Goal: Task Accomplishment & Management: Manage account settings

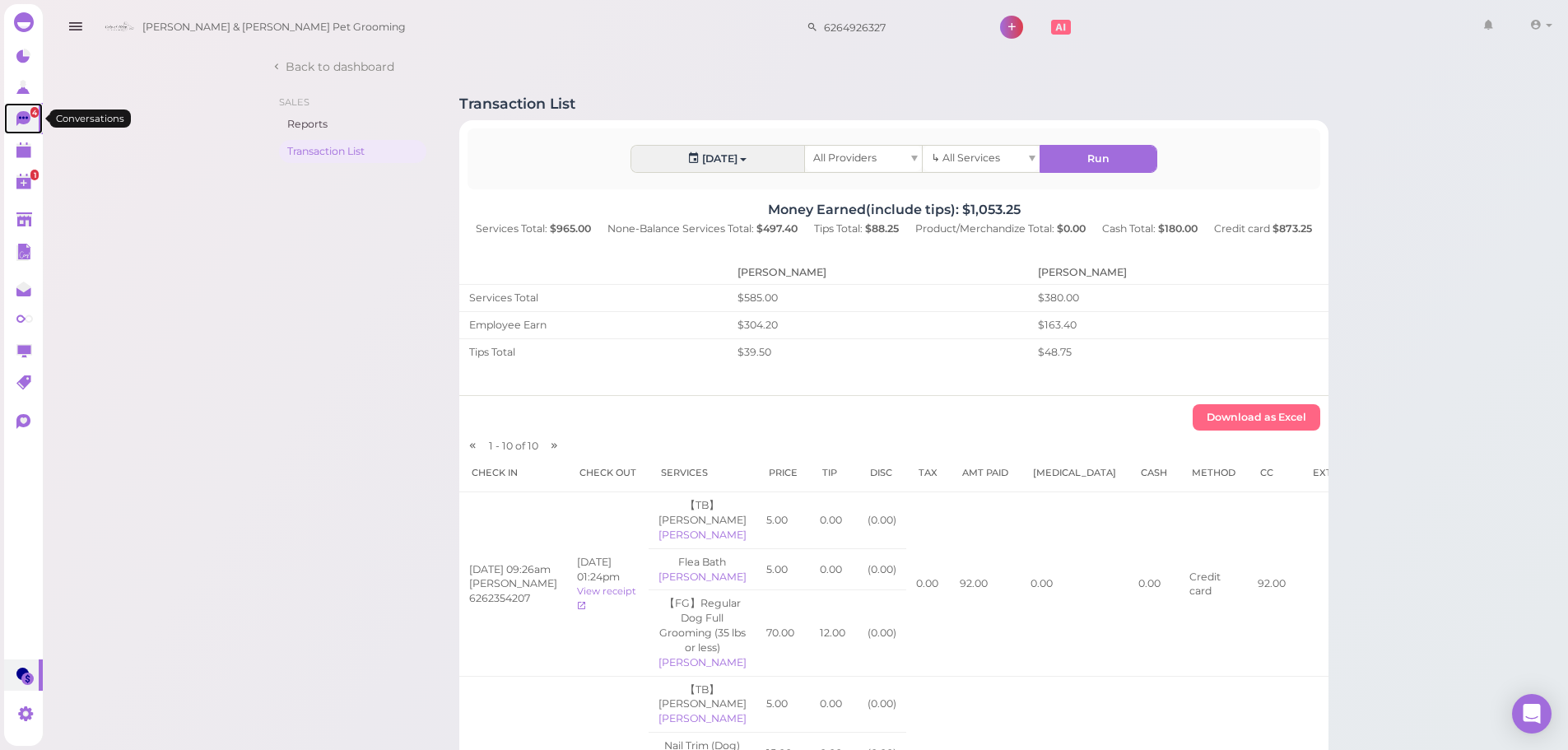
click at [30, 123] on icon at bounding box center [24, 120] width 17 height 17
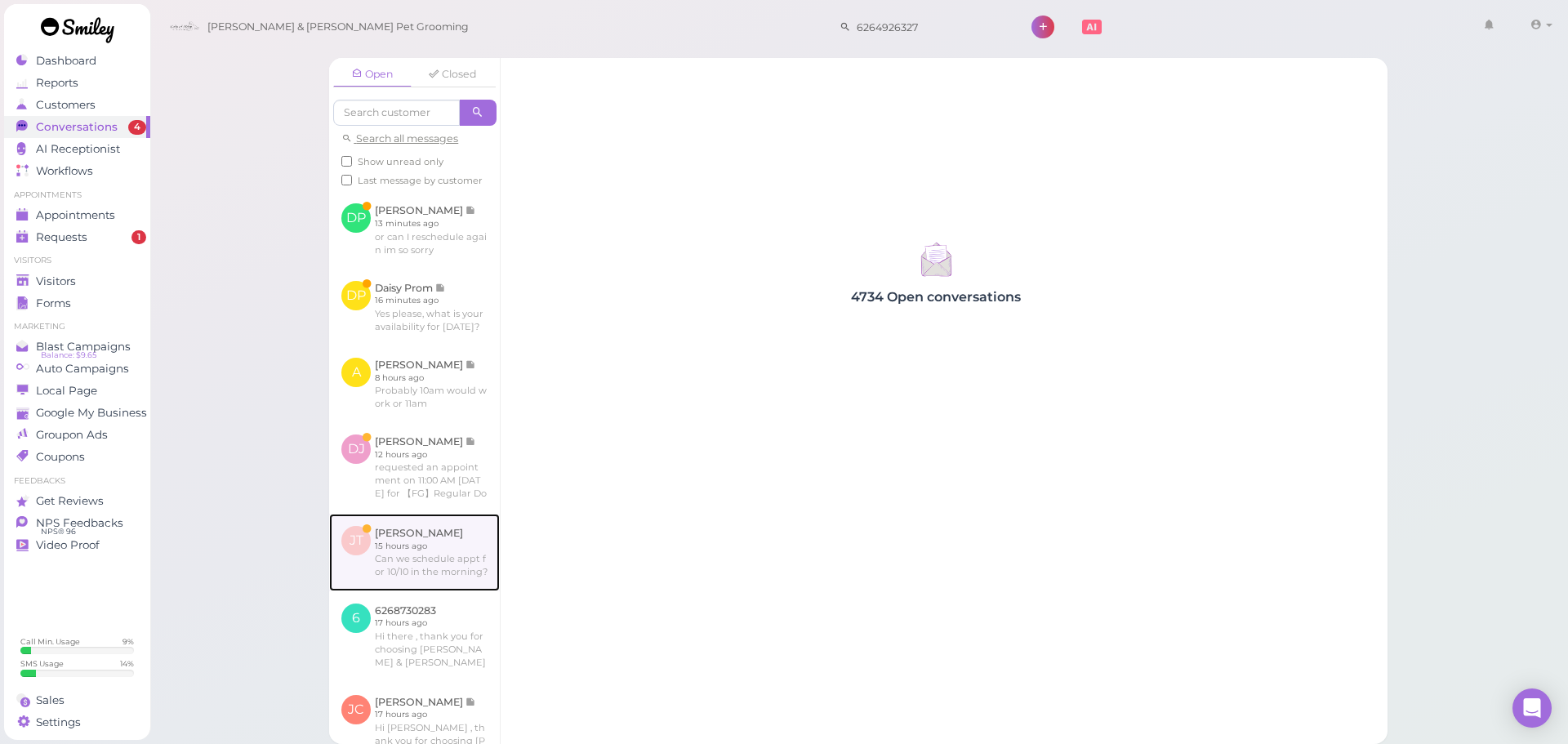
click at [479, 590] on link at bounding box center [414, 551] width 171 height 76
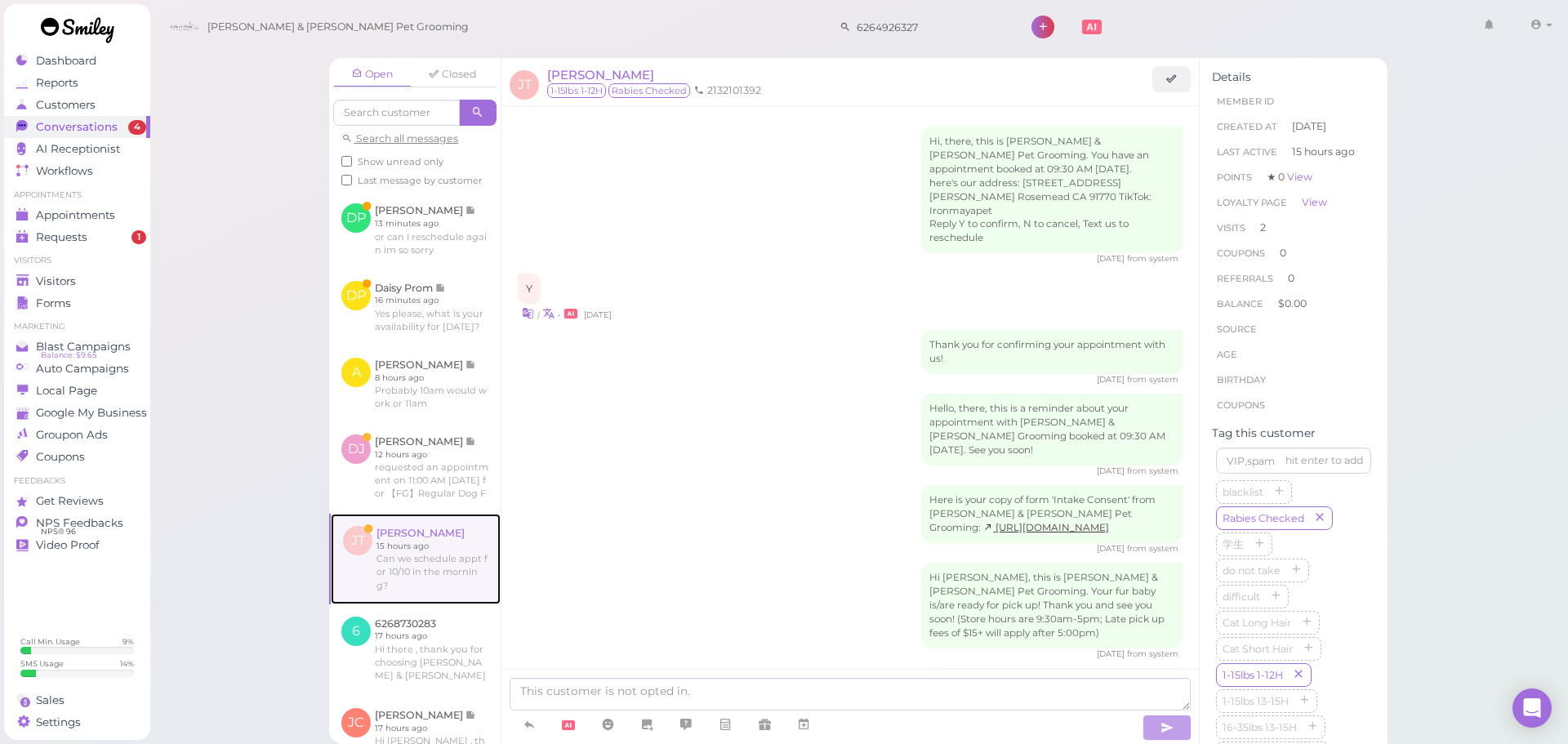
scroll to position [1727, 0]
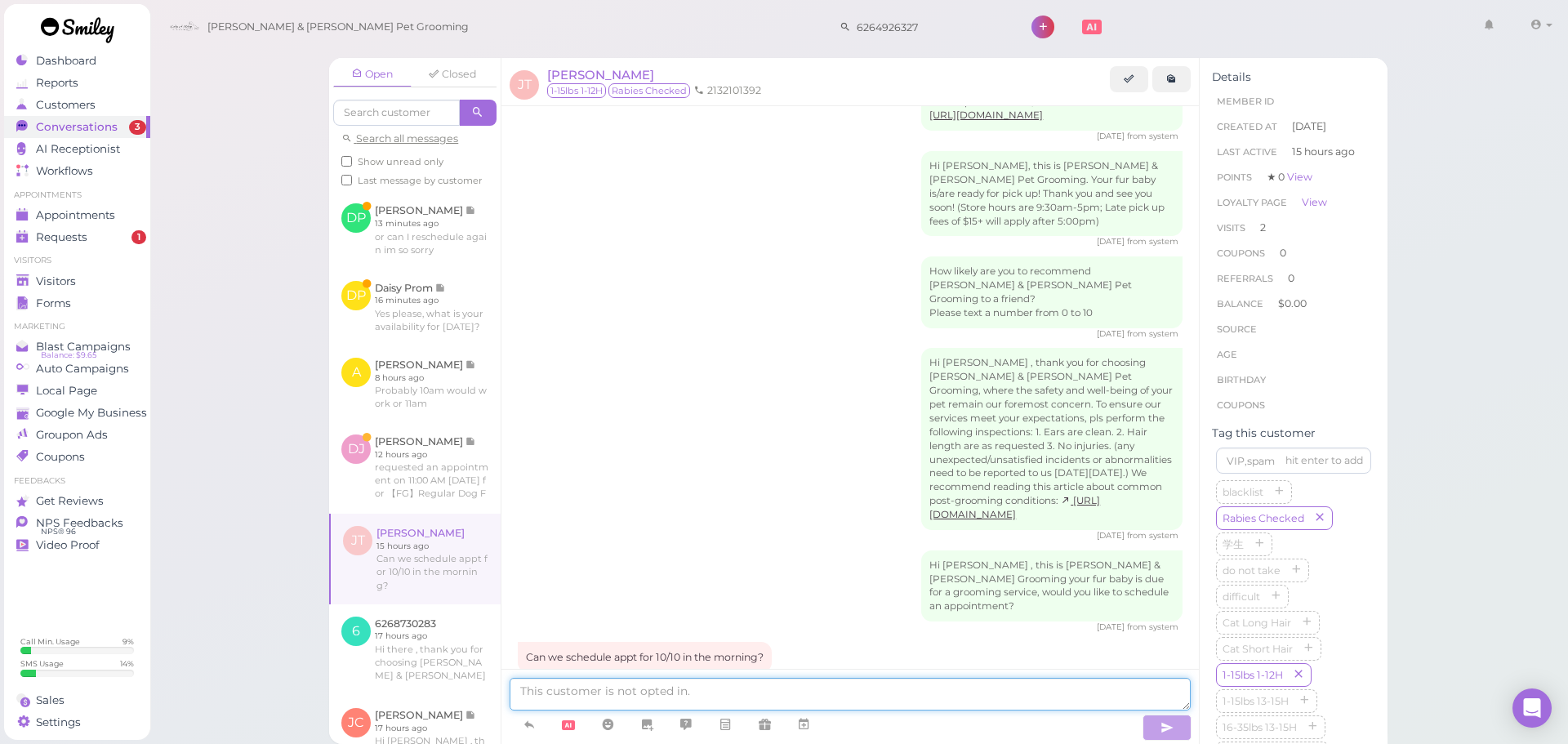
click at [690, 684] on textarea at bounding box center [851, 694] width 682 height 32
type textarea "Sure thing, we can do this Friday at 10:30. Does that work for you?"
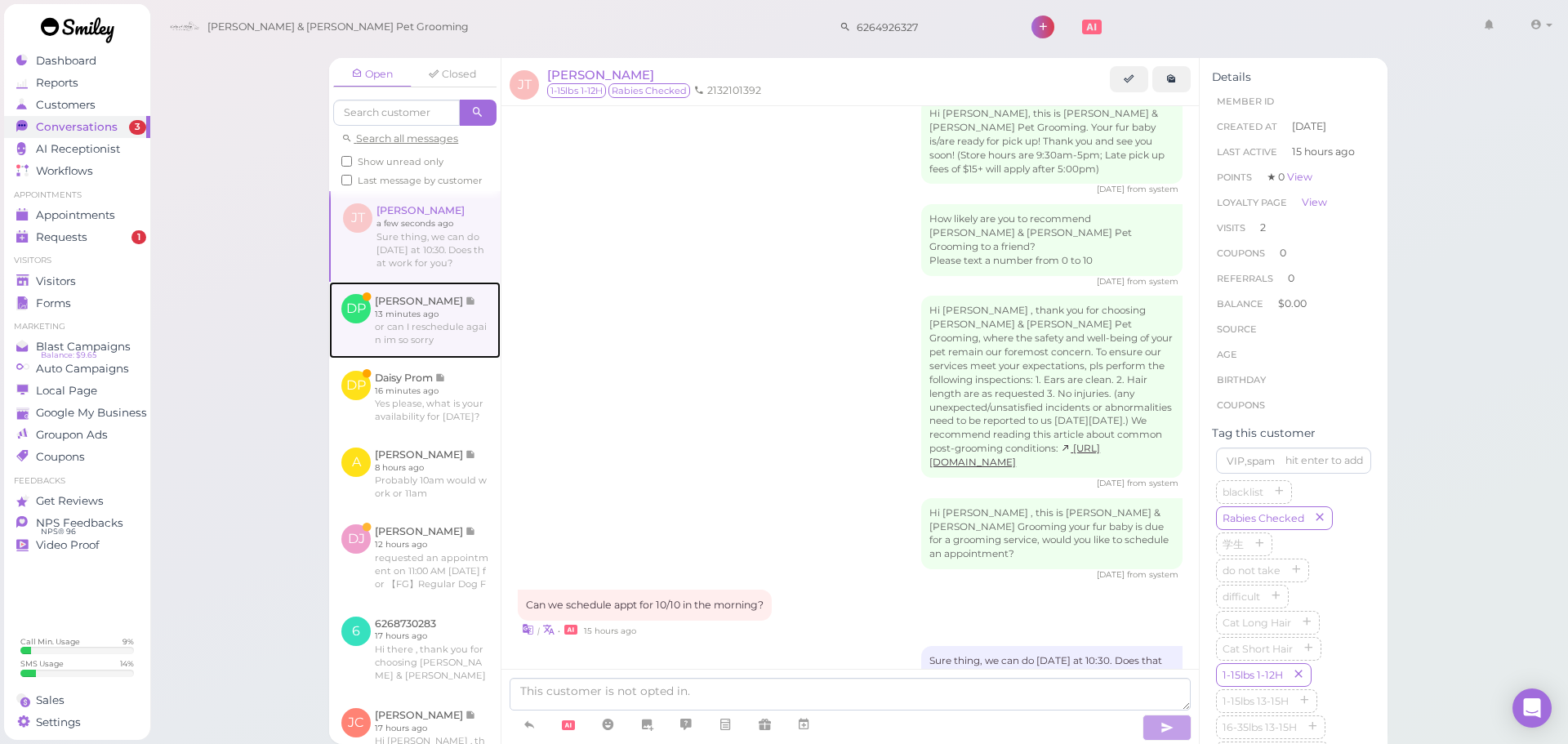
click at [477, 359] on link at bounding box center [414, 319] width 172 height 76
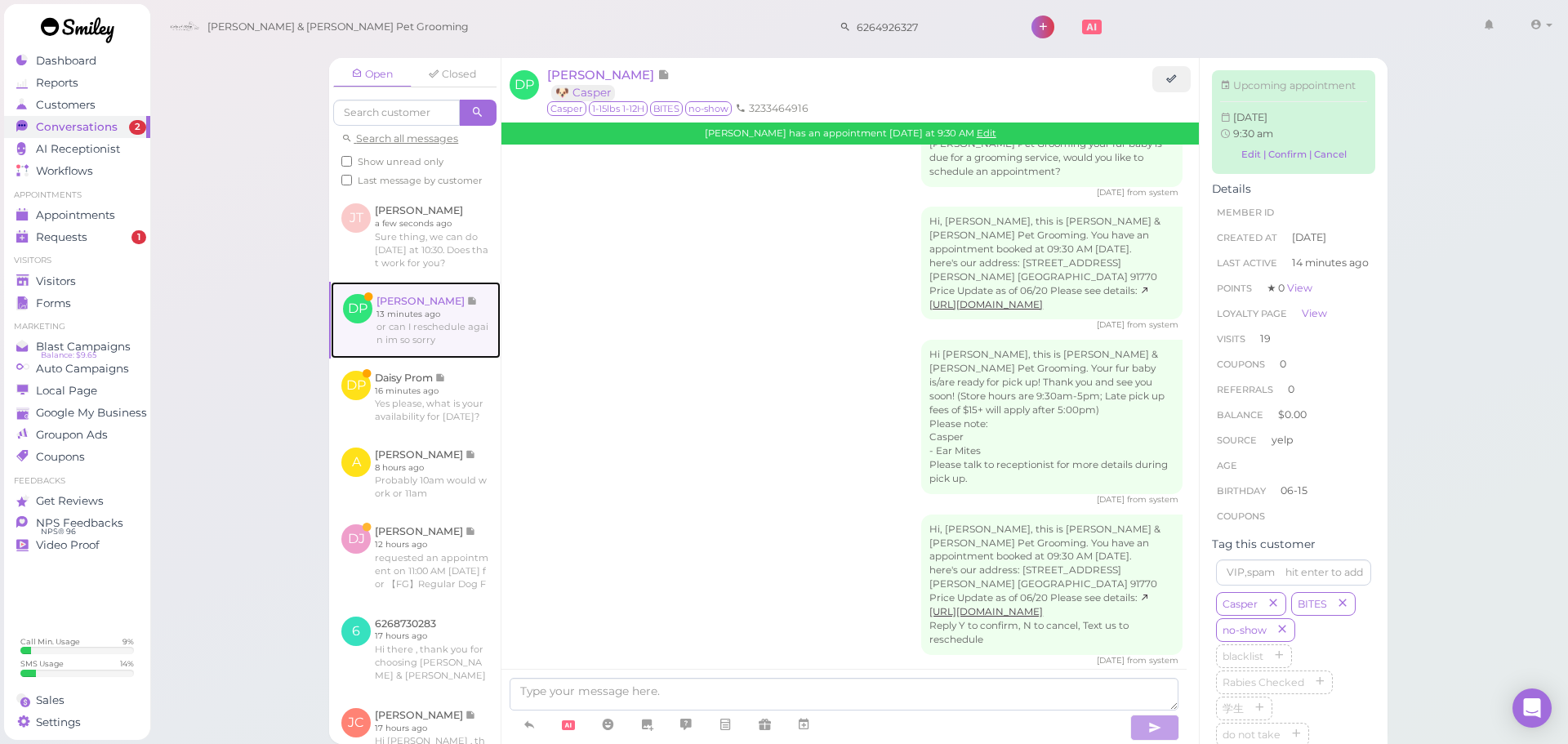
scroll to position [3015, 0]
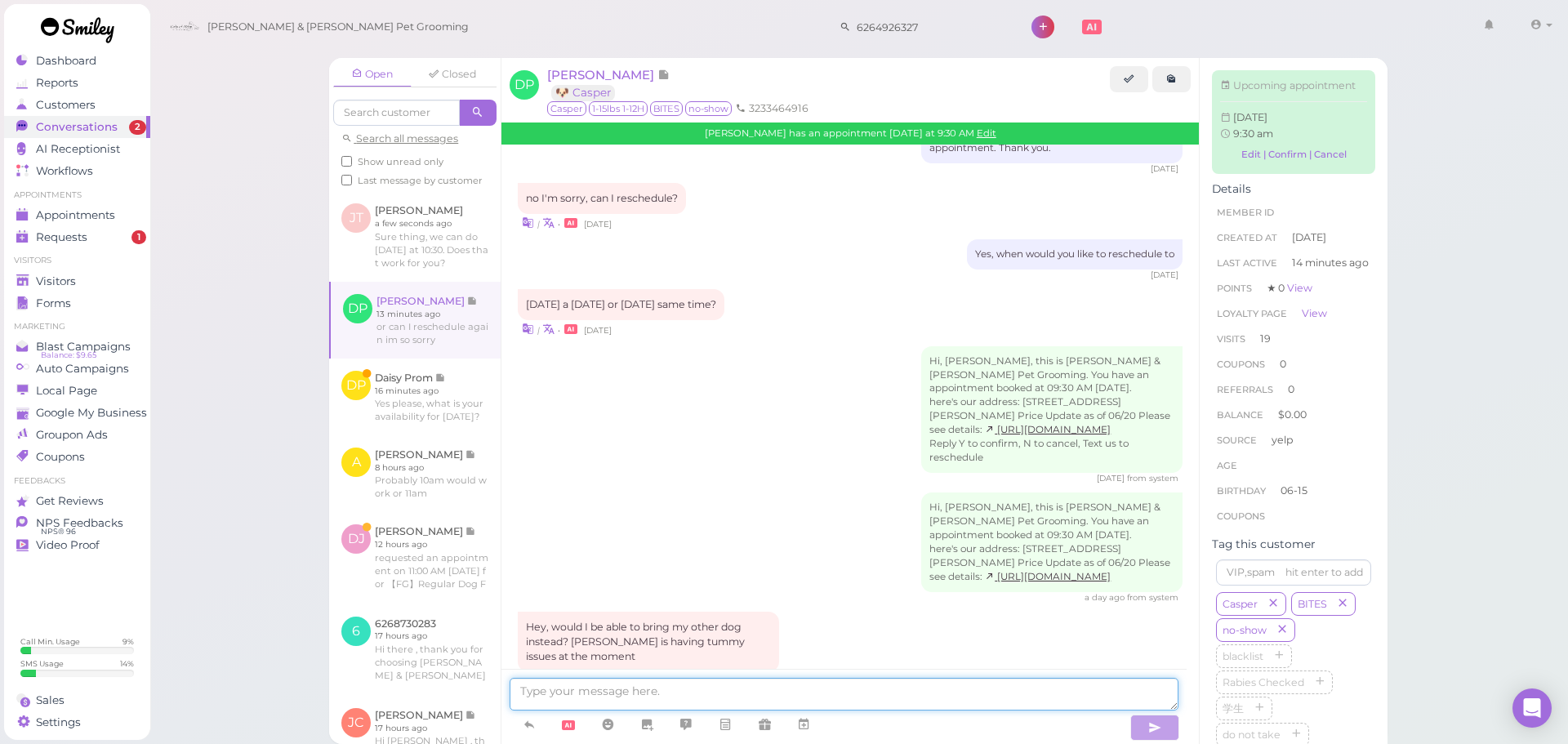
click at [799, 695] on textarea at bounding box center [844, 694] width 669 height 32
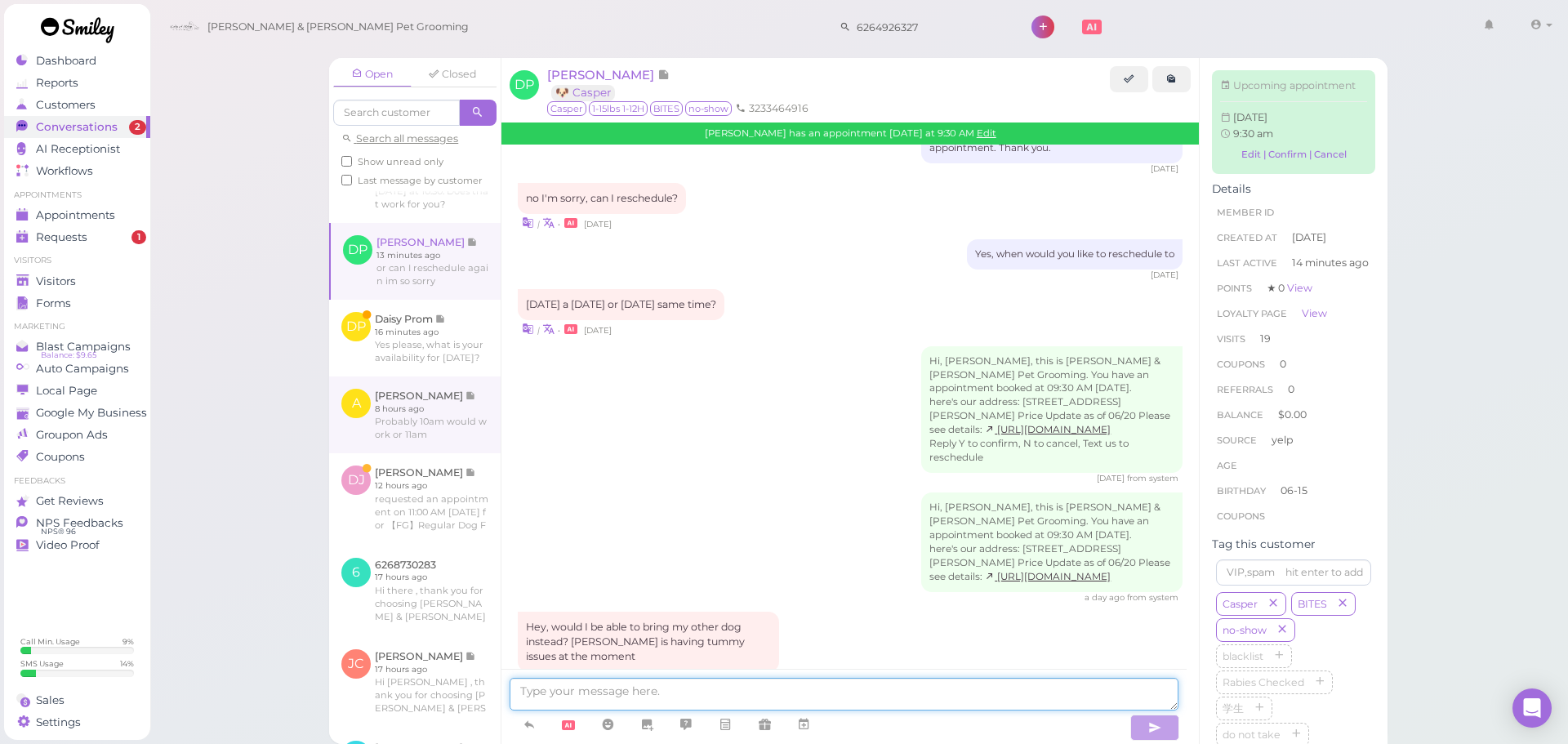
scroll to position [82, 0]
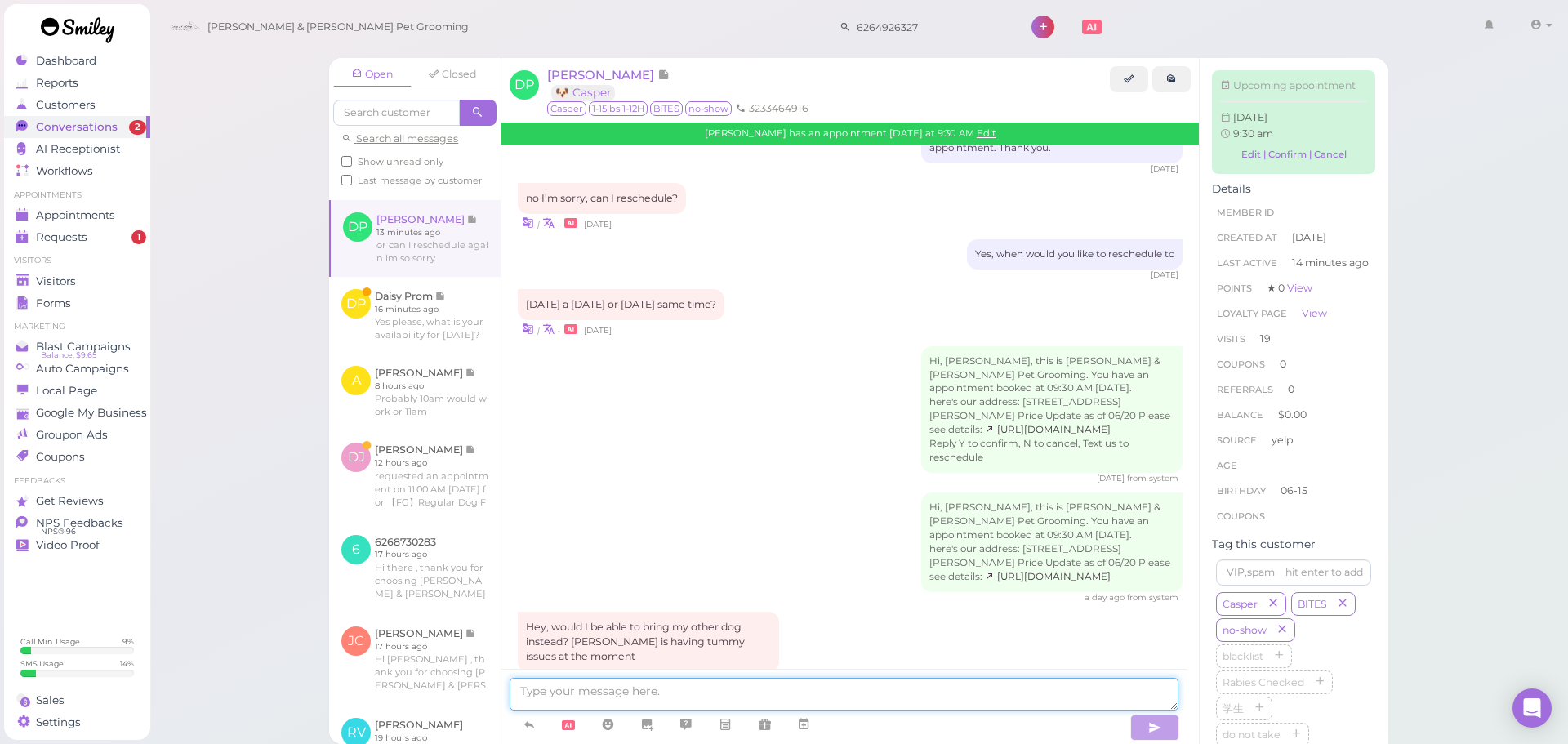
click at [637, 692] on textarea at bounding box center [844, 694] width 669 height 32
click at [668, 685] on textarea at bounding box center [844, 694] width 669 height 32
type textarea "Yes, you can bring in the other dog if you'd like. Or would you prefer to resch…"
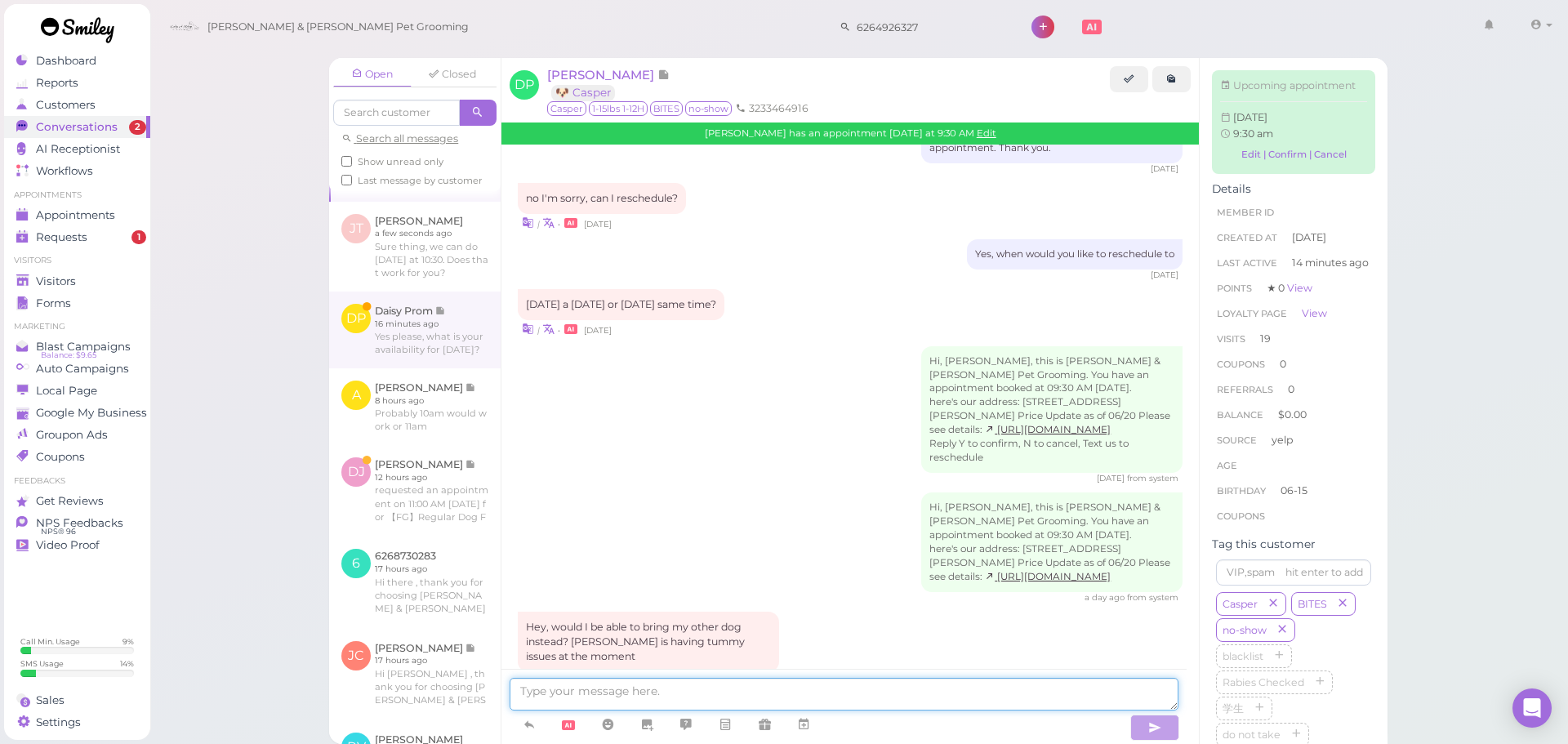
scroll to position [0, 0]
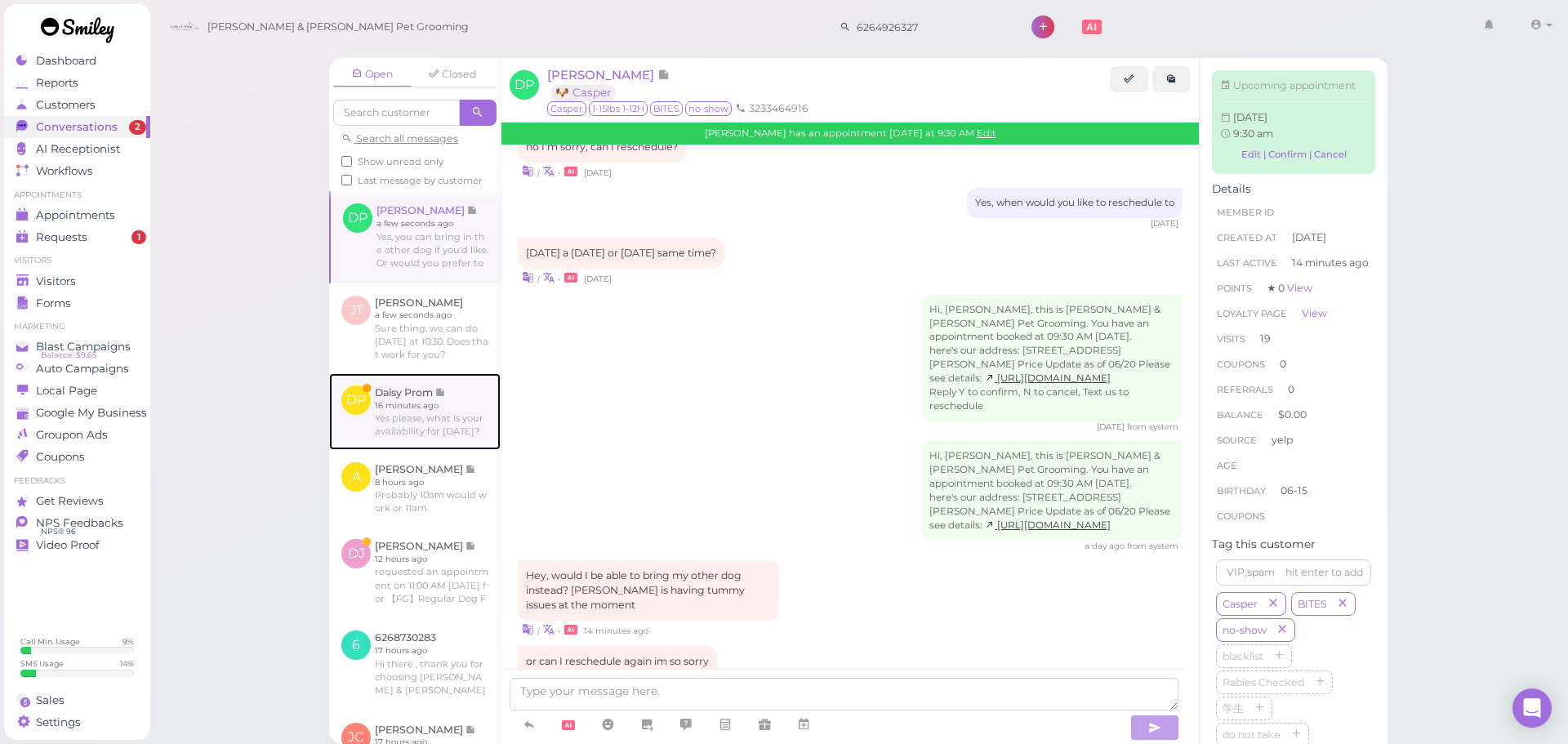
click at [404, 450] on link at bounding box center [414, 411] width 172 height 76
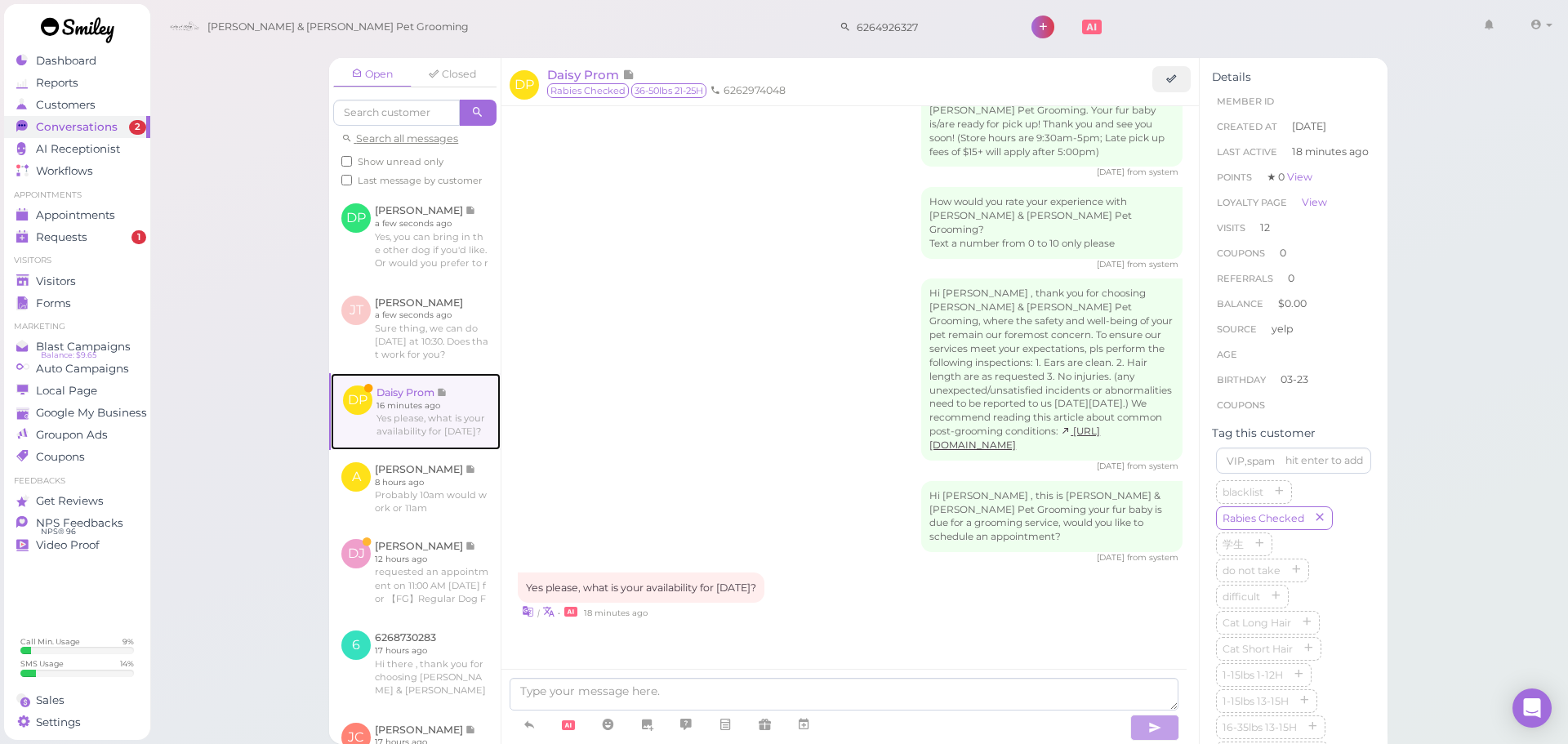
scroll to position [2401, 0]
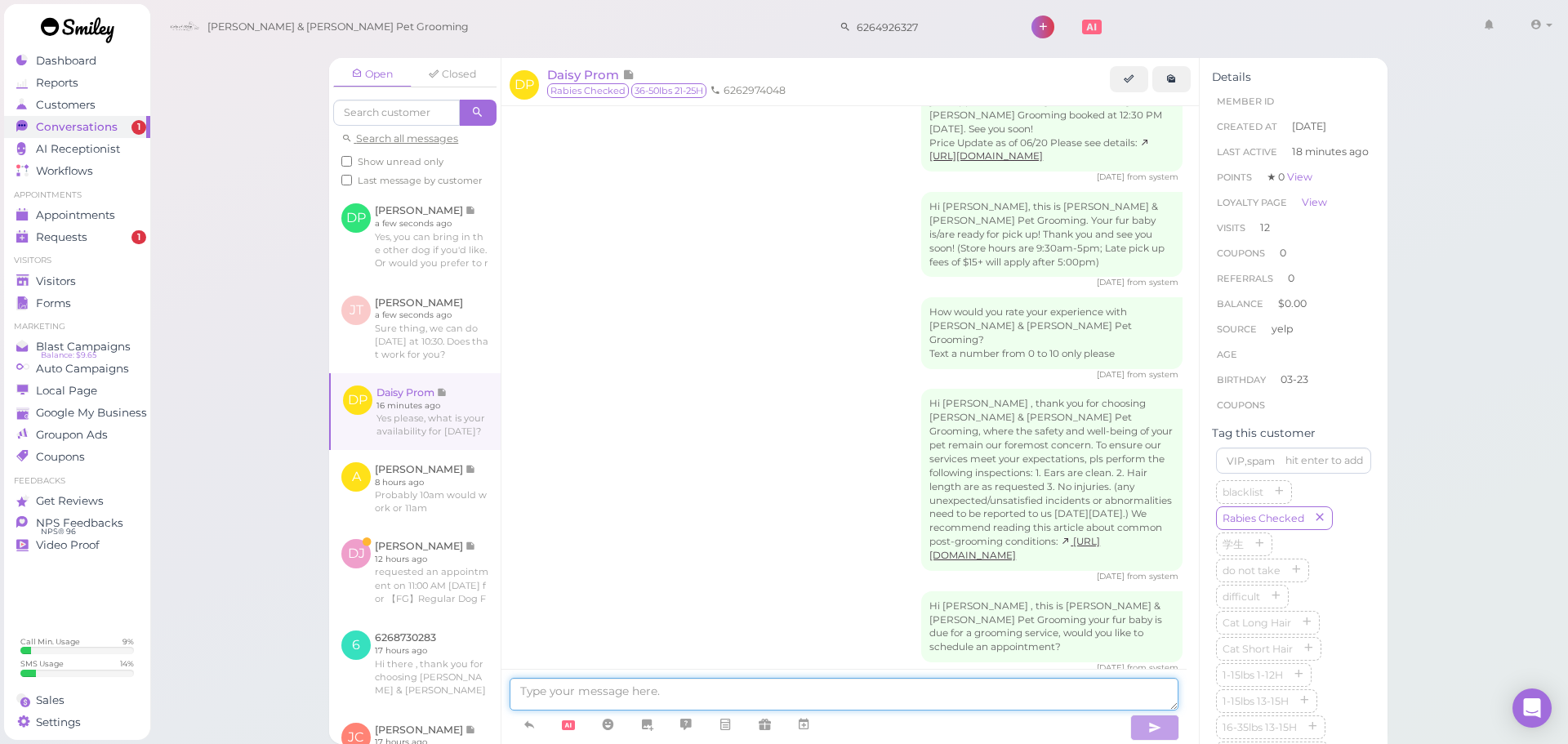
click at [754, 682] on textarea at bounding box center [844, 694] width 669 height 32
click at [576, 71] on span "Daisy Prom" at bounding box center [585, 74] width 76 height 15
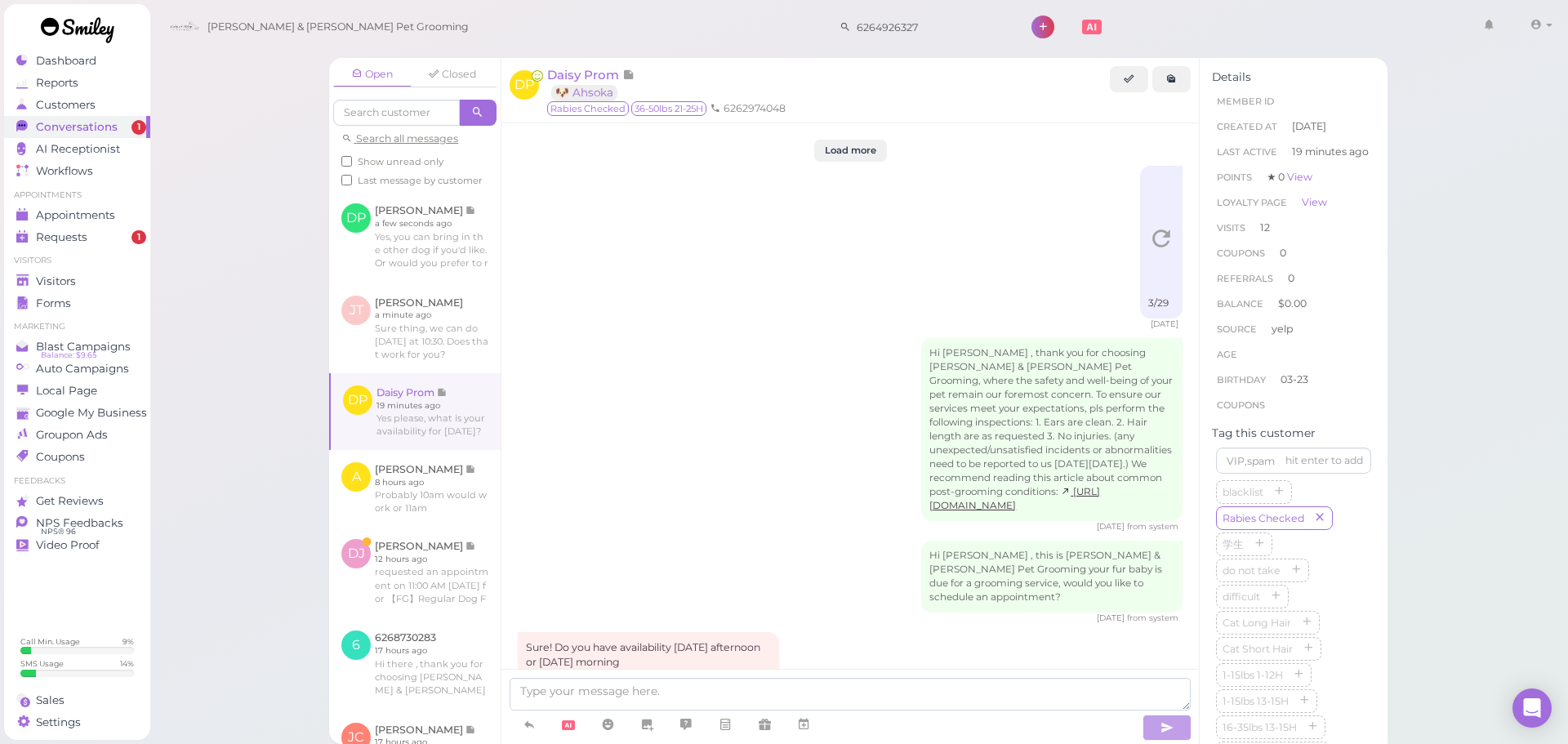
scroll to position [2401, 0]
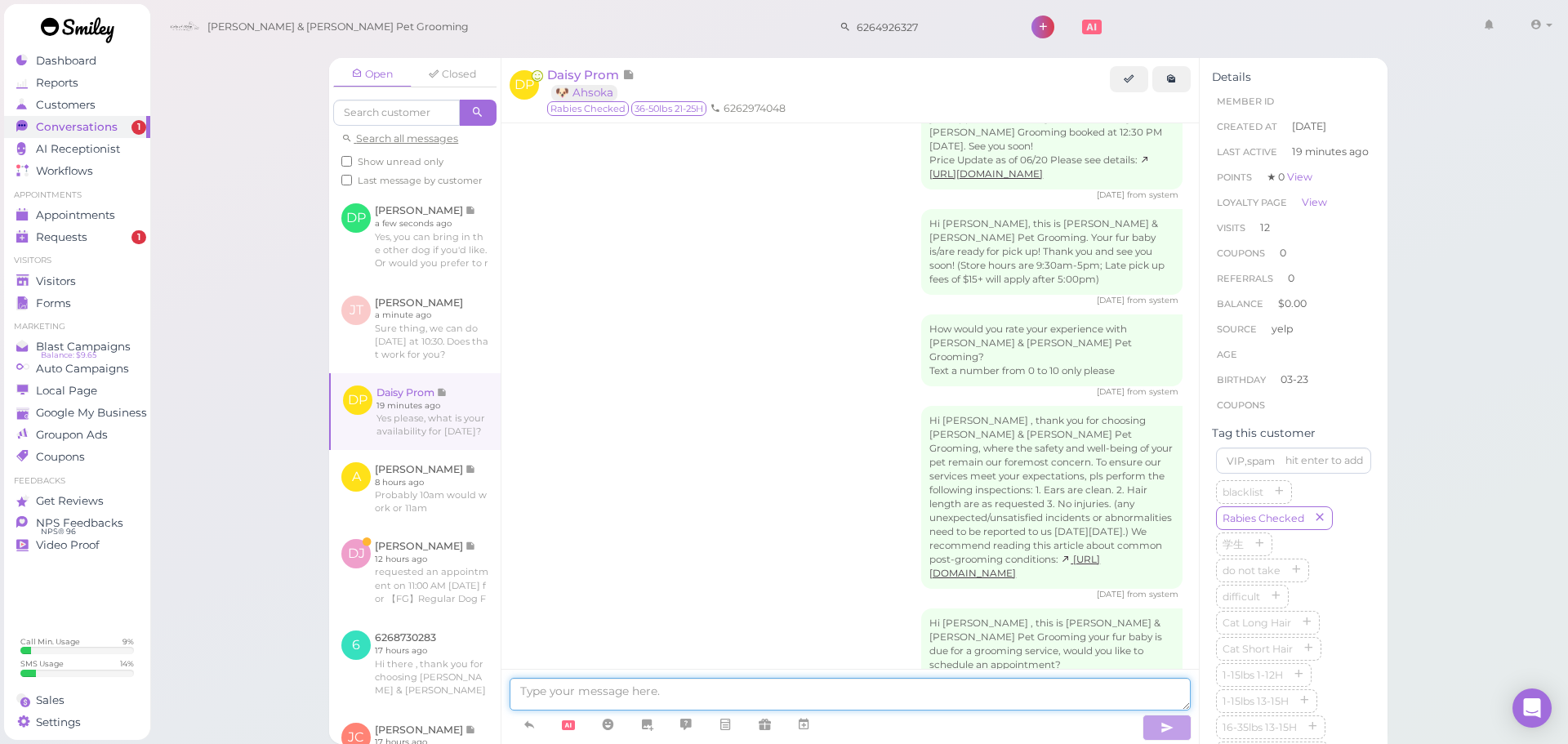
click at [685, 682] on textarea at bounding box center [851, 694] width 682 height 32
type textarea "We have an availability on Saturday at 10 AM, does that work for you?"
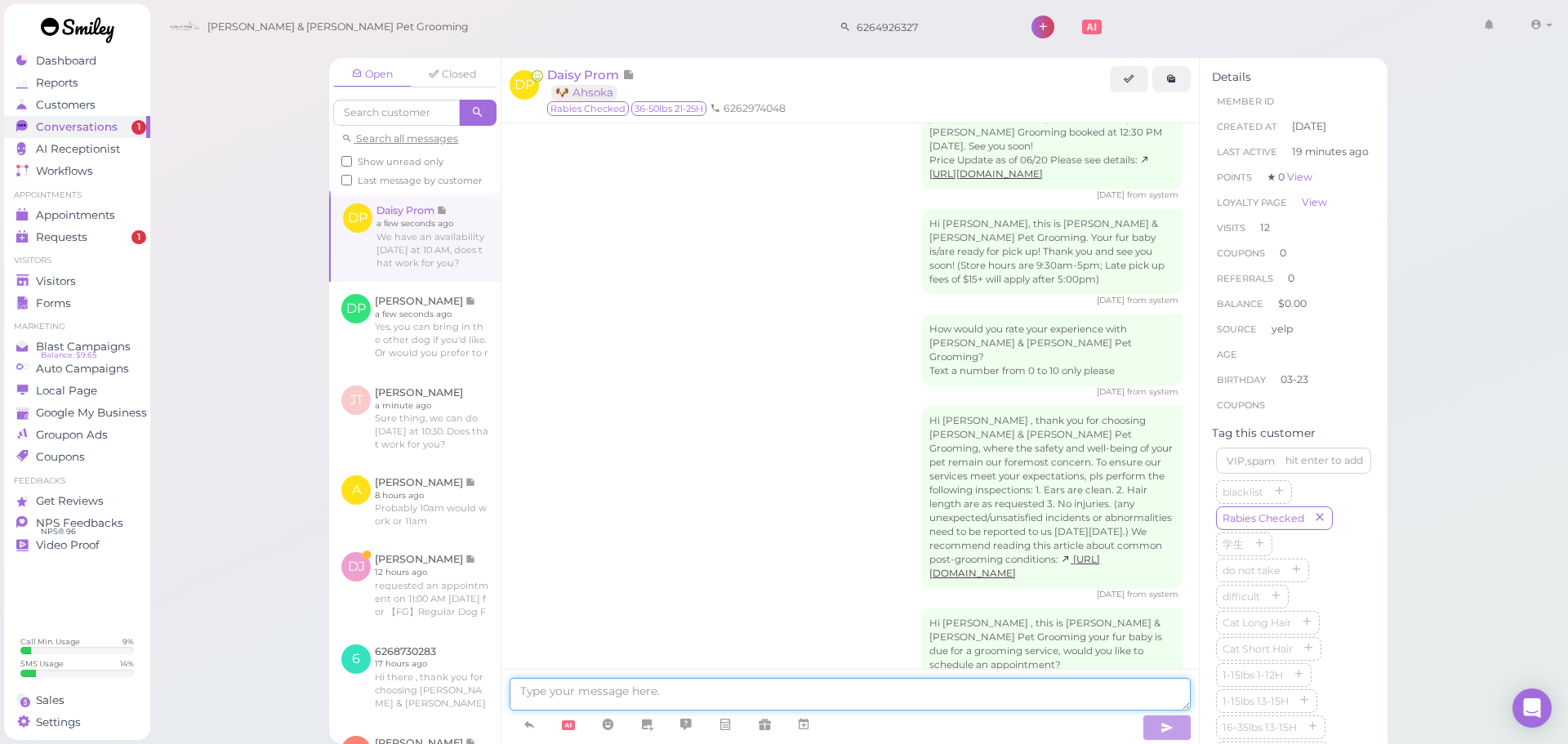
scroll to position [2453, 0]
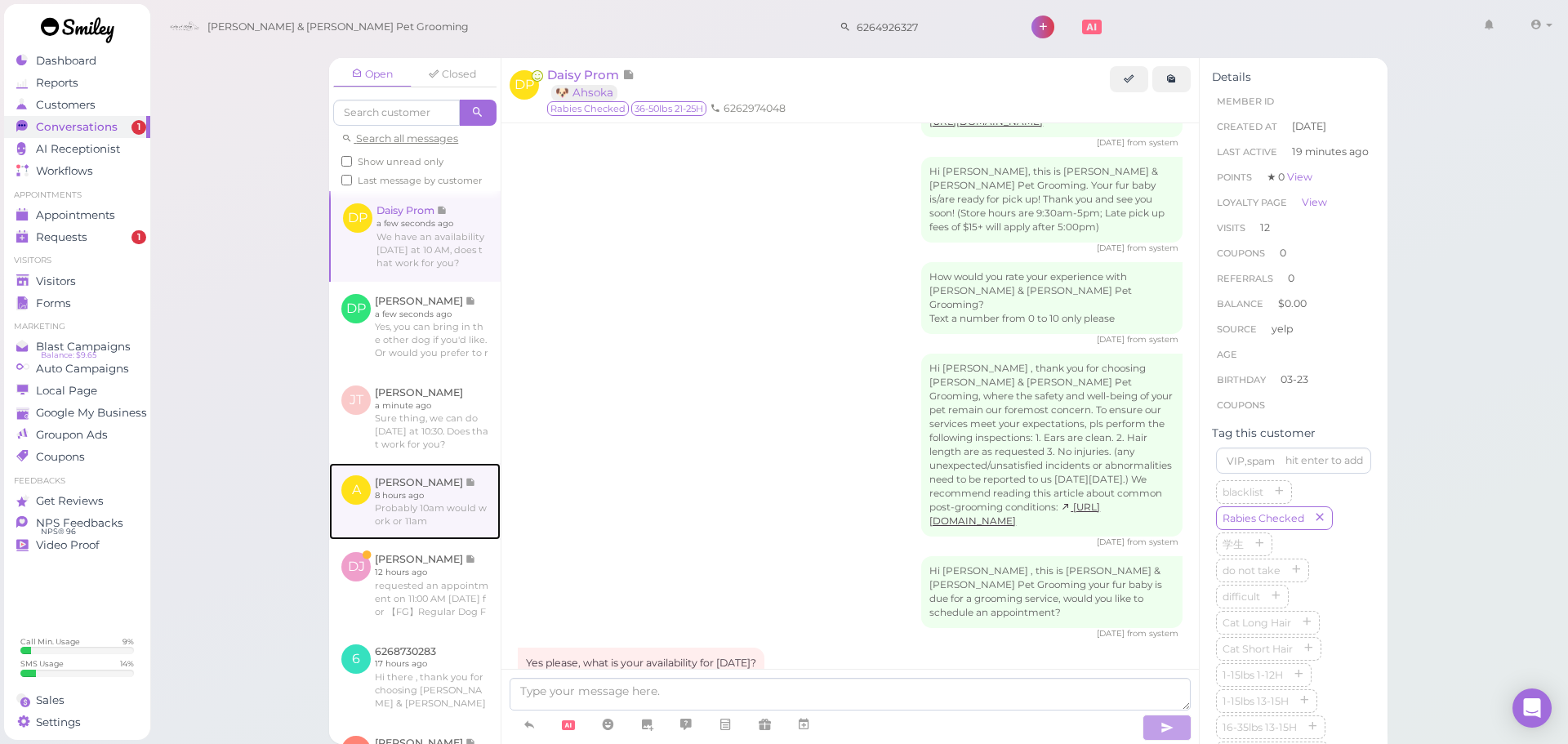
click at [346, 540] on link at bounding box center [414, 500] width 172 height 76
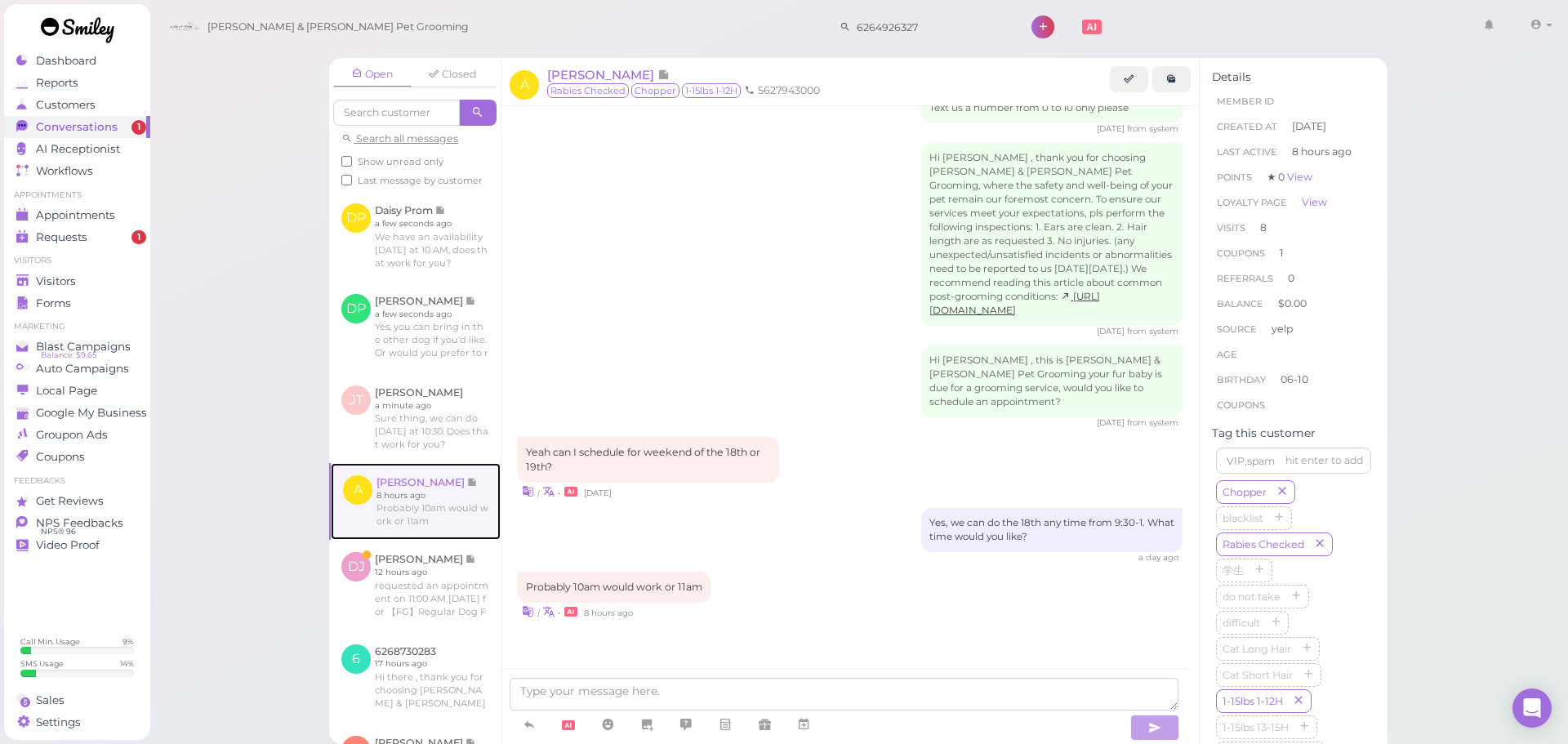
scroll to position [2171, 0]
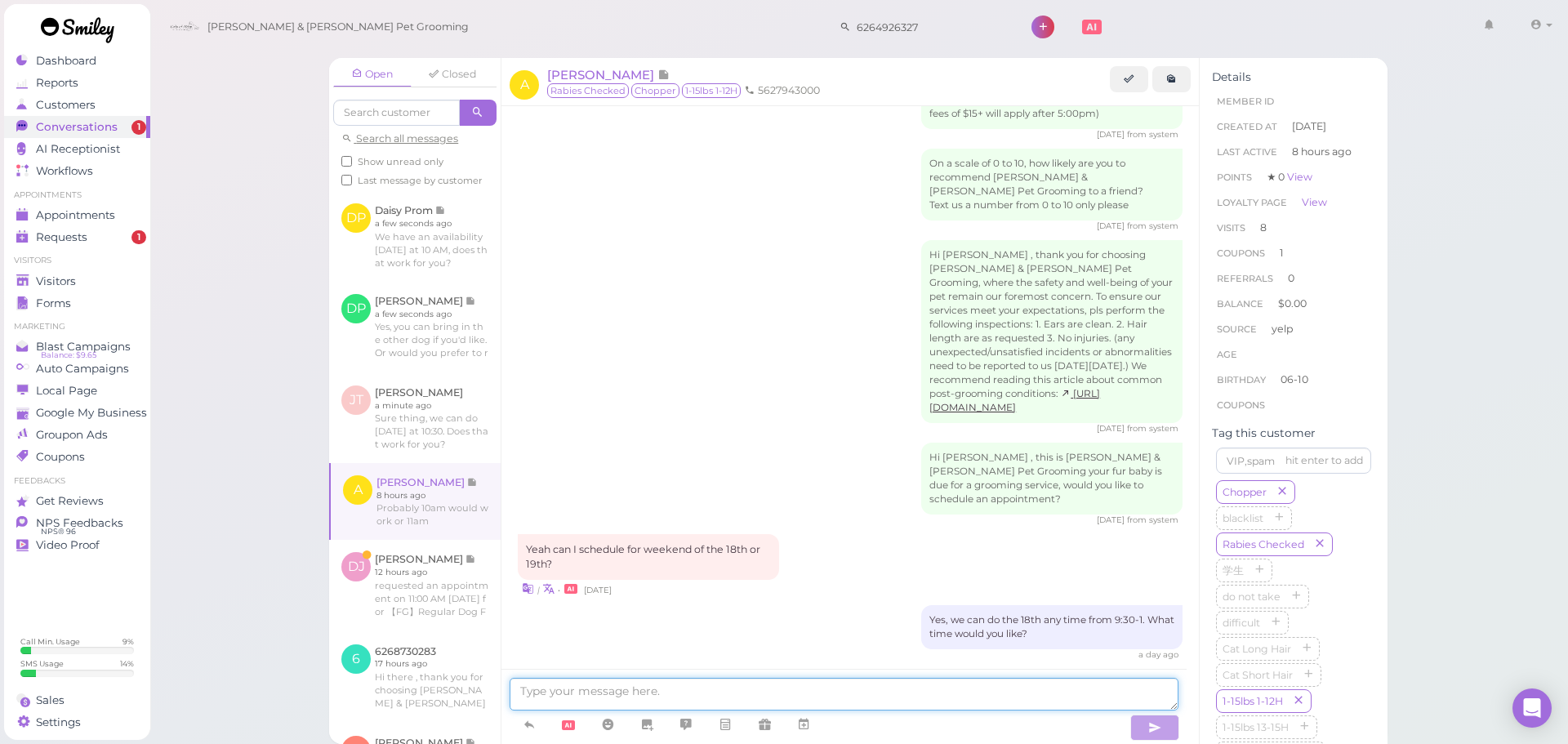
click at [798, 686] on textarea at bounding box center [844, 694] width 669 height 32
click at [806, 730] on icon at bounding box center [804, 724] width 13 height 16
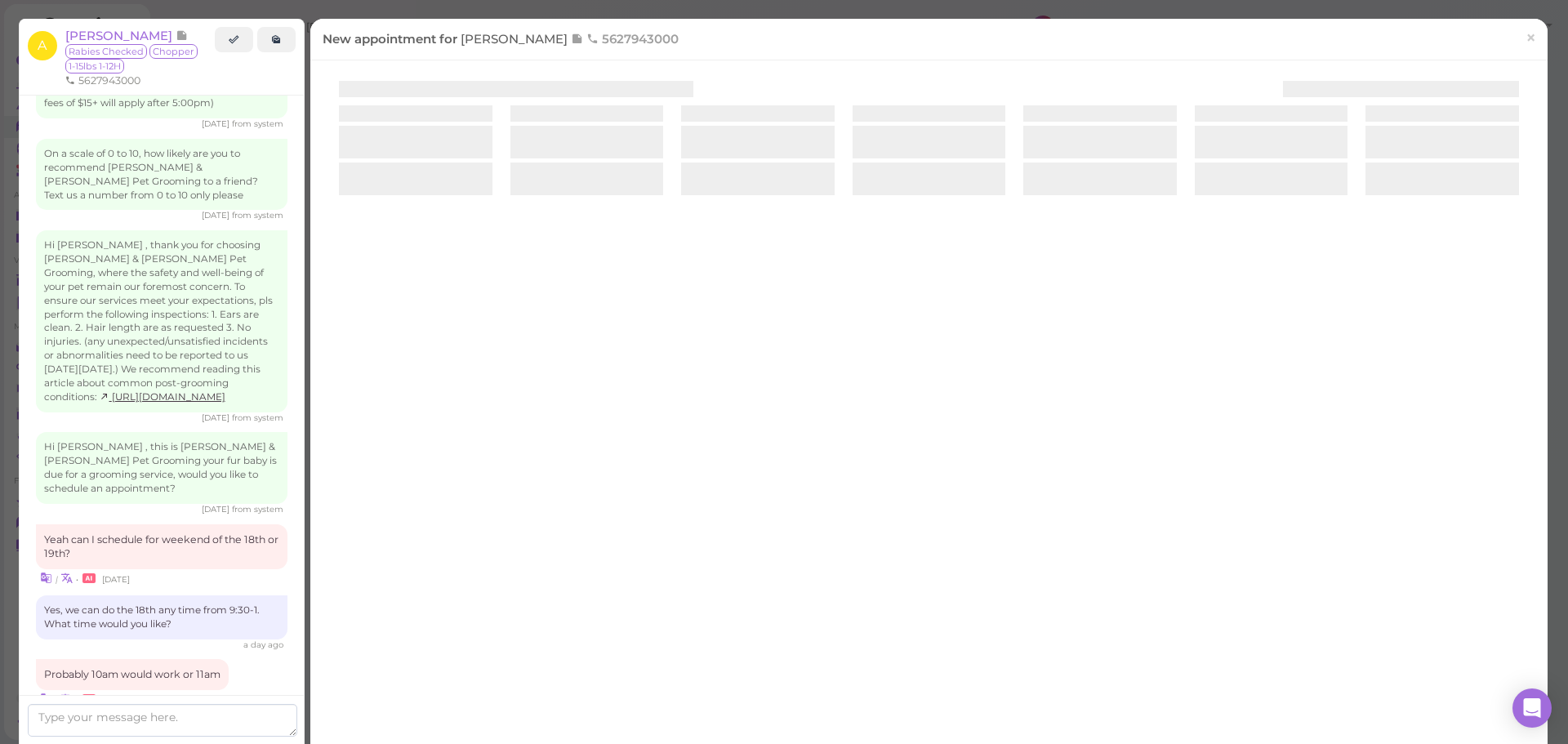
scroll to position [2298, 0]
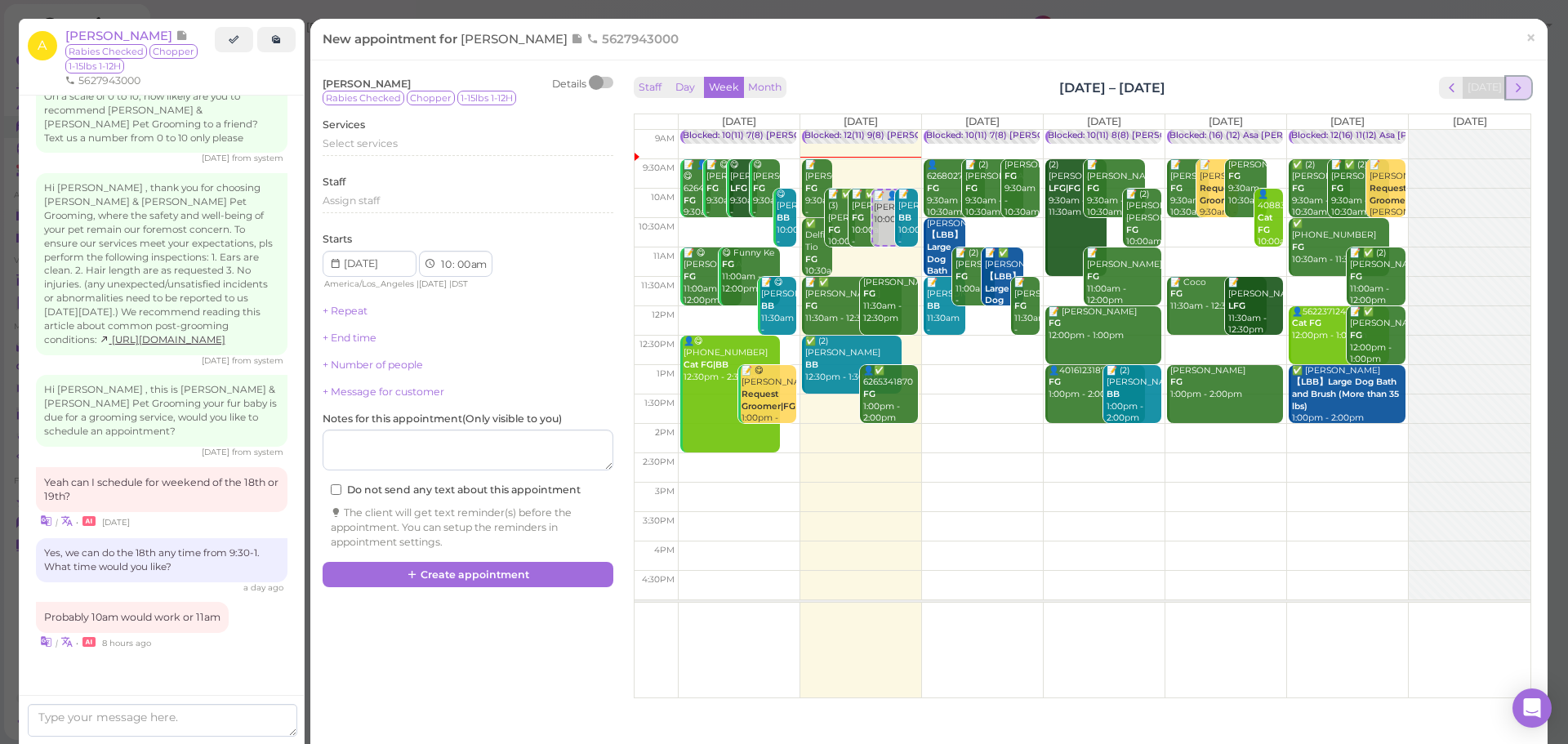
click at [1511, 93] on span "next" at bounding box center [1519, 87] width 15 height 15
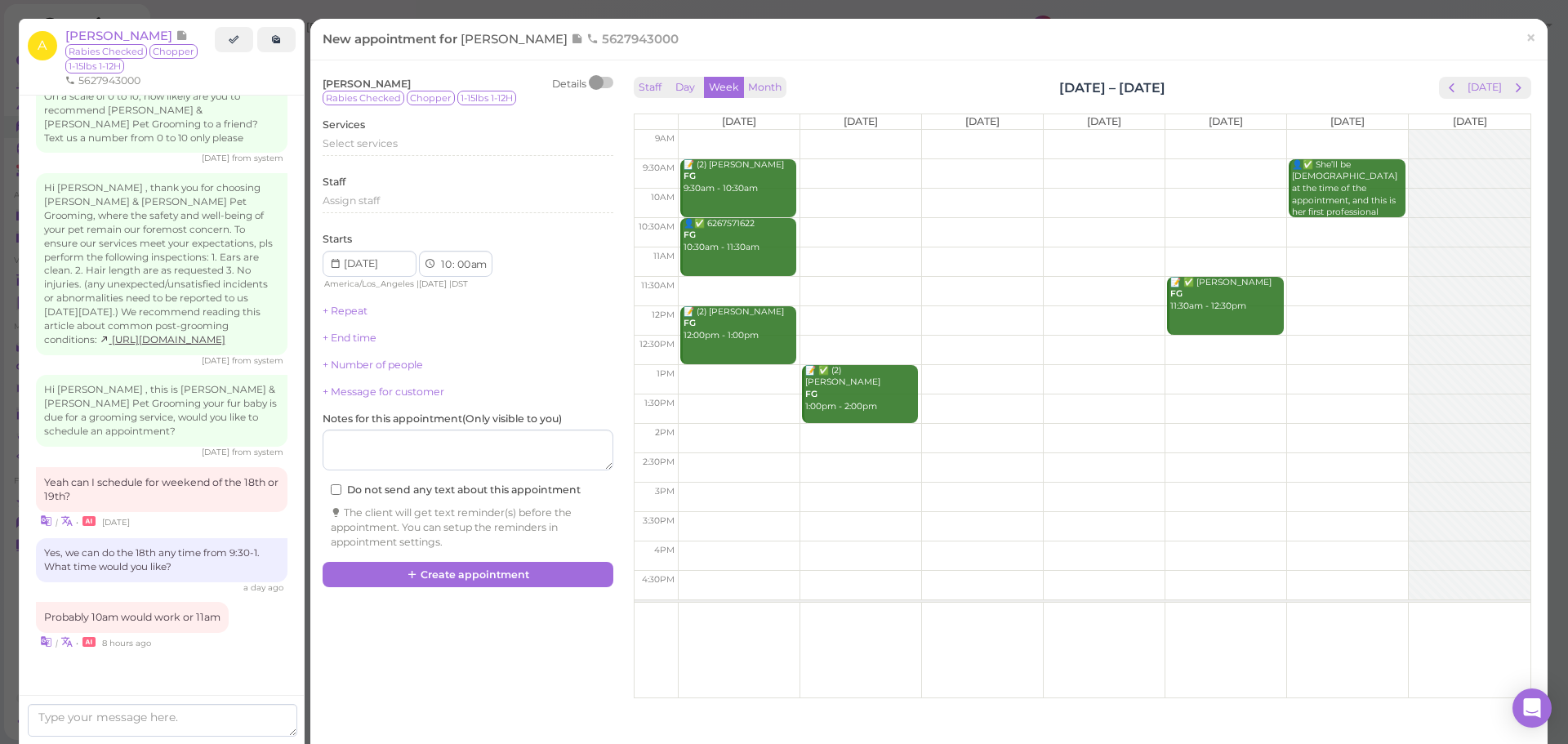
click at [1337, 228] on td at bounding box center [1104, 233] width 852 height 30
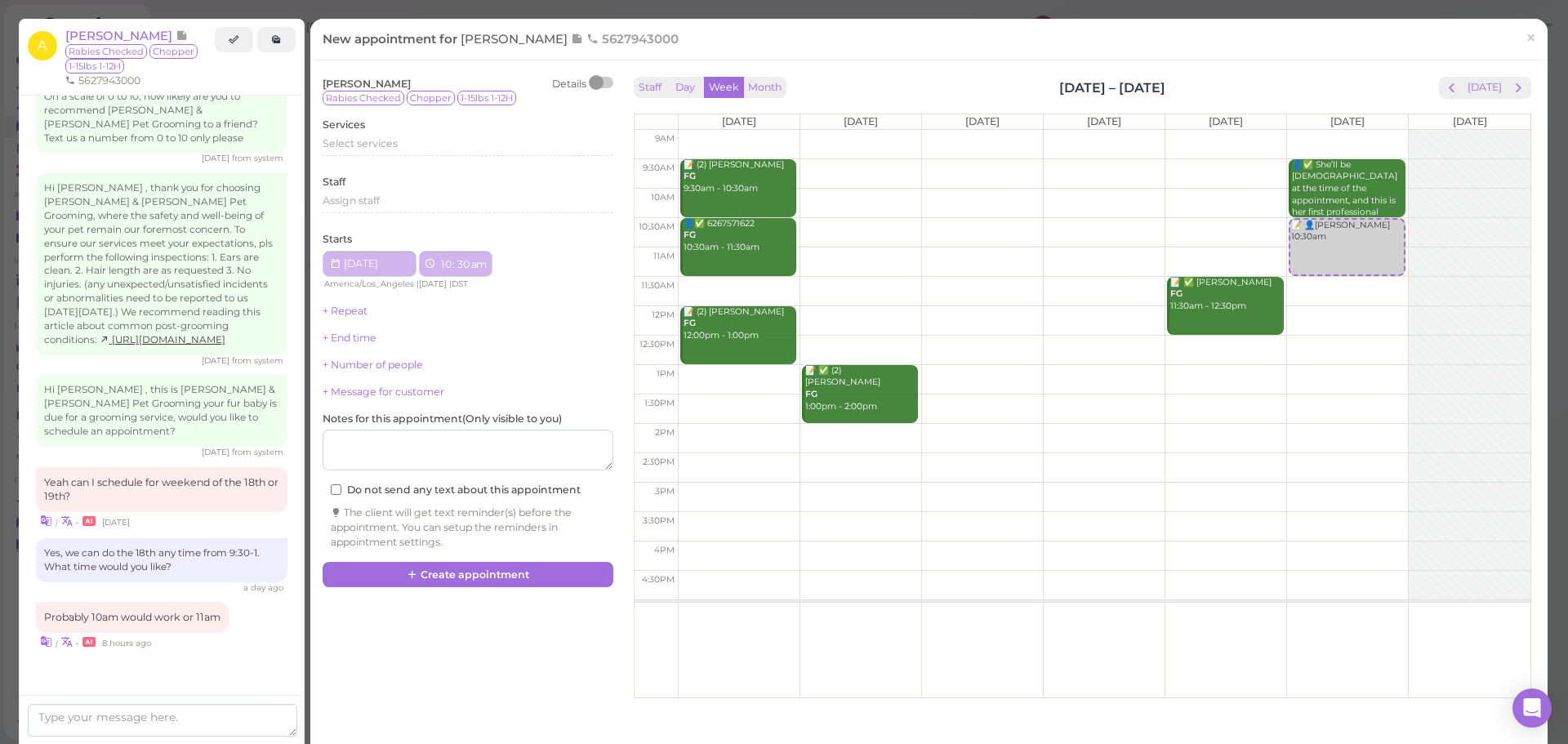
type input "2025-10-18"
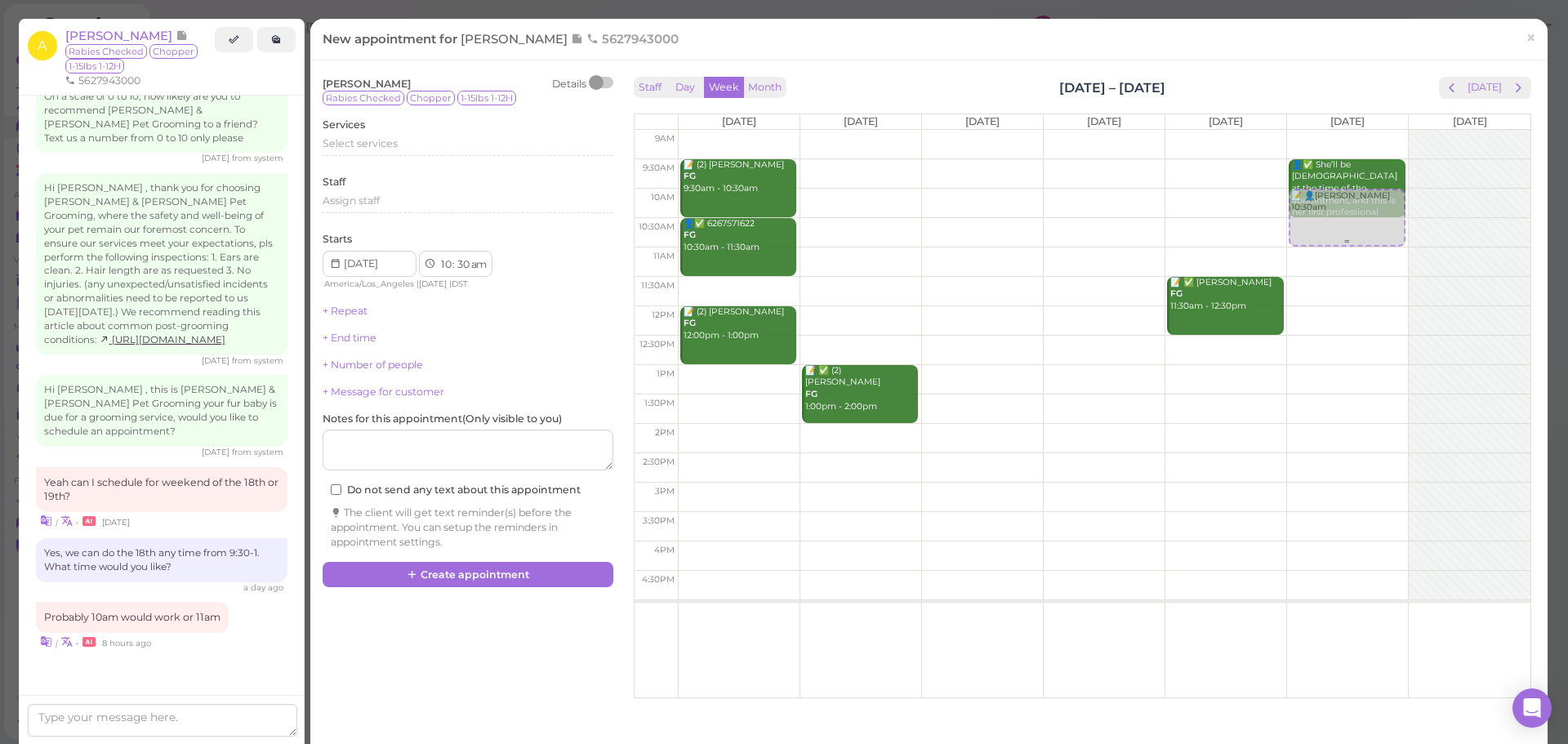
click at [1335, 129] on div "📝 👤Amelia Benavente 10:30am 👤✅ She’ll be 5 months old at the time of the appoin…" at bounding box center [1348, 129] width 120 height 0
select select "00"
click at [360, 136] on div "Services Select services" at bounding box center [468, 140] width 290 height 45
click at [361, 160] on div "Select services" at bounding box center [468, 149] width 290 height 26
click at [375, 146] on span "Select services" at bounding box center [361, 144] width 76 height 13
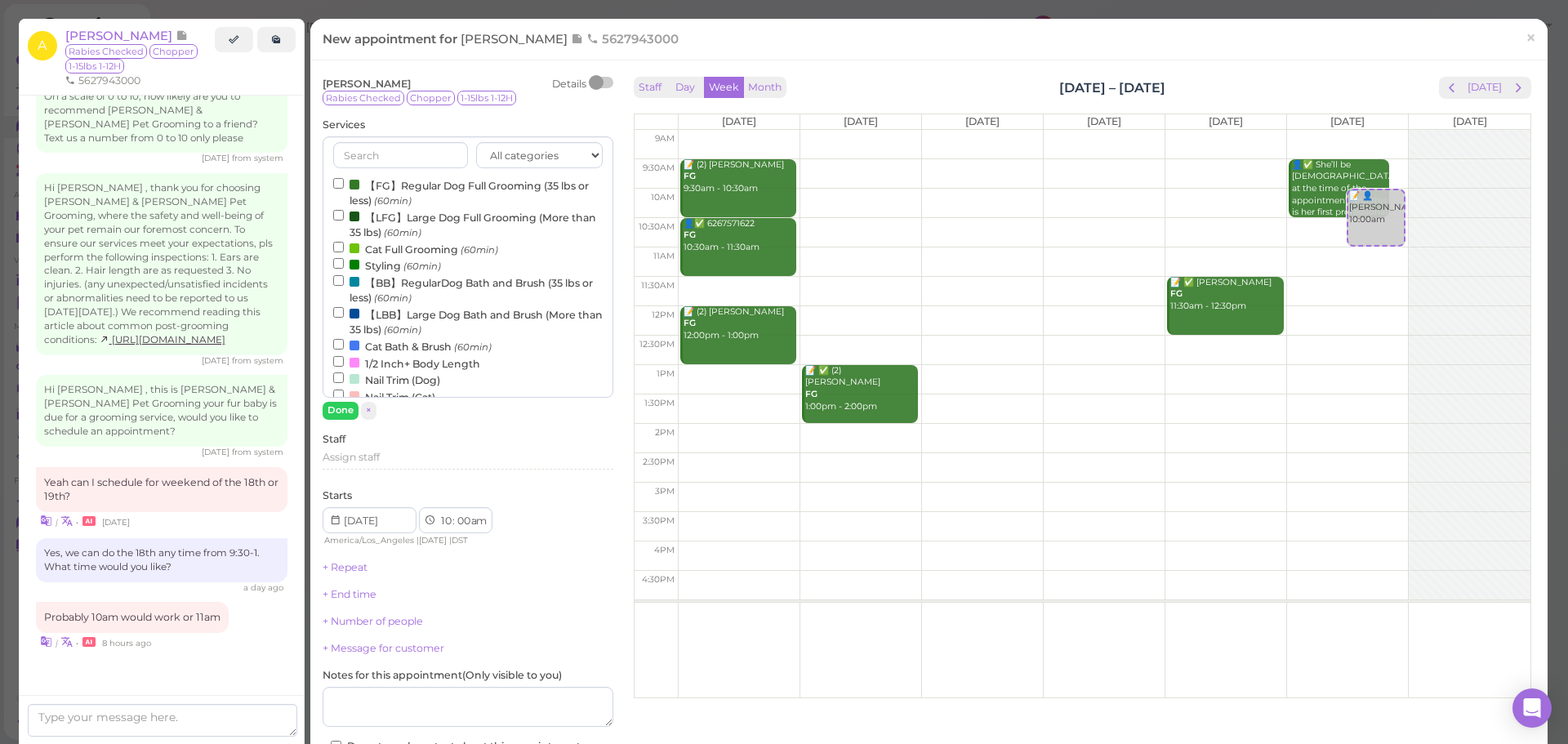
click at [372, 177] on label "【FG】Regular Dog Full Grooming (35 lbs or less) (60min)" at bounding box center [468, 191] width 270 height 31
click at [343, 178] on input "【FG】Regular Dog Full Grooming (35 lbs or less) (60min)" at bounding box center [339, 183] width 11 height 11
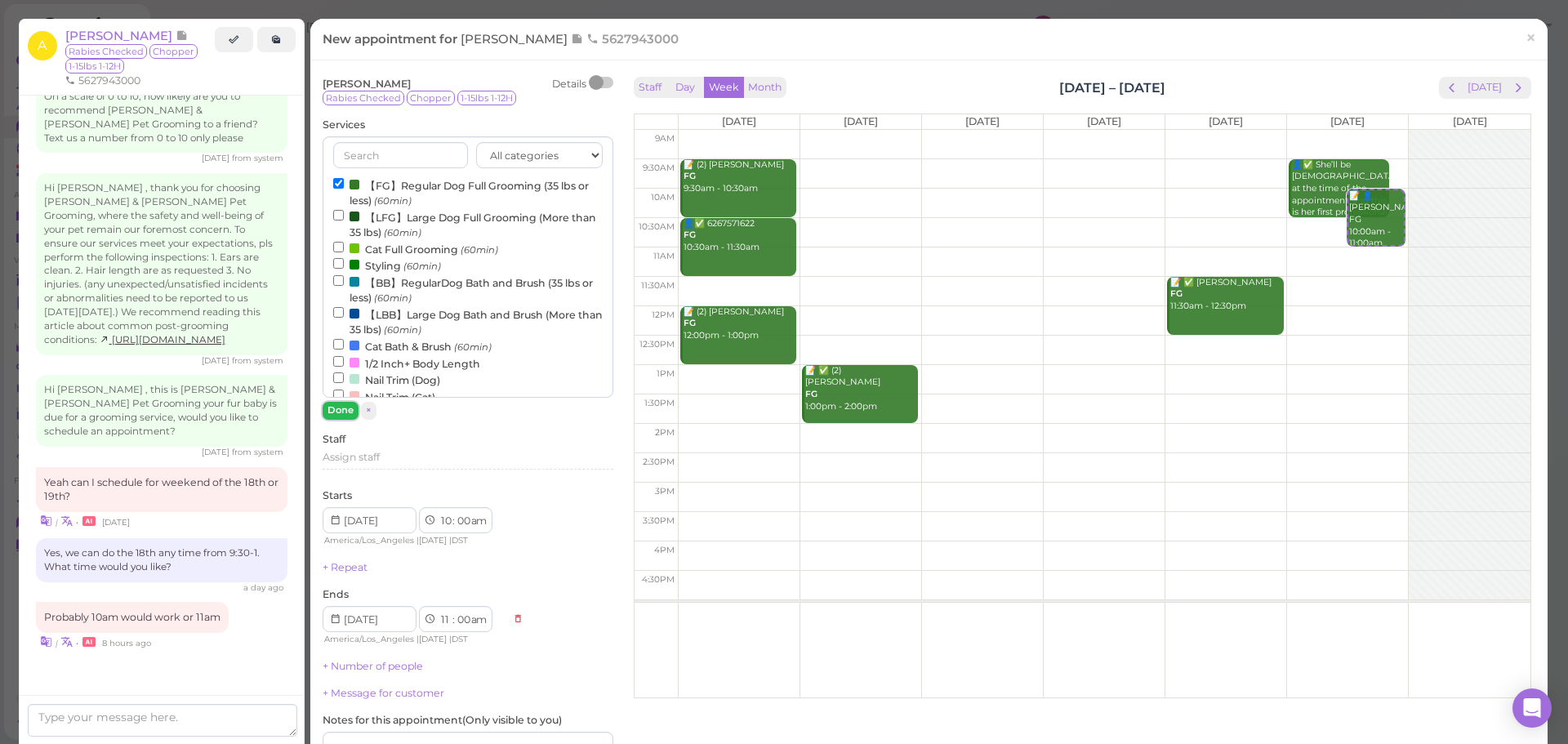
click at [338, 408] on button "Done" at bounding box center [341, 410] width 36 height 17
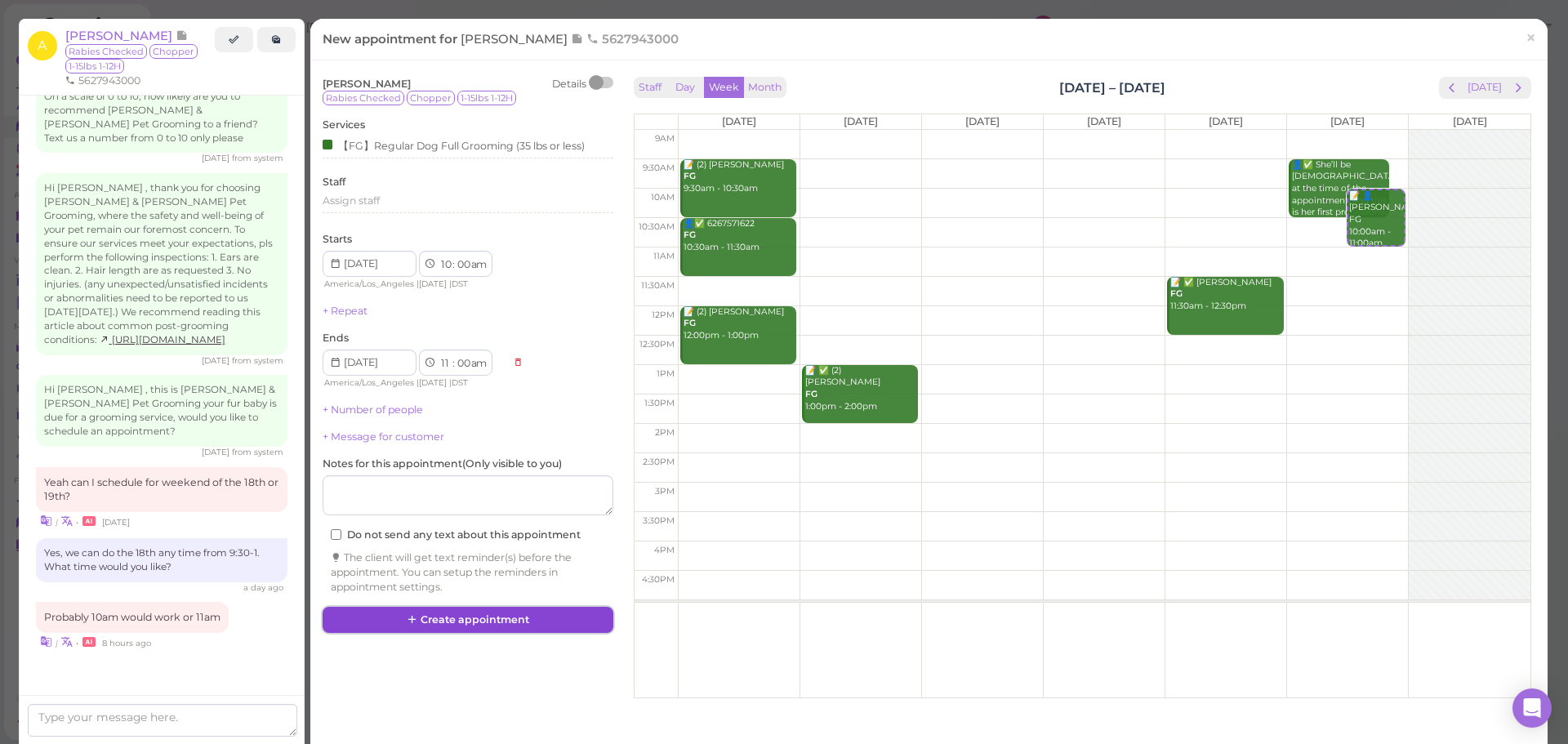
click at [464, 622] on button "Create appointment" at bounding box center [468, 619] width 290 height 26
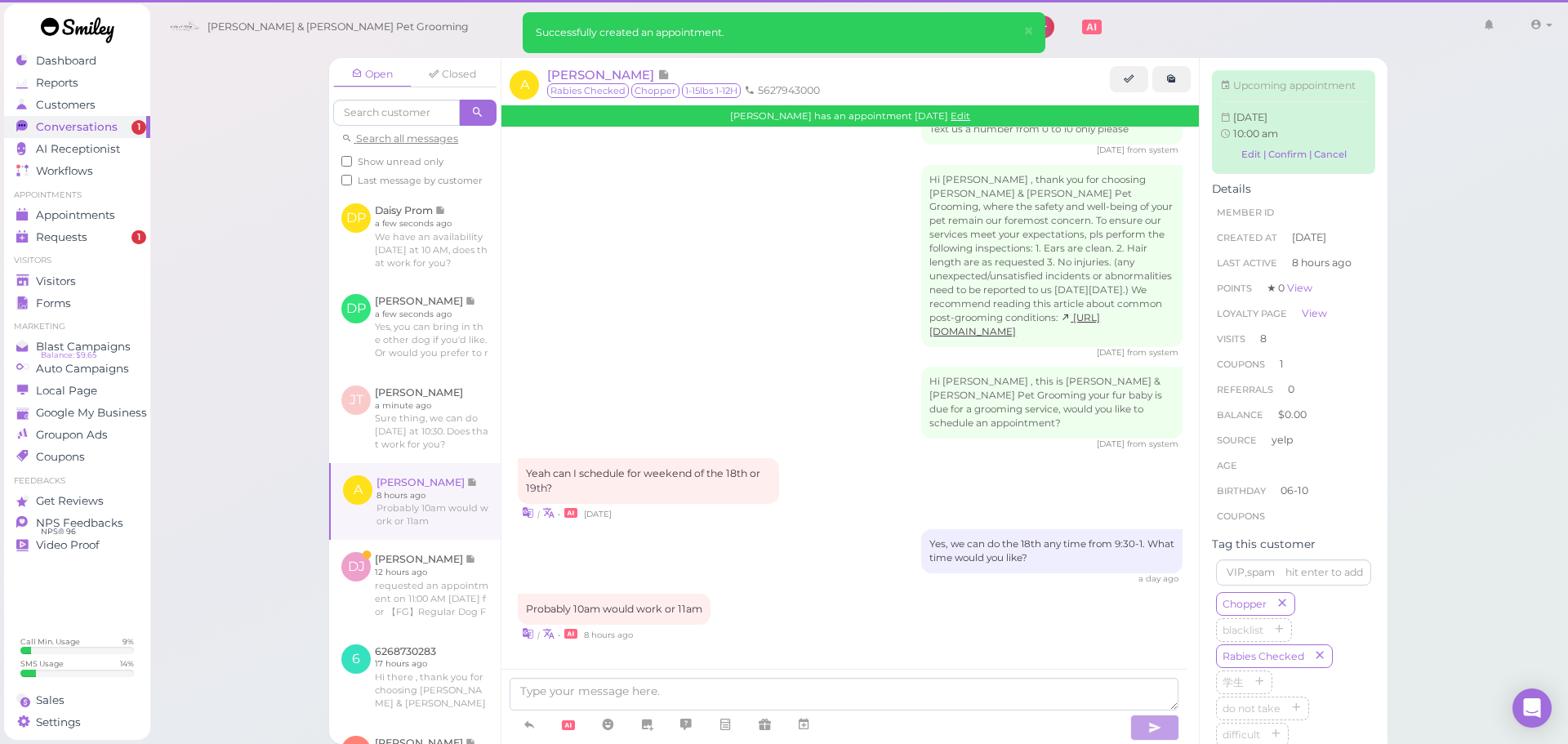
scroll to position [2171, 0]
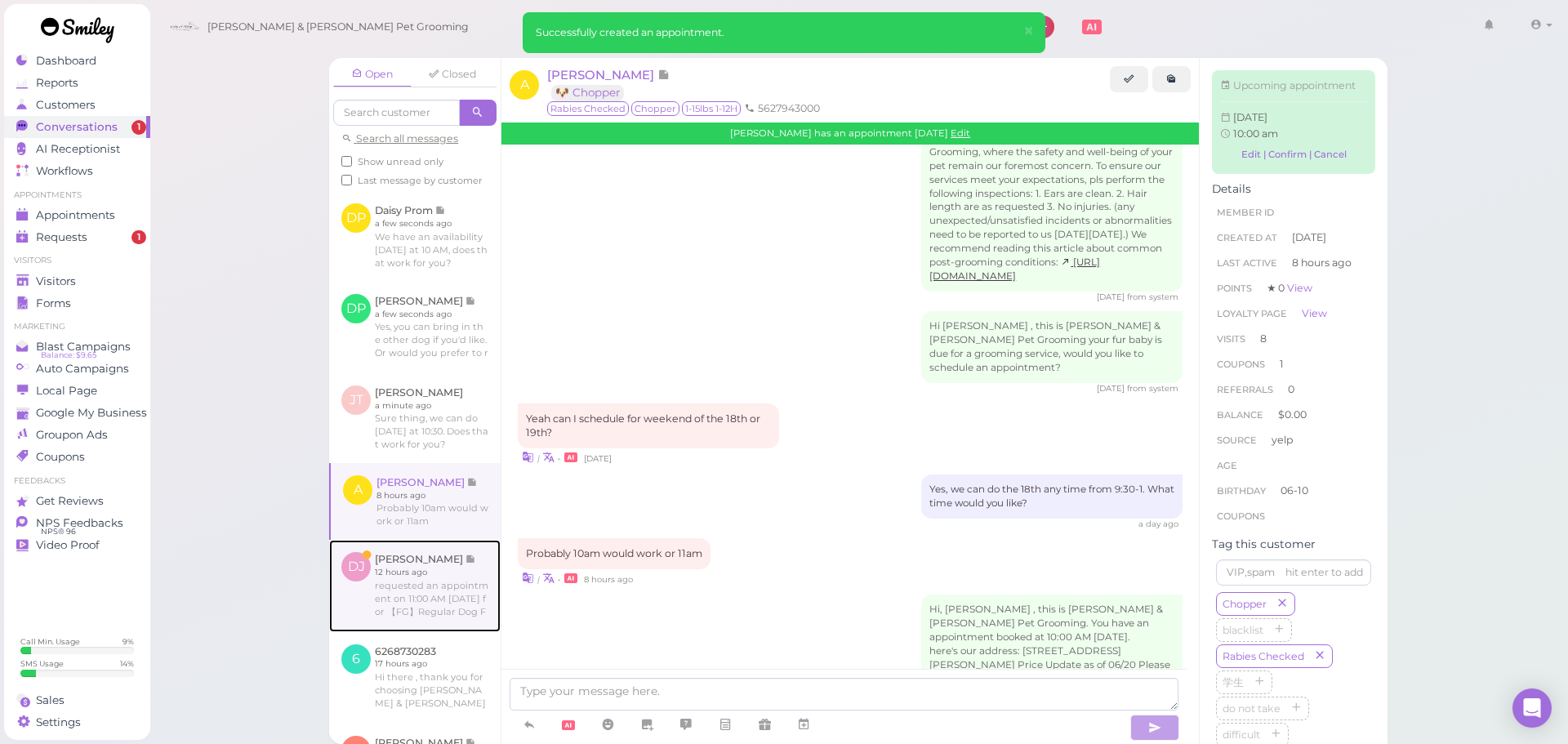
click at [437, 631] on link at bounding box center [414, 586] width 172 height 92
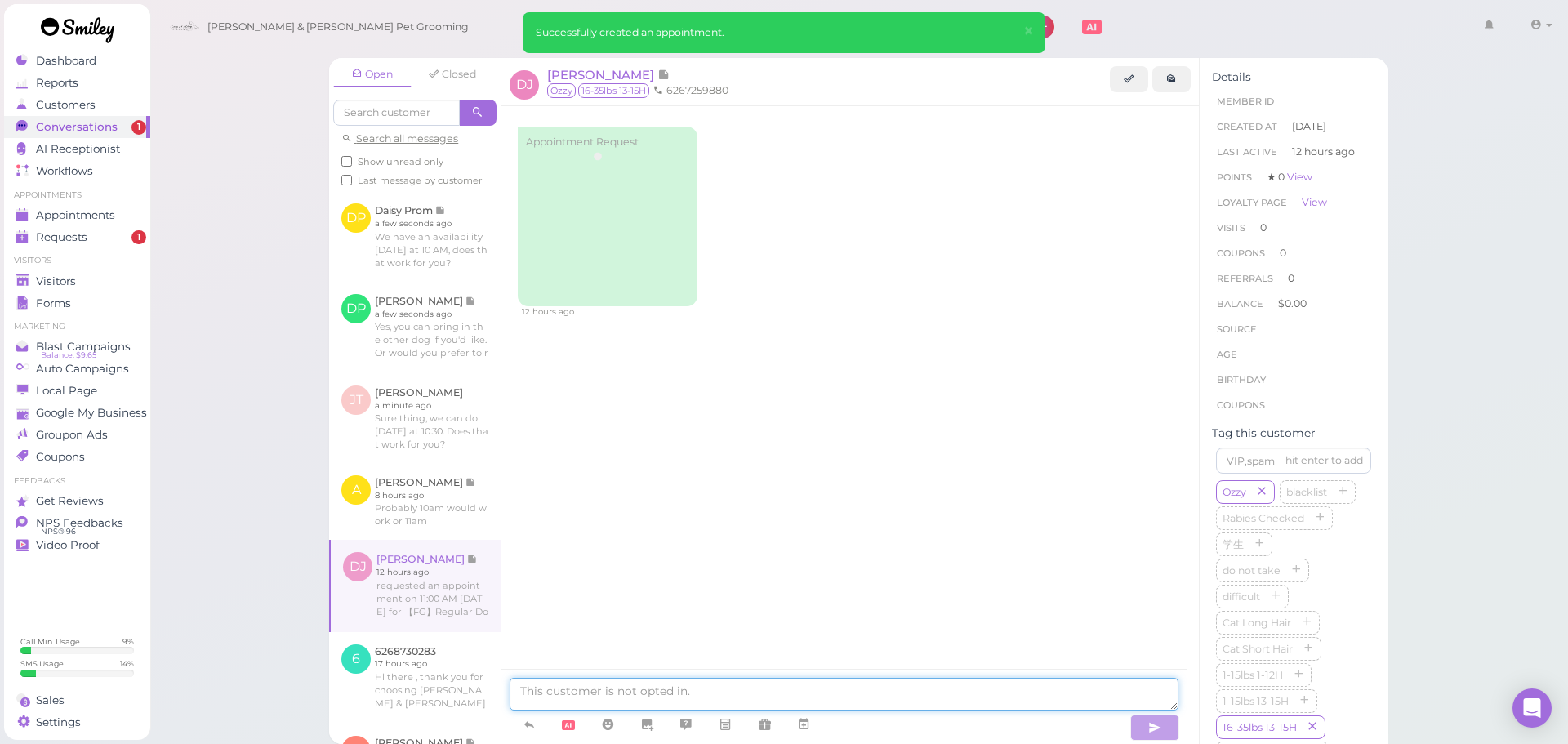
click at [567, 700] on textarea at bounding box center [844, 694] width 669 height 32
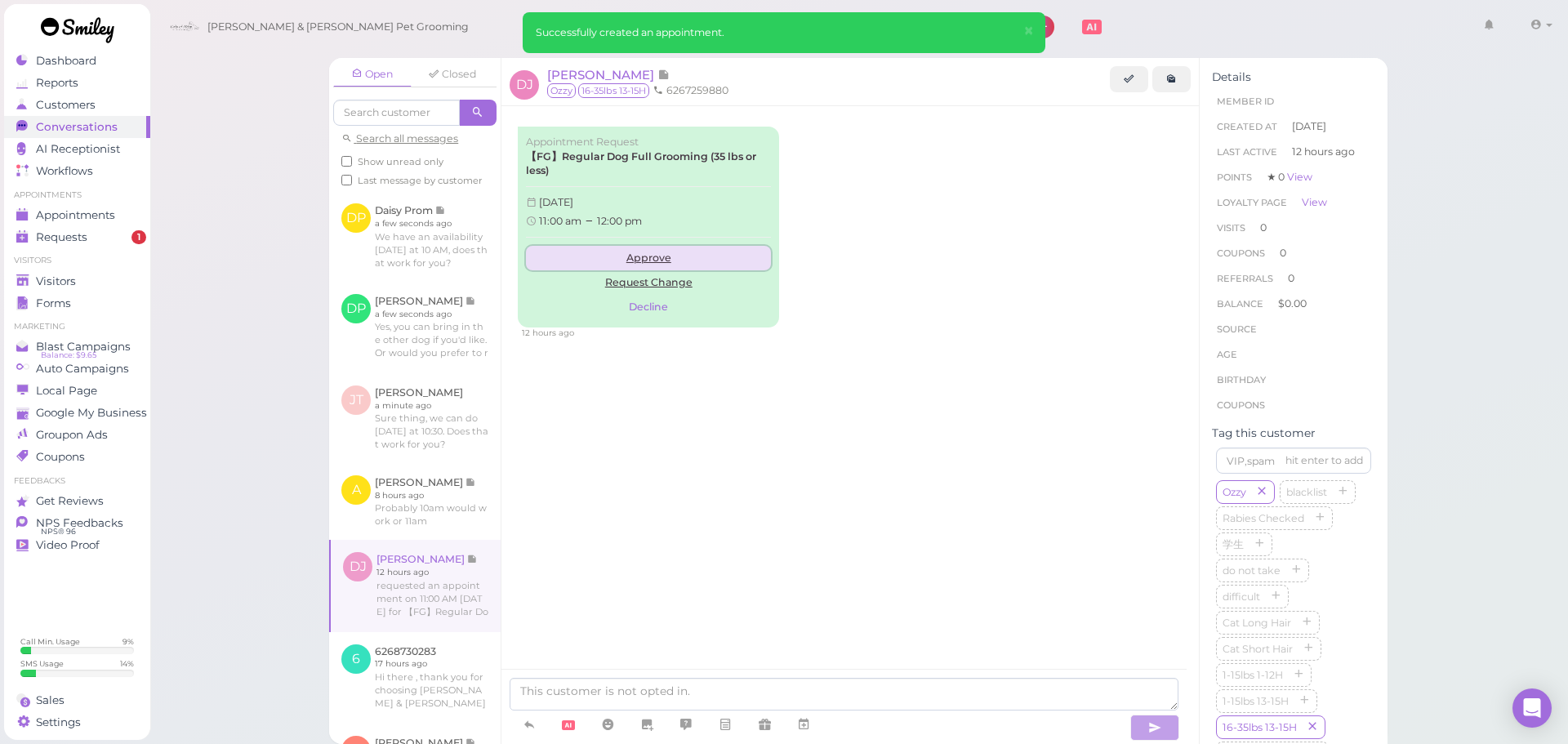
click at [651, 261] on link "Approve" at bounding box center [648, 257] width 245 height 24
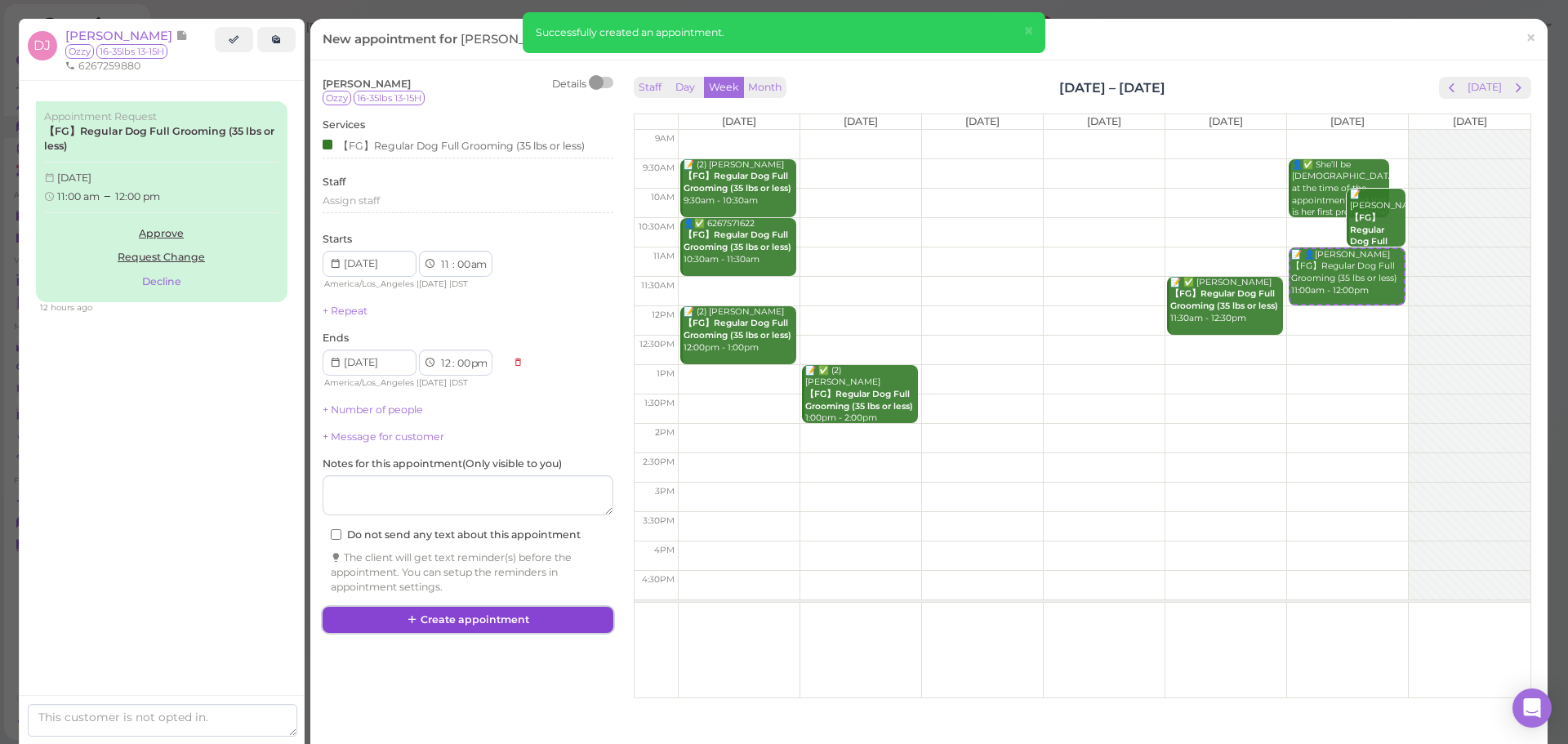
click at [441, 624] on button "Create appointment" at bounding box center [468, 619] width 290 height 26
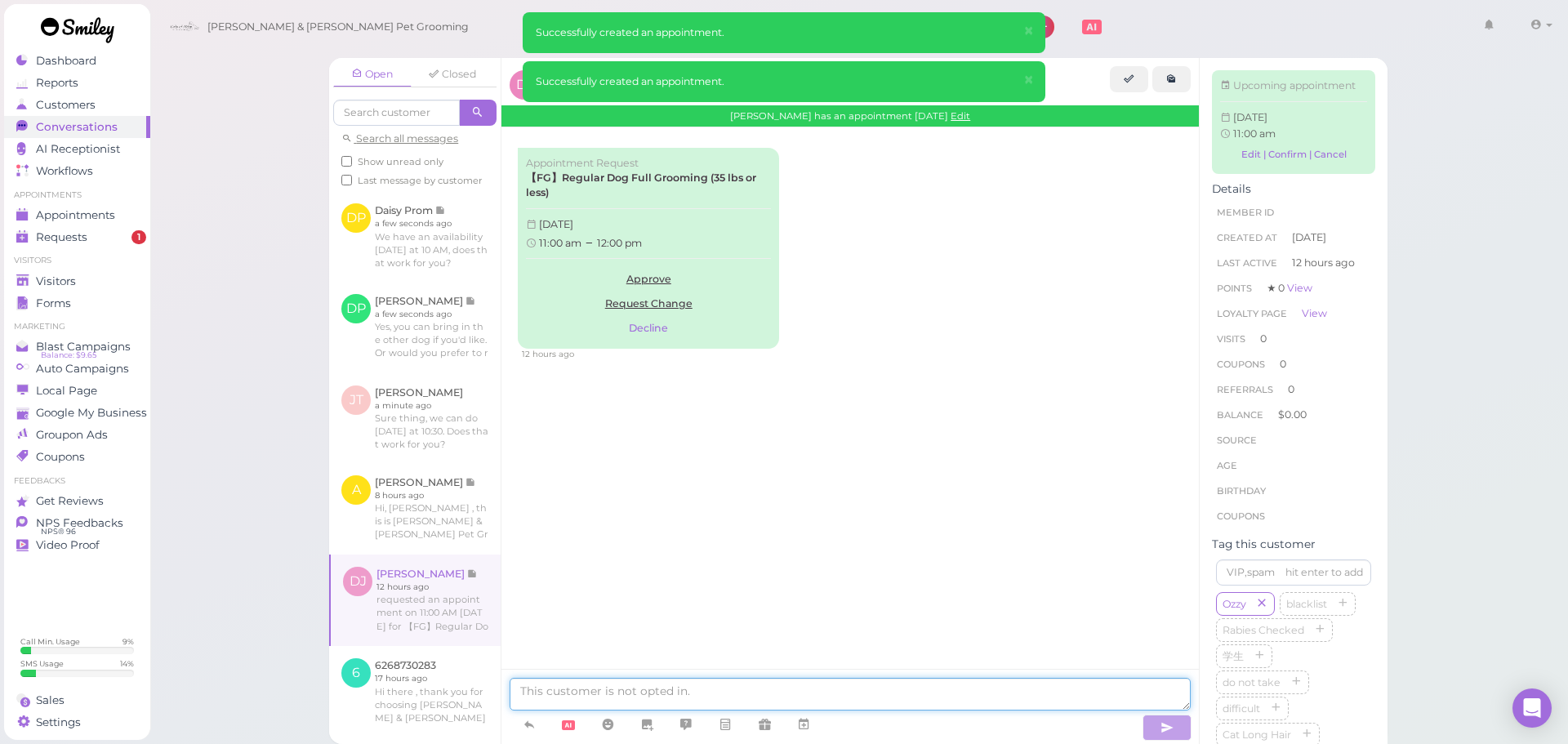
click at [708, 686] on textarea at bounding box center [851, 694] width 682 height 32
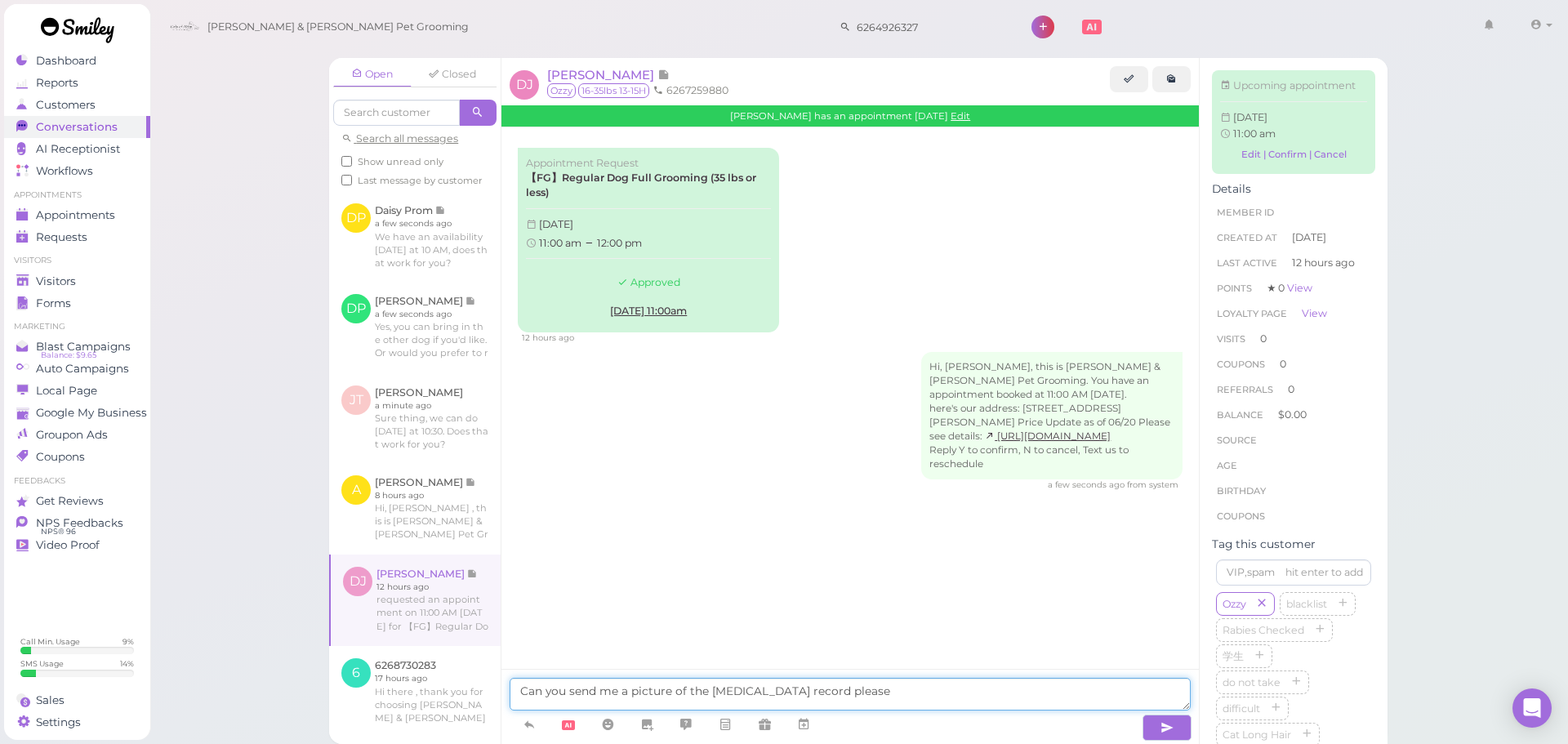
type textarea "Can you send me a picture of the rabies vaccination record please"
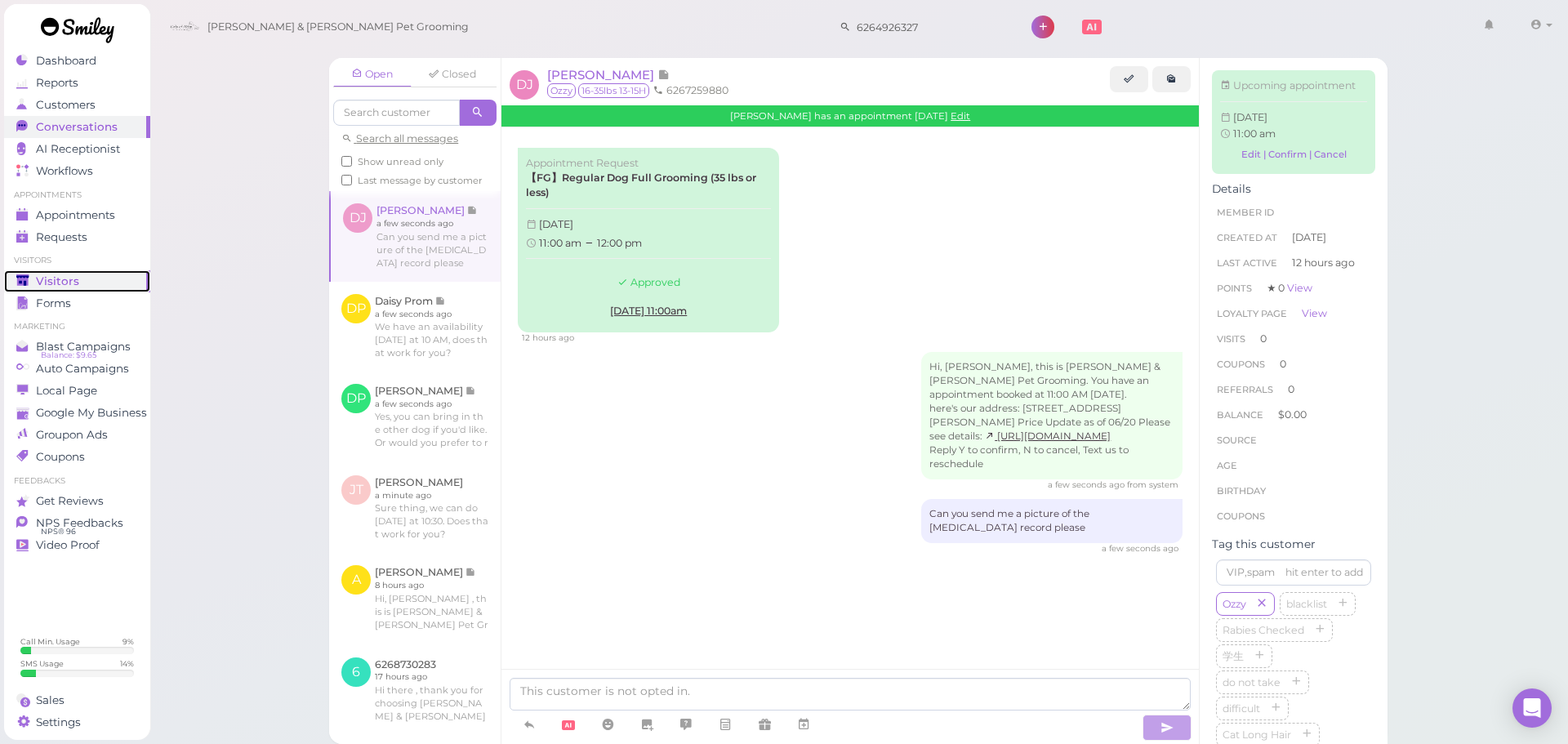
click at [40, 280] on span "Visitors" at bounding box center [58, 280] width 43 height 13
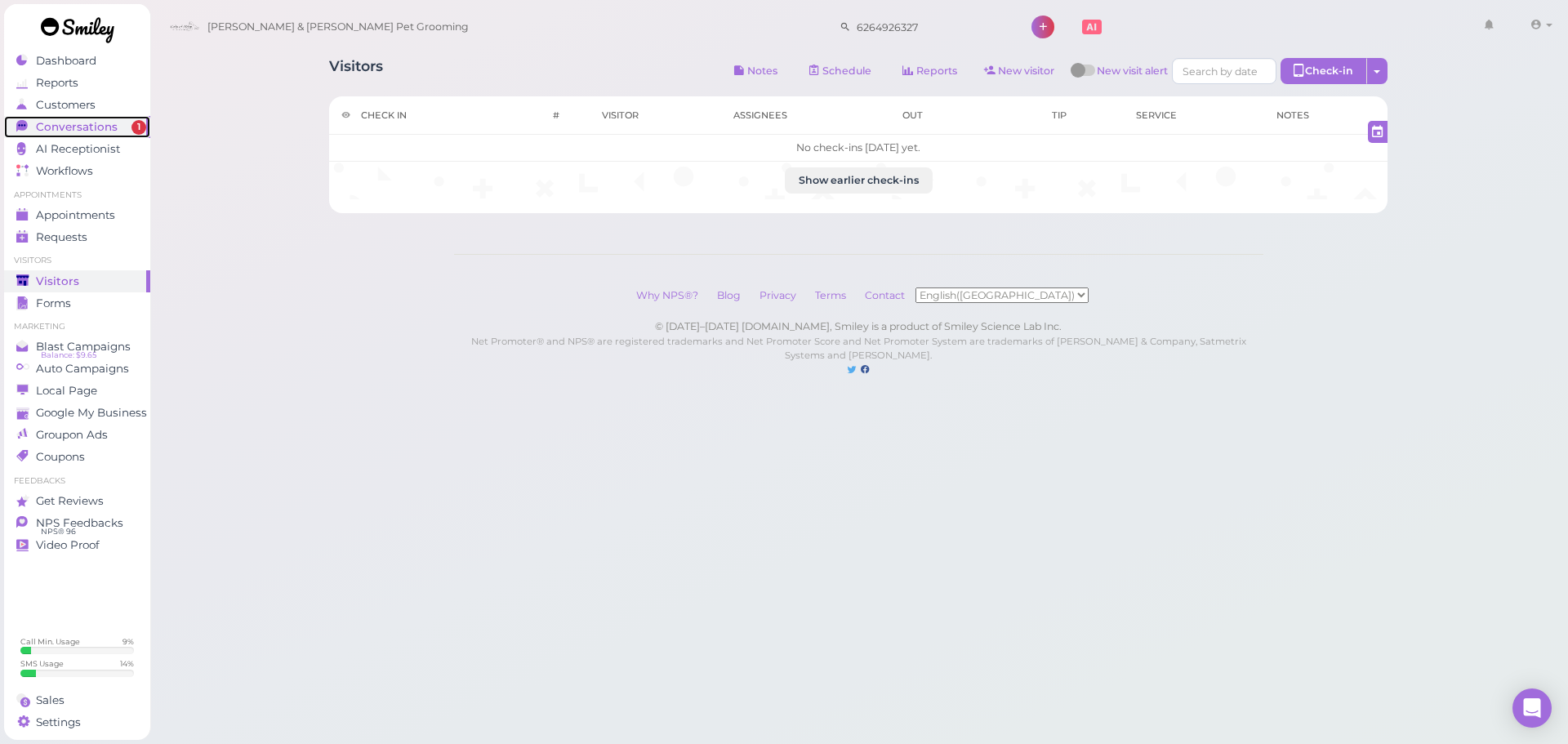
click at [80, 120] on span "Conversations" at bounding box center [76, 127] width 82 height 13
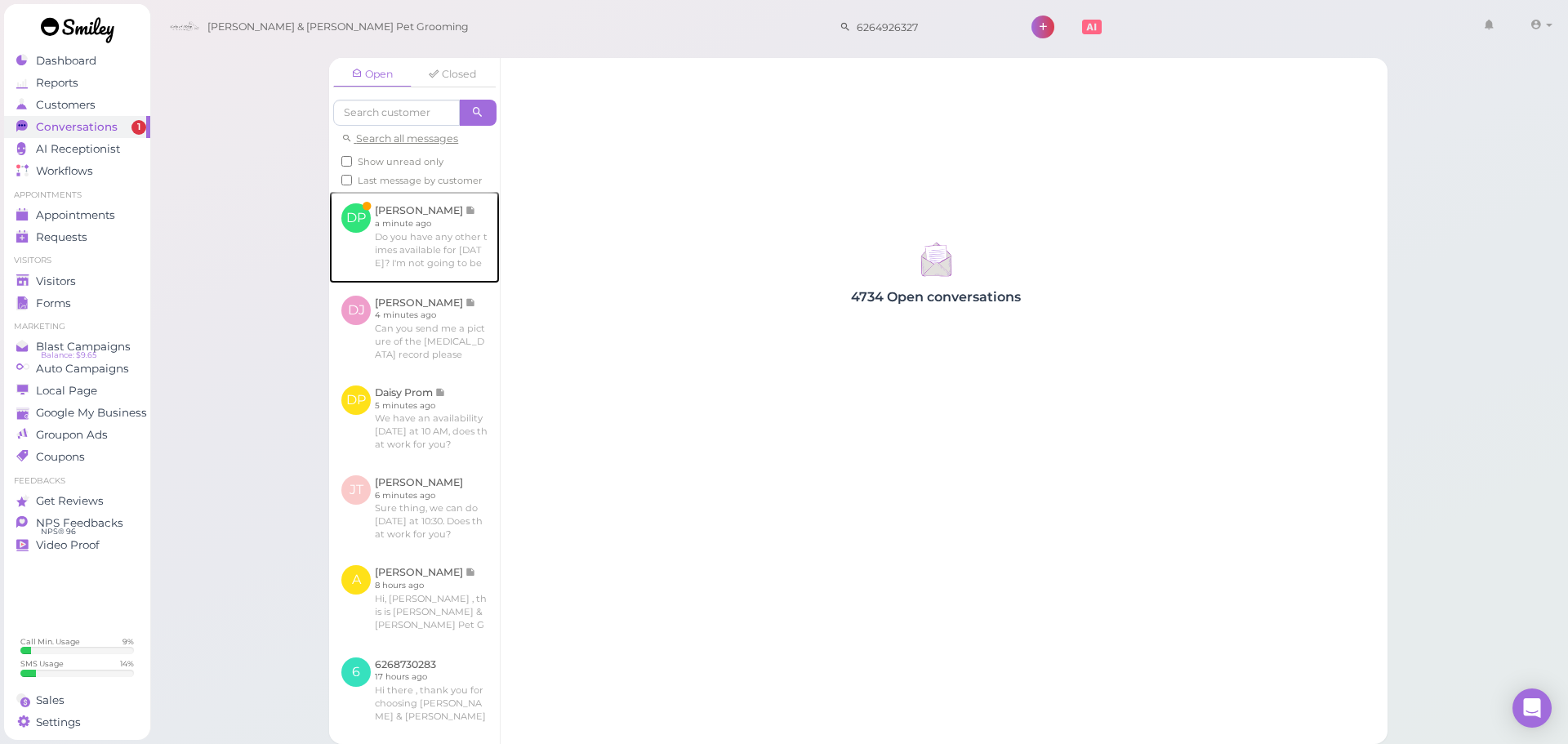
click at [424, 263] on link at bounding box center [414, 237] width 171 height 92
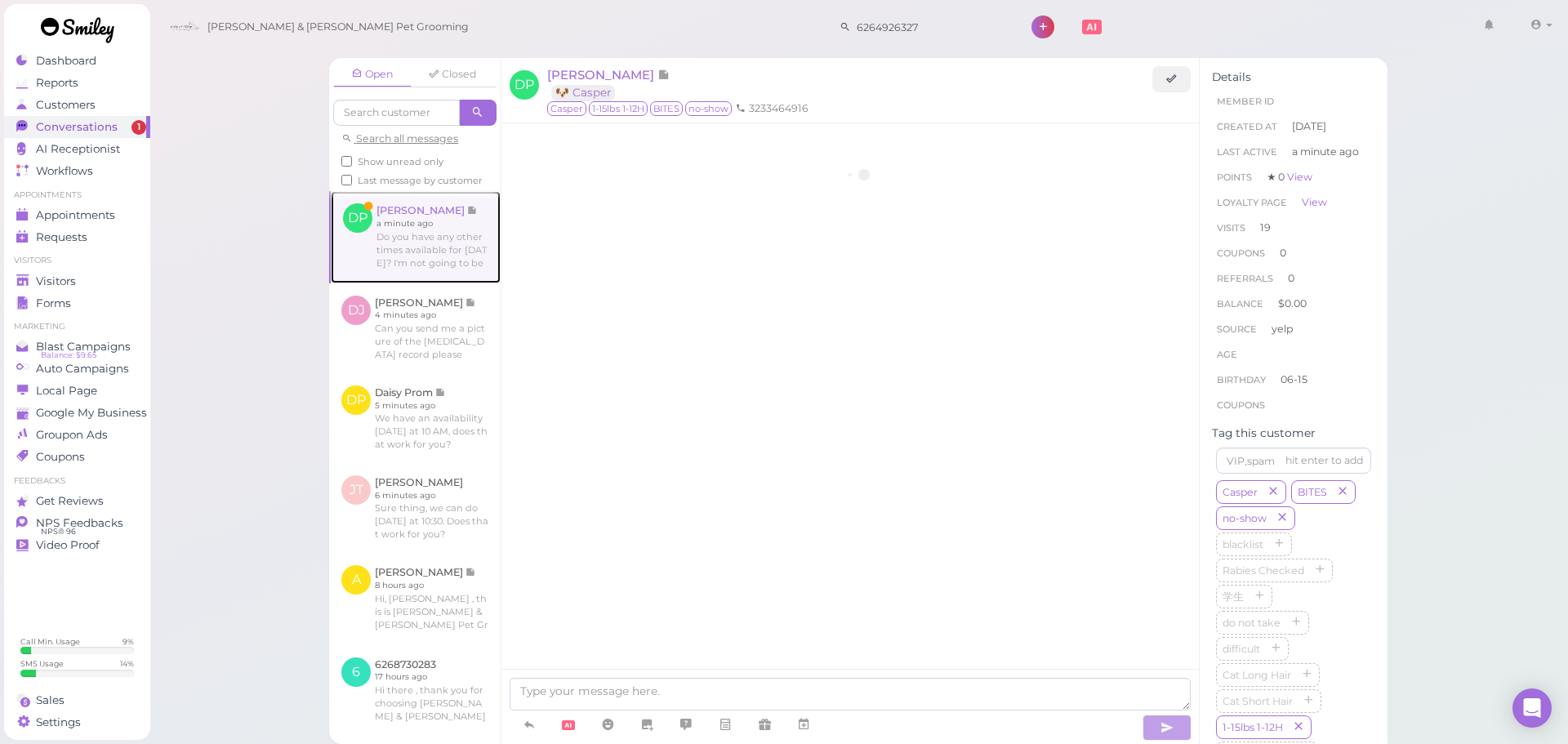
scroll to position [2821, 0]
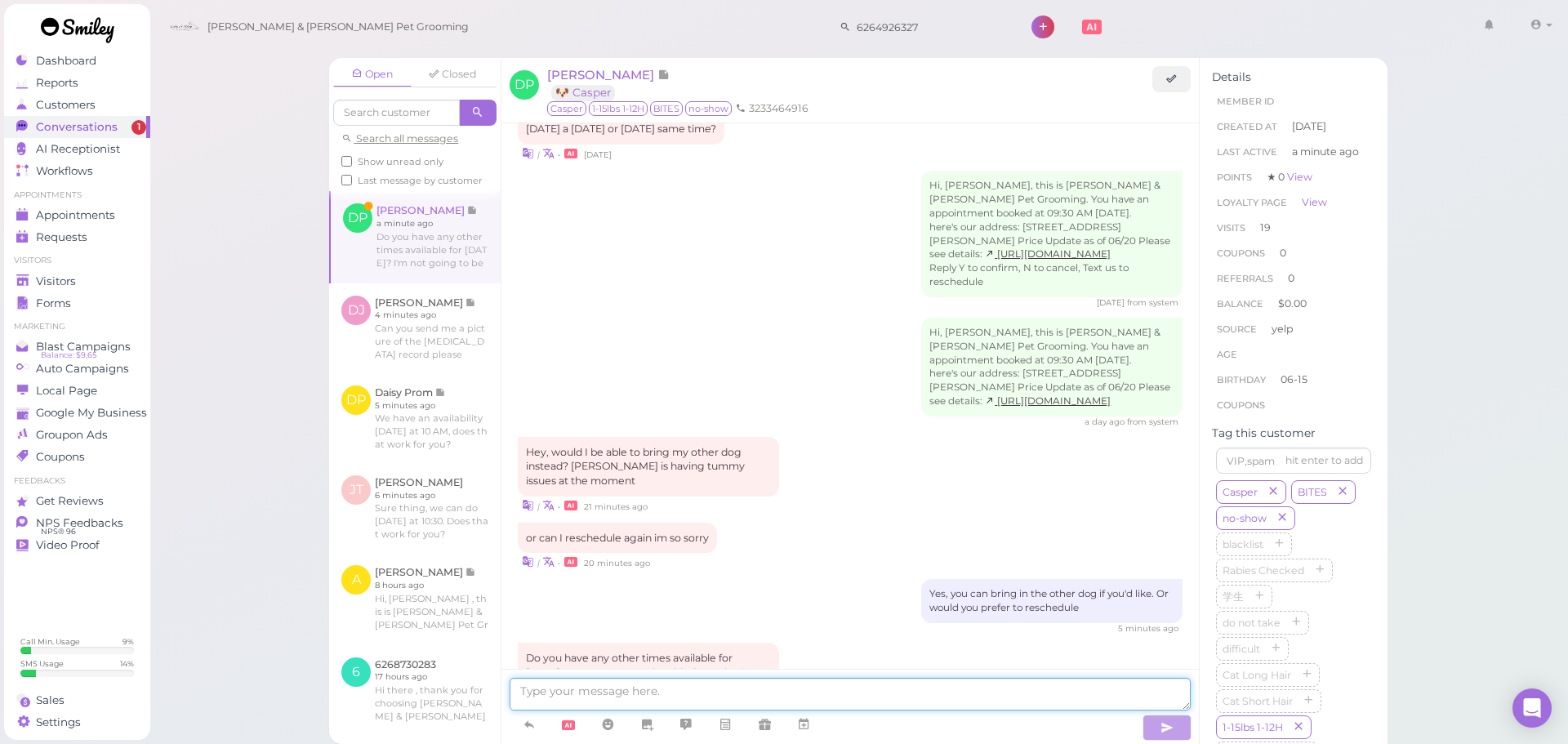
click at [734, 681] on textarea at bounding box center [851, 694] width 682 height 32
type textarea "How about tomorrow at 10:30 instead?"
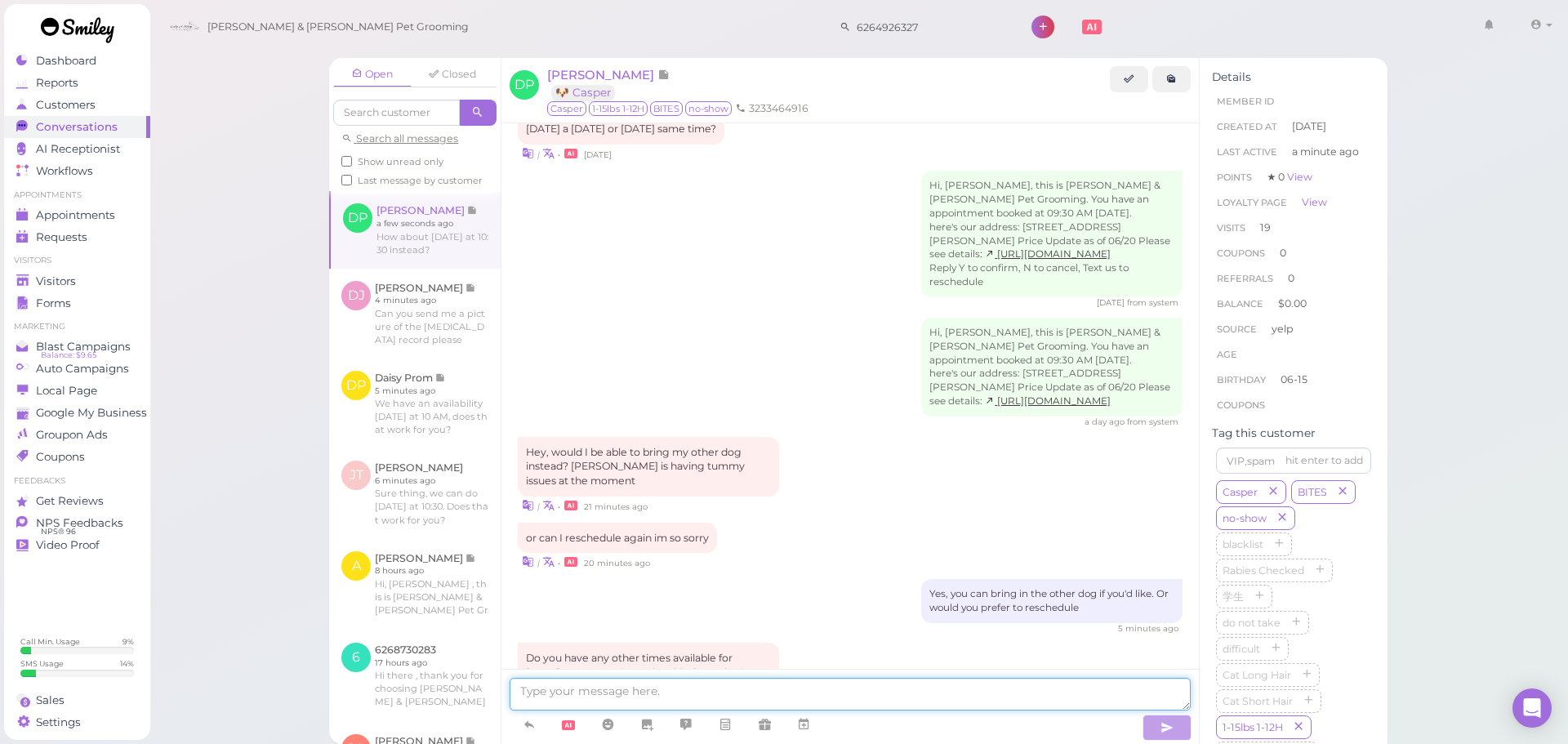
scroll to position [2859, 0]
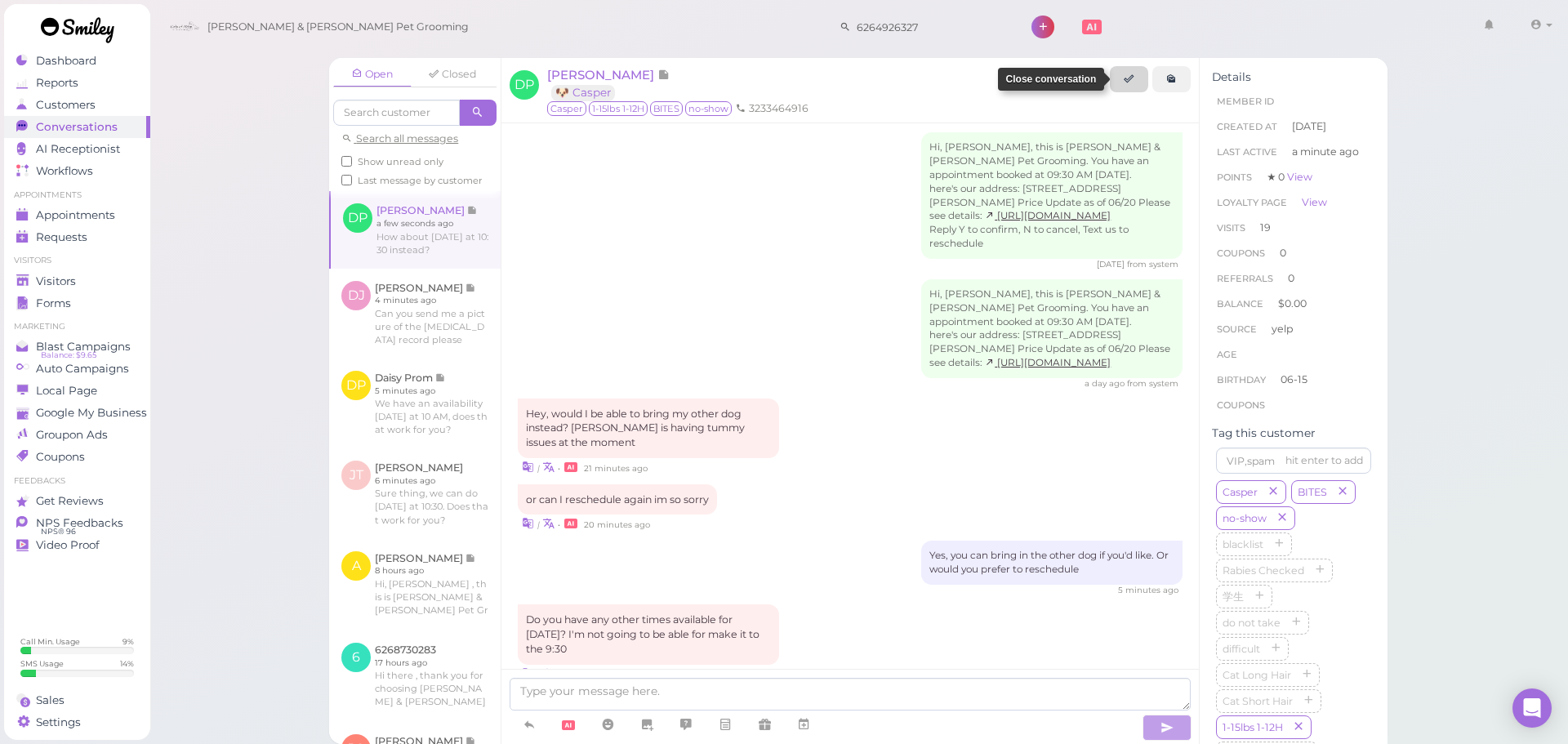
click at [1132, 71] on link at bounding box center [1129, 79] width 39 height 26
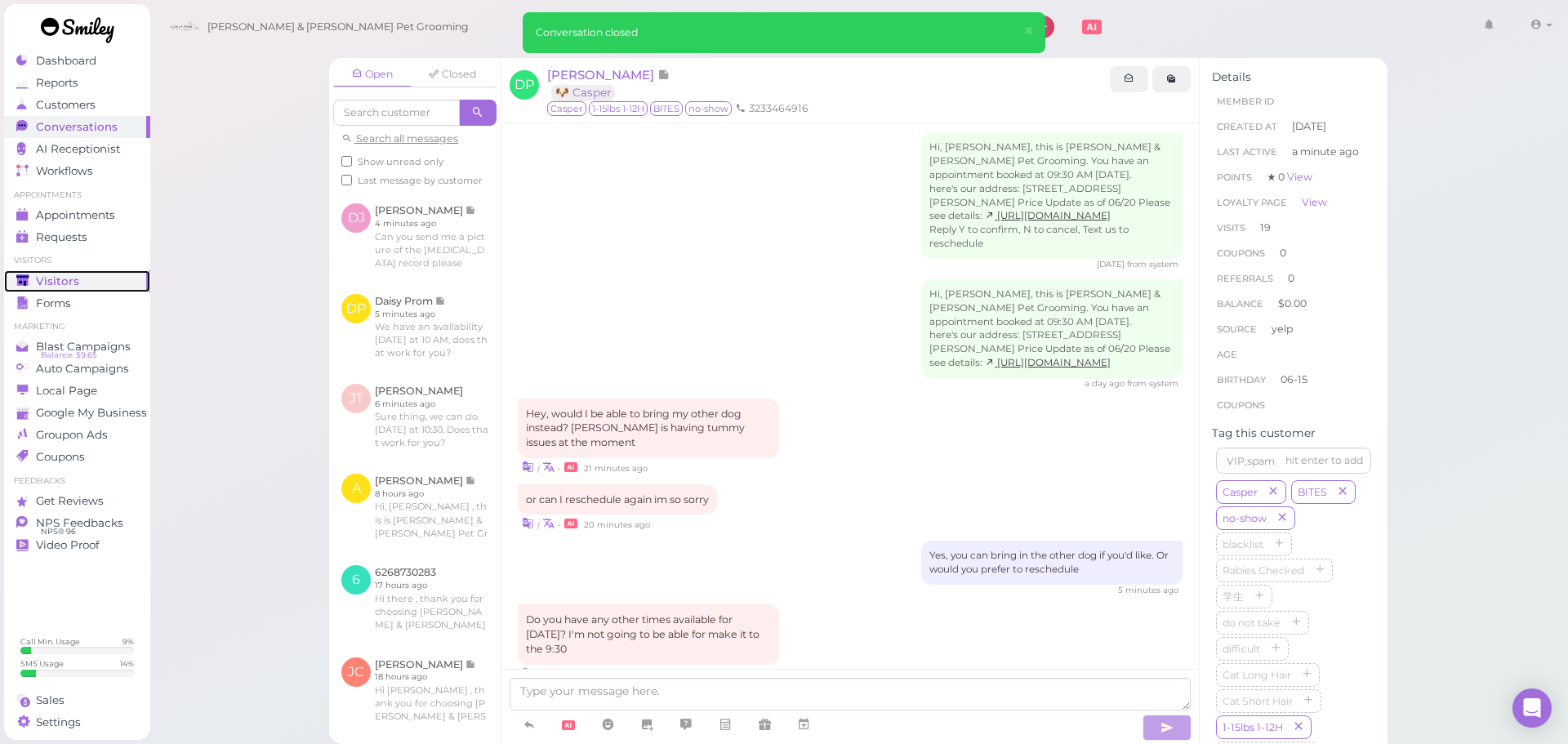
click at [62, 279] on span "Visitors" at bounding box center [58, 280] width 43 height 13
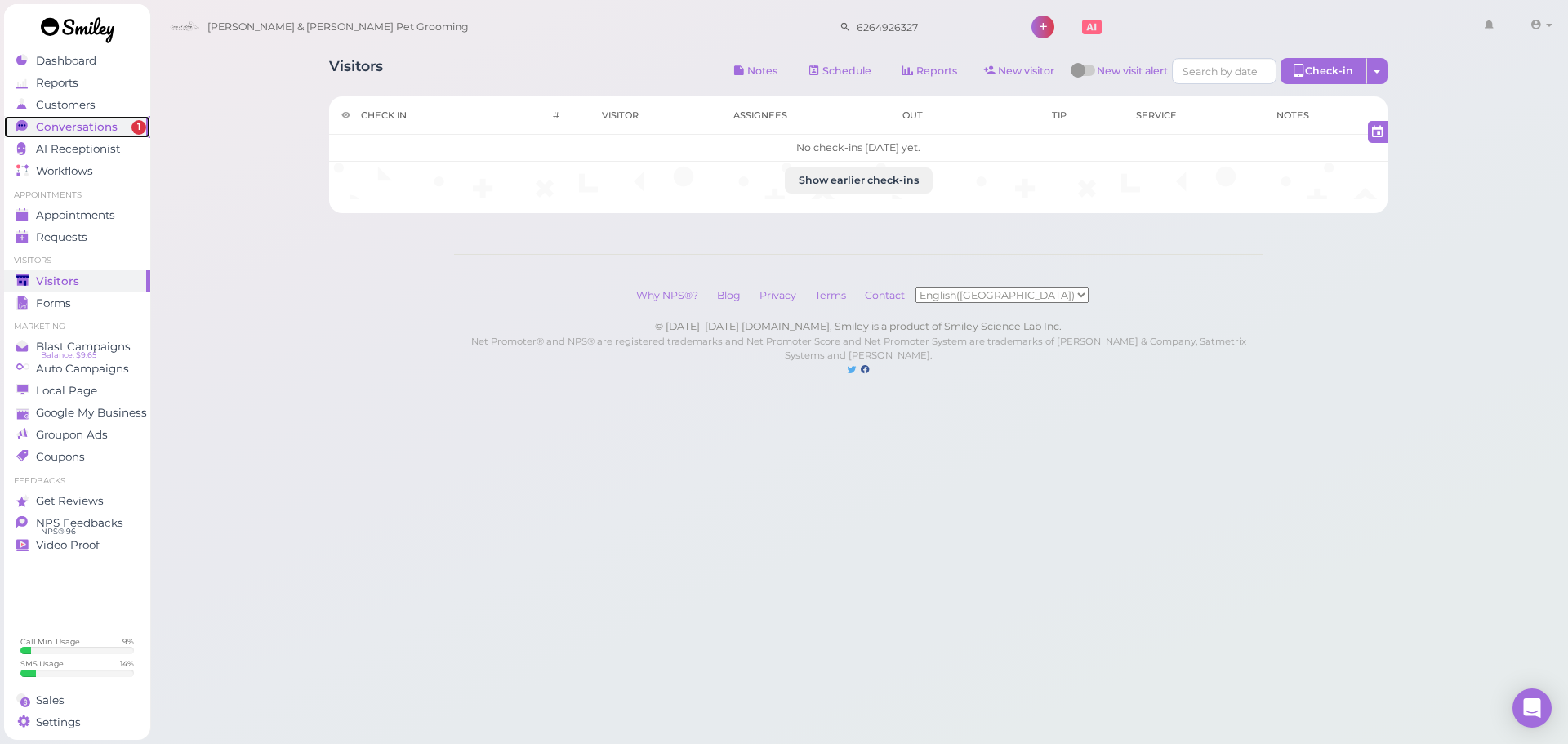
click at [129, 129] on div "Conversations" at bounding box center [75, 127] width 118 height 13
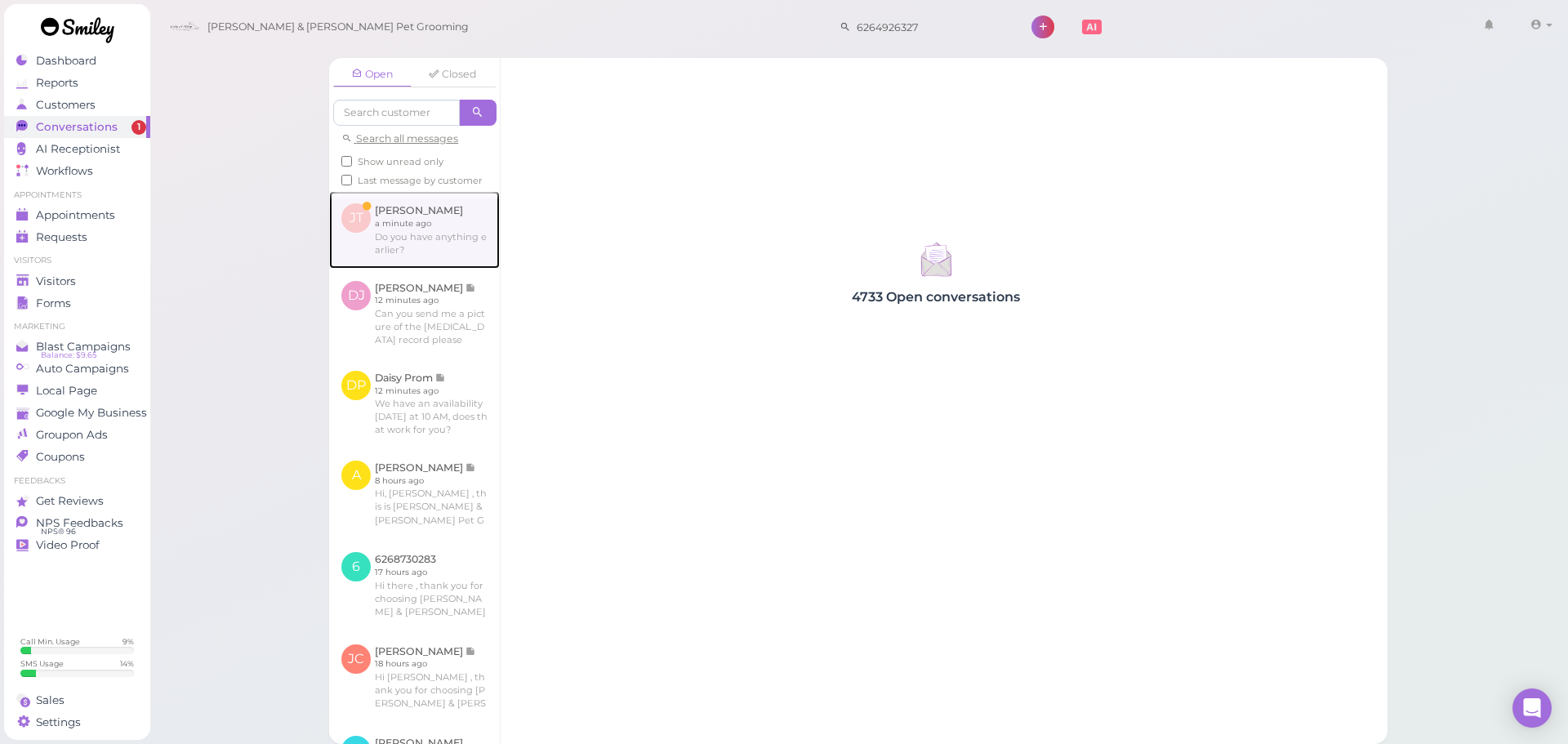
click at [474, 261] on link at bounding box center [414, 229] width 171 height 76
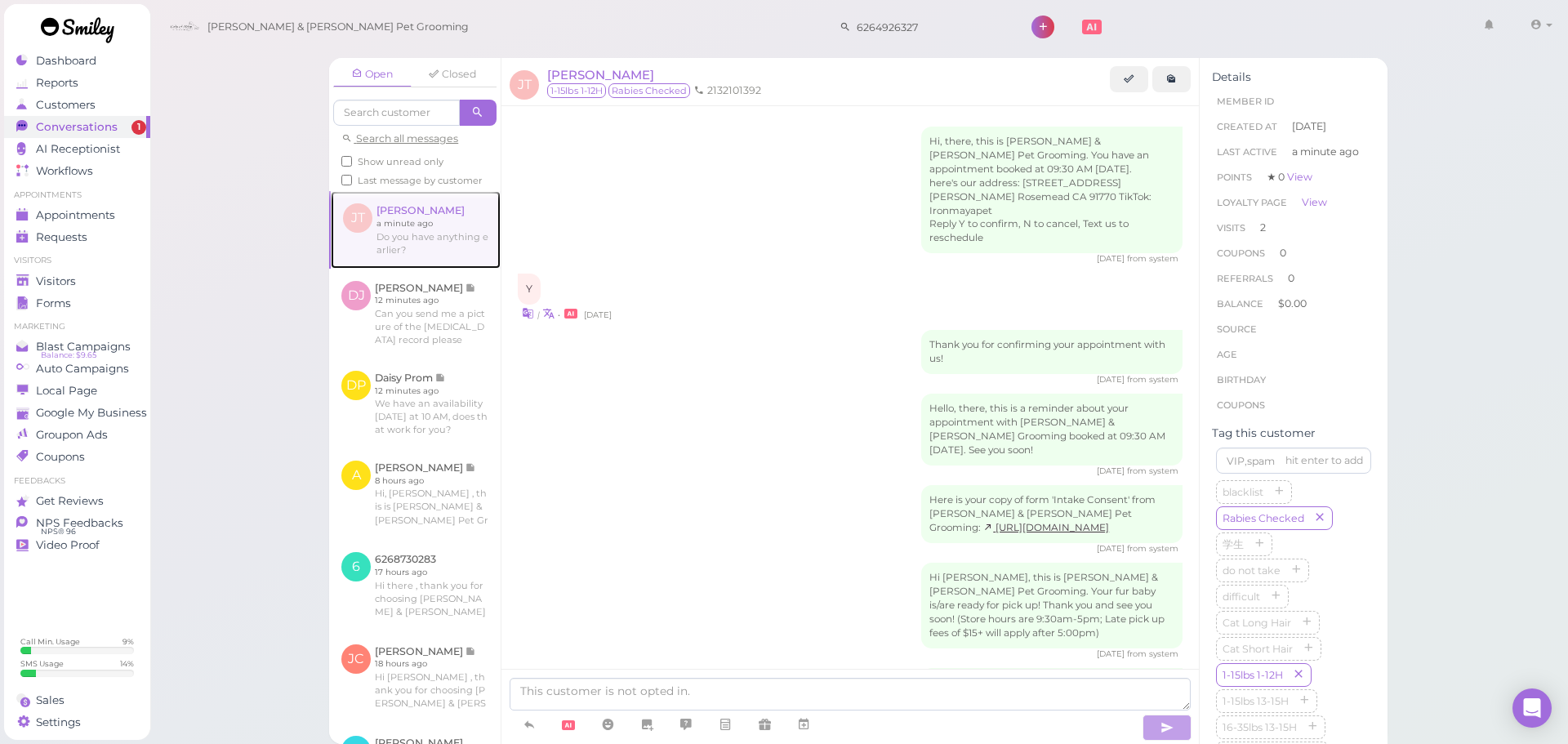
scroll to position [1847, 0]
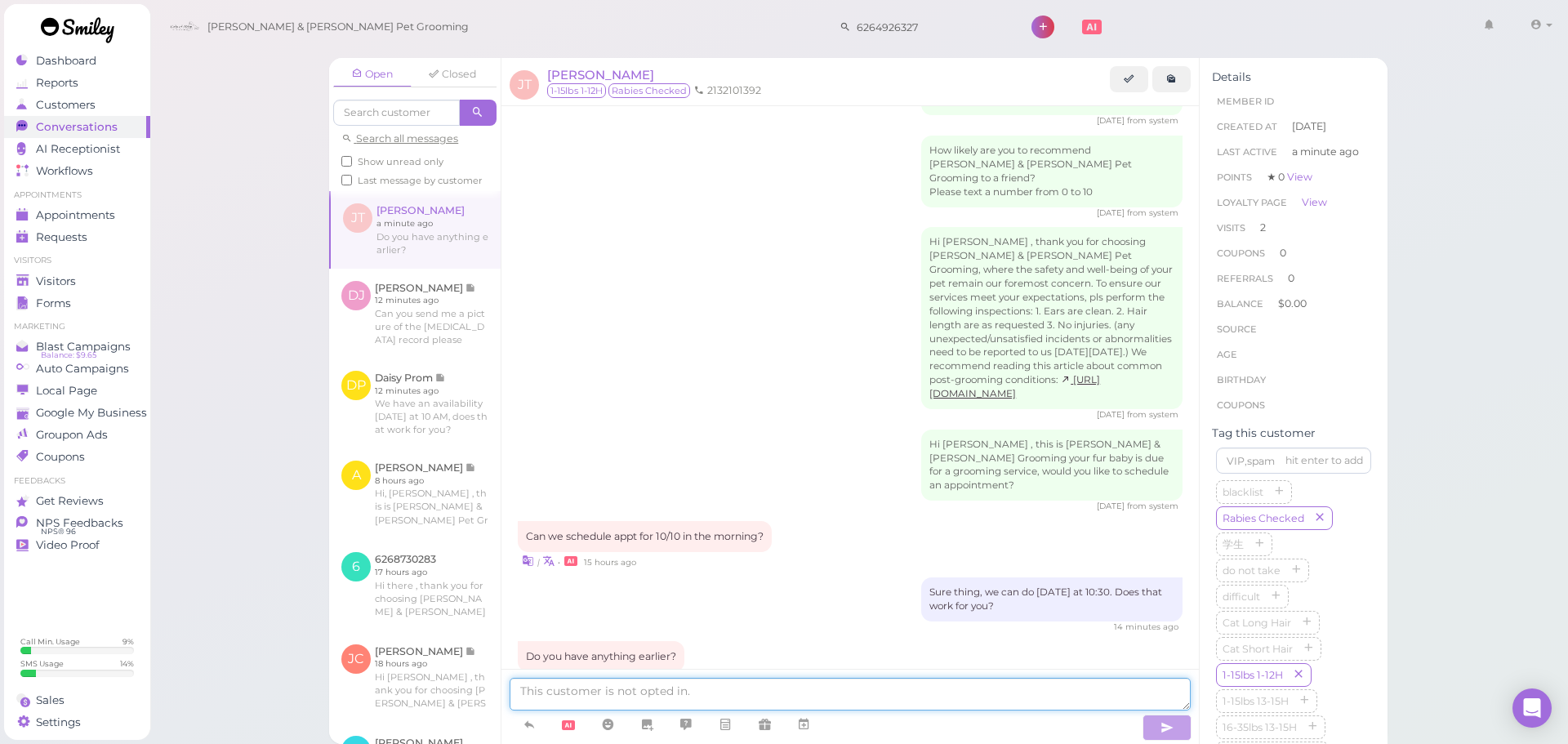
click at [743, 702] on textarea at bounding box center [851, 694] width 682 height 32
type textarea "That's our earliest for this Friday"
click at [1129, 75] on icon at bounding box center [1129, 79] width 11 height 13
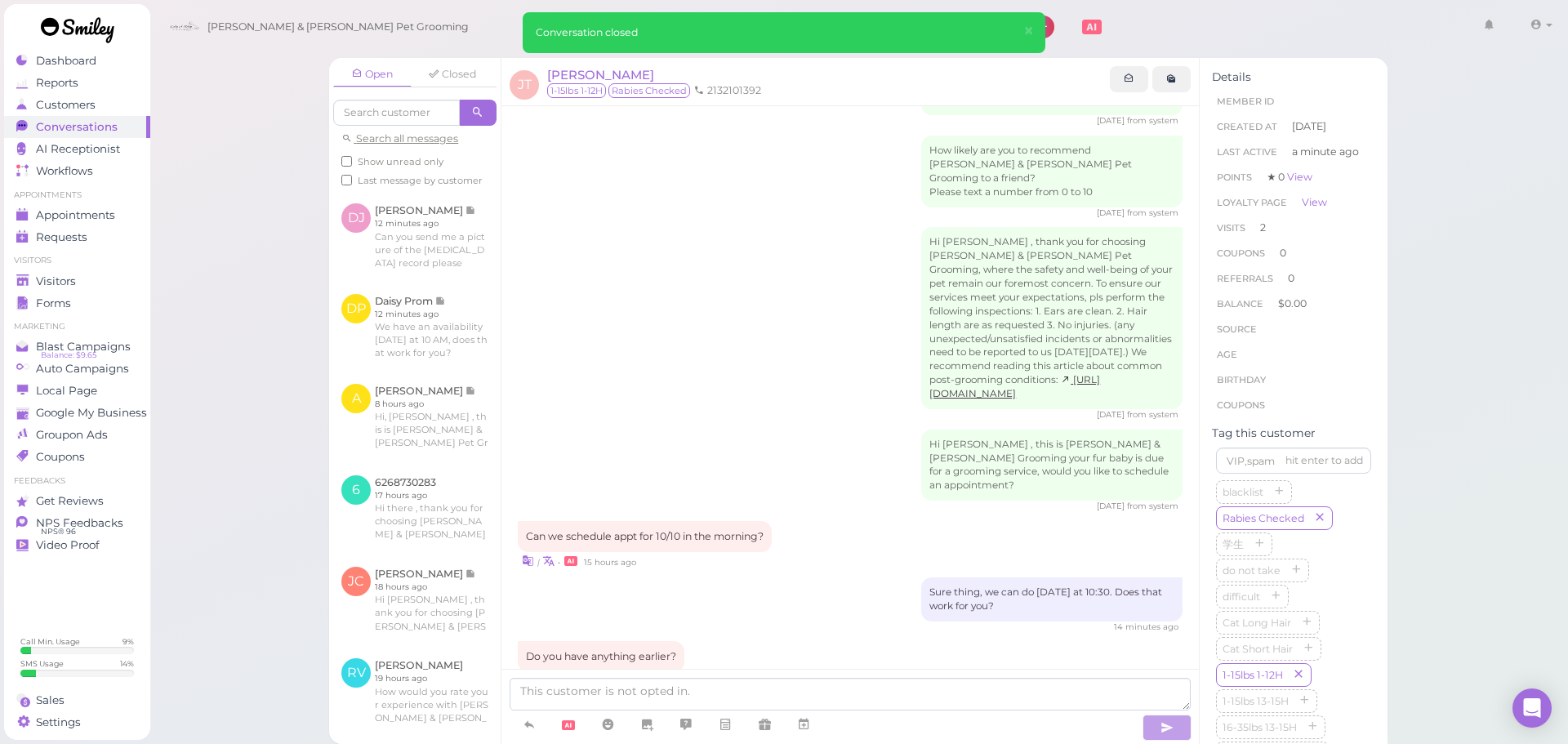
scroll to position [1886, 0]
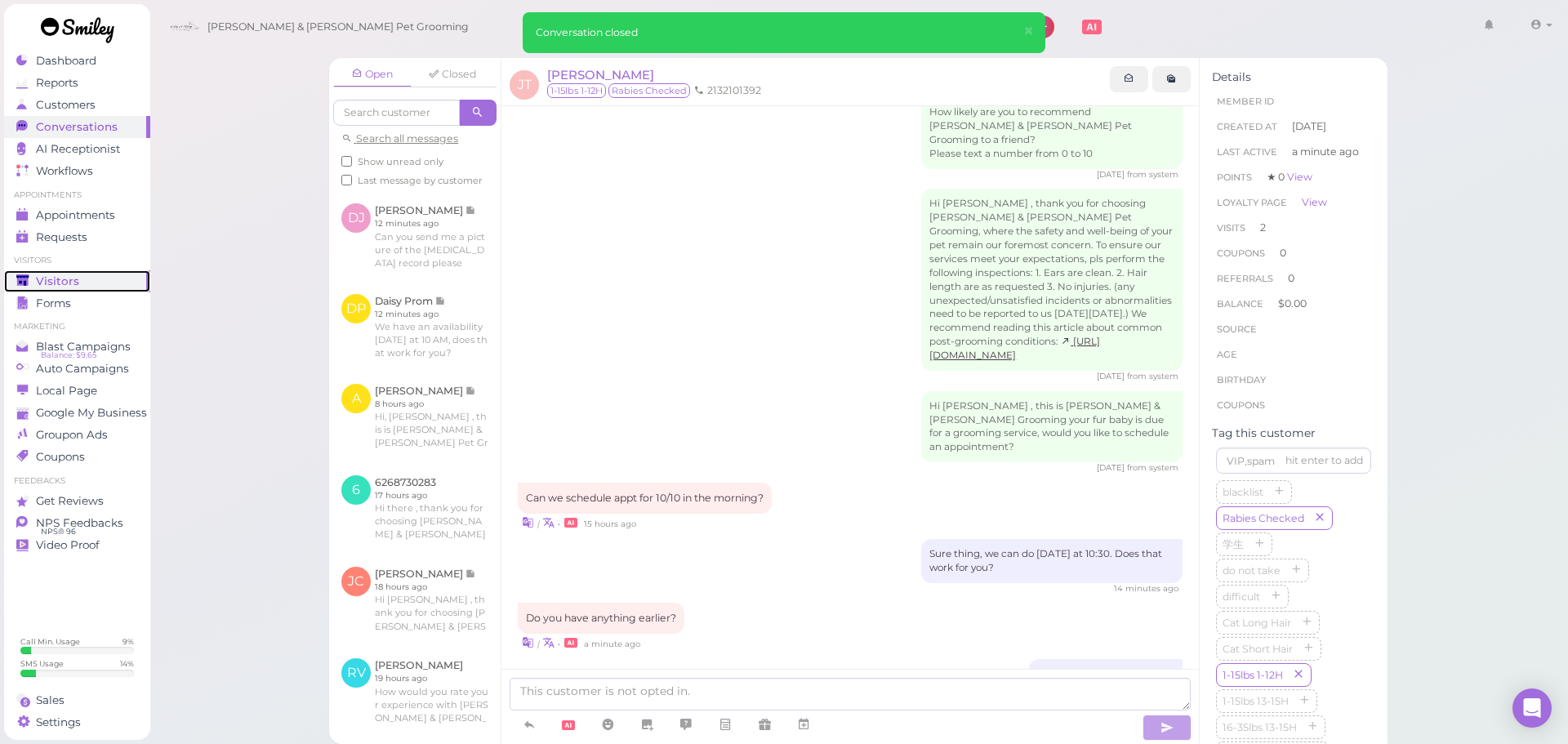
click at [98, 290] on link "Visitors" at bounding box center [77, 281] width 147 height 22
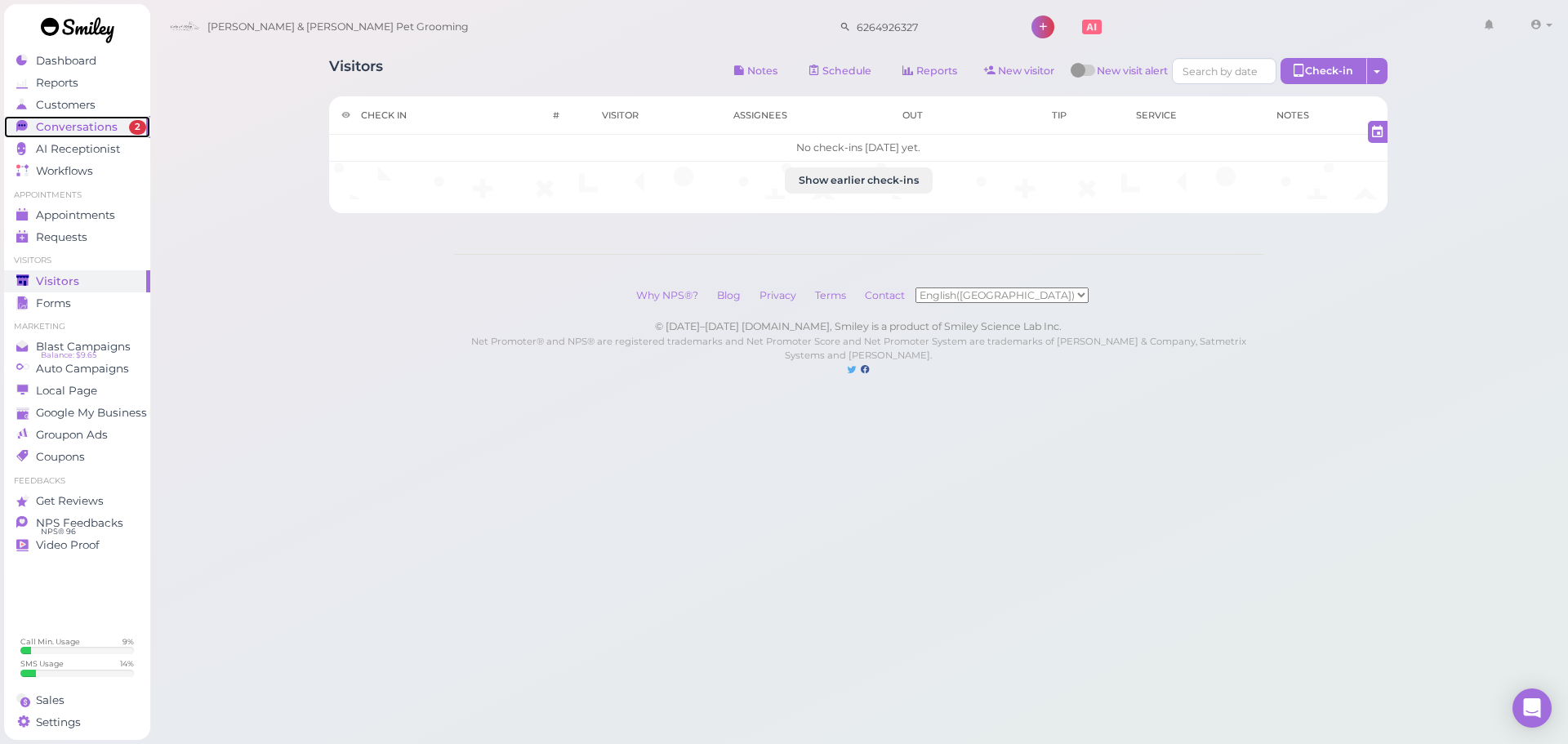
click at [116, 127] on div "Conversations" at bounding box center [75, 127] width 118 height 13
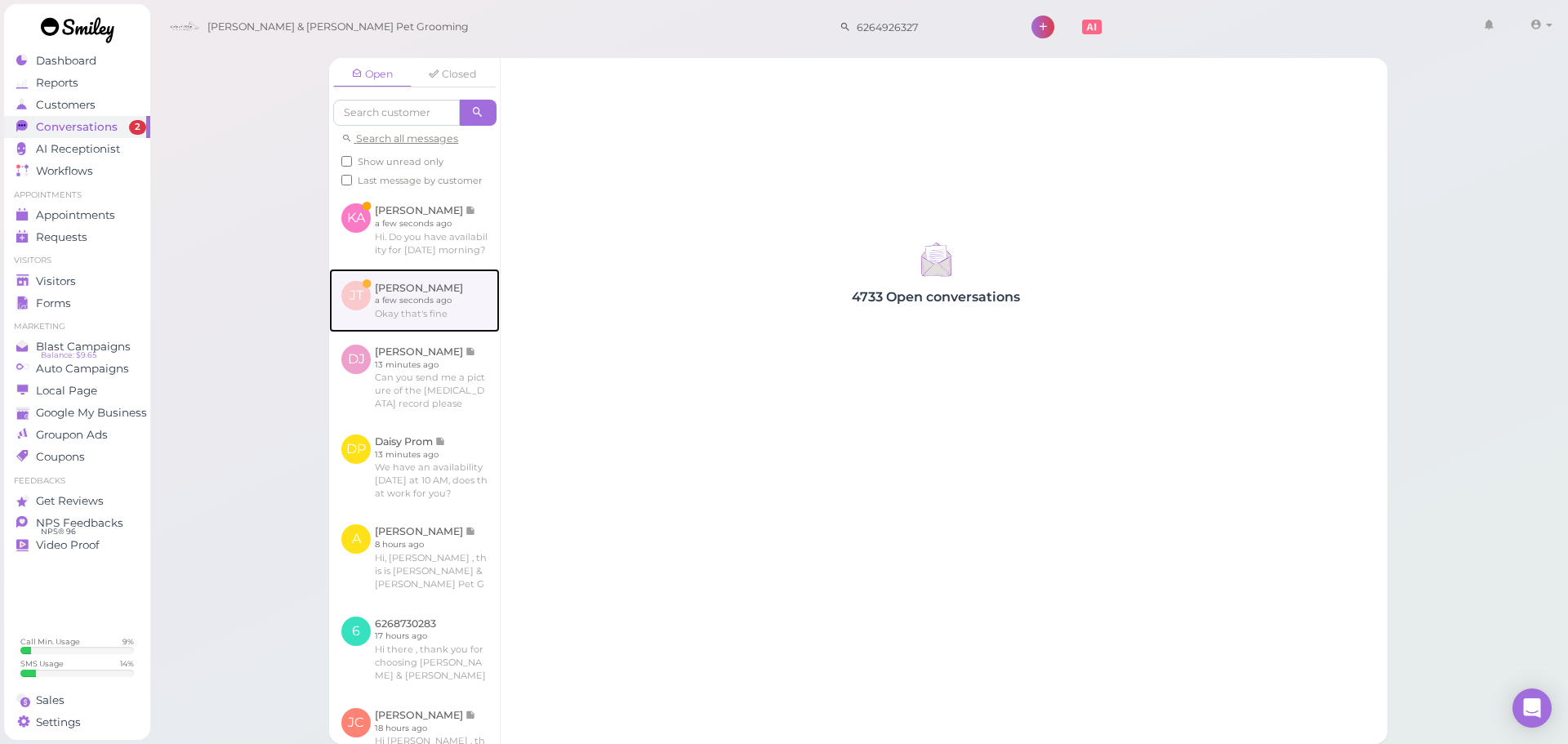
click at [419, 332] on link at bounding box center [414, 300] width 171 height 64
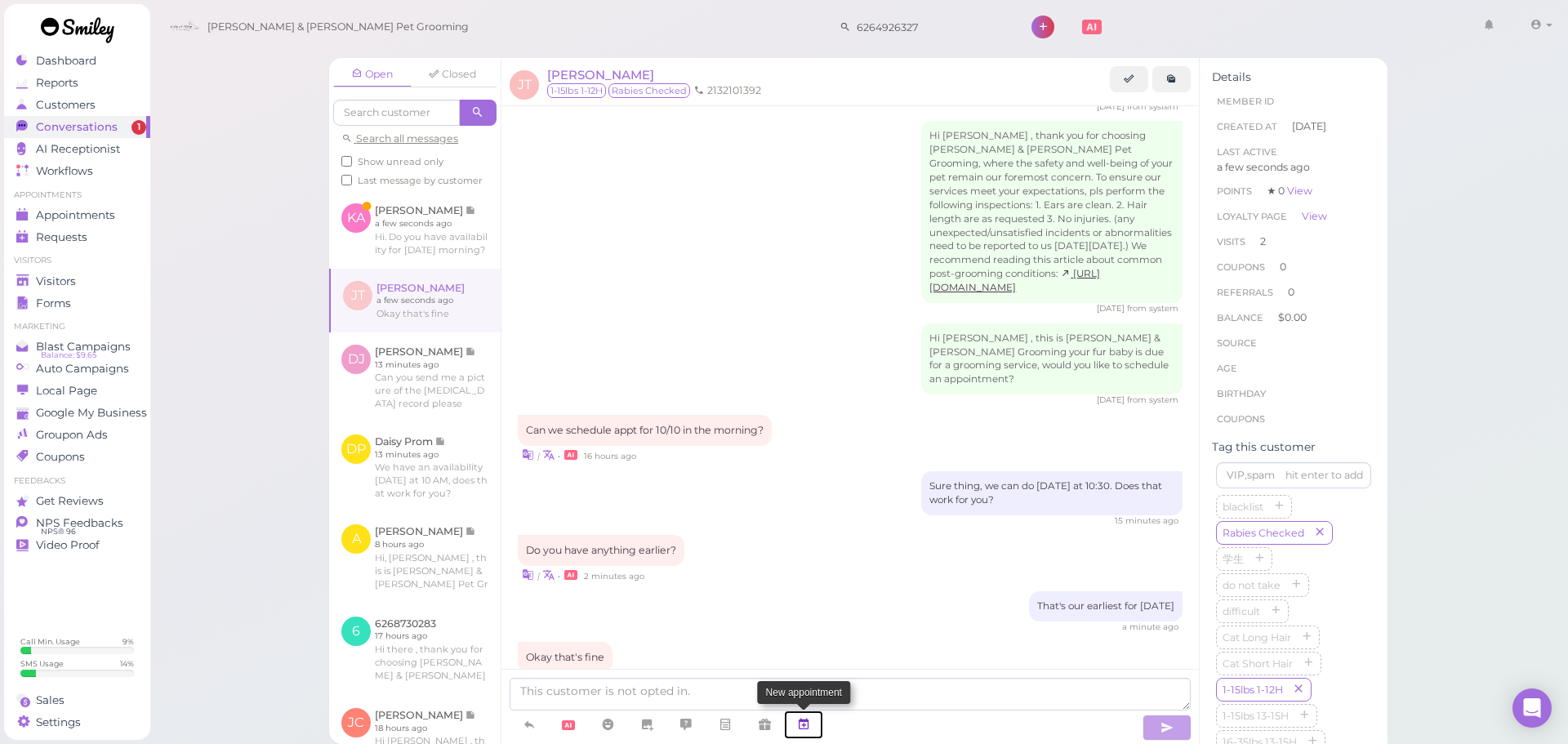
click at [813, 722] on link at bounding box center [804, 724] width 40 height 29
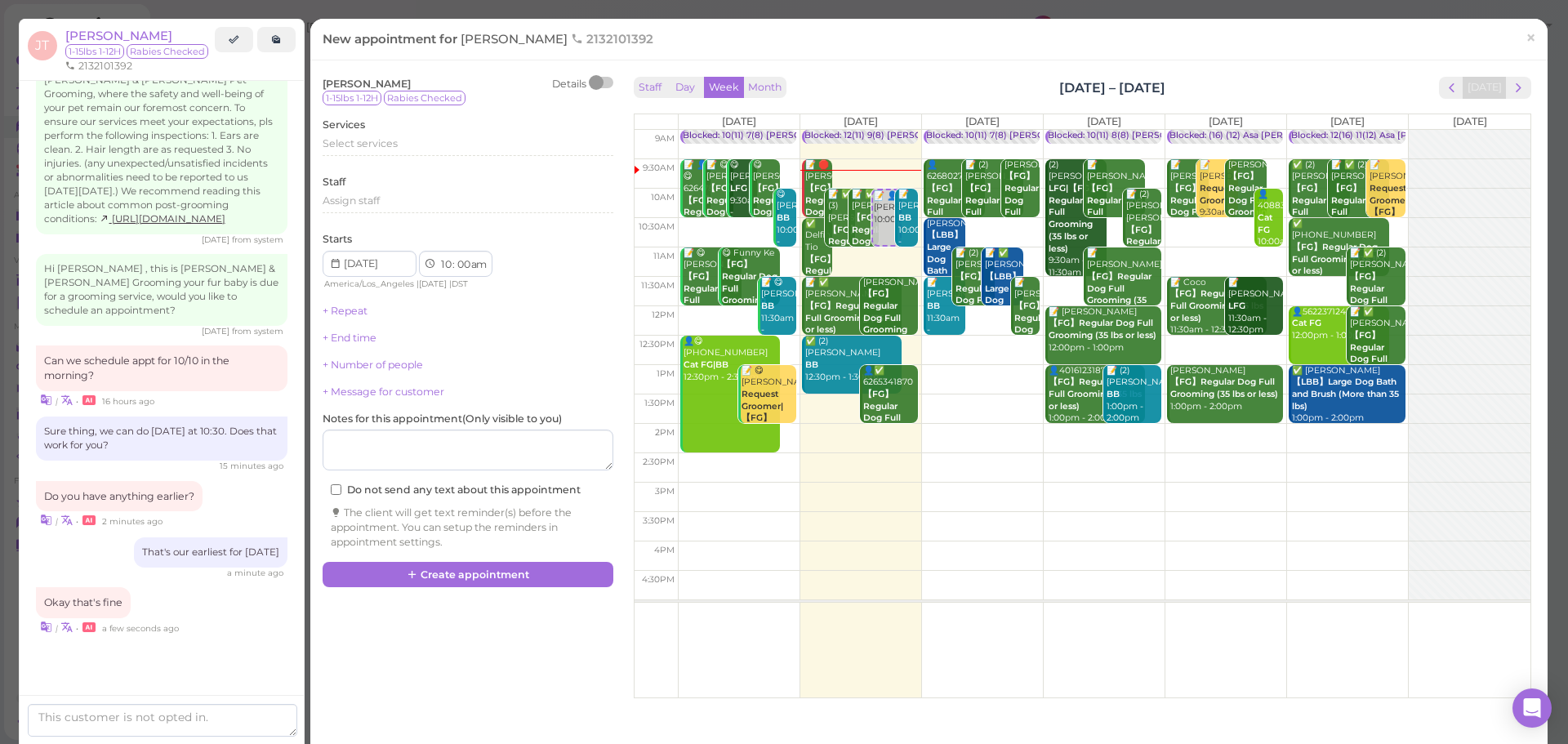
click at [1180, 219] on td at bounding box center [1104, 233] width 852 height 30
type input "[DATE]"
select select "30"
click at [381, 137] on span "Select services" at bounding box center [361, 144] width 76 height 13
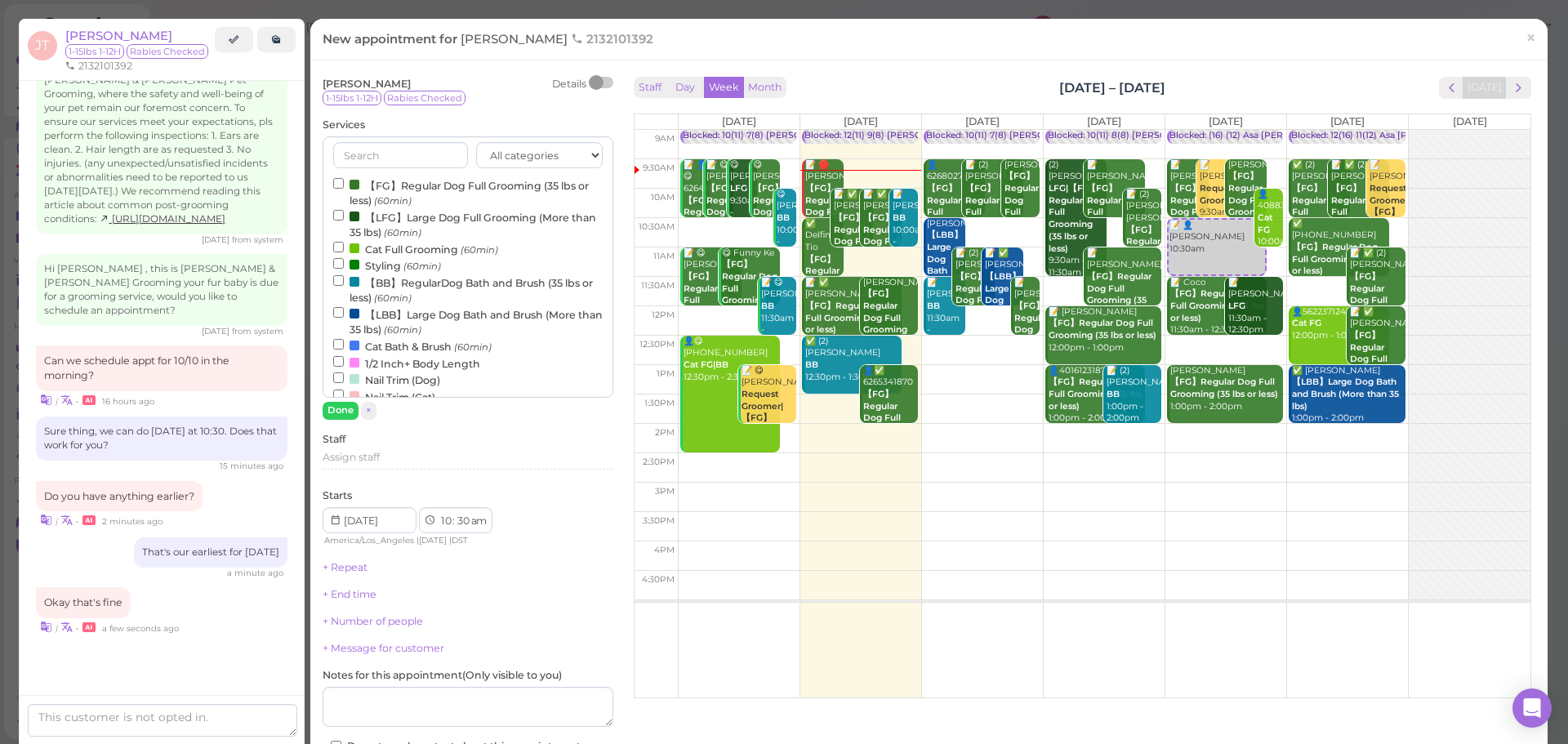
click at [386, 179] on label "【FG】Regular Dog Full Grooming (35 lbs or less) (60min)" at bounding box center [468, 191] width 270 height 31
click at [343, 179] on input "【FG】Regular Dog Full Grooming (35 lbs or less) (60min)" at bounding box center [339, 183] width 11 height 11
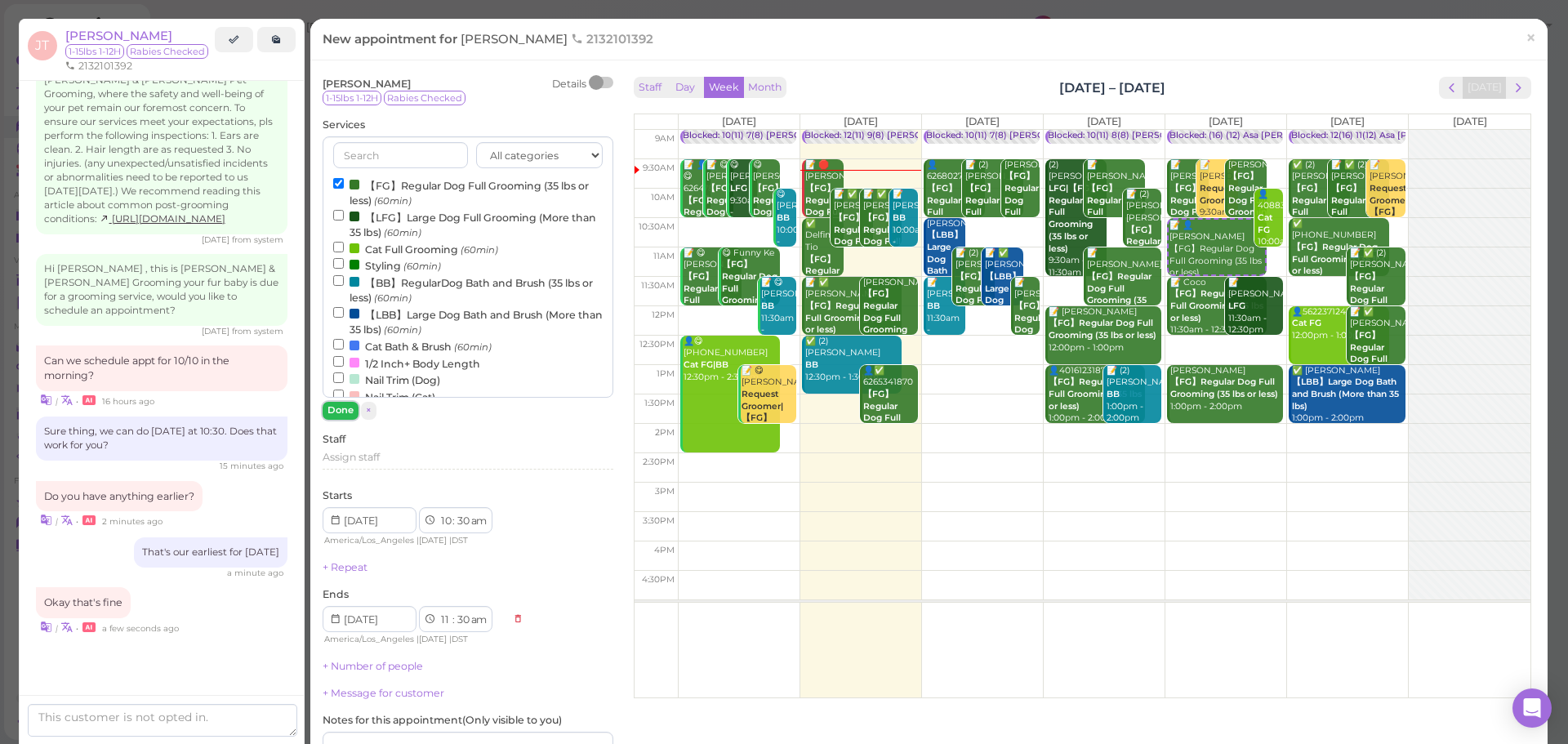
click at [347, 411] on button "Done" at bounding box center [341, 410] width 36 height 17
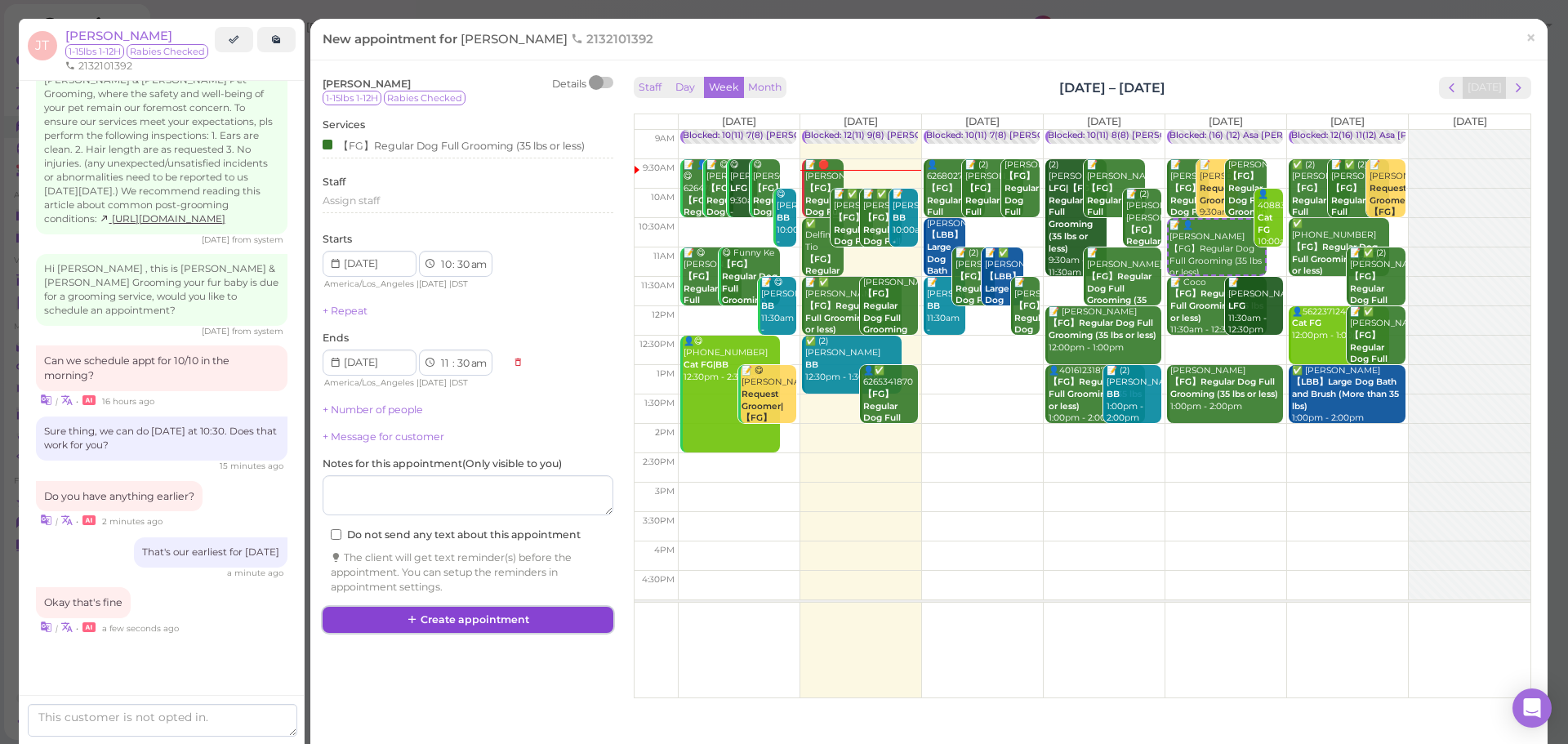
click at [433, 618] on button "Create appointment" at bounding box center [468, 619] width 290 height 26
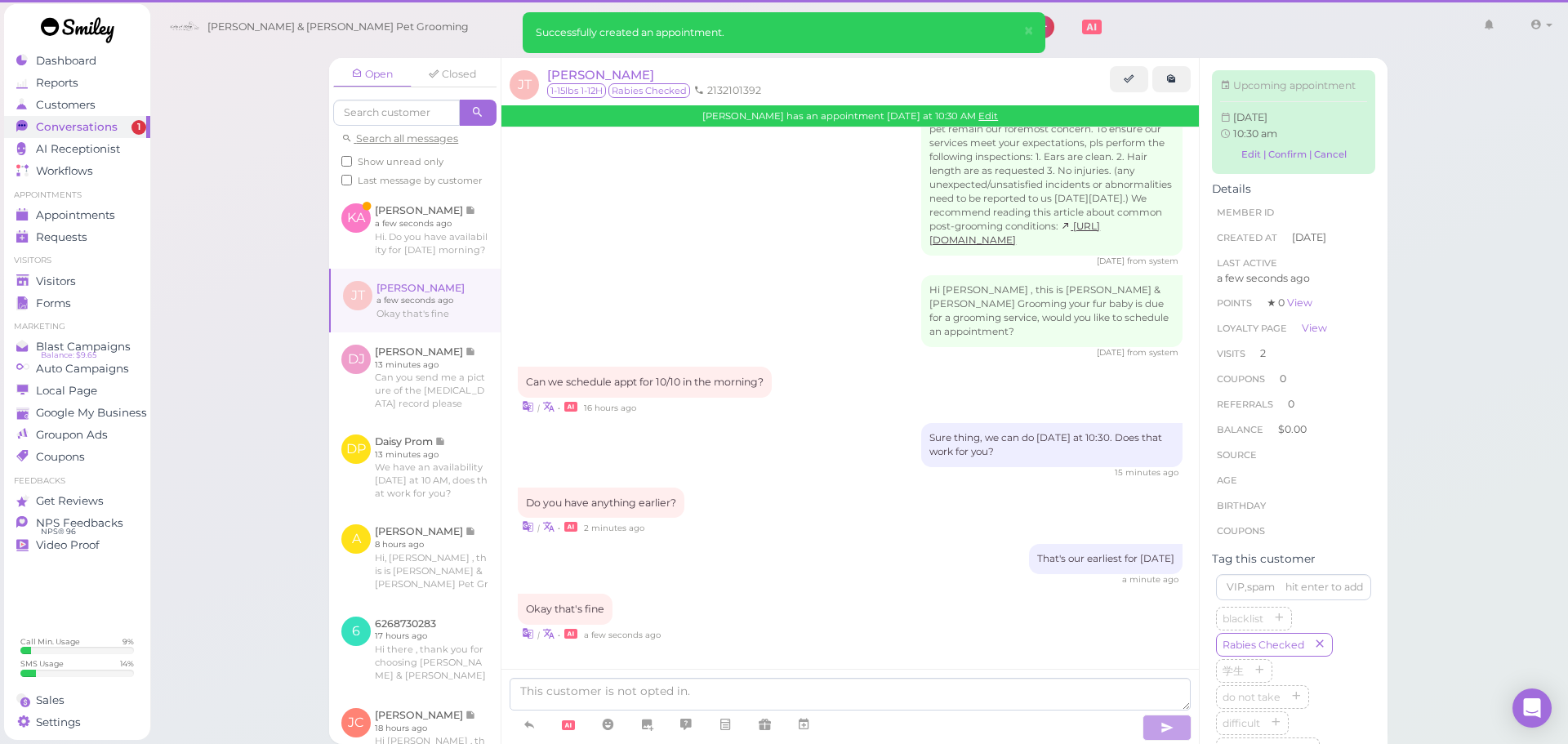
scroll to position [1953, 0]
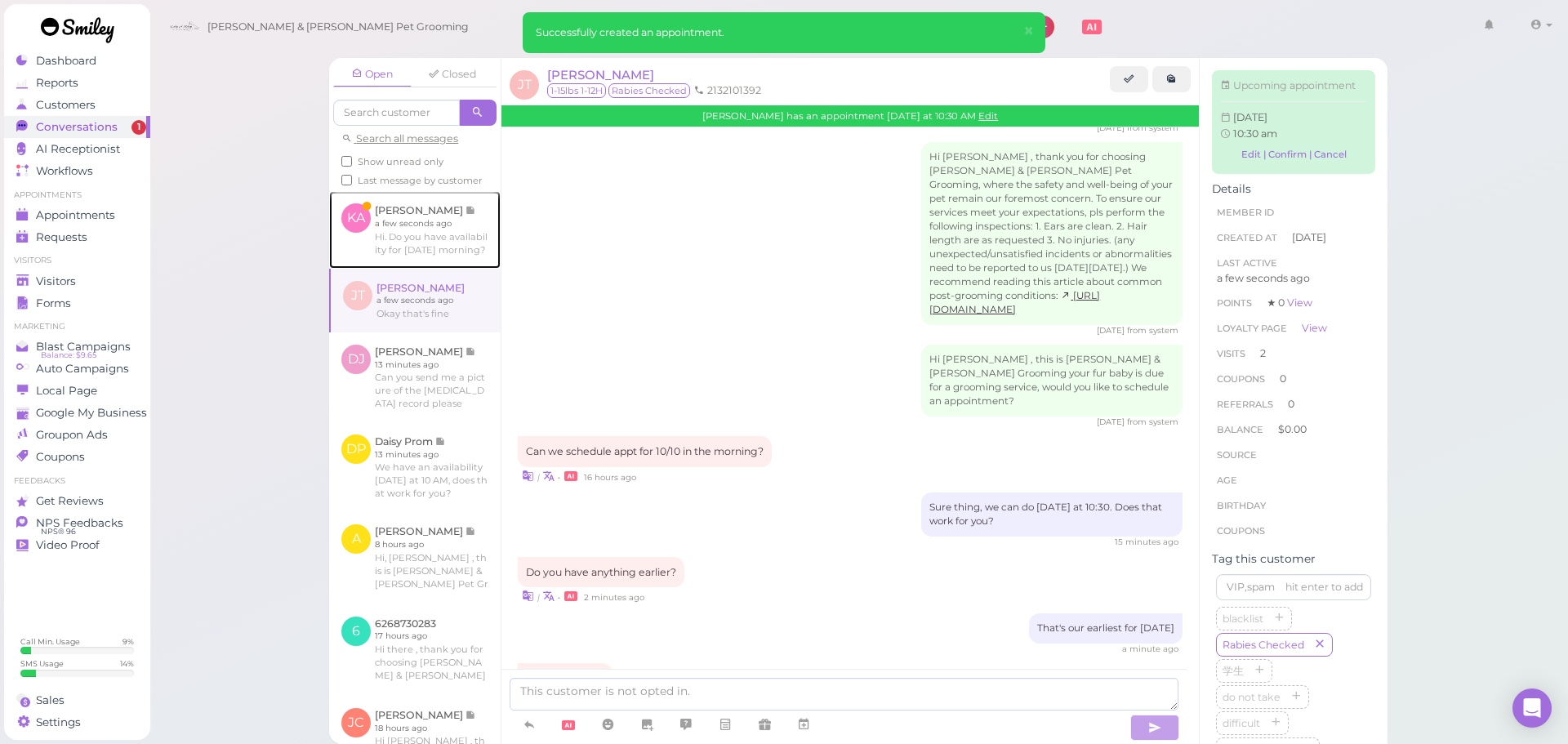
click at [419, 240] on link at bounding box center [414, 229] width 172 height 76
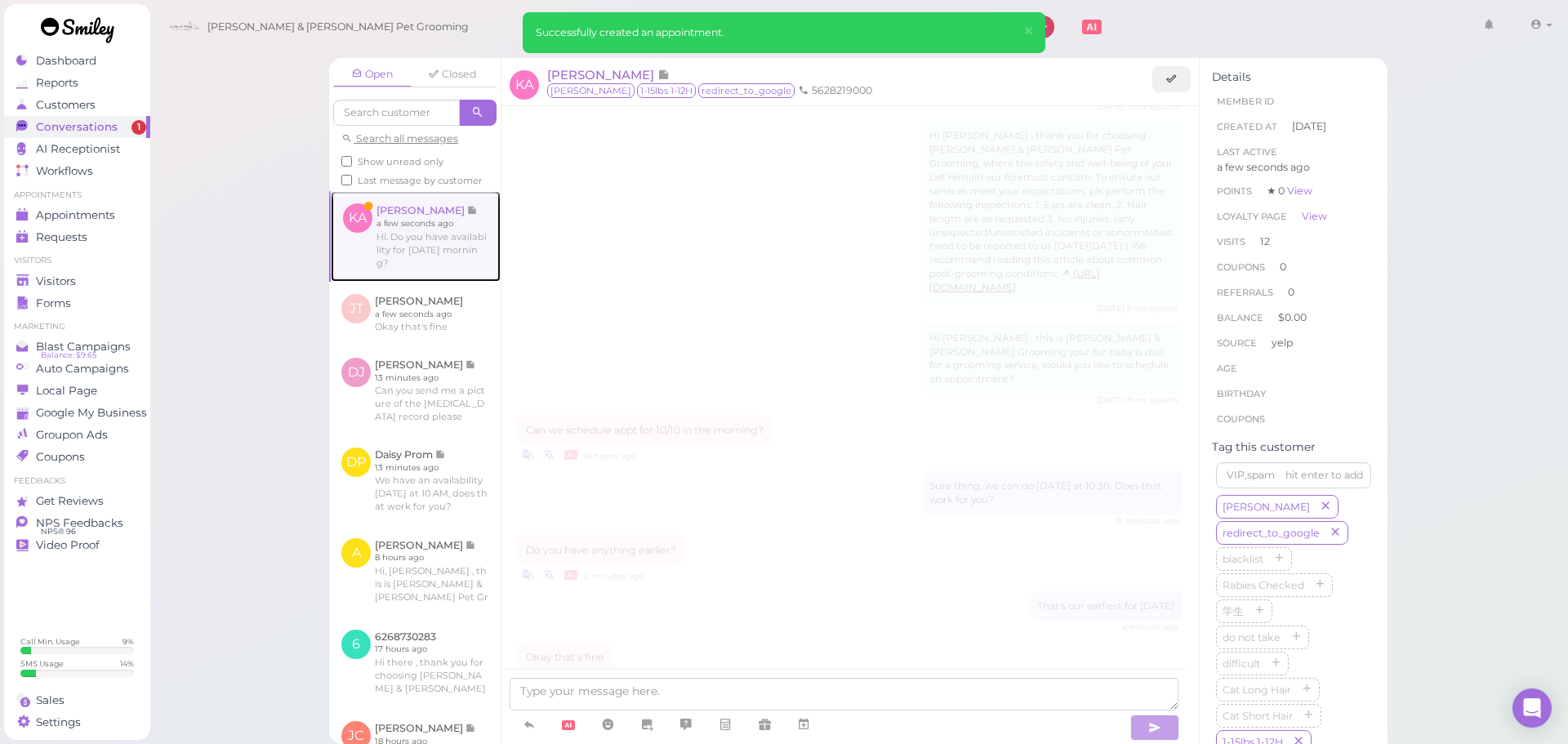
scroll to position [2188, 0]
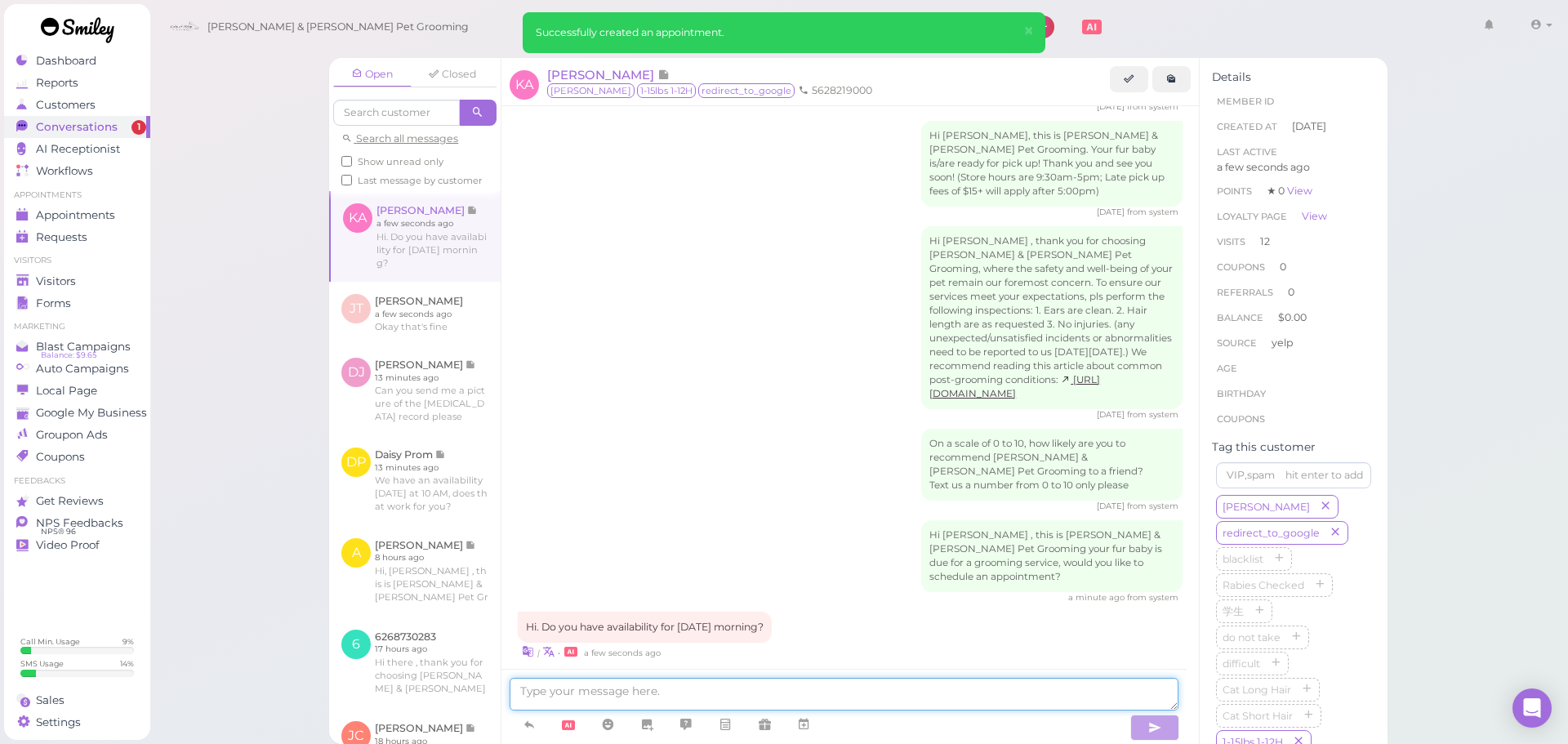
click at [777, 686] on textarea at bounding box center [844, 694] width 669 height 32
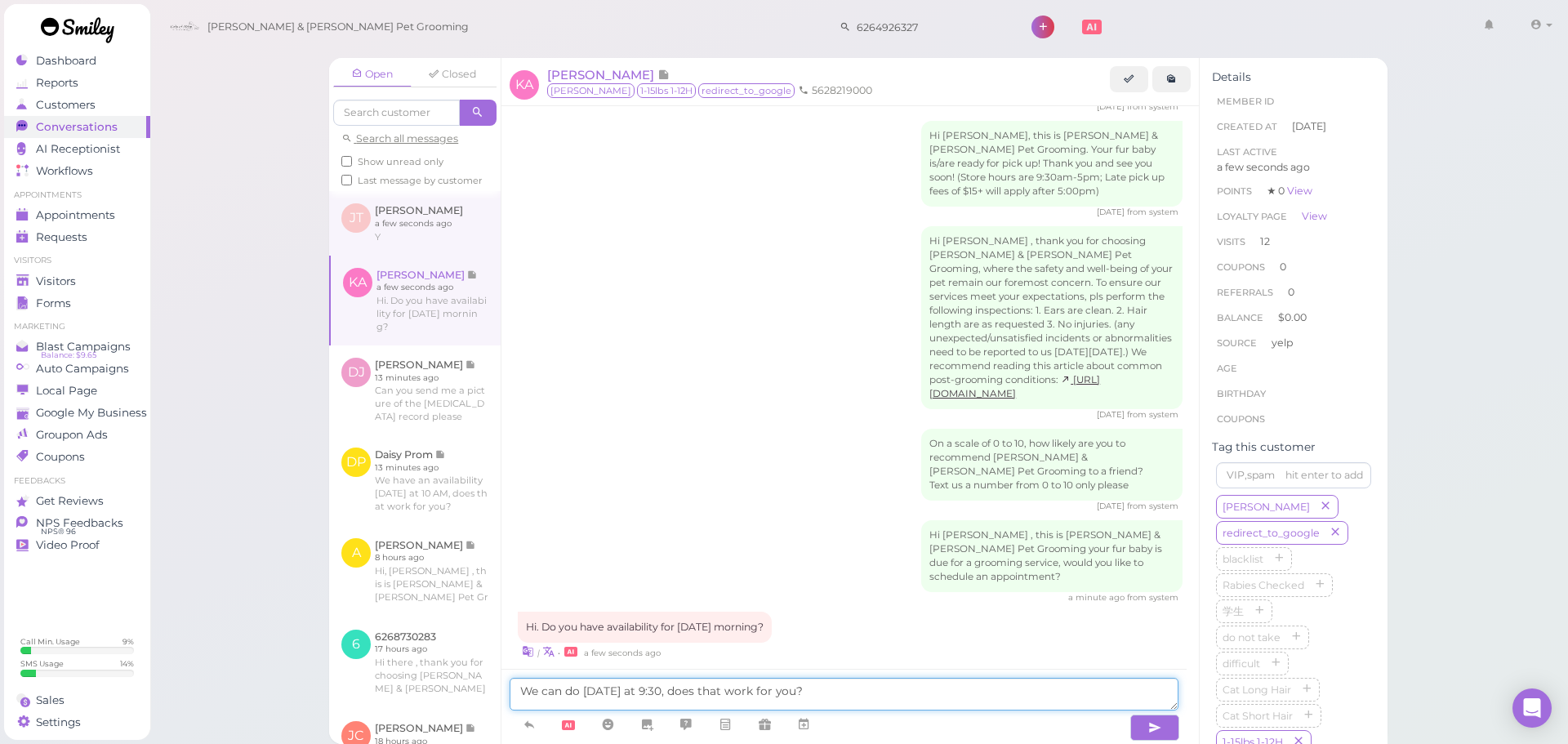
type textarea "We can do Monday at 9:30, does that work for you?"
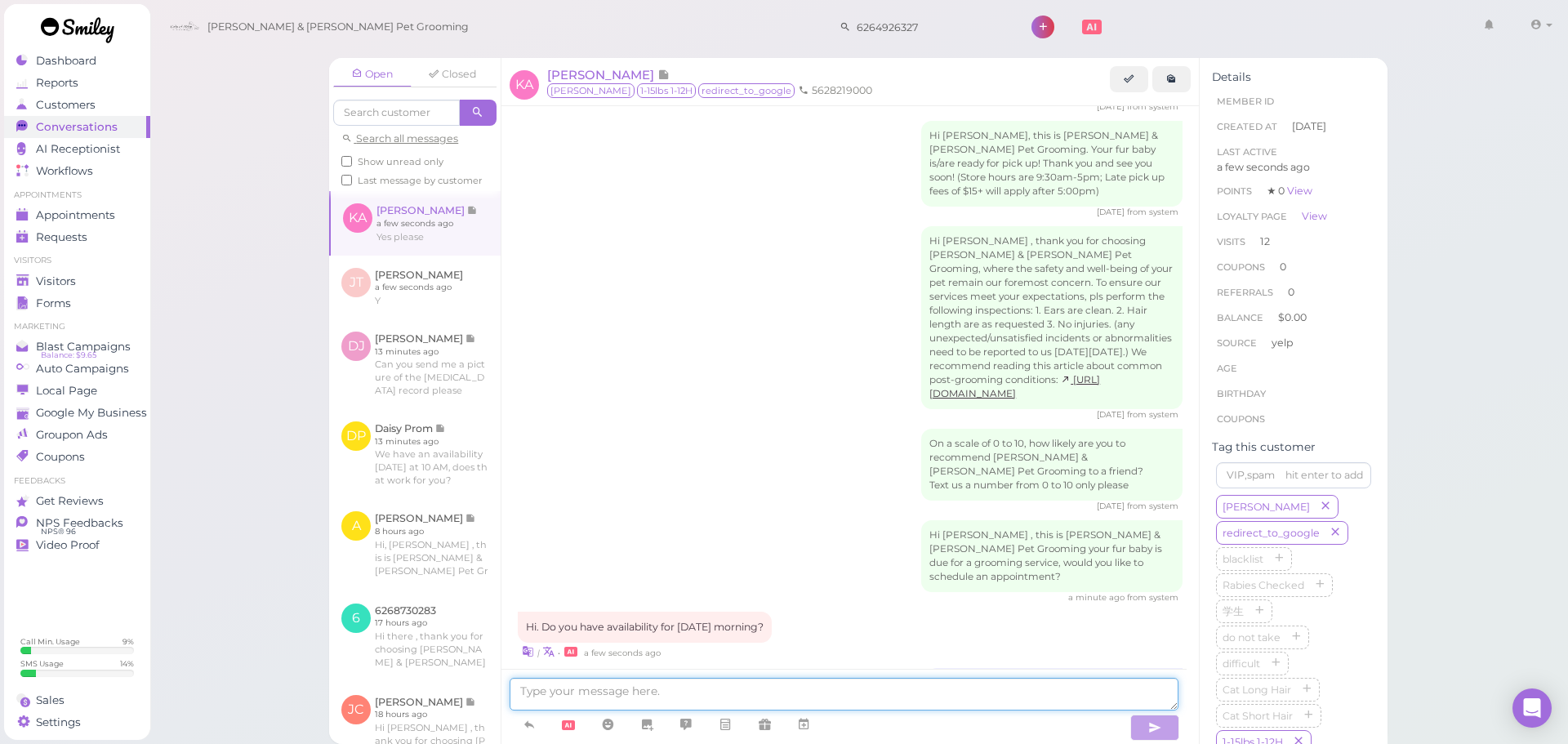
scroll to position [2307, 0]
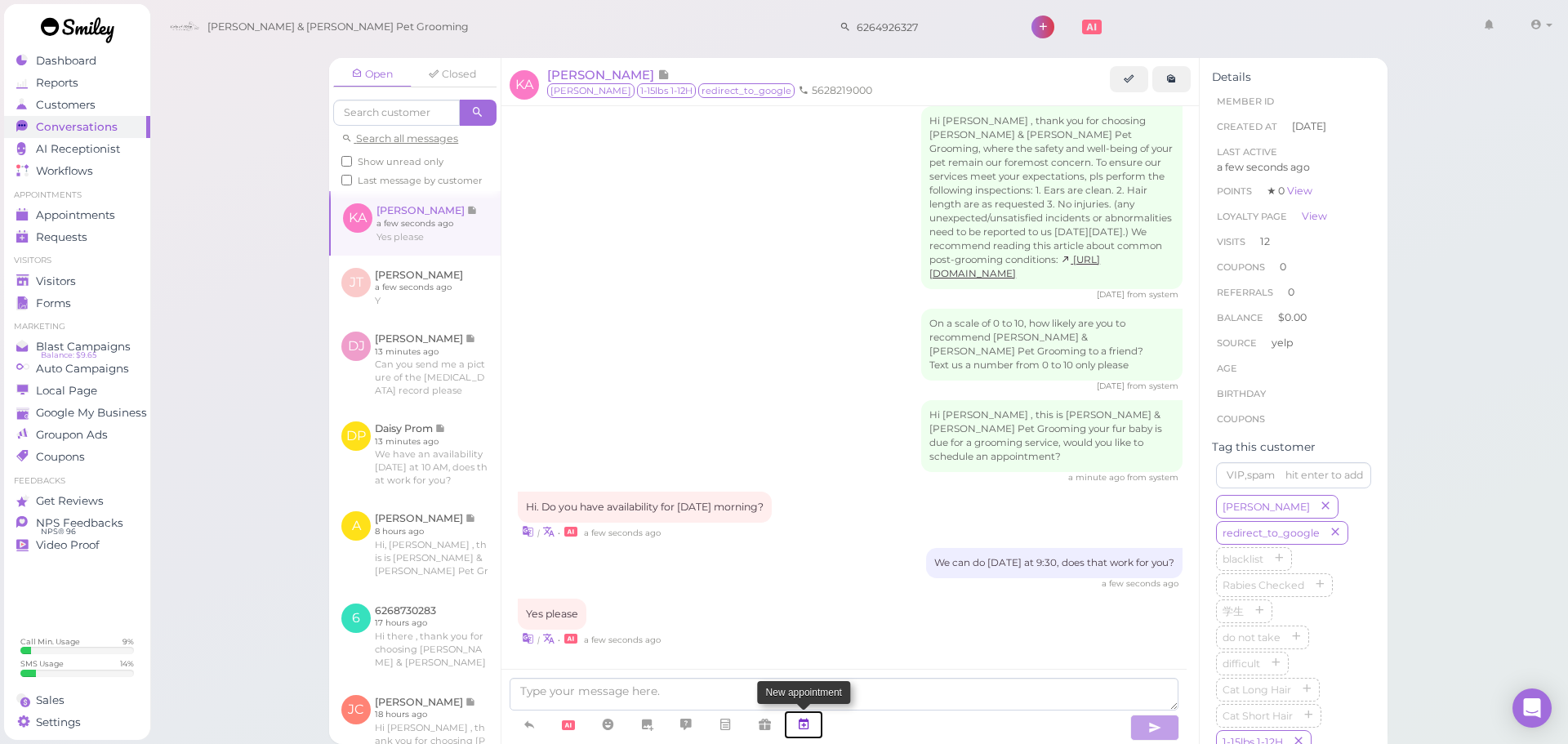
click at [810, 725] on icon at bounding box center [804, 724] width 13 height 16
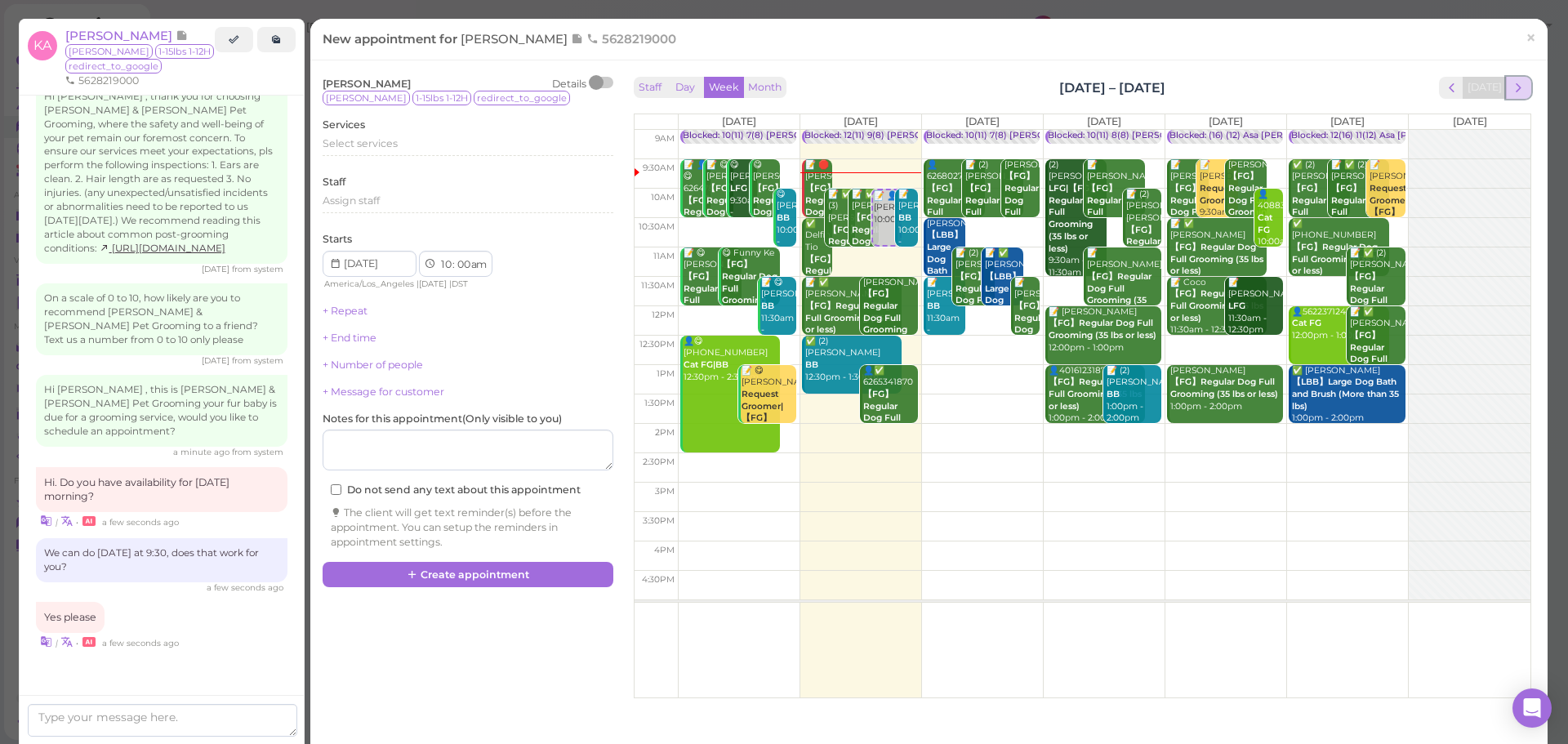
click at [1511, 81] on span "next" at bounding box center [1519, 87] width 15 height 15
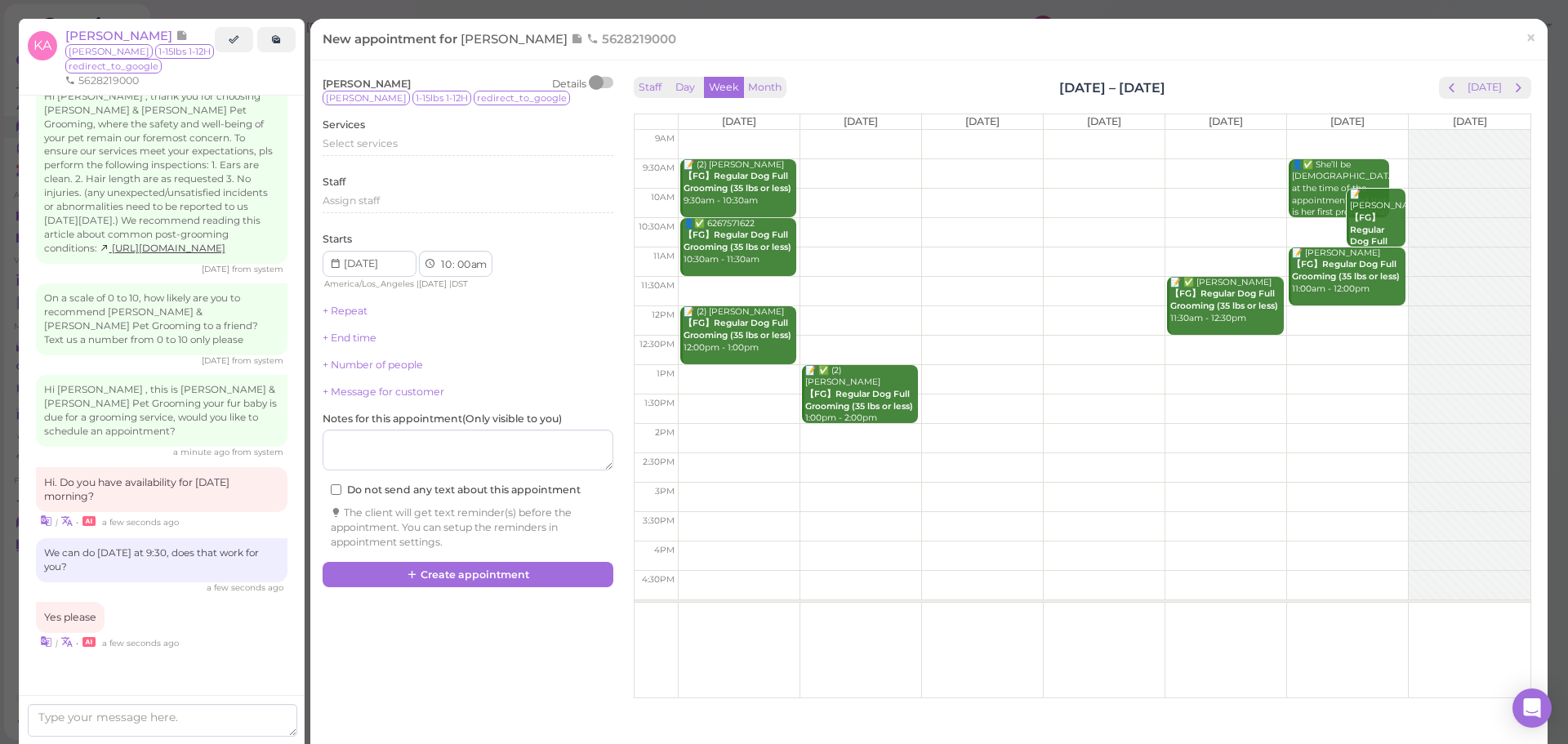
click at [806, 165] on td at bounding box center [1104, 173] width 852 height 30
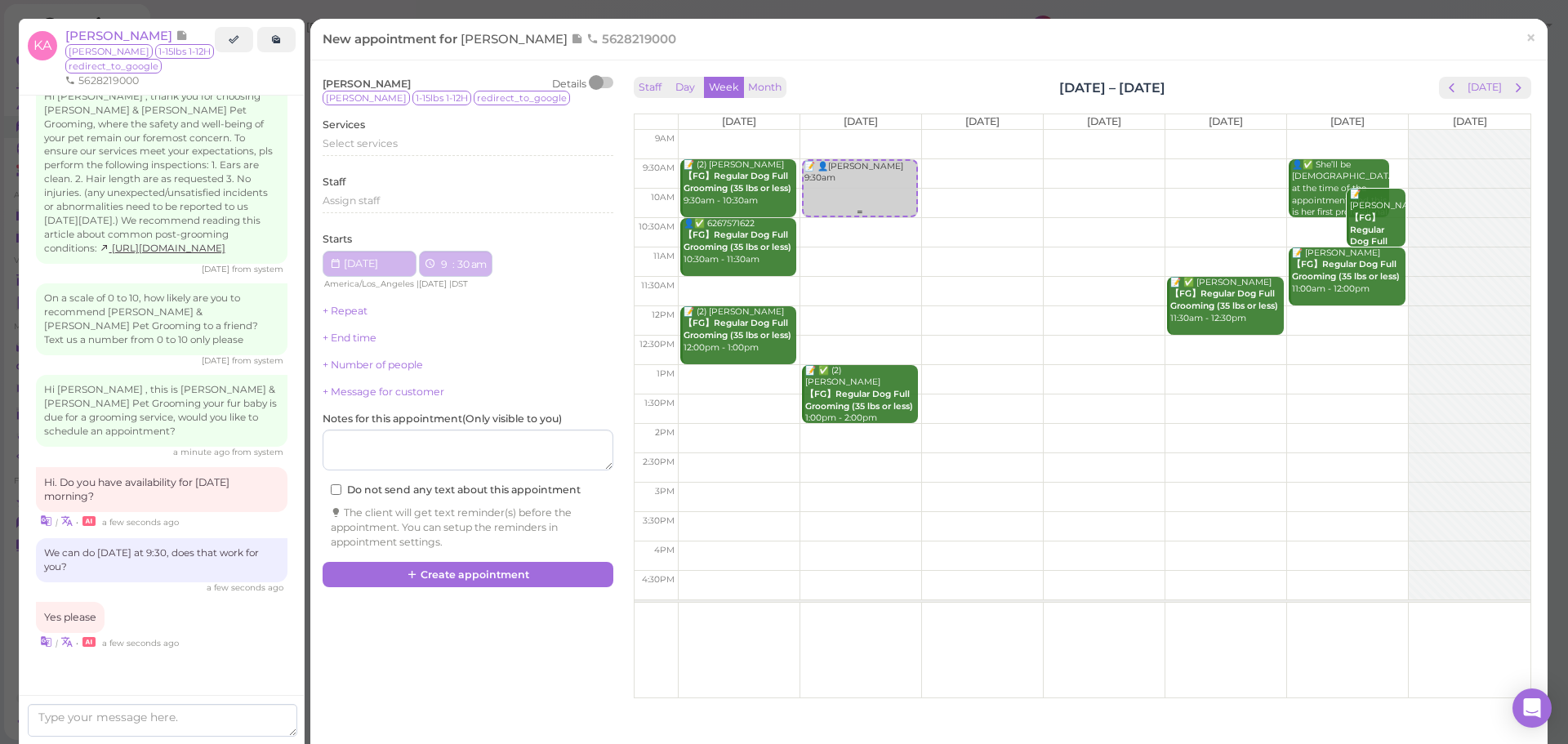
type input "2025-10-14"
select select "9"
select select "30"
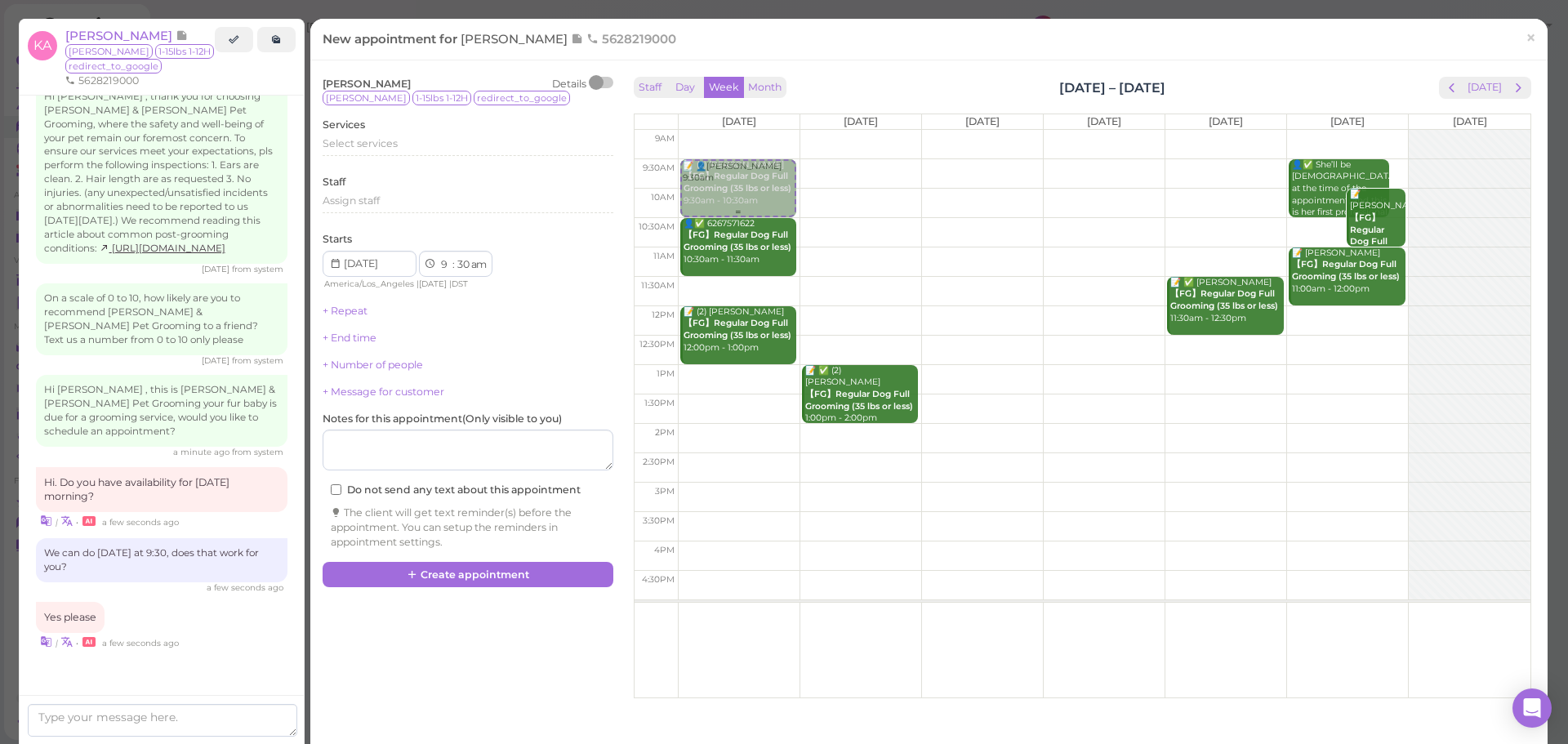
click at [772, 129] on tr "📝 👤Karina Arroyo 9:30am 📝 (2) Cindy Wan 【FG】Regular Dog Full Grooming (35 lbs o…" at bounding box center [1082, 129] width 896 height 0
type input "2025-10-13"
click at [399, 144] on div "Select services" at bounding box center [468, 144] width 290 height 14
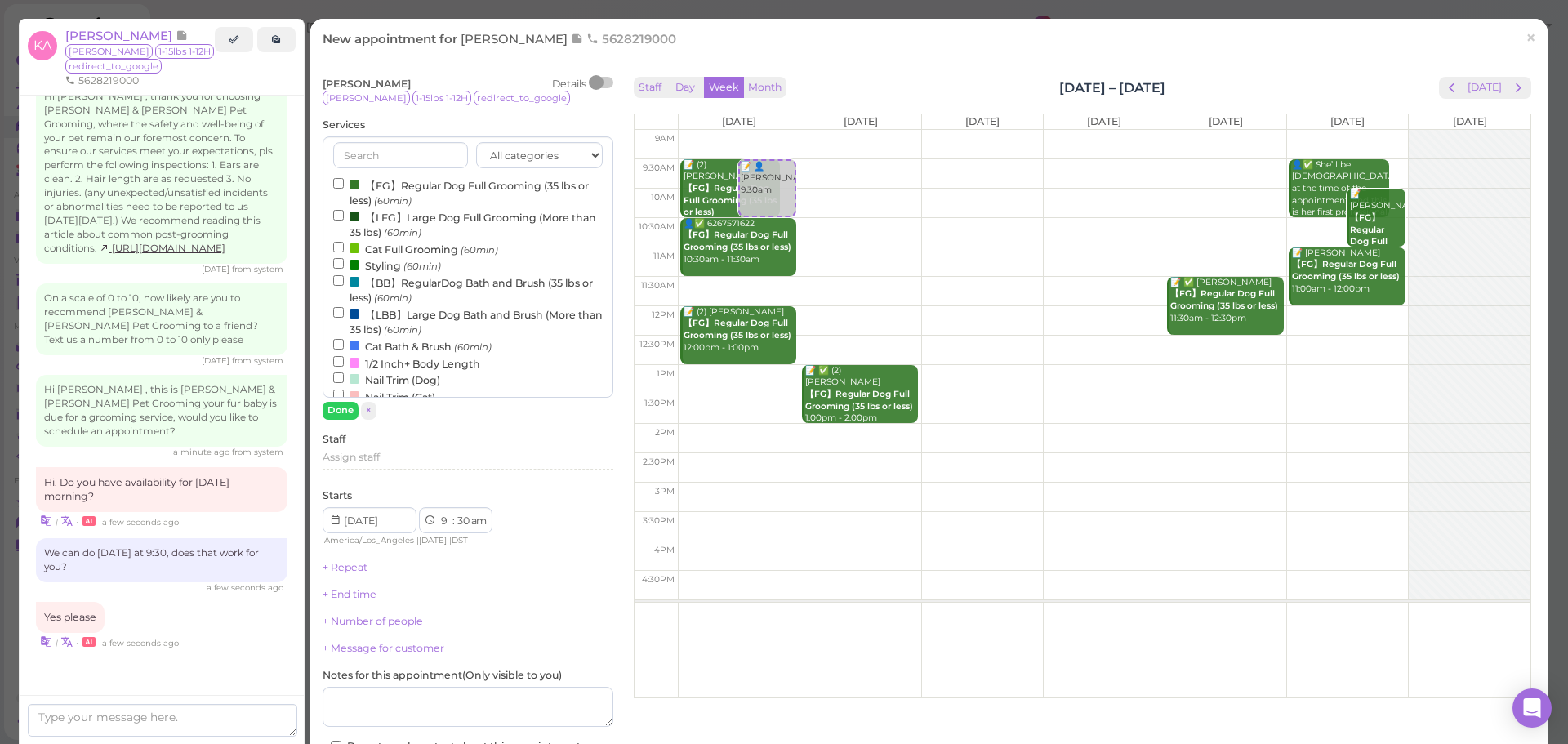
click at [398, 189] on label "【FG】Regular Dog Full Grooming (35 lbs or less) (60min)" at bounding box center [468, 191] width 270 height 31
click at [343, 189] on input "【FG】Regular Dog Full Grooming (35 lbs or less) (60min)" at bounding box center [339, 183] width 11 height 11
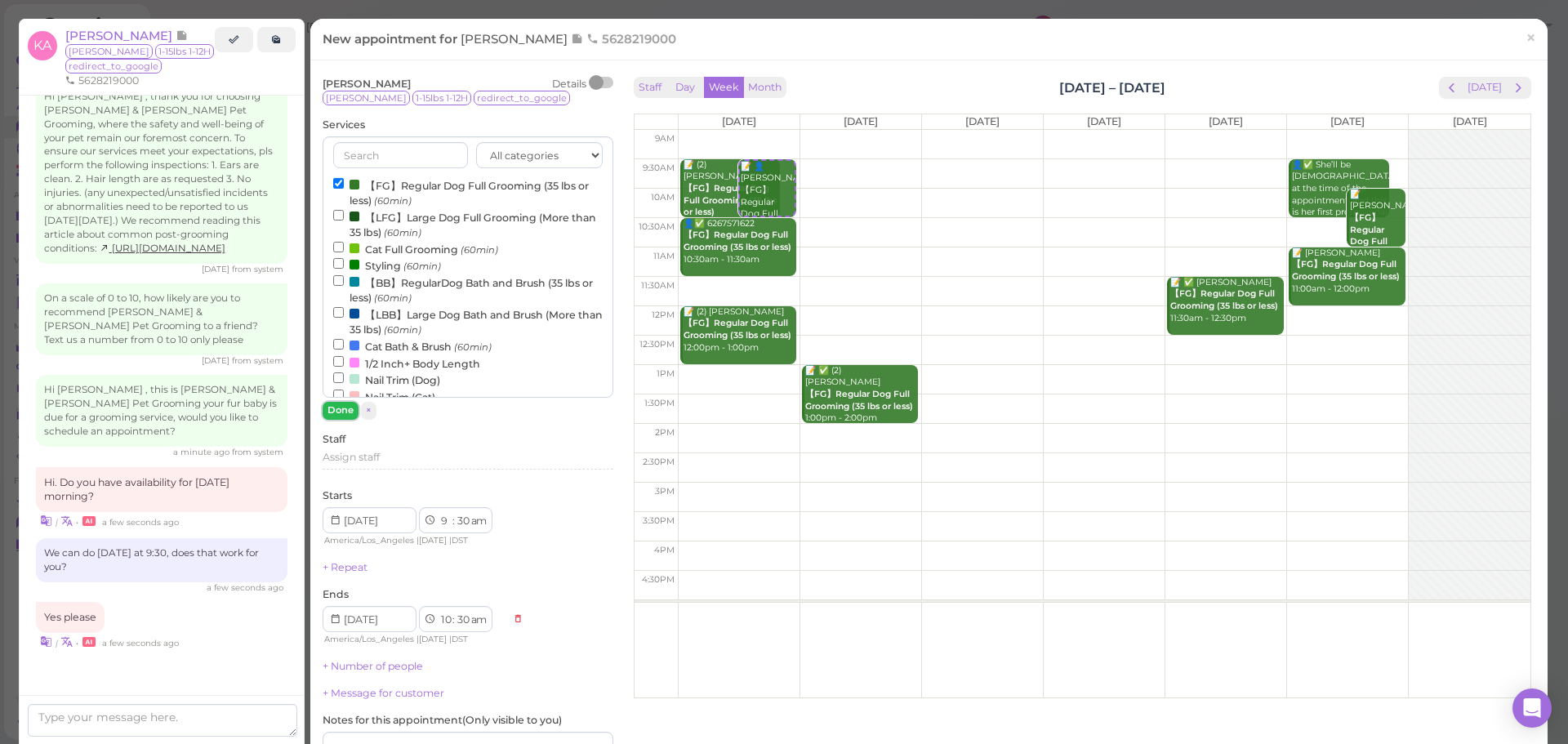
click at [340, 408] on button "Done" at bounding box center [341, 410] width 36 height 17
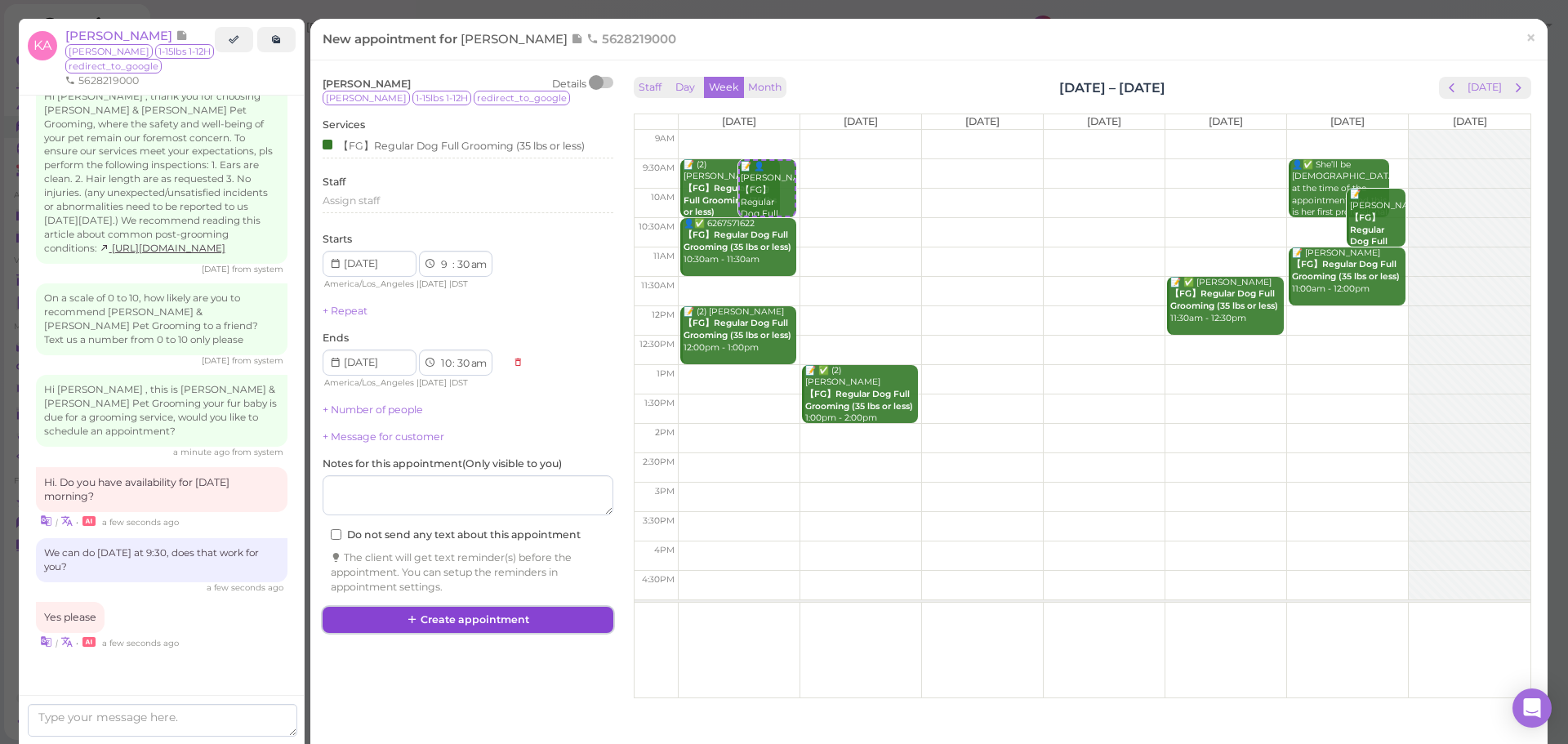
click at [547, 627] on button "Create appointment" at bounding box center [468, 619] width 290 height 26
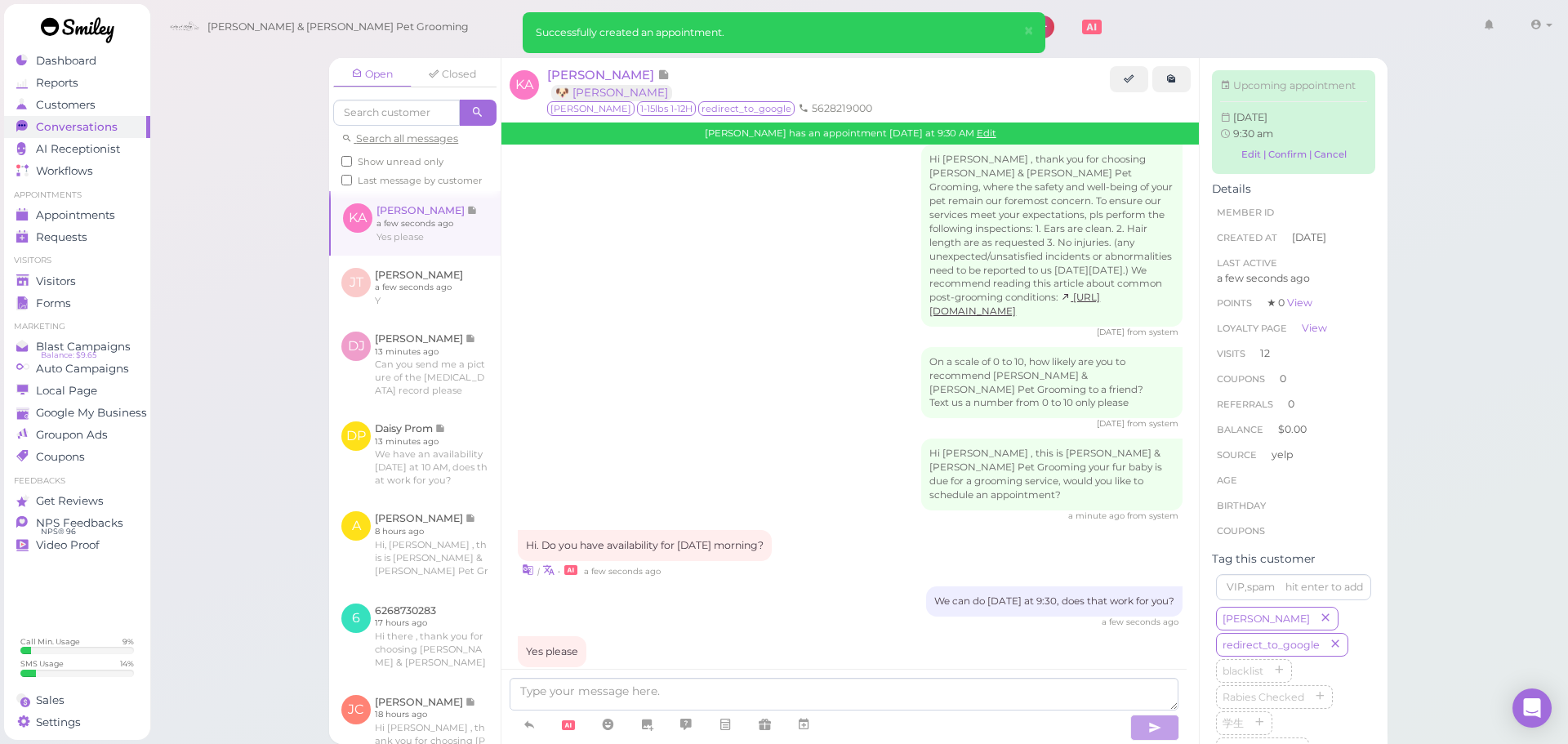
scroll to position [2476, 0]
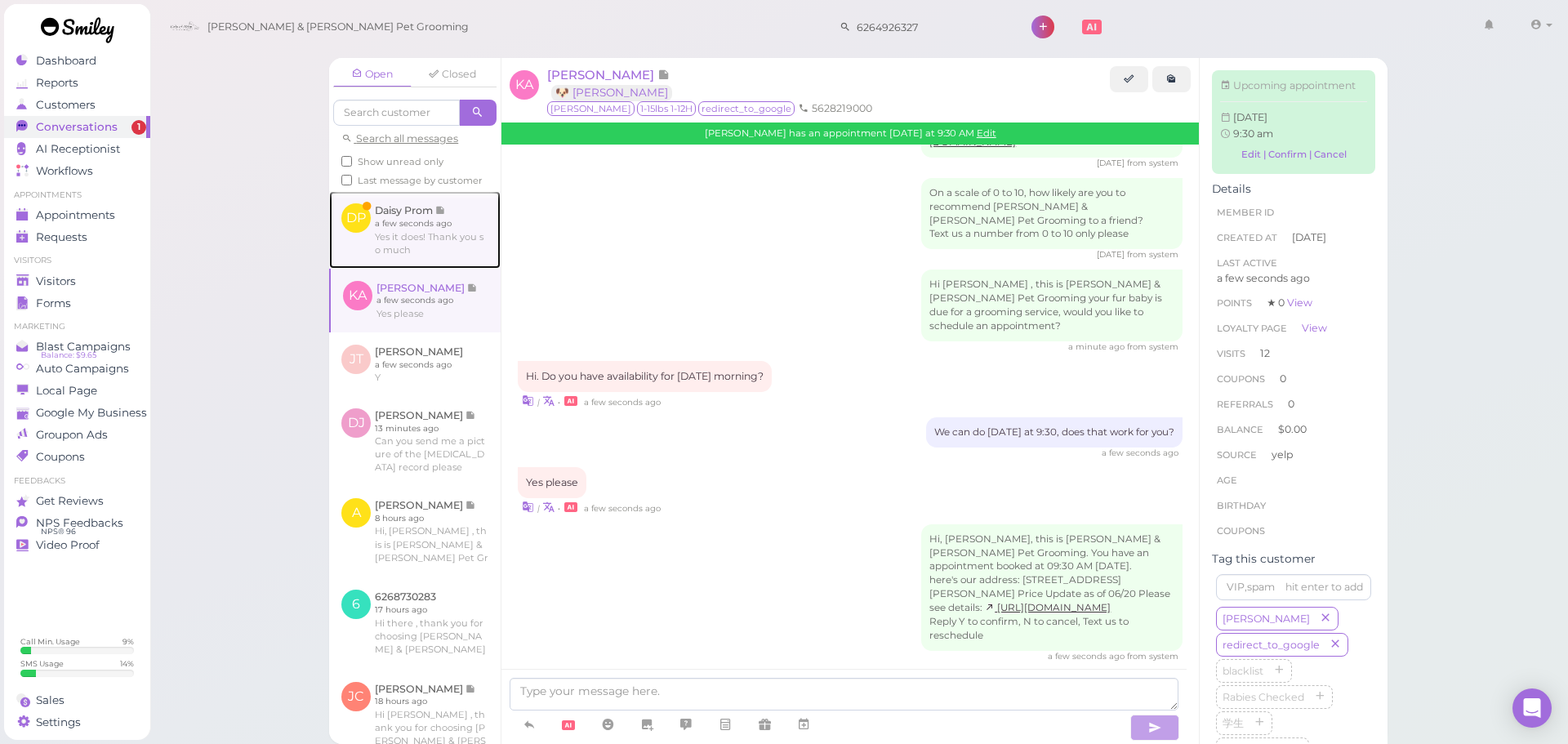
click at [410, 247] on link at bounding box center [414, 229] width 172 height 76
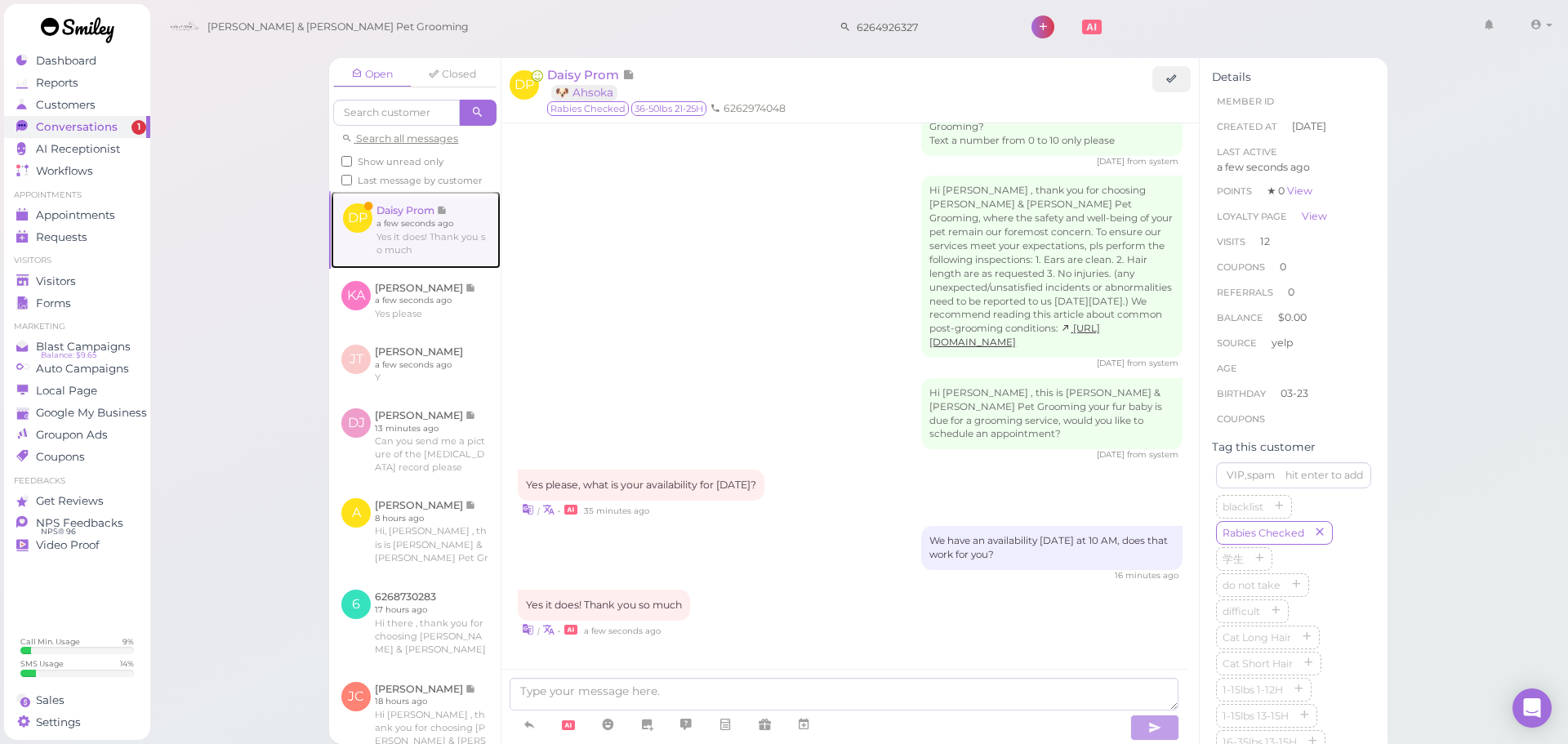
scroll to position [2148, 0]
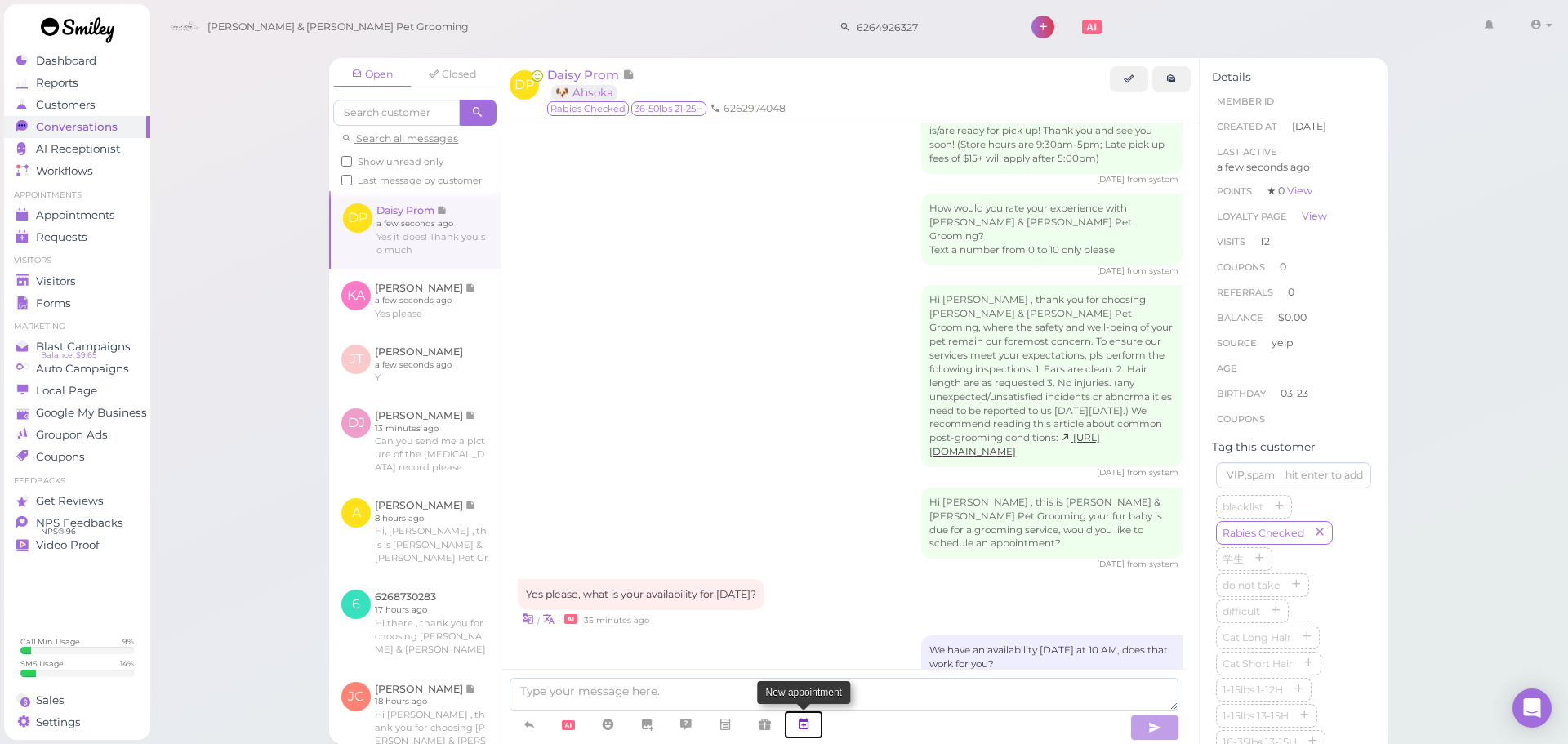
click at [800, 719] on icon at bounding box center [804, 724] width 13 height 16
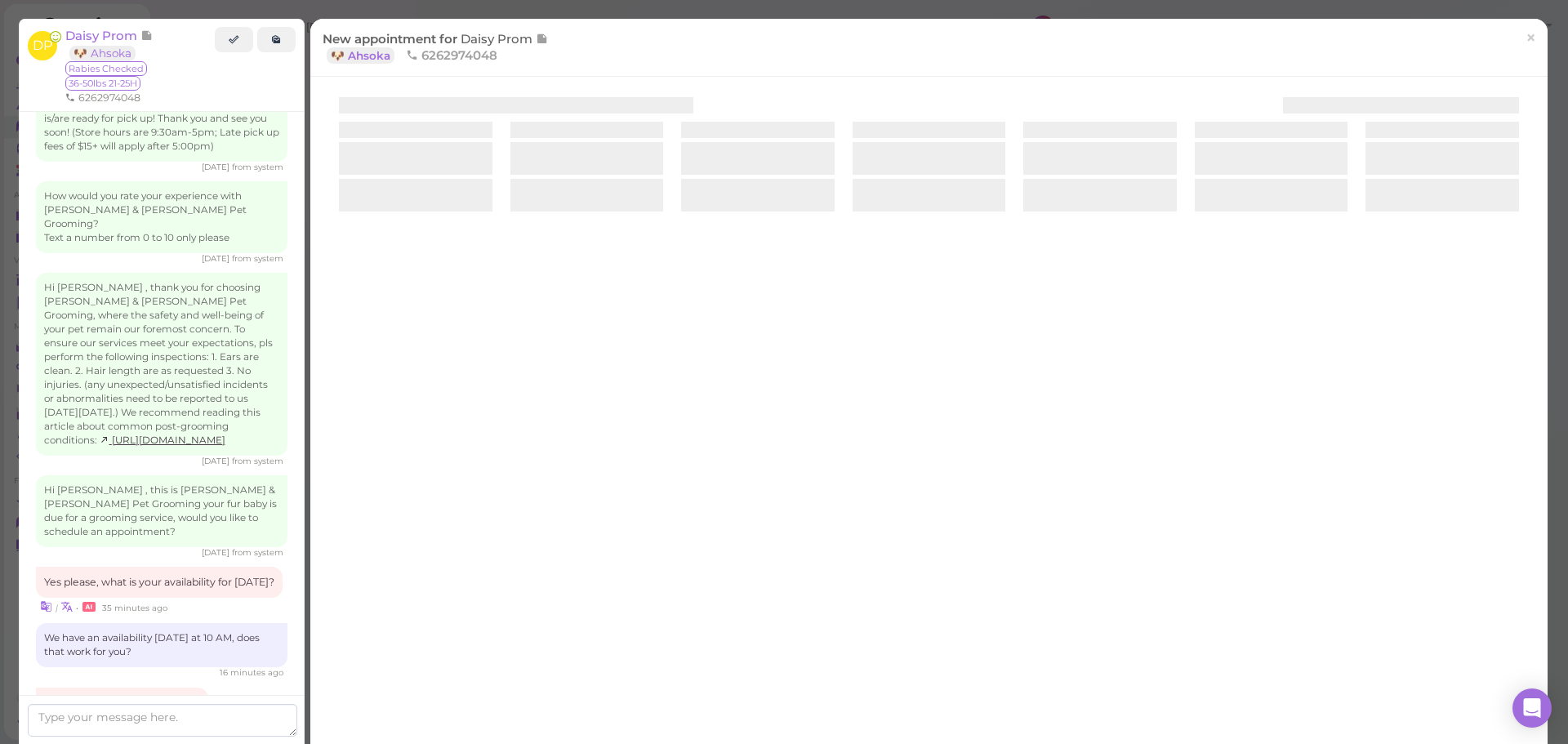
scroll to position [2218, 0]
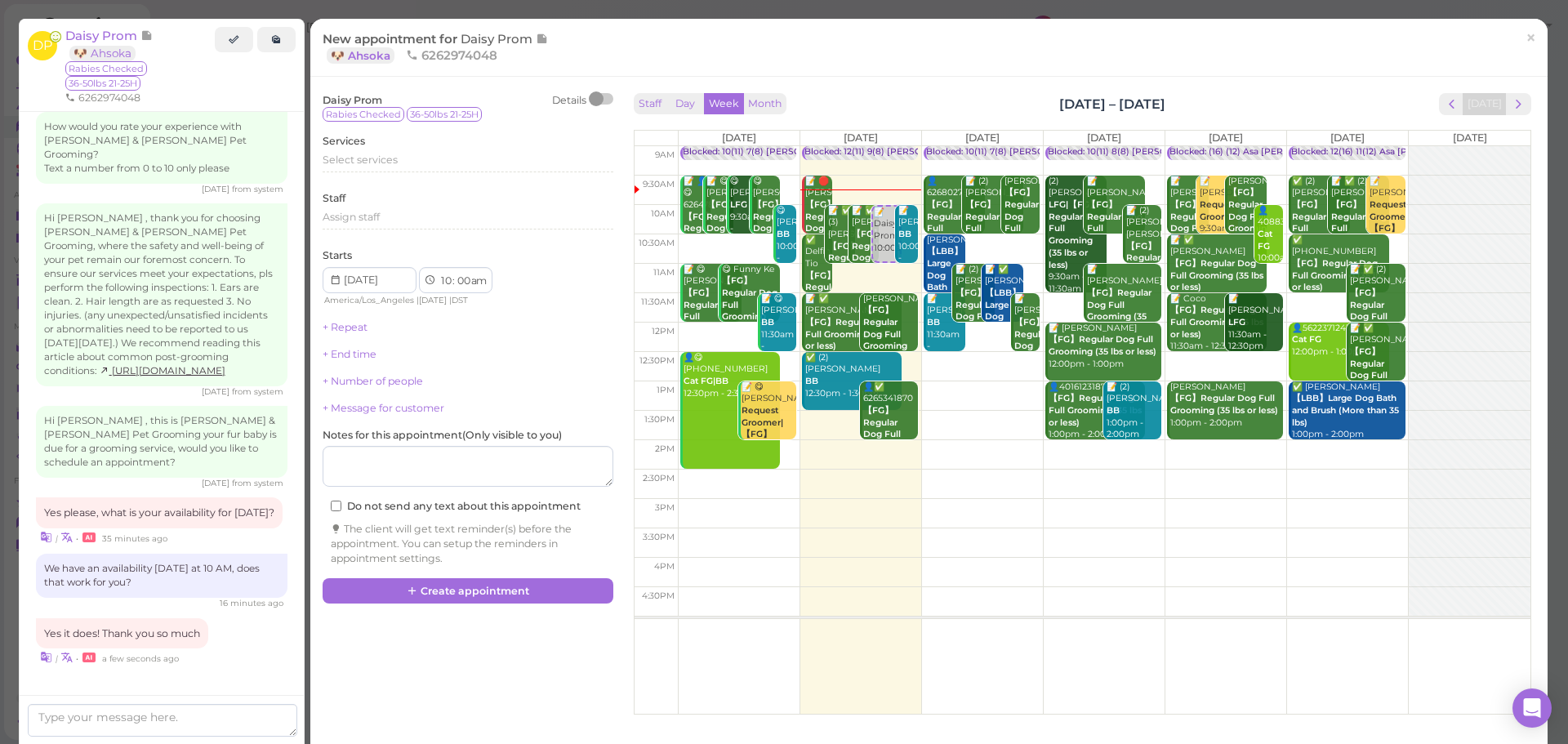
click at [1390, 241] on td at bounding box center [1104, 249] width 852 height 30
type input "2025-10-11"
drag, startPoint x: 1339, startPoint y: 252, endPoint x: 1339, endPoint y: 225, distance: 27.0
click at [1339, 146] on div "📝 Daisy Prom 10:30am Blocked: 12(16) 11(12) Asa Helen Rebecca • Appointment ✅ (…" at bounding box center [1348, 146] width 120 height 0
select select "00"
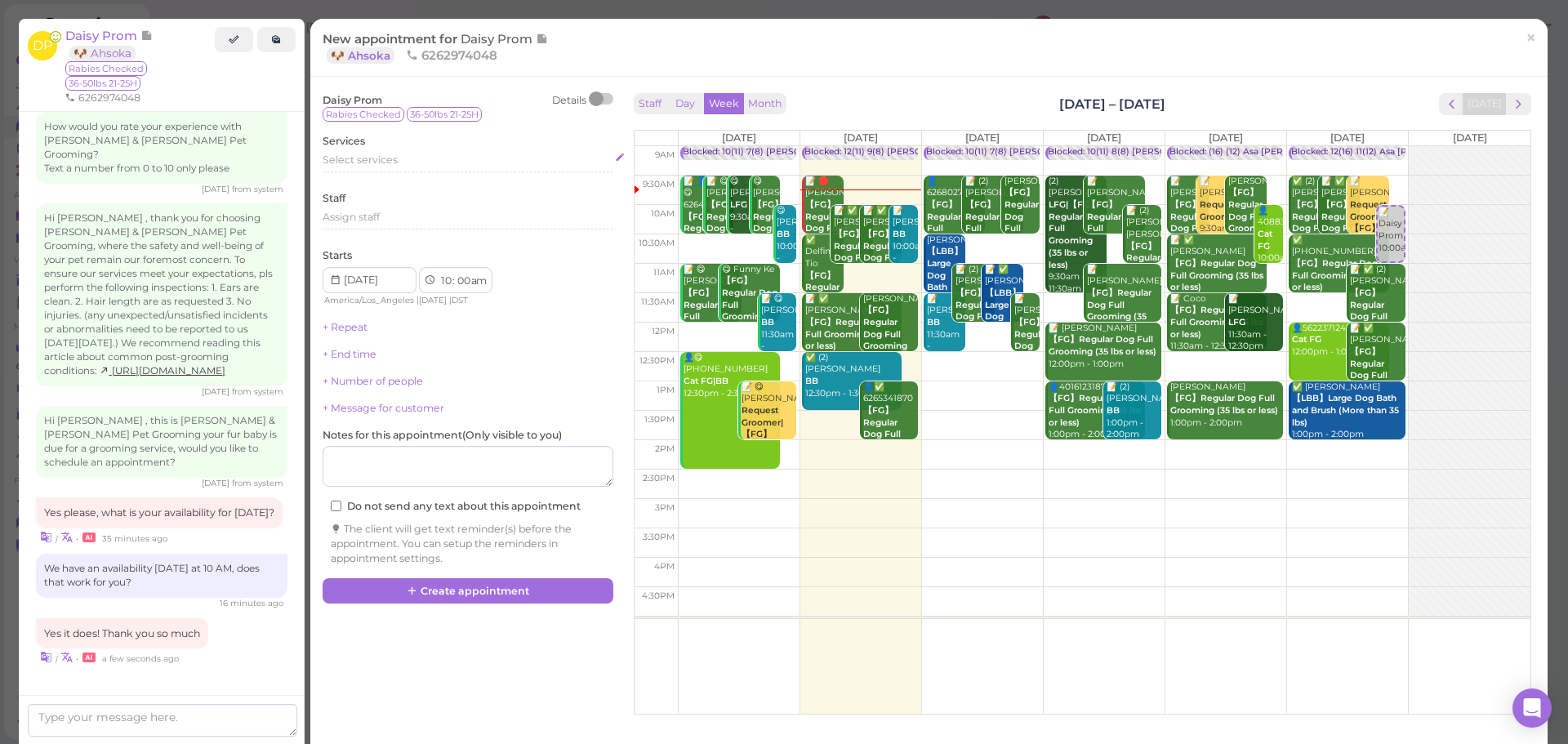
click at [410, 169] on div "Select services" at bounding box center [468, 163] width 290 height 20
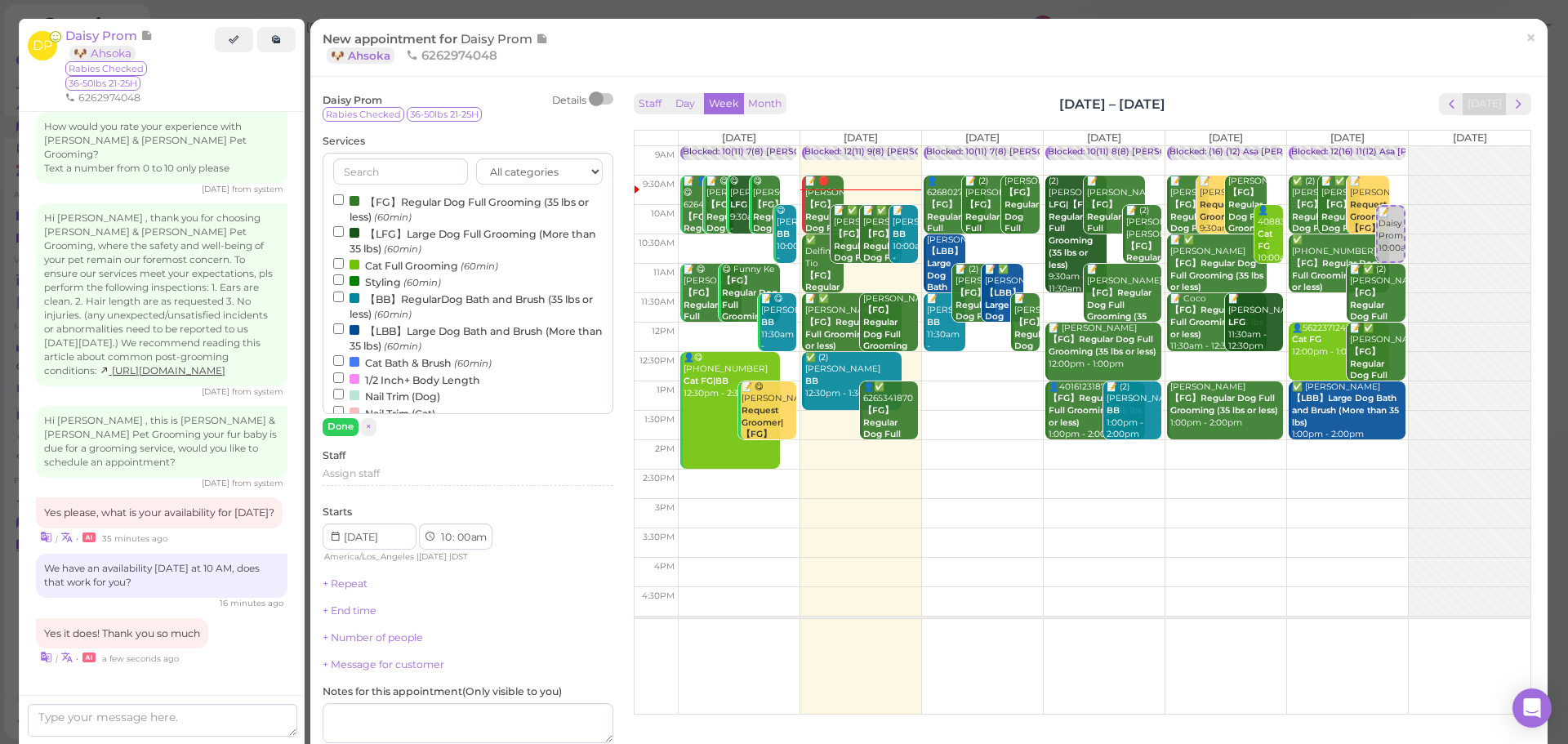
click at [392, 243] on label "【LFG】Large Dog Full Grooming (More than 35 lbs) (60min)" at bounding box center [468, 240] width 270 height 31
click at [343, 236] on input "【LFG】Large Dog Full Grooming (More than 35 lbs) (60min)" at bounding box center [339, 232] width 11 height 11
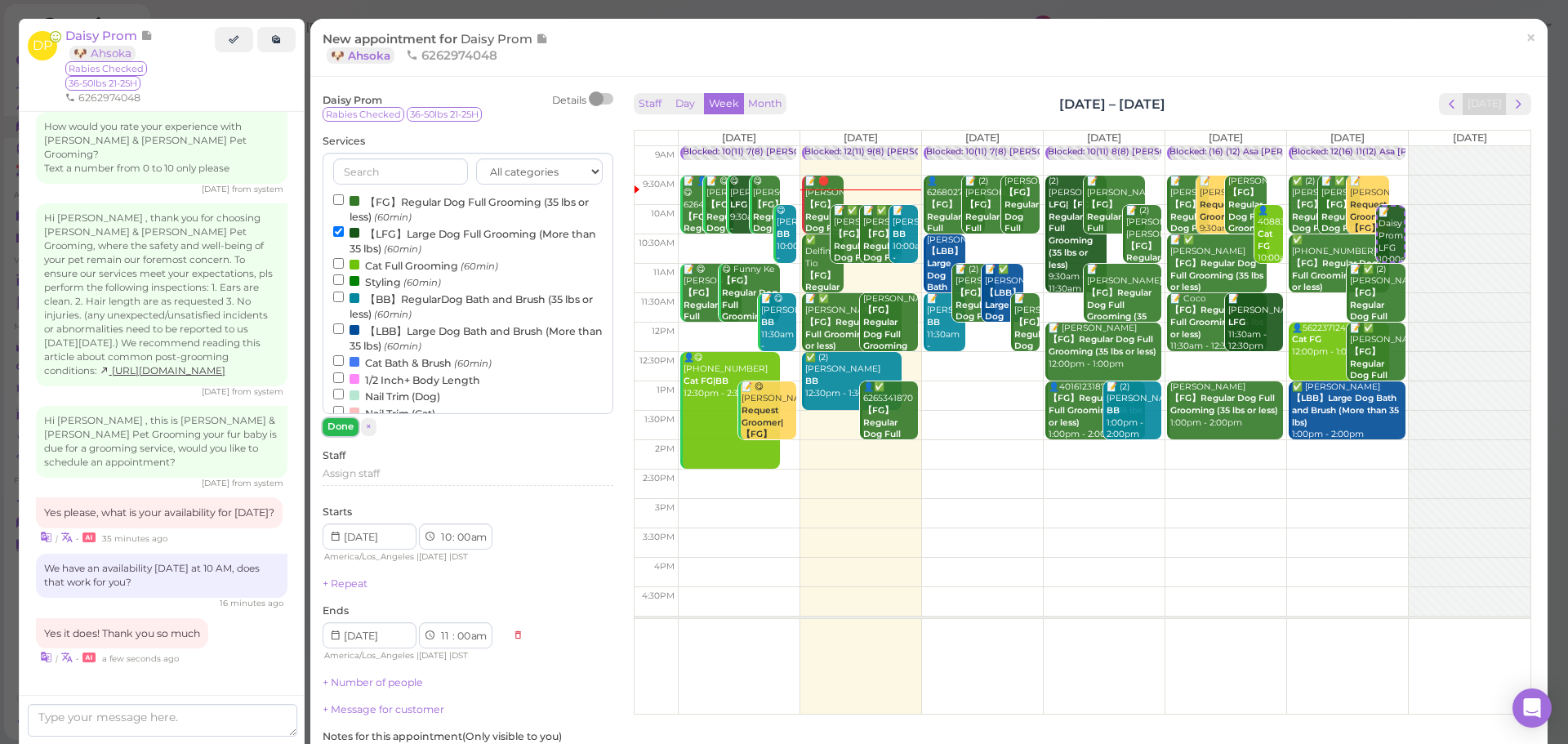
click at [339, 431] on button "Done" at bounding box center [341, 426] width 36 height 17
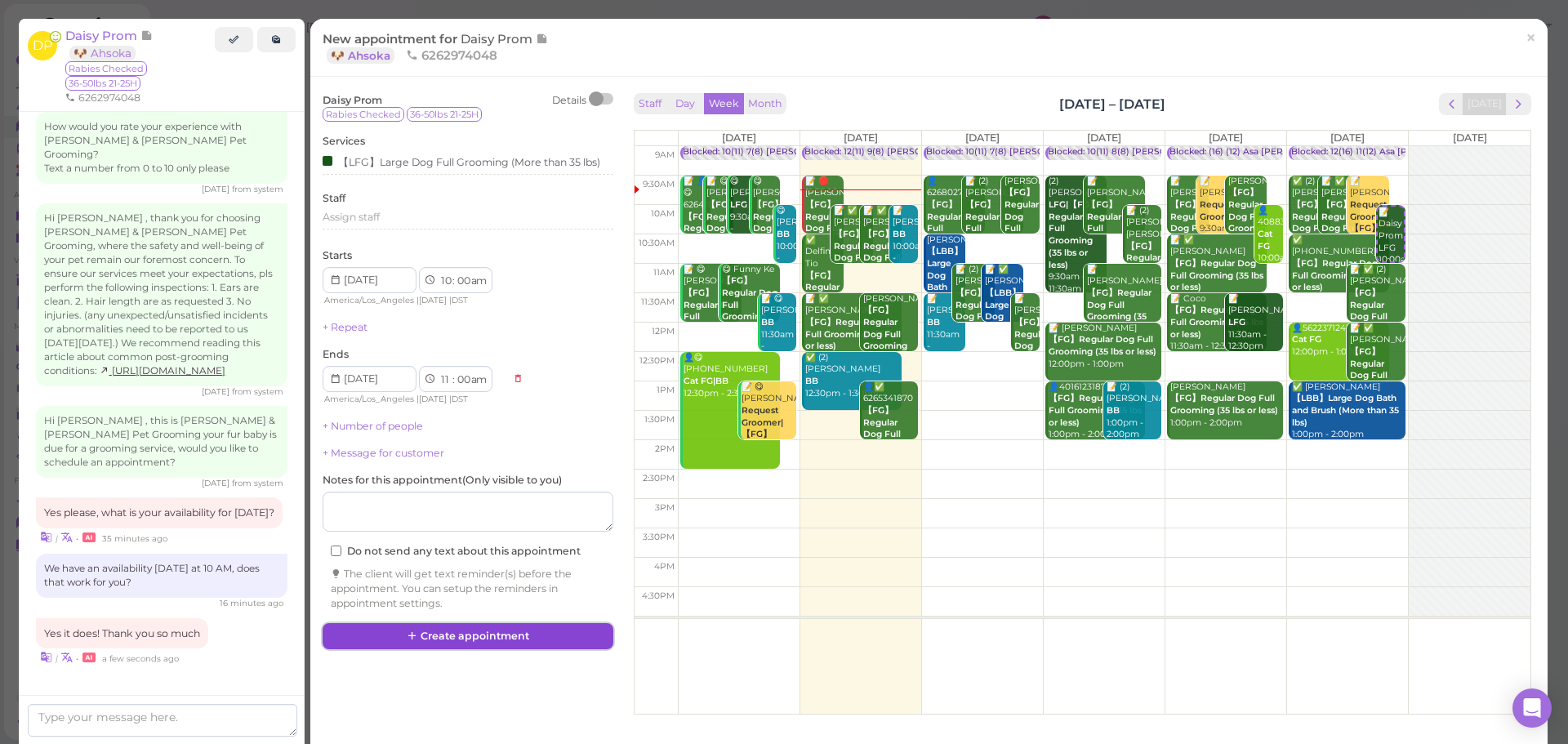
click at [450, 637] on button "Create appointment" at bounding box center [468, 635] width 290 height 26
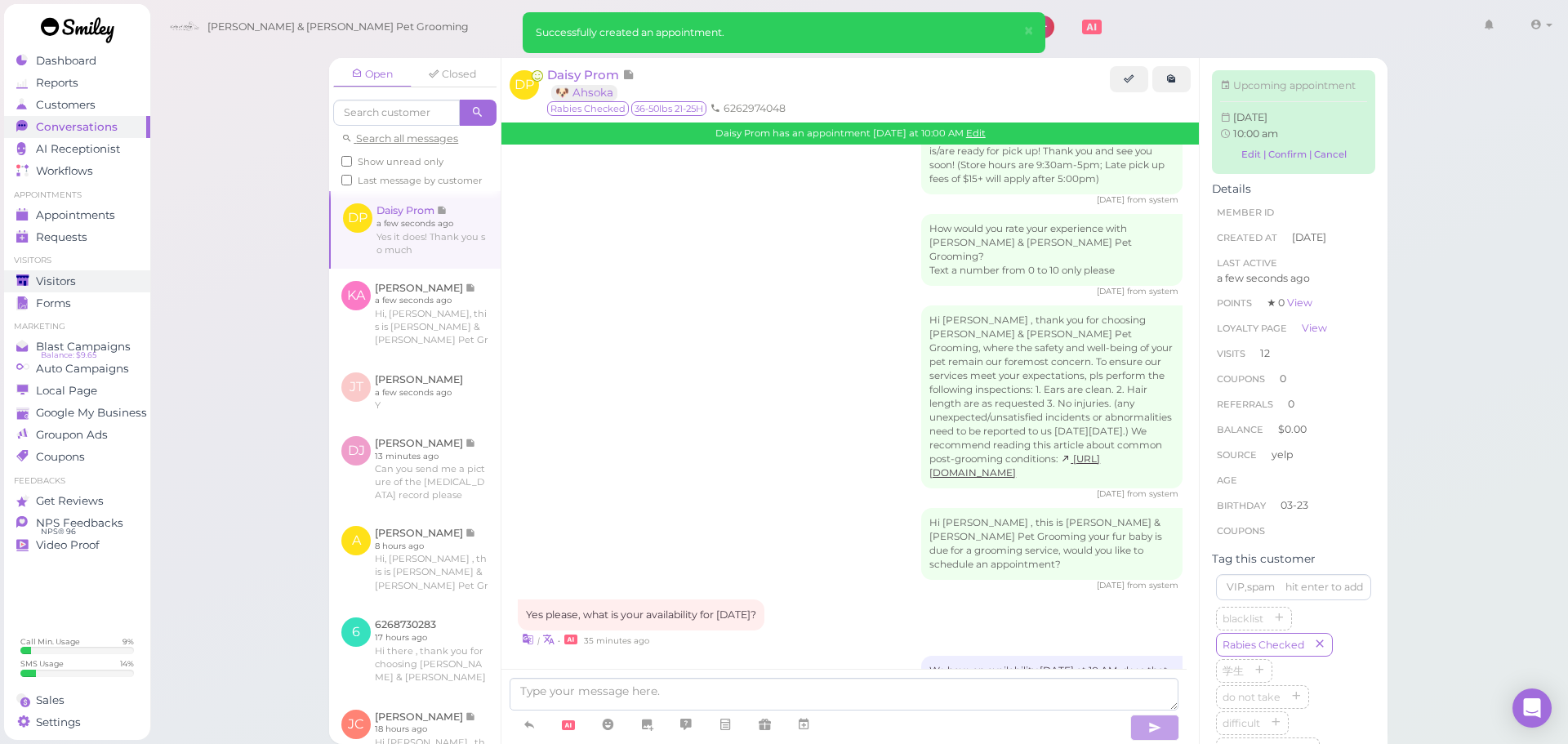
scroll to position [2316, 0]
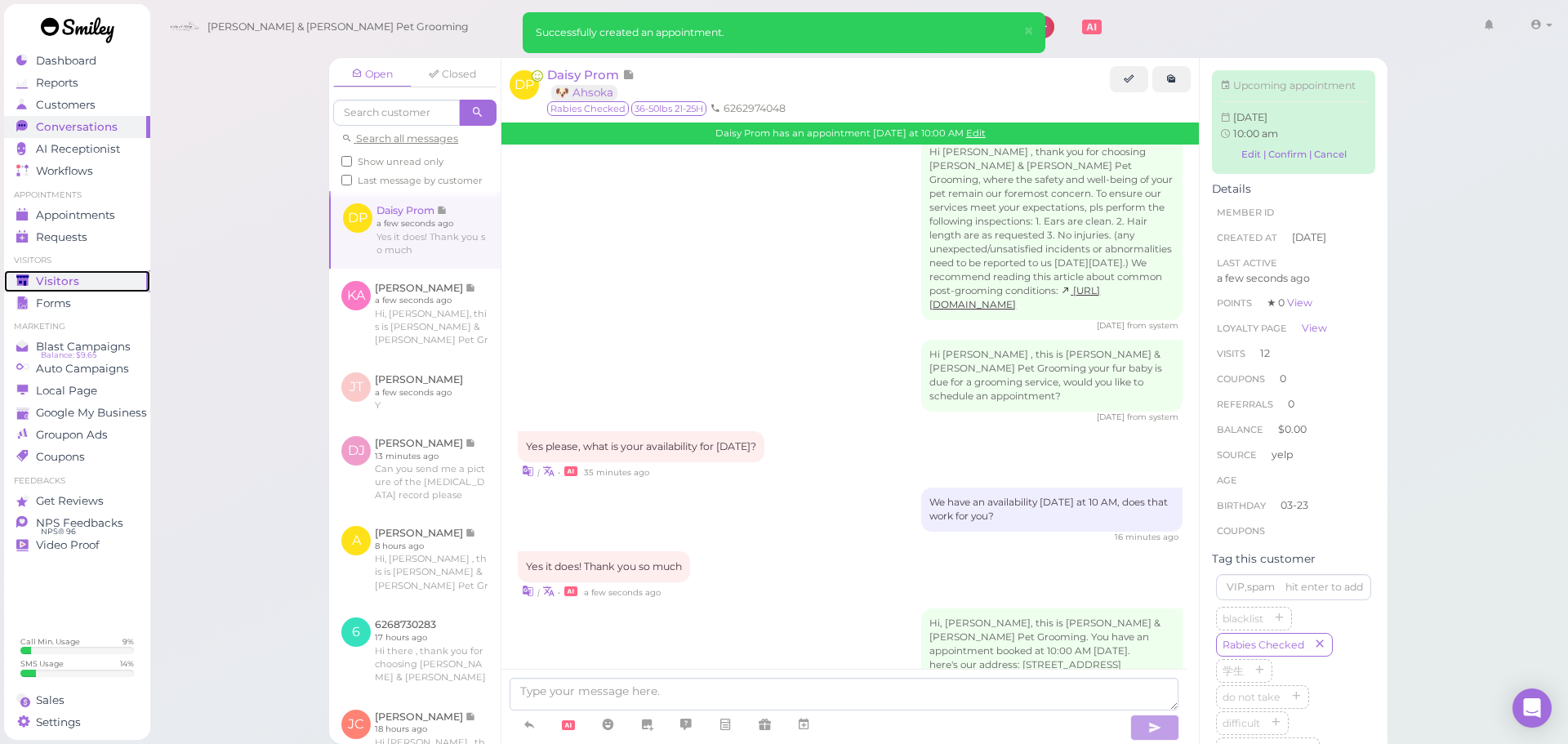
click at [85, 282] on div "Visitors" at bounding box center [75, 280] width 118 height 13
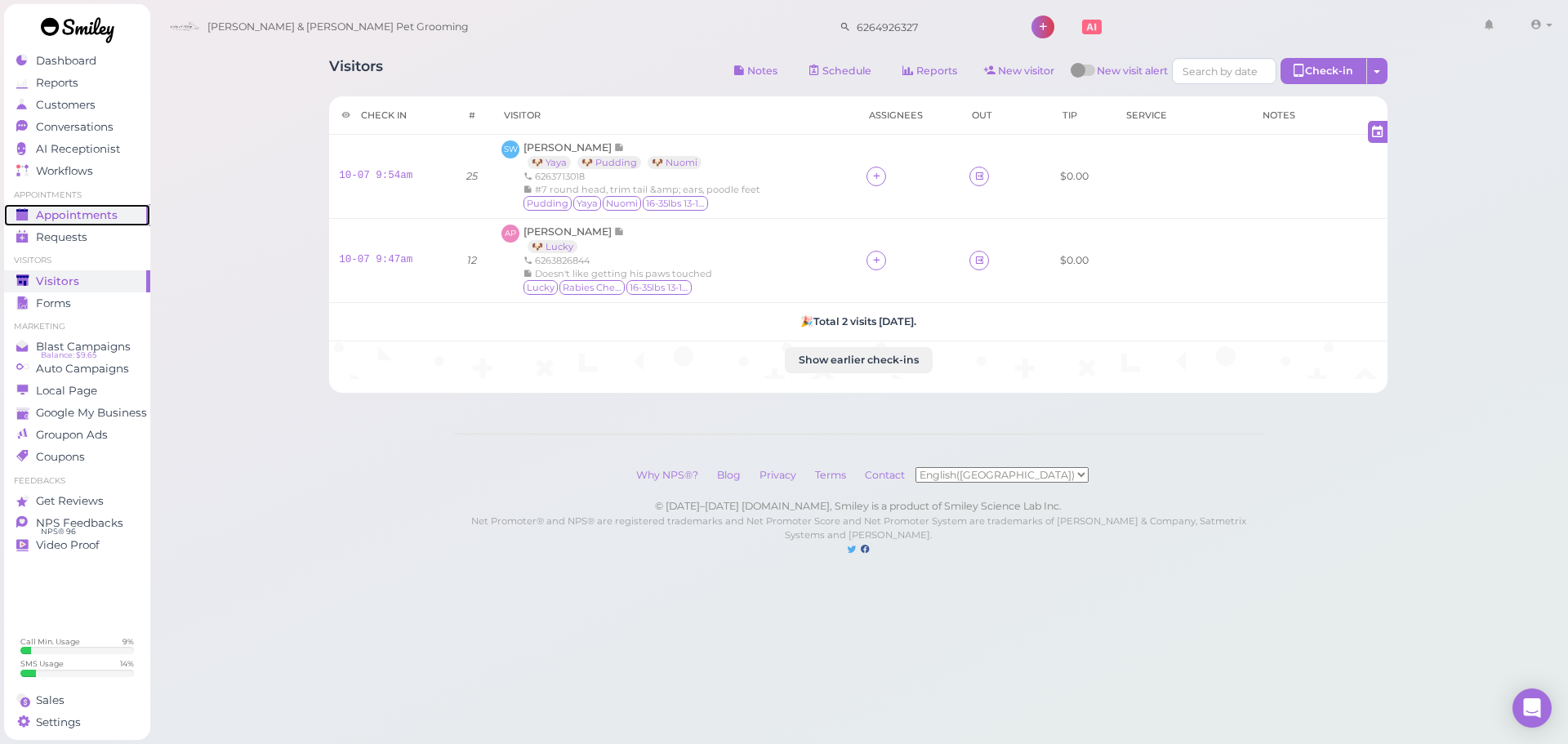
click at [66, 207] on link "Appointments" at bounding box center [77, 215] width 147 height 22
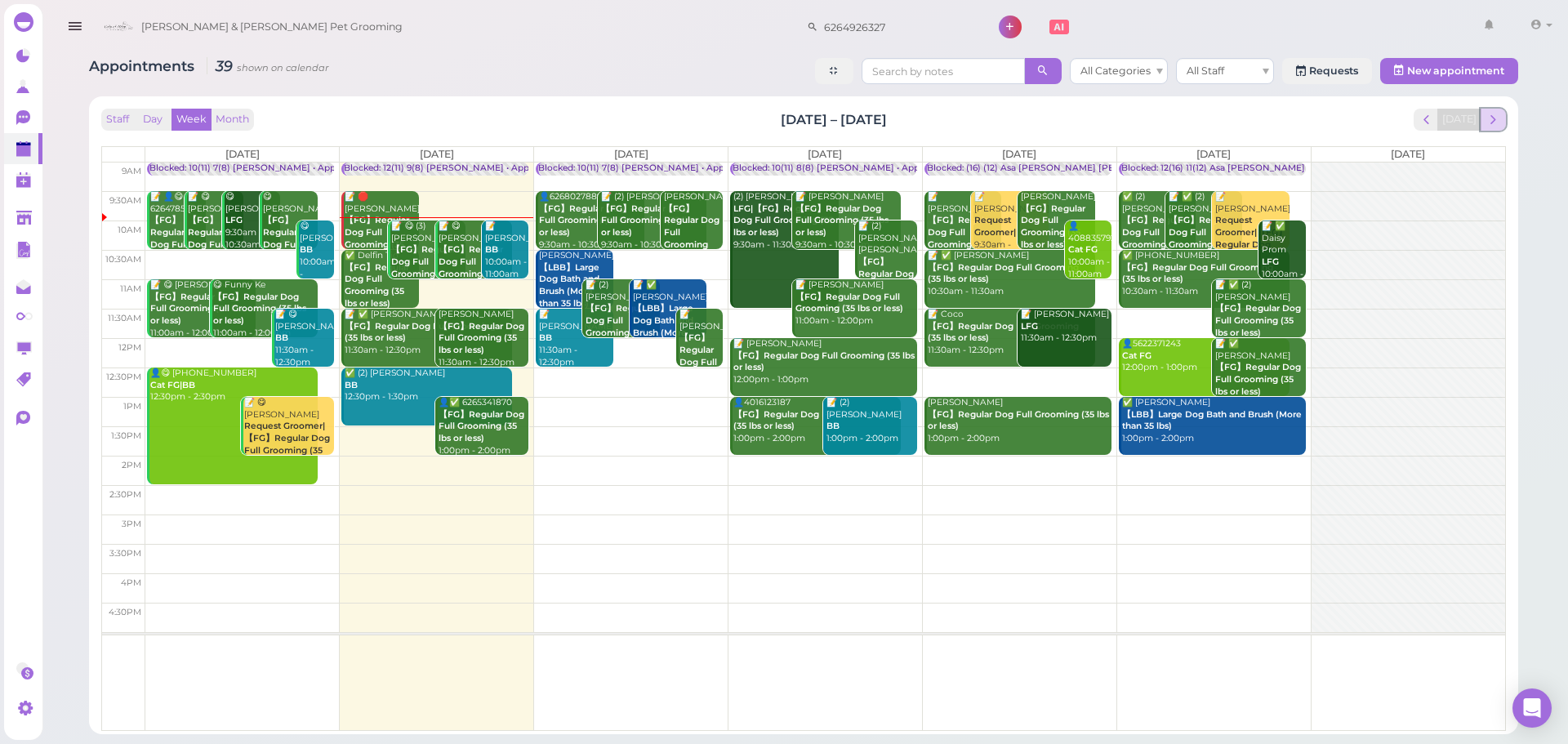
click at [1495, 120] on span "next" at bounding box center [1493, 119] width 15 height 15
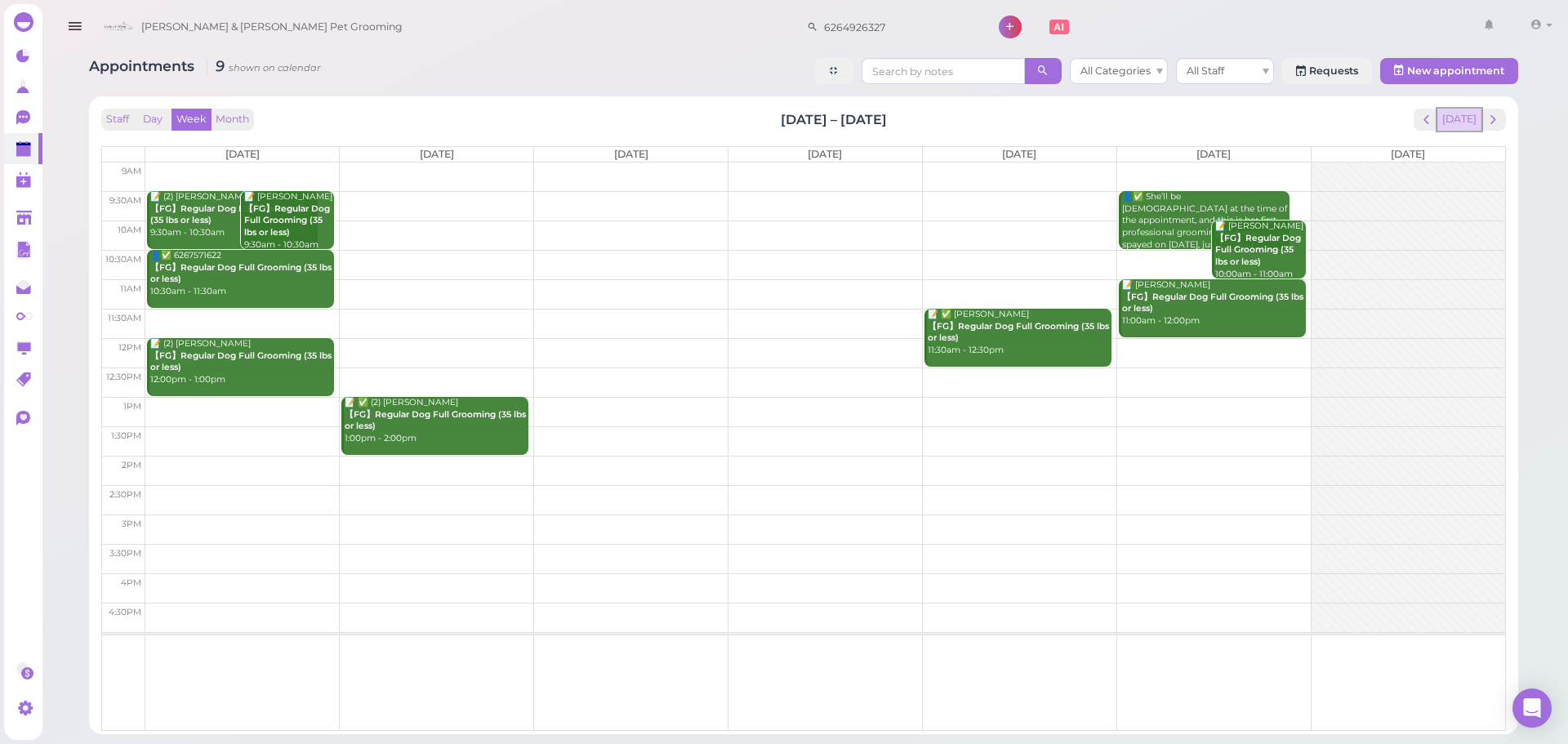
click at [1463, 120] on button "[DATE]" at bounding box center [1459, 120] width 44 height 22
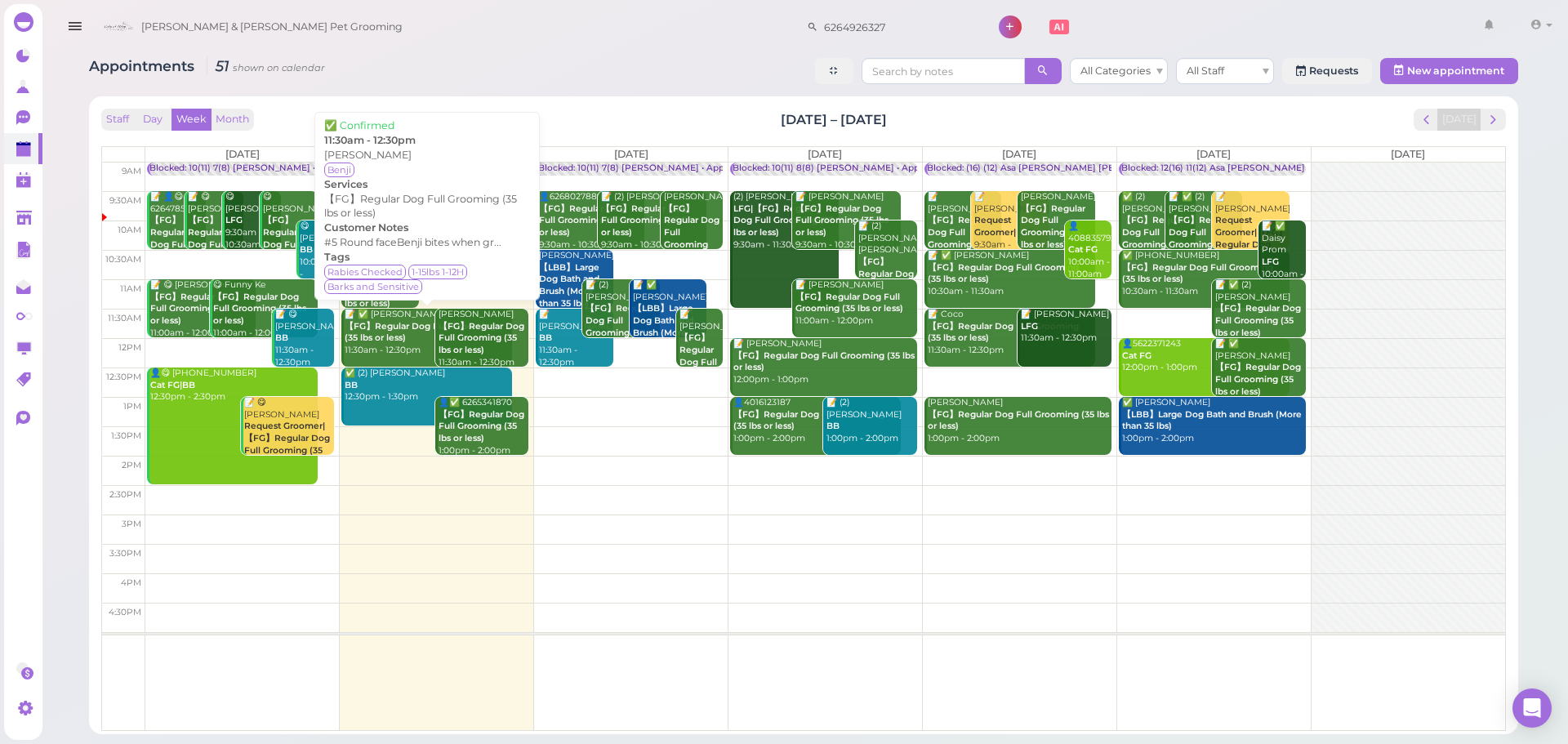
click at [397, 350] on div "📝 ✅ Jade Carpio 【FG】Regular Dog Full Grooming (35 lbs or less) 11:30am - 12:30pm" at bounding box center [427, 332] width 168 height 49
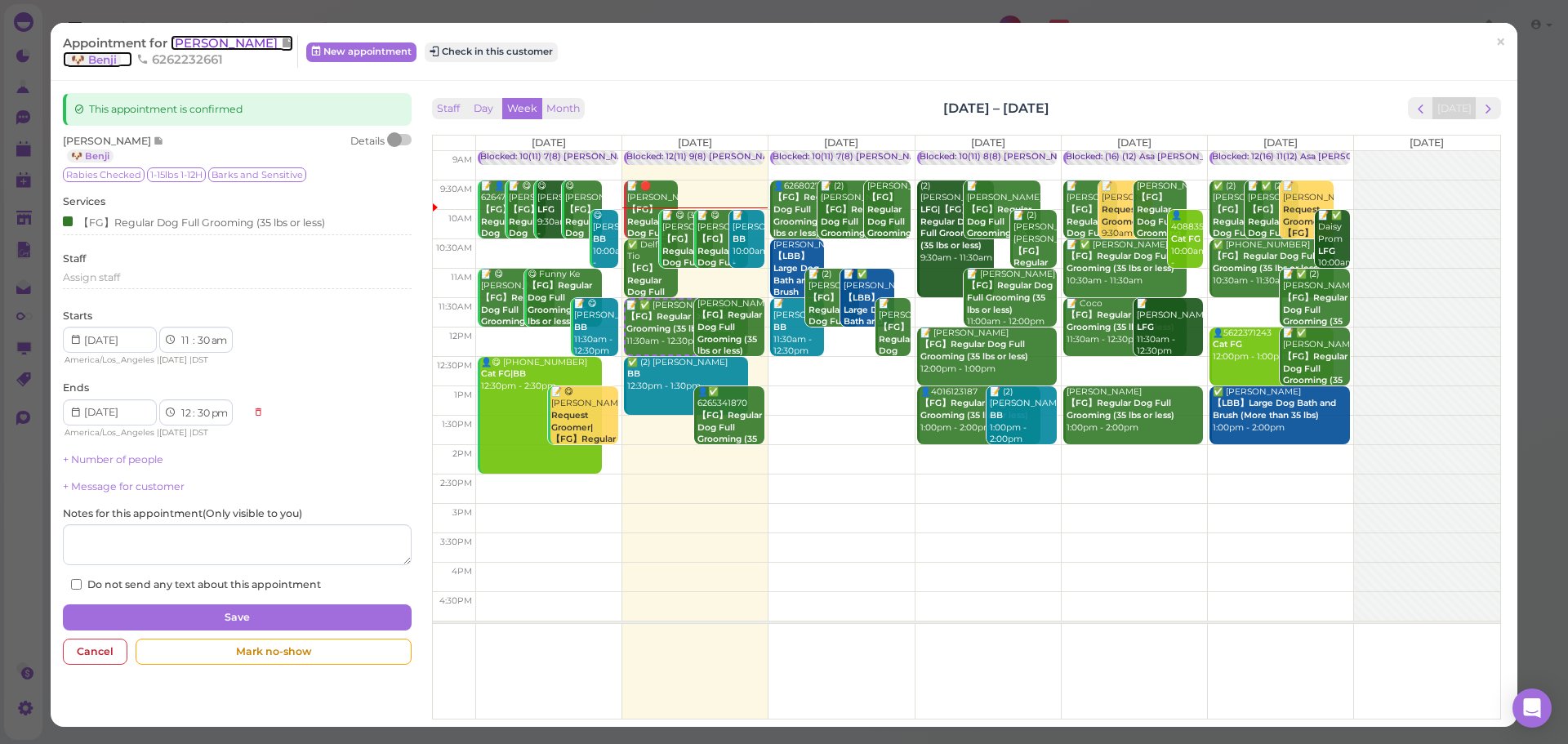
click at [219, 48] on span "[PERSON_NAME]" at bounding box center [226, 42] width 111 height 15
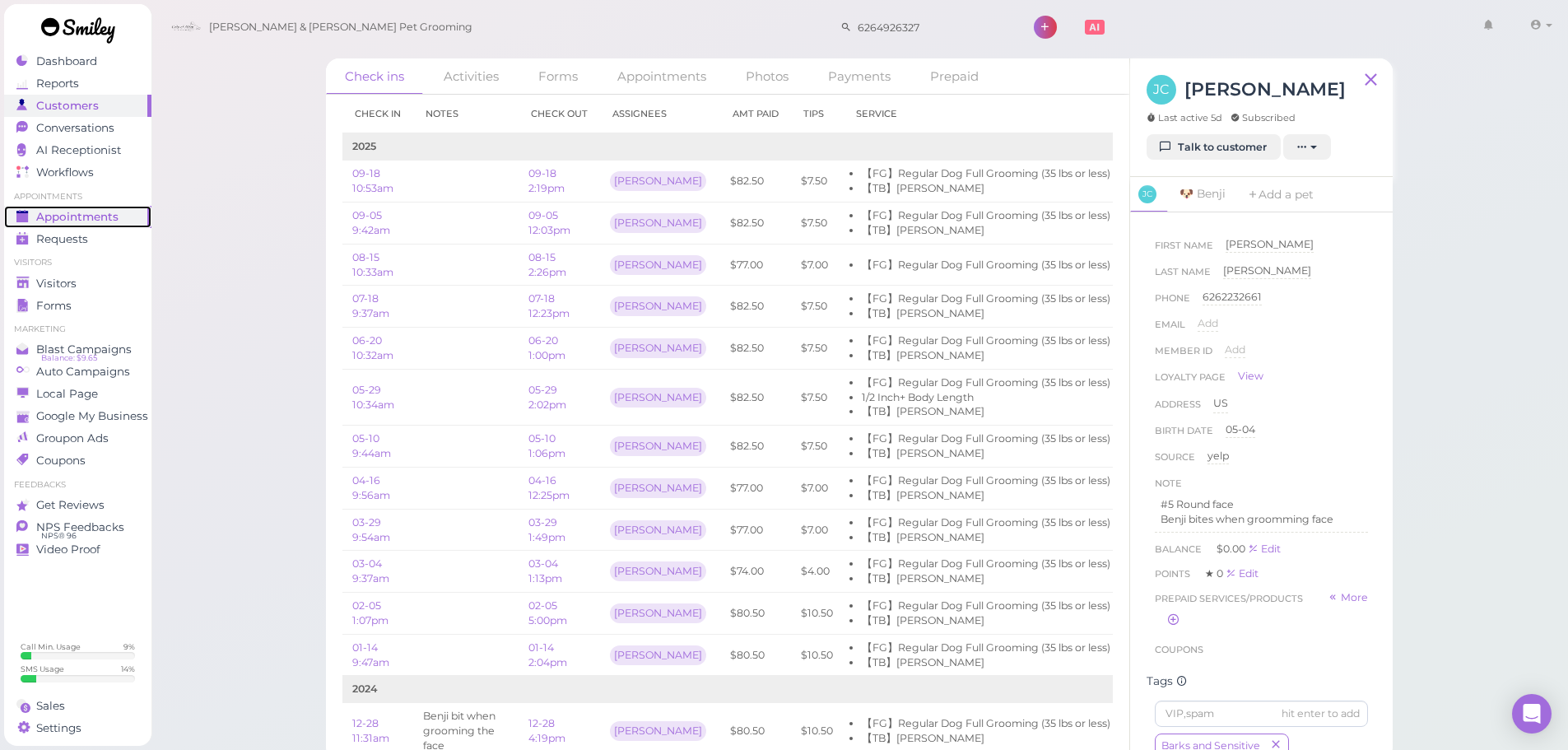
click at [76, 217] on span "Appointments" at bounding box center [77, 216] width 82 height 14
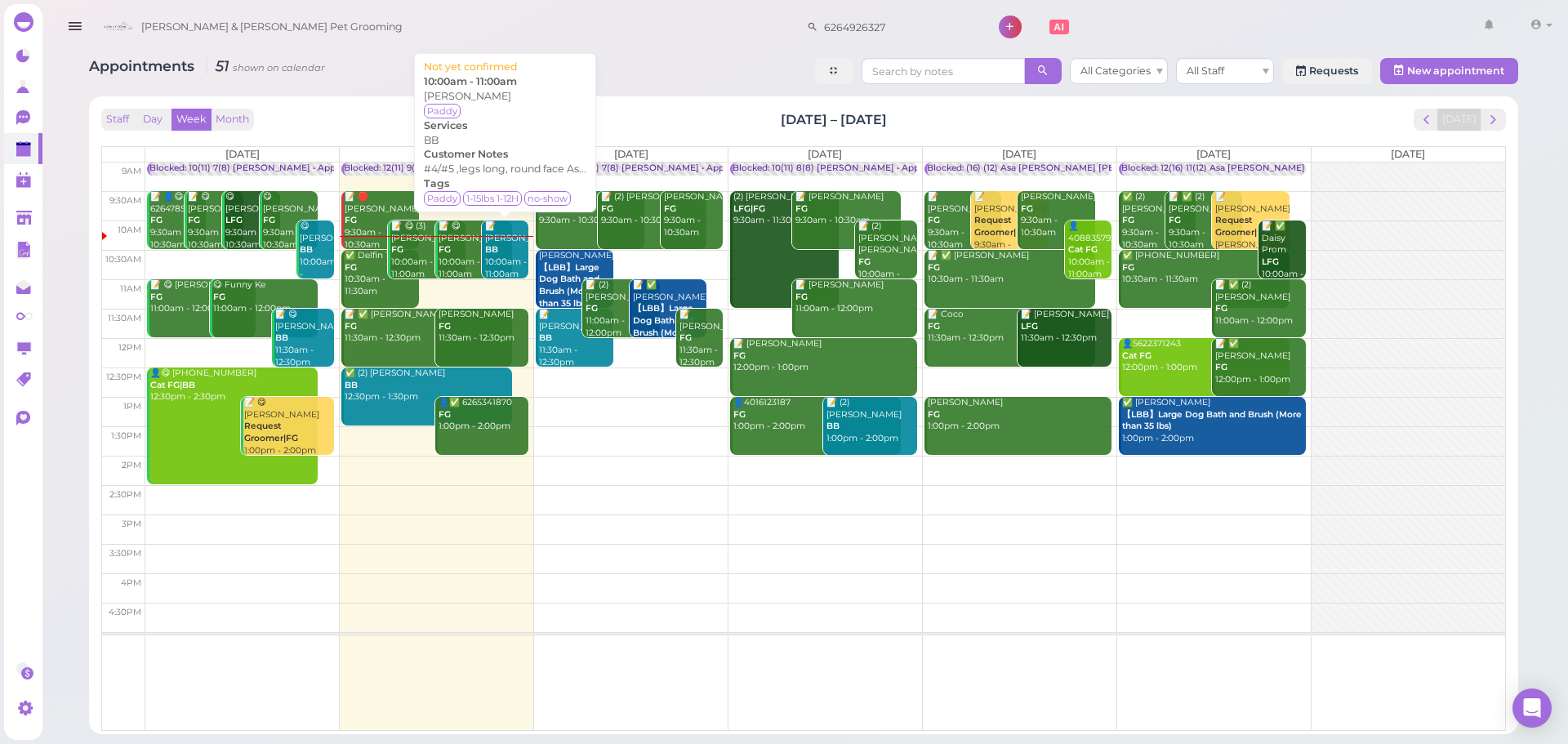
click at [508, 264] on div "📝 Ryan Shang BB 10:00am - 11:00am" at bounding box center [506, 250] width 44 height 59
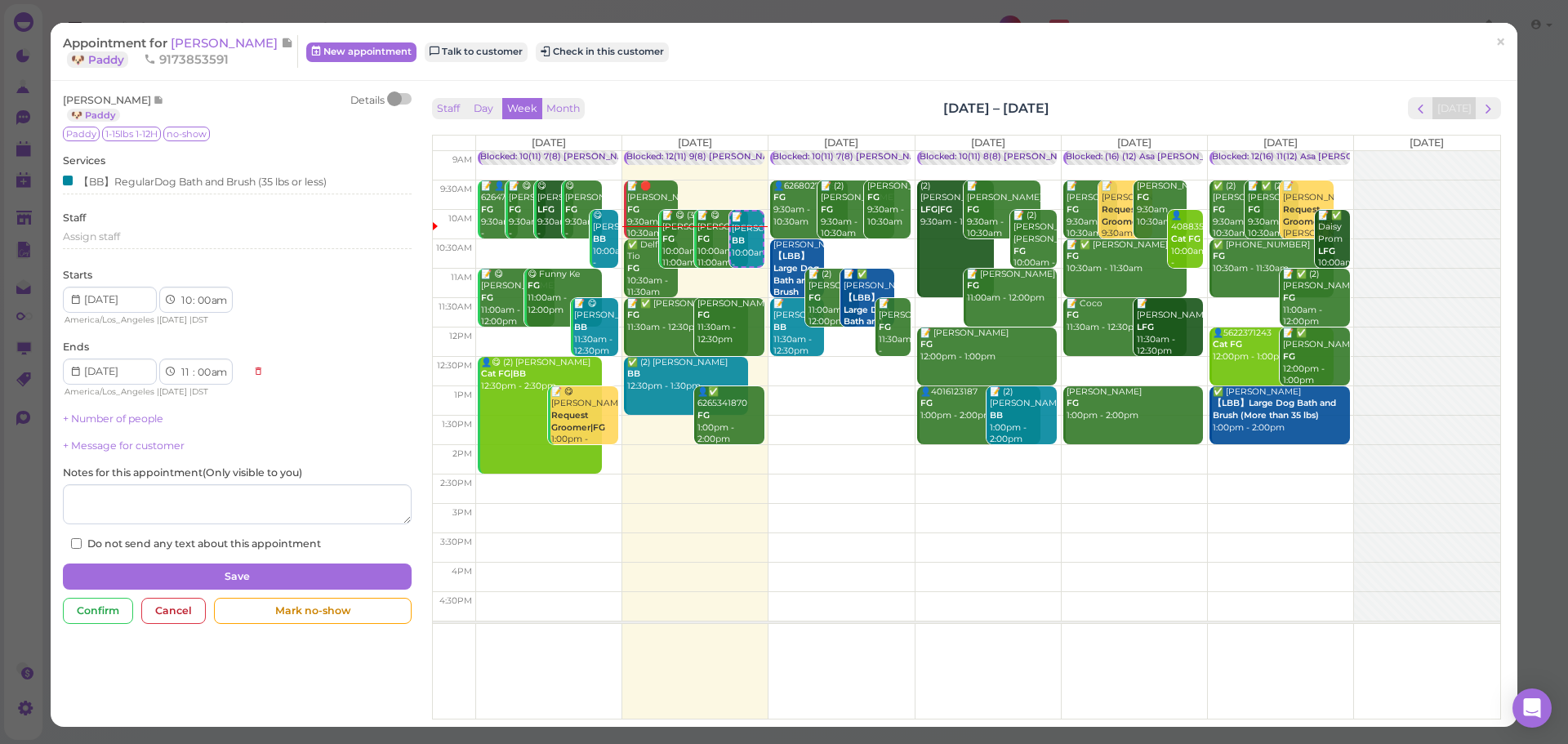
click at [994, 78] on div "Appointment for Ryan Shang 🐶 Paddy 9173853591 New appointment Talk to customer …" at bounding box center [784, 51] width 1467 height 58
click at [1495, 44] on span "×" at bounding box center [1501, 42] width 11 height 22
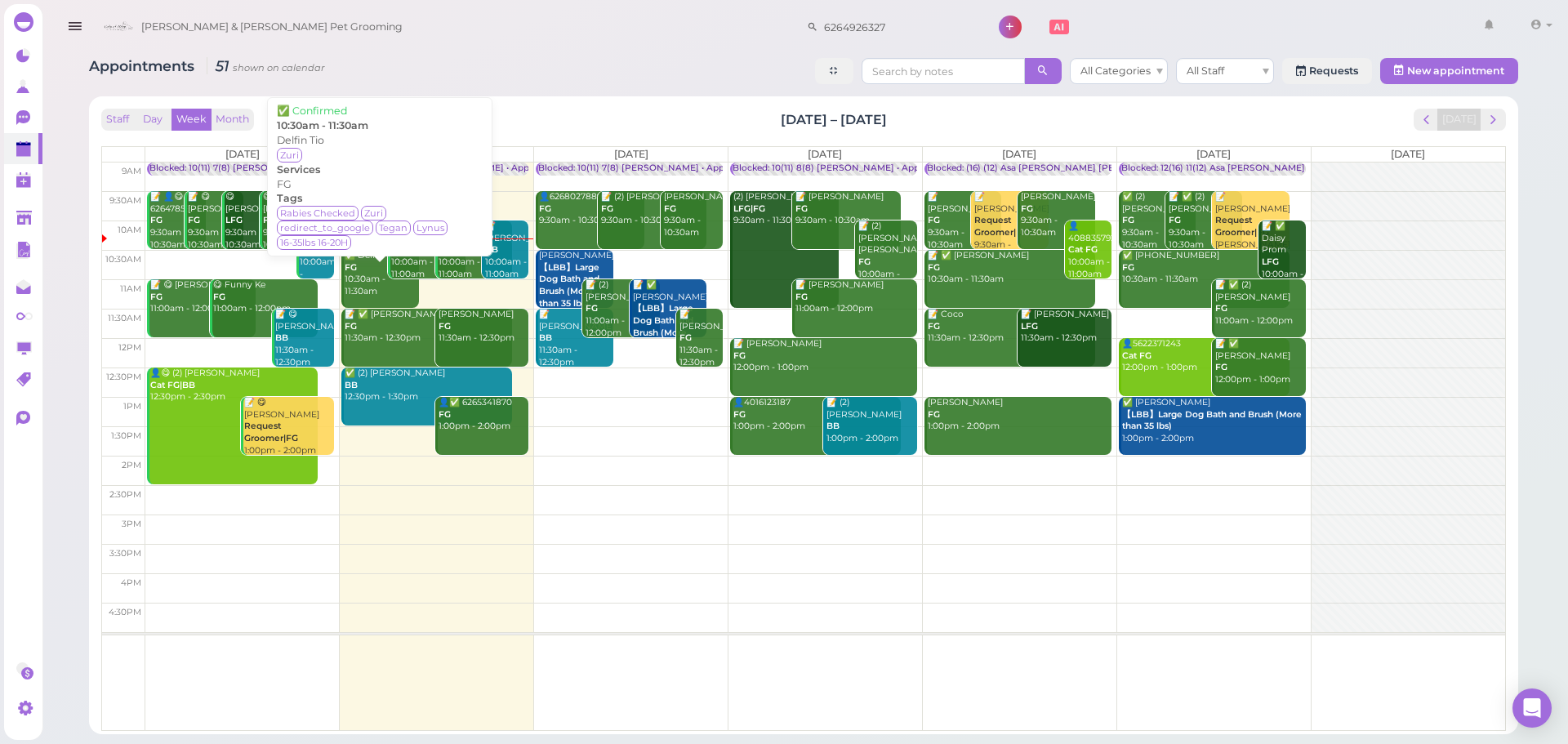
click at [357, 274] on div "✅ Delfin Tio FG 10:30am - 11:30am" at bounding box center [380, 274] width 75 height 49
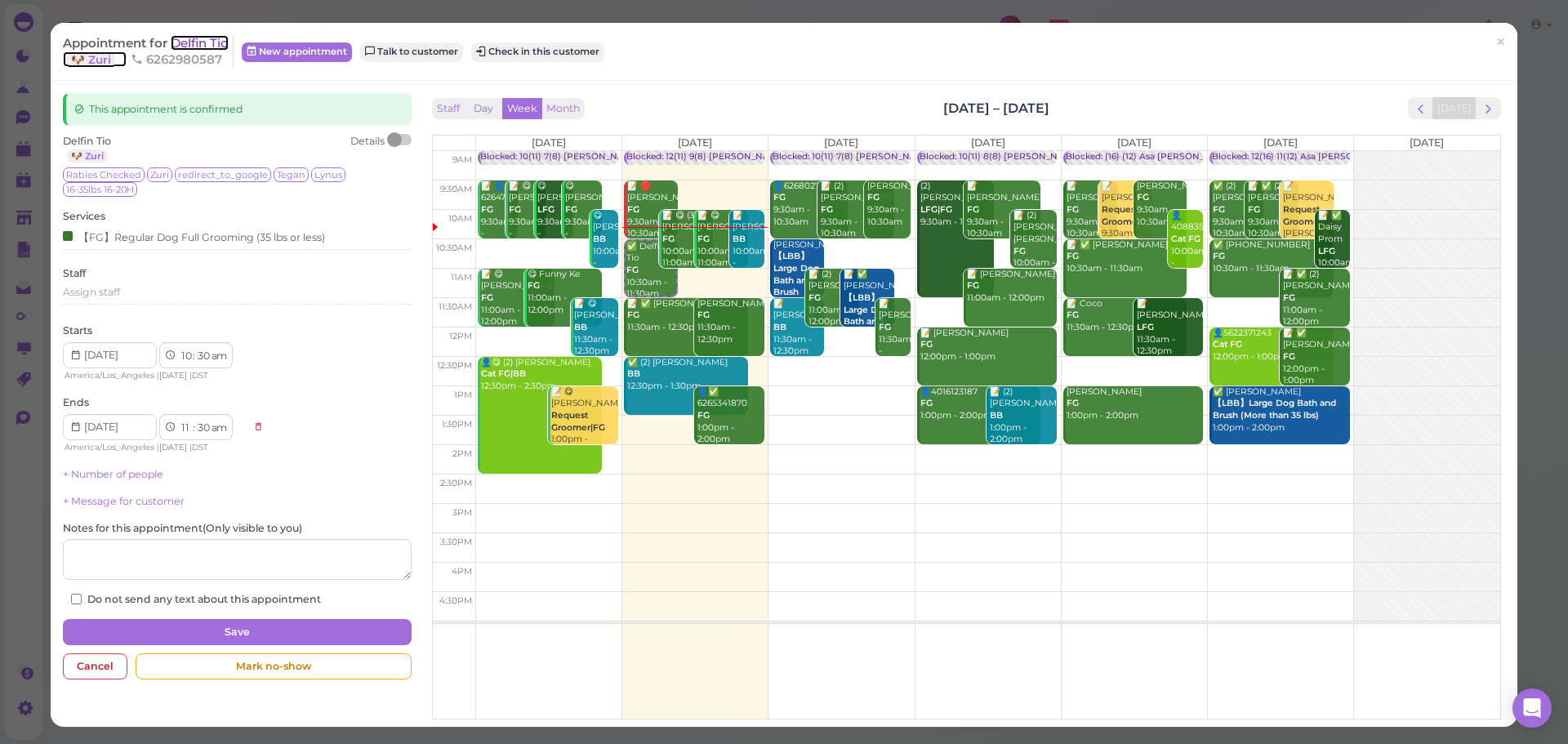
click at [187, 47] on span "Delfin Tio" at bounding box center [200, 42] width 58 height 15
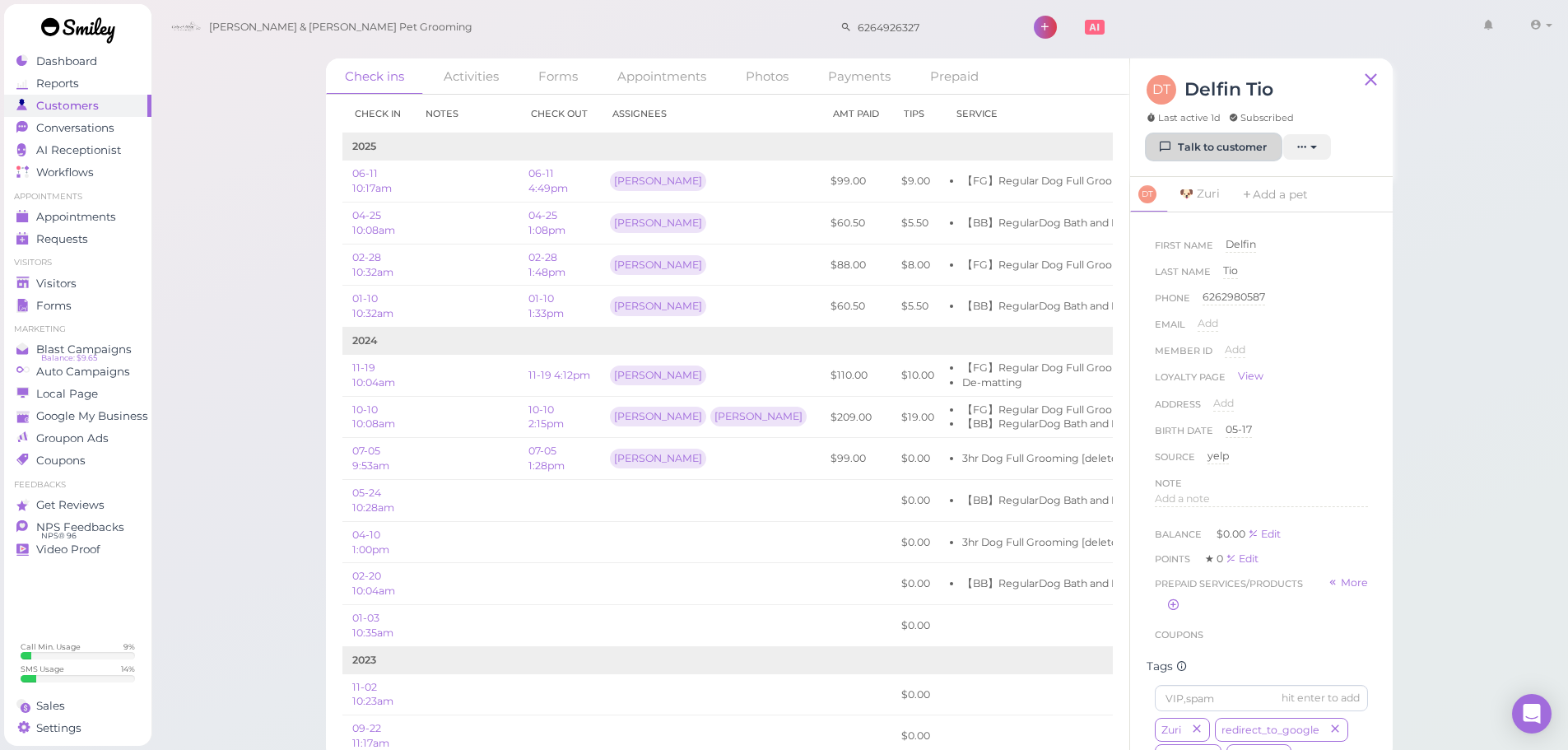
click at [1228, 150] on link "Talk to customer" at bounding box center [1214, 147] width 134 height 26
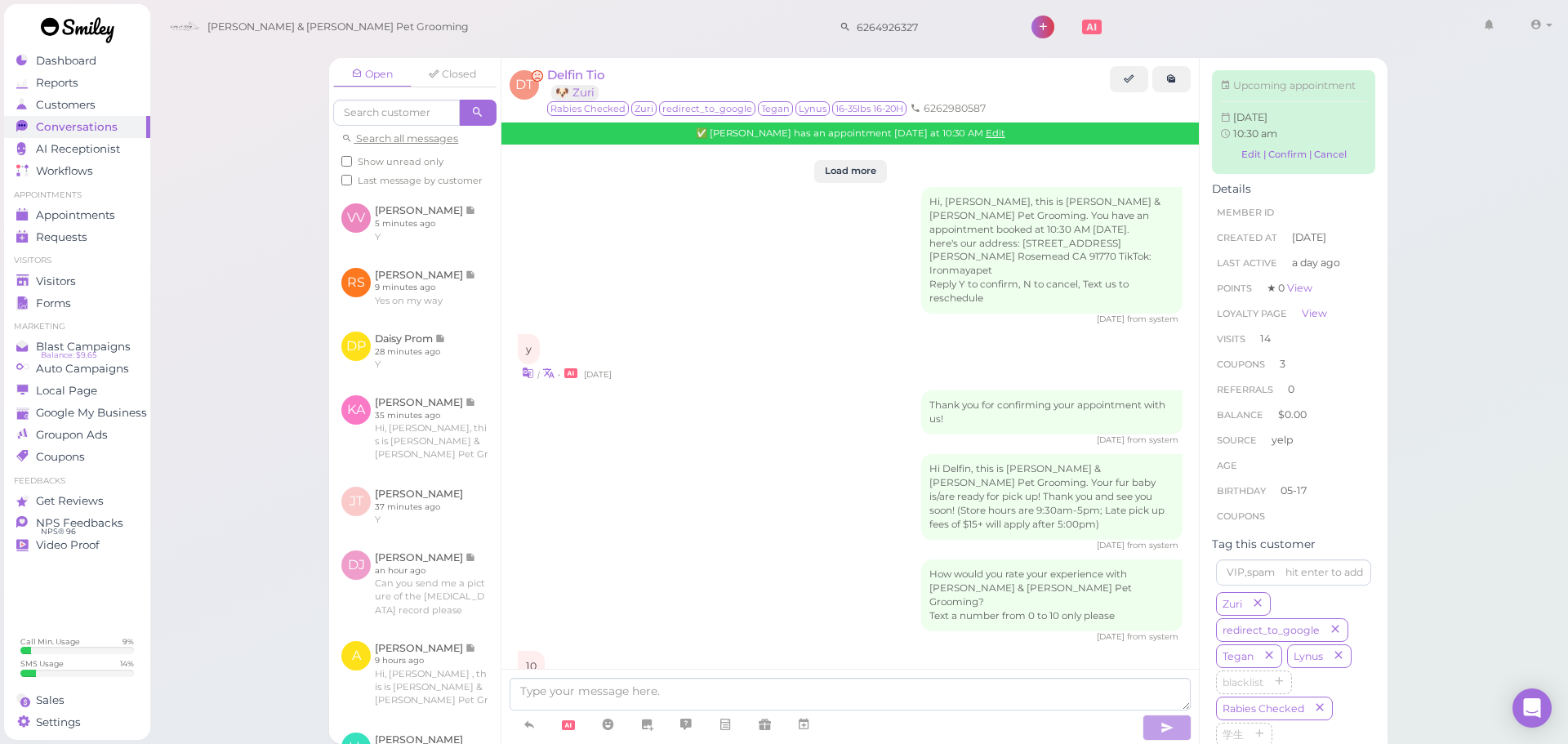
scroll to position [2254, 0]
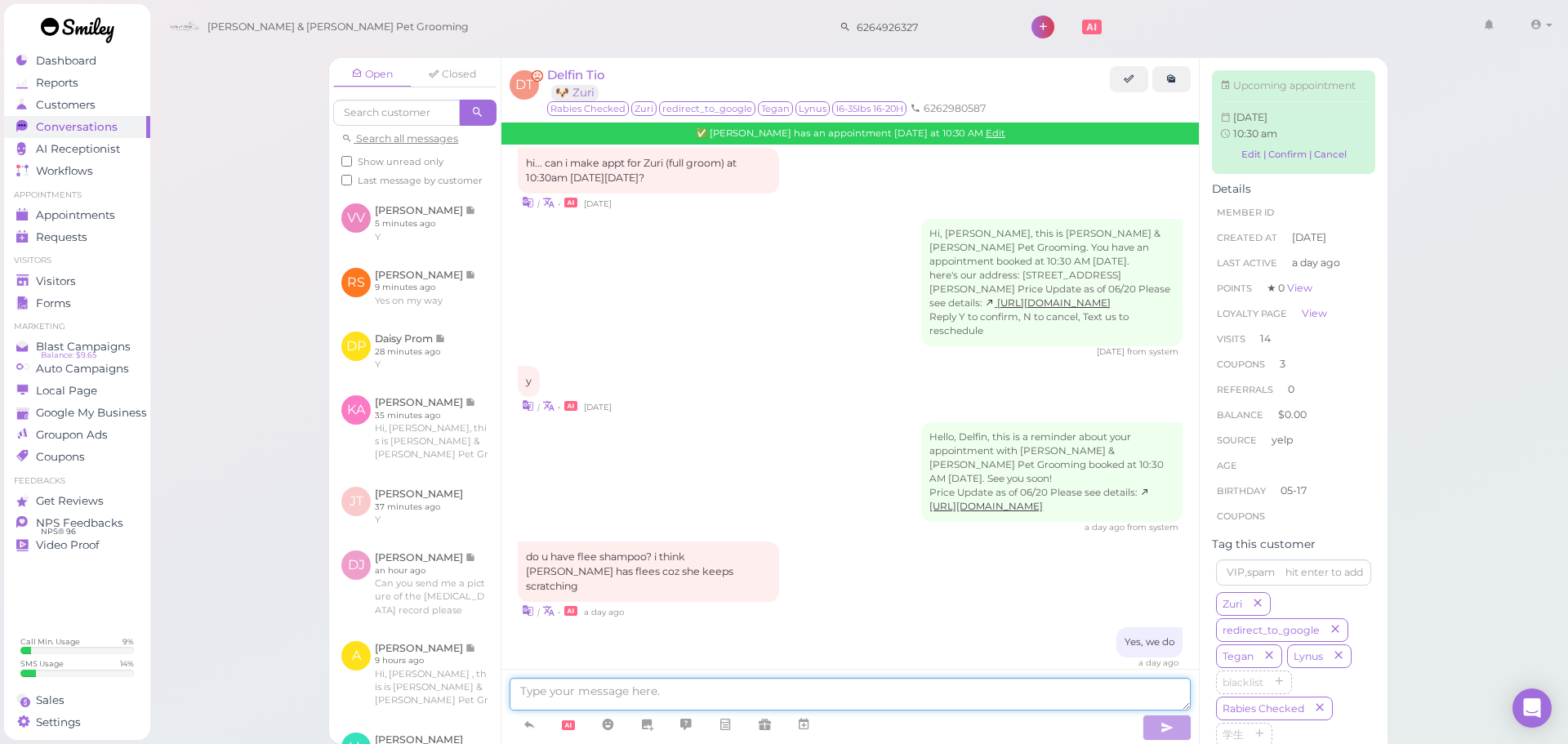
click at [810, 683] on textarea at bounding box center [851, 694] width 682 height 32
click at [836, 707] on div "a day ago" at bounding box center [851, 713] width 665 height 12
click at [75, 218] on span "Appointments" at bounding box center [76, 215] width 82 height 13
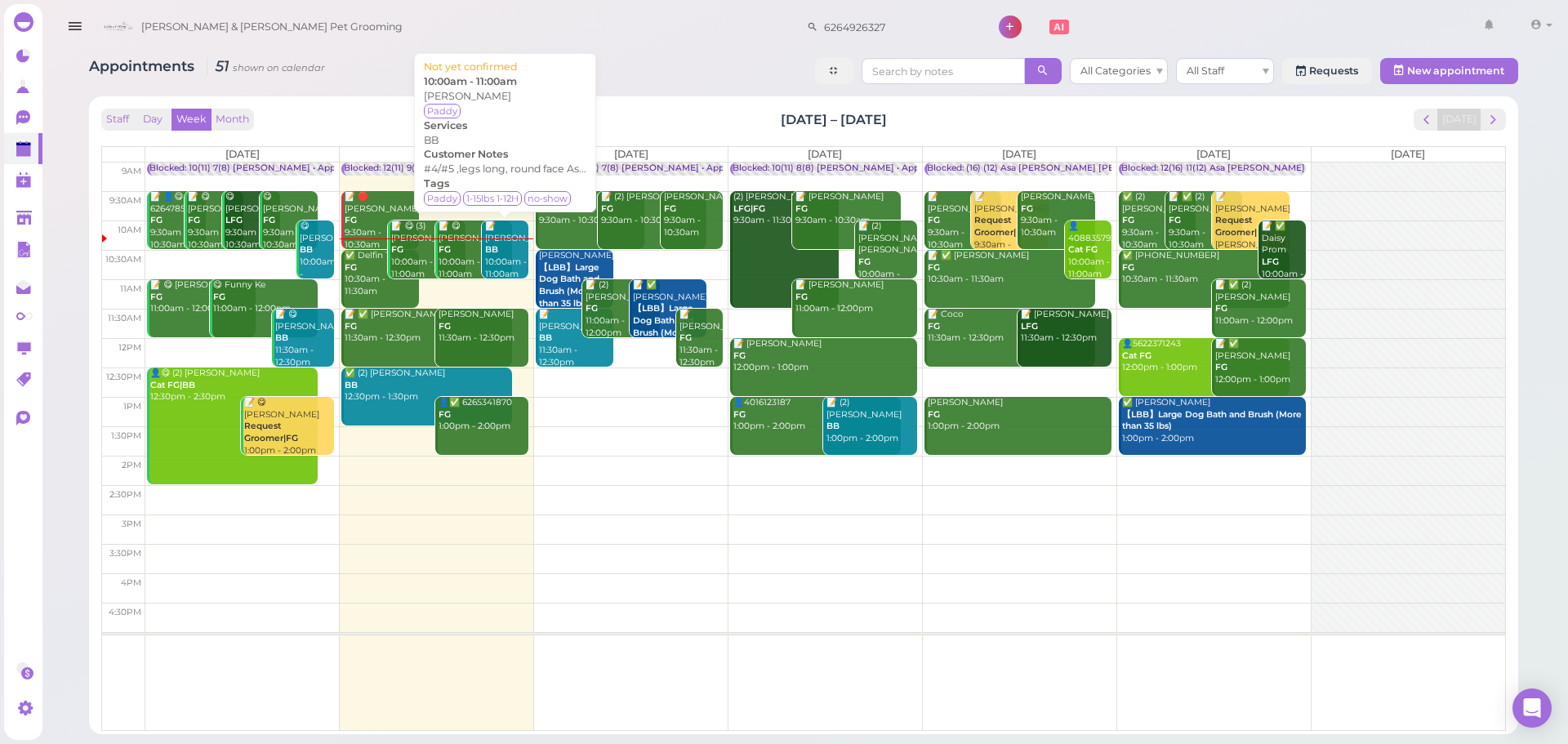
click at [510, 268] on div "📝 Ryan Shang BB 10:00am - 11:00am" at bounding box center [506, 250] width 44 height 59
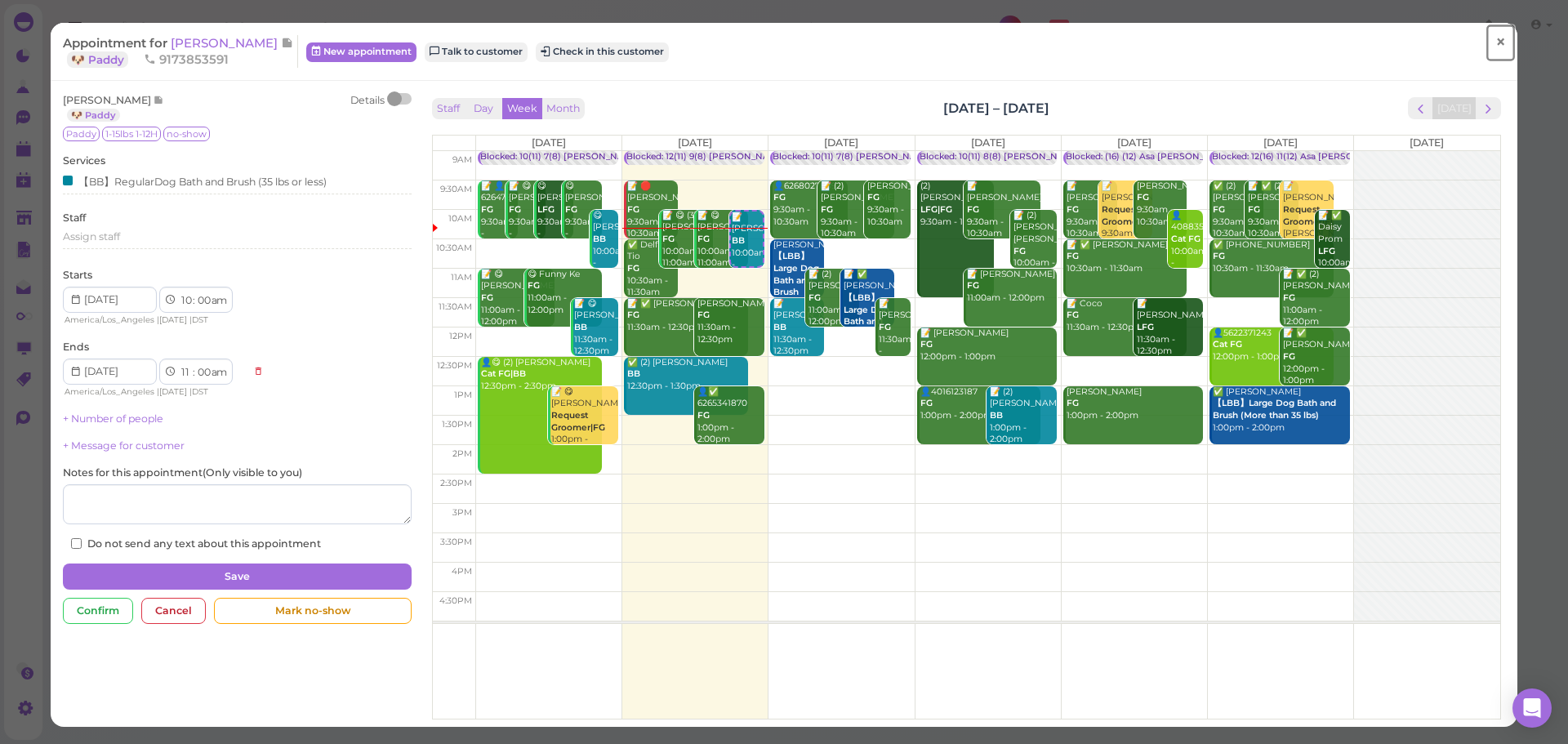
click at [1486, 51] on link "×" at bounding box center [1501, 42] width 31 height 39
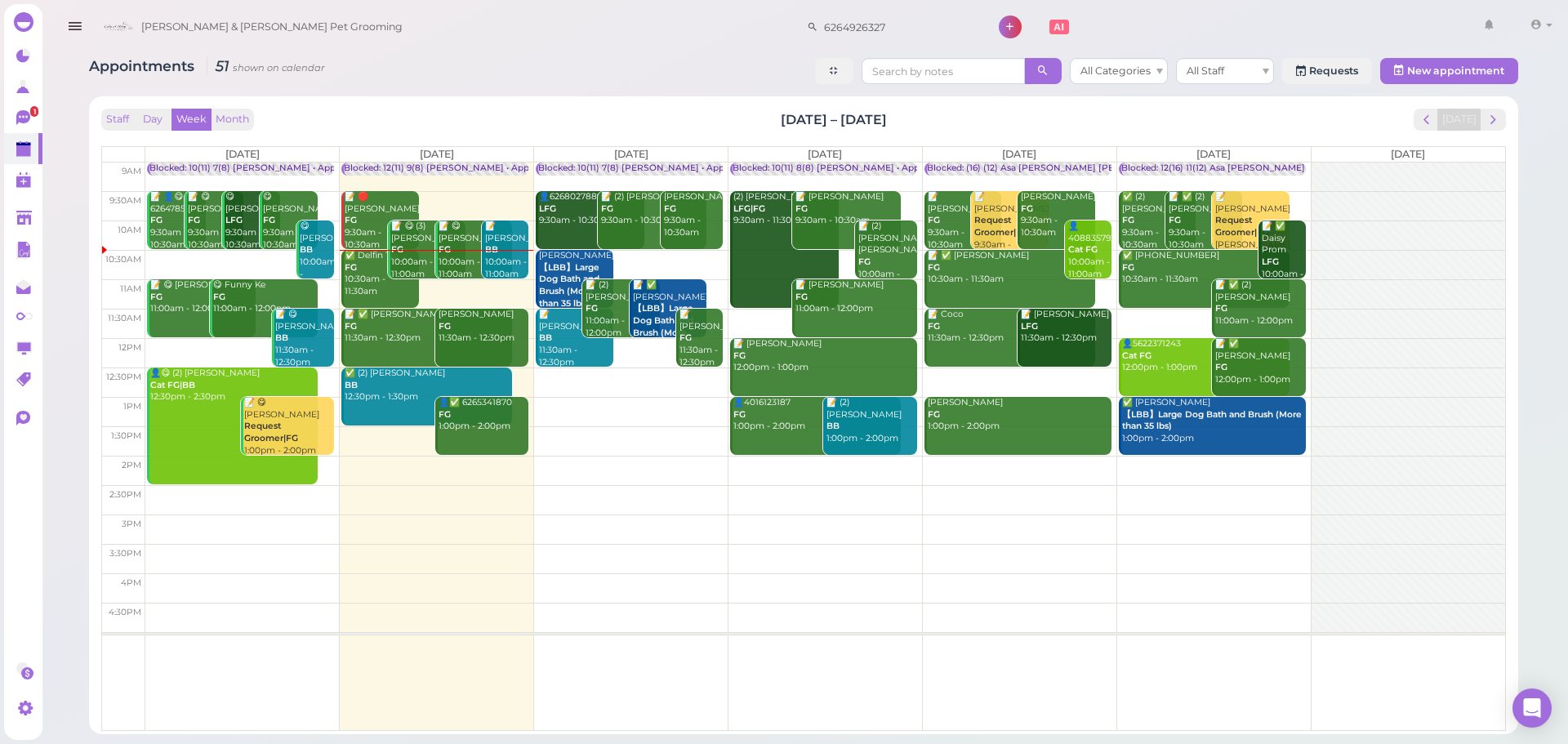
click at [1025, 373] on td at bounding box center [825, 382] width 1360 height 30
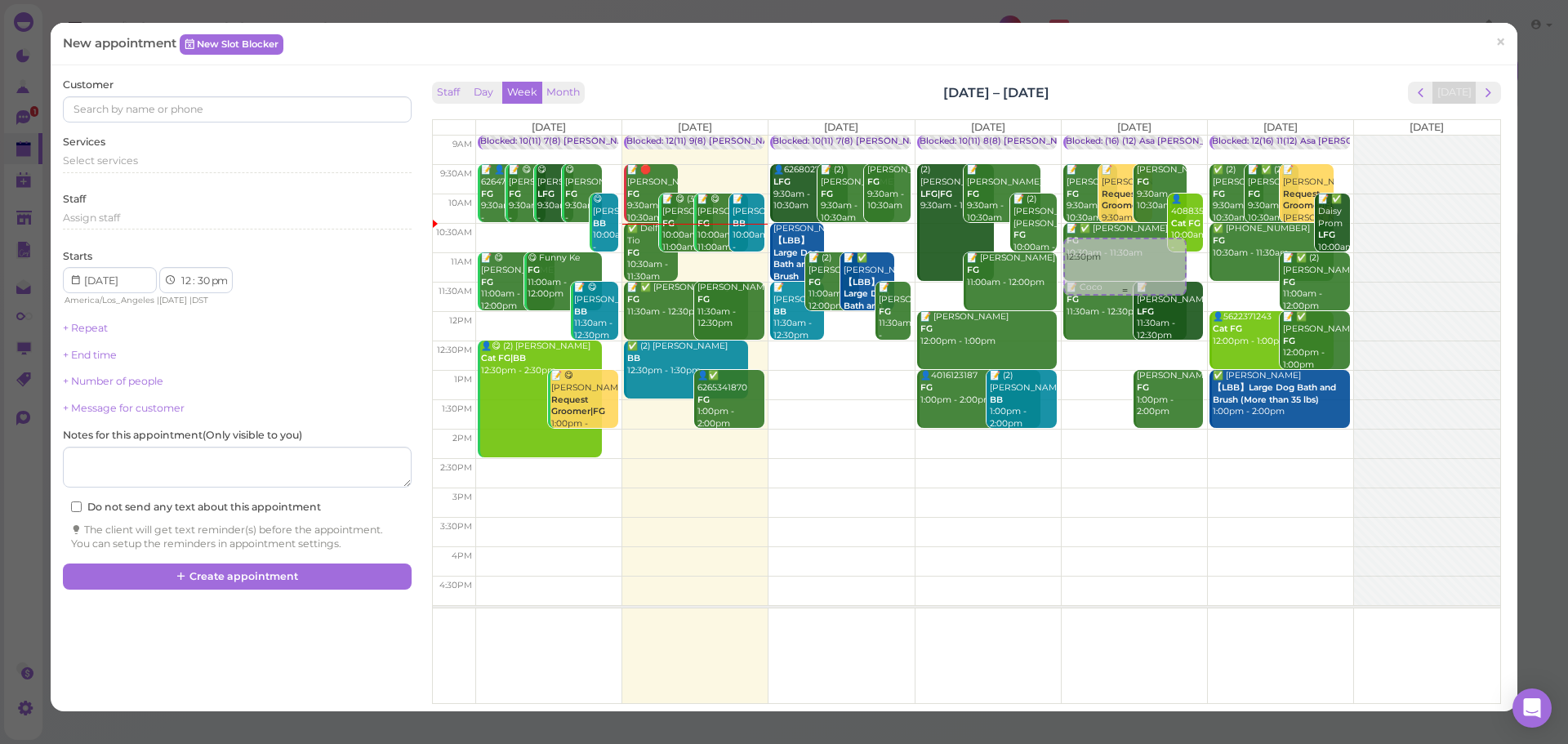
drag, startPoint x: 1111, startPoint y: 357, endPoint x: 1123, endPoint y: 235, distance: 122.6
click at [1120, 136] on div "12:30pm Blocked: (16) (12) Asa Helen Rebecca • Appointment 📝 Darlene Turcios FG…" at bounding box center [1135, 136] width 146 height 0
select select "10"
select select "45"
select select "am"
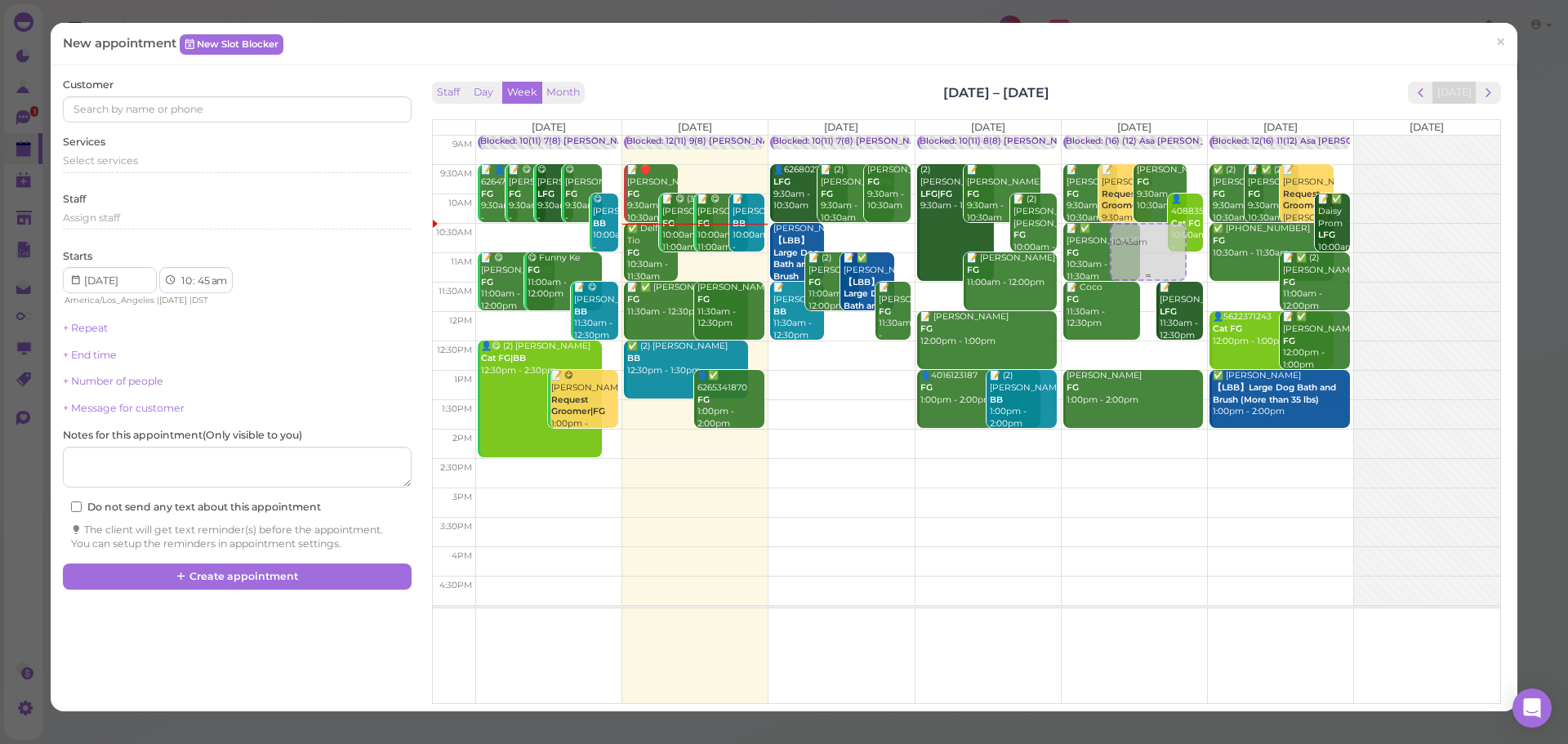
click at [1120, 136] on div "10:45am Blocked: (16) (12) Asa Helen Rebecca • Appointment 📝 Darlene Turcios FG…" at bounding box center [1135, 136] width 146 height 0
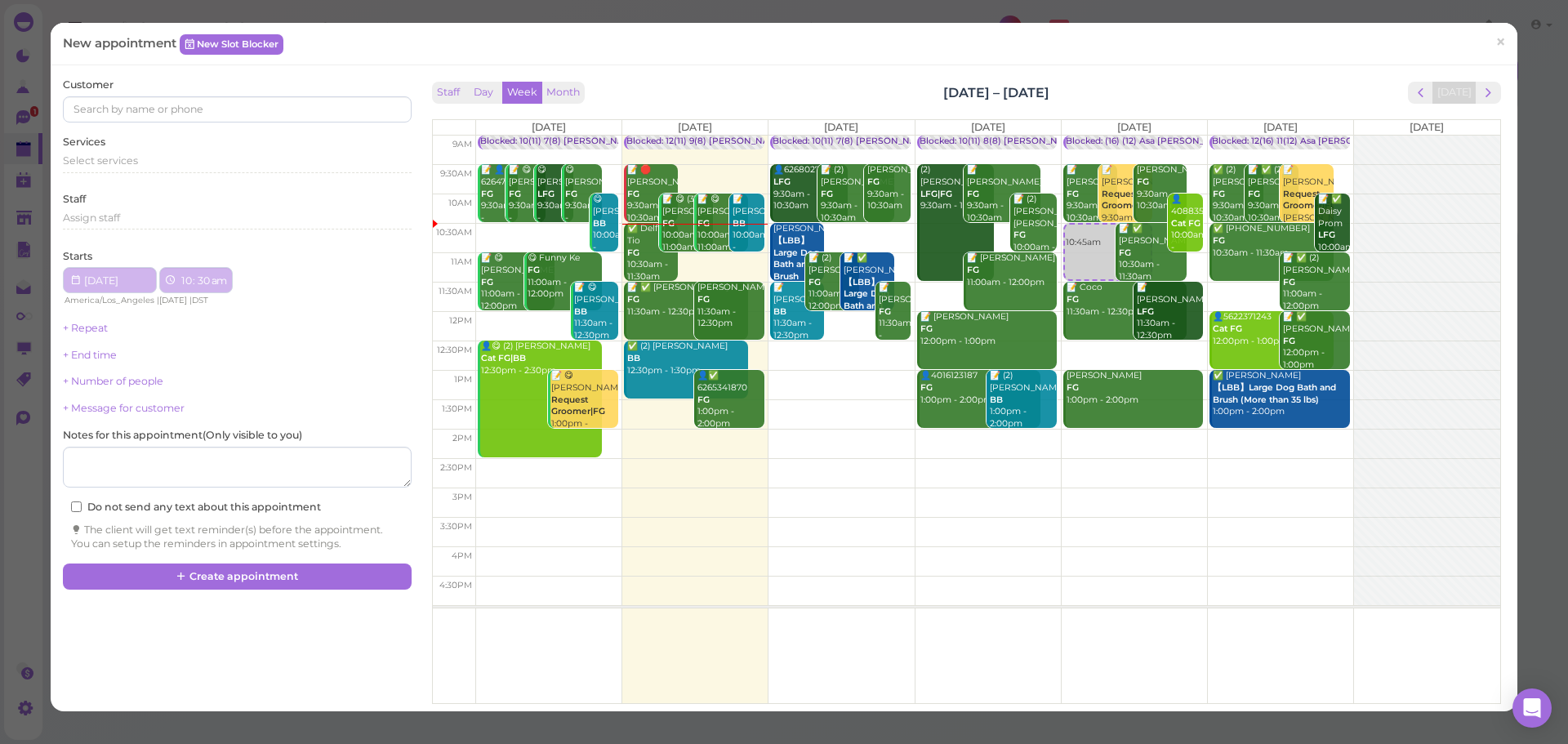
select select "30"
click at [120, 167] on div "Select services" at bounding box center [236, 161] width 348 height 14
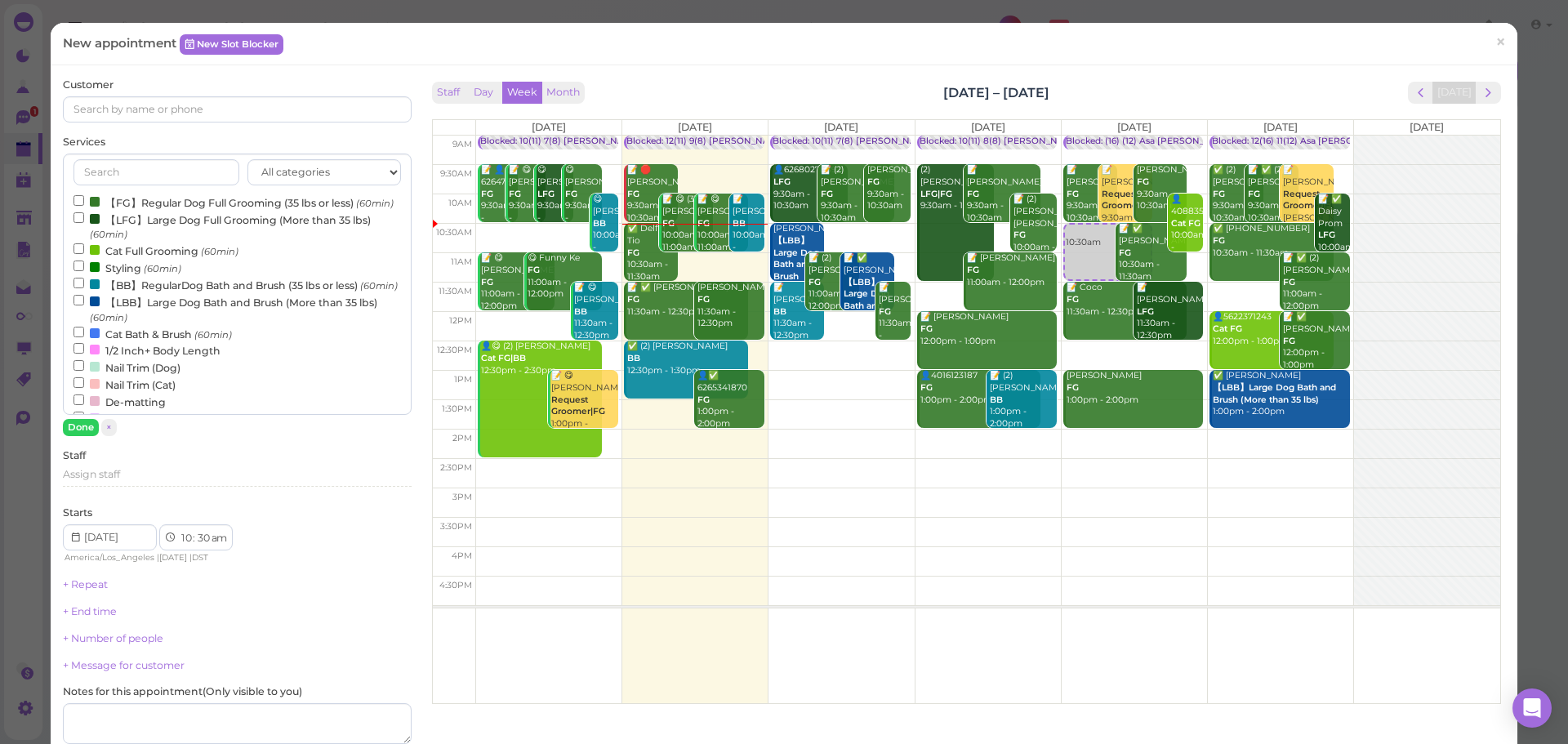
click at [138, 204] on label "【FG】Regular Dog Full Grooming (35 lbs or less) (60min)" at bounding box center [234, 201] width 320 height 17
click at [85, 204] on input "【FG】Regular Dog Full Grooming (35 lbs or less) (60min)" at bounding box center [79, 200] width 11 height 11
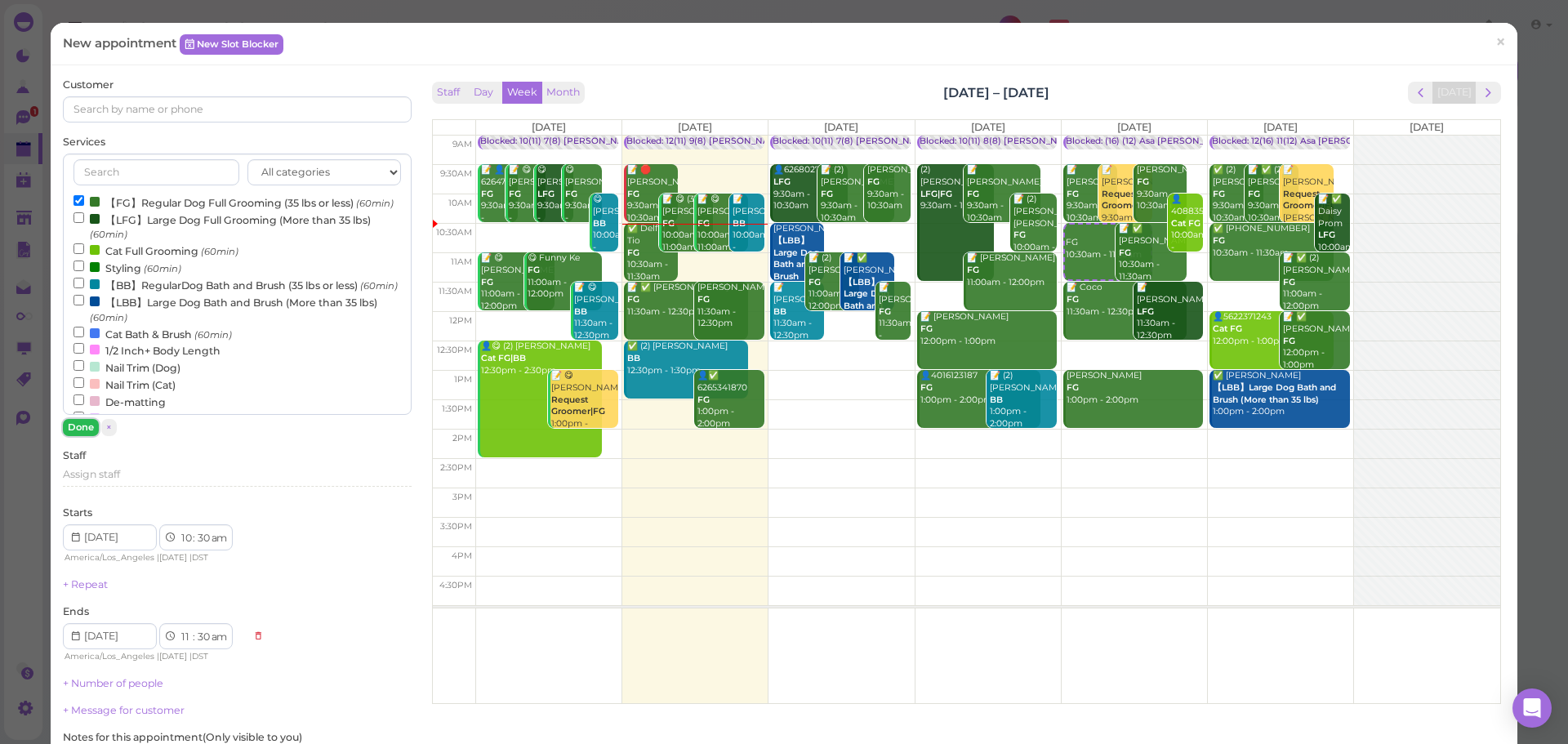
click at [94, 424] on button "Done" at bounding box center [81, 427] width 36 height 17
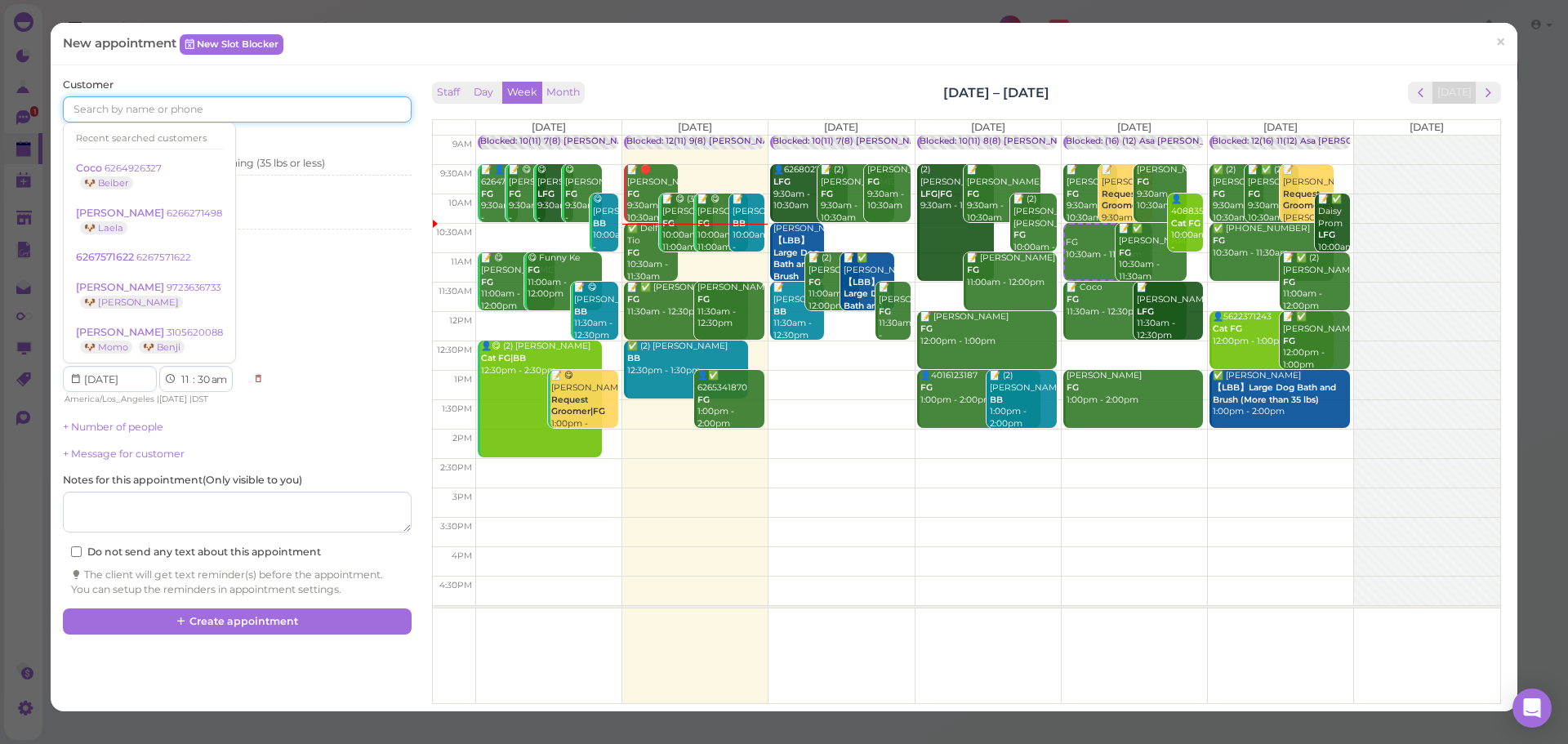
click at [245, 96] on input at bounding box center [236, 109] width 348 height 26
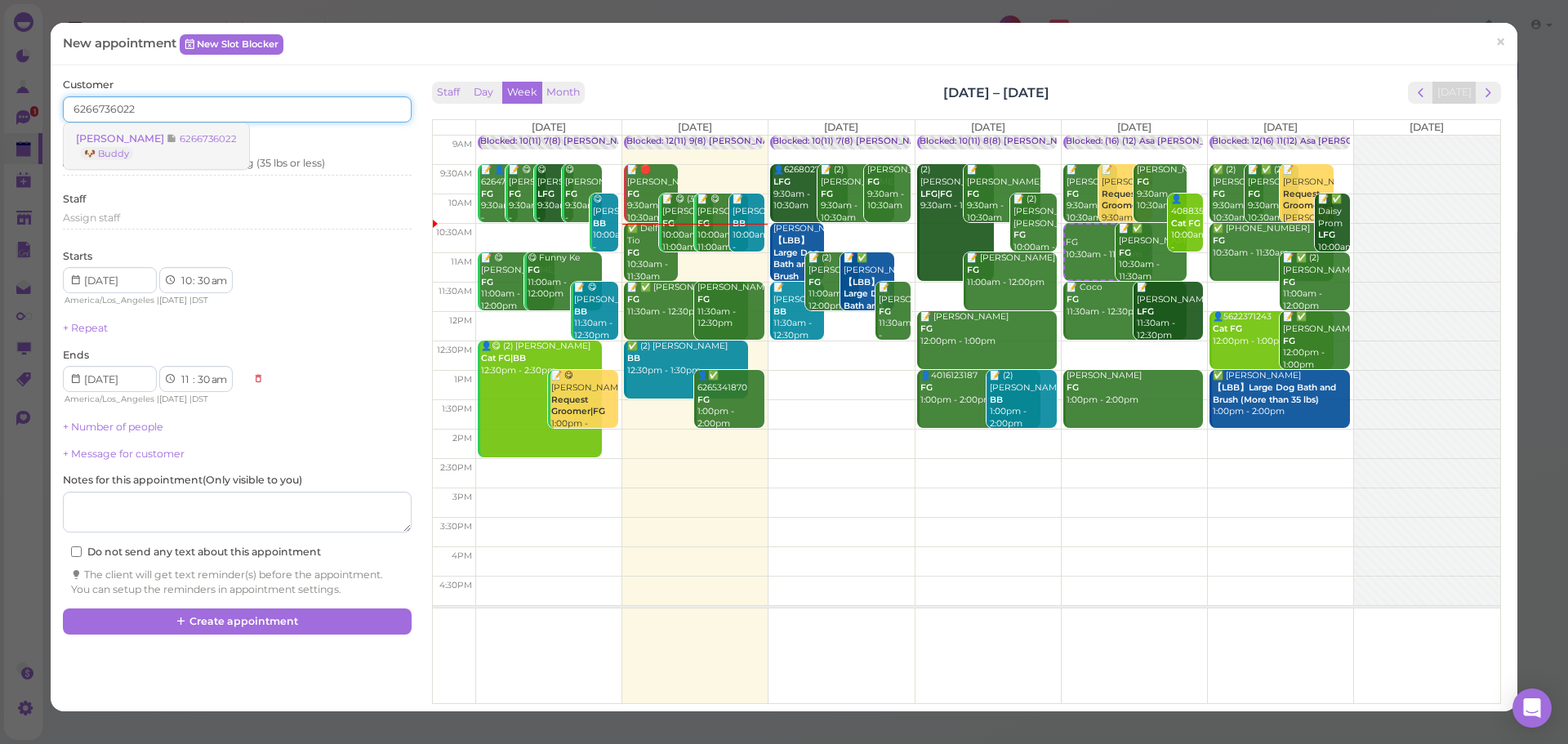
type input "6266736022"
click at [213, 145] on link "Cecilia Leal 6266736022 🐶 Buddy" at bounding box center [156, 146] width 185 height 46
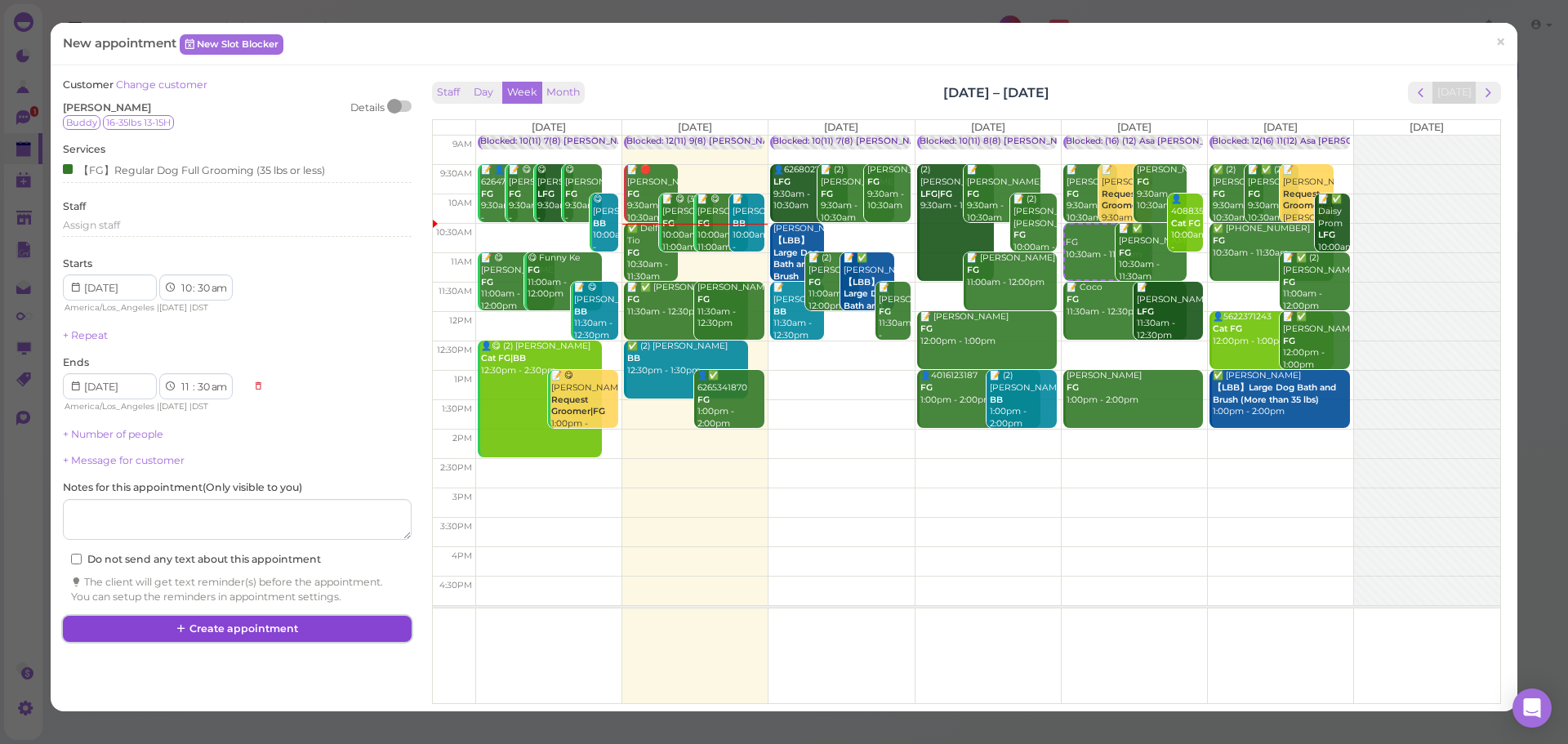
click at [200, 624] on button "Create appointment" at bounding box center [236, 628] width 348 height 26
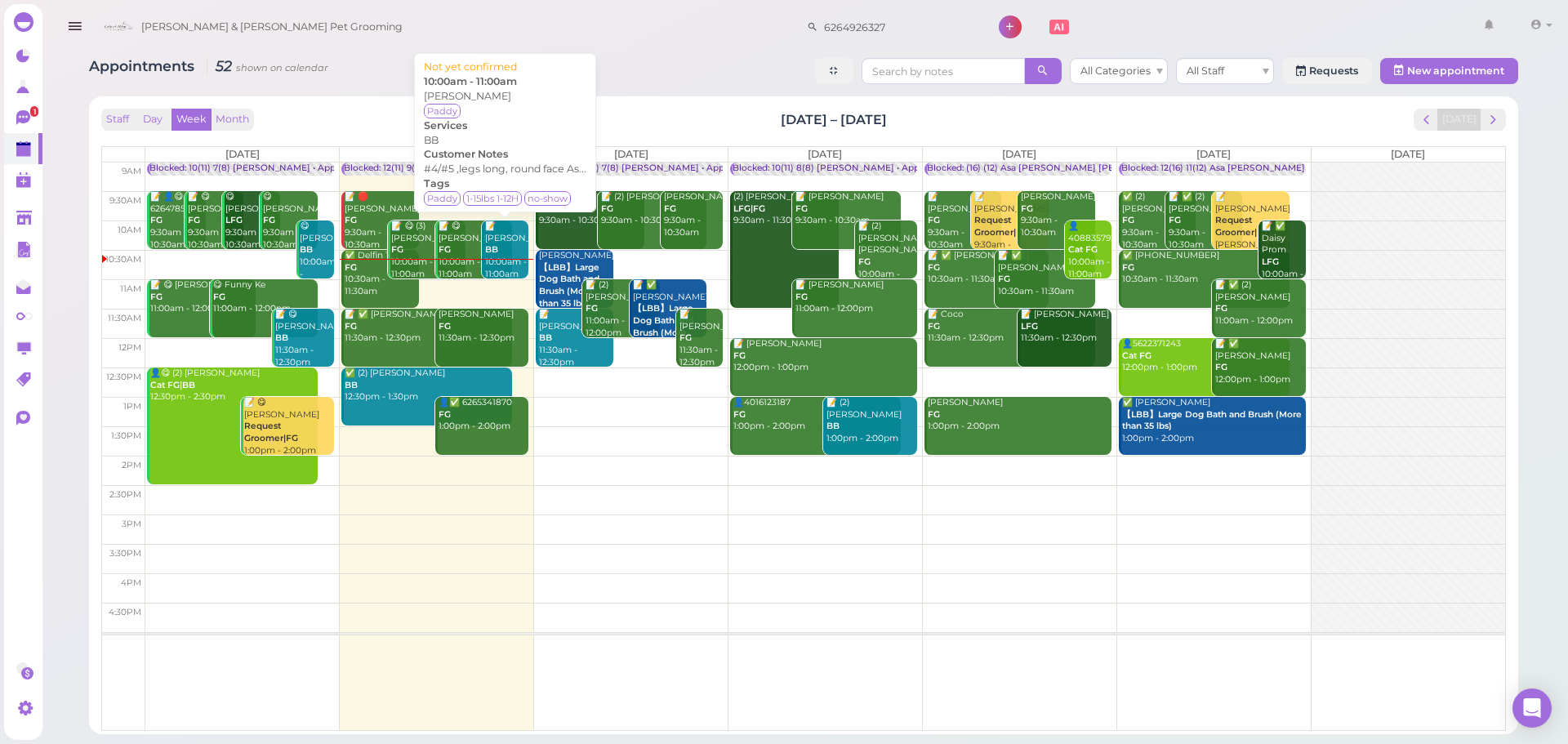
click at [502, 256] on div "📝 Ryan Shang BB 10:00am - 11:00am" at bounding box center [506, 250] width 44 height 59
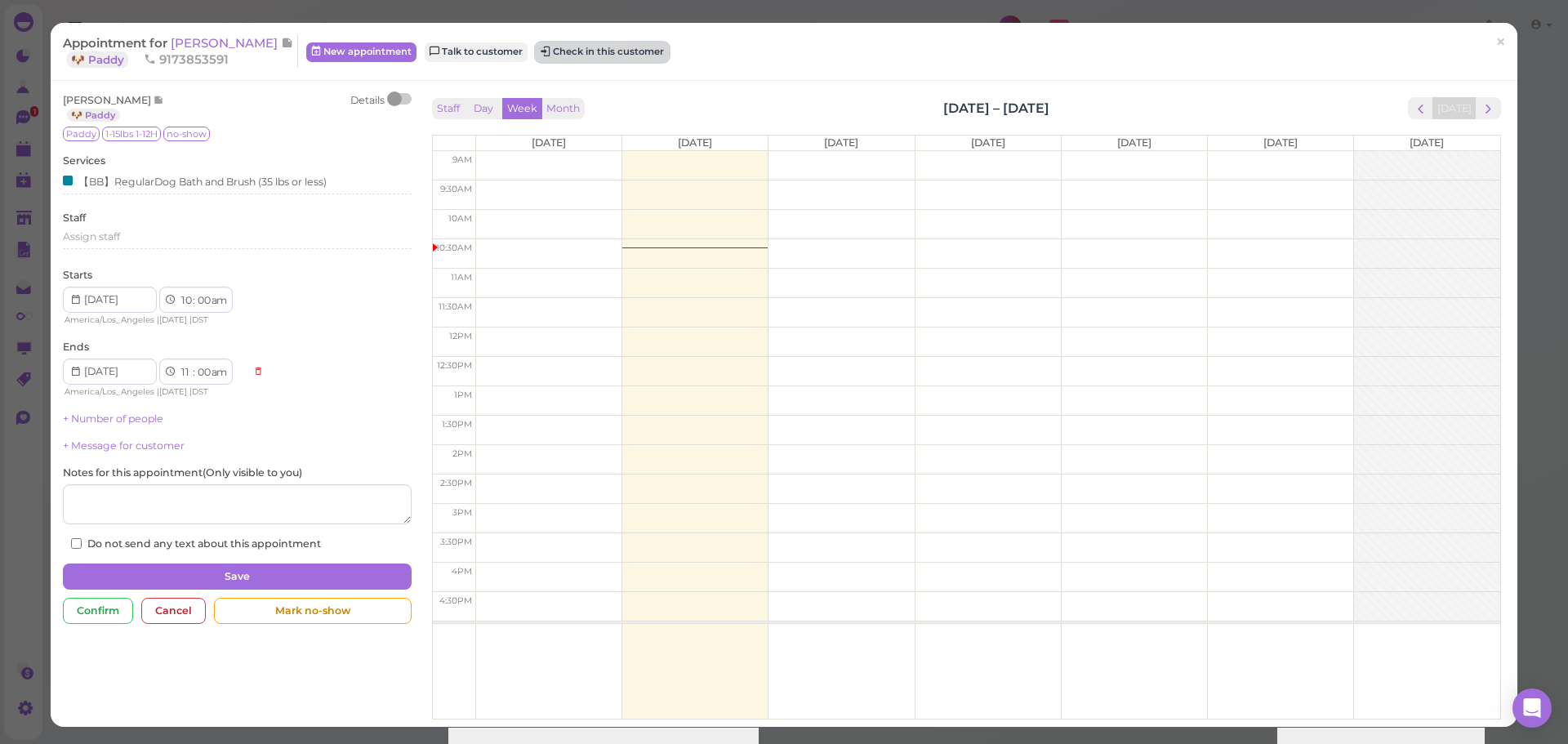
click at [547, 63] on div "Appointment for Ryan Shang 🐶 Paddy 9173853591 New appointment Talk to customer …" at bounding box center [775, 51] width 1425 height 32
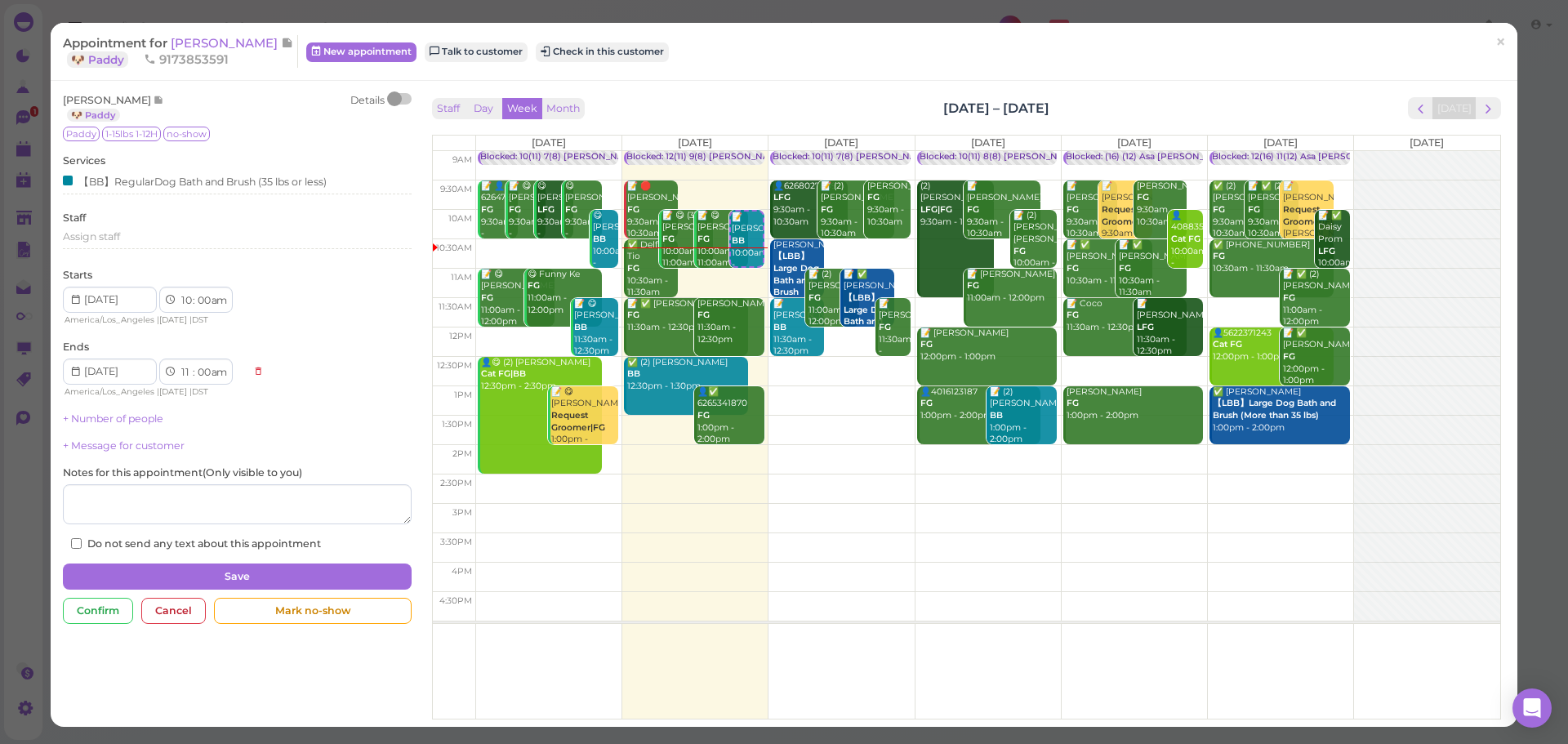
click at [631, 64] on div "Appointment for Ryan Shang 🐶 Paddy 9173853591 New appointment Talk to customer …" at bounding box center [775, 51] width 1425 height 32
click at [628, 63] on div "Appointment for Ryan Shang 🐶 Paddy 9173853591 New appointment Talk to customer …" at bounding box center [775, 51] width 1425 height 32
click at [621, 56] on button "Check in this customer" at bounding box center [602, 52] width 133 height 20
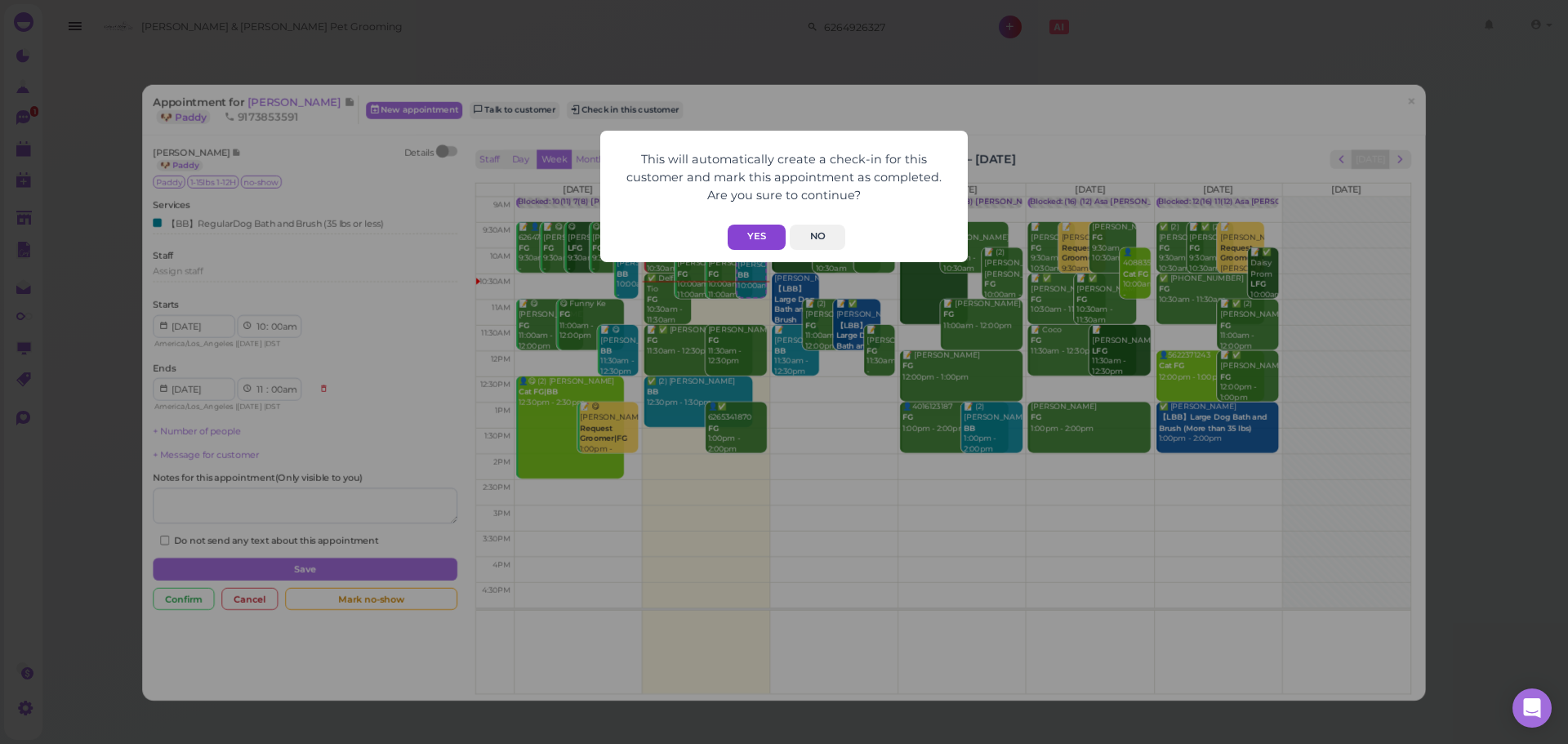
click at [771, 238] on button "Yes" at bounding box center [756, 237] width 58 height 25
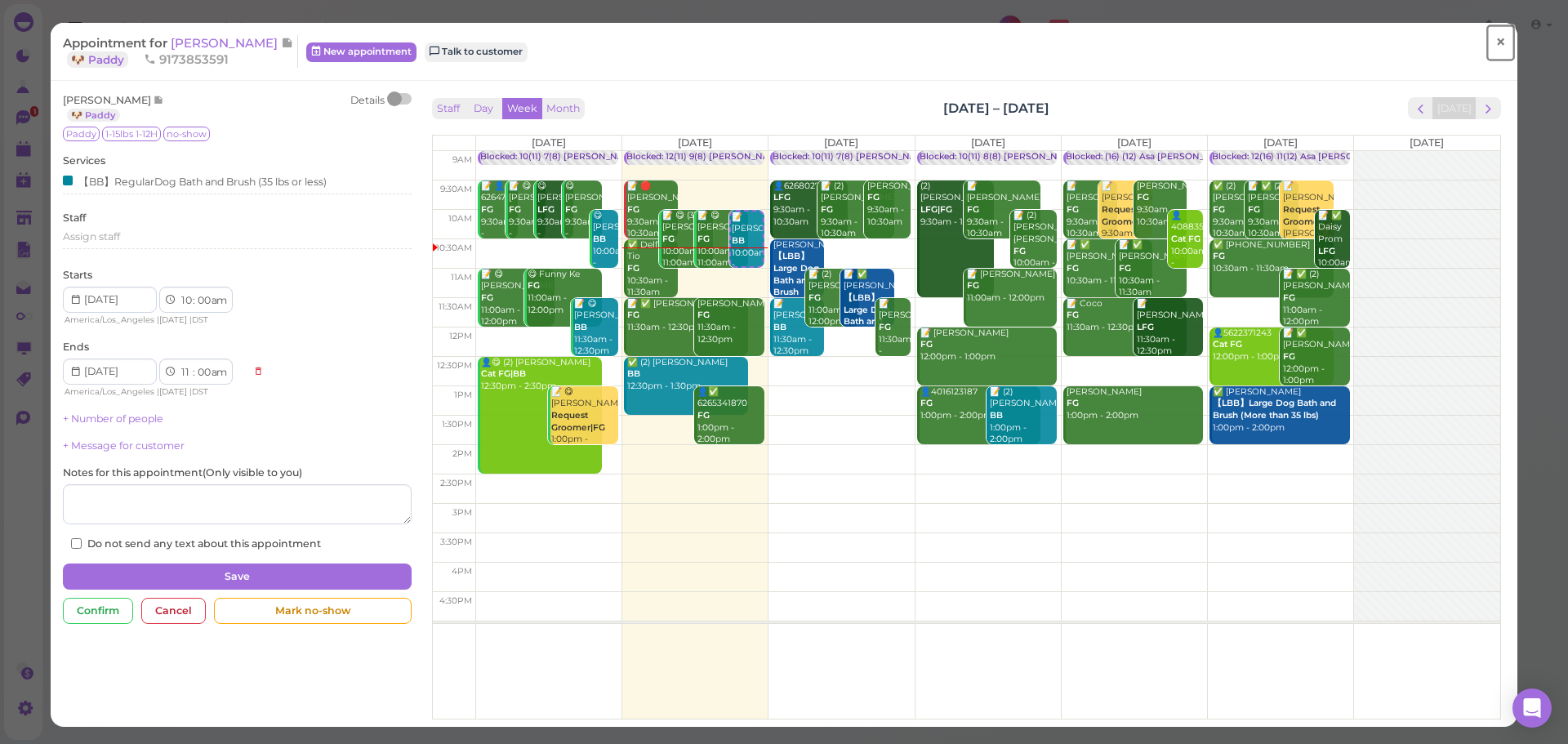
click at [1495, 49] on span "×" at bounding box center [1501, 42] width 11 height 22
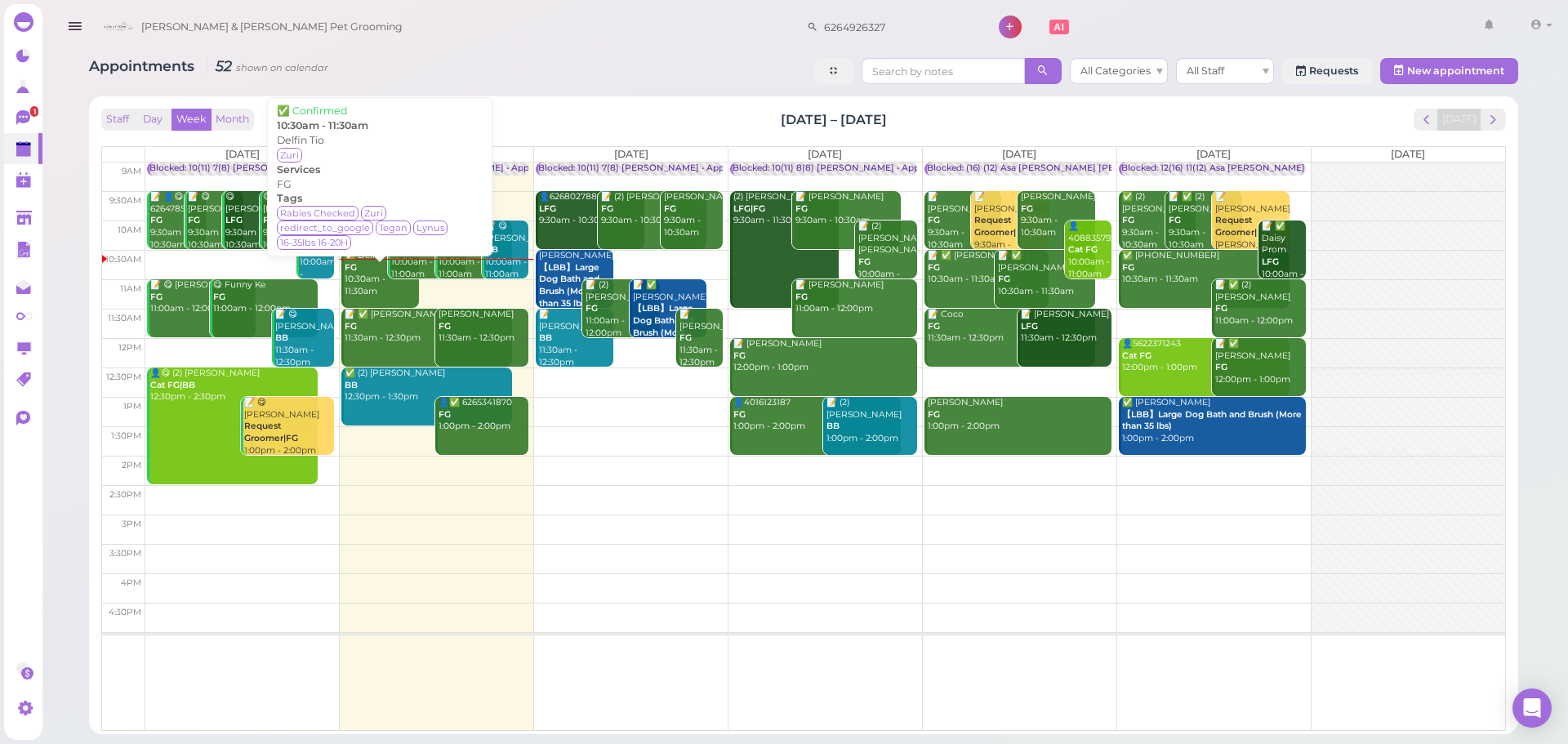
click at [371, 284] on div "✅ Delfin Tio FG 10:30am - 11:30am" at bounding box center [380, 274] width 75 height 49
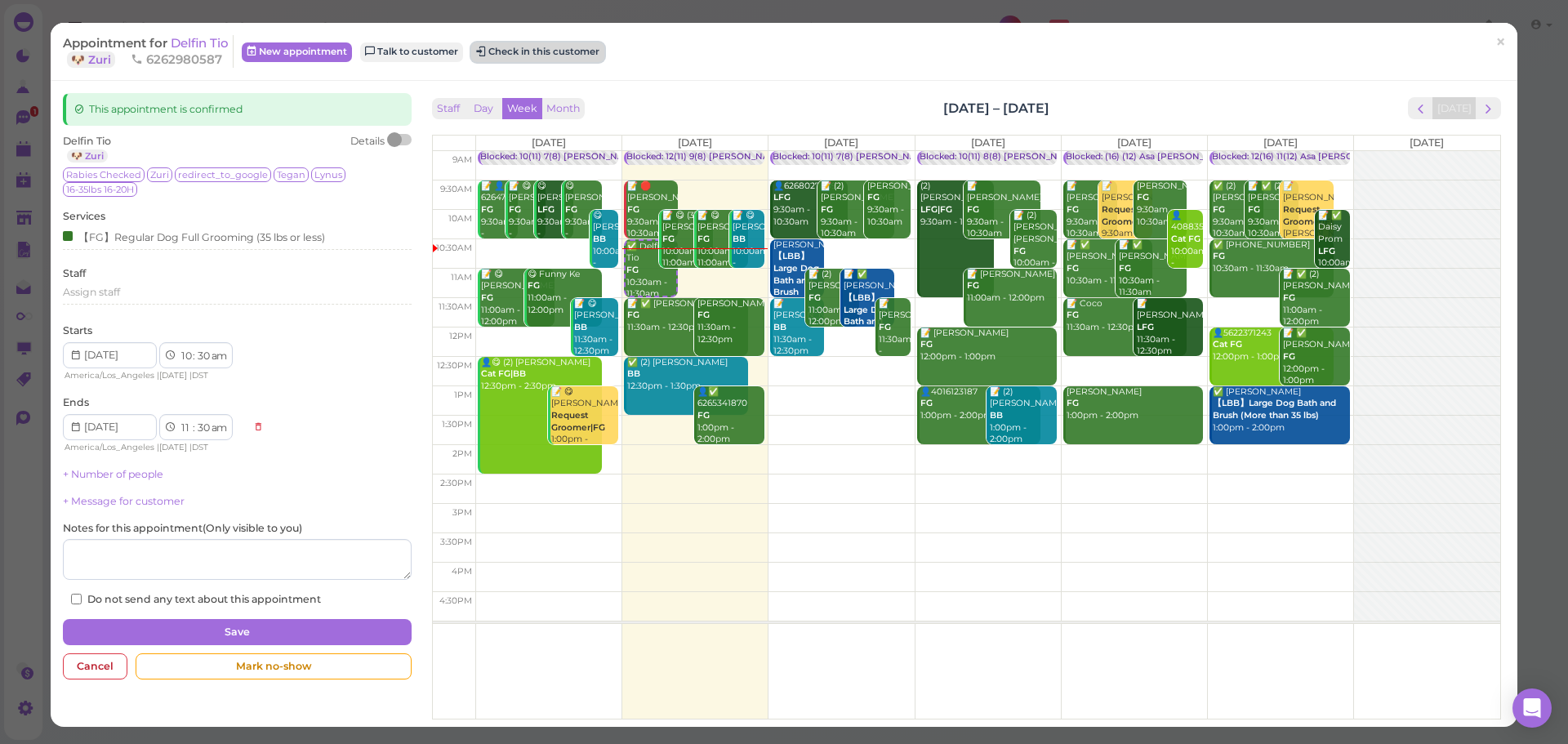
click at [577, 46] on button "Check in this customer" at bounding box center [538, 52] width 133 height 20
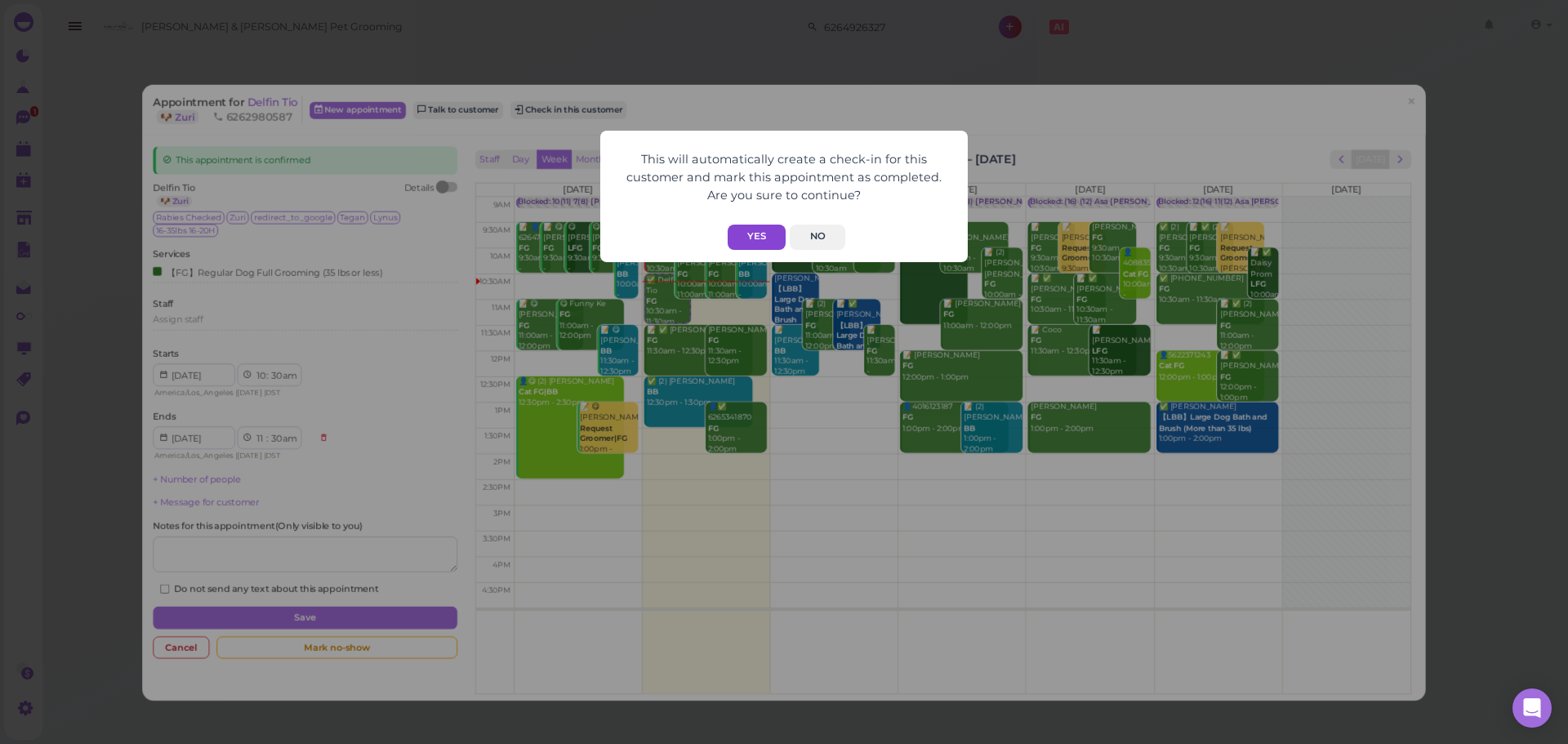
click at [769, 226] on button "Yes" at bounding box center [756, 237] width 58 height 25
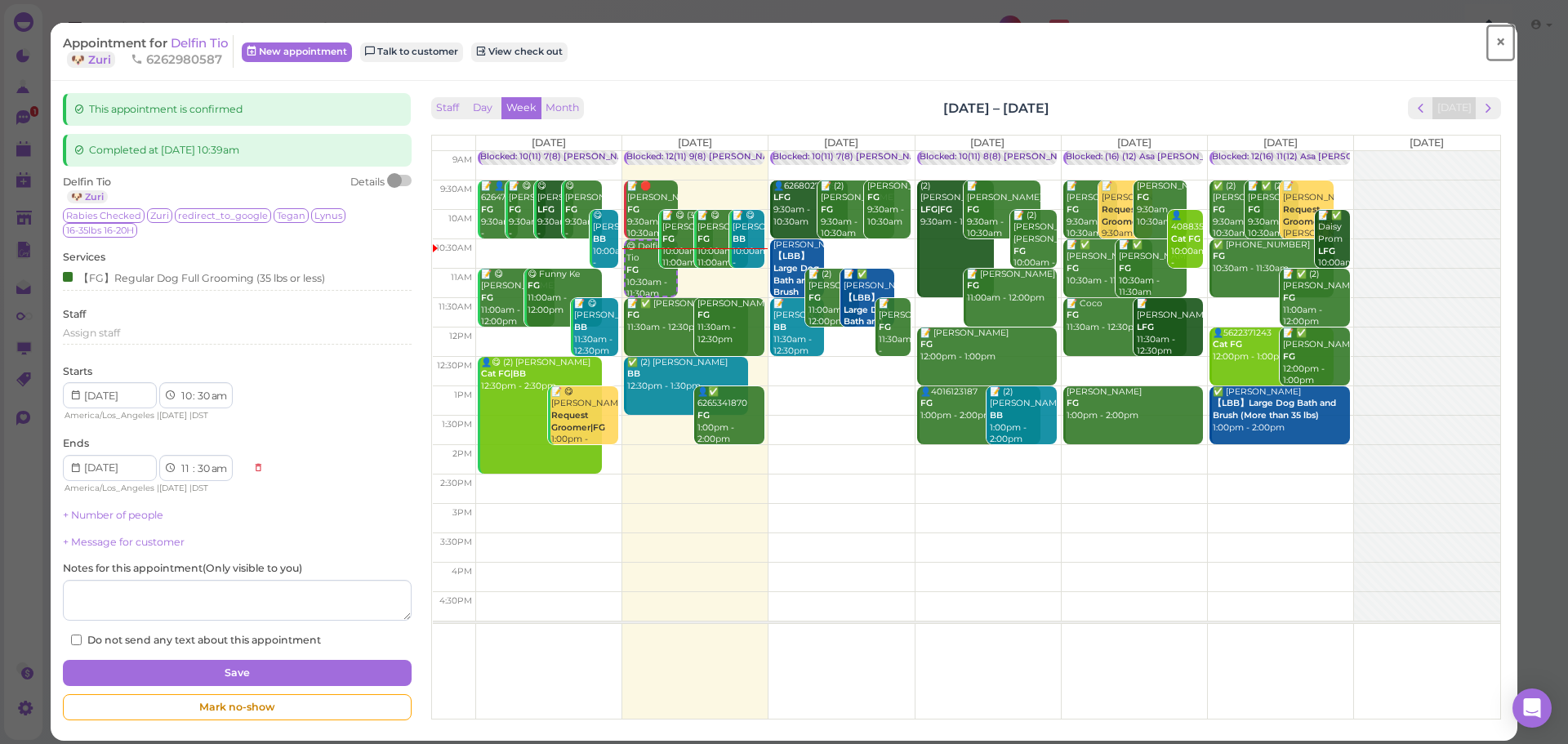
click at [1495, 36] on span "×" at bounding box center [1501, 42] width 11 height 22
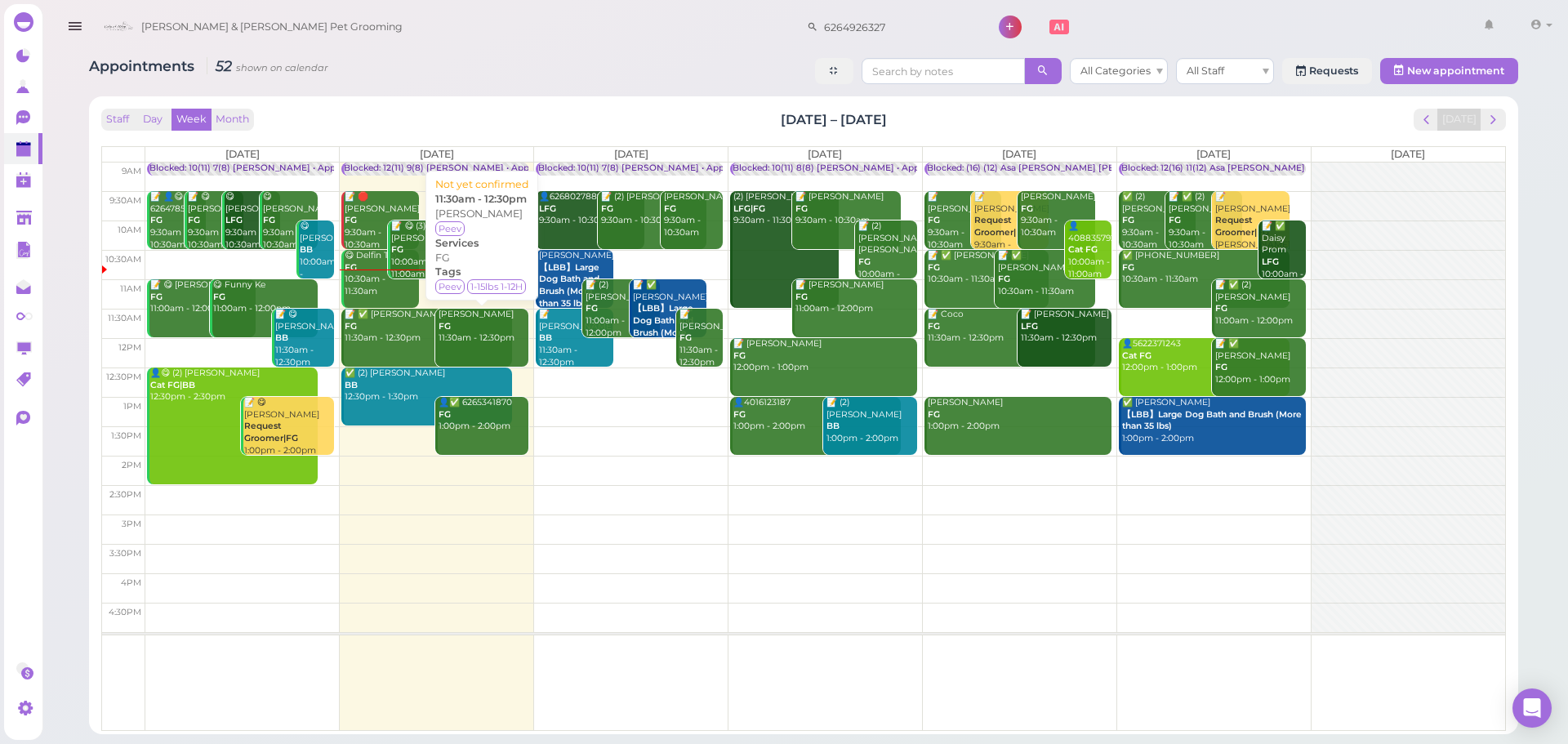
click at [450, 334] on div "Kim Cruz FG 11:30am - 12:30pm" at bounding box center [483, 326] width 91 height 36
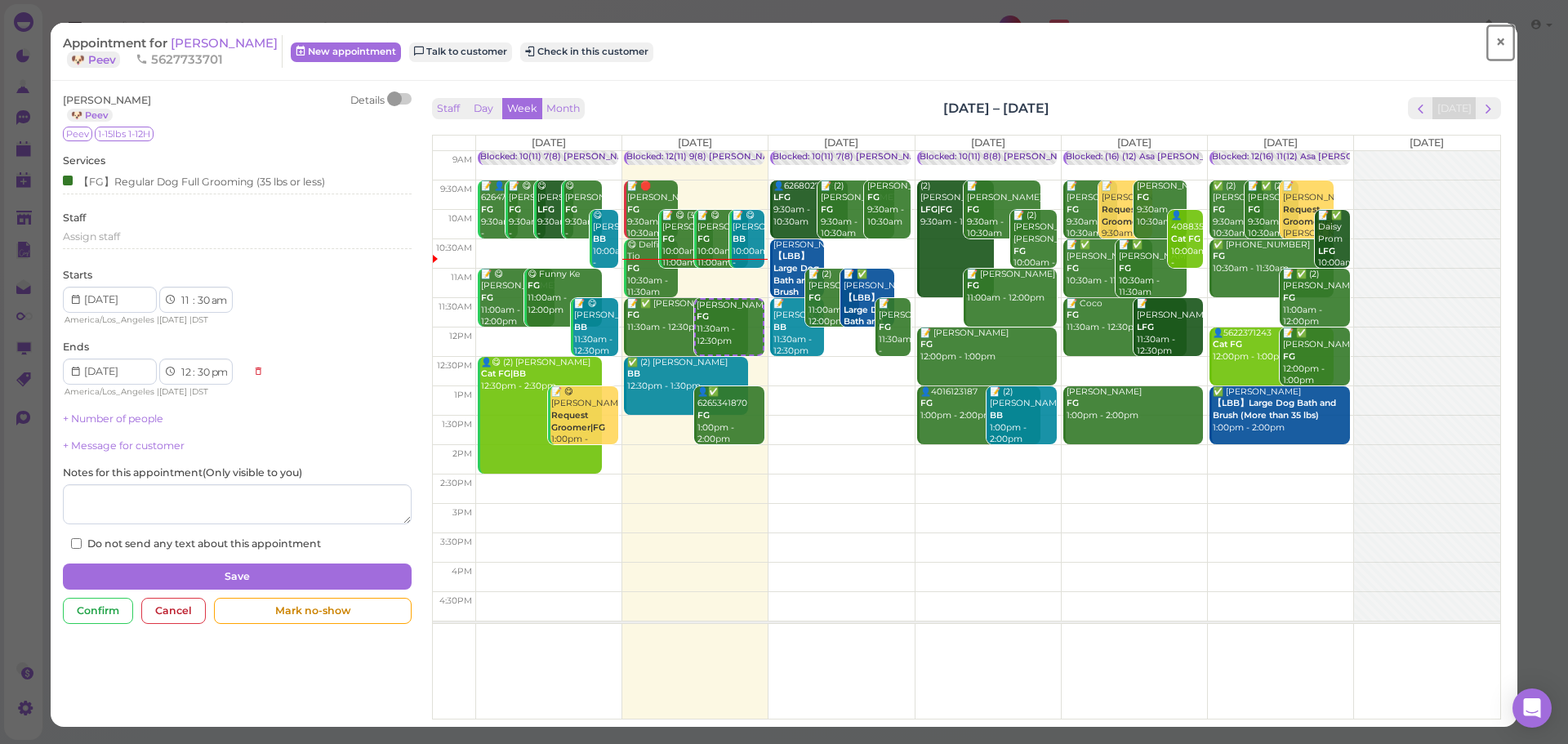
click at [1486, 43] on link "×" at bounding box center [1501, 42] width 31 height 39
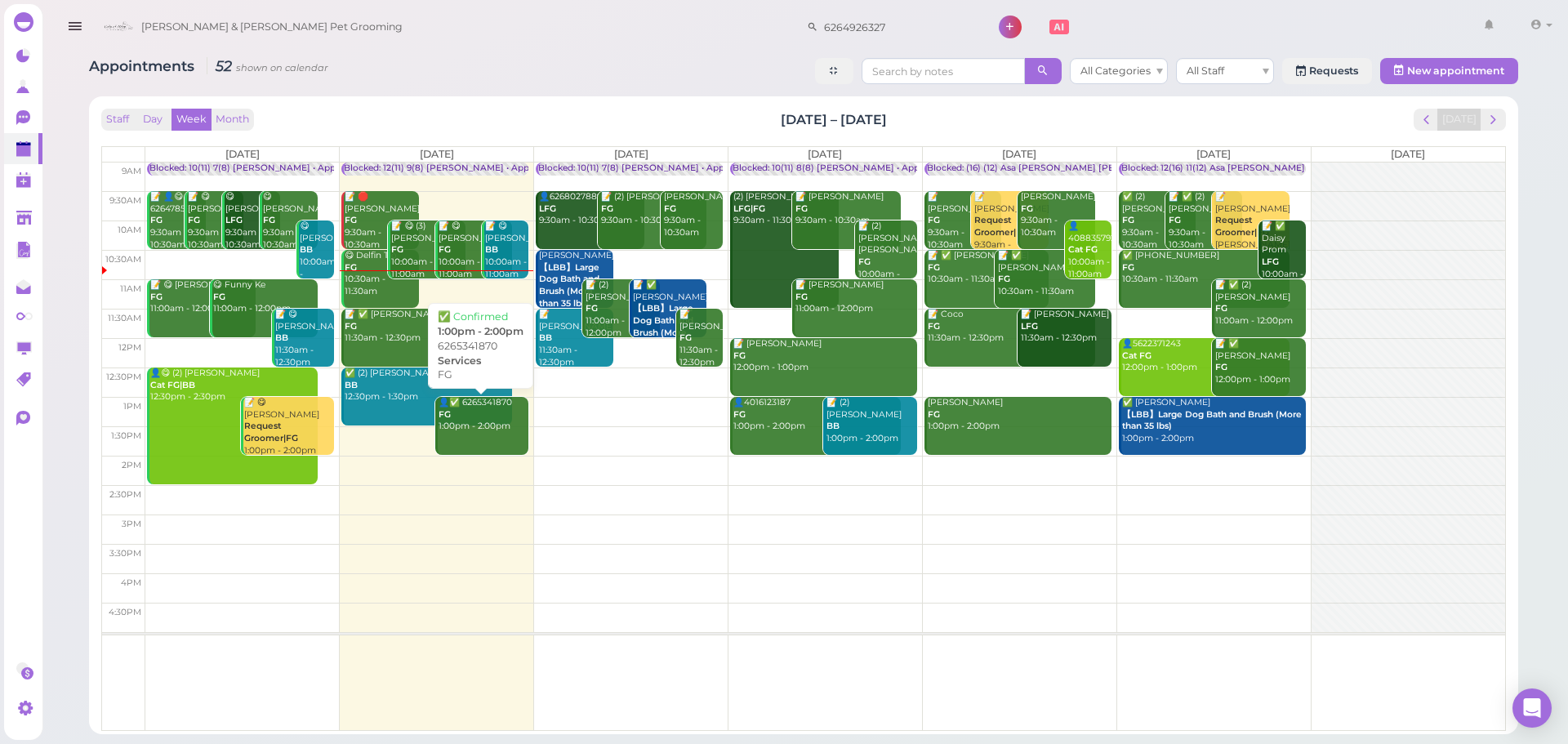
click at [494, 431] on div "👤✅ 6265341870 FG 1:00pm - 2:00pm" at bounding box center [483, 415] width 91 height 36
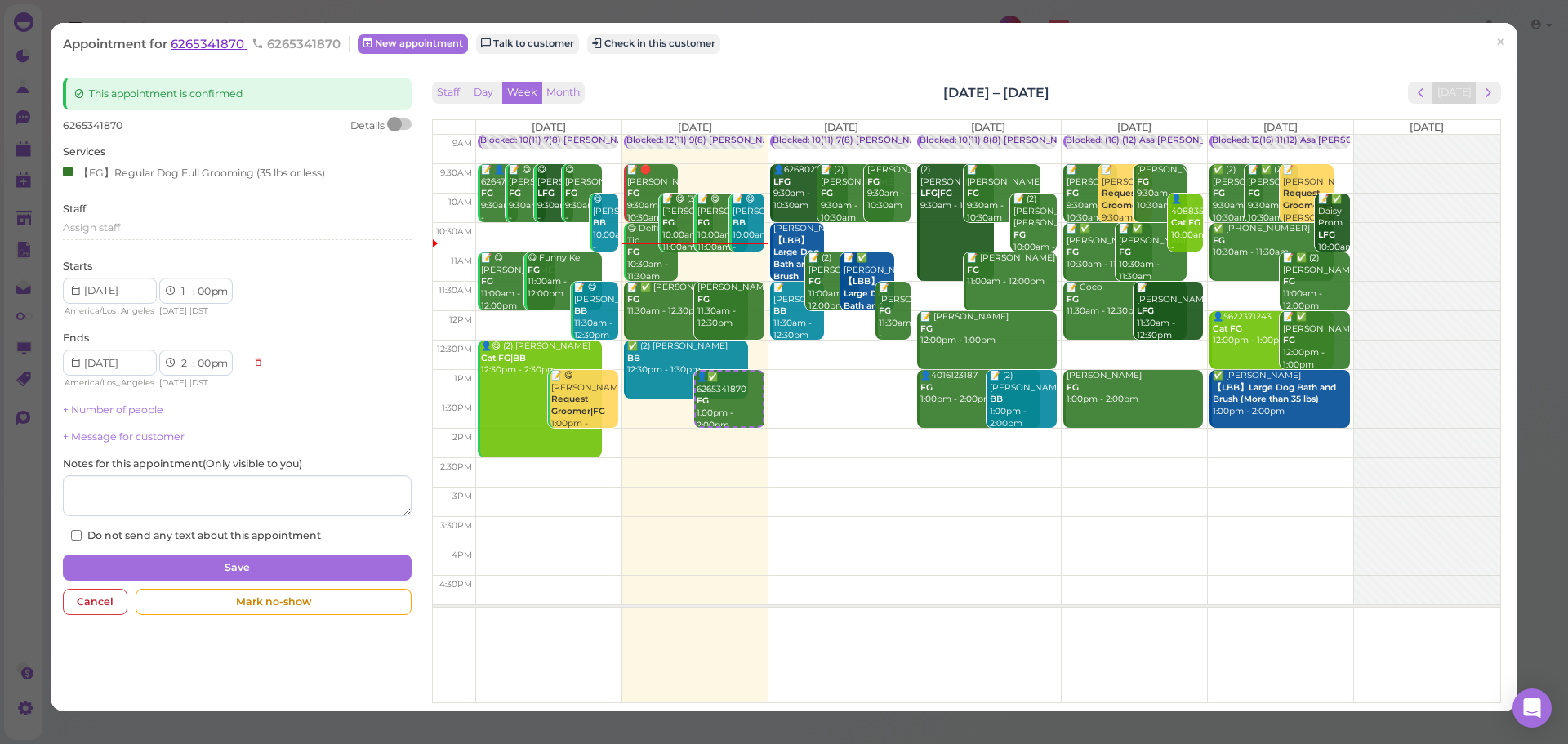
click at [214, 50] on span "6265341870" at bounding box center [209, 43] width 76 height 15
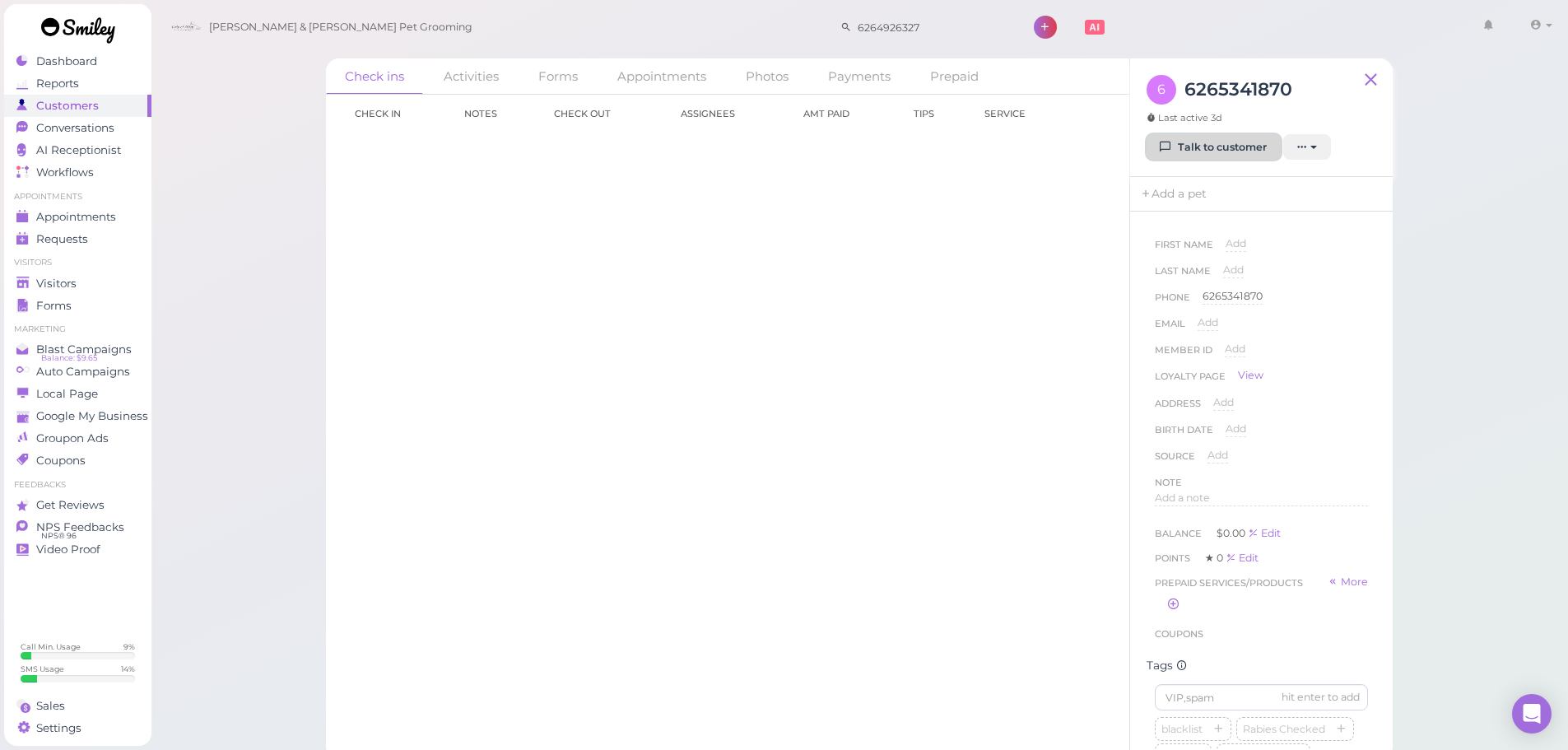
click at [1218, 146] on link "Talk to customer" at bounding box center [1214, 147] width 134 height 26
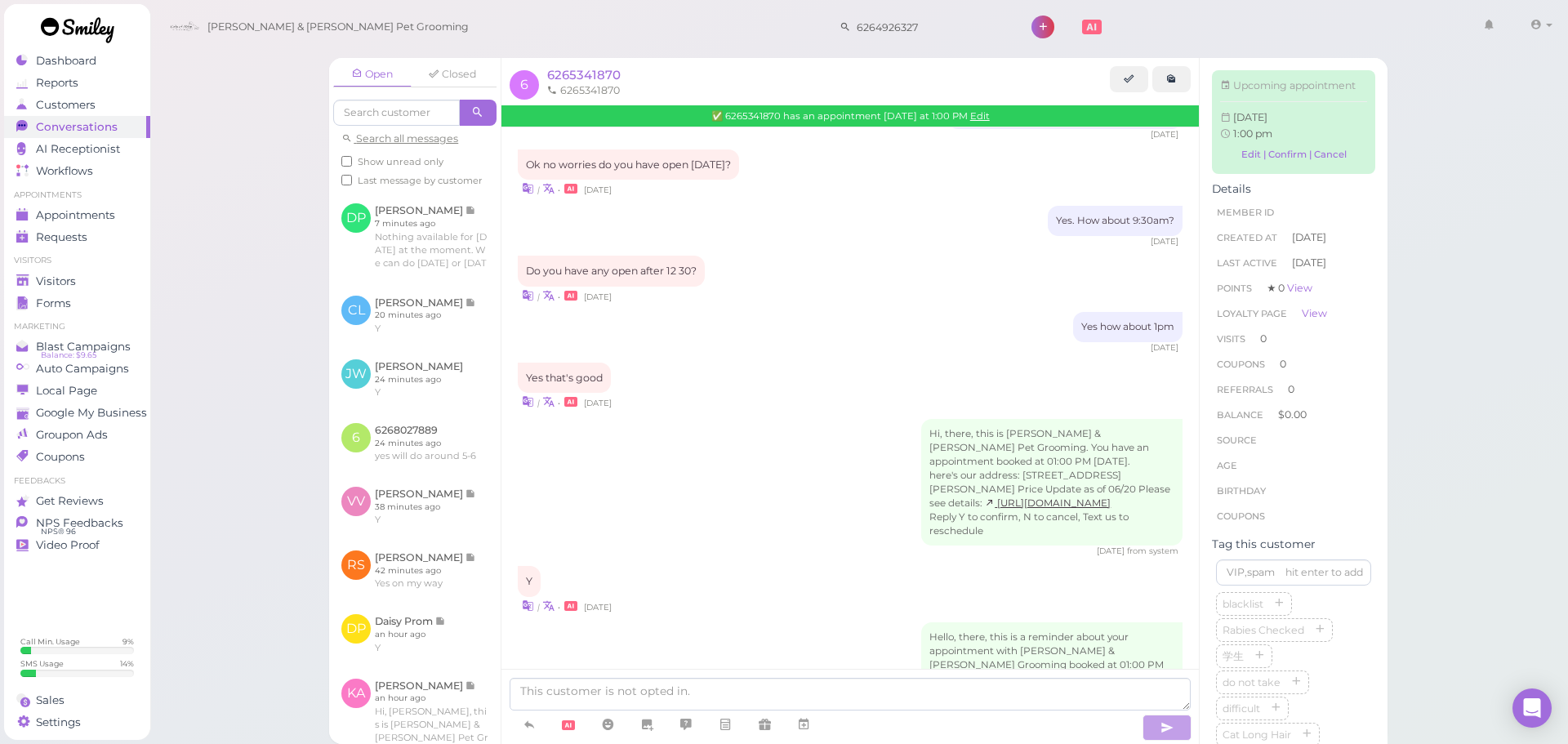
scroll to position [317, 0]
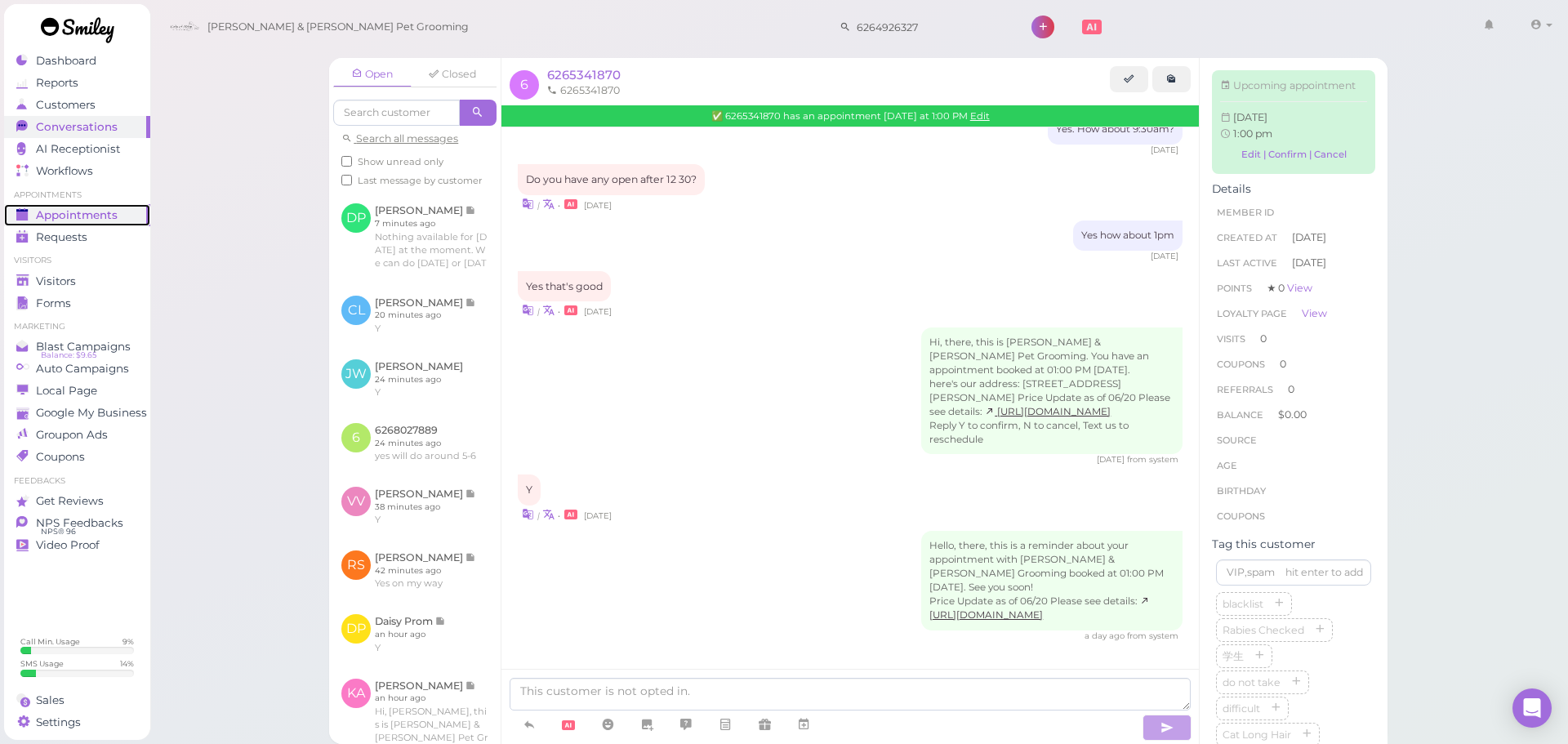
click at [81, 212] on span "Appointments" at bounding box center [76, 215] width 82 height 13
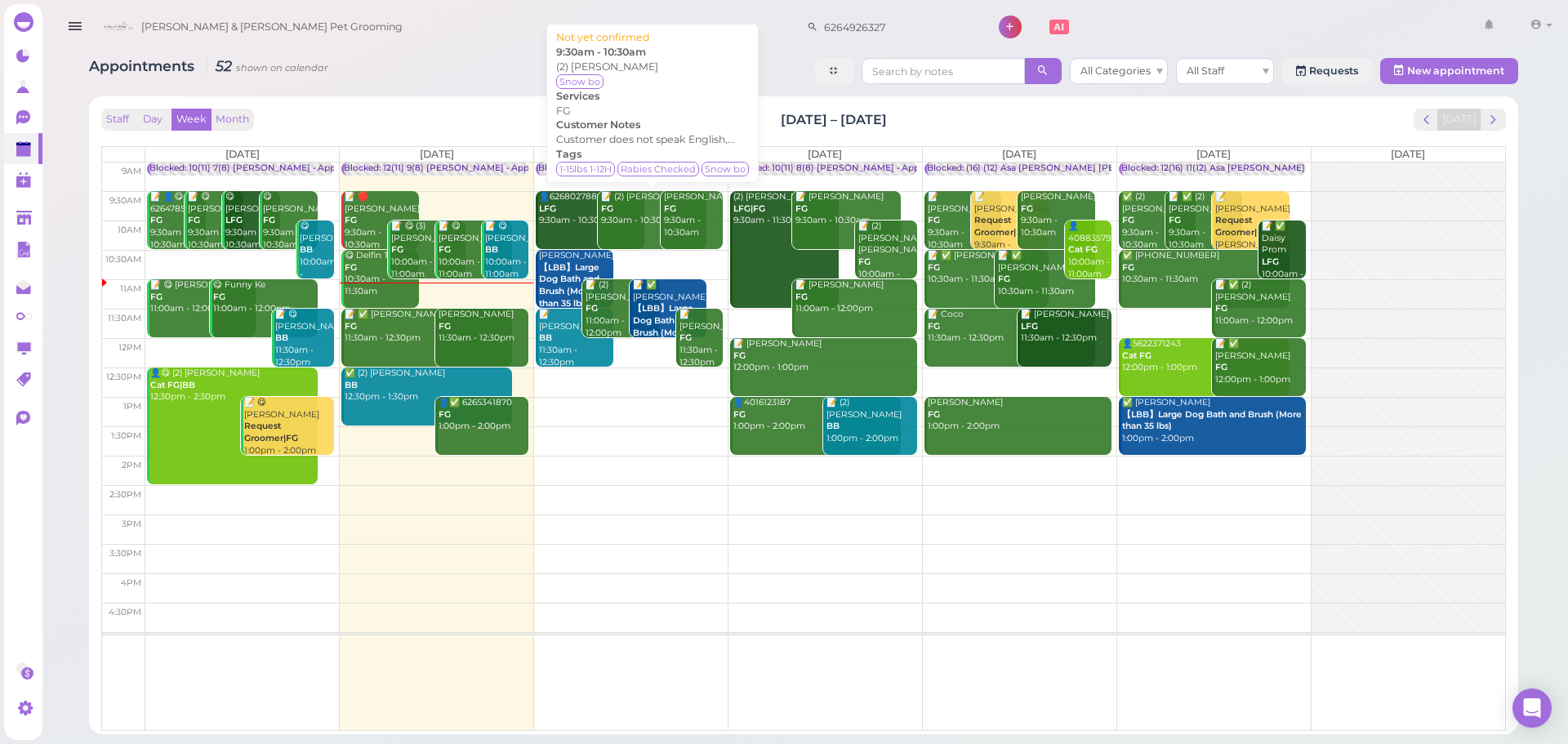
click at [607, 218] on div "📝 (2) Tuyet Tran FG 9:30am - 10:30am" at bounding box center [654, 209] width 106 height 36
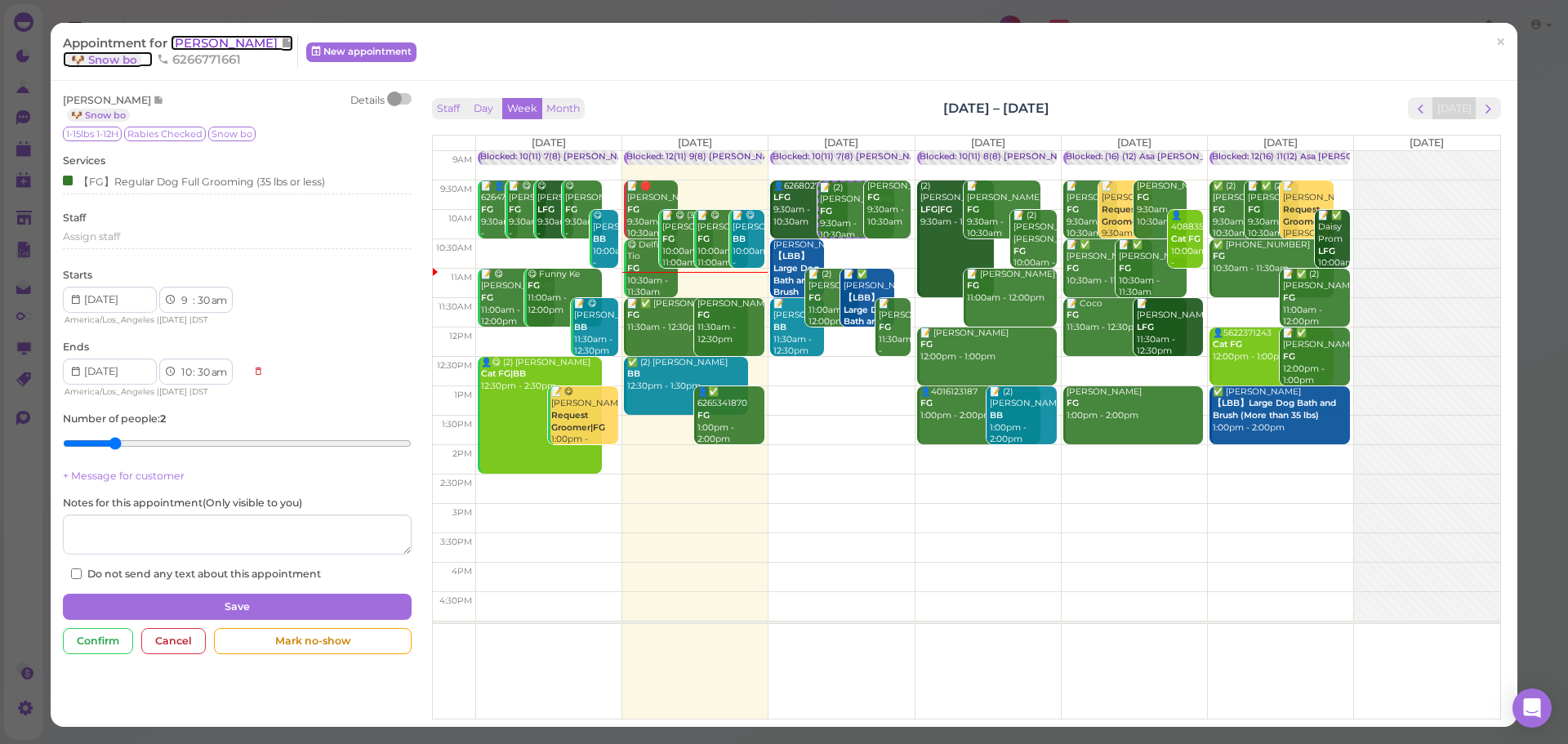
click at [218, 46] on span "Tuyet Tran" at bounding box center [226, 42] width 111 height 15
click at [218, 46] on span "[PERSON_NAME] & [PERSON_NAME] Pet Grooming" at bounding box center [272, 27] width 262 height 46
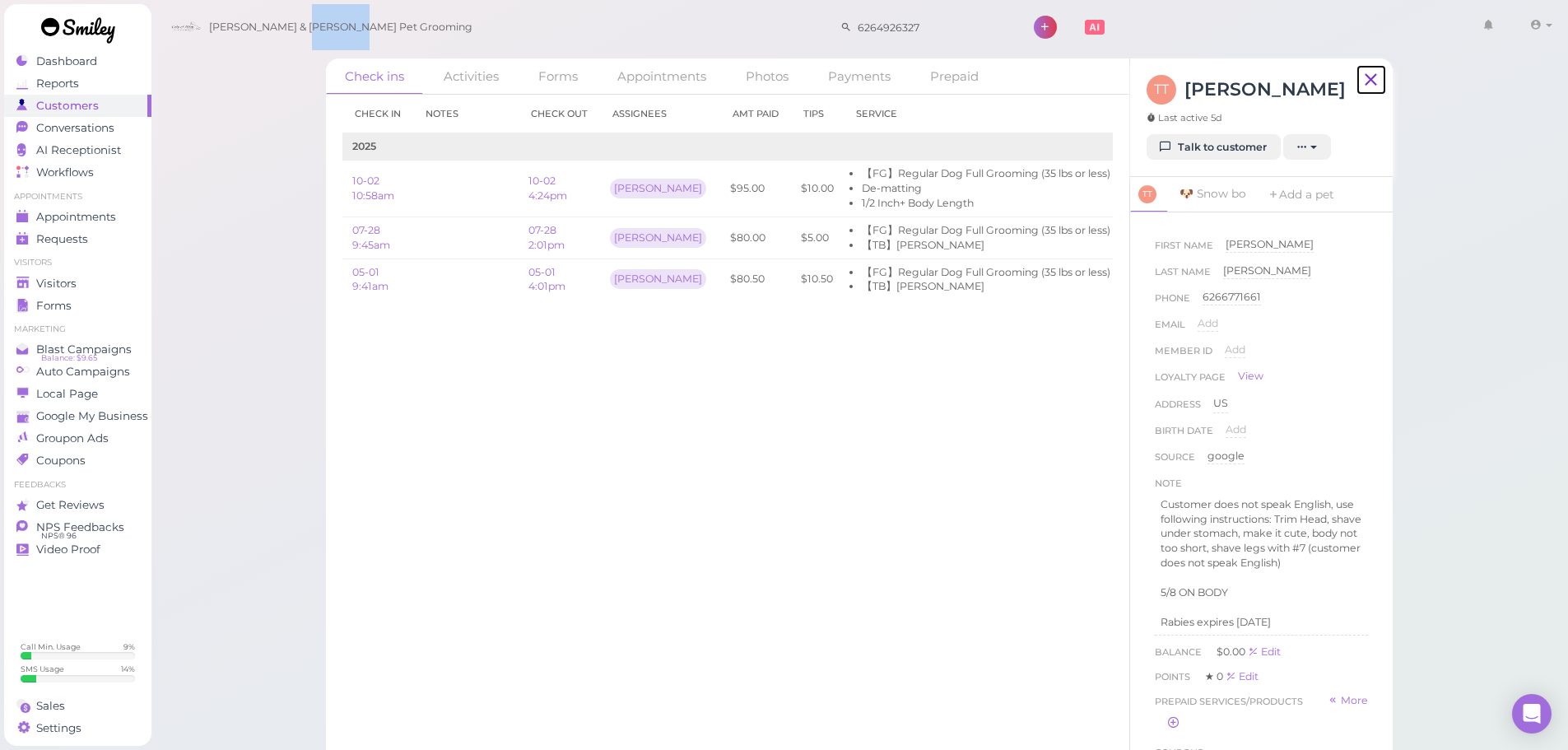
click at [1377, 82] on icon at bounding box center [1371, 79] width 21 height 24
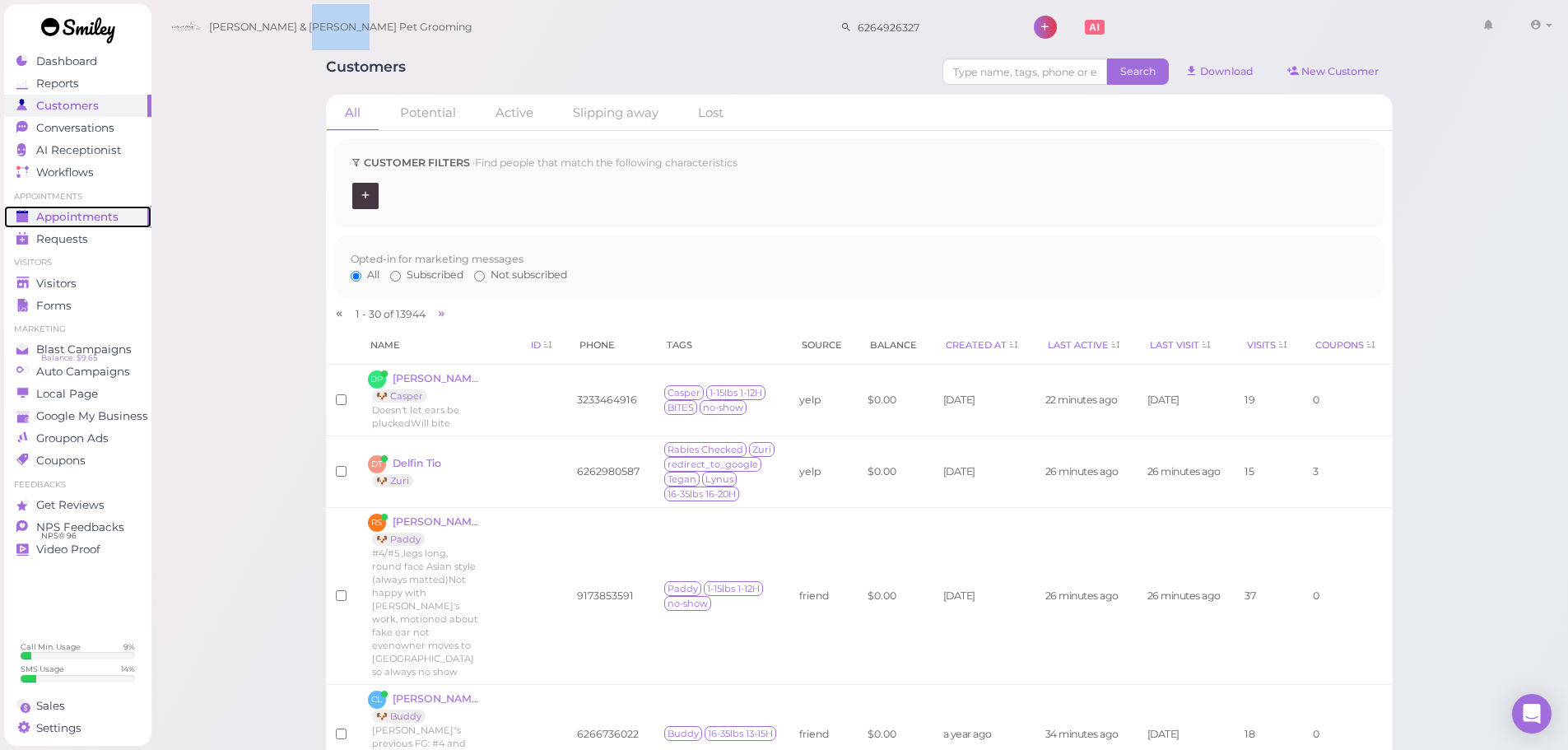
click at [107, 214] on span "Appointments" at bounding box center [77, 216] width 82 height 14
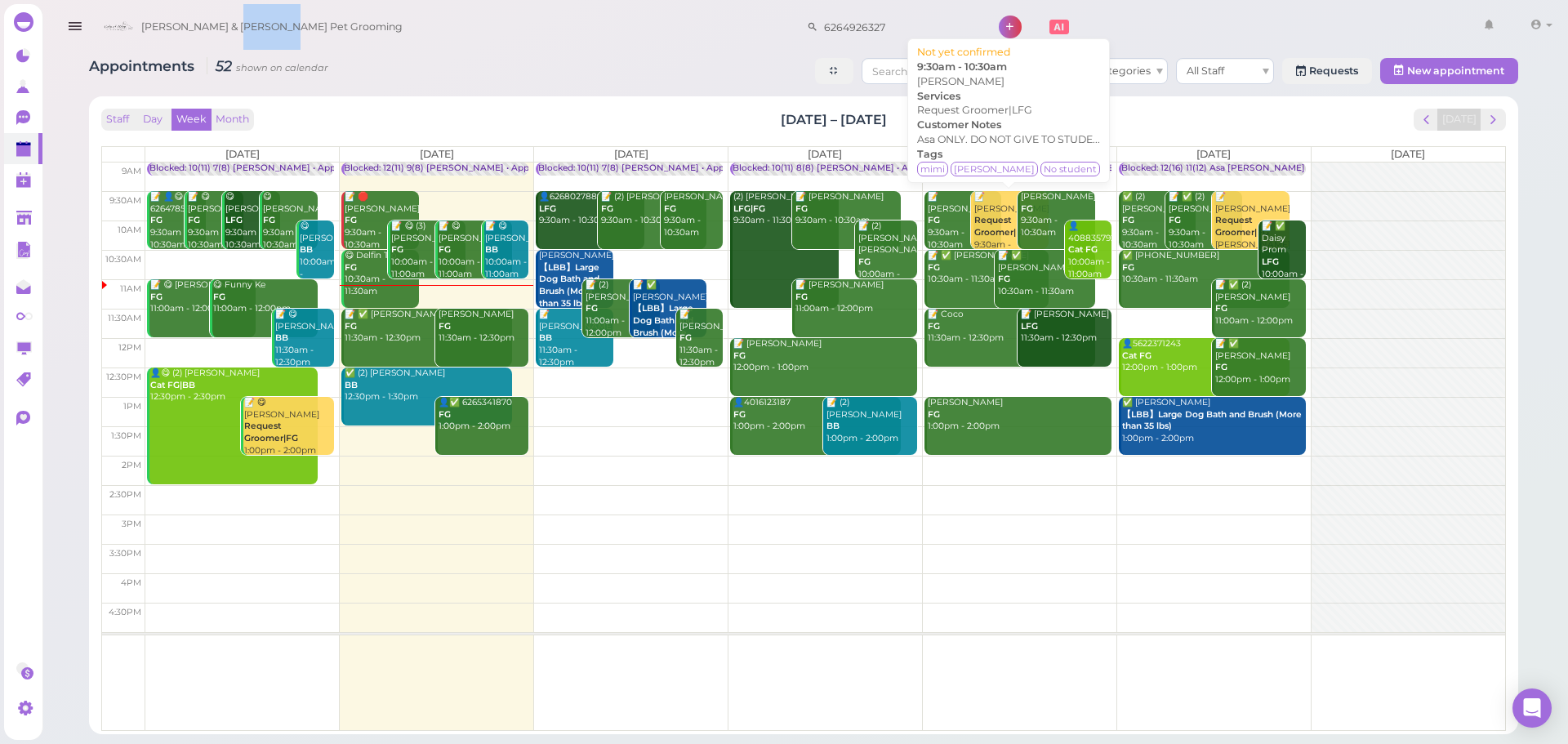
click at [984, 226] on b "Request Groomer|LFG" at bounding box center [1003, 226] width 58 height 22
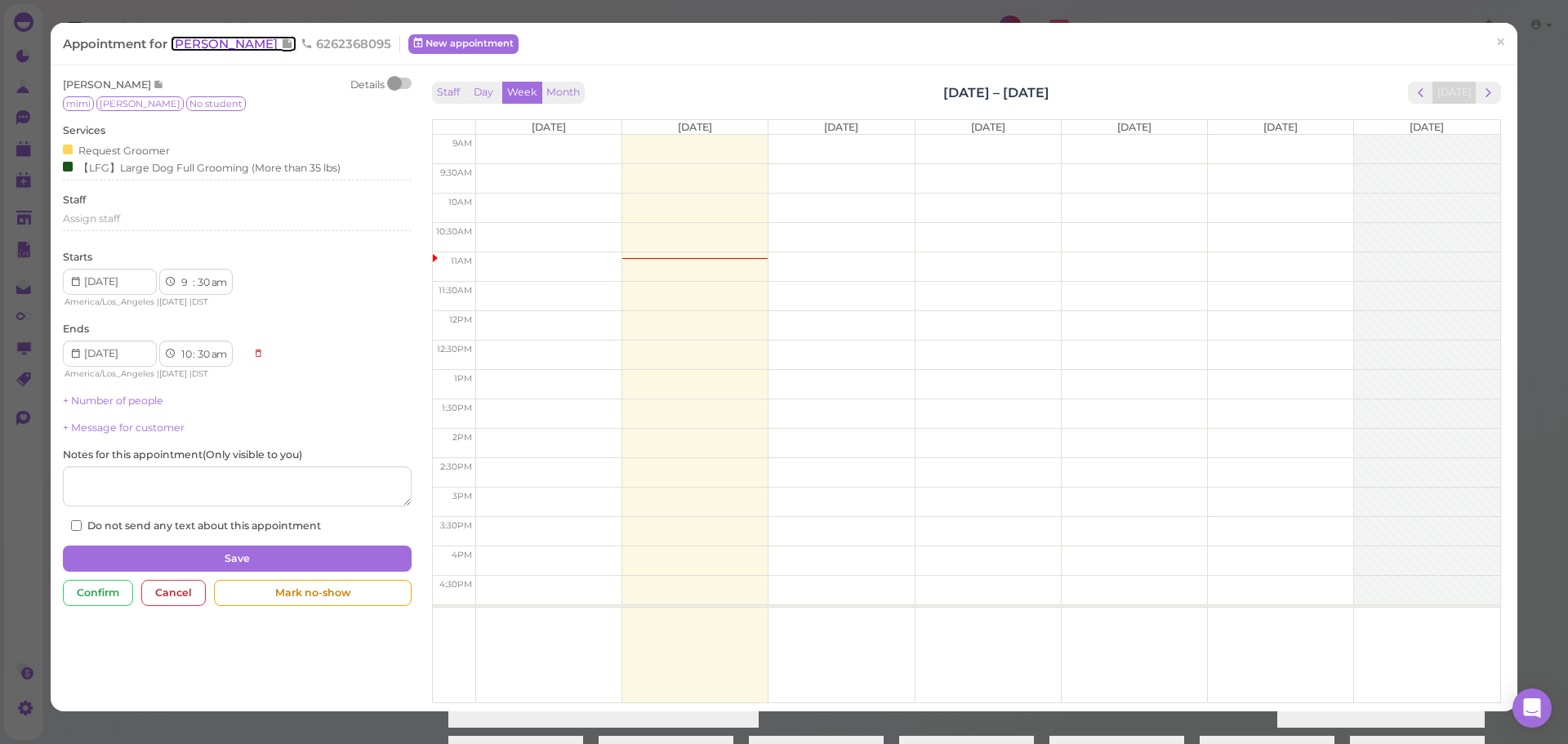
click at [183, 43] on span "[PERSON_NAME]" at bounding box center [226, 43] width 111 height 15
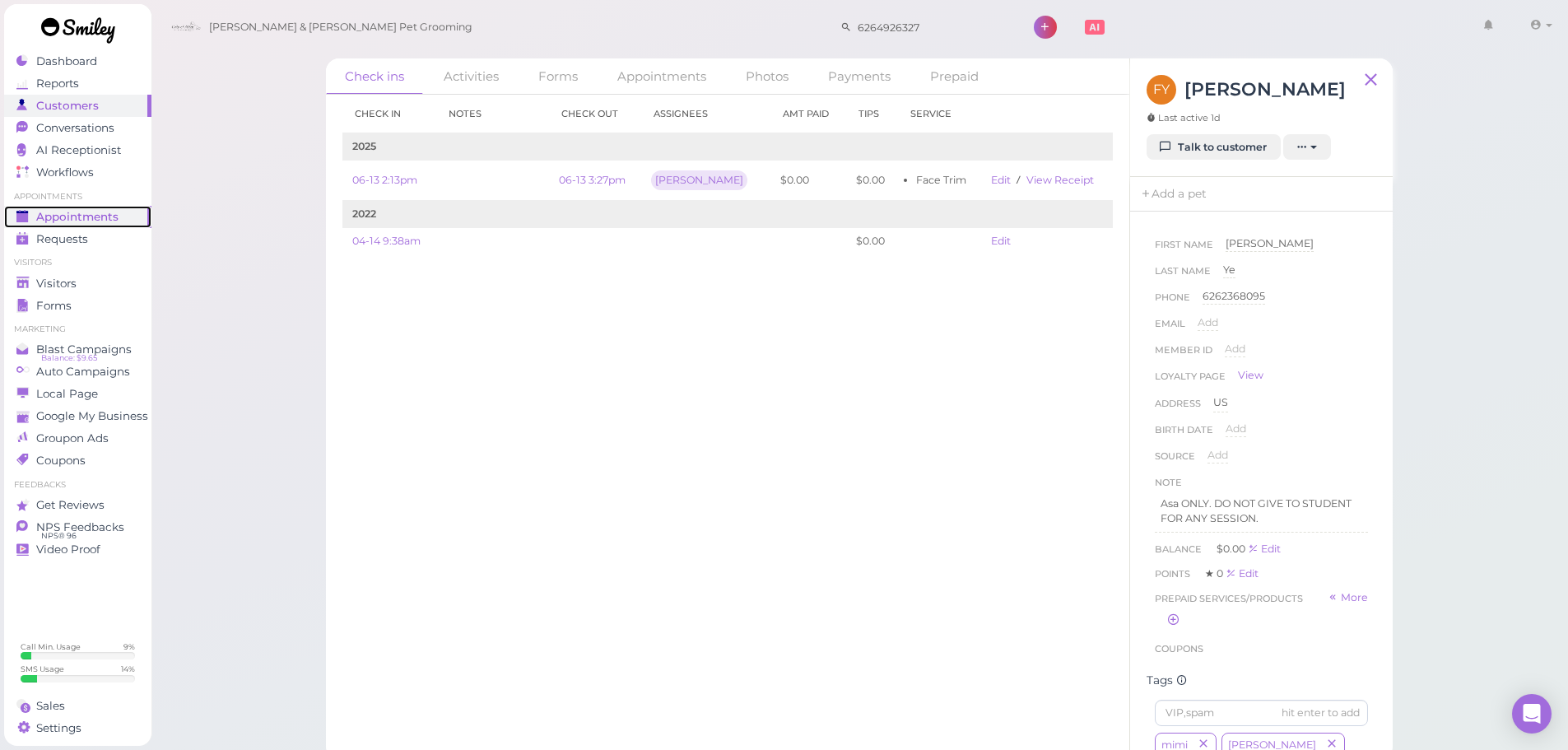
click at [117, 226] on link "Appointments" at bounding box center [78, 216] width 148 height 23
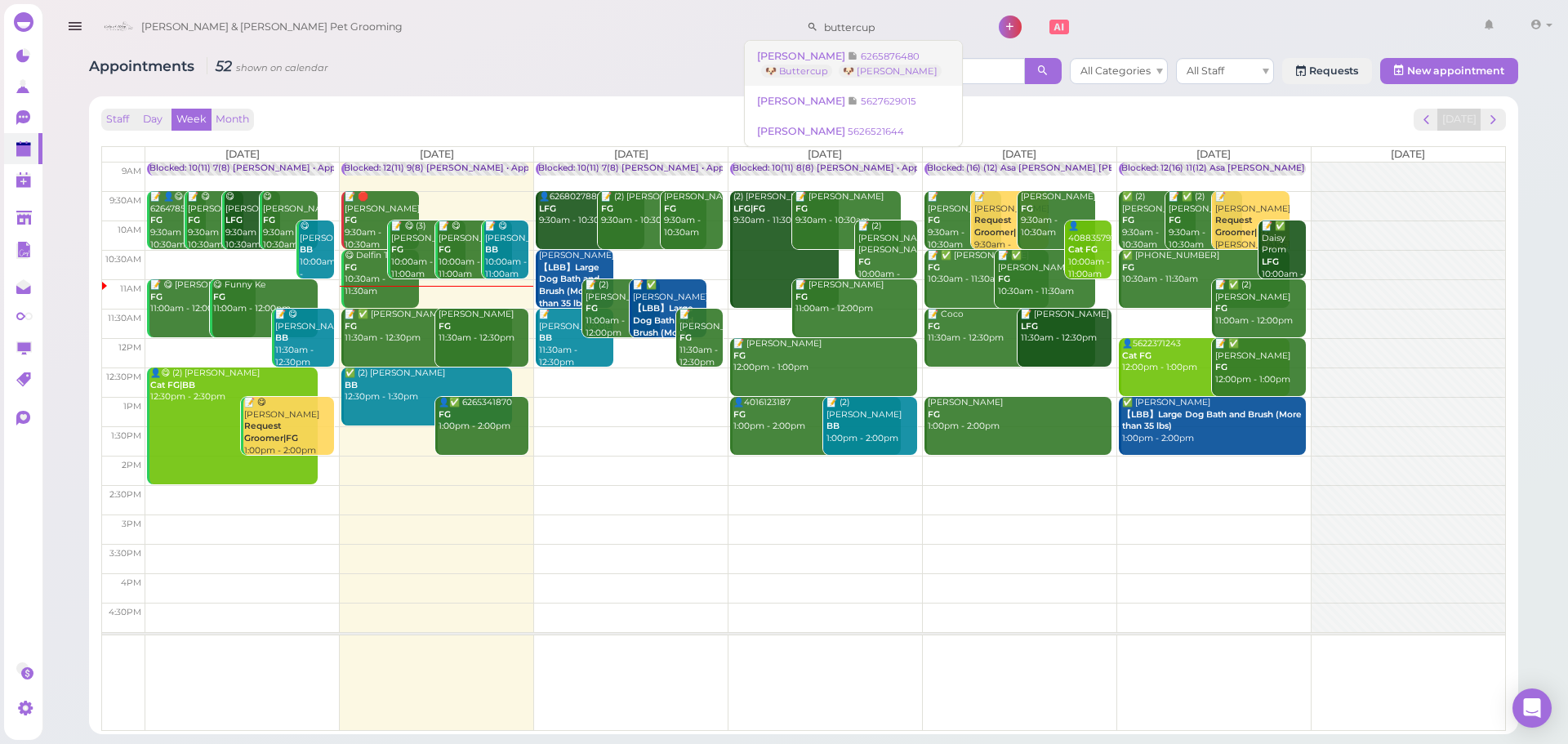
type input "buttercup"
click at [888, 49] on link "Theresa Rodriguez 6265876480 🐶 Buttercup 🐶 Elsa" at bounding box center [854, 63] width 218 height 46
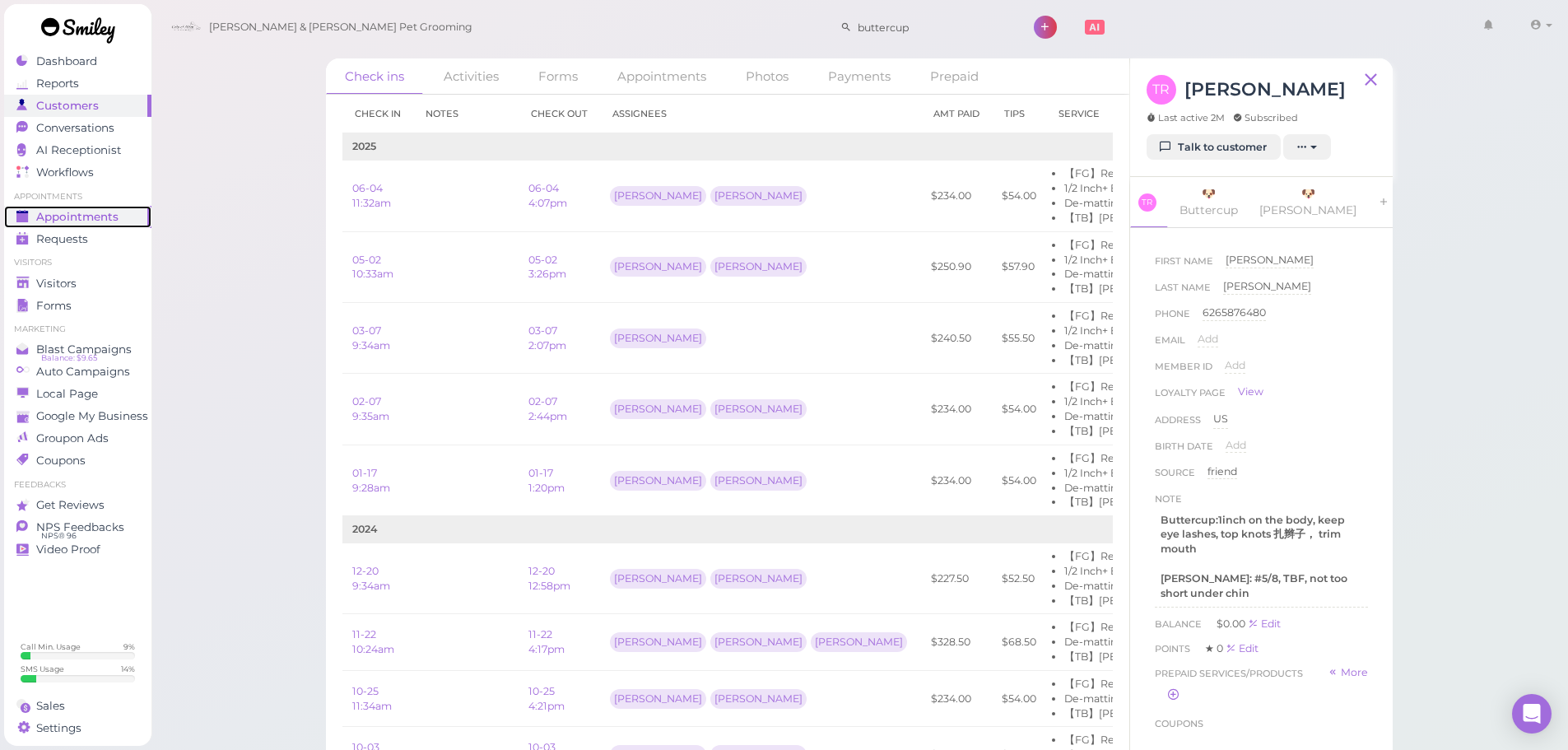
click at [91, 220] on span "Appointments" at bounding box center [77, 216] width 82 height 14
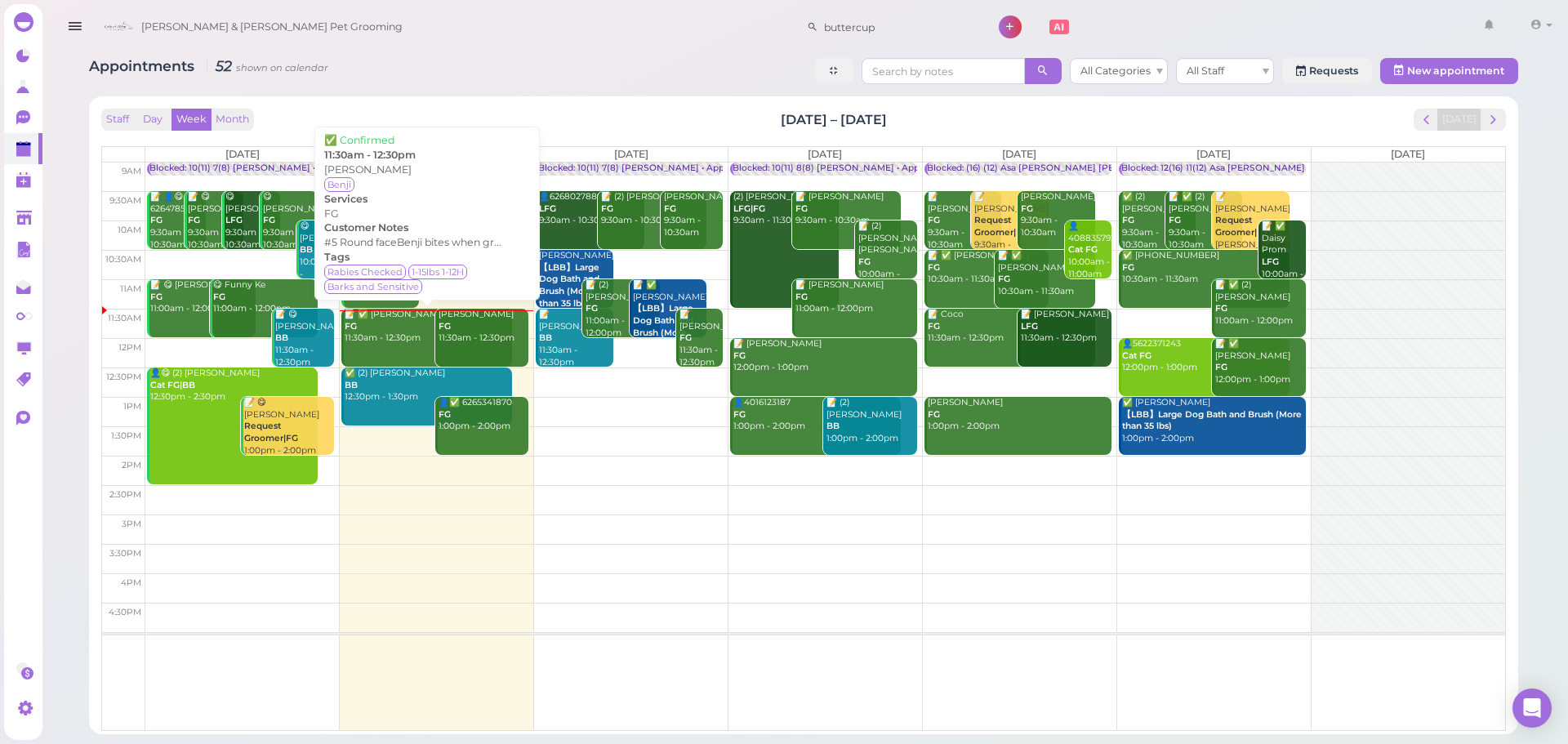
click at [385, 337] on div "📝 ✅ Jade Carpio FG 11:30am - 12:30pm" at bounding box center [427, 326] width 168 height 36
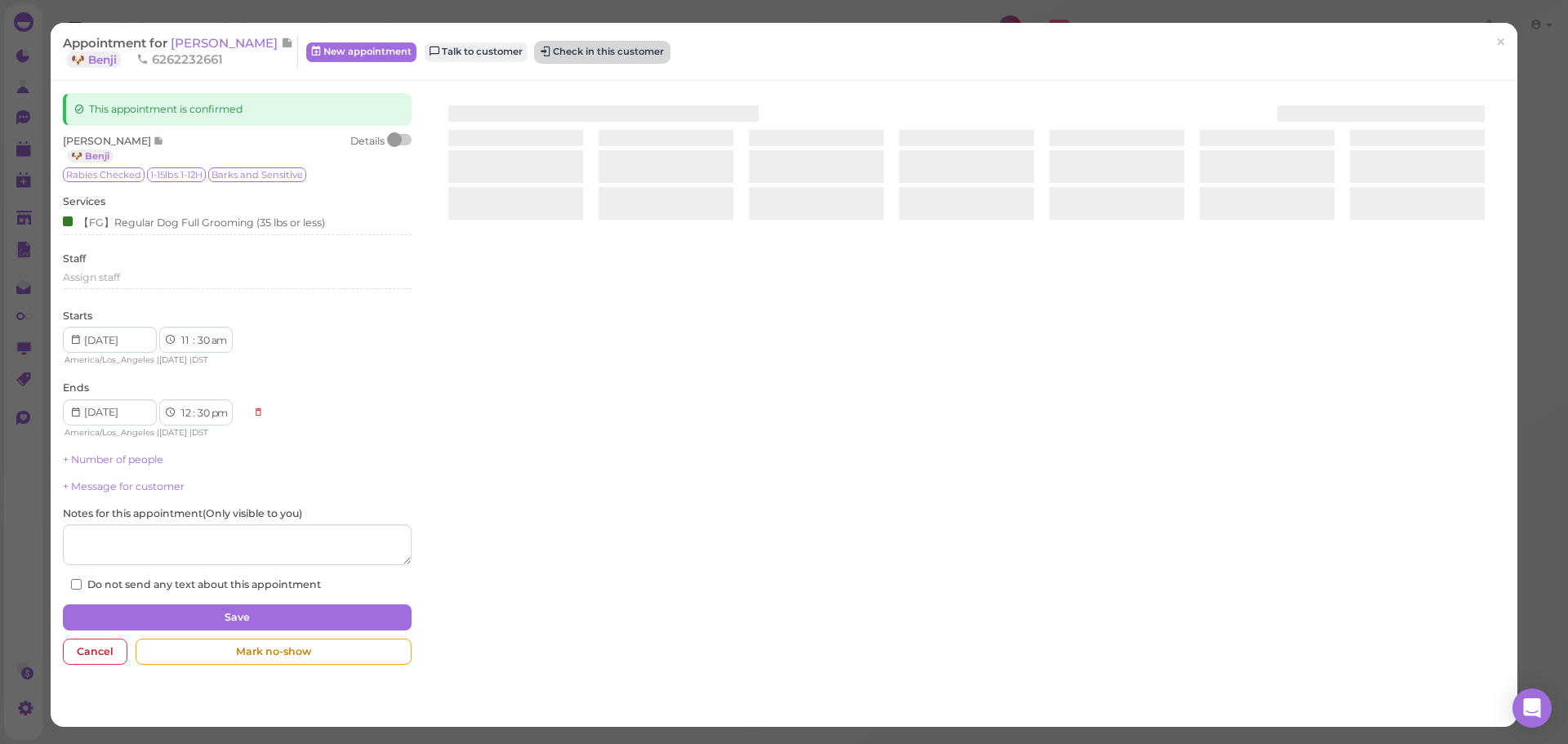
click at [558, 54] on button "Check in this customer" at bounding box center [602, 52] width 133 height 20
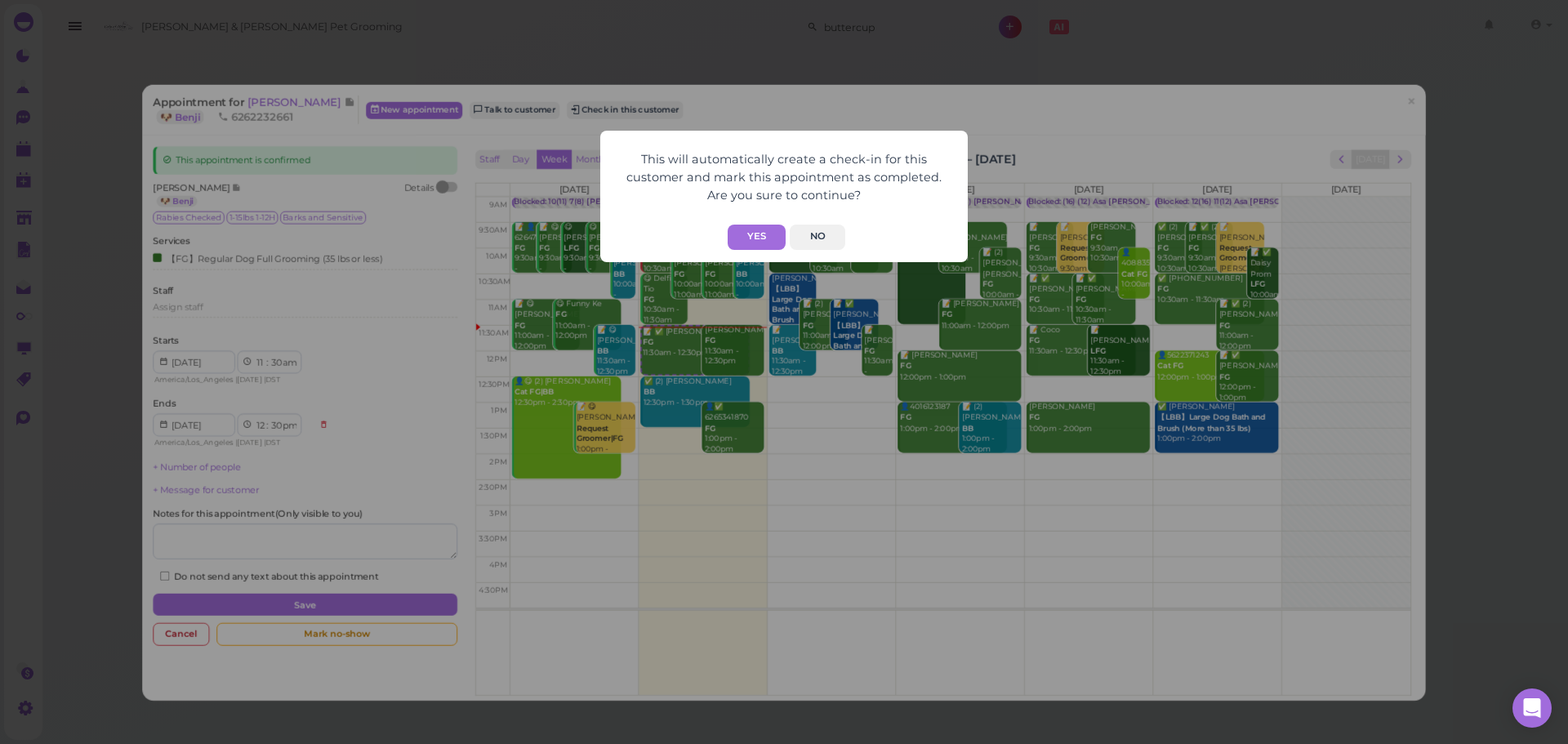
click at [727, 244] on div "Yes No" at bounding box center [784, 237] width 334 height 25
click at [737, 241] on button "Yes" at bounding box center [756, 237] width 58 height 25
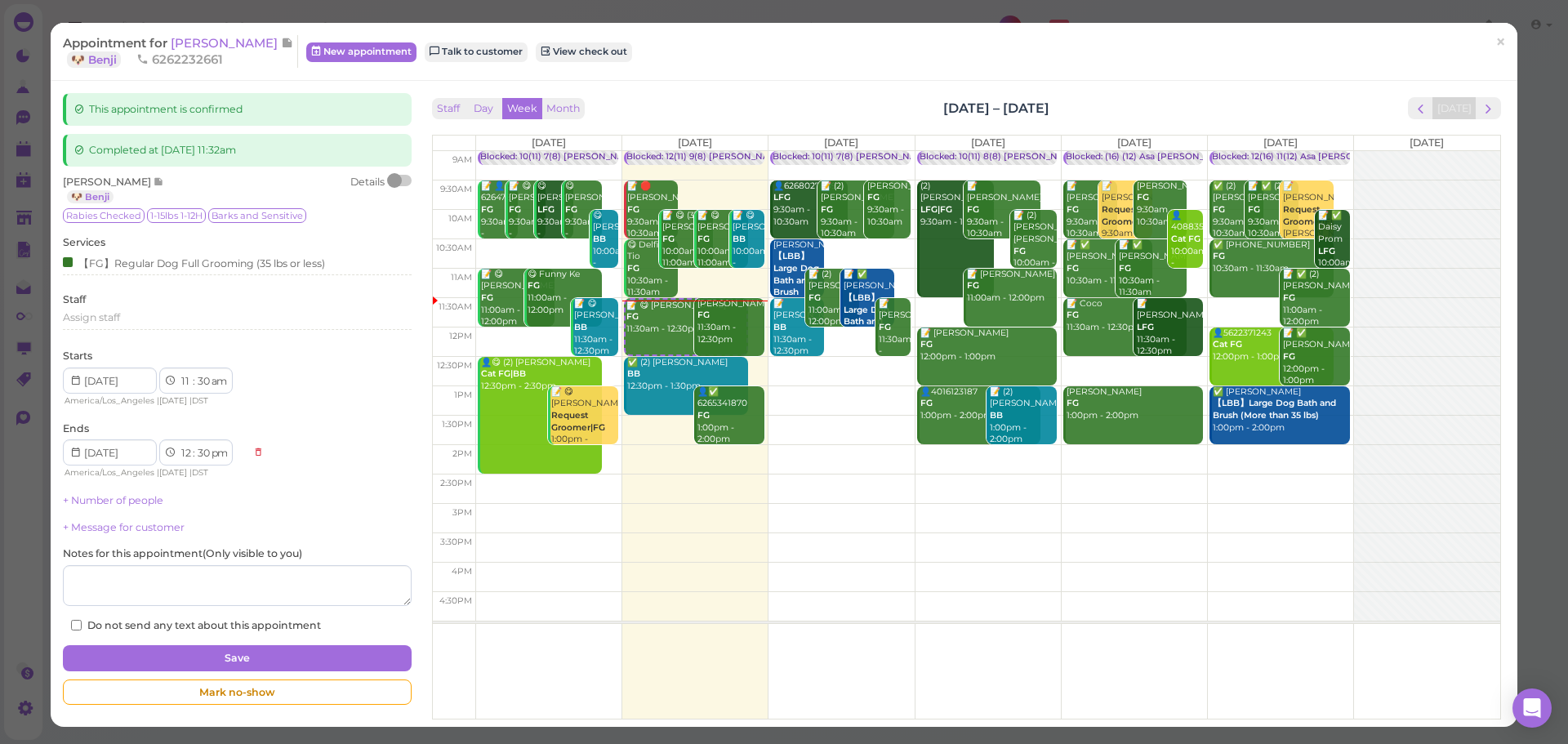
click at [702, 70] on div "Appointment for Jade Carpio 🐶 Benji 6262232661 New appointment Talk to customer…" at bounding box center [784, 51] width 1467 height 58
click at [701, 80] on div "Appointment for Jade Carpio 🐶 Benji 6262232661 New appointment Talk to customer…" at bounding box center [784, 51] width 1467 height 58
click at [209, 48] on span "[PERSON_NAME]" at bounding box center [226, 42] width 111 height 15
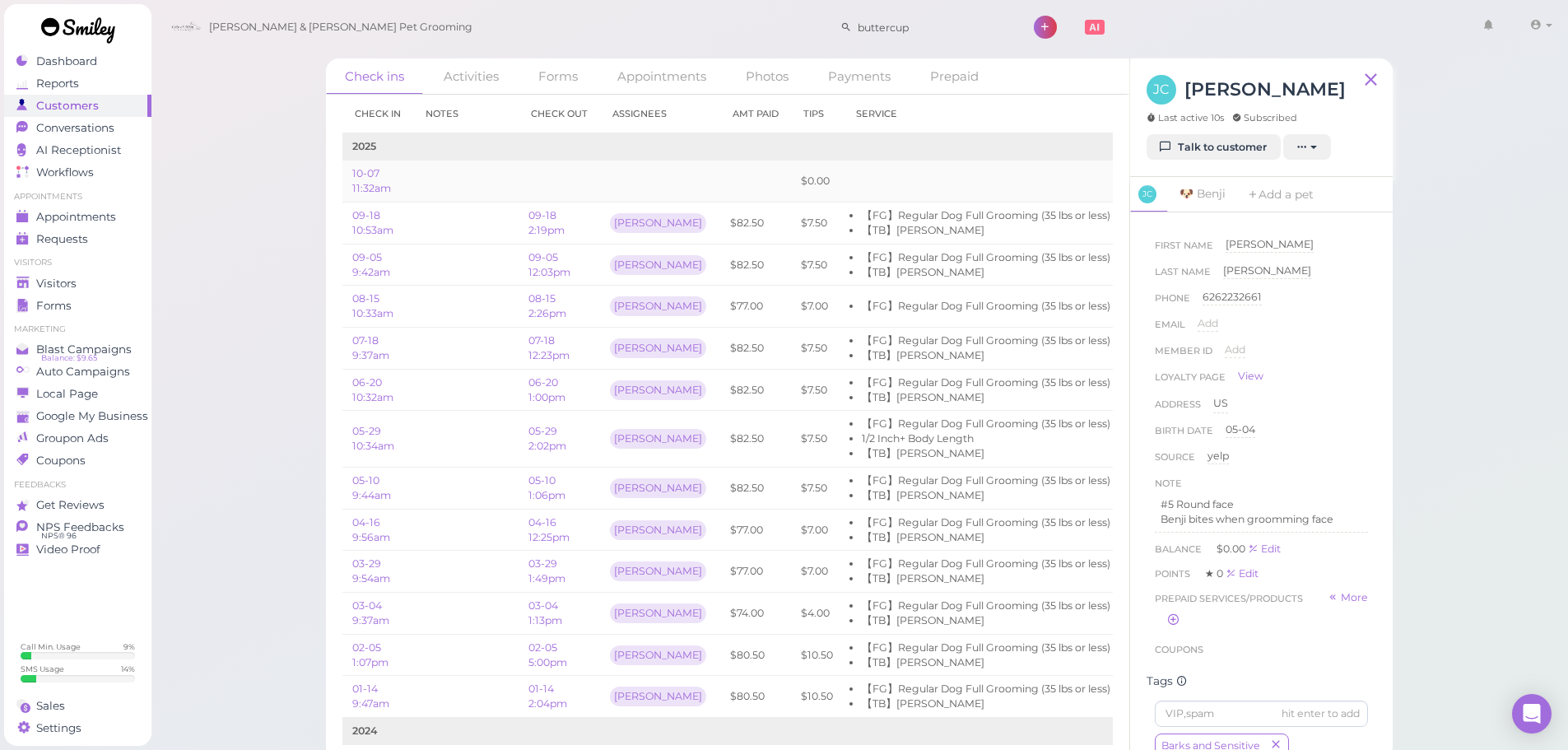
click at [572, 190] on td at bounding box center [559, 181] width 82 height 42
click at [509, 227] on td at bounding box center [466, 223] width 105 height 42
click at [136, 220] on link "Appointments" at bounding box center [78, 216] width 148 height 23
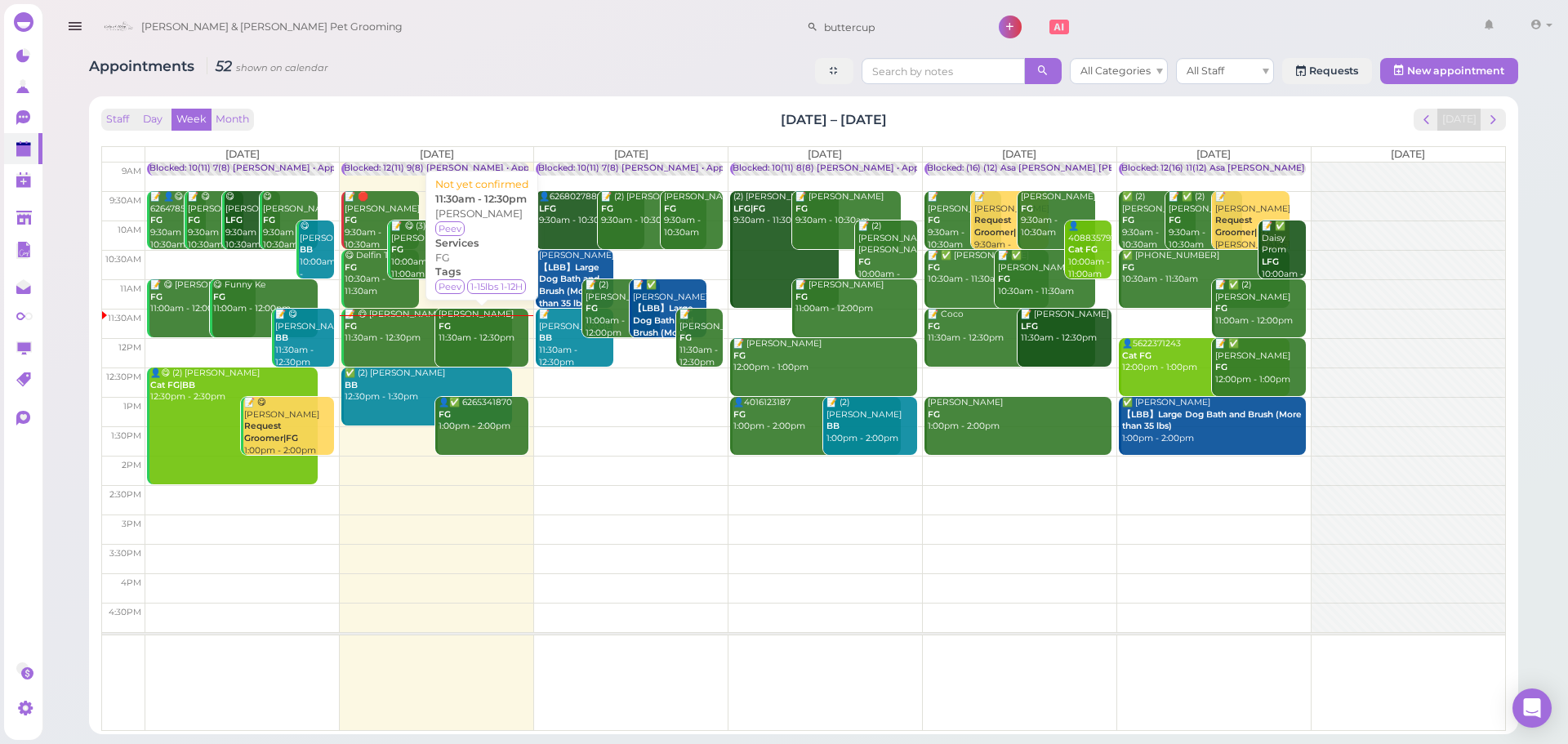
click at [486, 343] on div "Kim Cruz FG 11:30am - 12:30pm" at bounding box center [483, 326] width 91 height 36
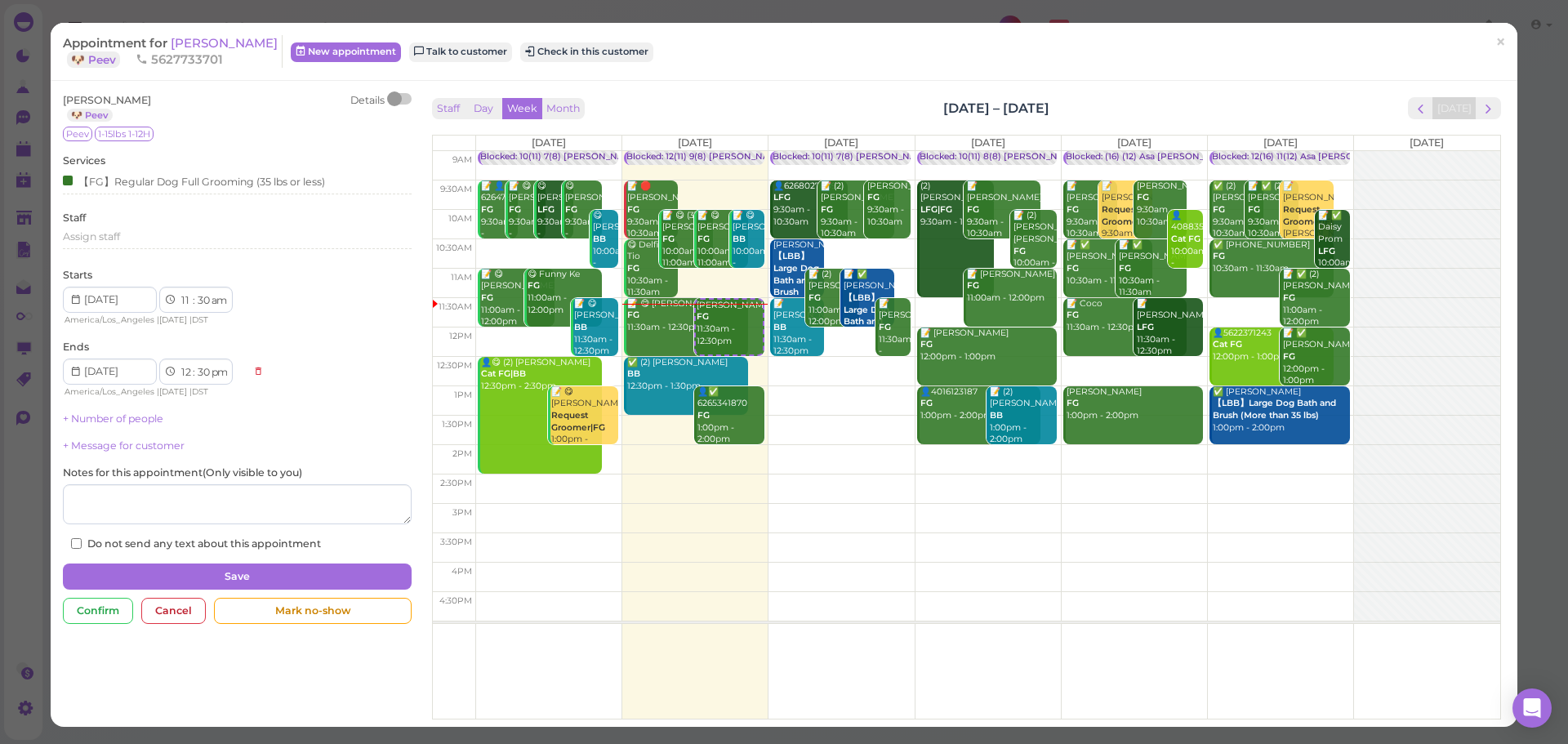
click at [184, 33] on div "Appointment for Kim Cruz 🐶 Peev 5627733701 New appointment Talk to customer Che…" at bounding box center [784, 51] width 1467 height 58
click at [184, 48] on span "Kim Cruz" at bounding box center [224, 42] width 107 height 15
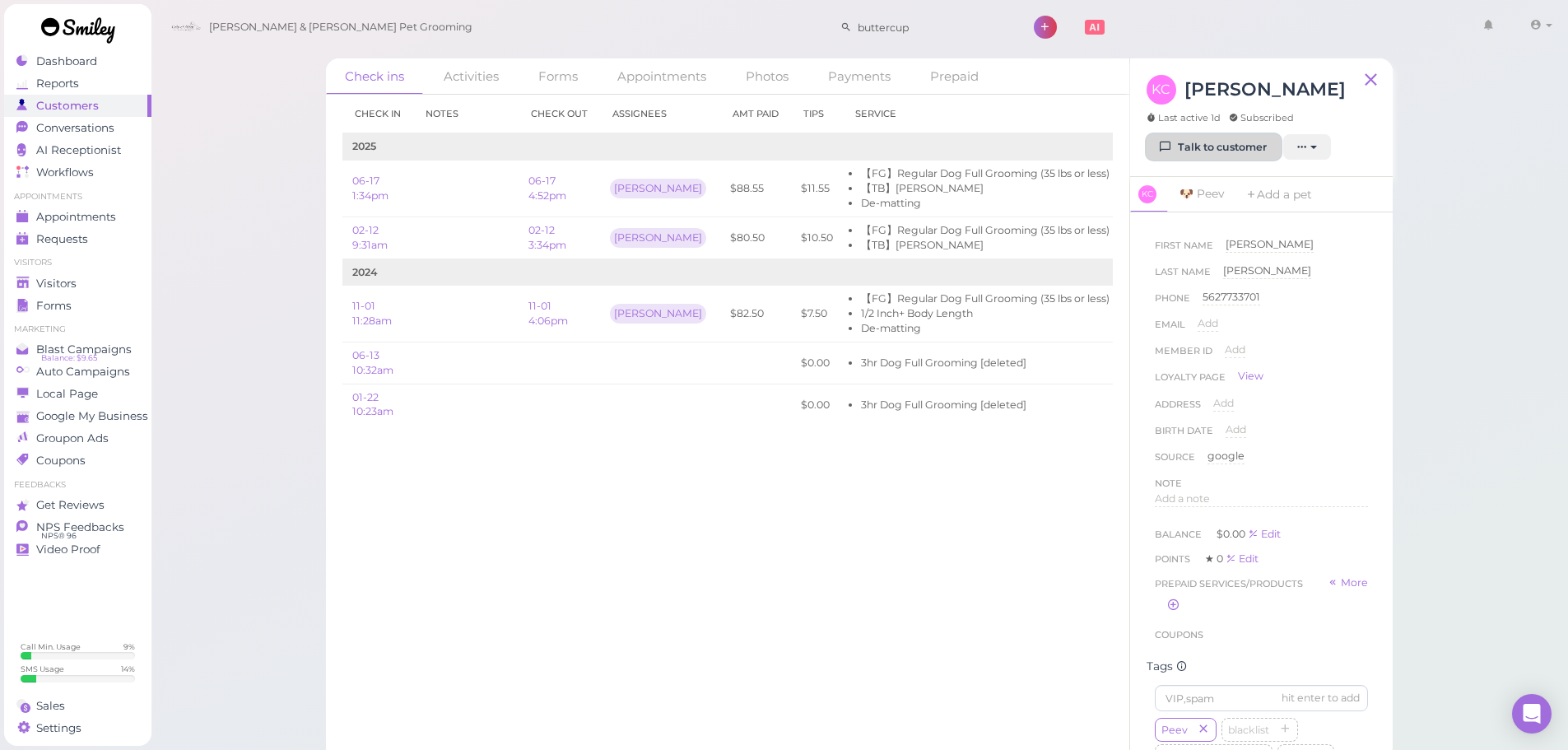
click at [1189, 149] on link "Talk to customer" at bounding box center [1214, 147] width 134 height 26
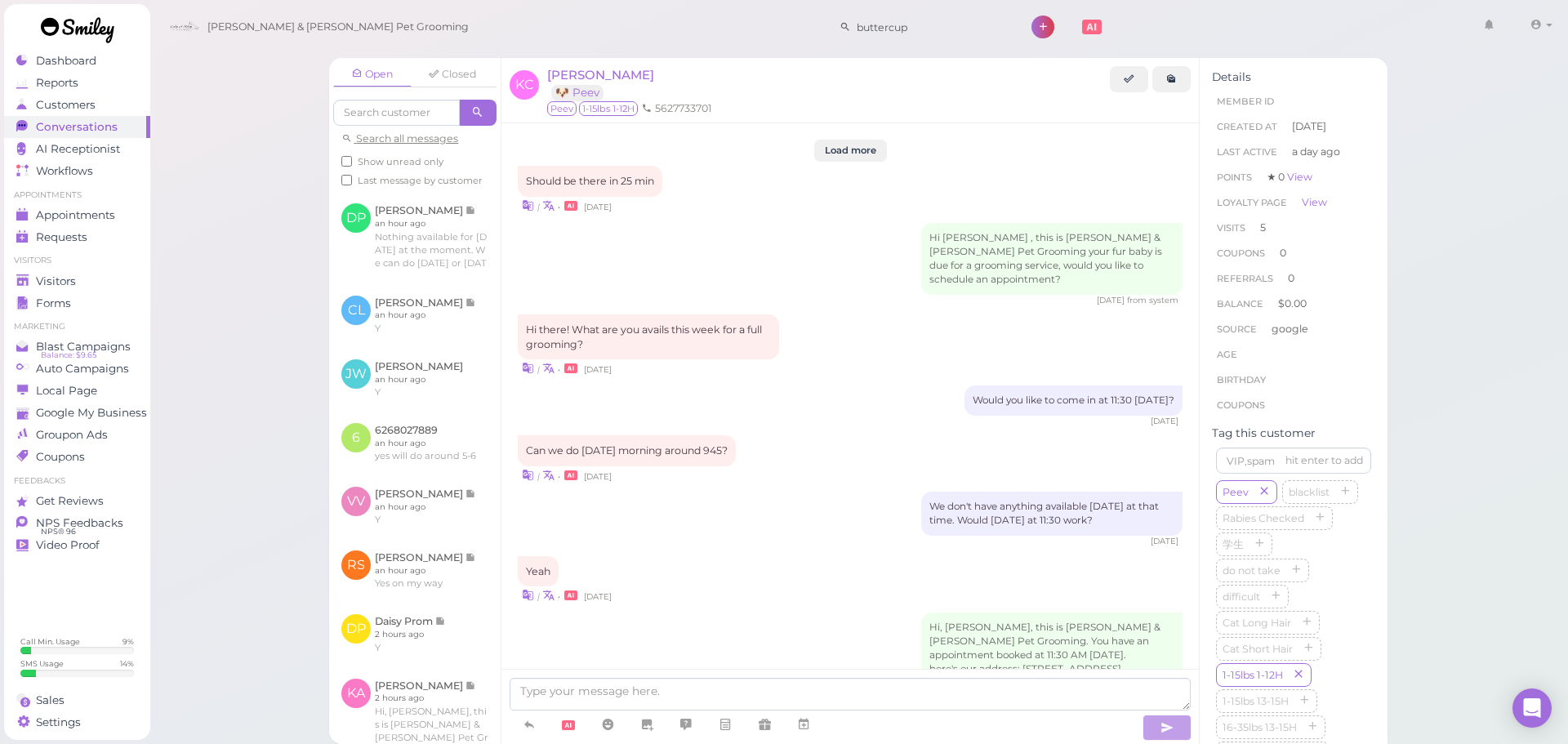
scroll to position [2048, 0]
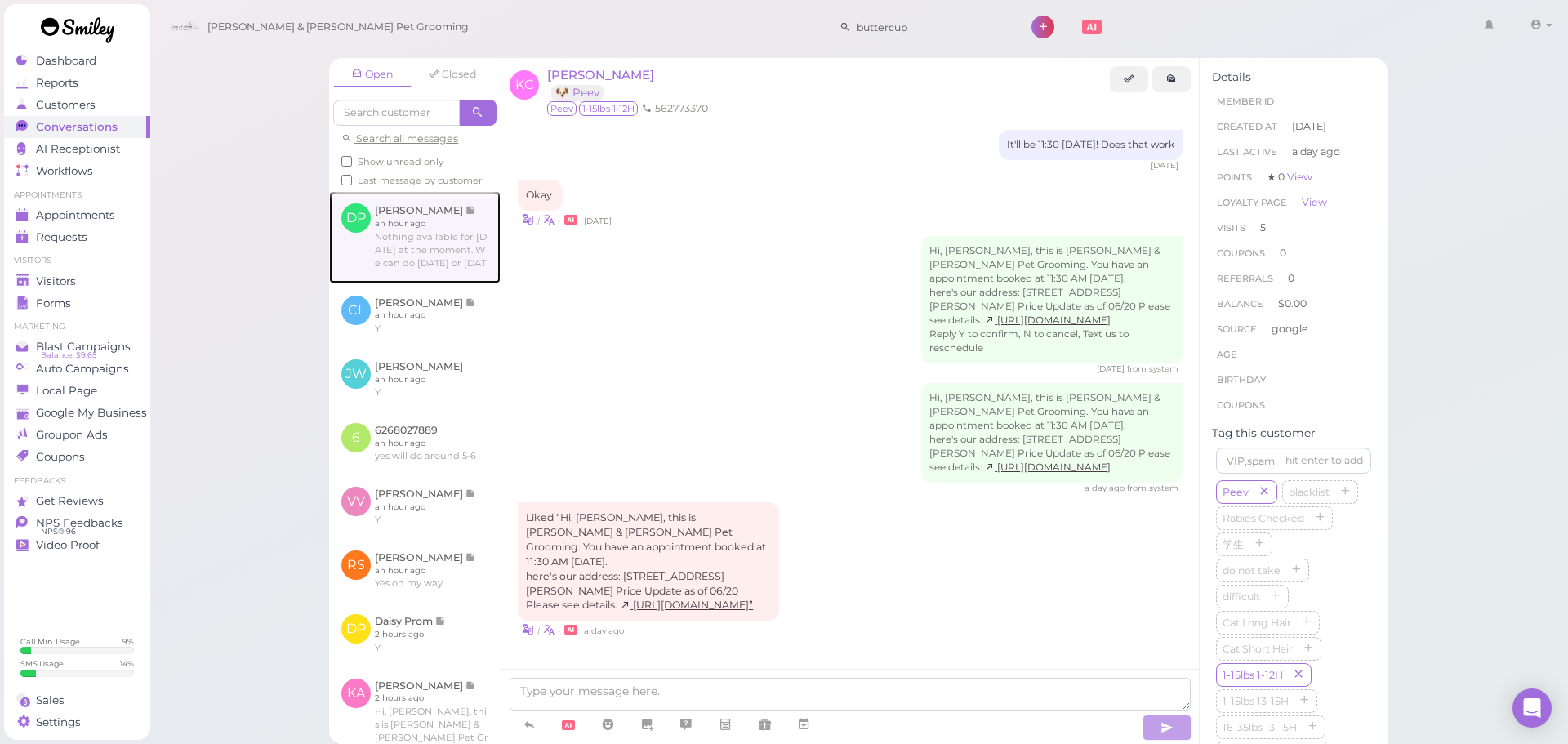
click at [439, 229] on link at bounding box center [414, 237] width 172 height 92
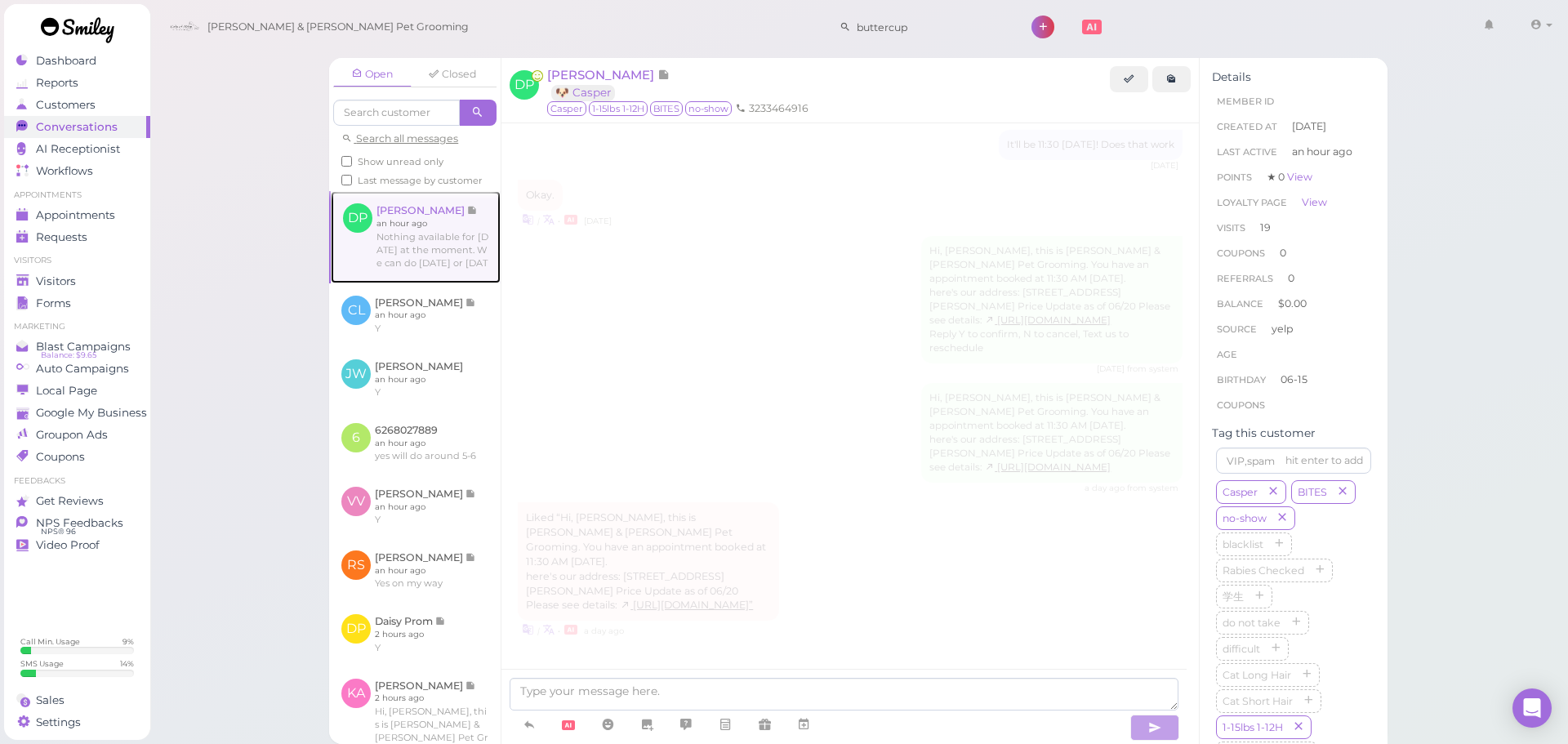
scroll to position [2716, 0]
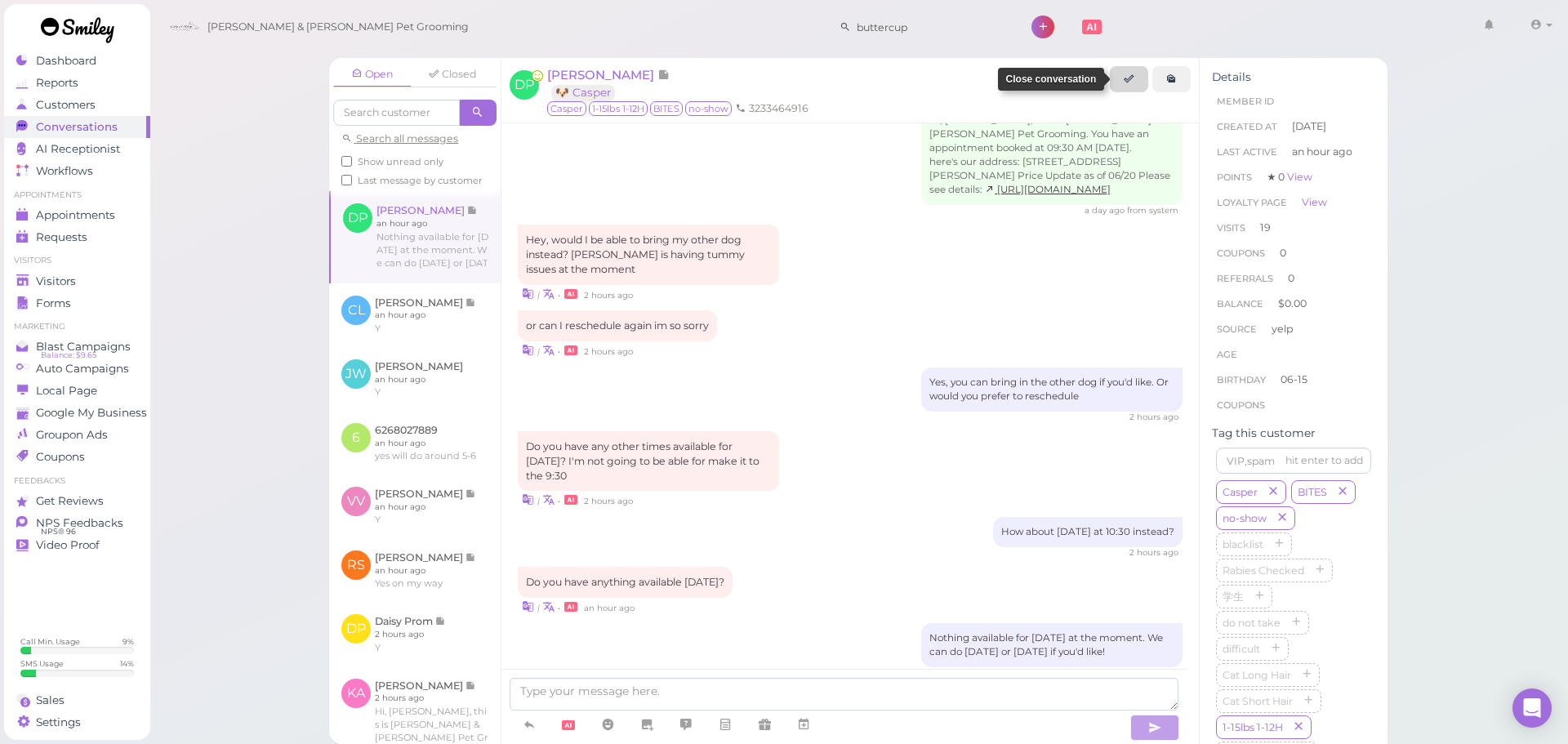
click at [1127, 84] on icon at bounding box center [1129, 79] width 11 height 13
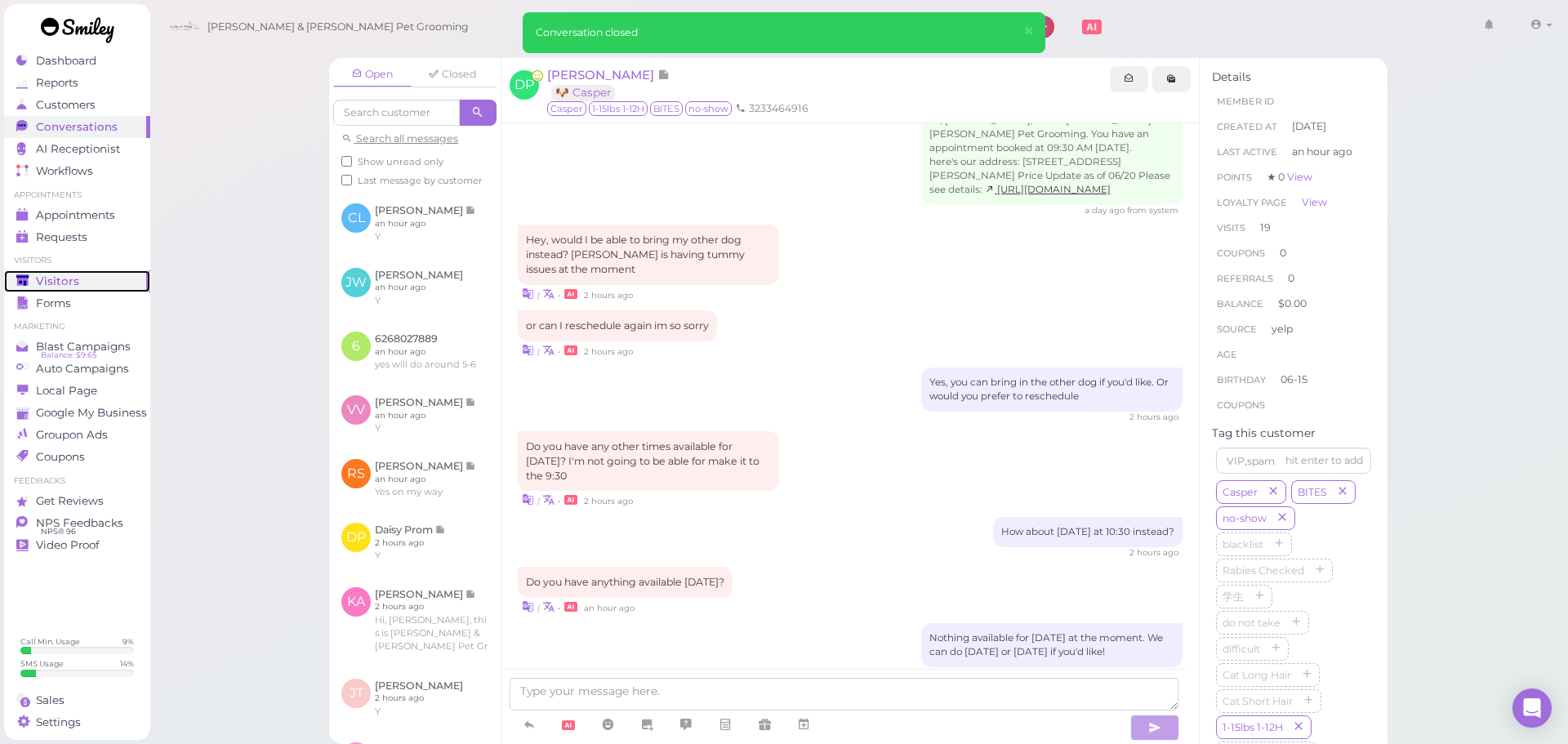
click at [60, 282] on span "Visitors" at bounding box center [58, 280] width 43 height 13
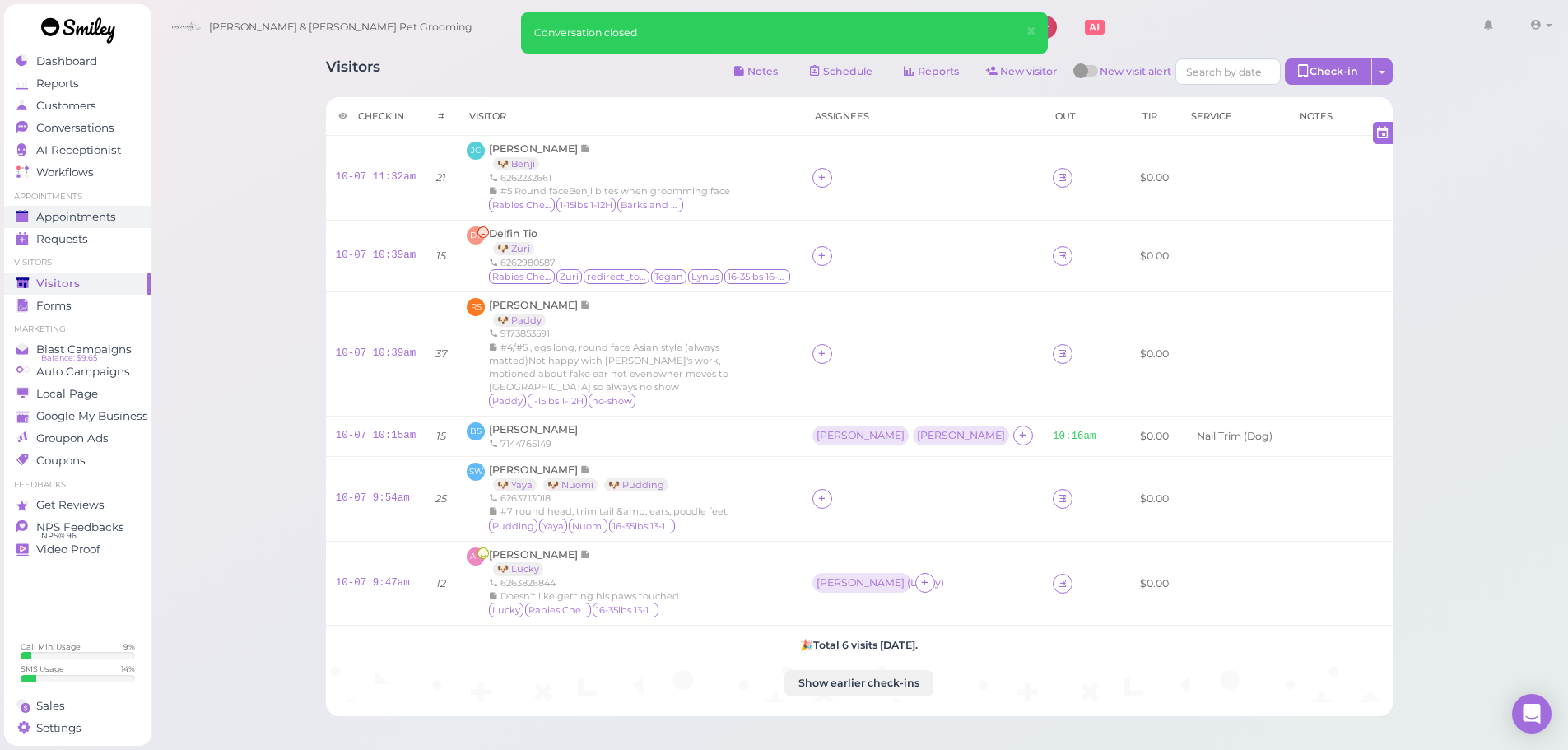
click at [111, 221] on span "Appointments" at bounding box center [76, 216] width 80 height 14
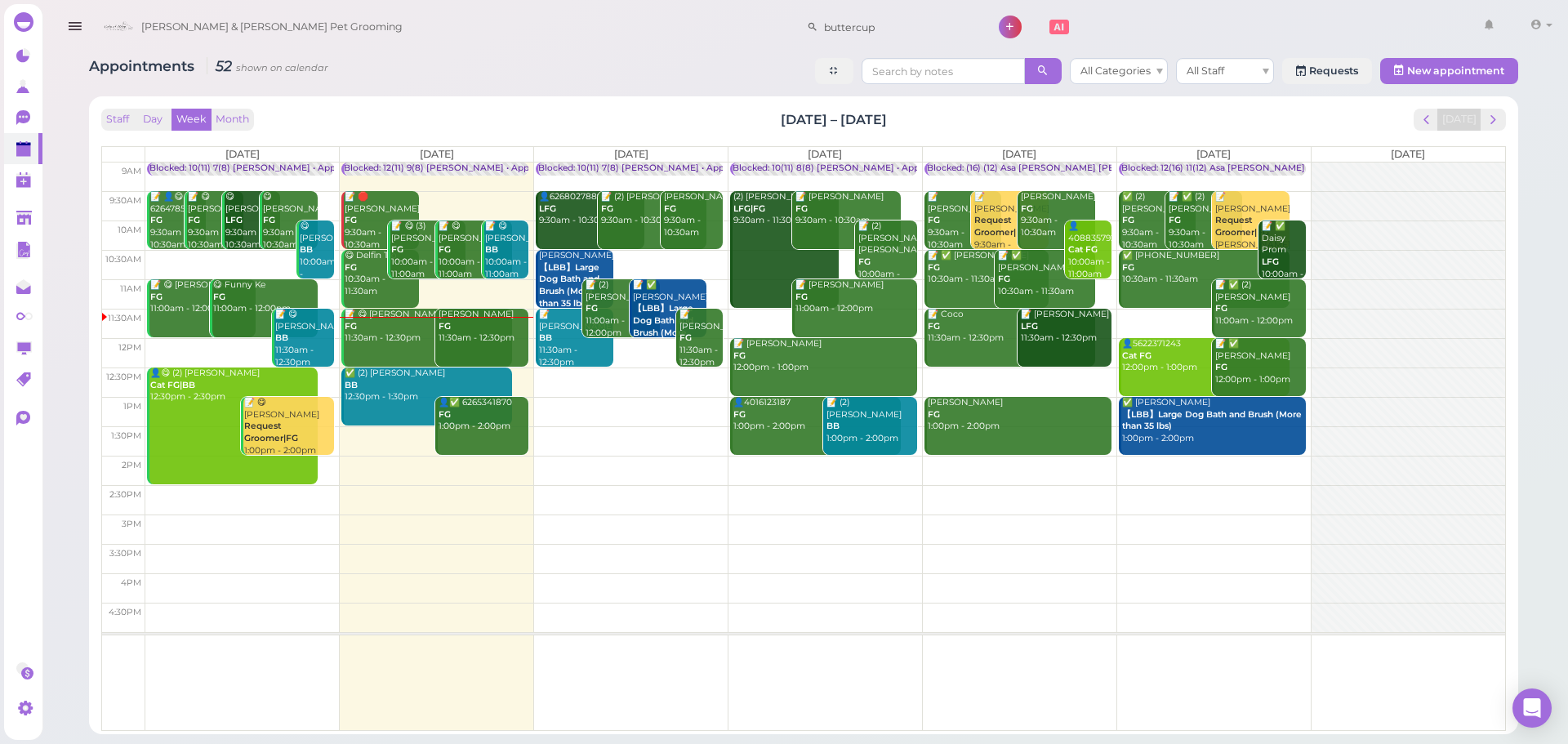
click at [463, 332] on div "Kim Cruz FG 11:30am - 12:30pm" at bounding box center [483, 326] width 91 height 36
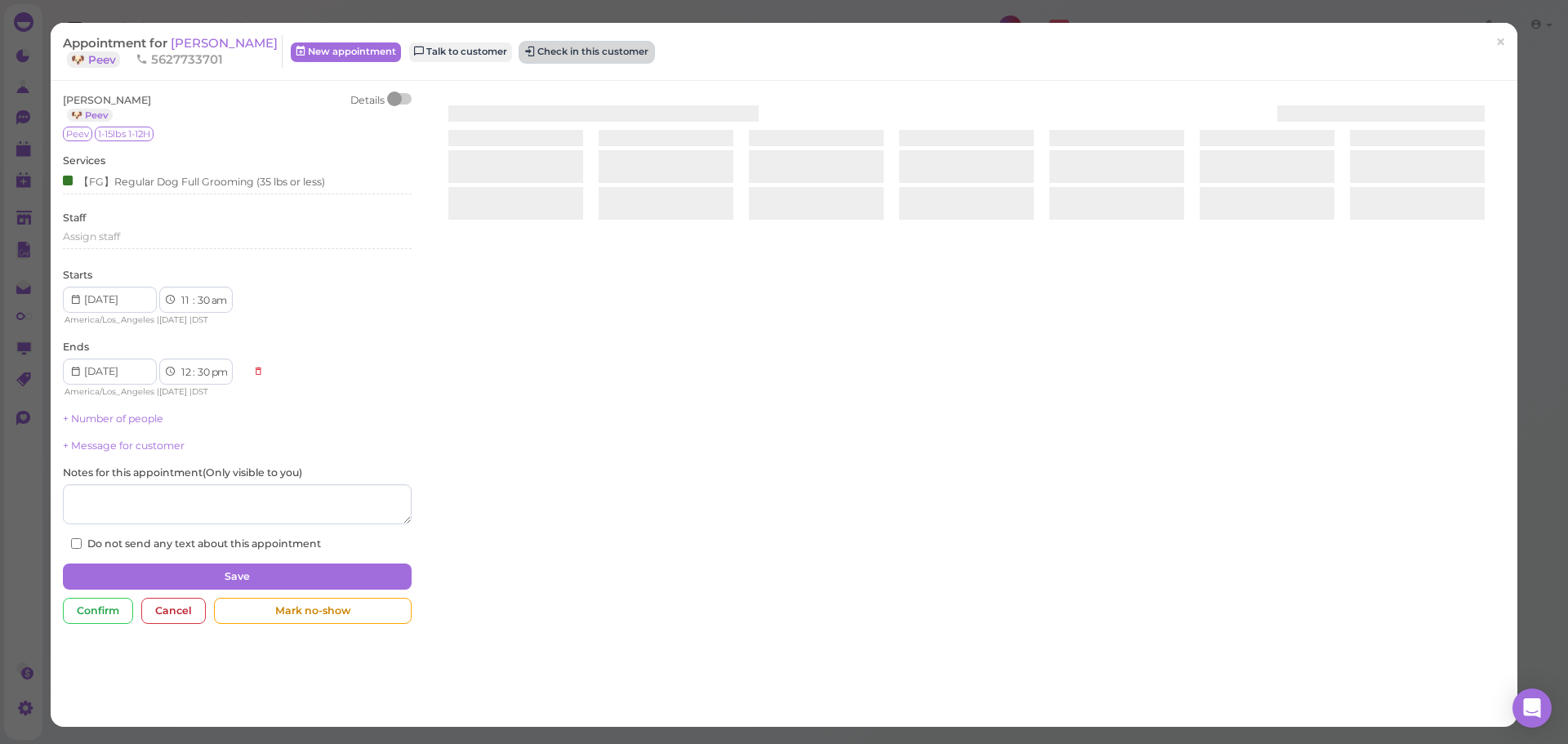
click at [546, 57] on button "Check in this customer" at bounding box center [587, 52] width 133 height 20
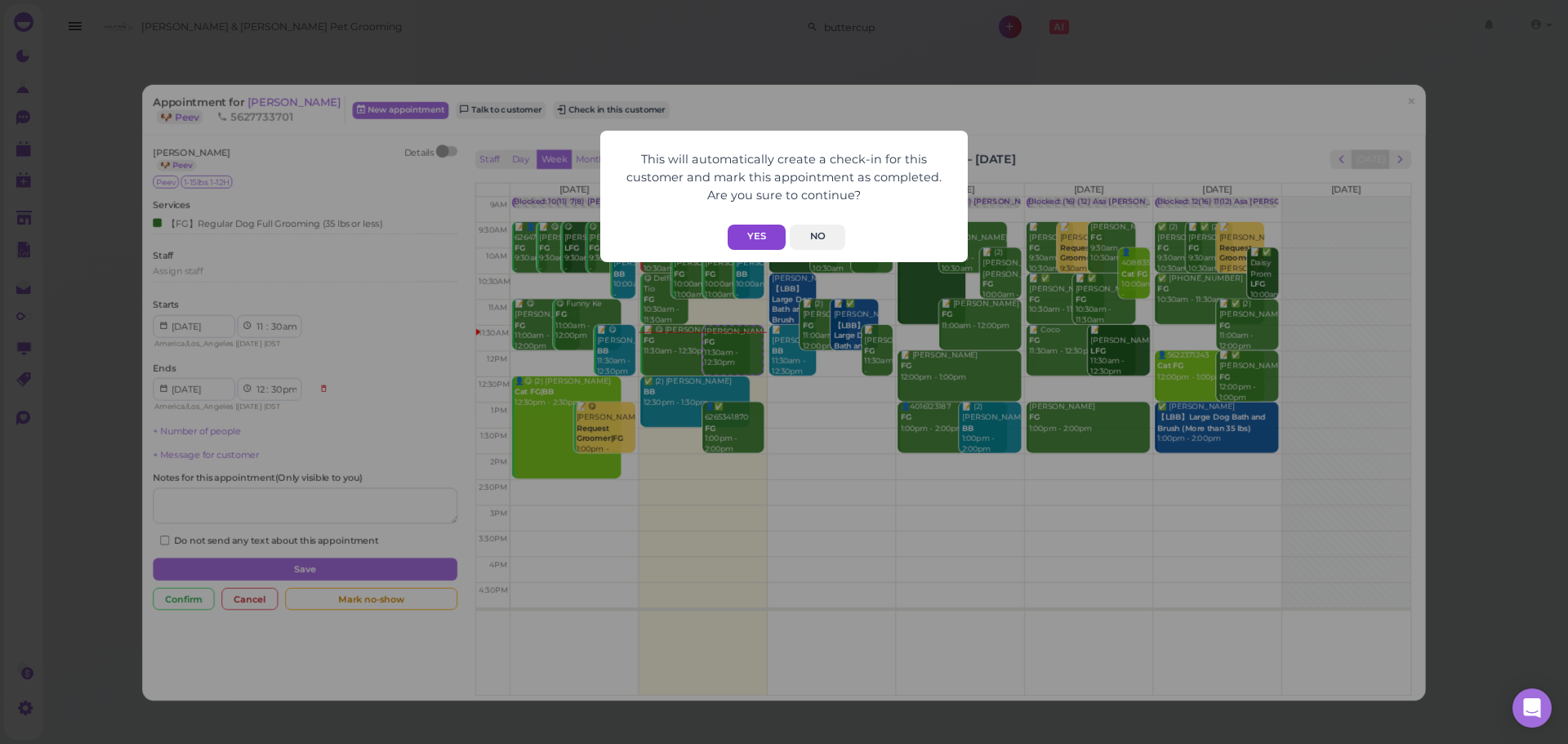
click at [748, 229] on button "Yes" at bounding box center [756, 237] width 58 height 25
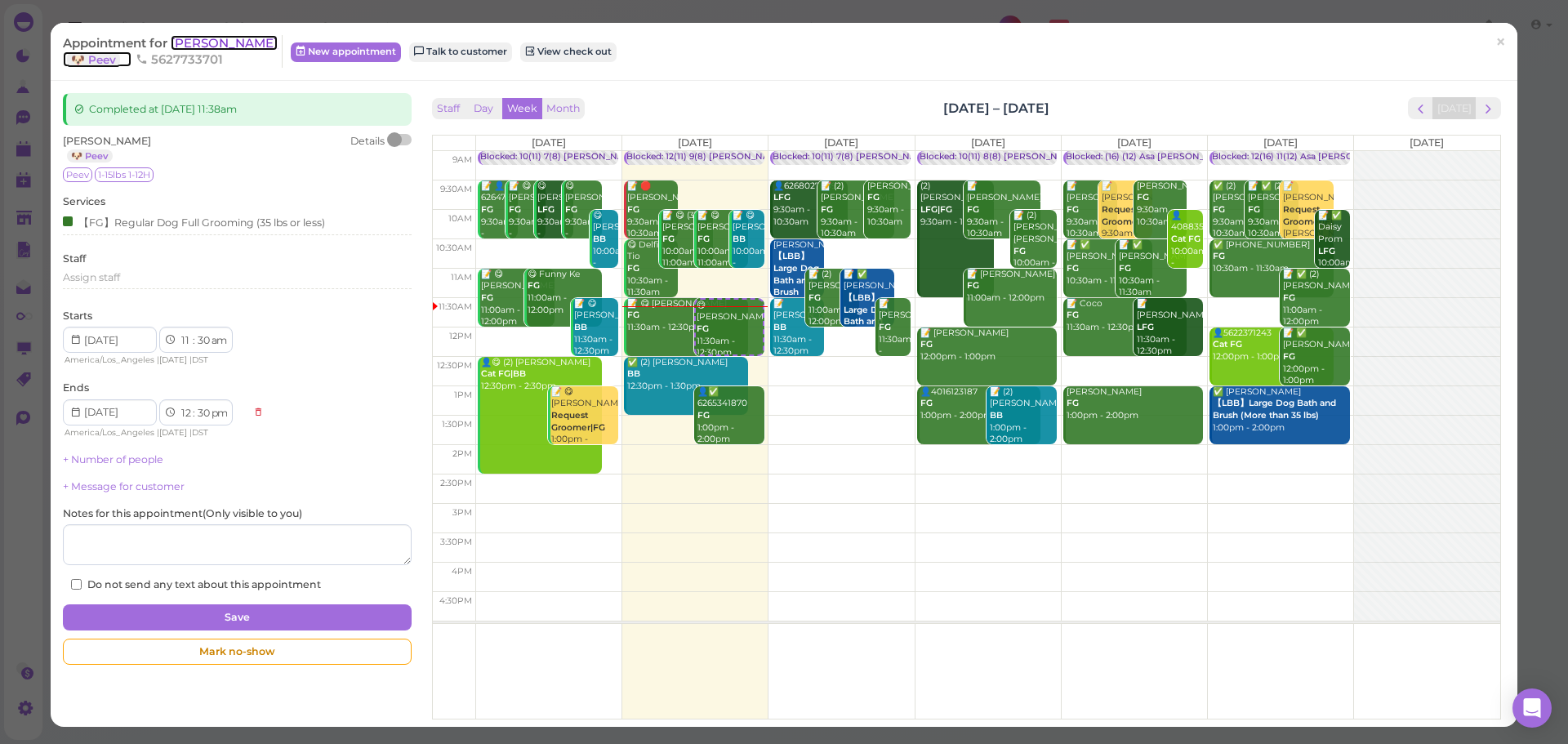
drag, startPoint x: 204, startPoint y: 42, endPoint x: 218, endPoint y: 69, distance: 30.4
click at [204, 42] on span "Kim Cruz" at bounding box center [224, 42] width 107 height 15
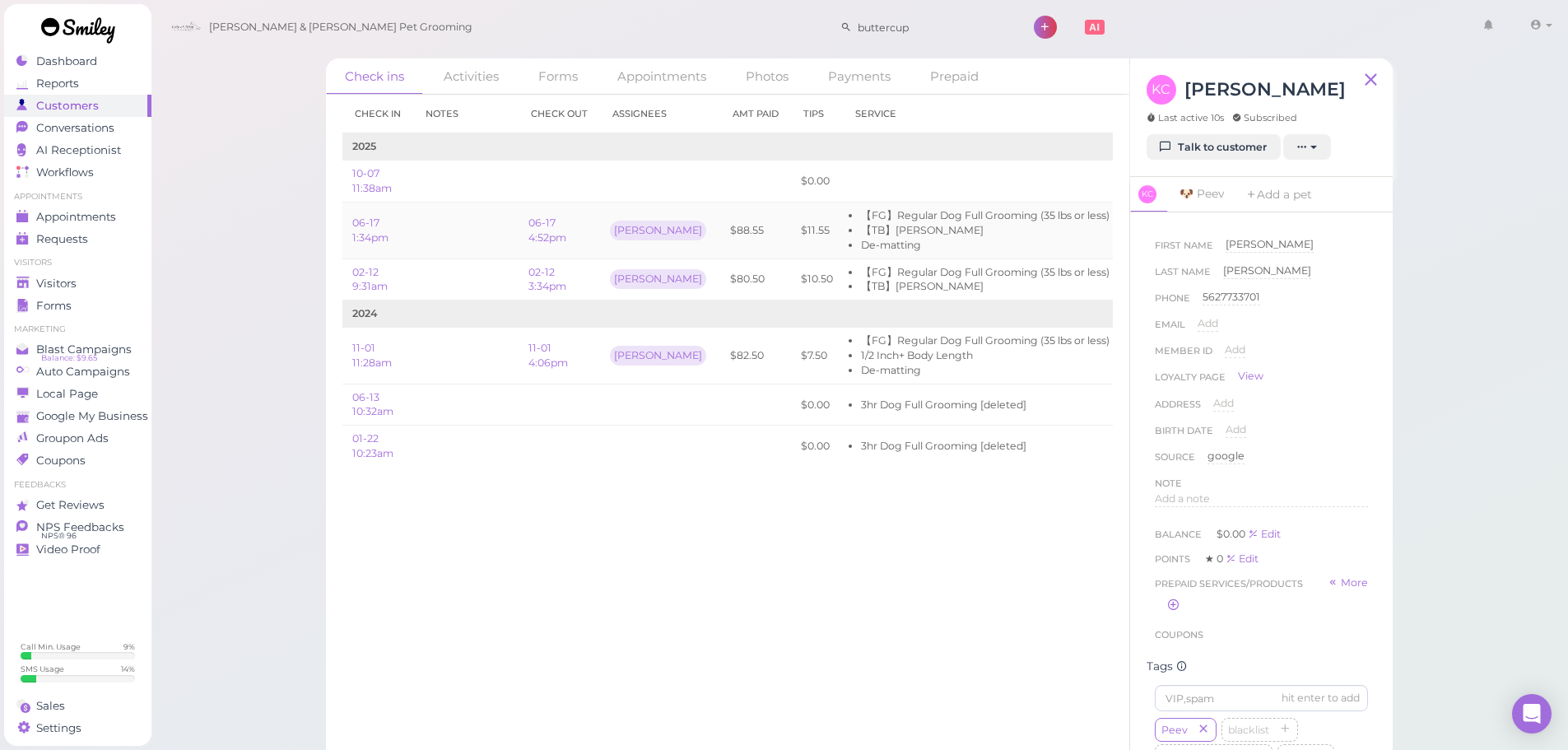
click at [440, 241] on td at bounding box center [466, 230] width 105 height 57
click at [88, 212] on span "Appointments" at bounding box center [77, 216] width 82 height 14
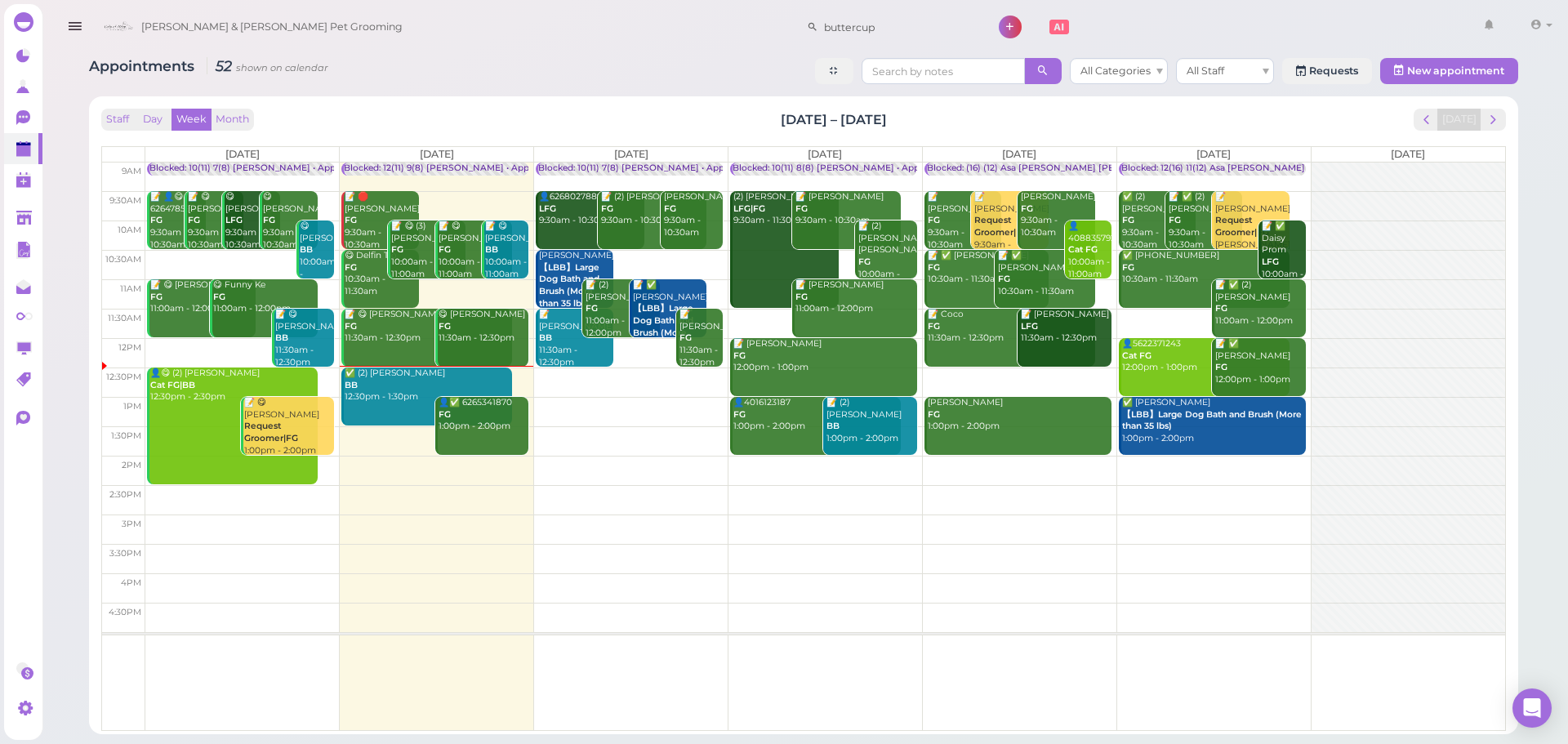
click at [397, 404] on link "✅ (2) Alex Xu BB 12:30pm - 1:30pm" at bounding box center [427, 396] width 171 height 58
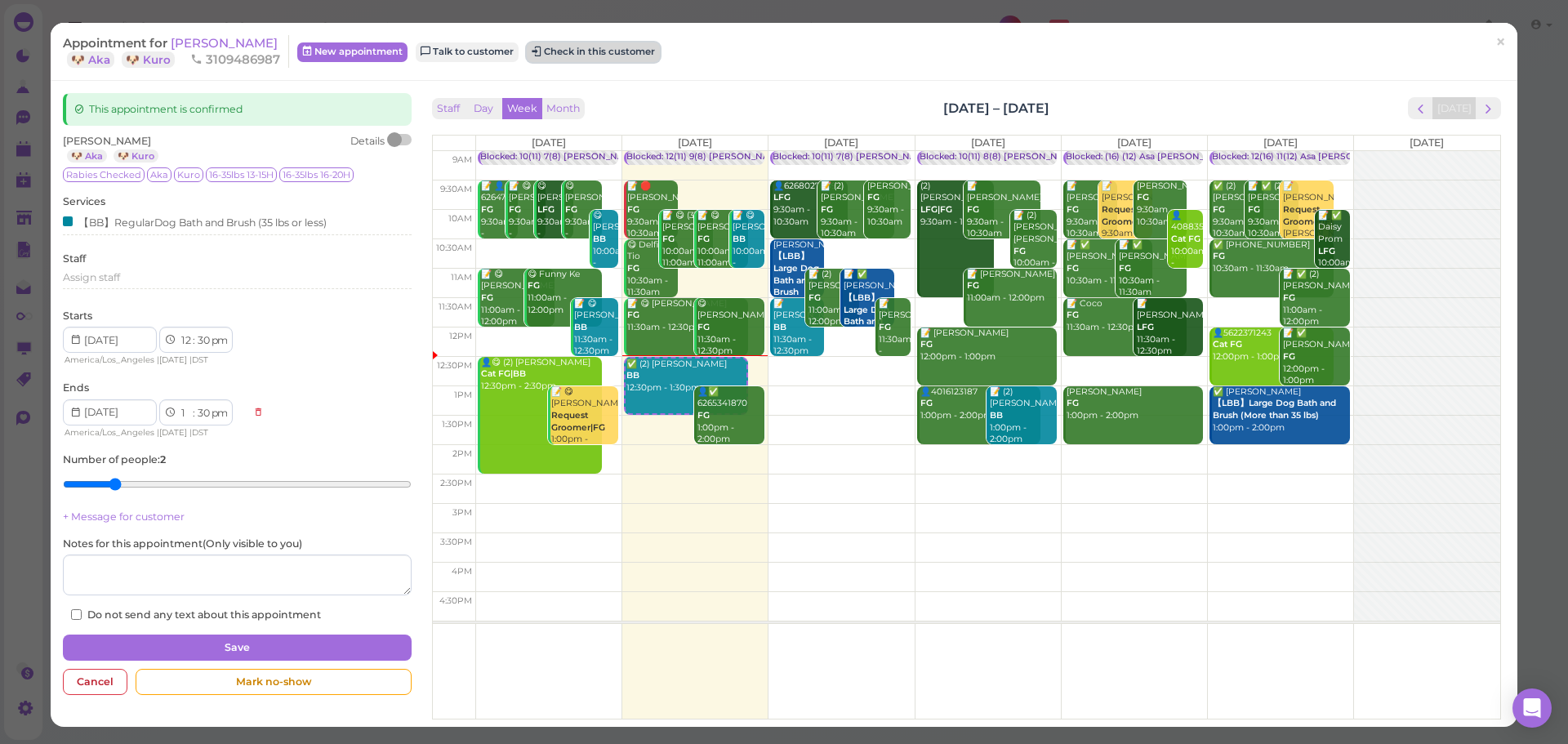
click at [589, 45] on button "Check in this customer" at bounding box center [593, 52] width 133 height 20
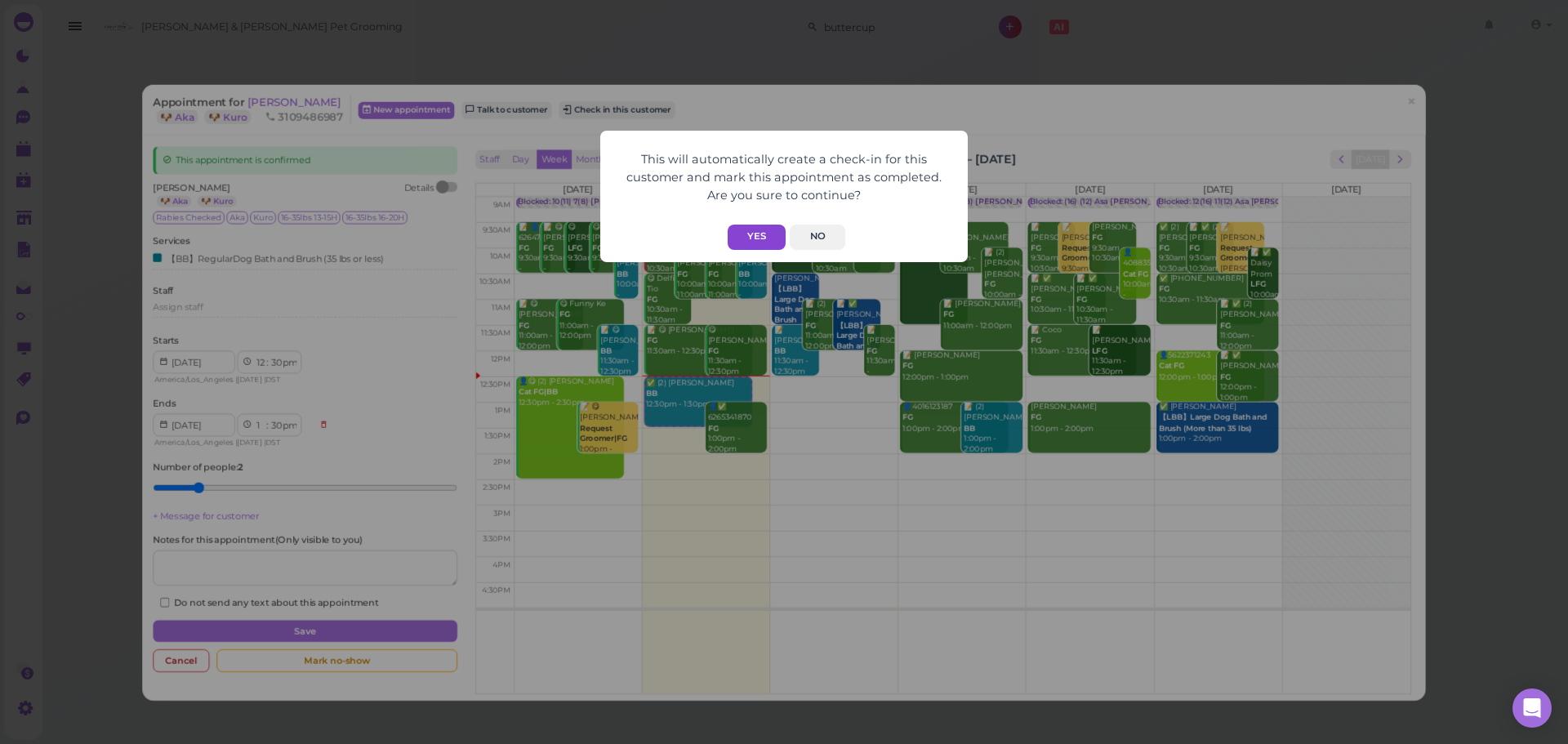
click at [750, 238] on button "Yes" at bounding box center [756, 237] width 58 height 25
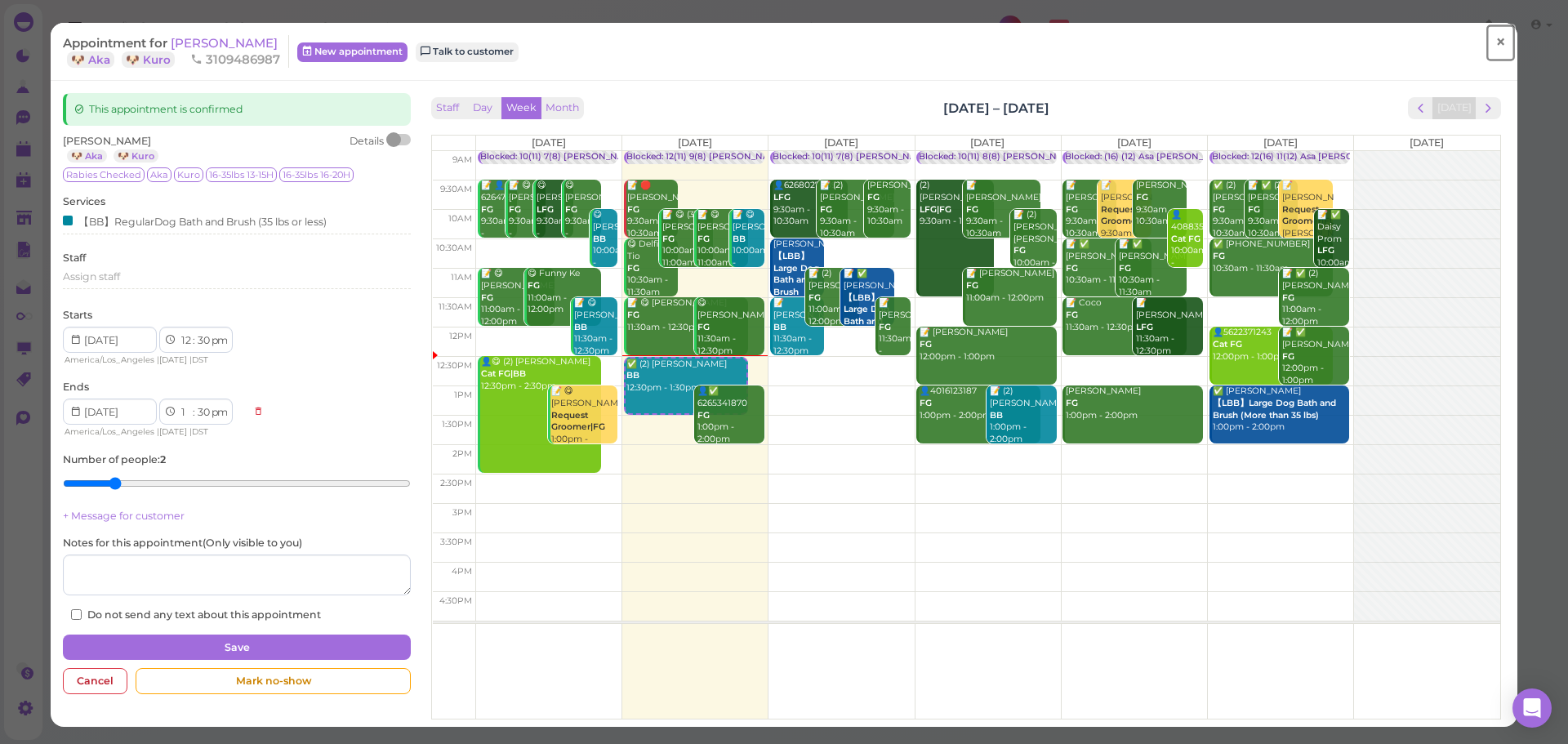
click at [1495, 49] on span "×" at bounding box center [1501, 42] width 11 height 22
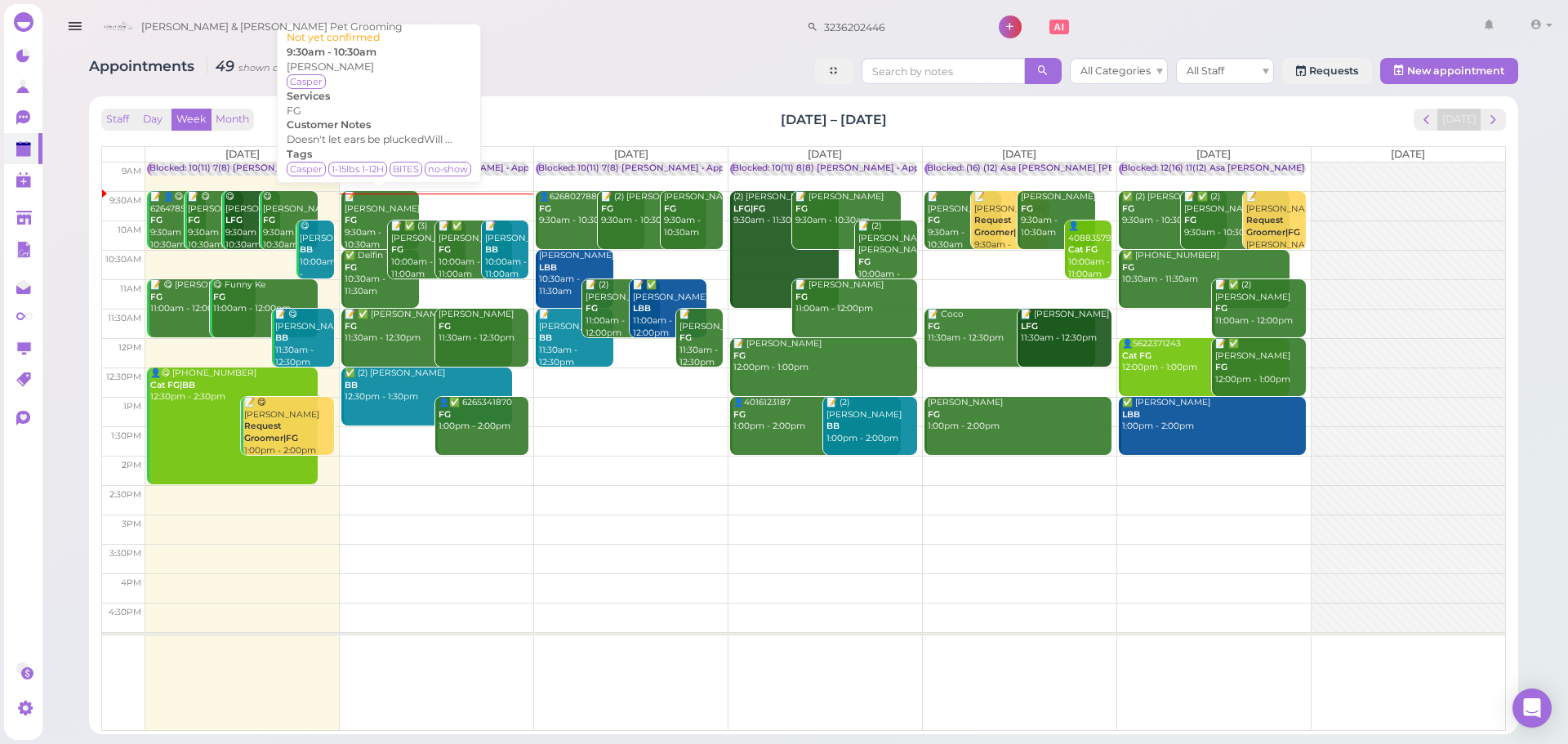
click at [354, 225] on div "📝 Dyana Peraza FG 9:30am - 10:30am" at bounding box center [380, 221] width 75 height 59
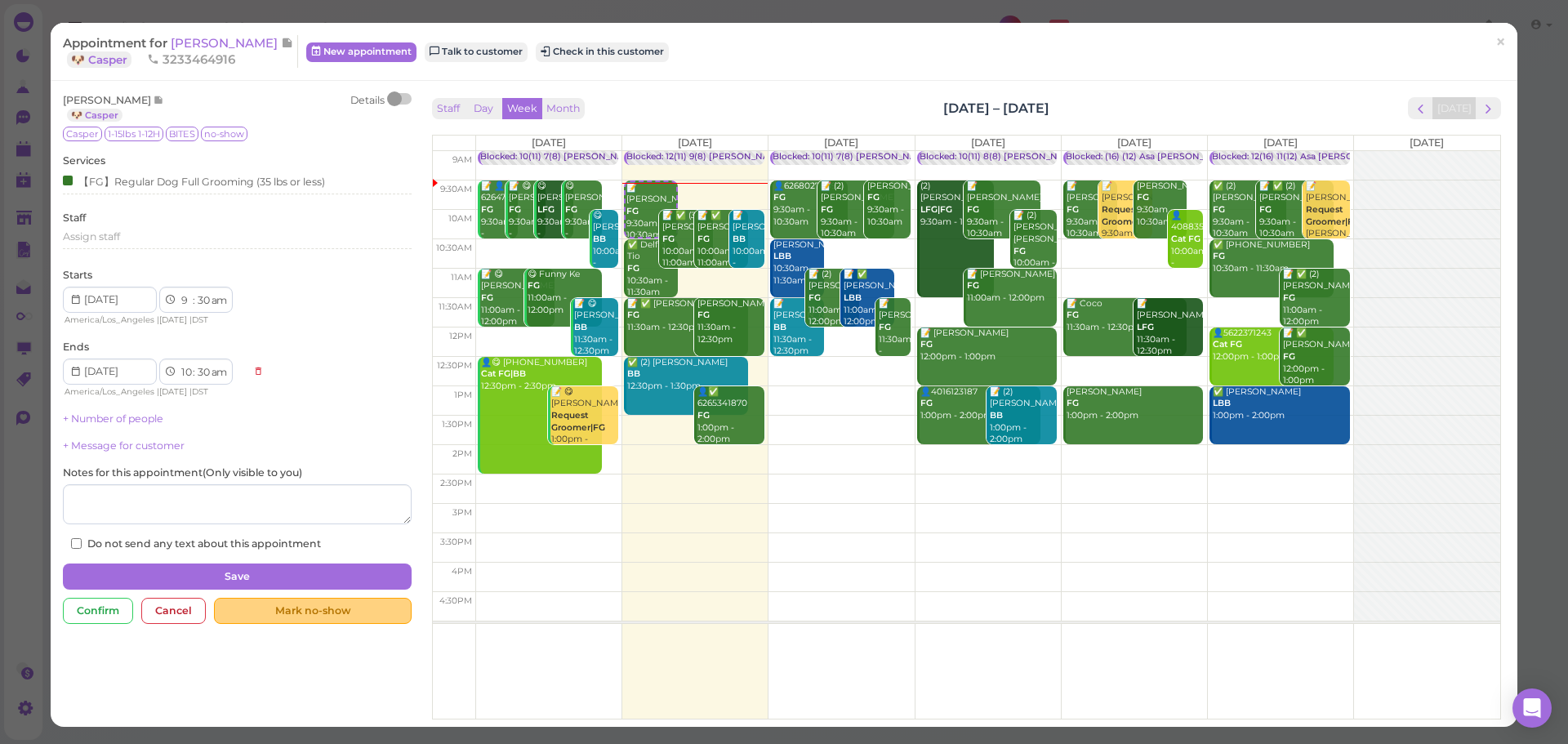
click at [335, 622] on div "Mark no-show" at bounding box center [312, 610] width 197 height 26
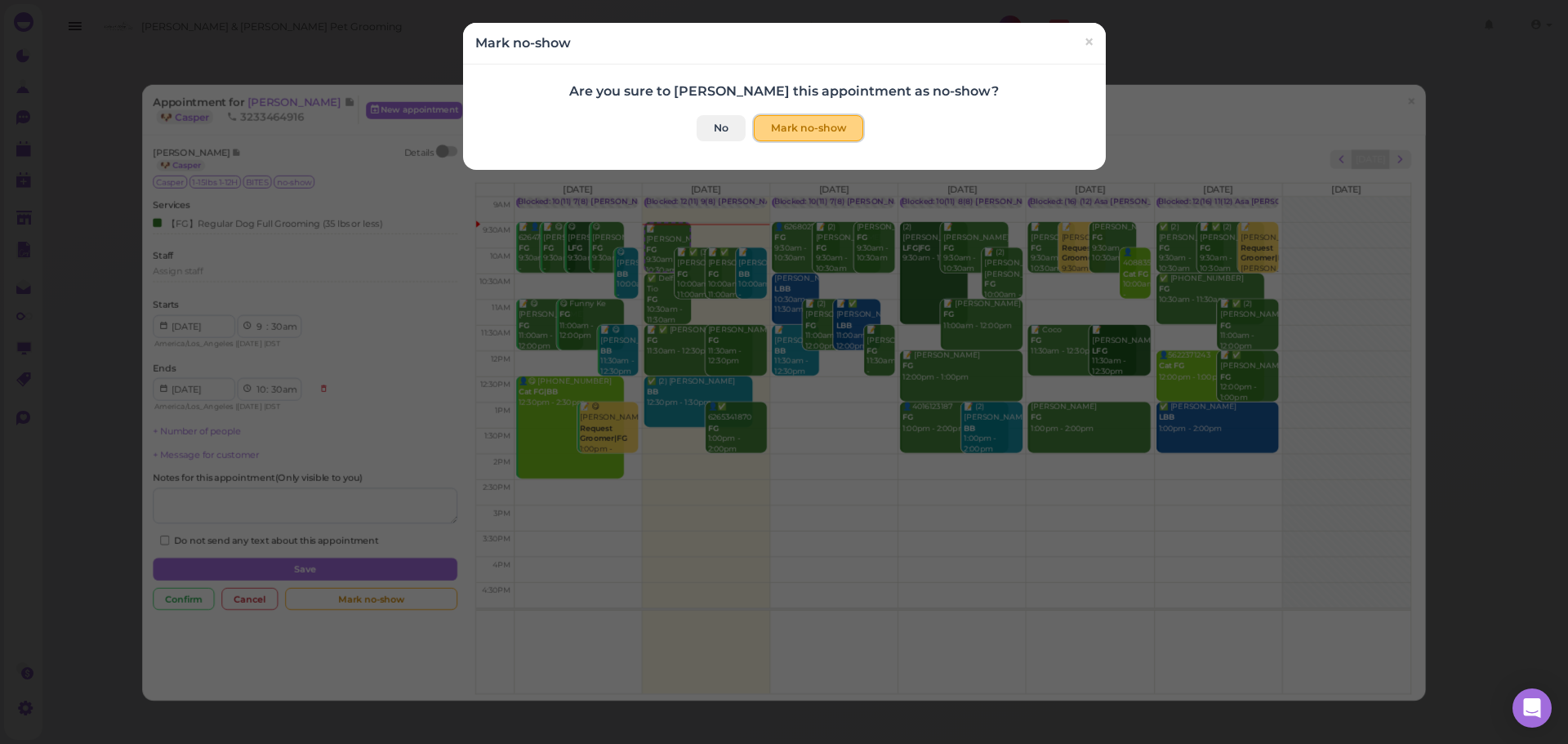
click at [818, 126] on button "Mark no-show" at bounding box center [809, 128] width 110 height 26
checkbox input "true"
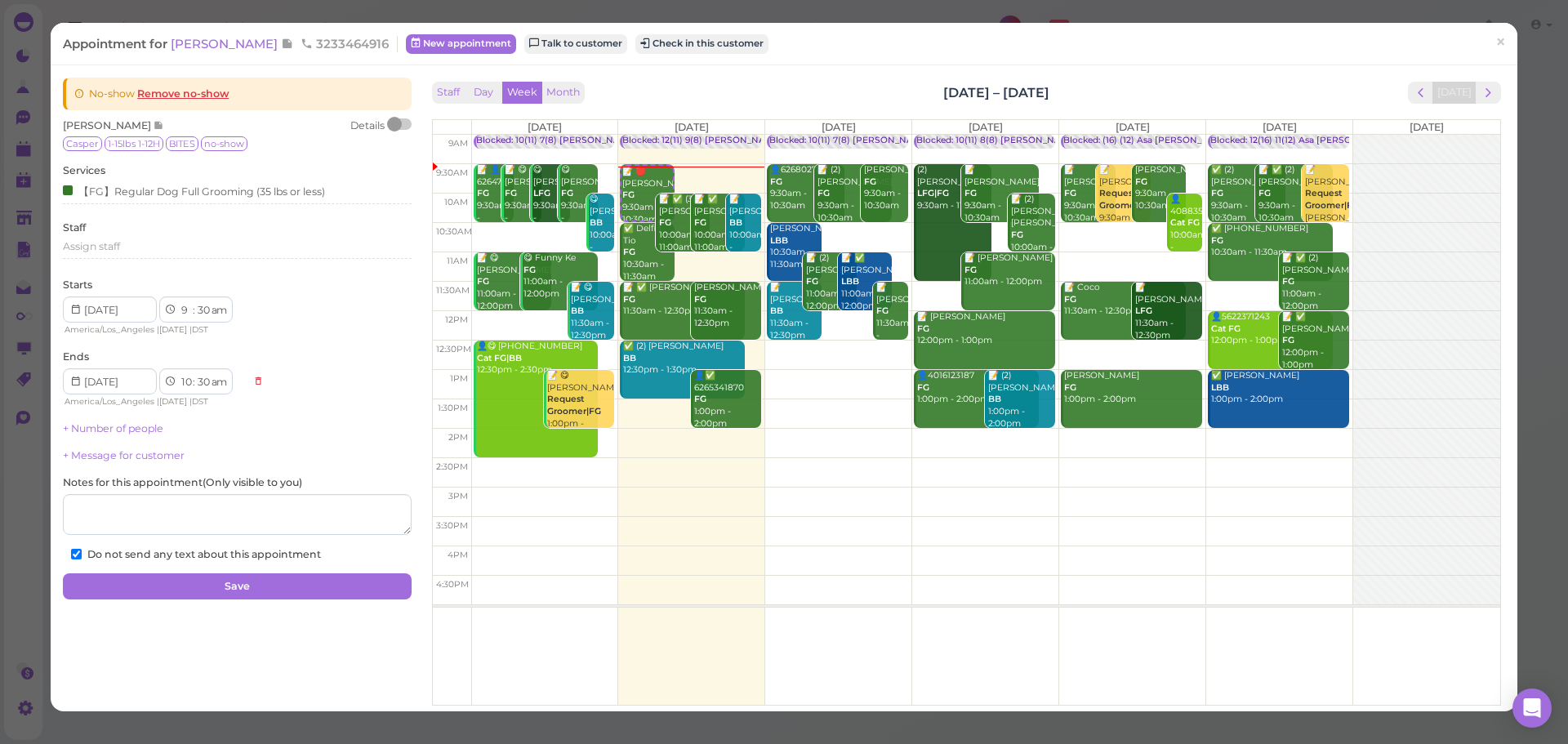
click at [1471, 44] on div "Appointment for Dyana Peraza 3233464916 New appointment Talk to customer Check …" at bounding box center [775, 43] width 1425 height 16
click at [1486, 44] on link "×" at bounding box center [1501, 42] width 31 height 39
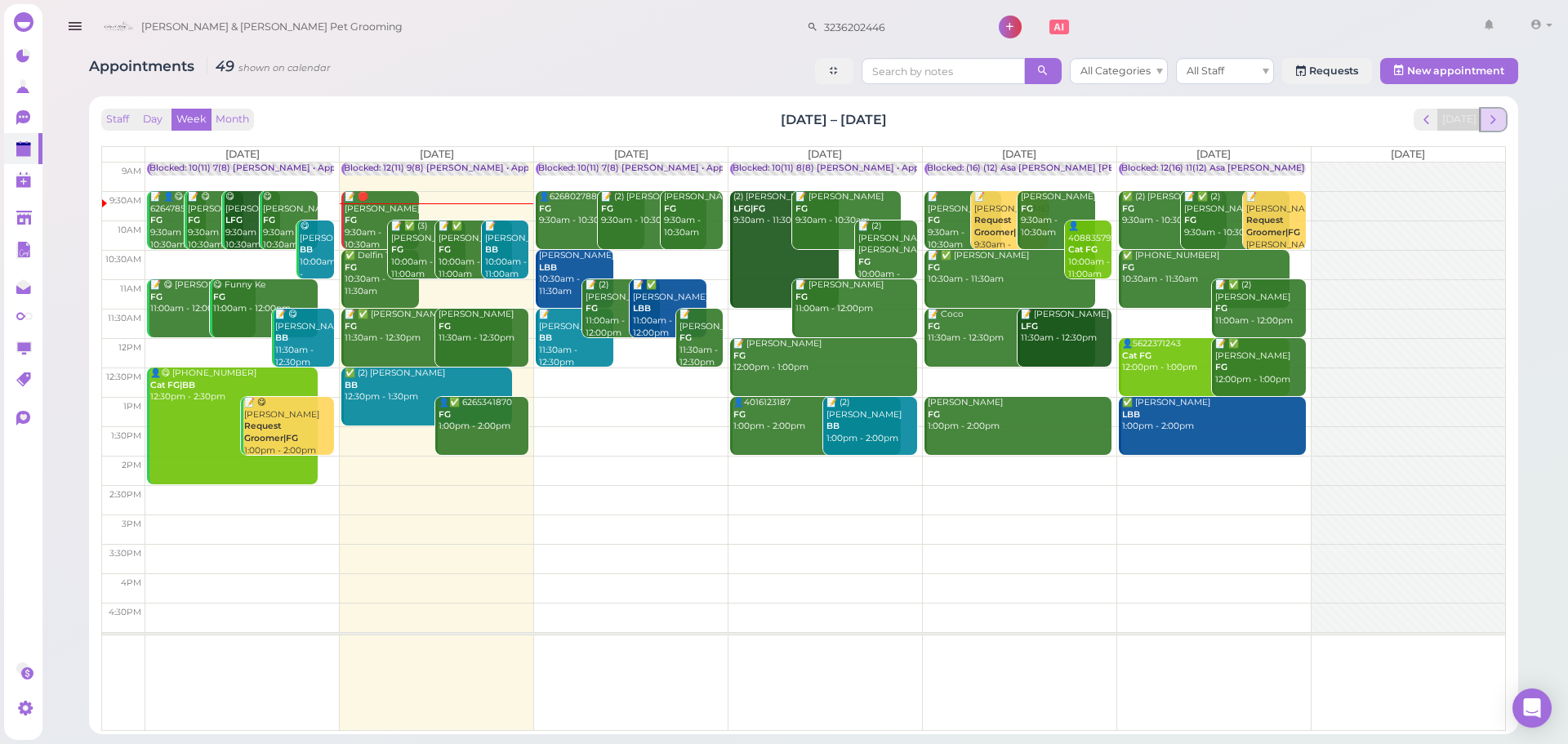
click at [1494, 121] on span "next" at bounding box center [1493, 119] width 15 height 15
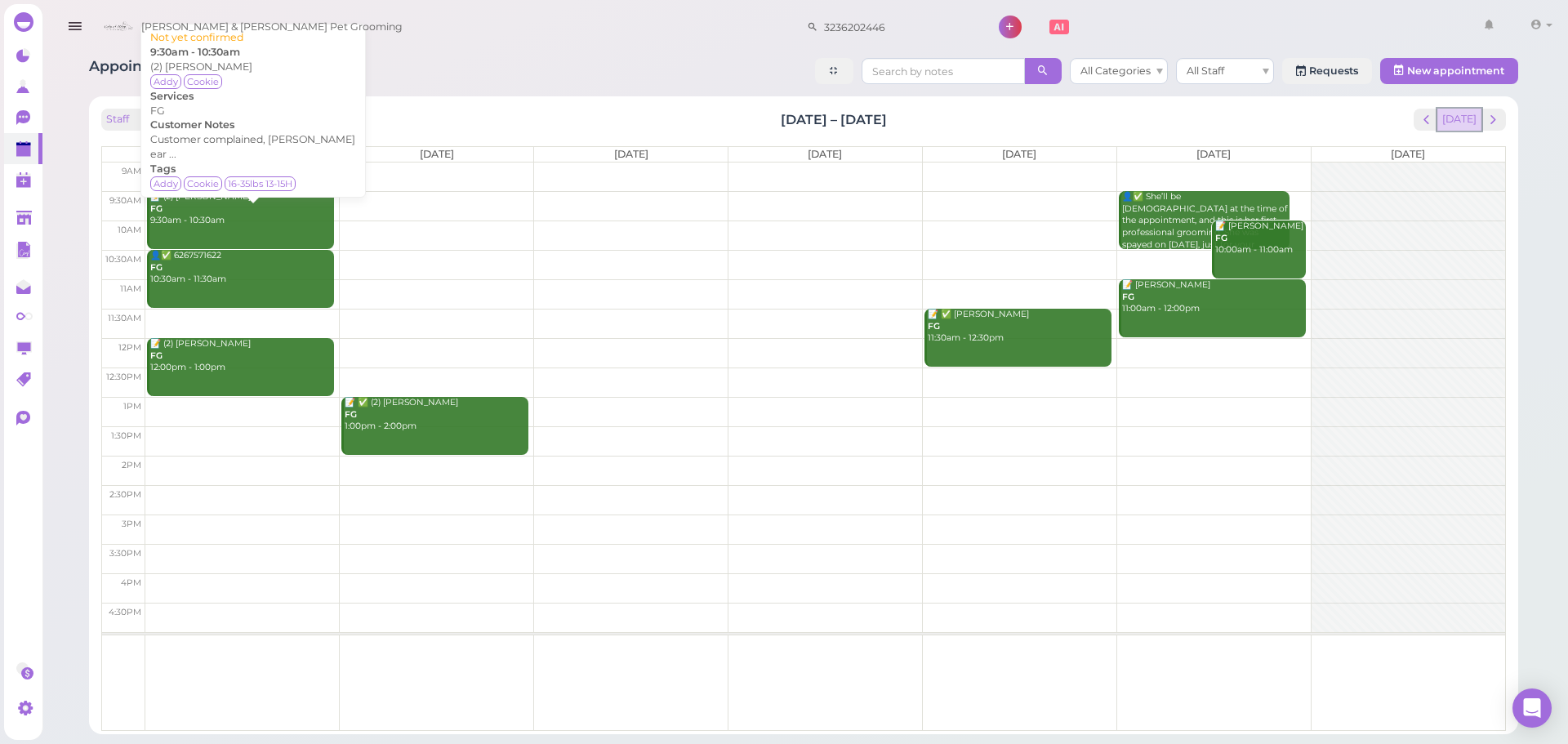
click at [1467, 127] on button "[DATE]" at bounding box center [1459, 120] width 44 height 22
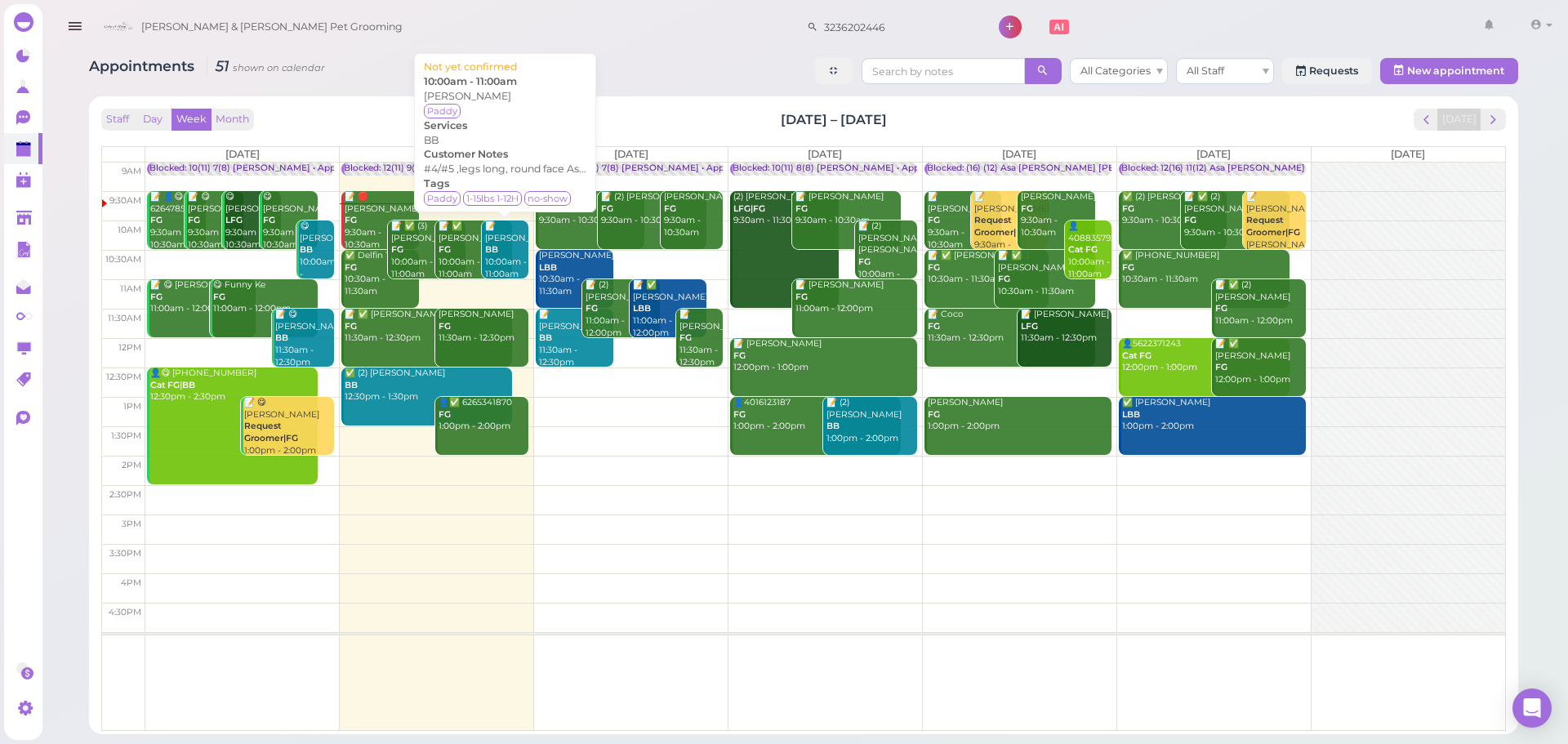
click at [525, 250] on div "📝 Ryan Shang BB 10:00am - 11:00am" at bounding box center [506, 250] width 44 height 59
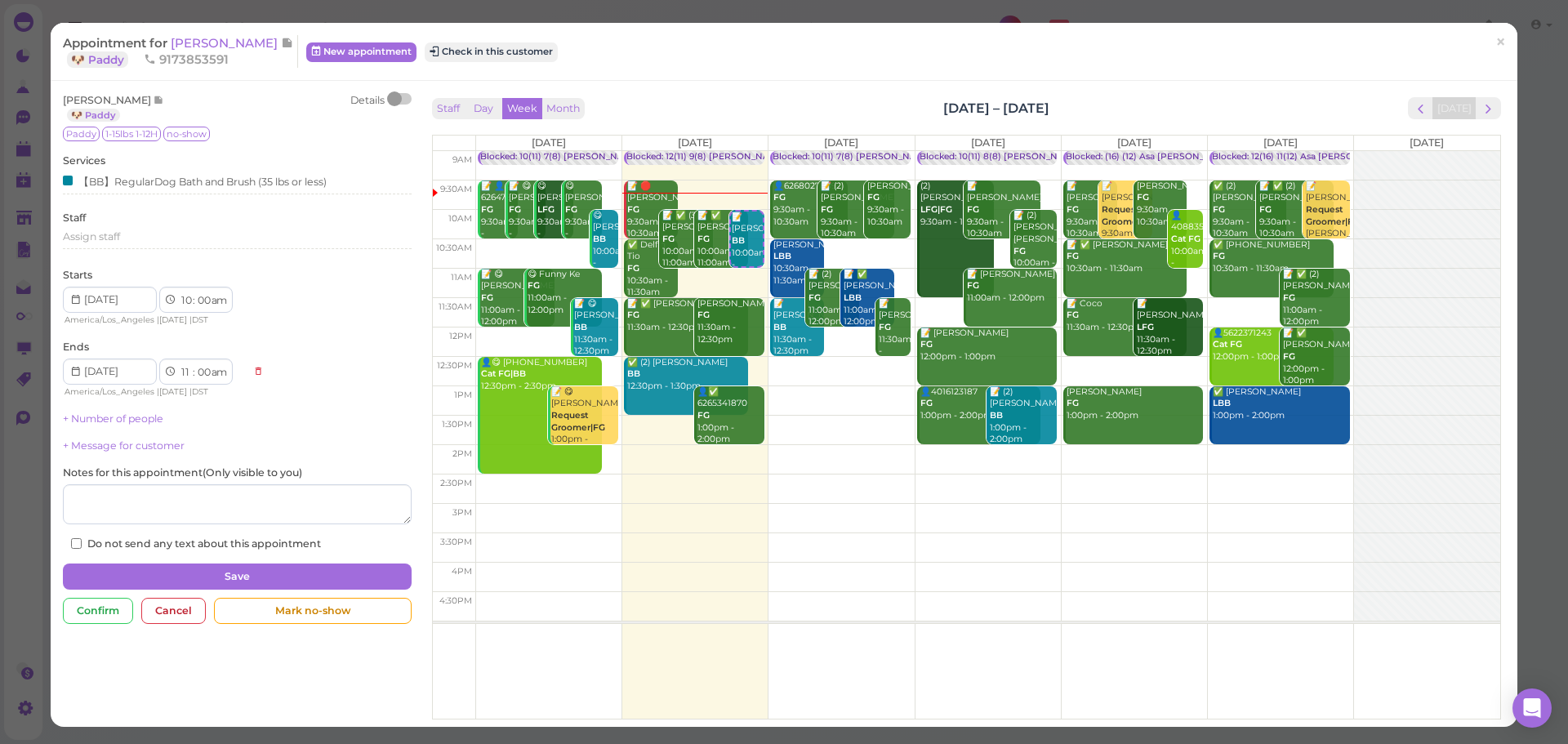
click at [218, 51] on span "9173853591" at bounding box center [186, 58] width 85 height 15
click at [220, 42] on span "Ryan Shang" at bounding box center [226, 42] width 111 height 15
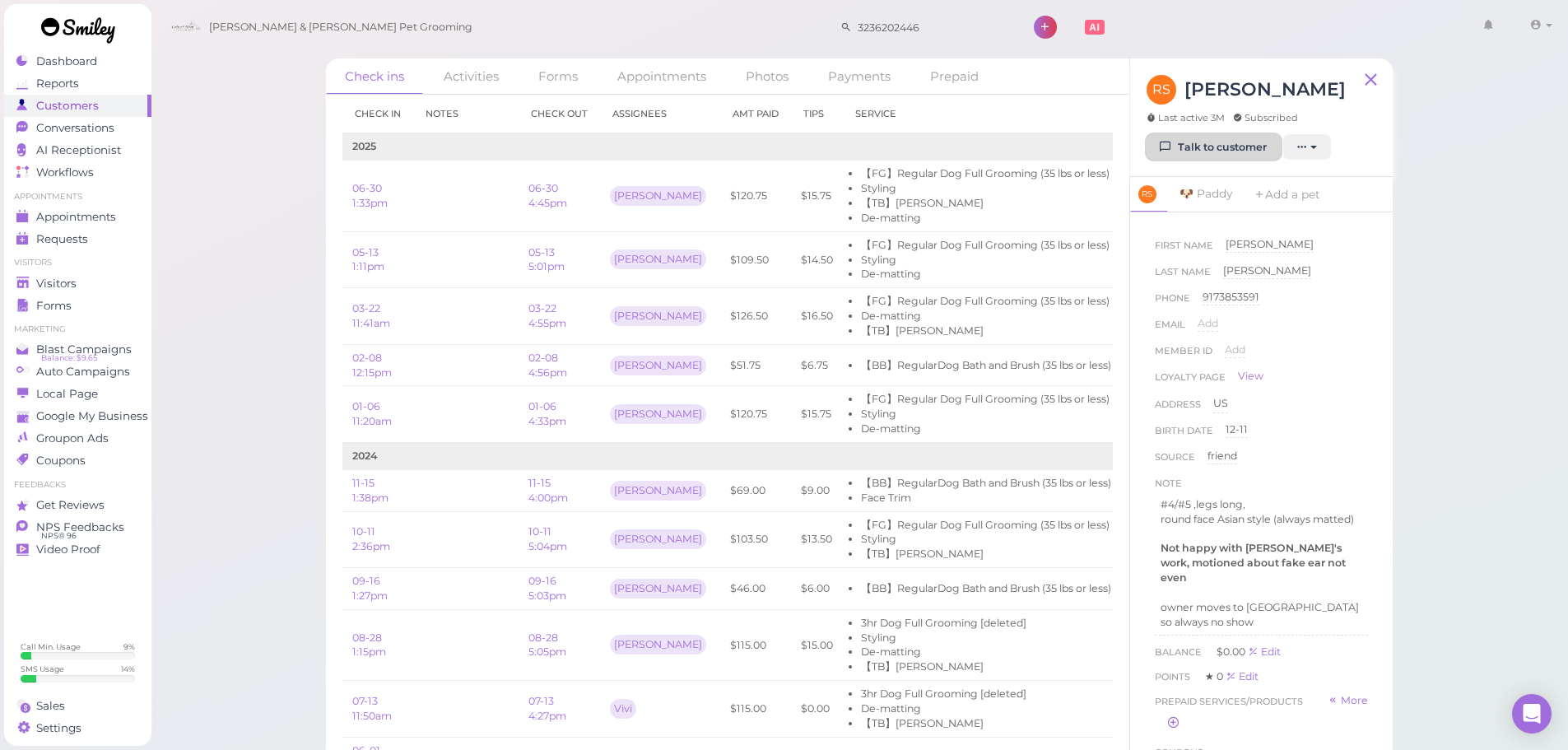
click at [1213, 150] on link "Talk to customer" at bounding box center [1214, 147] width 134 height 26
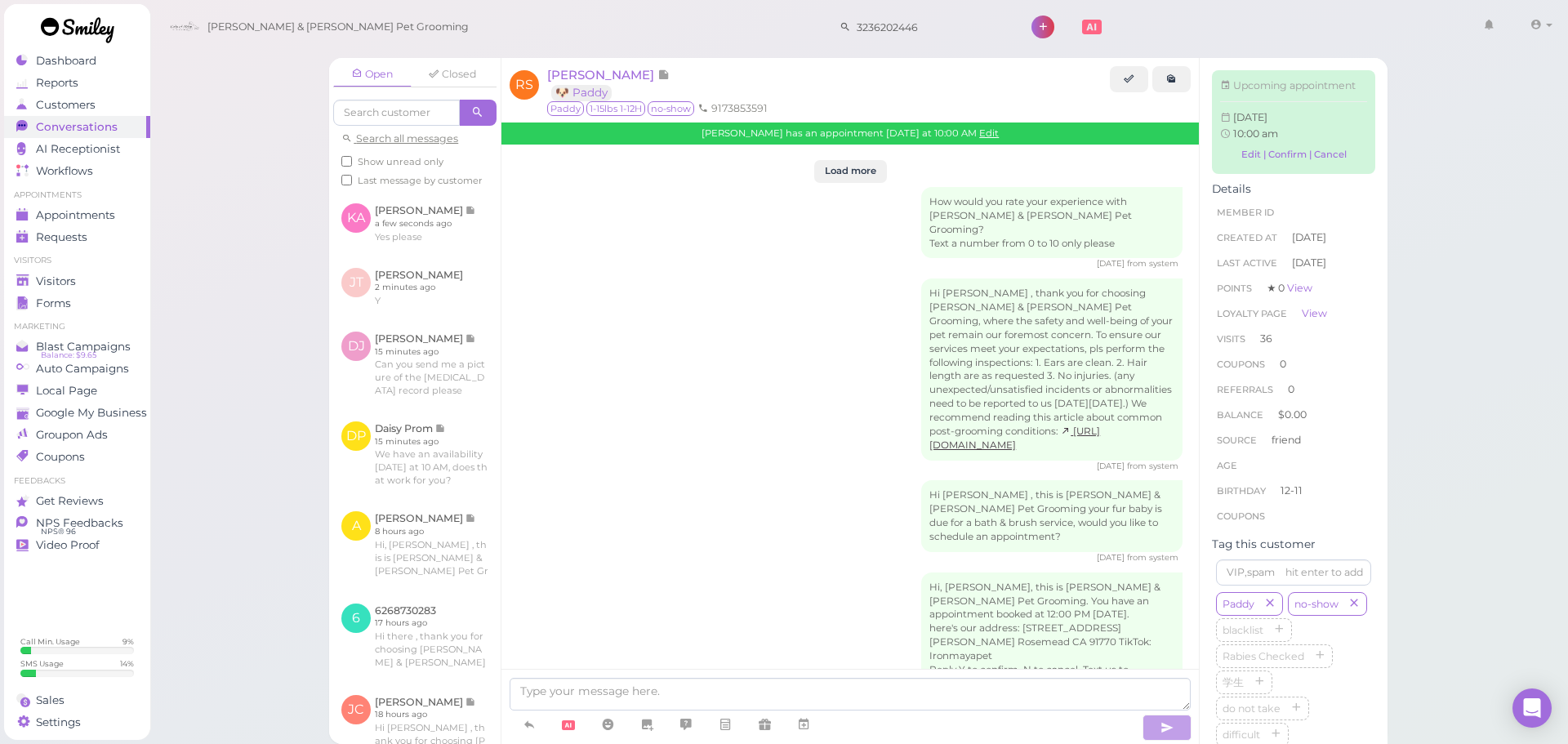
scroll to position [2743, 0]
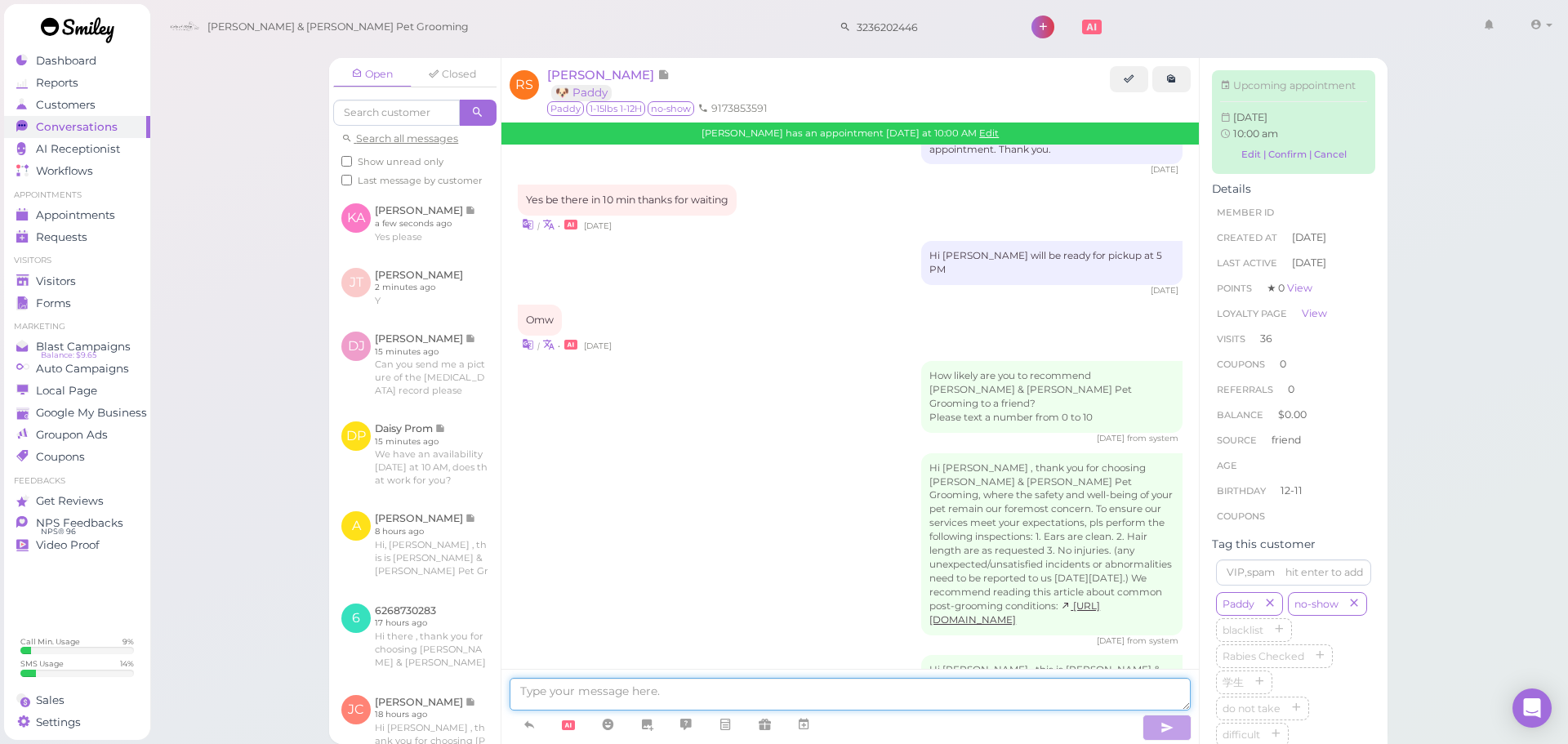
click at [716, 681] on textarea at bounding box center [851, 694] width 682 height 32
type textarea "下水道"
click at [76, 225] on link "Appointments" at bounding box center [77, 215] width 147 height 22
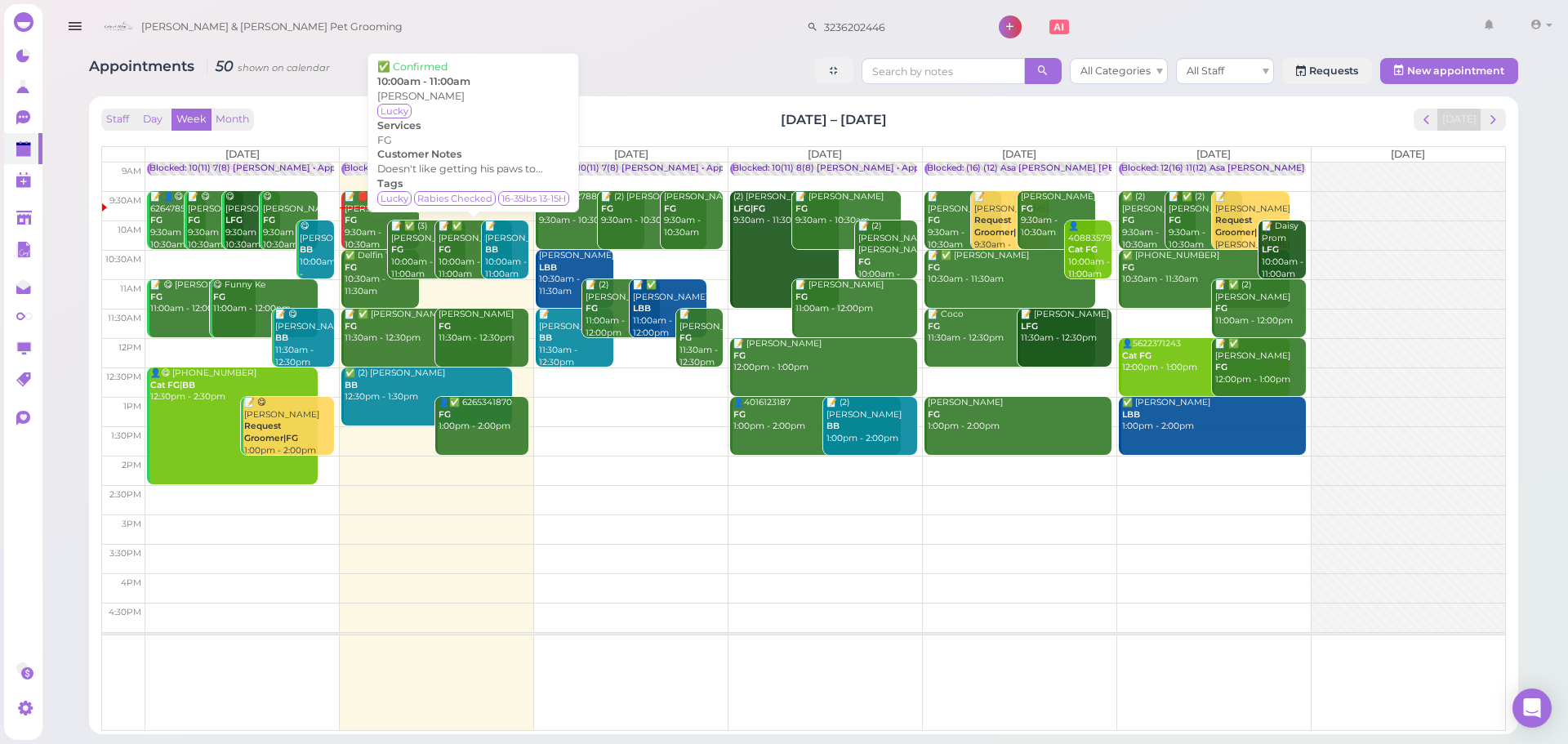
click at [457, 262] on div "📝 ✅ Anthony Pham FG 10:00am - 11:00am" at bounding box center [475, 250] width 75 height 59
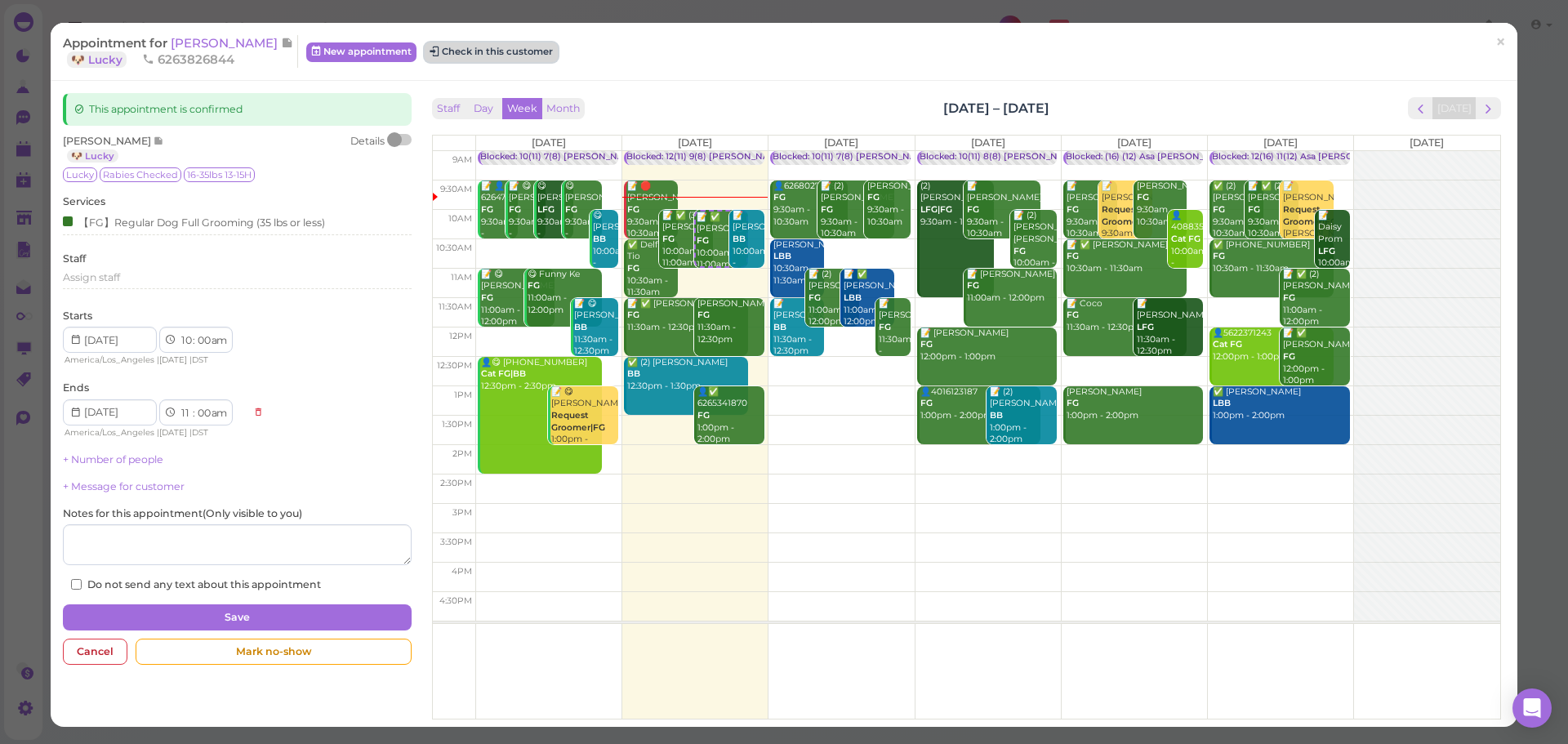
click at [494, 61] on button "Check in this customer" at bounding box center [491, 52] width 133 height 20
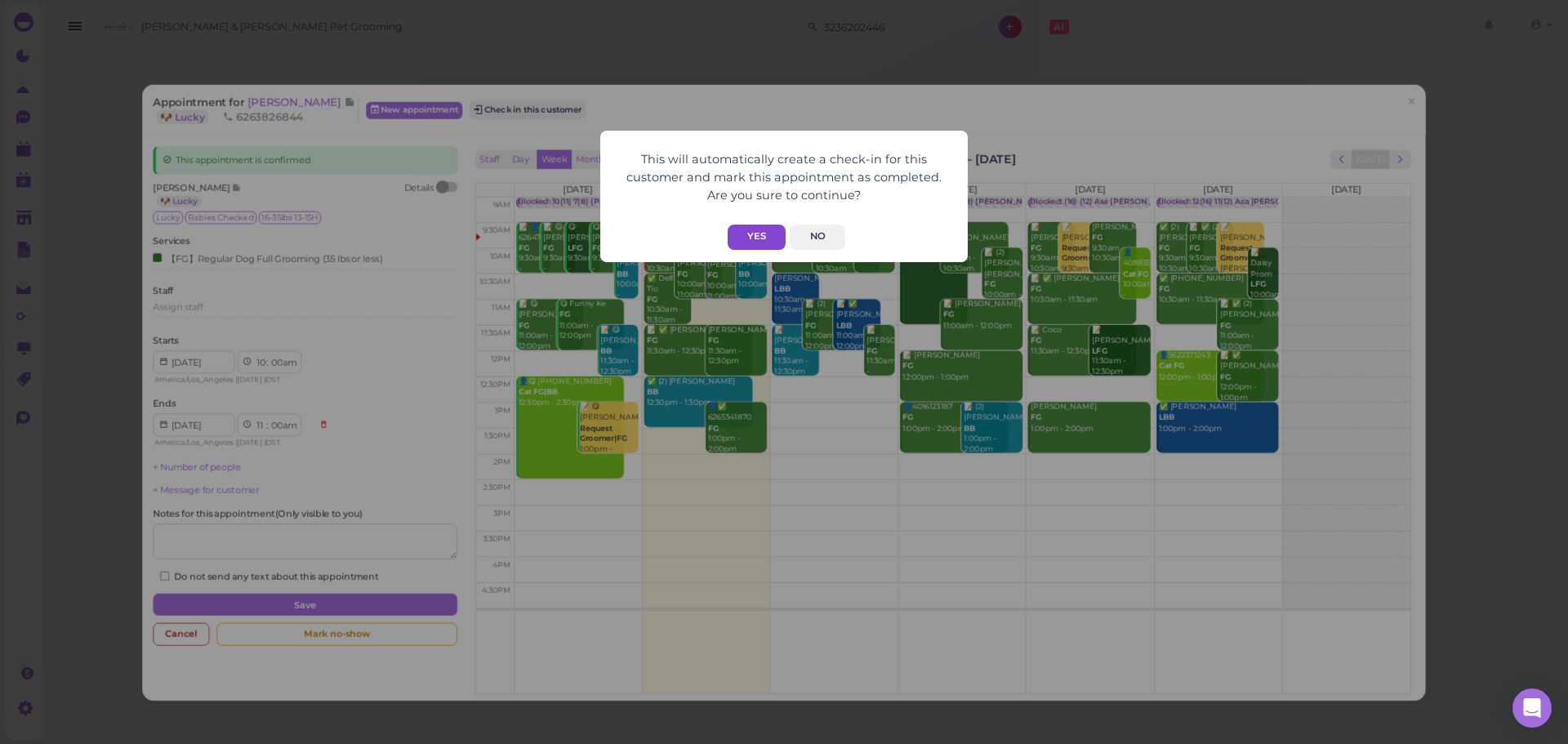
click at [772, 249] on button "Yes" at bounding box center [756, 237] width 58 height 25
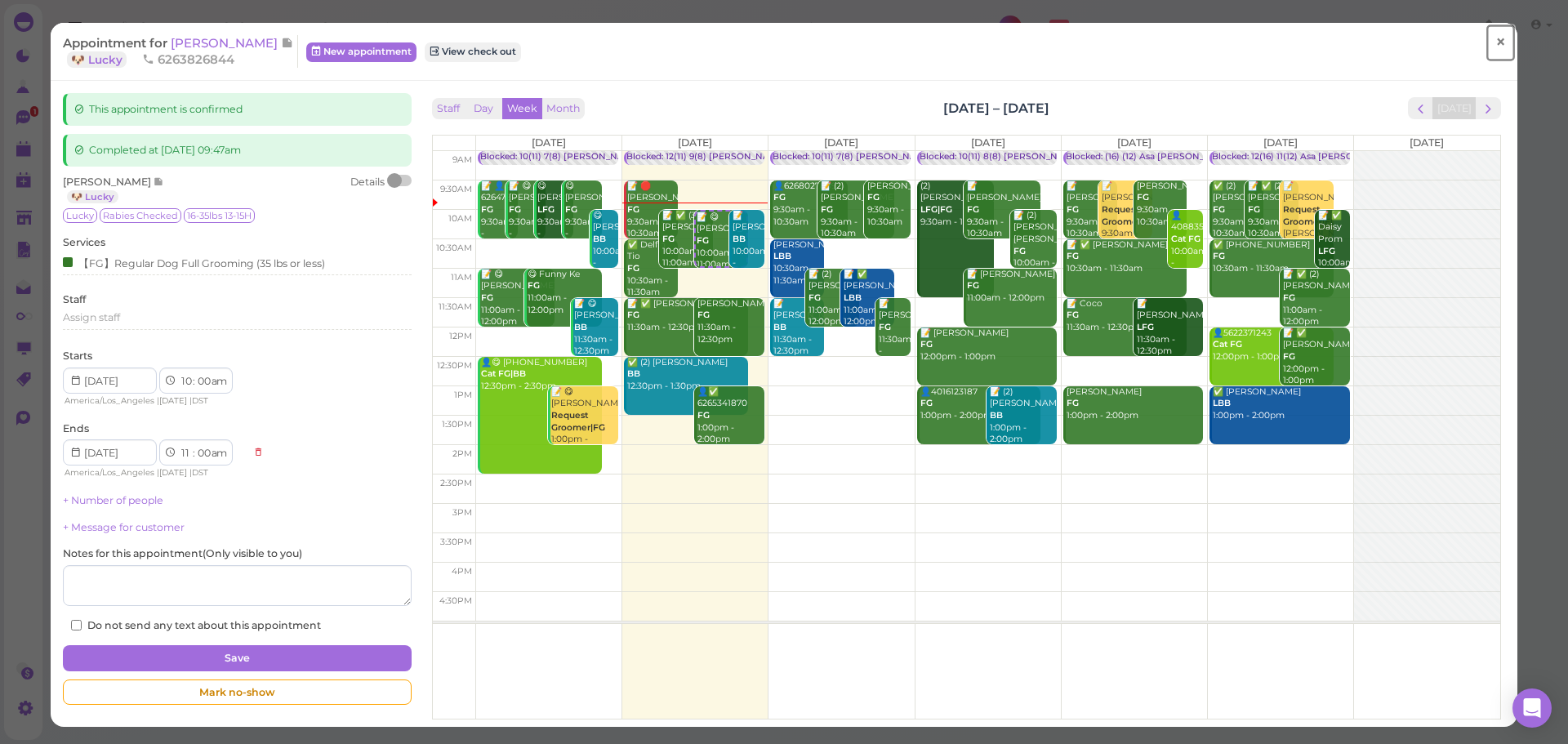
click at [1495, 40] on span "×" at bounding box center [1501, 42] width 11 height 22
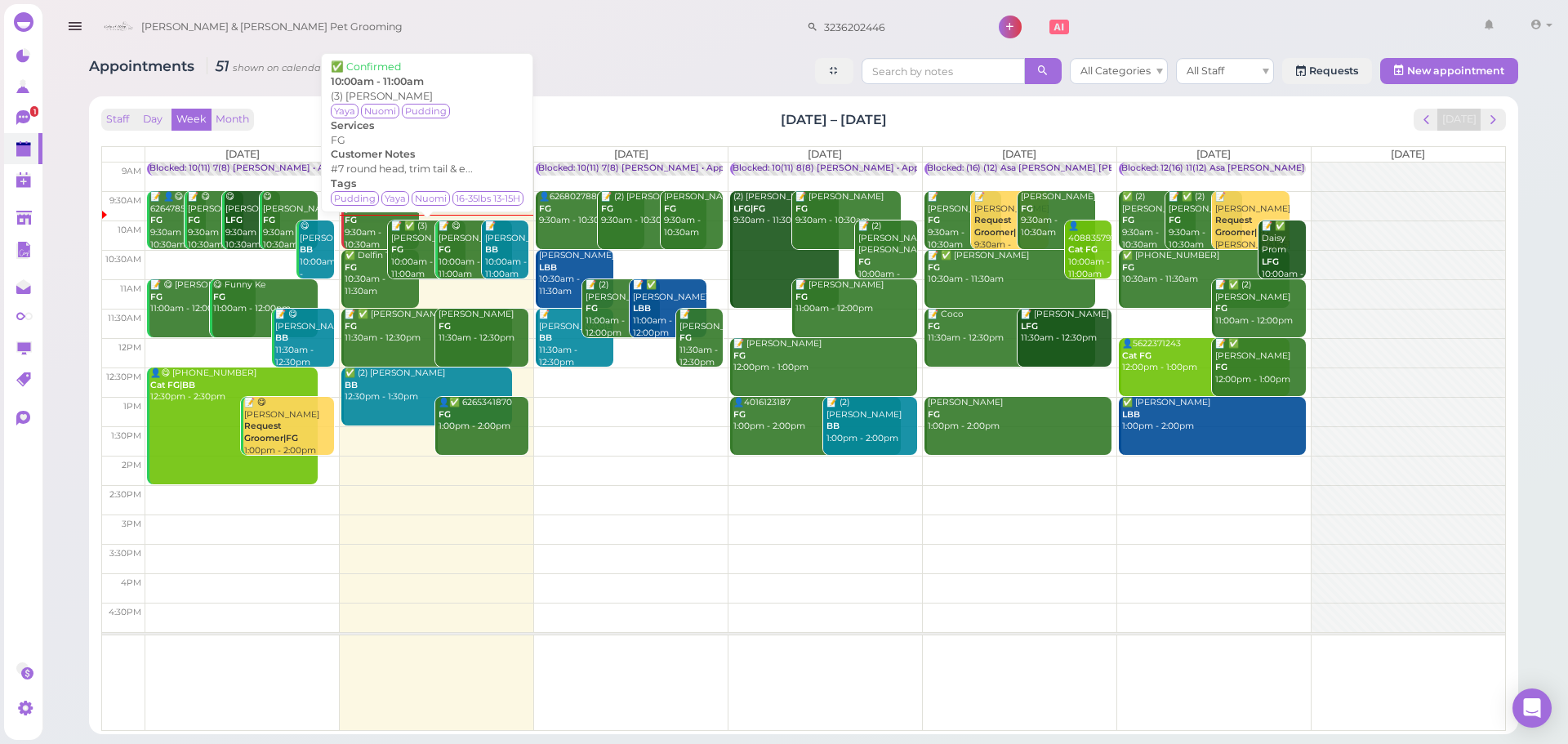
click at [420, 236] on div "📝 ✅ (3) Serena Wang FG 10:00am - 11:00am" at bounding box center [427, 250] width 75 height 59
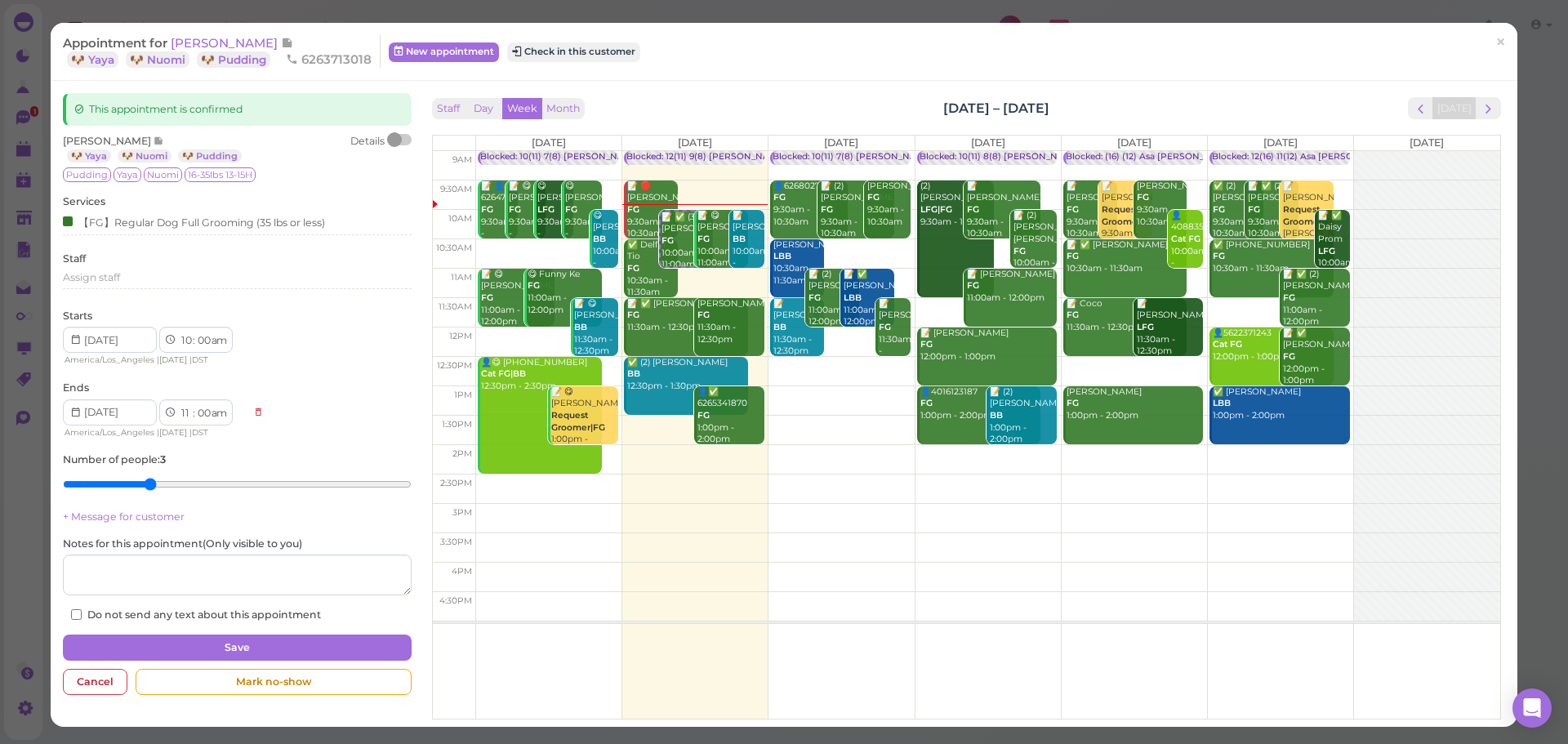
click at [572, 63] on div "Appointment for Serena Wang 🐶 Yaya 🐶 Nuomi 🐶 Pudding 6263713018 New appointment…" at bounding box center [775, 51] width 1425 height 32
click at [575, 57] on button "Check in this customer" at bounding box center [574, 52] width 133 height 20
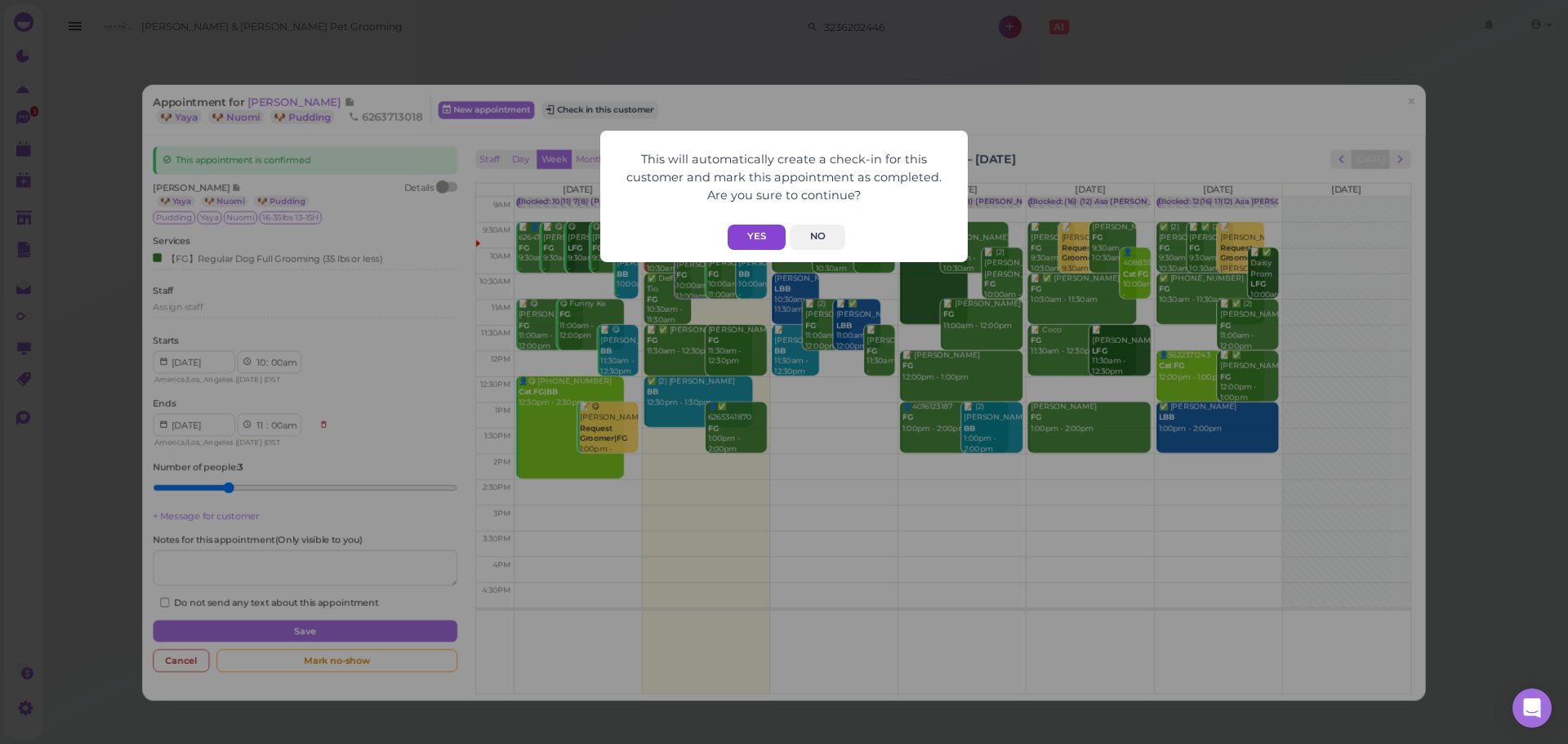
click at [772, 247] on button "Yes" at bounding box center [756, 237] width 58 height 25
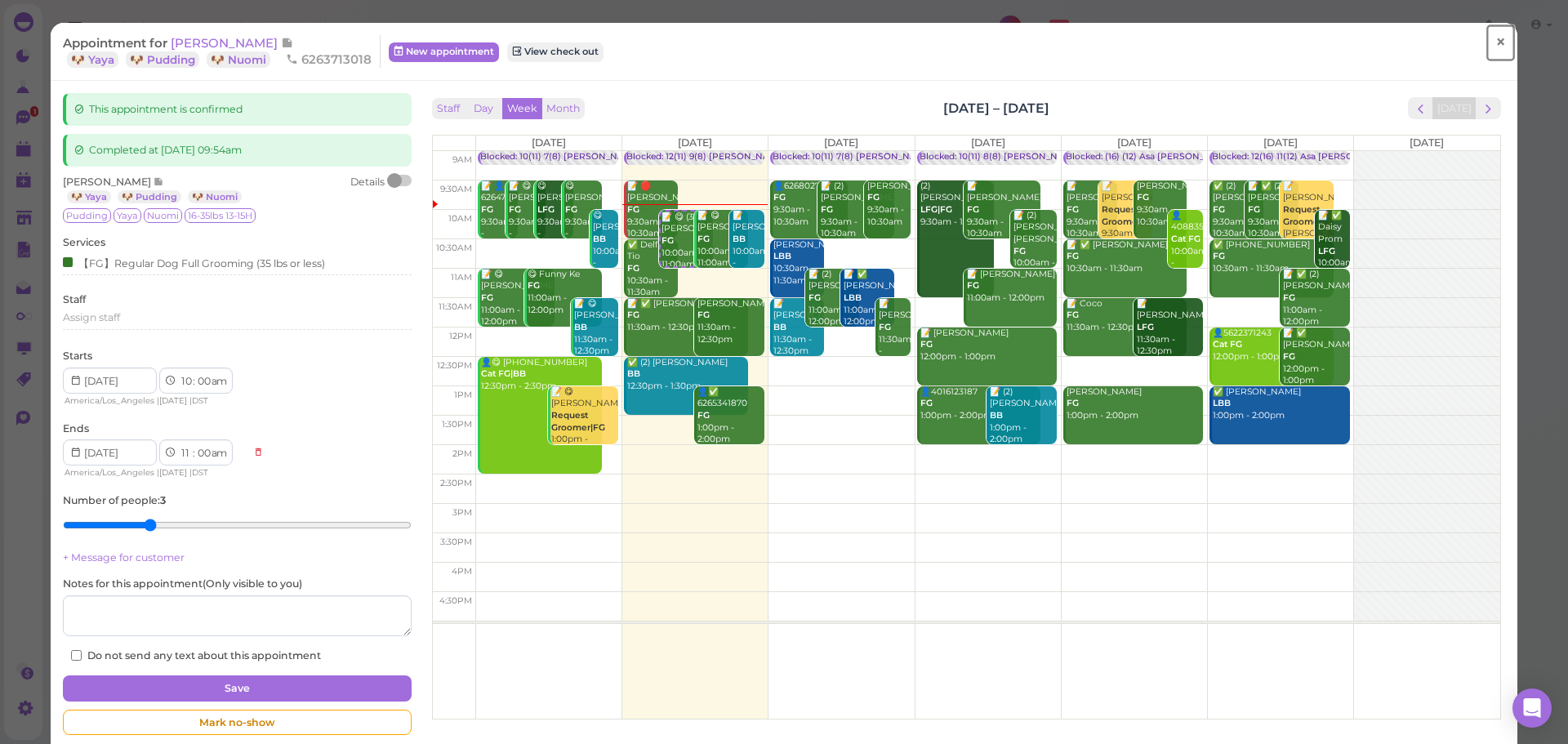
drag, startPoint x: 1491, startPoint y: 31, endPoint x: 1461, endPoint y: 26, distance: 30.4
click at [1495, 31] on span "×" at bounding box center [1501, 42] width 11 height 22
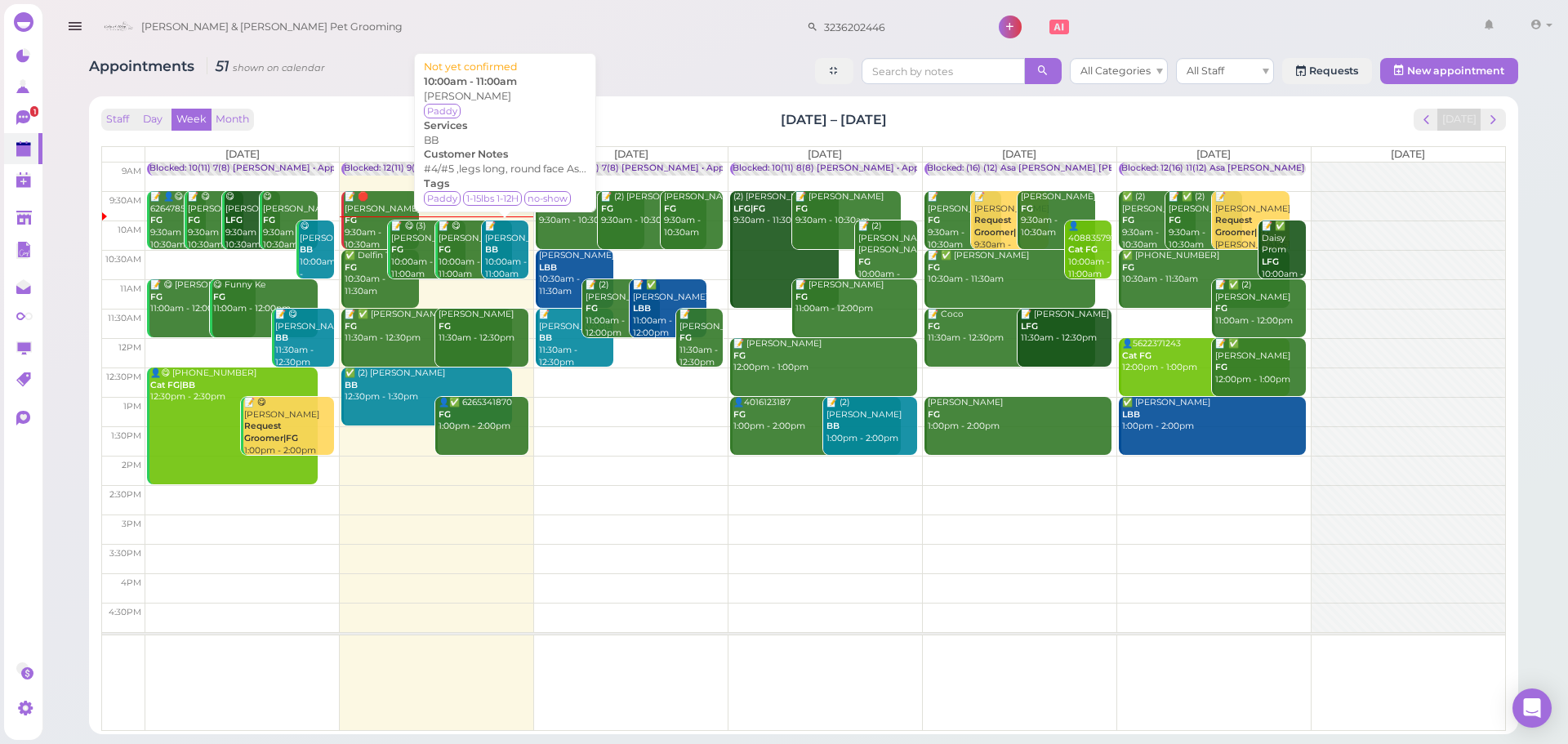
click at [491, 254] on b "BB" at bounding box center [492, 250] width 13 height 11
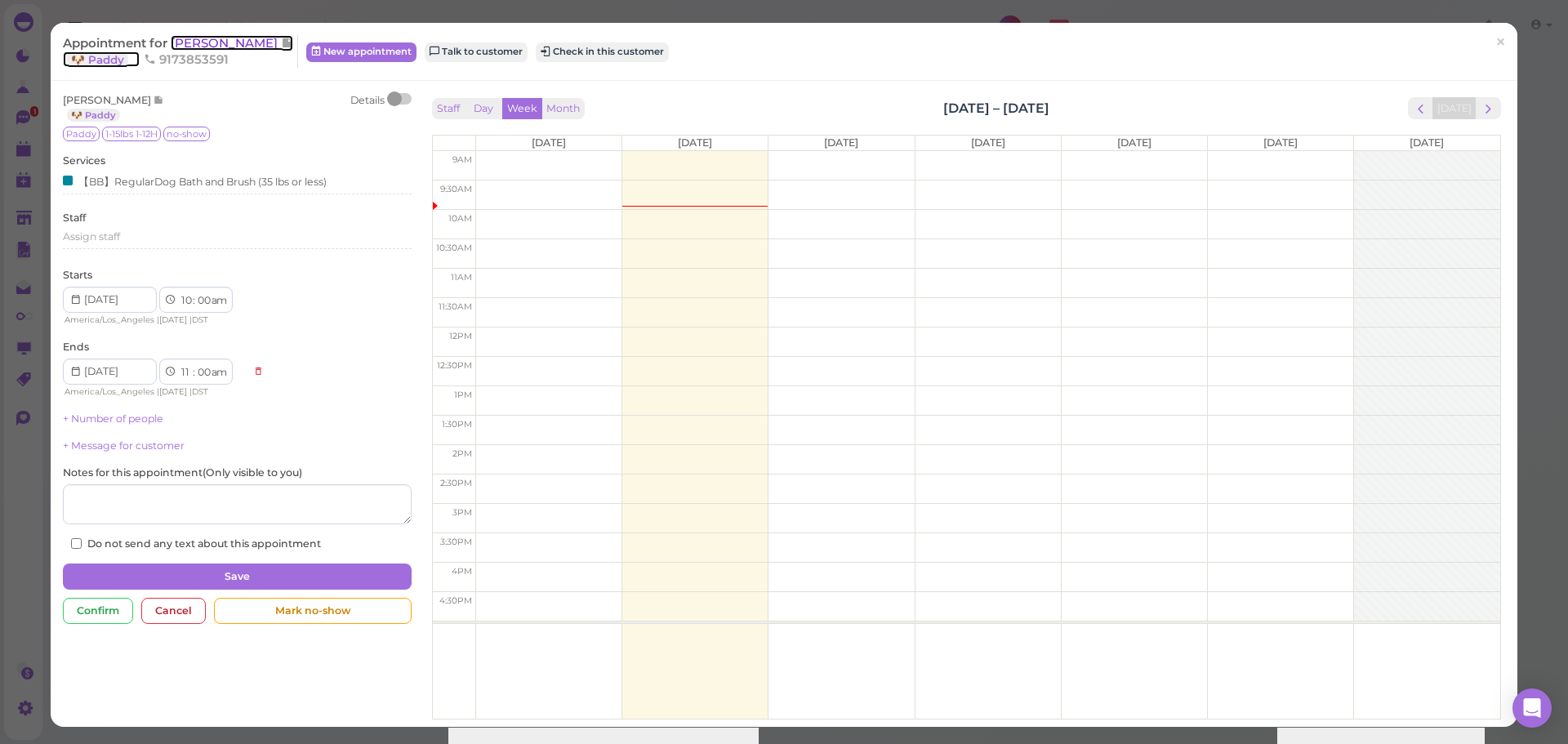
click at [190, 36] on span "Ryan Shang" at bounding box center [226, 42] width 111 height 15
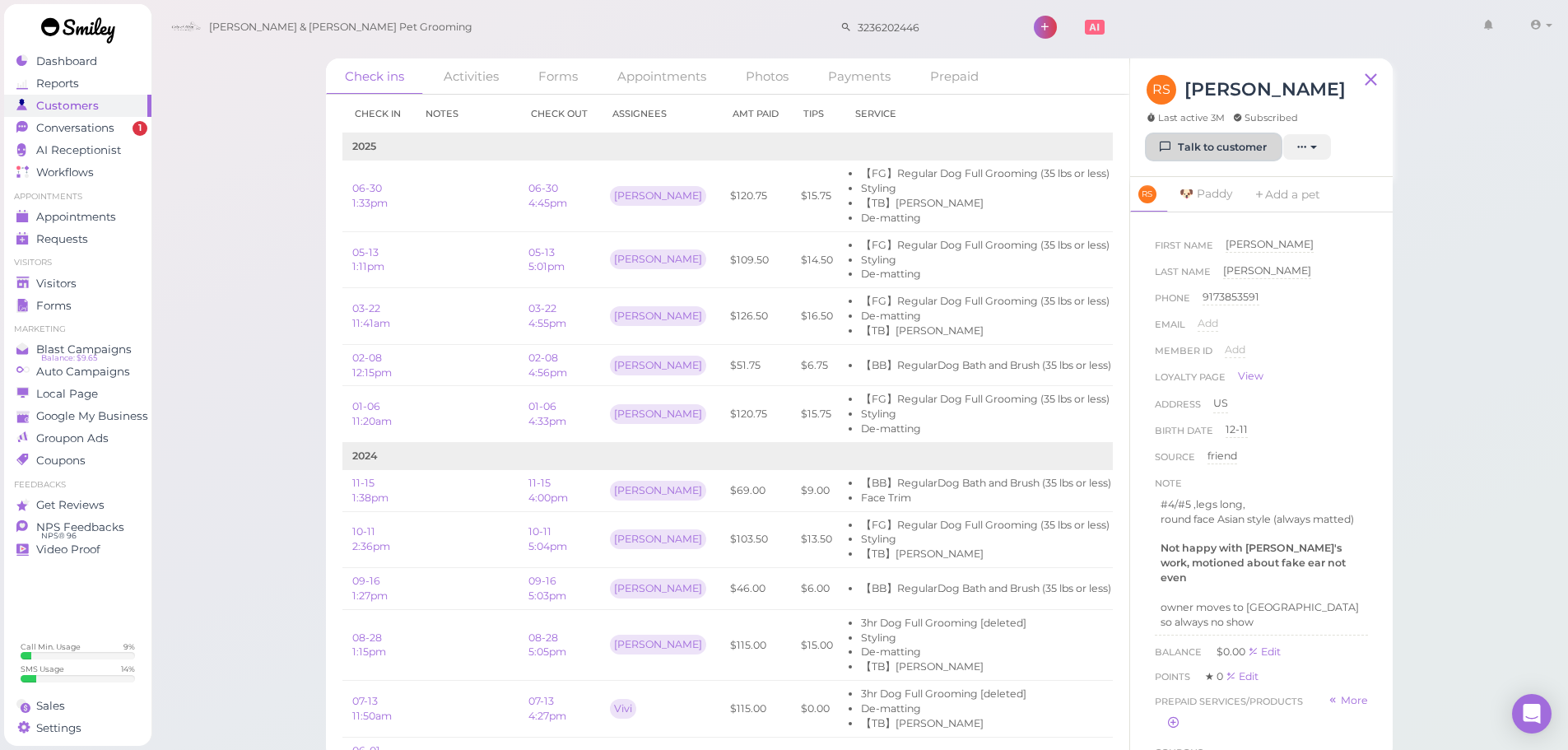
click at [1233, 143] on link "Talk to customer" at bounding box center [1214, 147] width 134 height 26
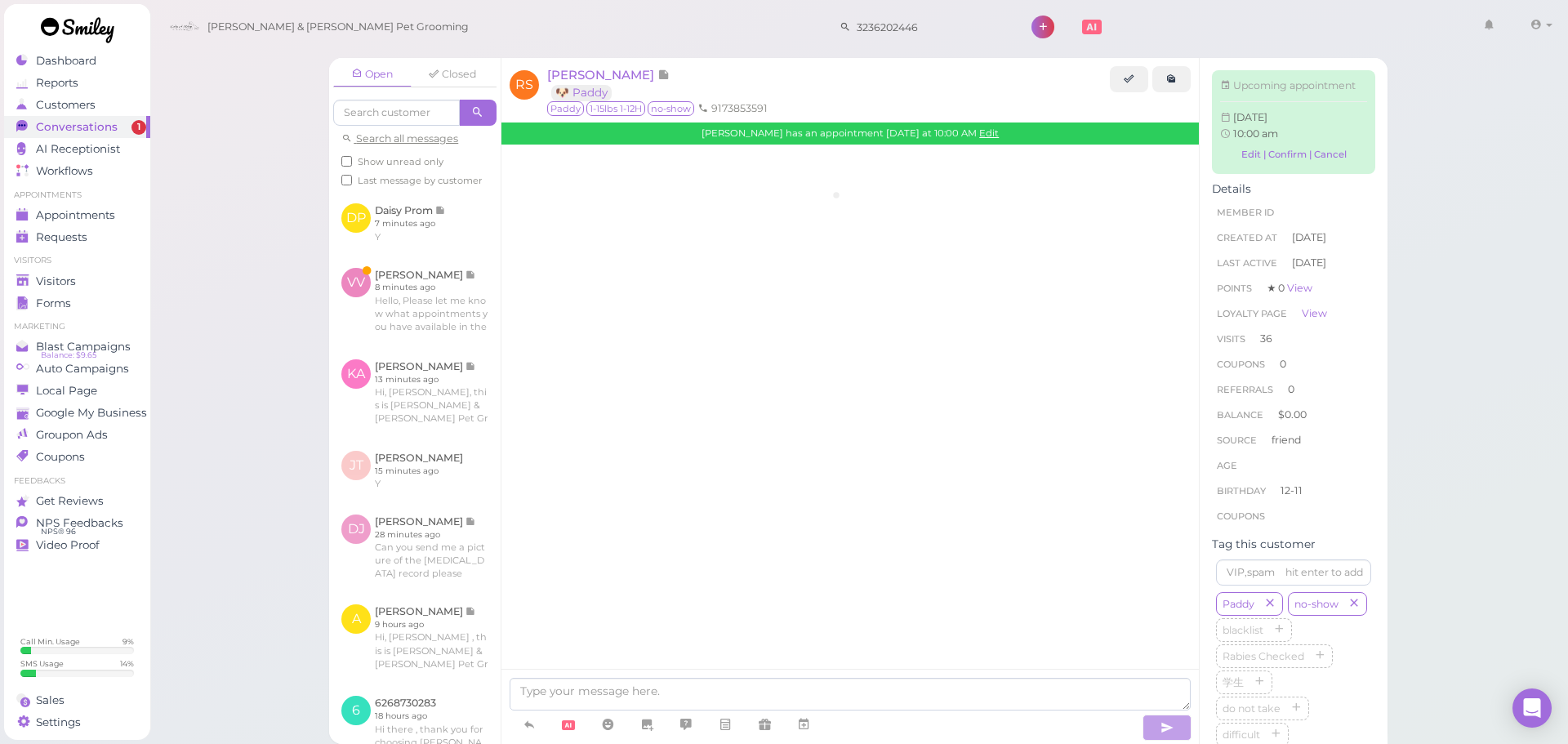
scroll to position [2743, 0]
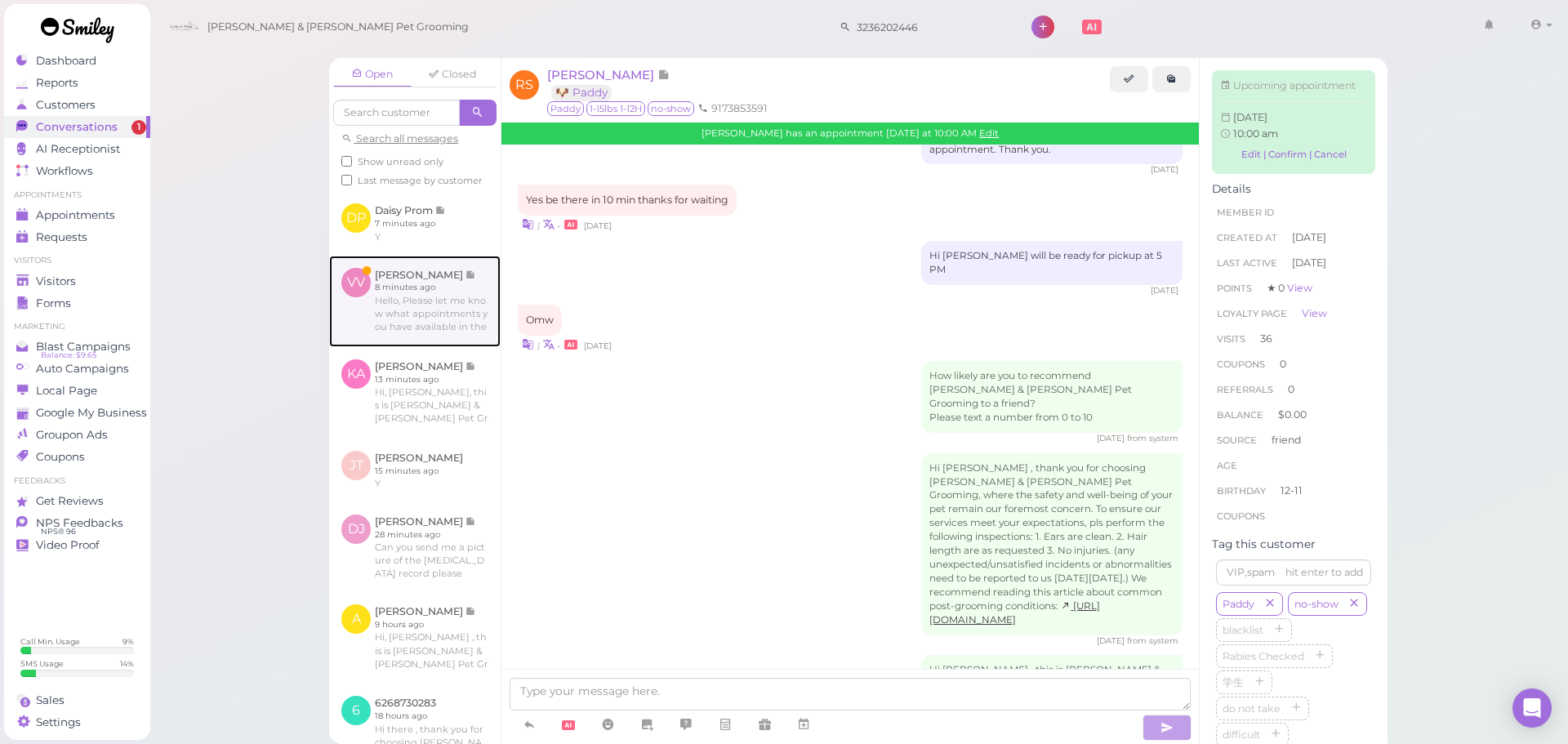
click at [450, 323] on link at bounding box center [414, 301] width 172 height 92
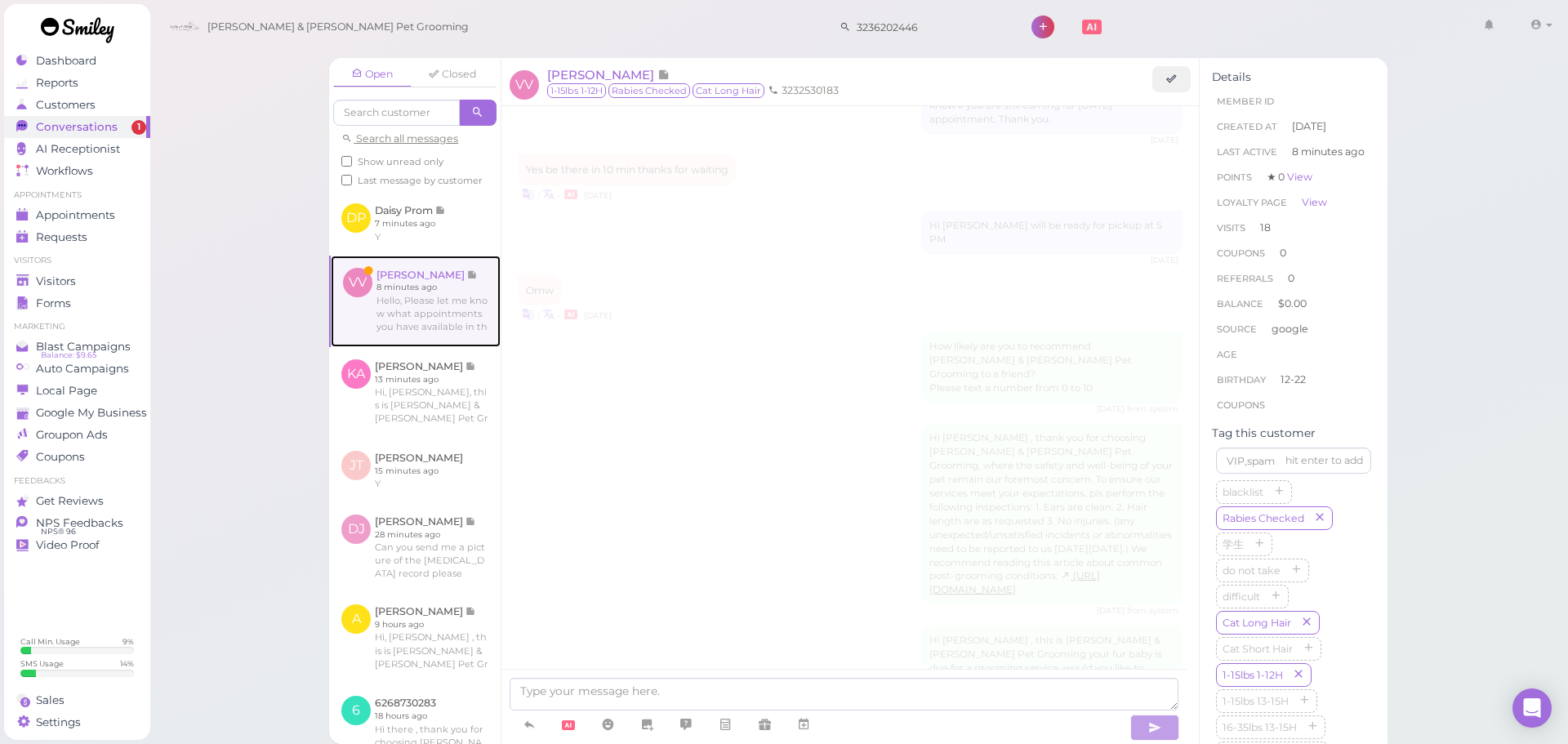
scroll to position [2348, 0]
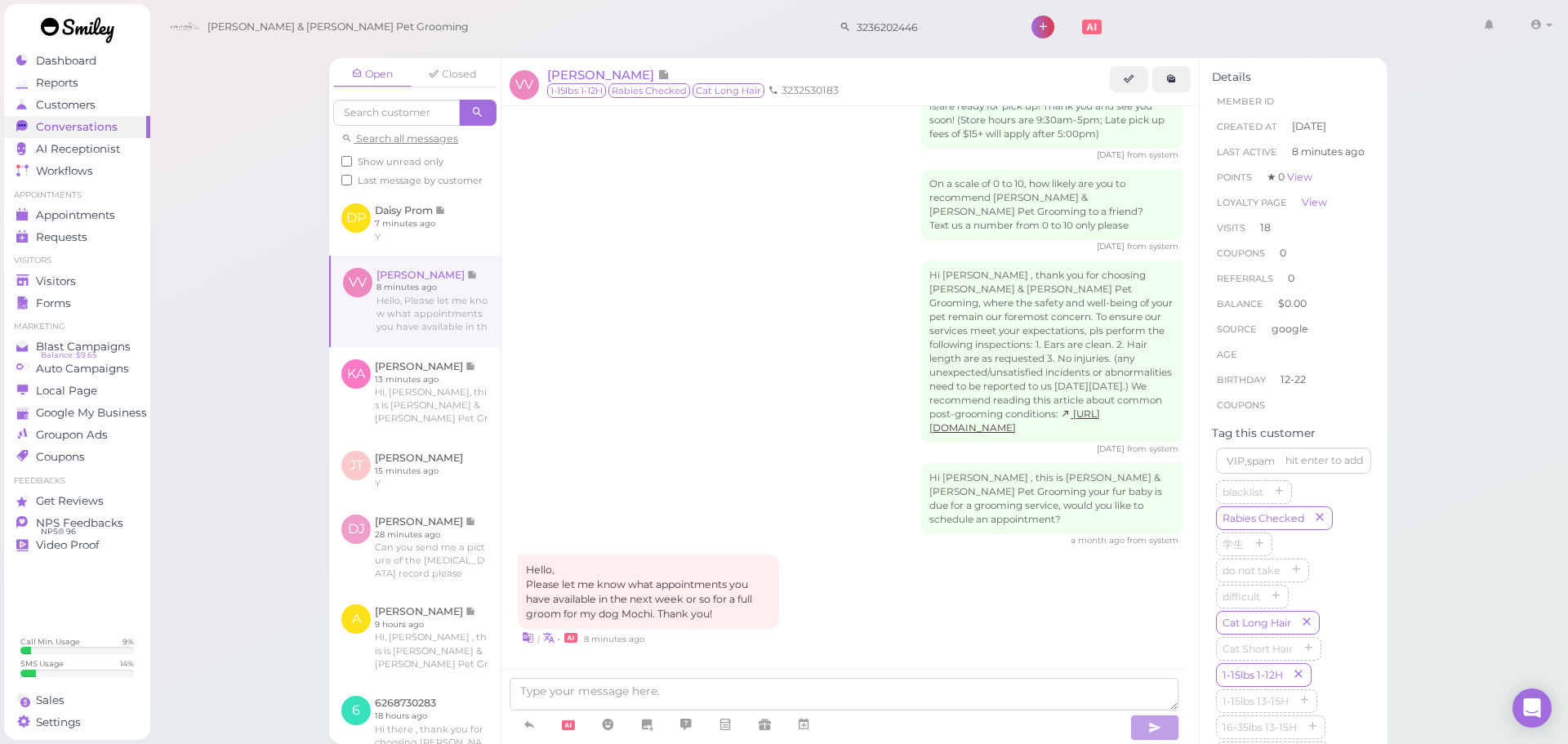
drag, startPoint x: 664, startPoint y: 674, endPoint x: 662, endPoint y: 689, distance: 15.1
click at [664, 678] on div at bounding box center [844, 706] width 685 height 75
click at [662, 689] on textarea at bounding box center [844, 694] width 669 height 32
type textarea "Does Monday at 10:30 work for you?"
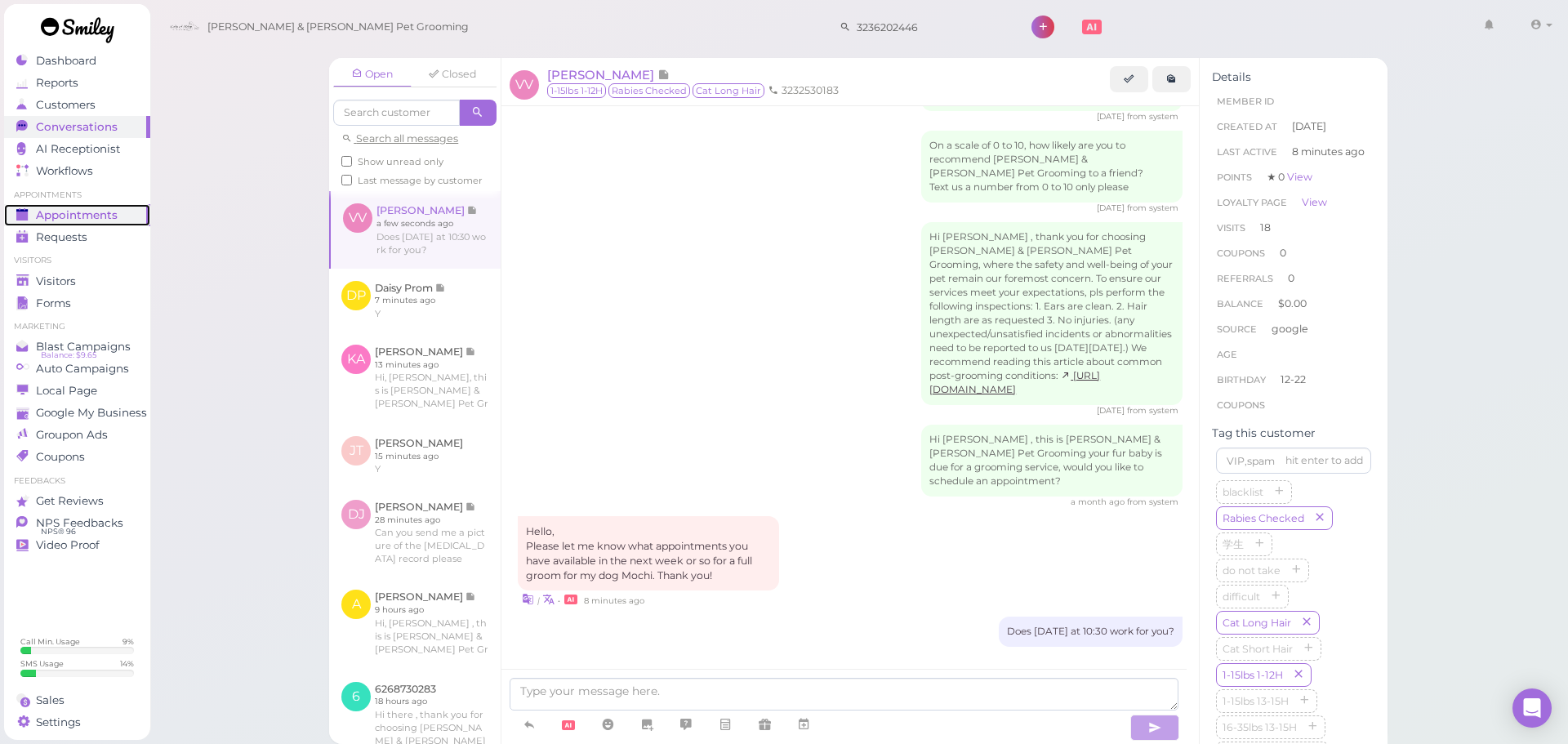
click at [88, 212] on span "Appointments" at bounding box center [76, 215] width 82 height 13
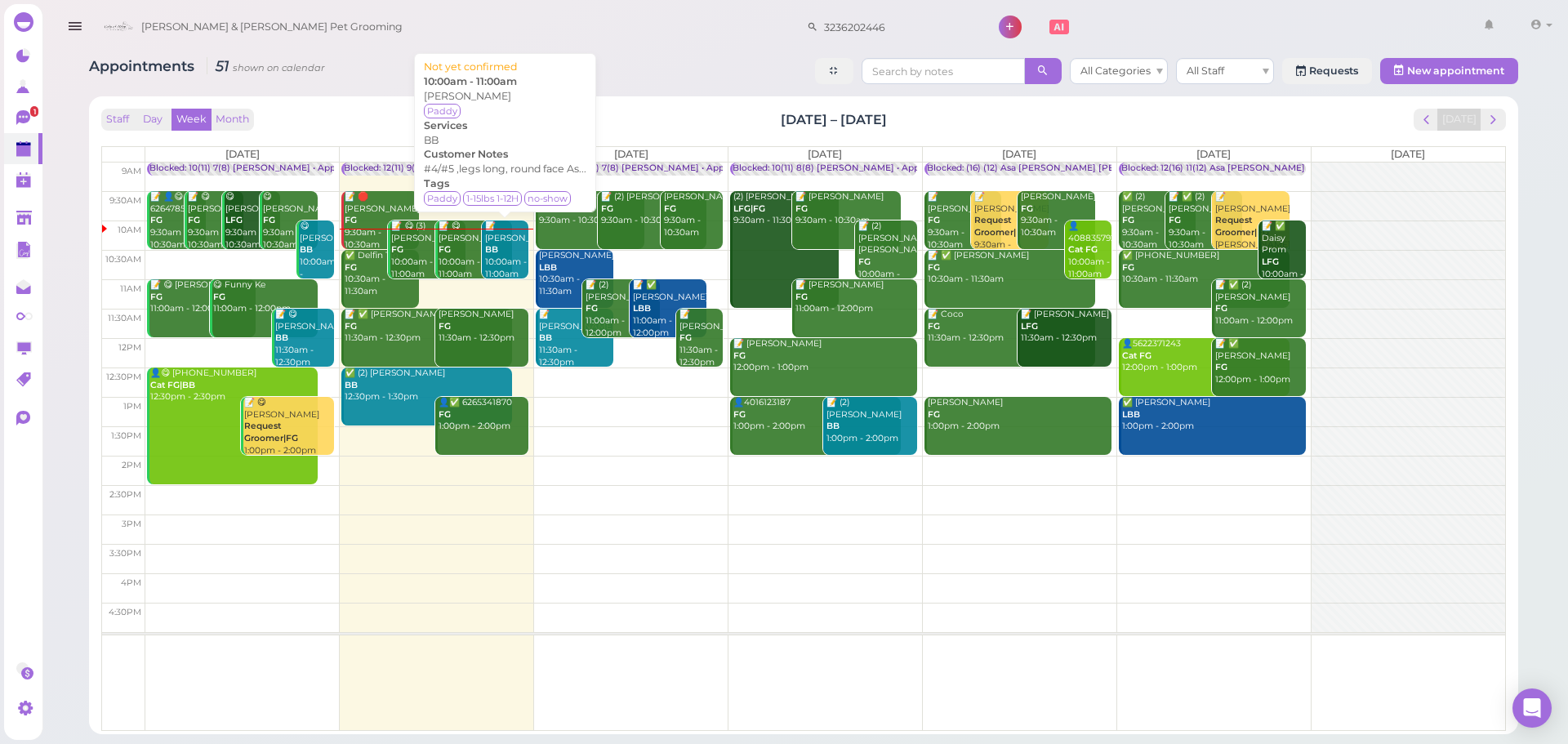
click at [494, 242] on div "📝 Ryan Shang BB 10:00am - 11:00am" at bounding box center [506, 250] width 44 height 59
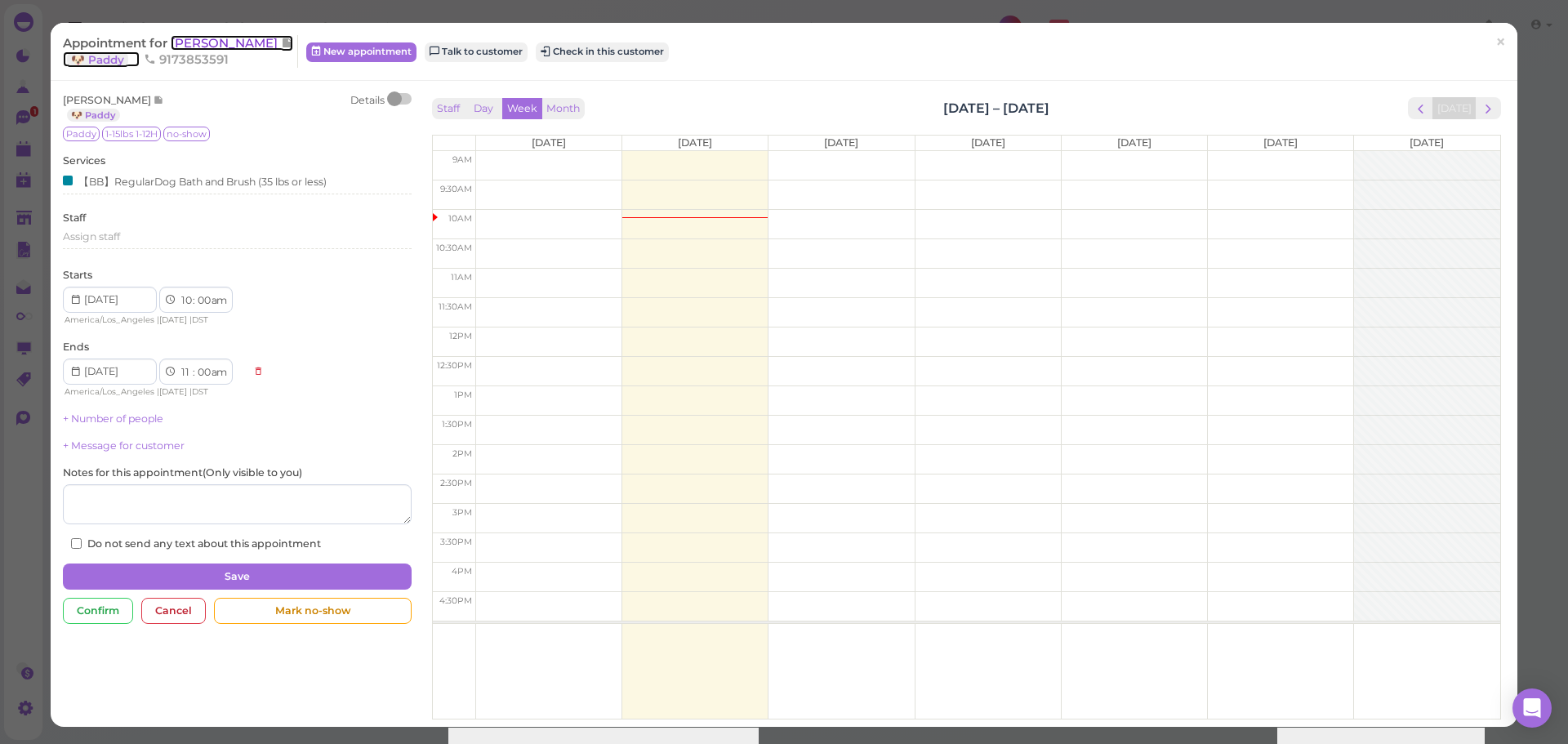
click at [207, 40] on span "Ryan Shang" at bounding box center [226, 42] width 111 height 15
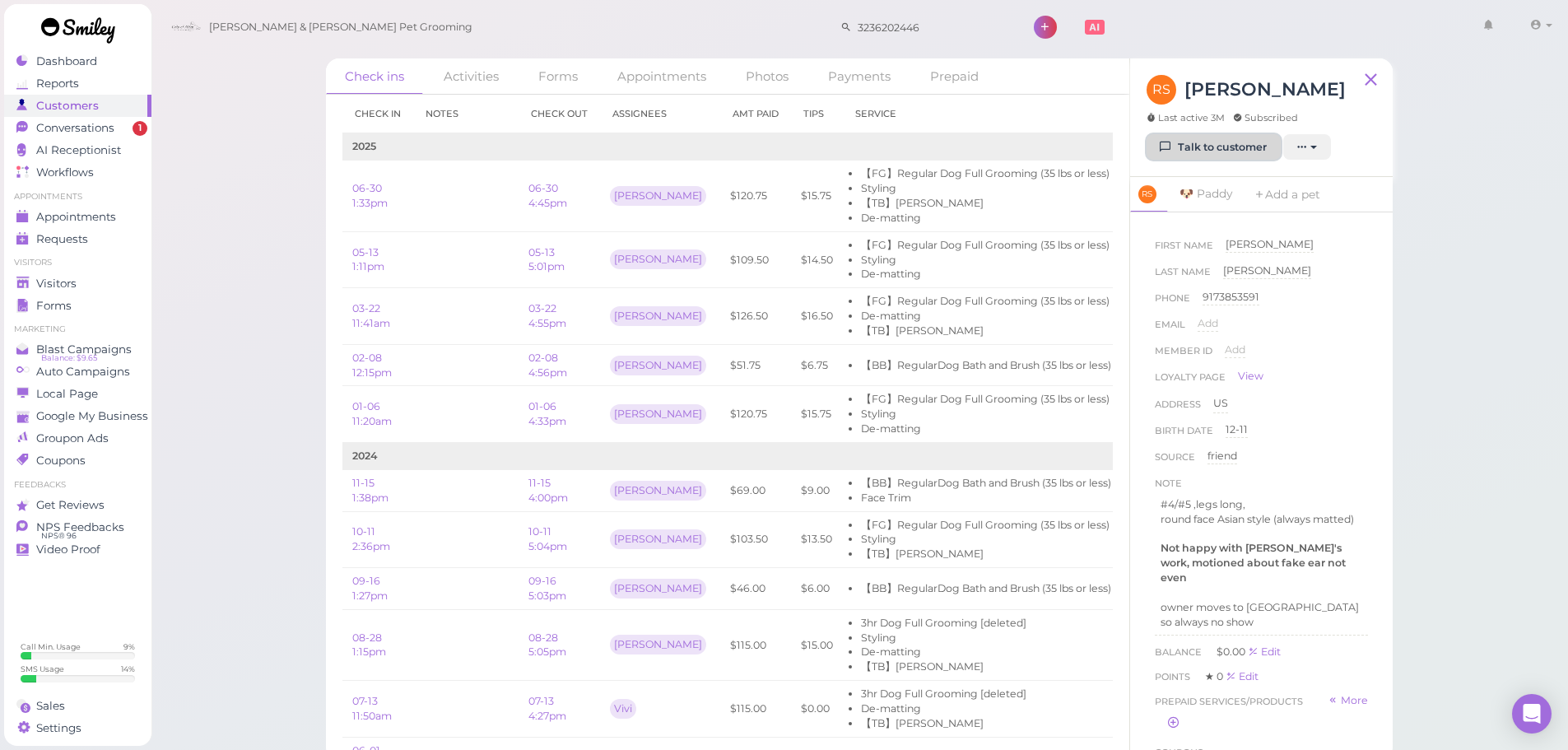
click at [1174, 156] on link "Talk to customer" at bounding box center [1214, 147] width 134 height 26
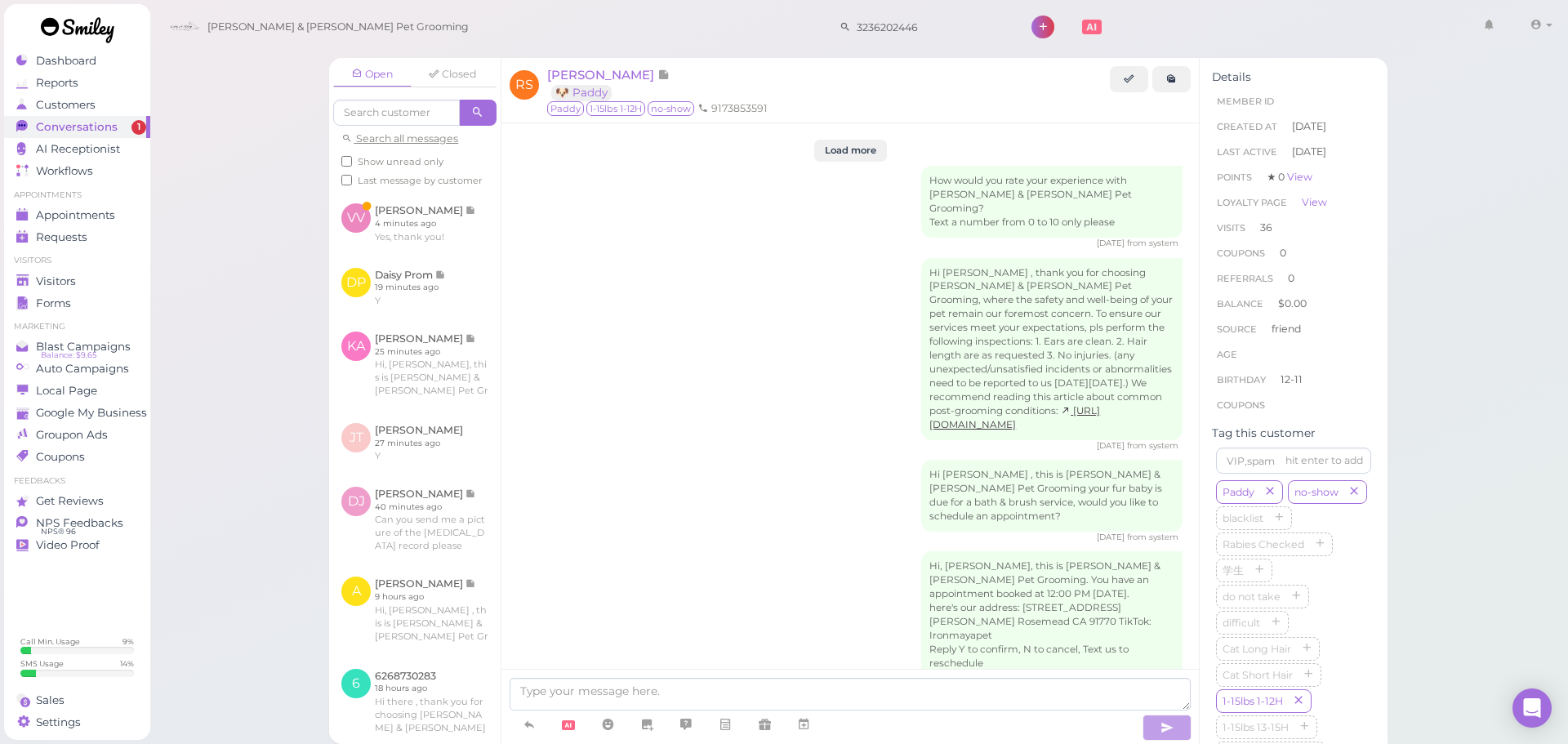
scroll to position [2735, 0]
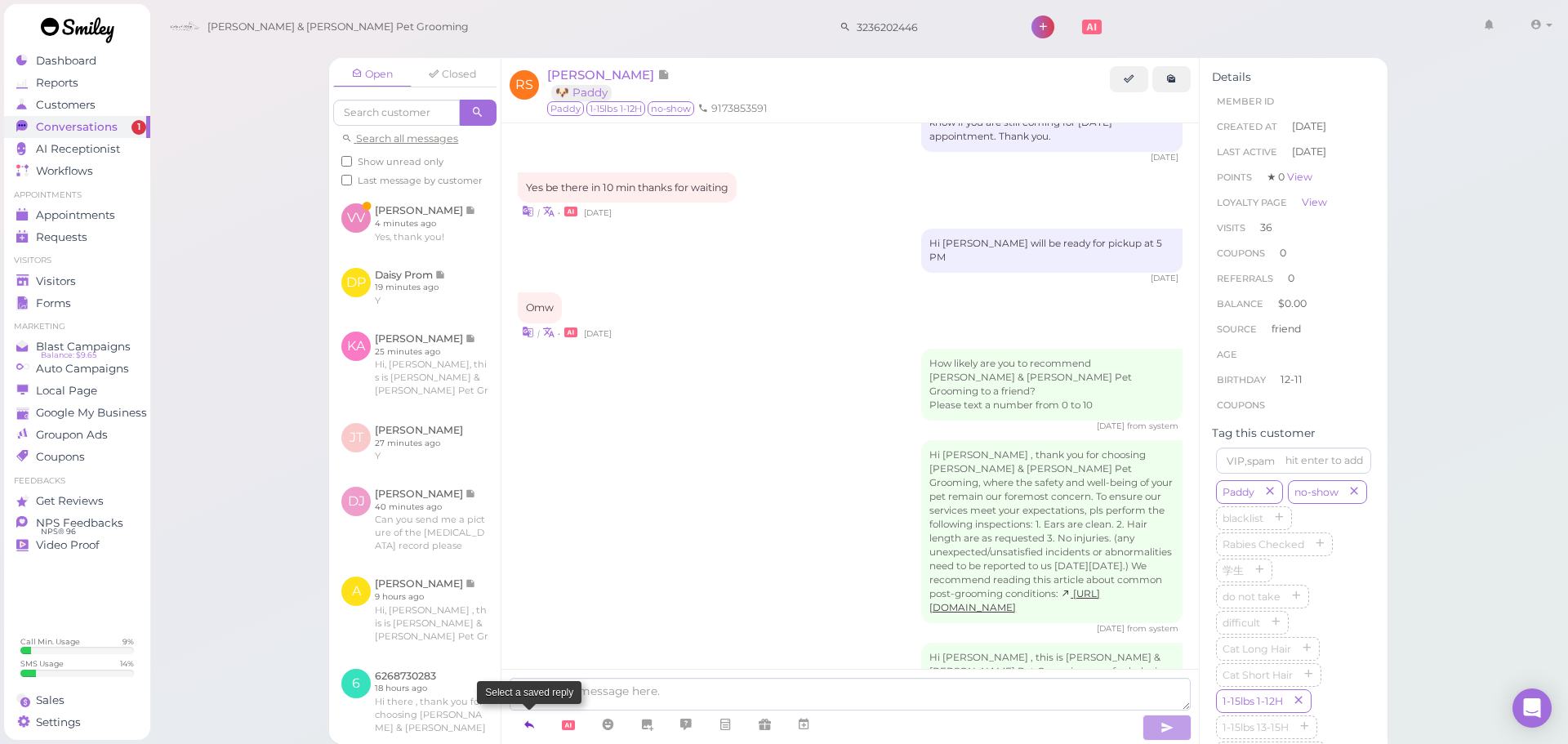
click at [515, 733] on link at bounding box center [530, 724] width 40 height 29
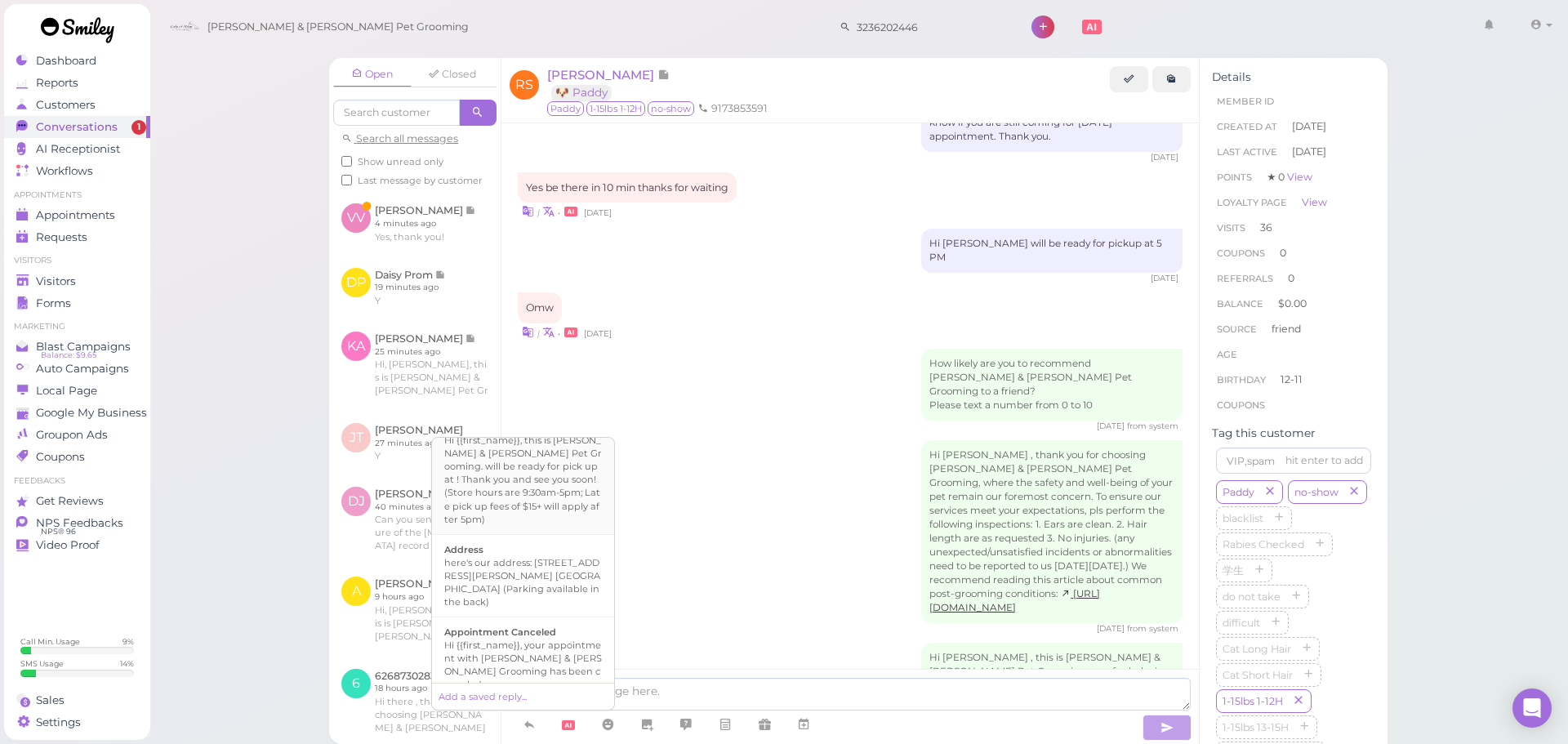
scroll to position [164, 0]
click at [521, 627] on b "Appointment Confirmation" at bounding box center [509, 633] width 129 height 12
type textarea "Hi there, this is Cody and Miley Pet Grooming, please let us know if you are st…"
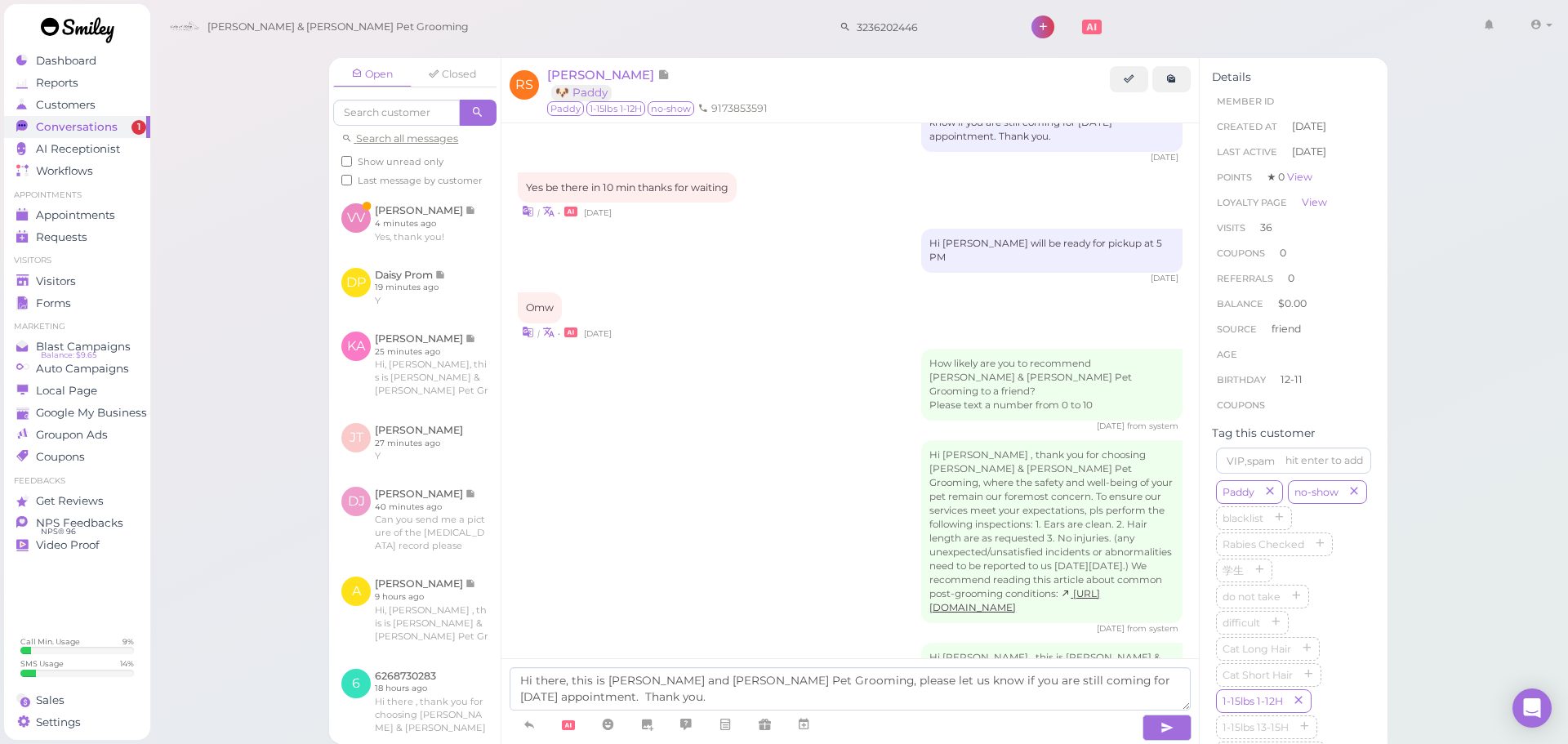
click at [1138, 714] on div at bounding box center [824, 725] width 629 height 31
click at [1149, 727] on button "button" at bounding box center [1167, 727] width 49 height 26
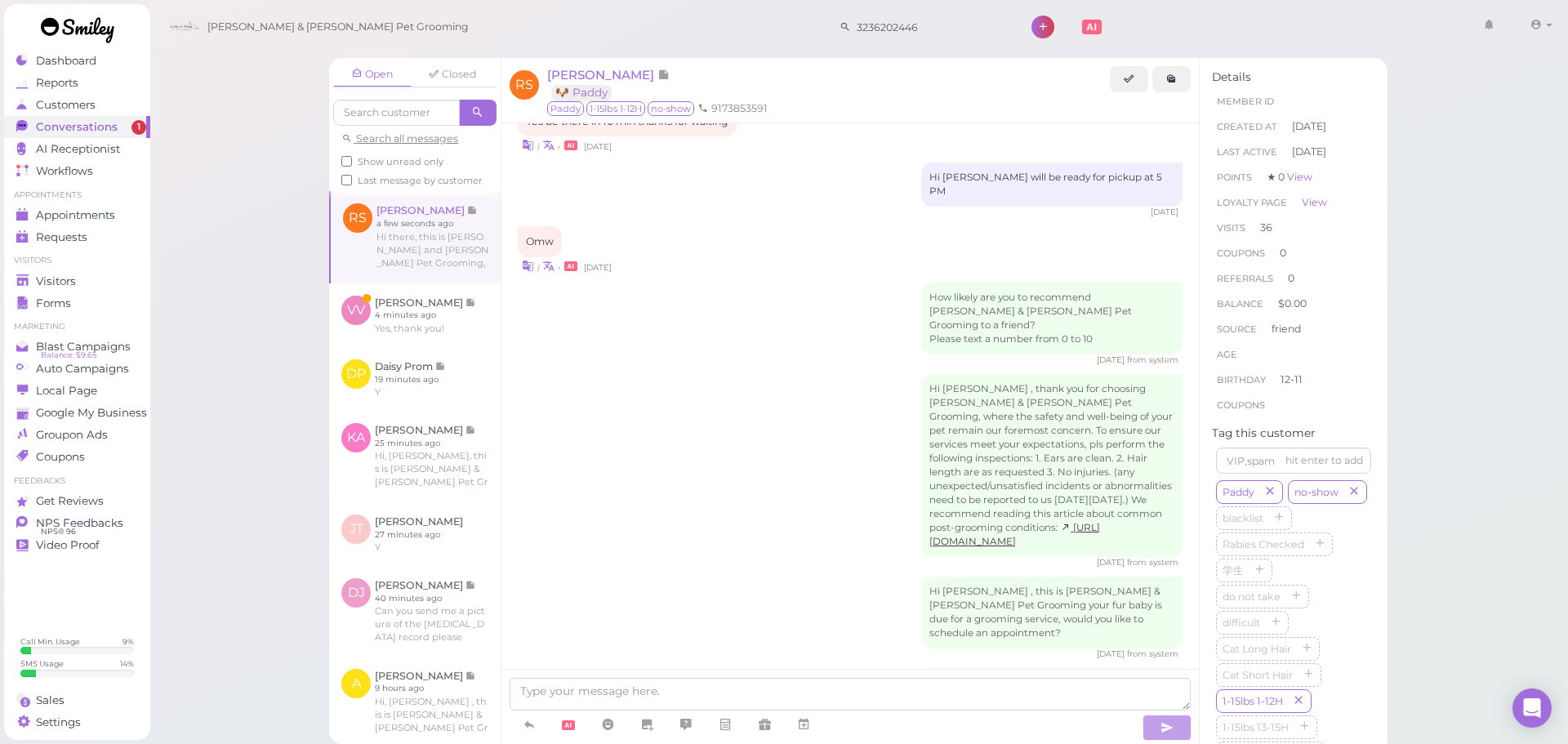
scroll to position [2869, 0]
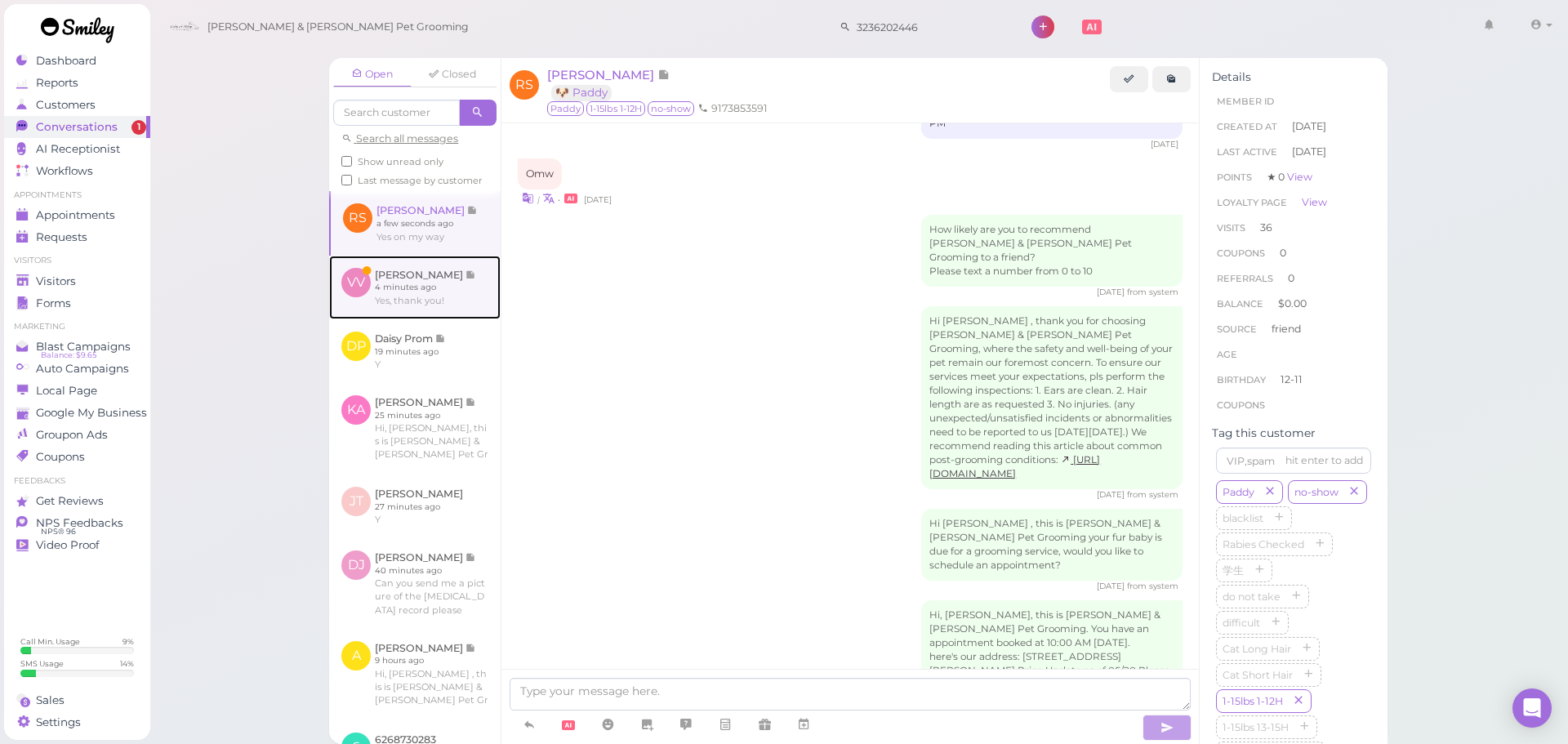
drag, startPoint x: 432, startPoint y: 290, endPoint x: 466, endPoint y: 306, distance: 37.6
click at [432, 290] on link at bounding box center [414, 287] width 172 height 64
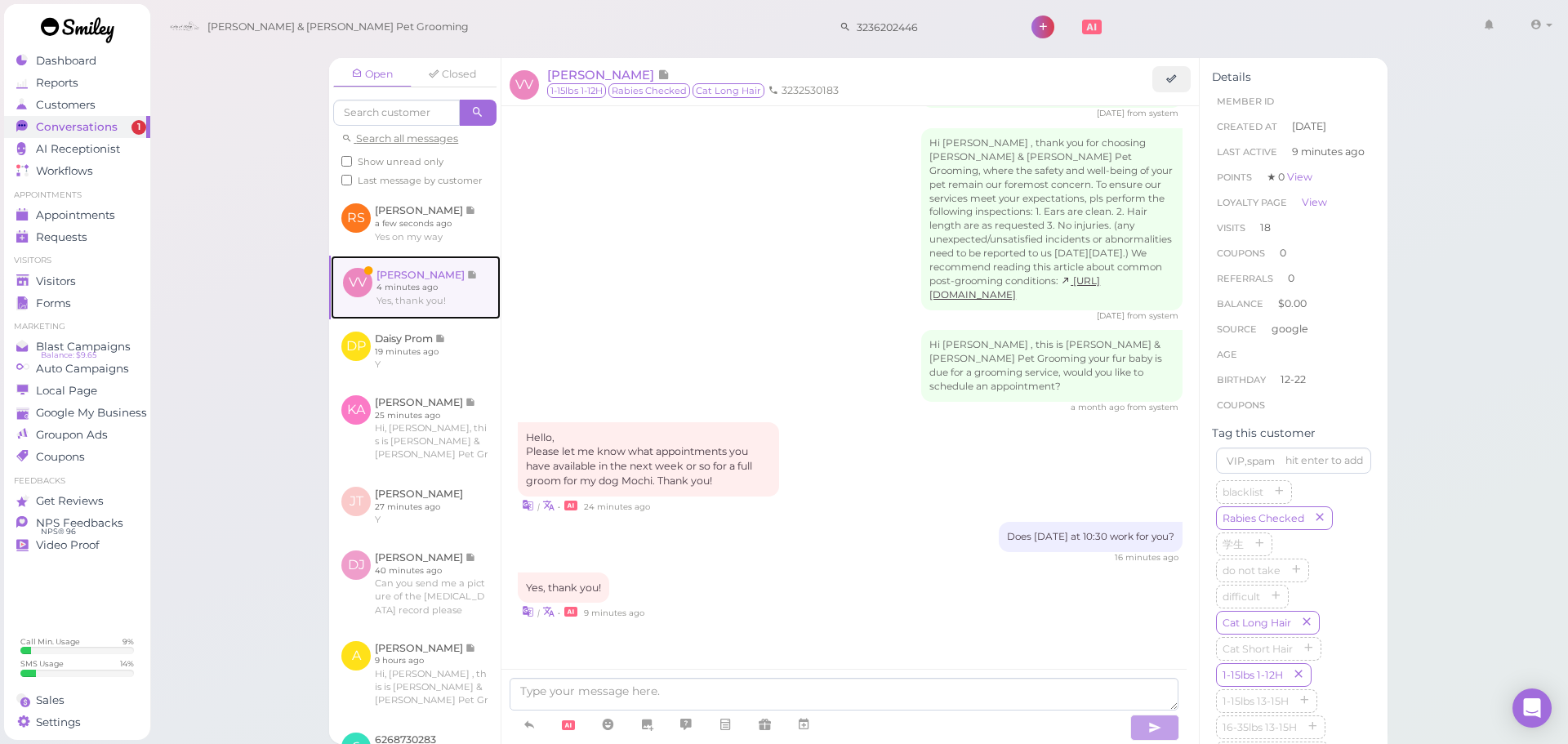
scroll to position [2334, 0]
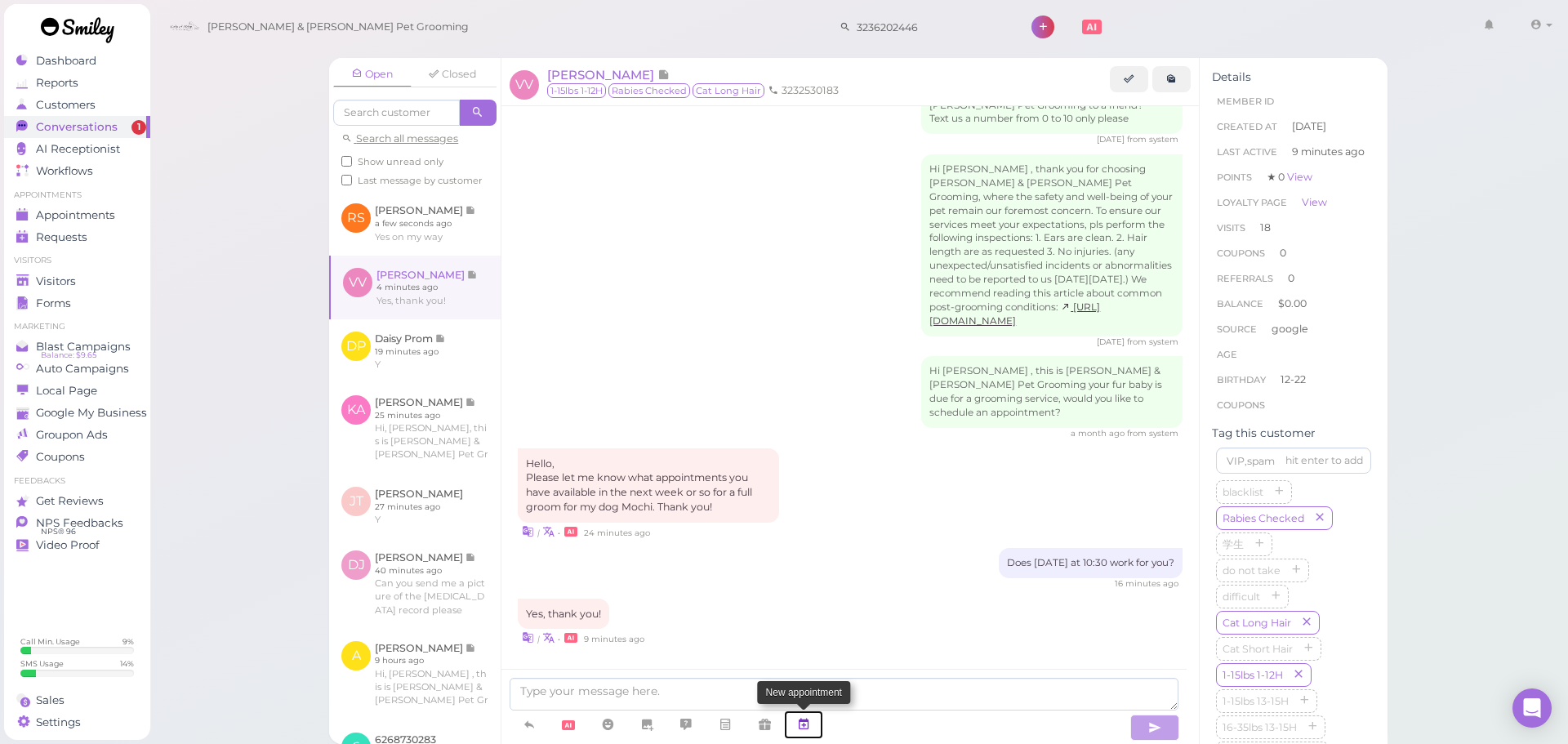
click at [815, 726] on link at bounding box center [804, 724] width 40 height 29
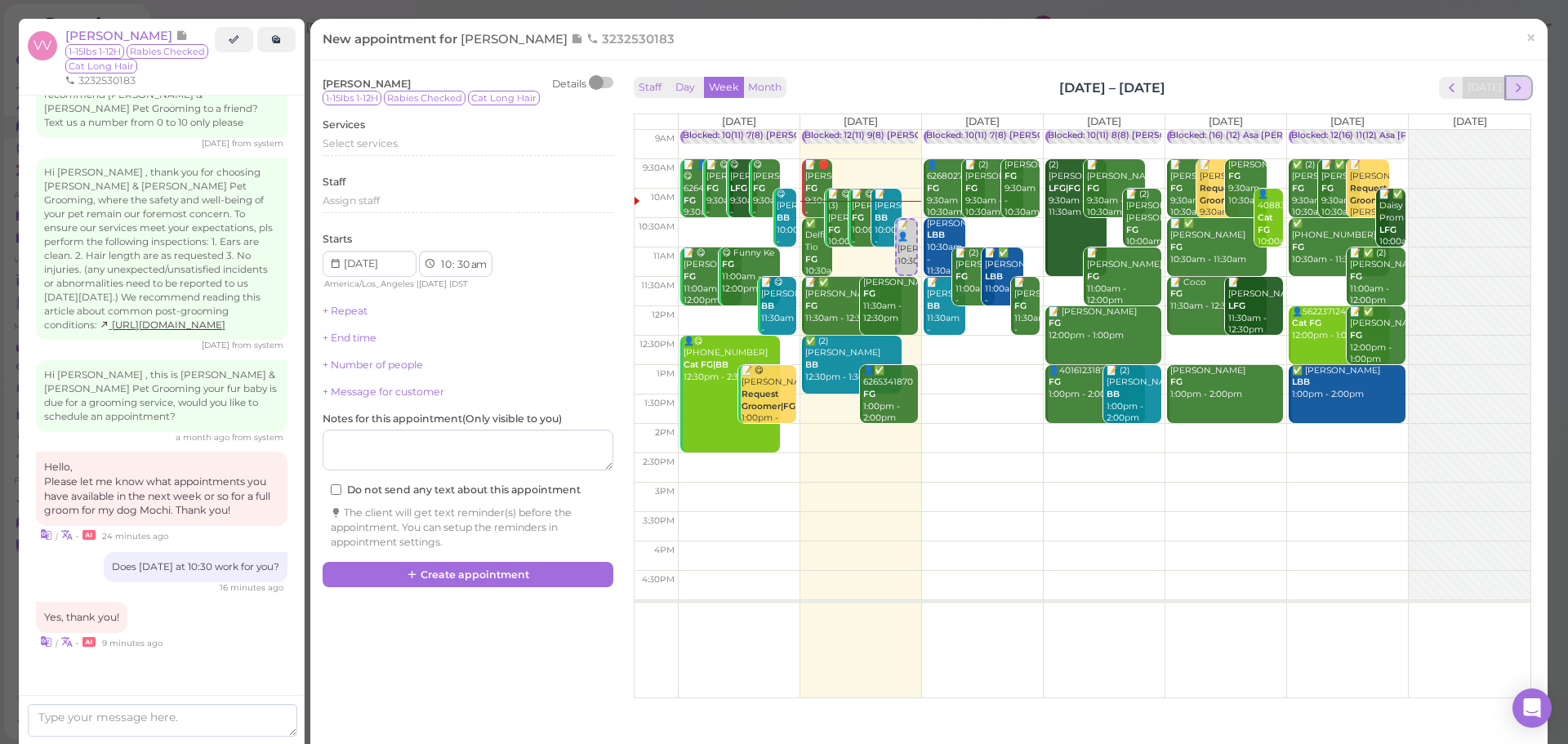
click at [1511, 85] on span "next" at bounding box center [1519, 87] width 15 height 15
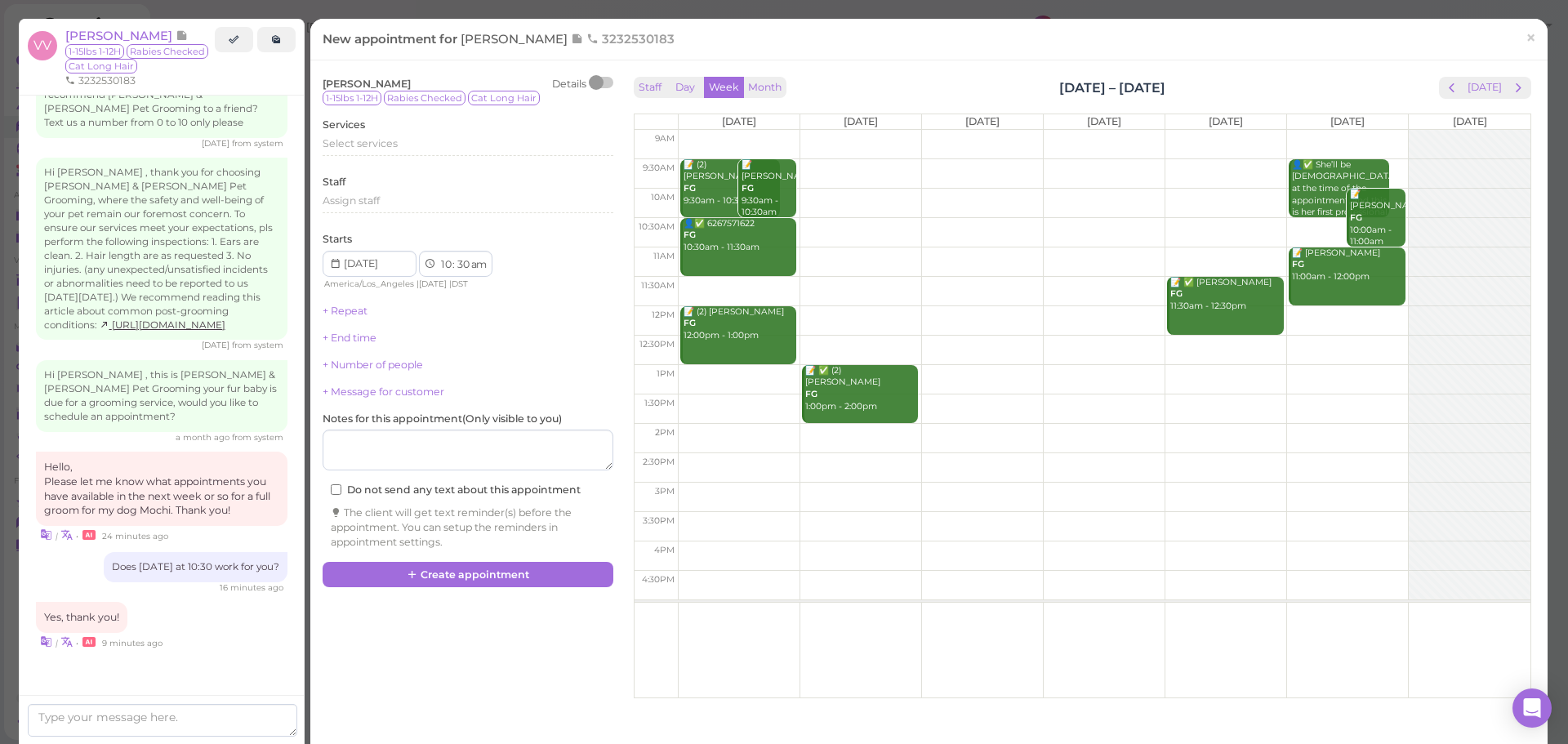
click at [815, 231] on td at bounding box center [1104, 233] width 852 height 30
click at [762, 129] on tr "📝 👤Valerie Villa 10:30am 📝 (2) Cindy Wan FG 9:30am - 10:30am 📝 Karina Arroyo FG…" at bounding box center [1082, 129] width 896 height 0
type input "2025-10-13"
click at [448, 143] on div "Select services" at bounding box center [468, 144] width 290 height 14
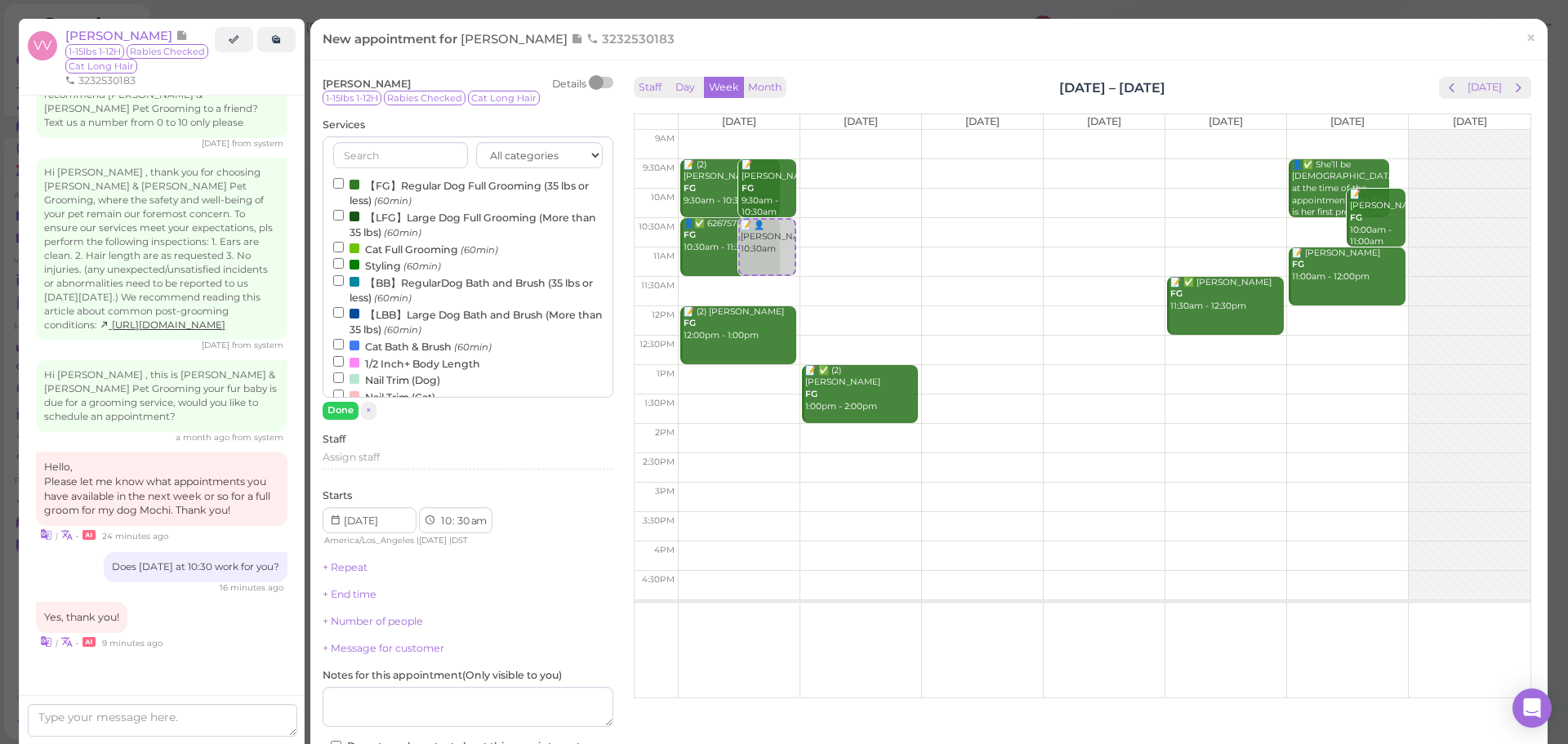
click at [427, 185] on label "【FG】Regular Dog Full Grooming (35 lbs or less) (60min)" at bounding box center [468, 191] width 270 height 31
click at [343, 185] on input "【FG】Regular Dog Full Grooming (35 lbs or less) (60min)" at bounding box center [339, 183] width 11 height 11
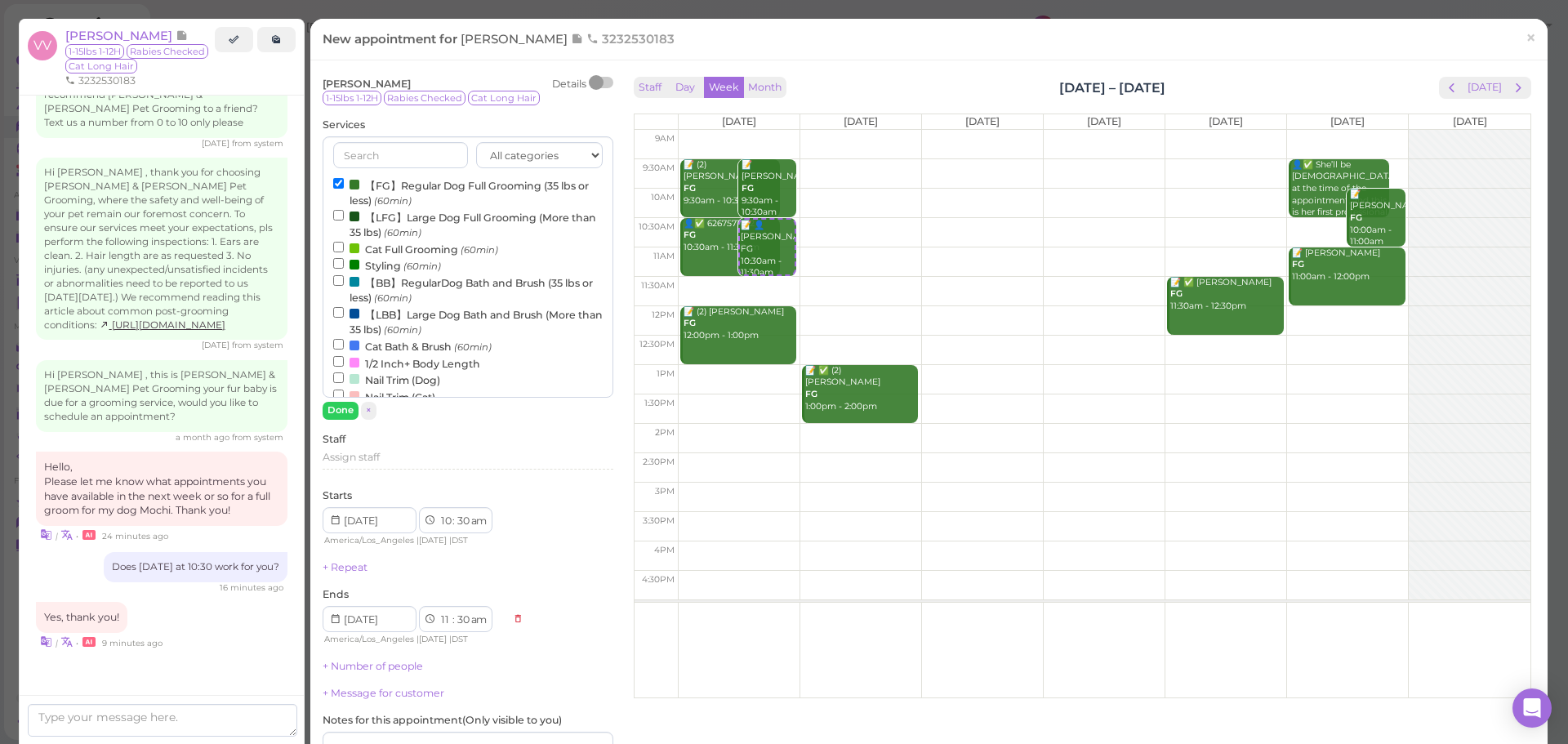
click at [408, 191] on label "【FG】Regular Dog Full Grooming (35 lbs or less) (60min)" at bounding box center [468, 191] width 270 height 31
click at [343, 189] on input "【FG】Regular Dog Full Grooming (35 lbs or less) (60min)" at bounding box center [339, 183] width 11 height 11
click at [432, 190] on label "【FG】Regular Dog Full Grooming (35 lbs or less) (60min)" at bounding box center [468, 191] width 270 height 31
click at [343, 189] on input "【FG】Regular Dog Full Grooming (35 lbs or less) (60min)" at bounding box center [339, 183] width 11 height 11
click at [337, 406] on button "Done" at bounding box center [341, 410] width 36 height 17
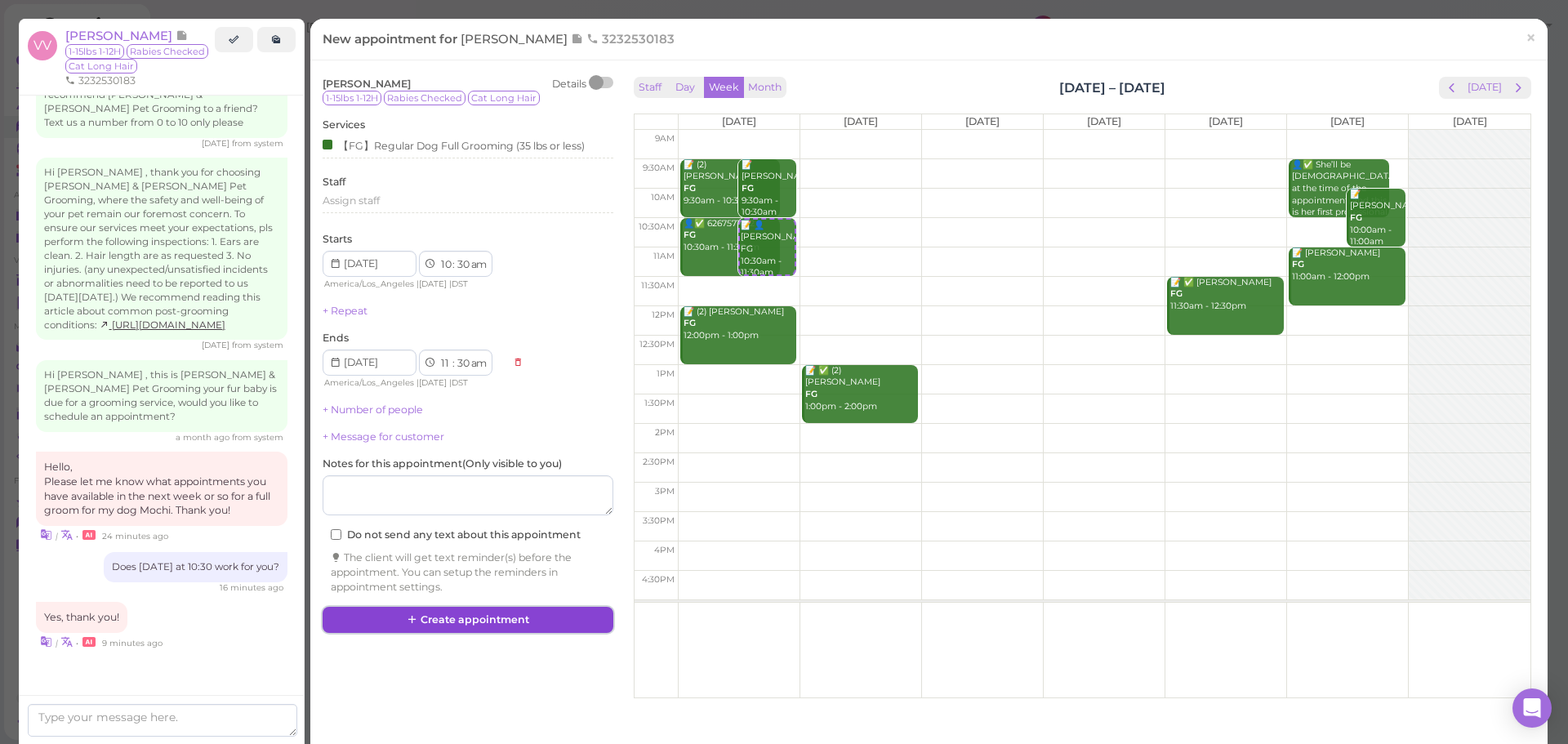
click at [465, 612] on button "Create appointment" at bounding box center [468, 619] width 290 height 26
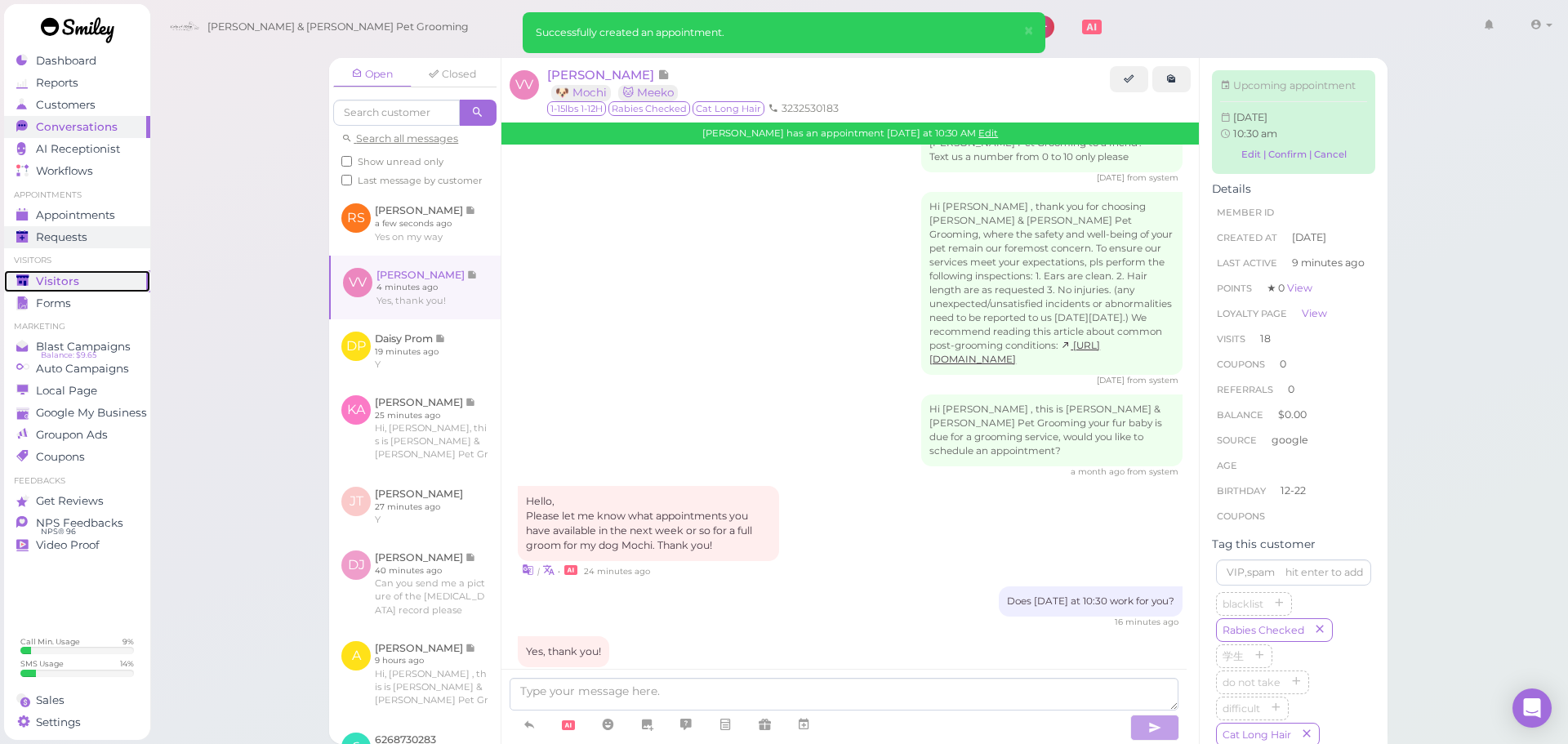
drag, startPoint x: 95, startPoint y: 271, endPoint x: 131, endPoint y: 236, distance: 50.2
click at [95, 271] on link "Visitors" at bounding box center [77, 281] width 147 height 22
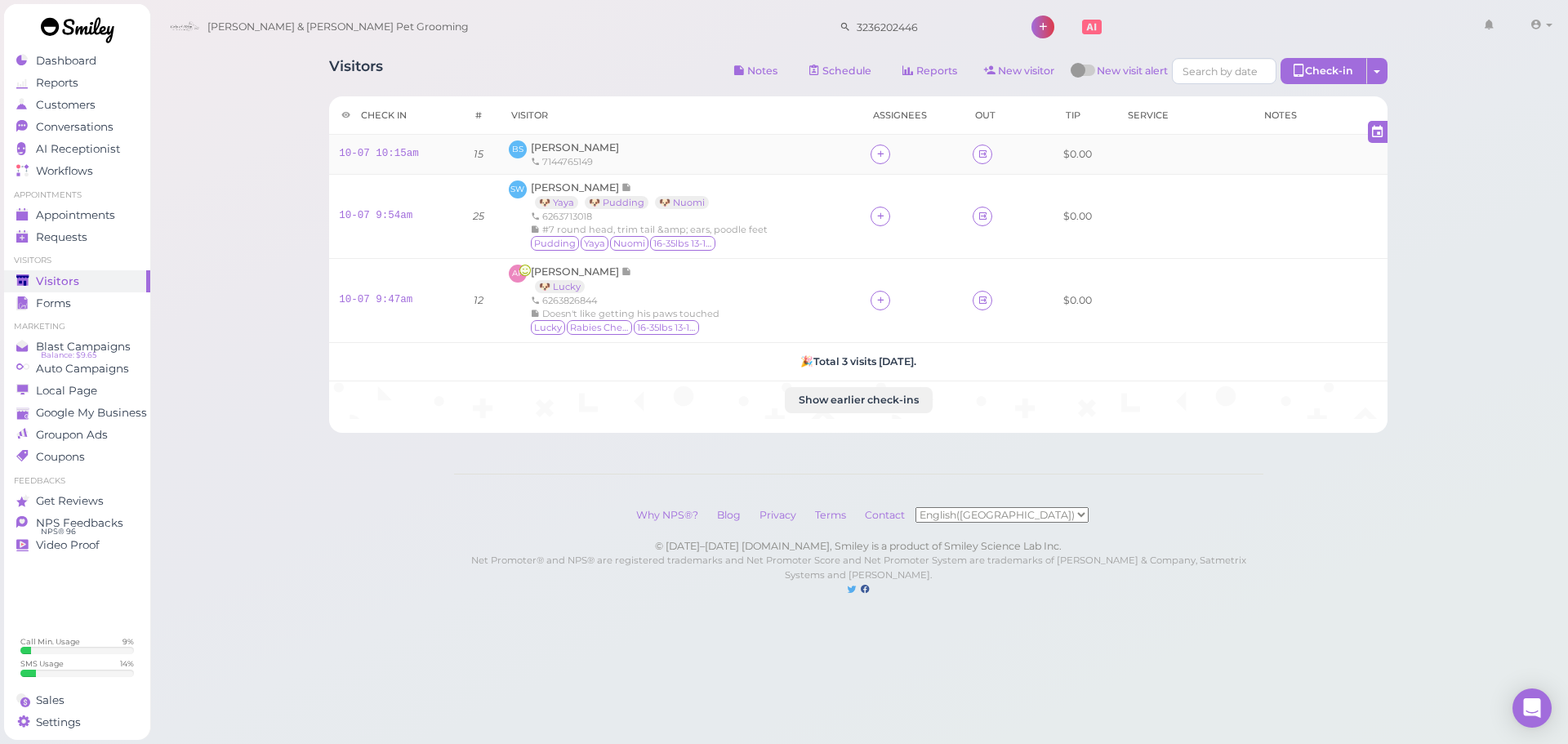
click at [416, 150] on div "10-07 10:15am" at bounding box center [394, 155] width 110 height 14
click at [409, 151] on link "10-07 10:15am" at bounding box center [379, 153] width 80 height 12
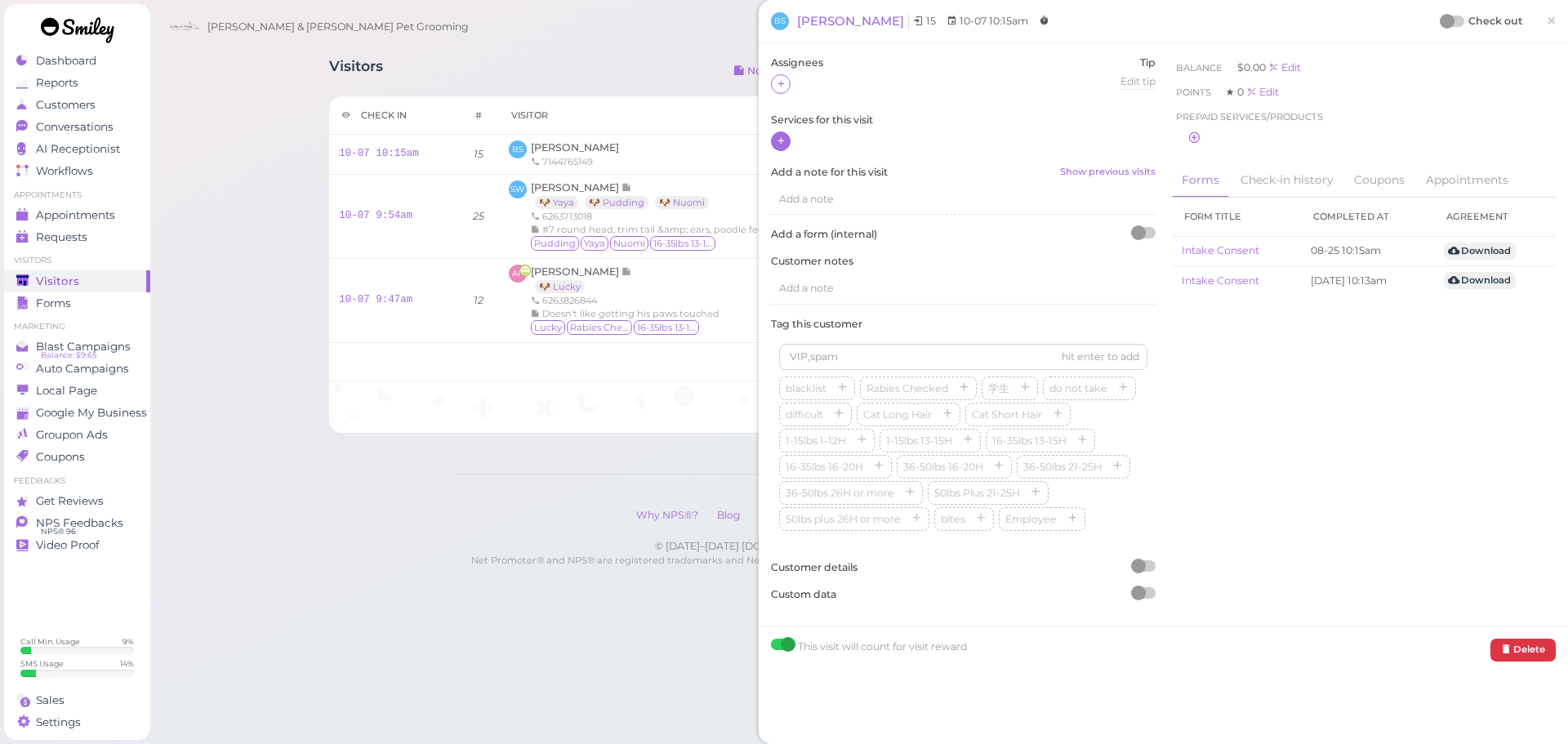
click at [786, 145] on icon at bounding box center [781, 141] width 11 height 13
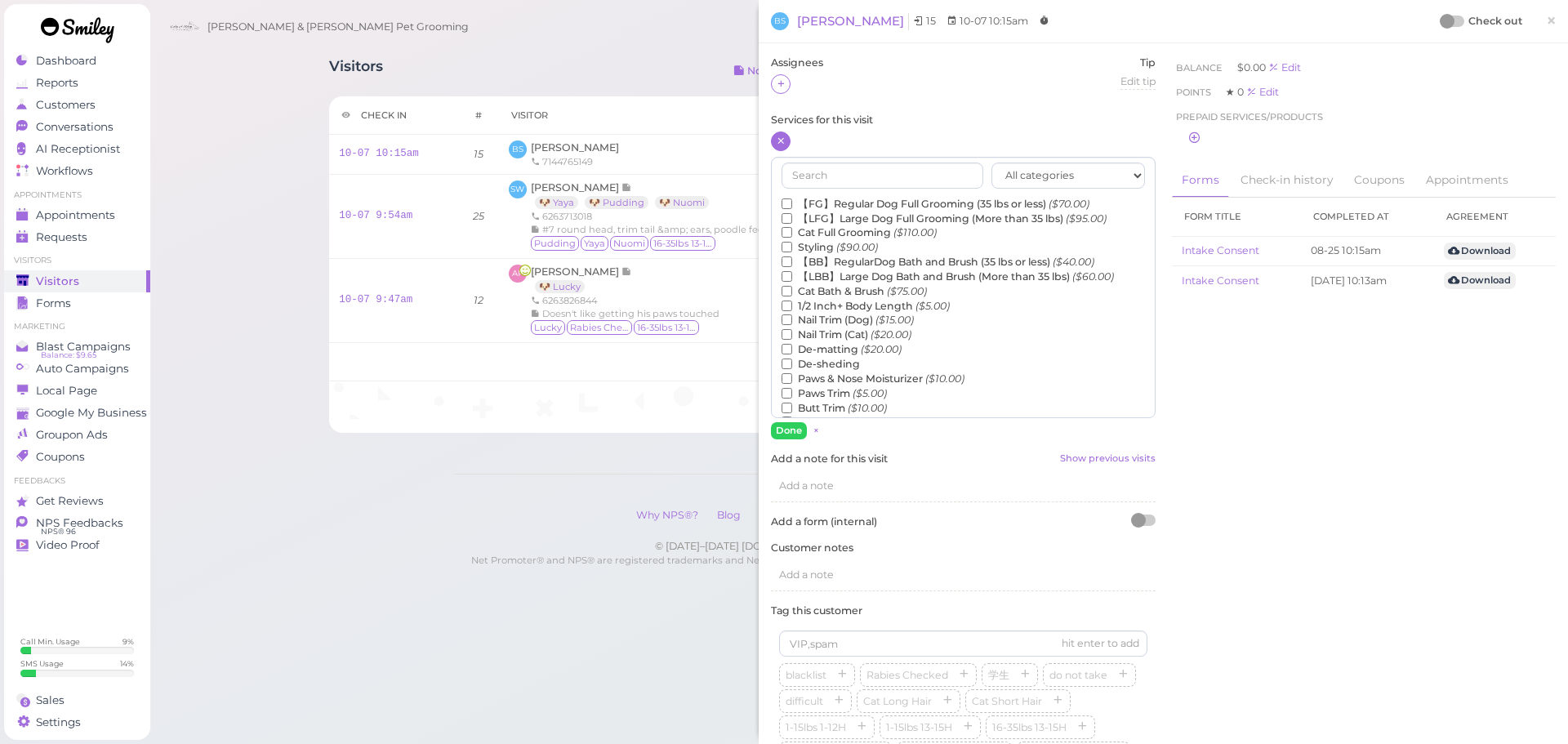
click at [849, 323] on label "Nail Trim (Dog) ($15.00)" at bounding box center [847, 320] width 132 height 14
click at [792, 323] on input "Nail Trim (Dog) ($15.00)" at bounding box center [787, 320] width 11 height 11
click at [782, 424] on button "Done" at bounding box center [789, 430] width 36 height 17
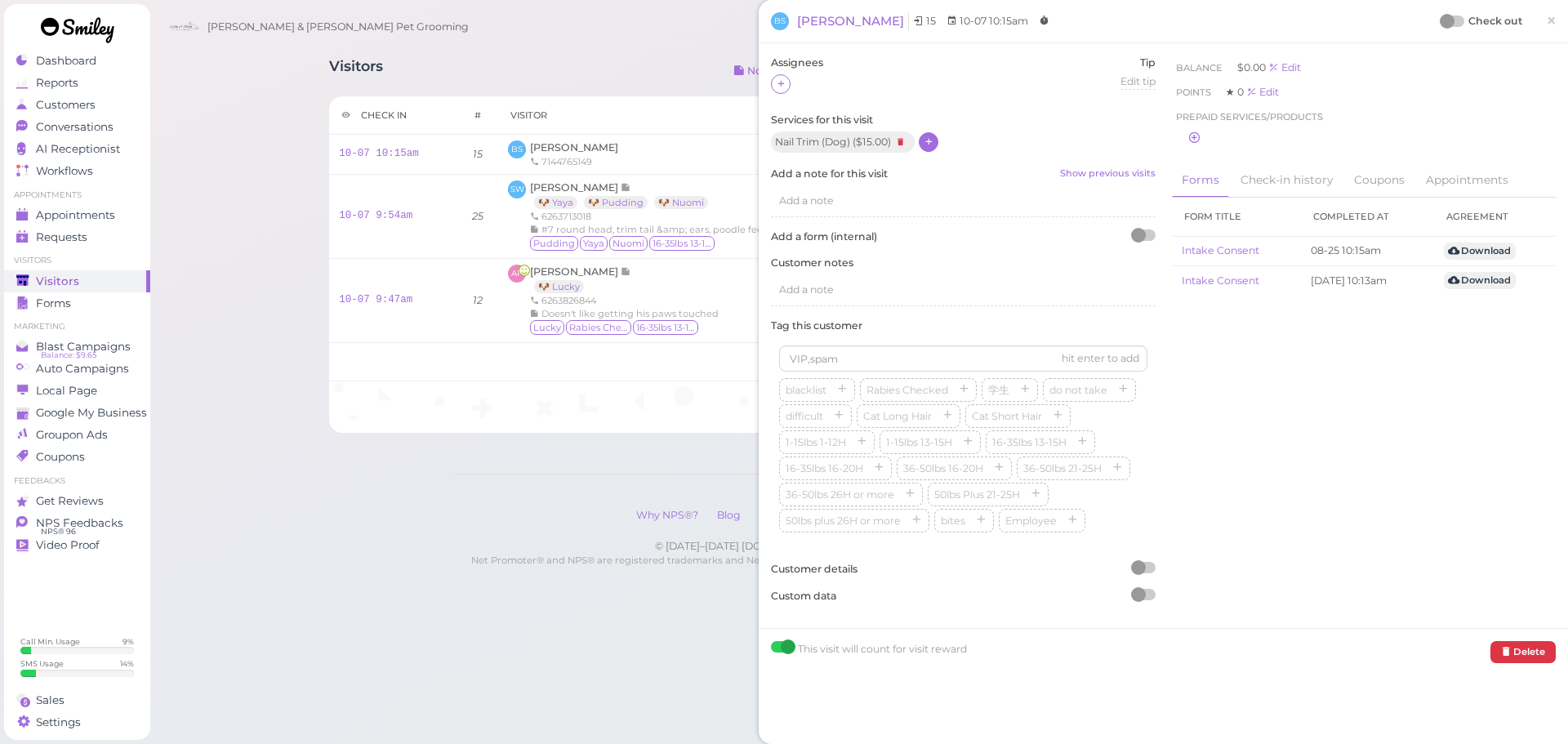
click at [789, 84] on div at bounding box center [781, 84] width 20 height 20
click at [802, 218] on div "[PERSON_NAME]" at bounding box center [886, 217] width 228 height 31
click at [780, 85] on icon at bounding box center [781, 84] width 11 height 13
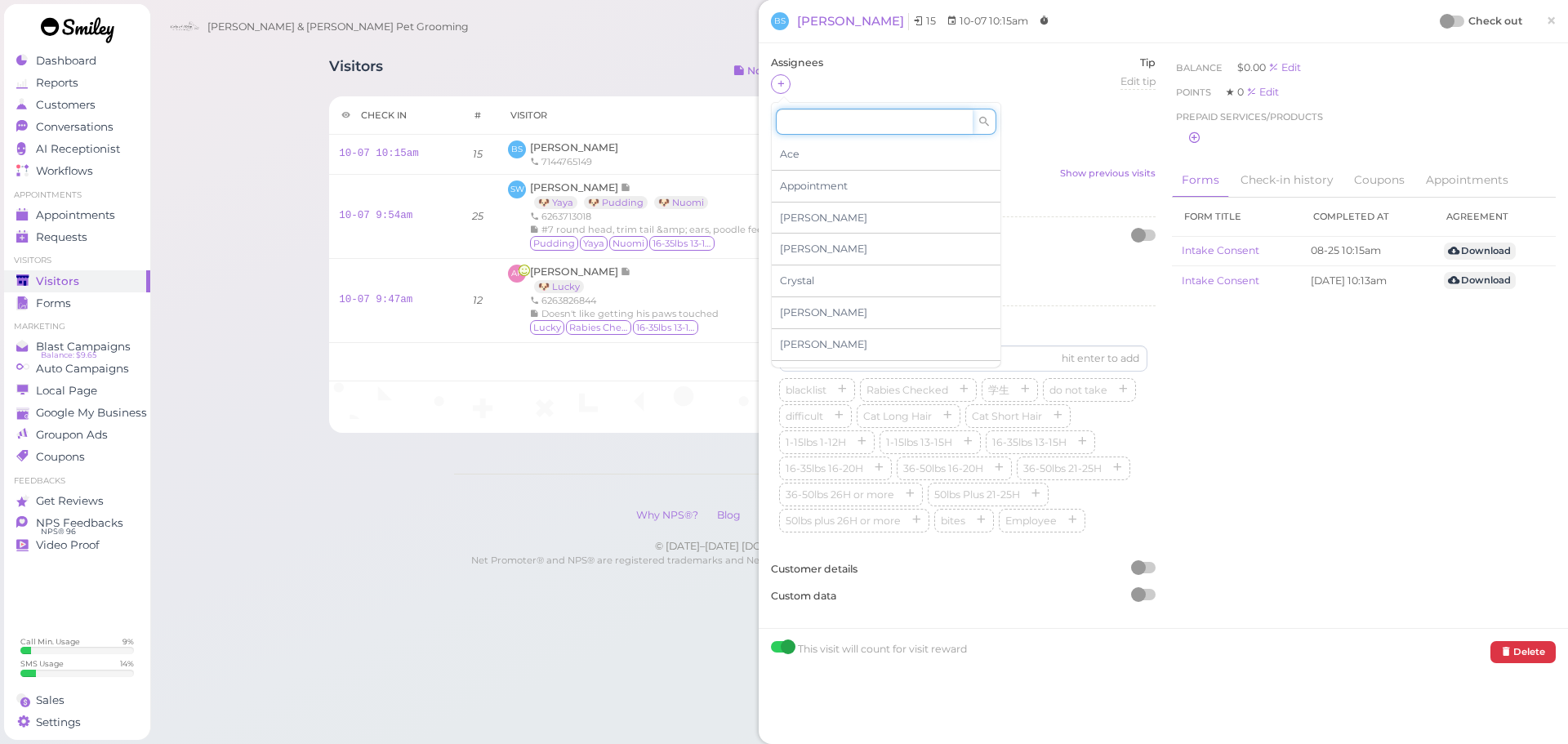
click at [836, 133] on input at bounding box center [874, 121] width 197 height 26
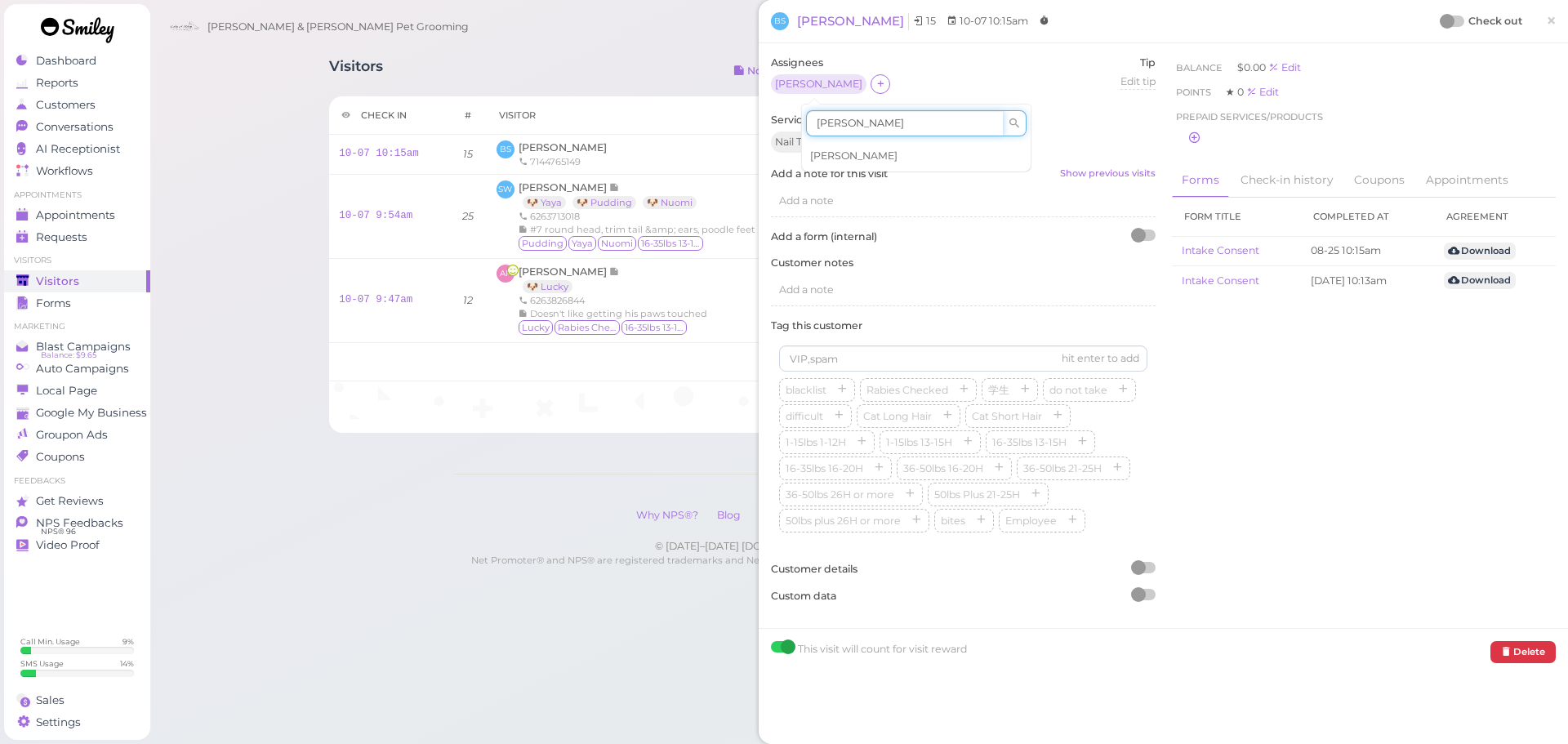
type input "rebecca"
click at [853, 153] on span "Rebecca" at bounding box center [853, 155] width 87 height 13
click at [1440, 22] on div at bounding box center [1448, 21] width 14 height 14
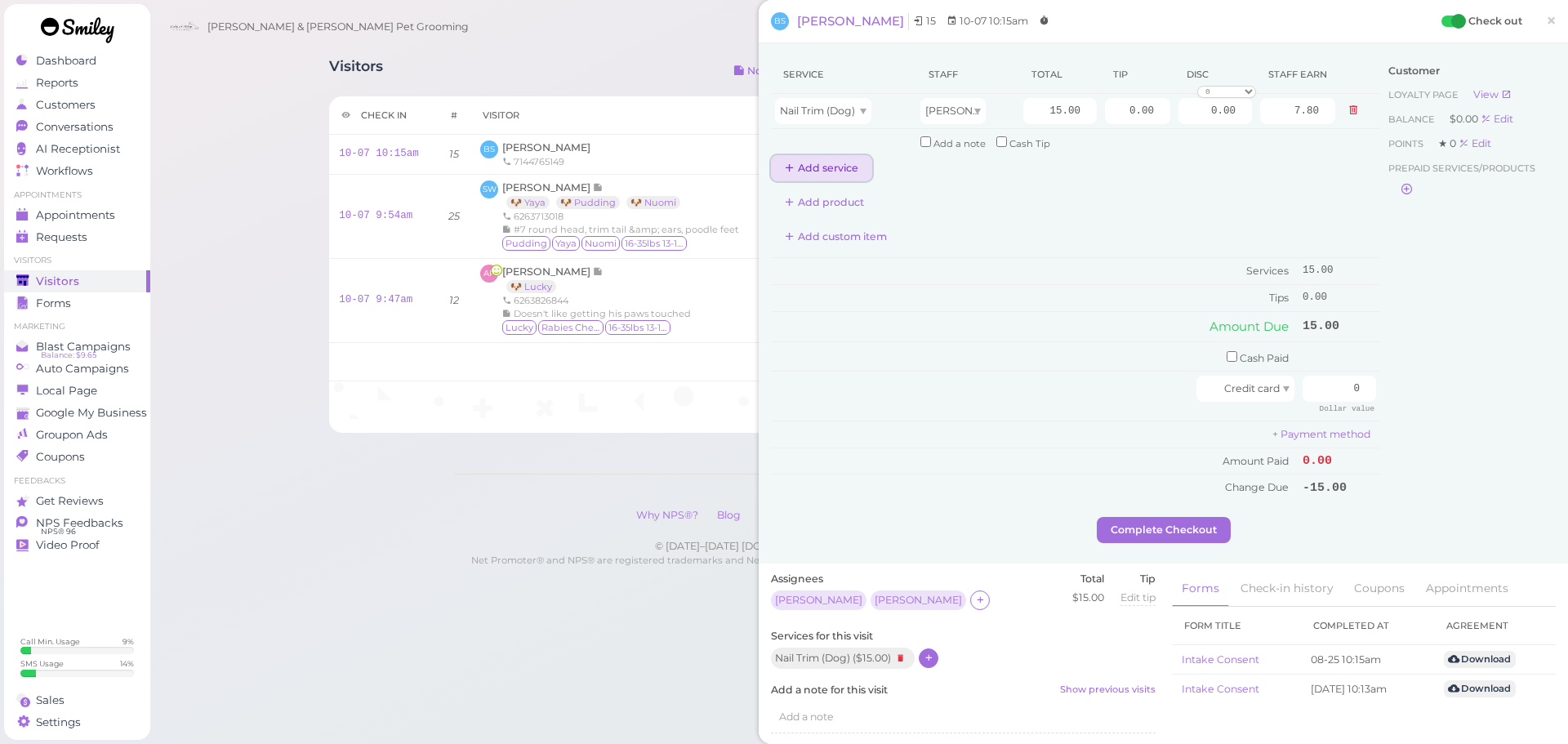
click at [829, 167] on button "Add service" at bounding box center [822, 168] width 102 height 26
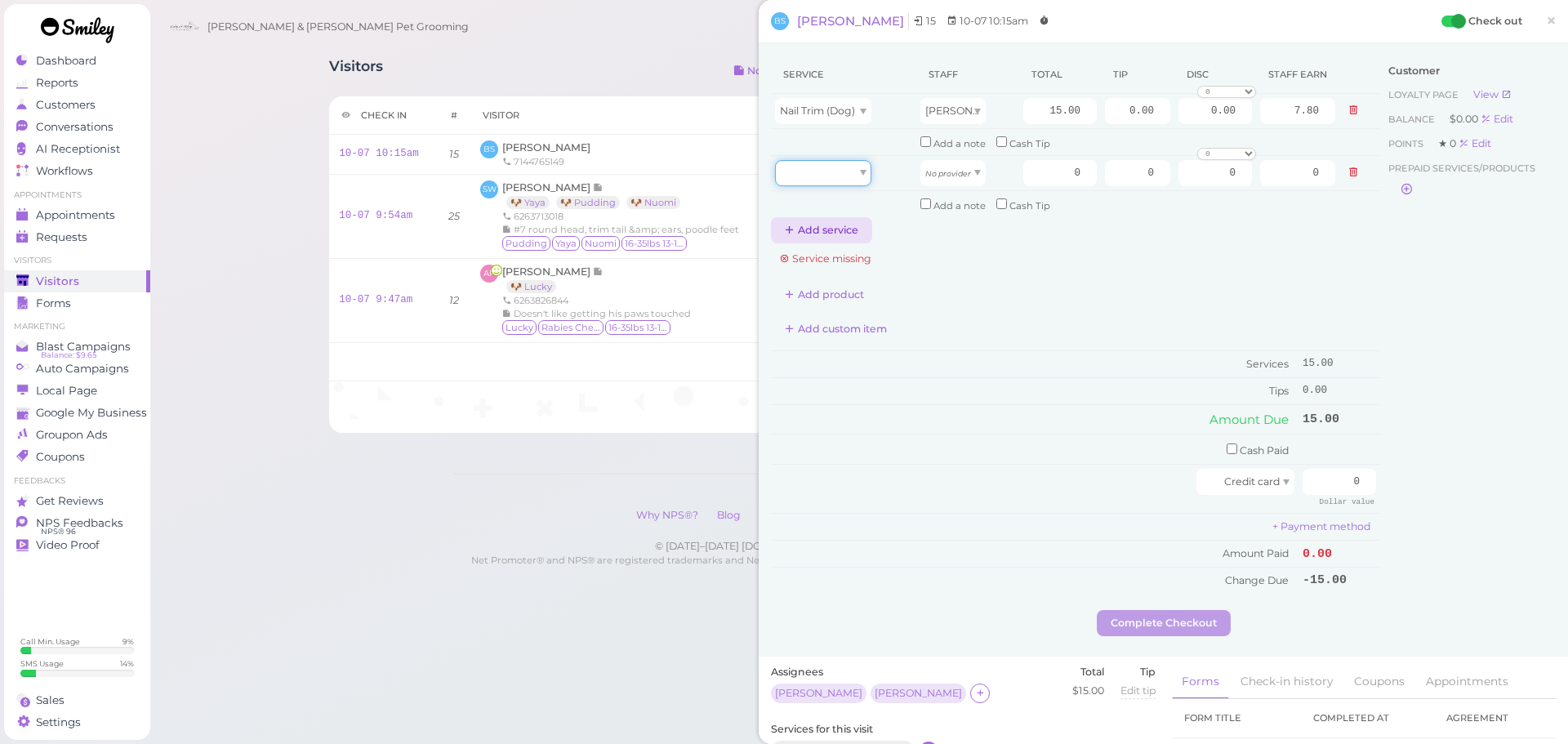
click at [829, 167] on div at bounding box center [823, 173] width 96 height 26
type input "15.00"
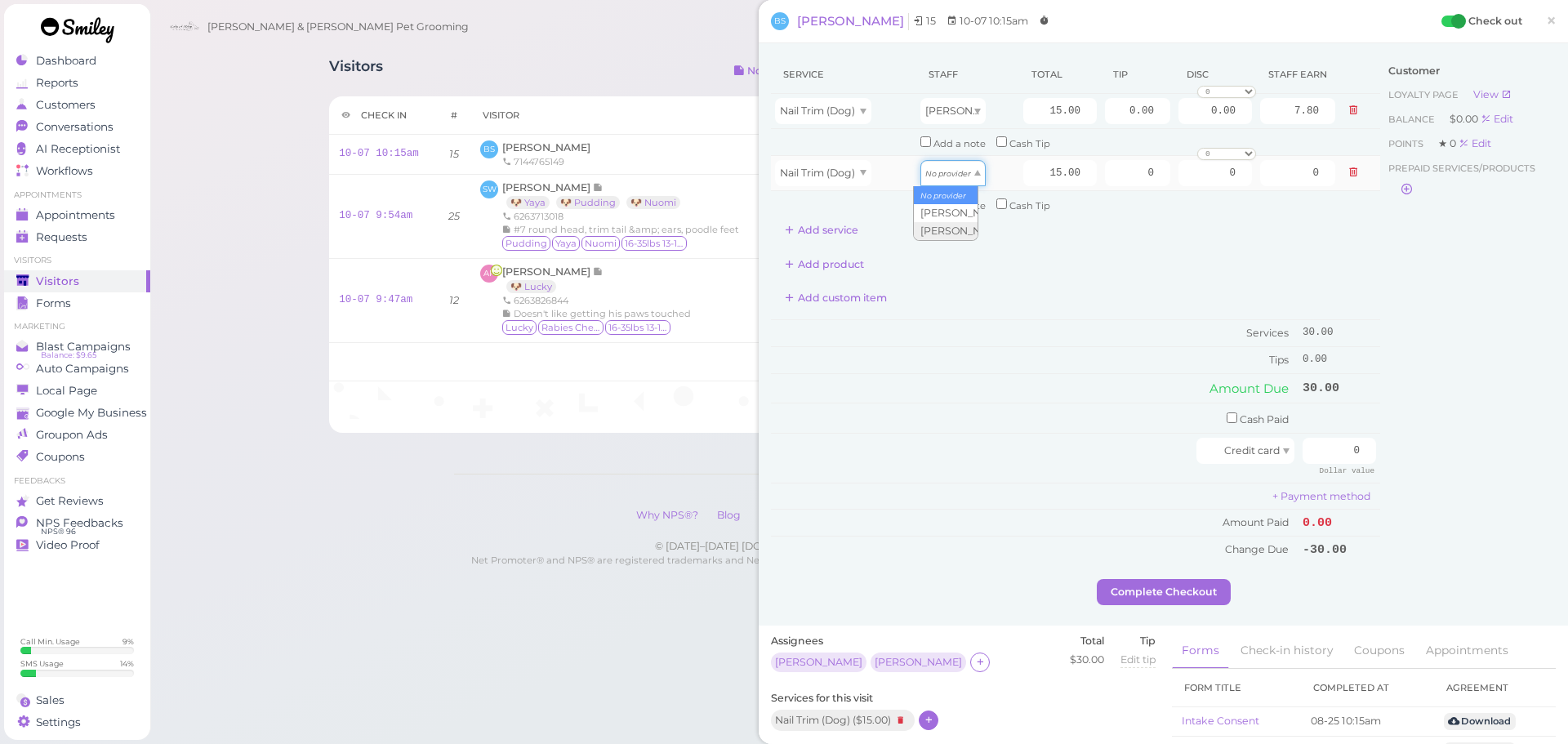
click at [940, 175] on icon "No provider" at bounding box center [948, 173] width 46 height 9
type input "6.45"
click at [1032, 105] on input "15.00" at bounding box center [1060, 111] width 74 height 26
type input "20.00"
type input "10.40"
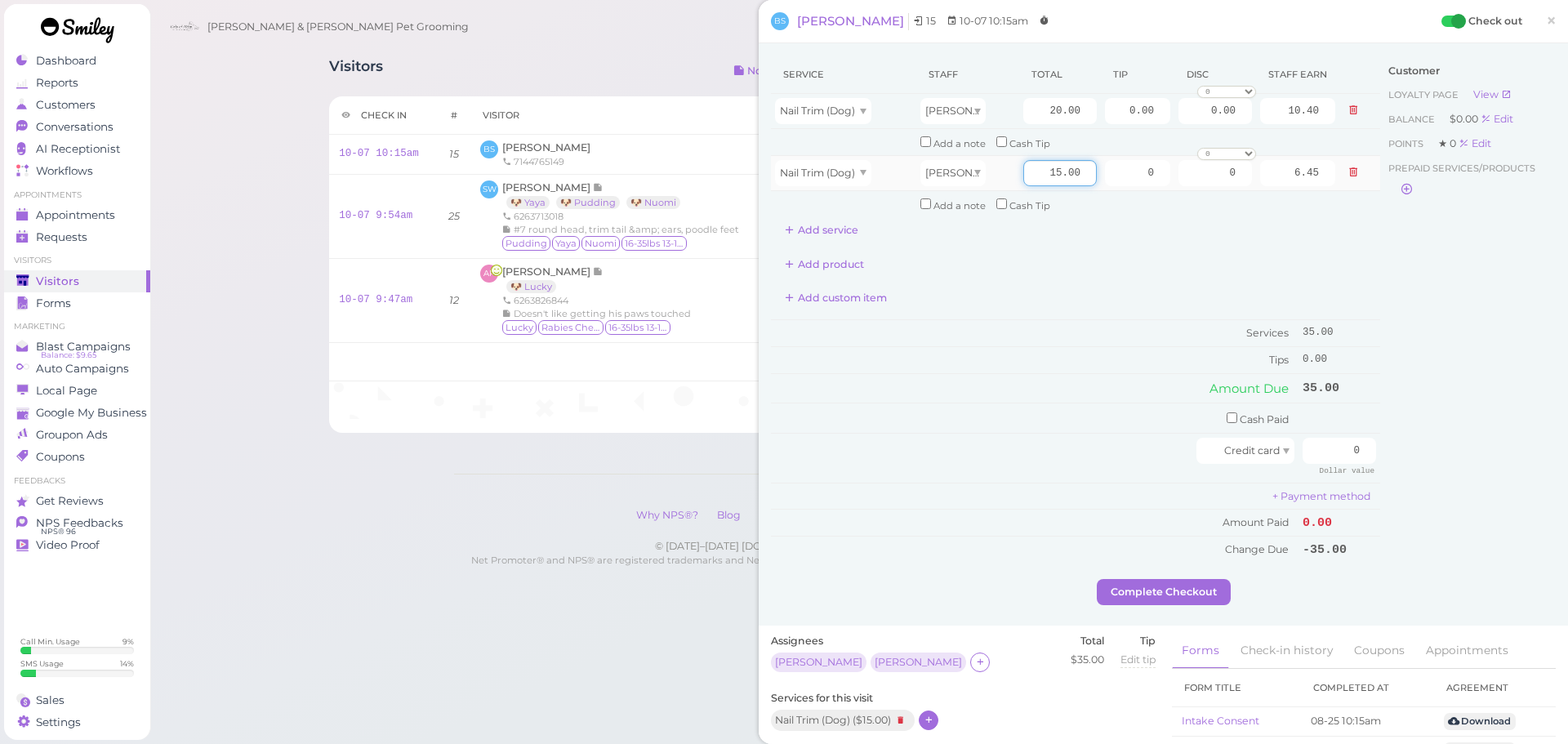
click at [1023, 173] on input "15.00" at bounding box center [1060, 173] width 74 height 26
type input "20.00"
type input "8.60"
drag, startPoint x: 1085, startPoint y: 330, endPoint x: 1094, endPoint y: 331, distance: 9.1
click at [1088, 330] on td "Services" at bounding box center [1035, 333] width 528 height 27
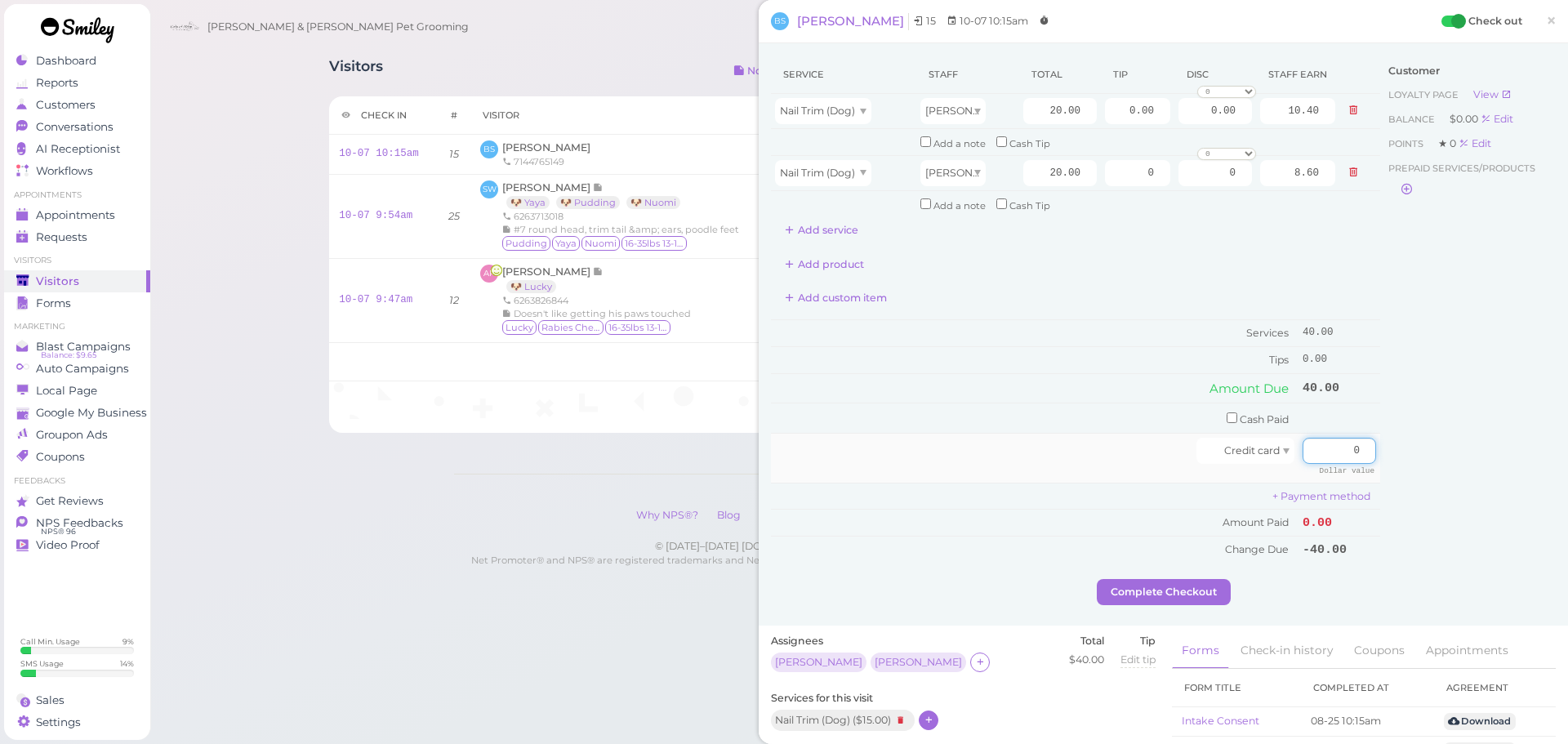
click at [1333, 455] on input "0" at bounding box center [1340, 450] width 74 height 26
type input "40"
click at [1397, 459] on div "Customer Loyalty page View Balance $0.00 Edit Points ★ 0 Edit Prepaid services/…" at bounding box center [1467, 317] width 175 height 523
click at [1113, 580] on button "Complete Checkout" at bounding box center [1163, 591] width 134 height 26
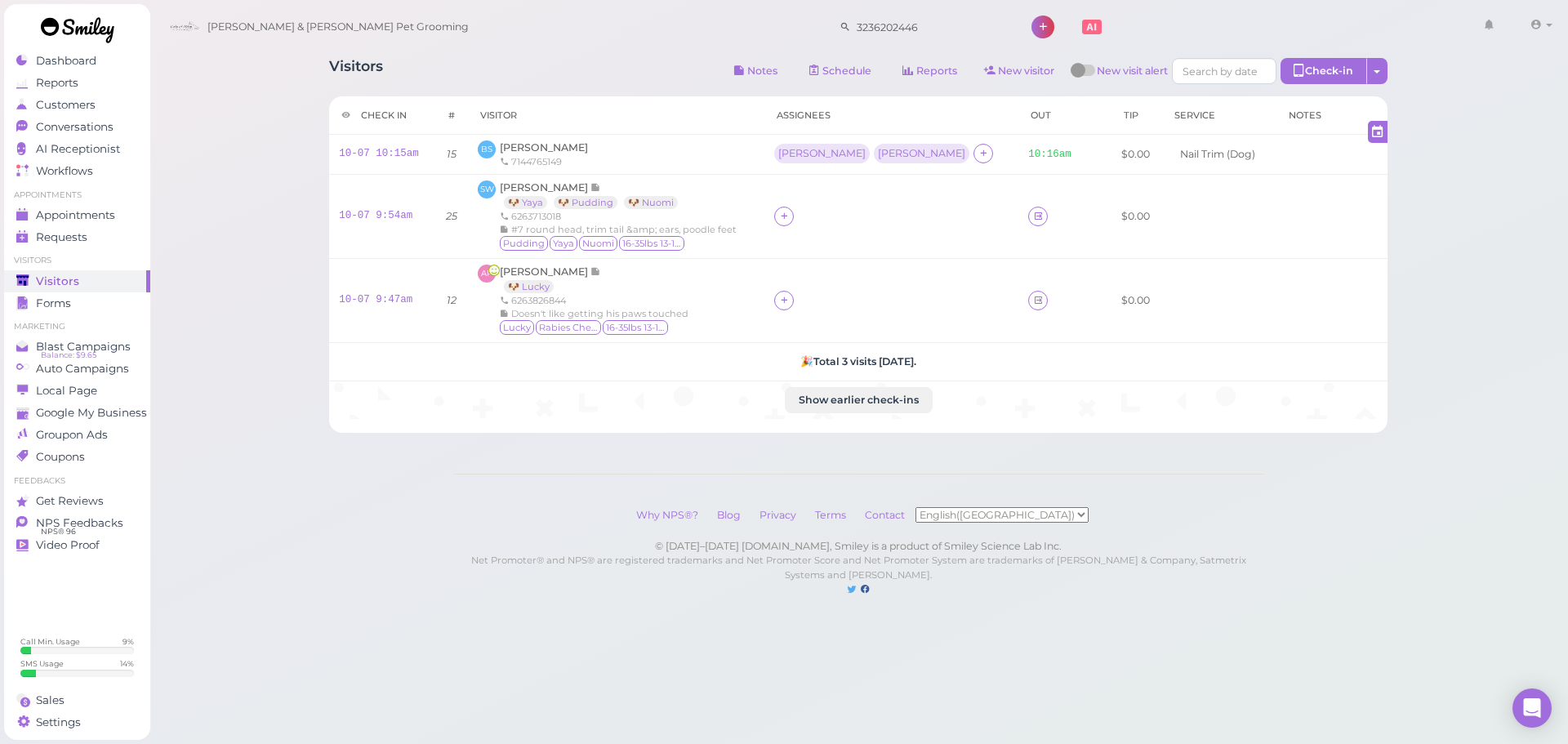
click at [307, 236] on div "Visitors Notes Schedule Reports New visitor New visit alert Check-in Customer c…" at bounding box center [859, 314] width 1420 height 629
click at [288, 266] on div "Visitors Notes Schedule Reports New visitor New visit alert Check-in Customer c…" at bounding box center [859, 314] width 1420 height 629
click at [495, 69] on div "Visitors Notes Schedule Reports New visitor New visit alert Check-in Customer c…" at bounding box center [858, 74] width 1058 height 31
click at [794, 304] on div at bounding box center [784, 300] width 20 height 20
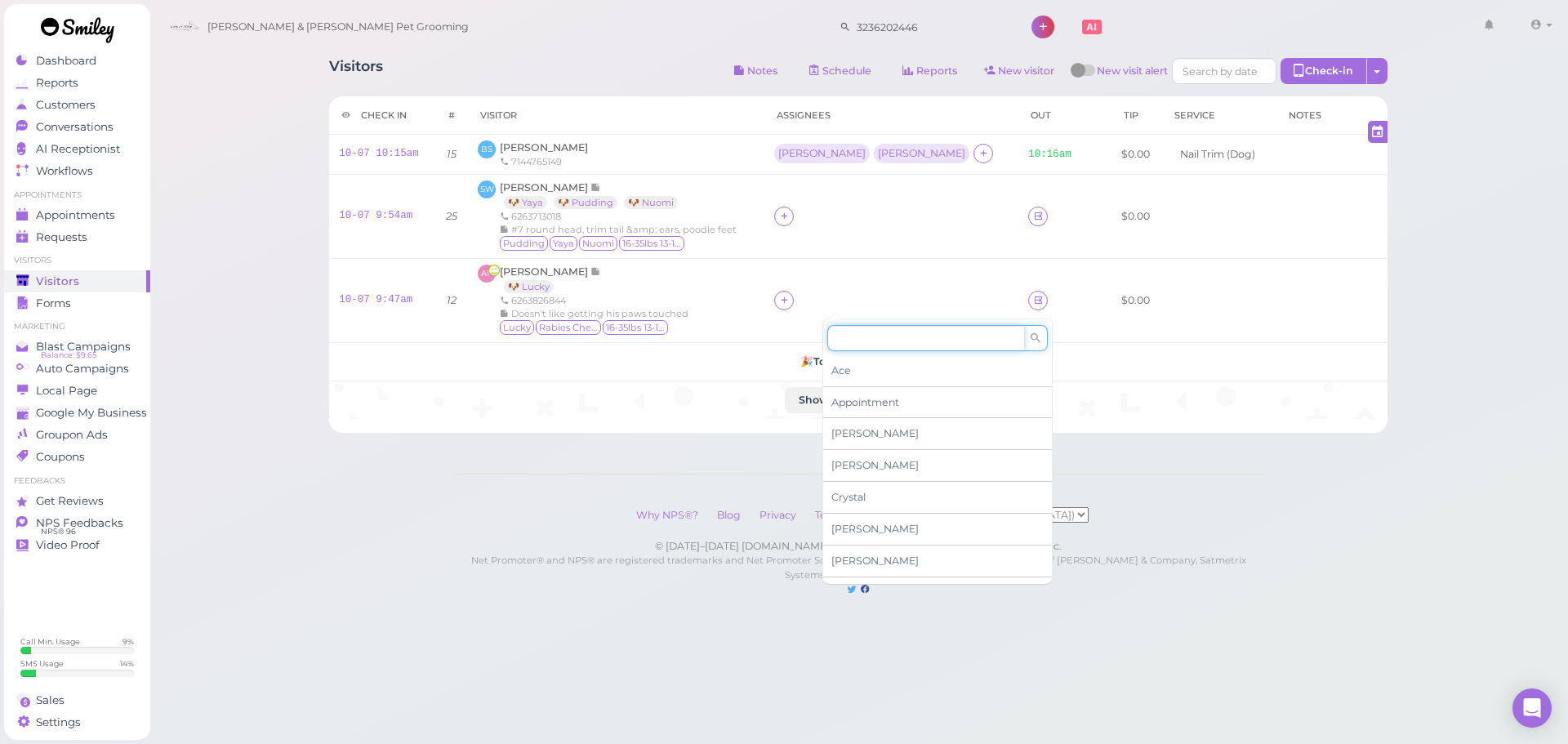
click at [848, 332] on input at bounding box center [925, 338] width 197 height 26
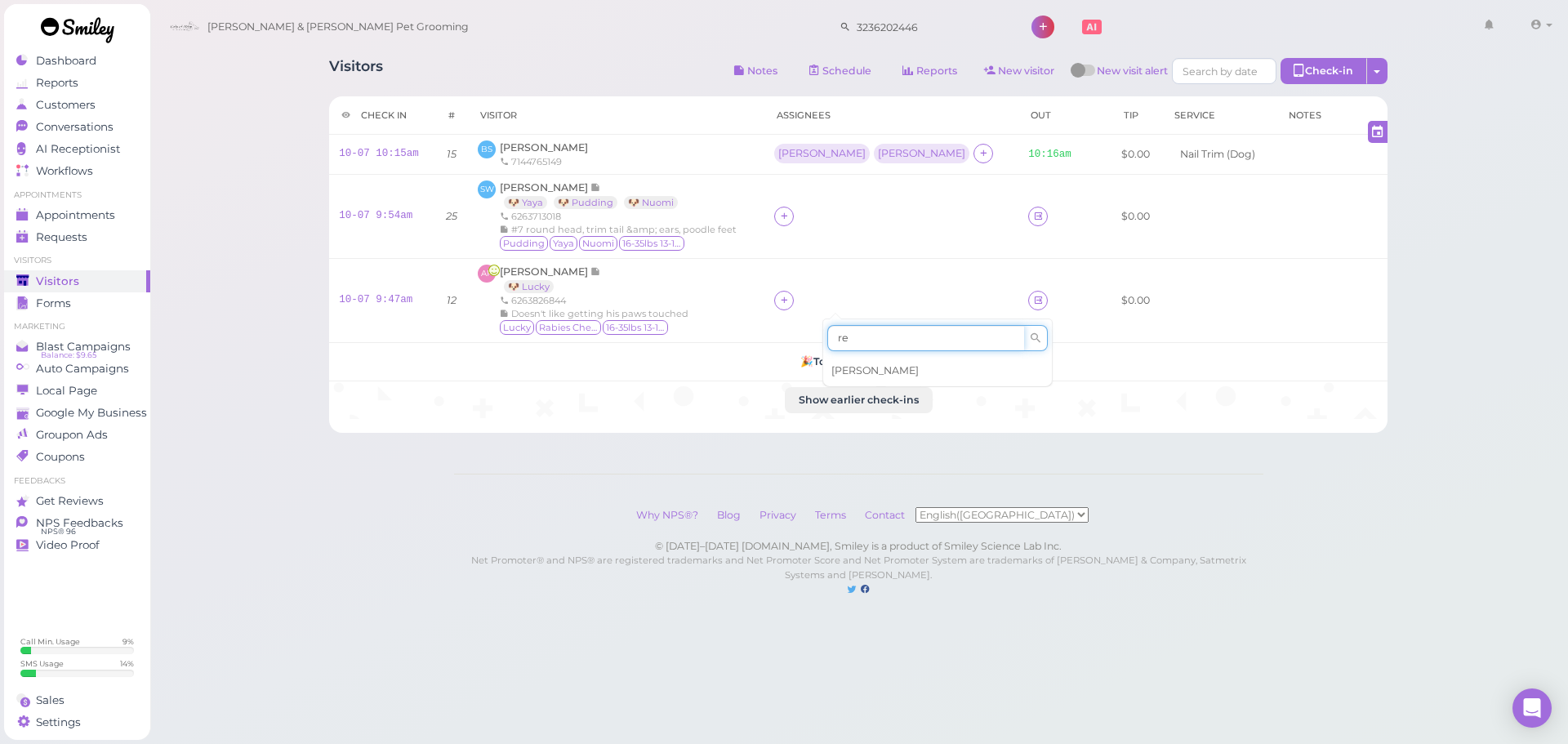
type input "re"
click at [863, 369] on span "Rebecca" at bounding box center [875, 370] width 87 height 13
click at [837, 310] on div "Rebecca" at bounding box center [824, 301] width 100 height 22
click at [844, 308] on div "Rebecca" at bounding box center [822, 300] width 95 height 20
click at [826, 285] on td "Rebecca" at bounding box center [891, 300] width 254 height 84
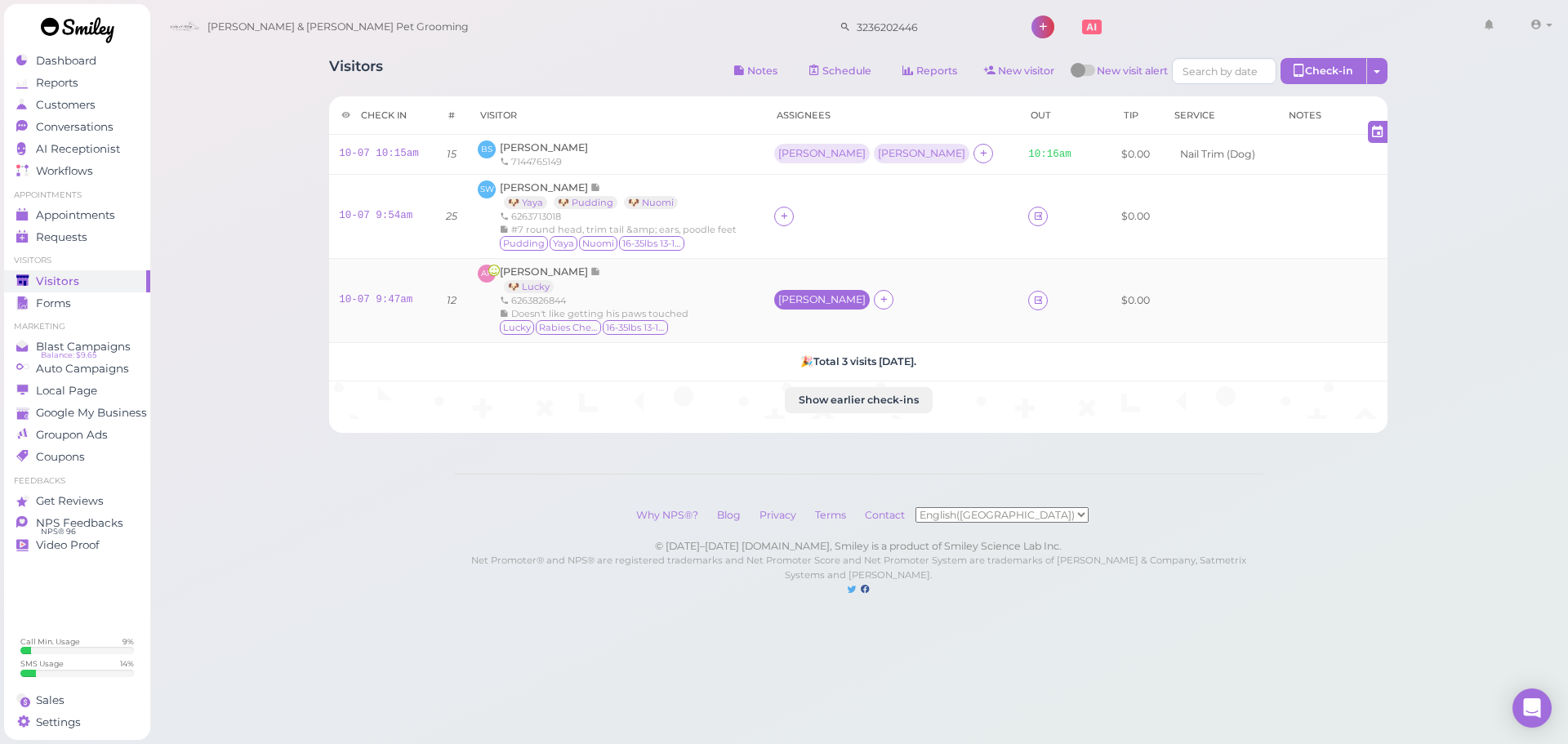
click at [828, 296] on div "Rebecca" at bounding box center [822, 299] width 87 height 12
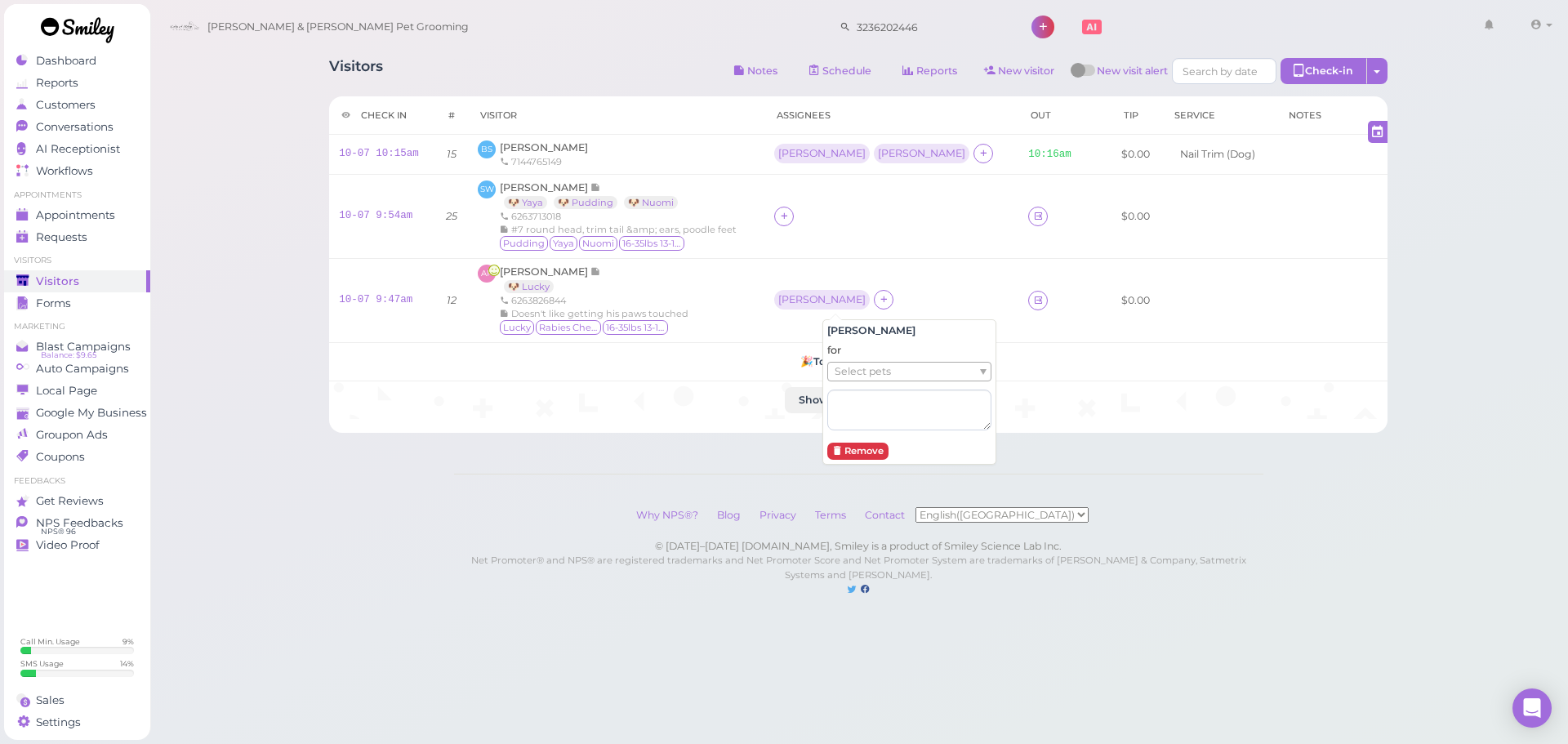
click at [853, 367] on span "Select pets" at bounding box center [862, 371] width 57 height 18
click at [745, 330] on div "AP Anthony Pham 🐶 Lucky 6263826844 Doesn't like getting his paws touched Lucky …" at bounding box center [616, 300] width 277 height 72
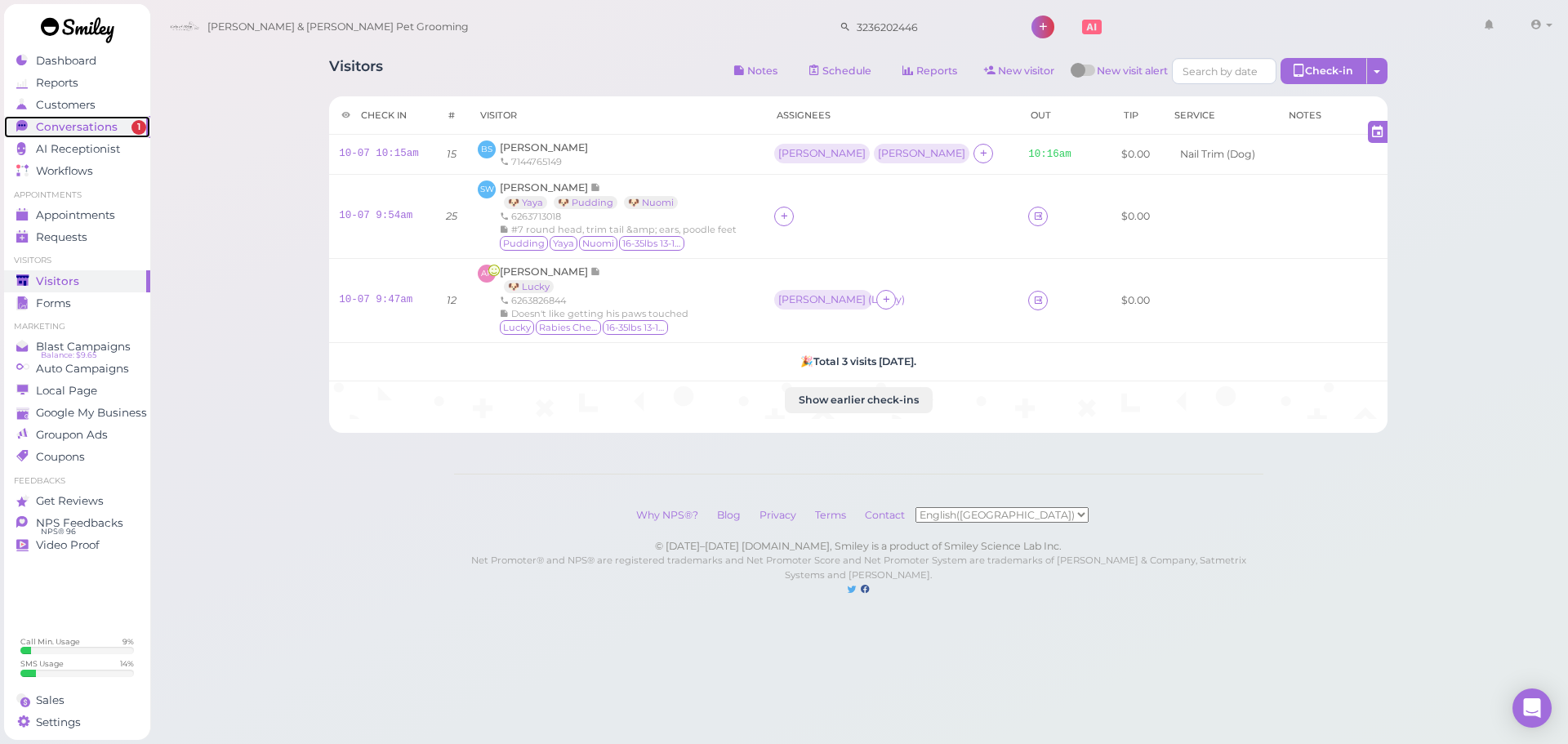
click at [148, 127] on link "Conversations 1" at bounding box center [77, 127] width 147 height 22
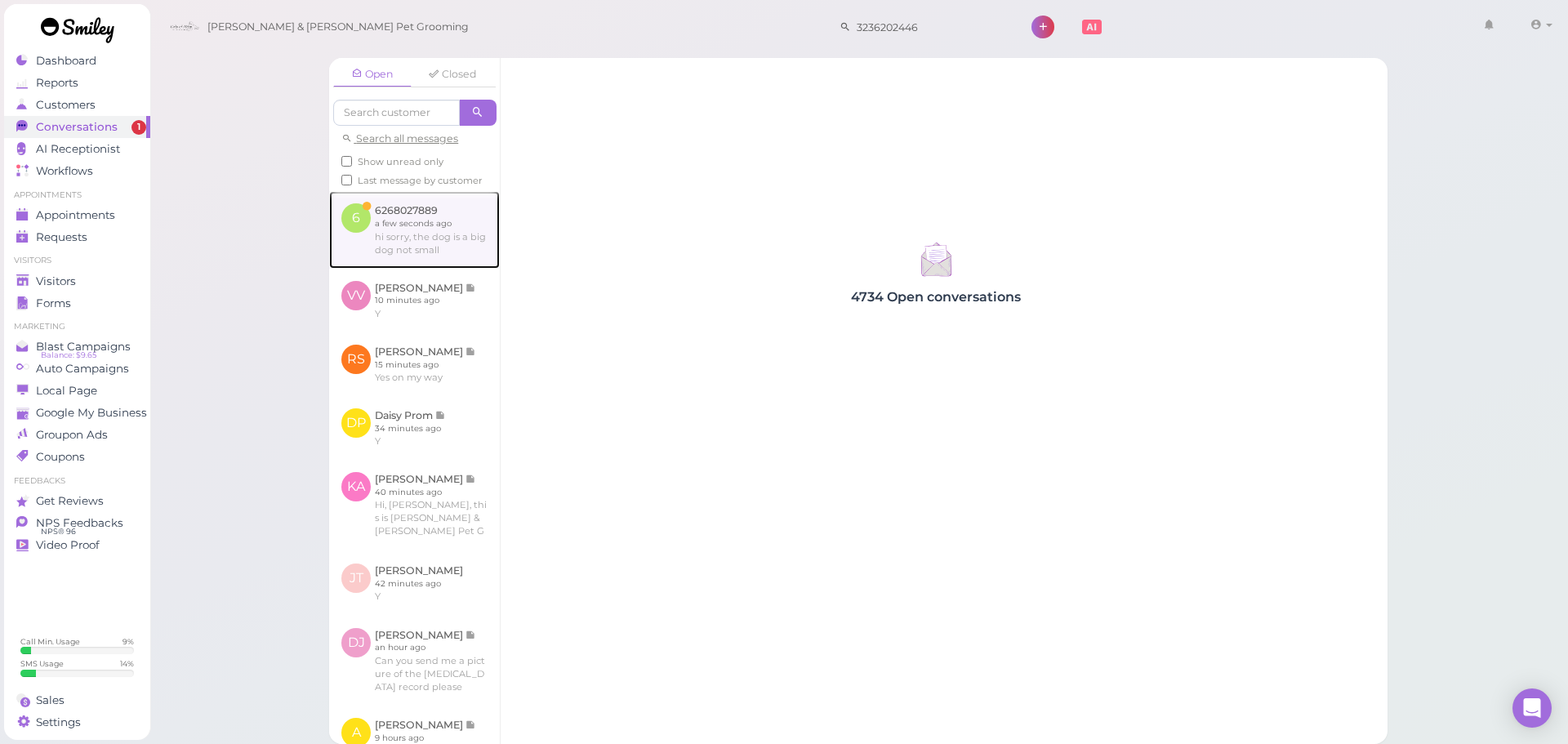
click at [472, 261] on link at bounding box center [414, 229] width 171 height 76
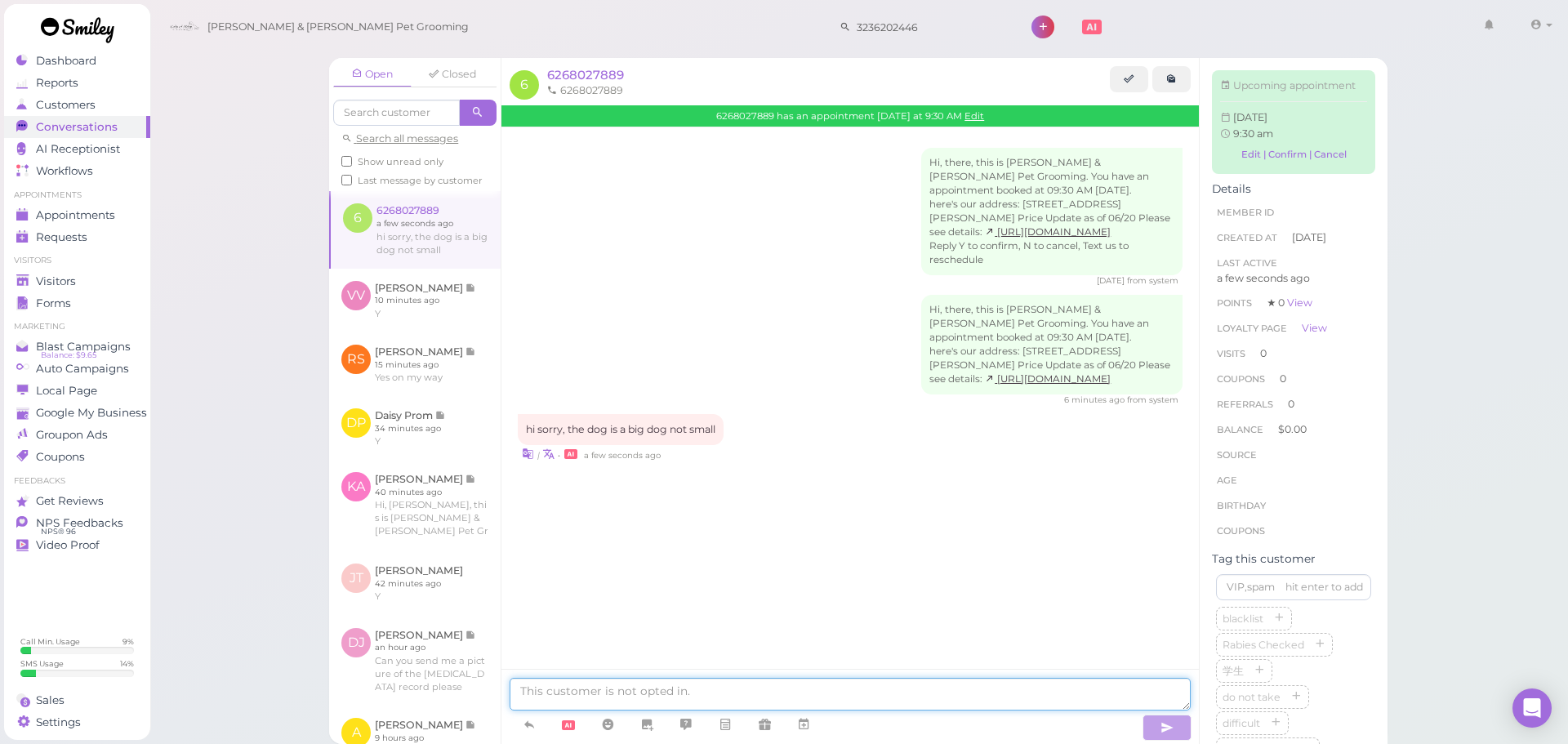
click at [963, 707] on textarea at bounding box center [851, 694] width 682 height 32
click at [790, 452] on div "hi sorry, the dog is a big dog not small | • a few seconds ago" at bounding box center [851, 438] width 665 height 49
click at [978, 120] on link "Edit" at bounding box center [975, 116] width 20 height 12
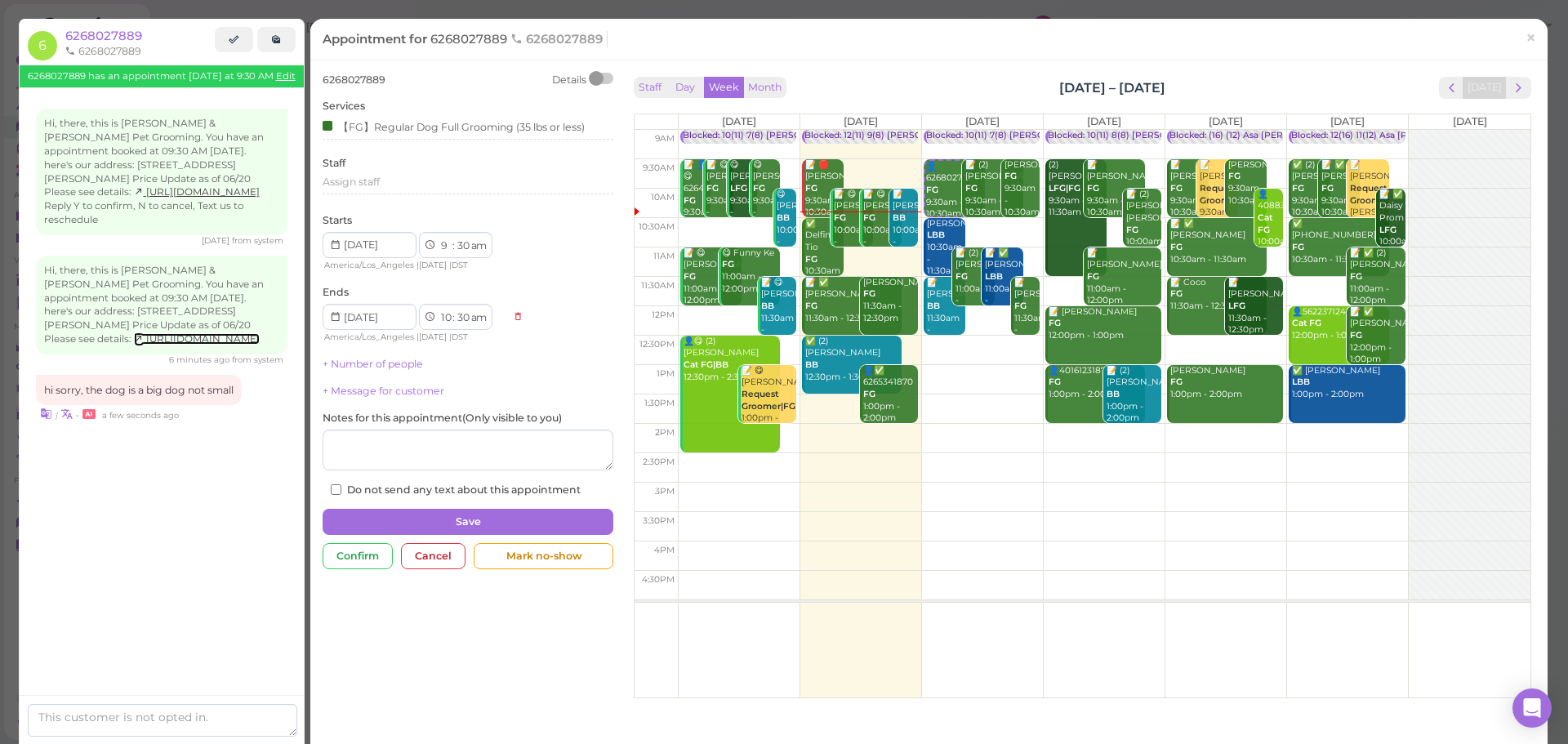
click at [163, 344] on link "https://business.joinsmiley.com/Rosemead-Cody-Miley-Pet-Grooming-BuScz" at bounding box center [197, 339] width 126 height 12
click at [432, 138] on div "【FG】Regular Dog Full Grooming (35 lbs or less)" at bounding box center [468, 128] width 290 height 22
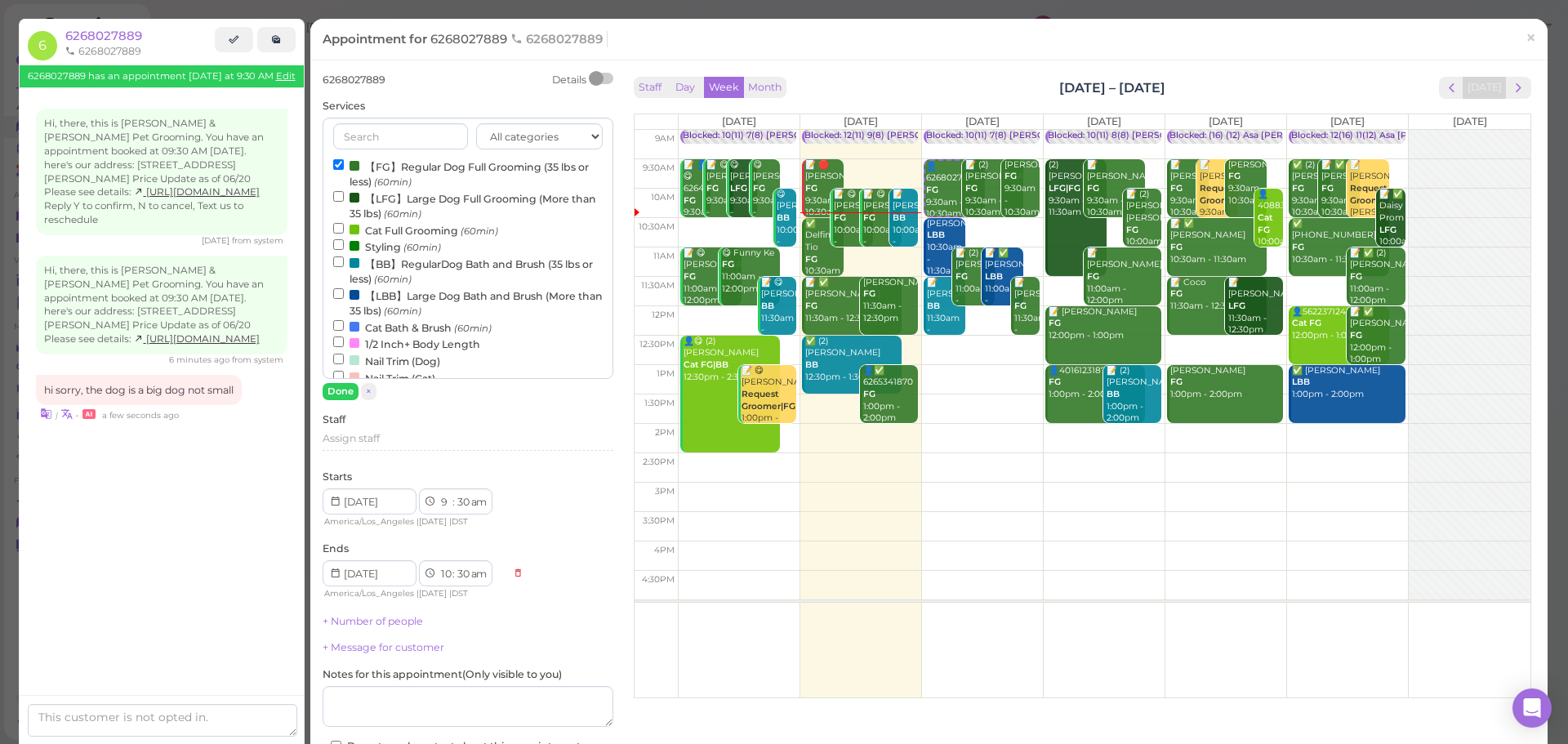
click at [424, 164] on label "【FG】Regular Dog Full Grooming (35 lbs or less) (60min)" at bounding box center [468, 173] width 270 height 31
click at [343, 164] on input "【FG】Regular Dog Full Grooming (35 lbs or less) (60min)" at bounding box center [339, 164] width 11 height 11
click at [414, 205] on label "【LFG】Large Dog Full Grooming (More than 35 lbs) (60min)" at bounding box center [468, 205] width 270 height 31
click at [343, 201] on input "【LFG】Large Dog Full Grooming (More than 35 lbs) (60min)" at bounding box center [339, 197] width 11 height 11
click at [352, 388] on button "Done" at bounding box center [341, 391] width 36 height 17
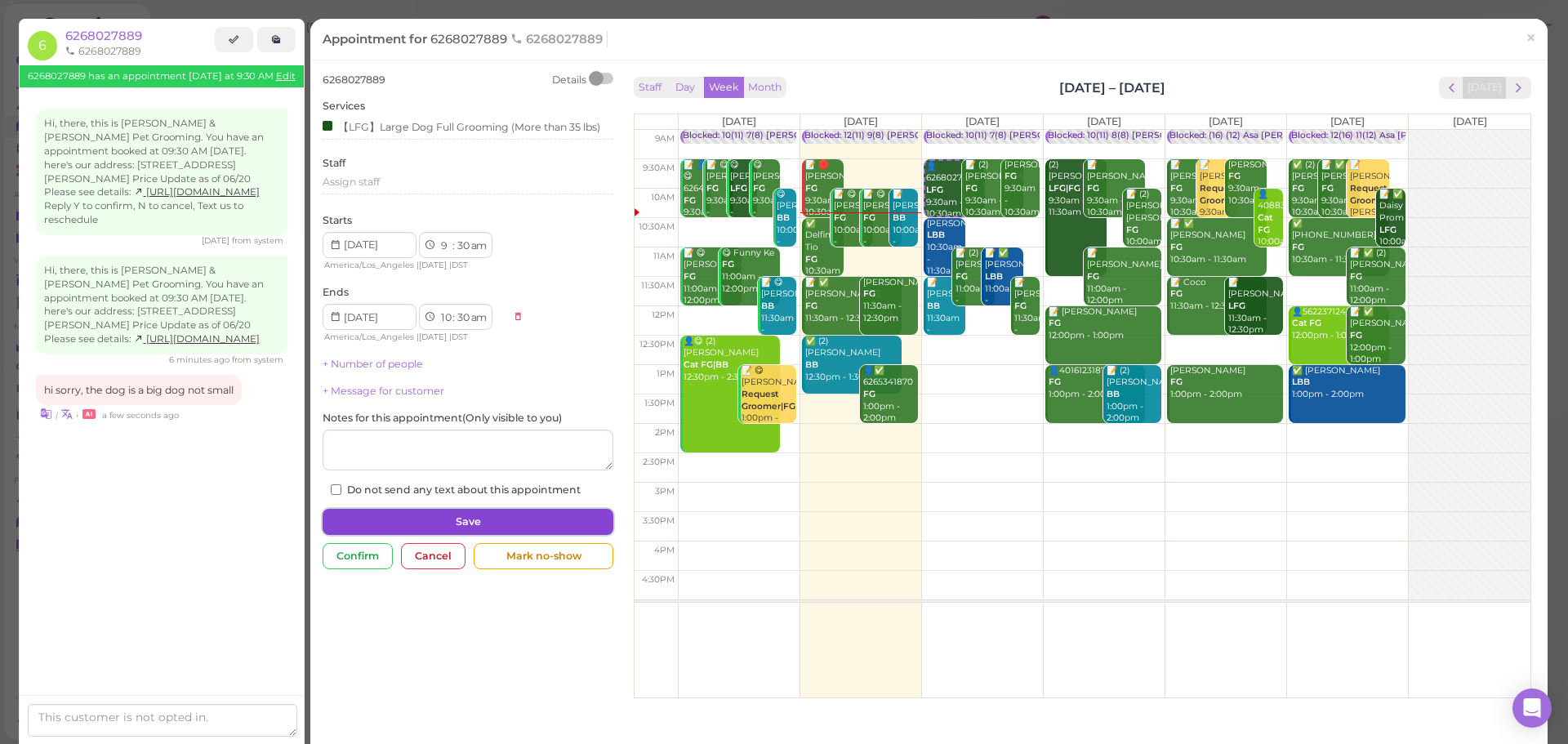
click at [484, 529] on button "Save" at bounding box center [468, 521] width 290 height 26
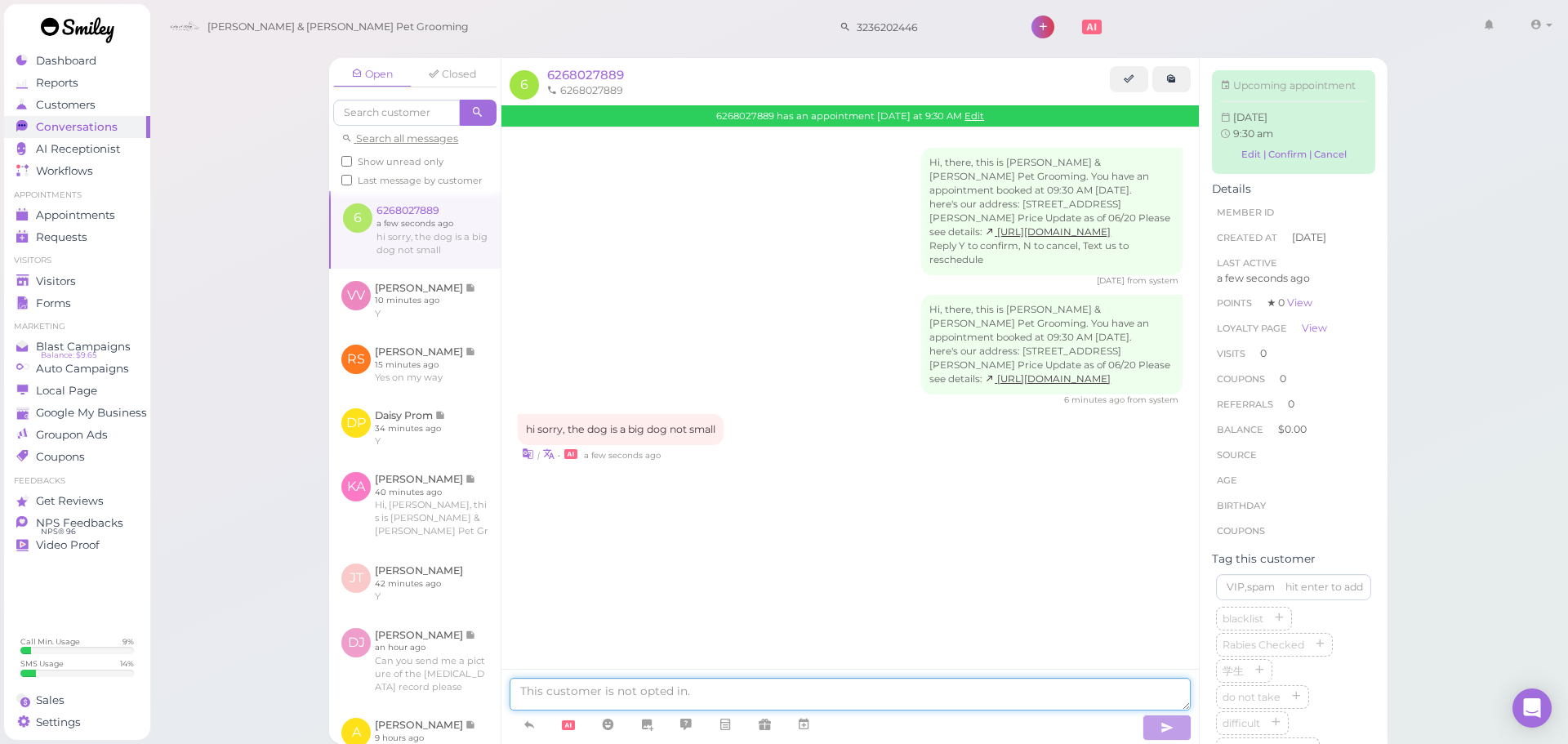
click at [719, 690] on textarea at bounding box center [851, 694] width 682 height 32
type textarea "Okay, no problem. Can you send me a copy of the rabies vaccination record please"
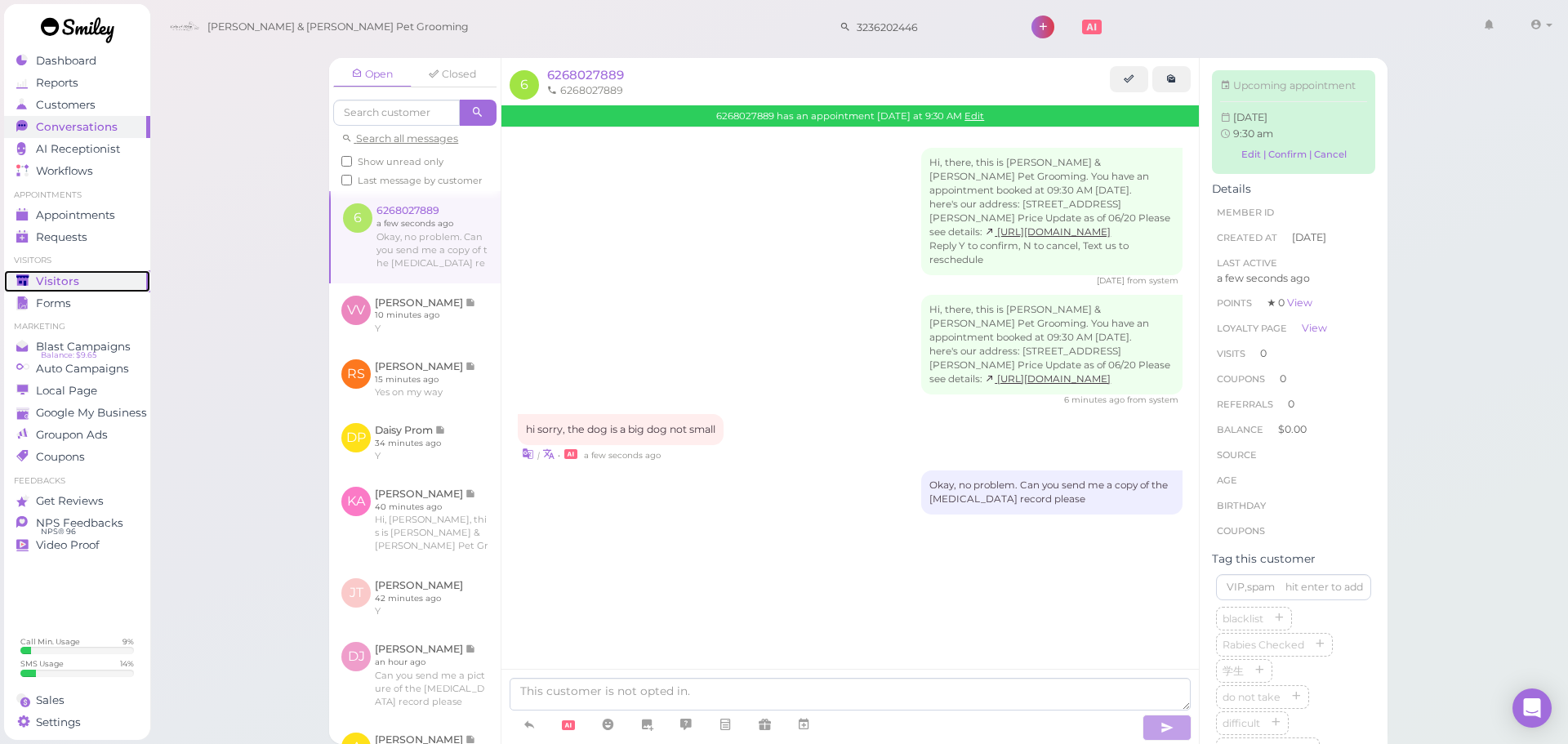
click at [42, 288] on span "Visitors" at bounding box center [58, 280] width 43 height 13
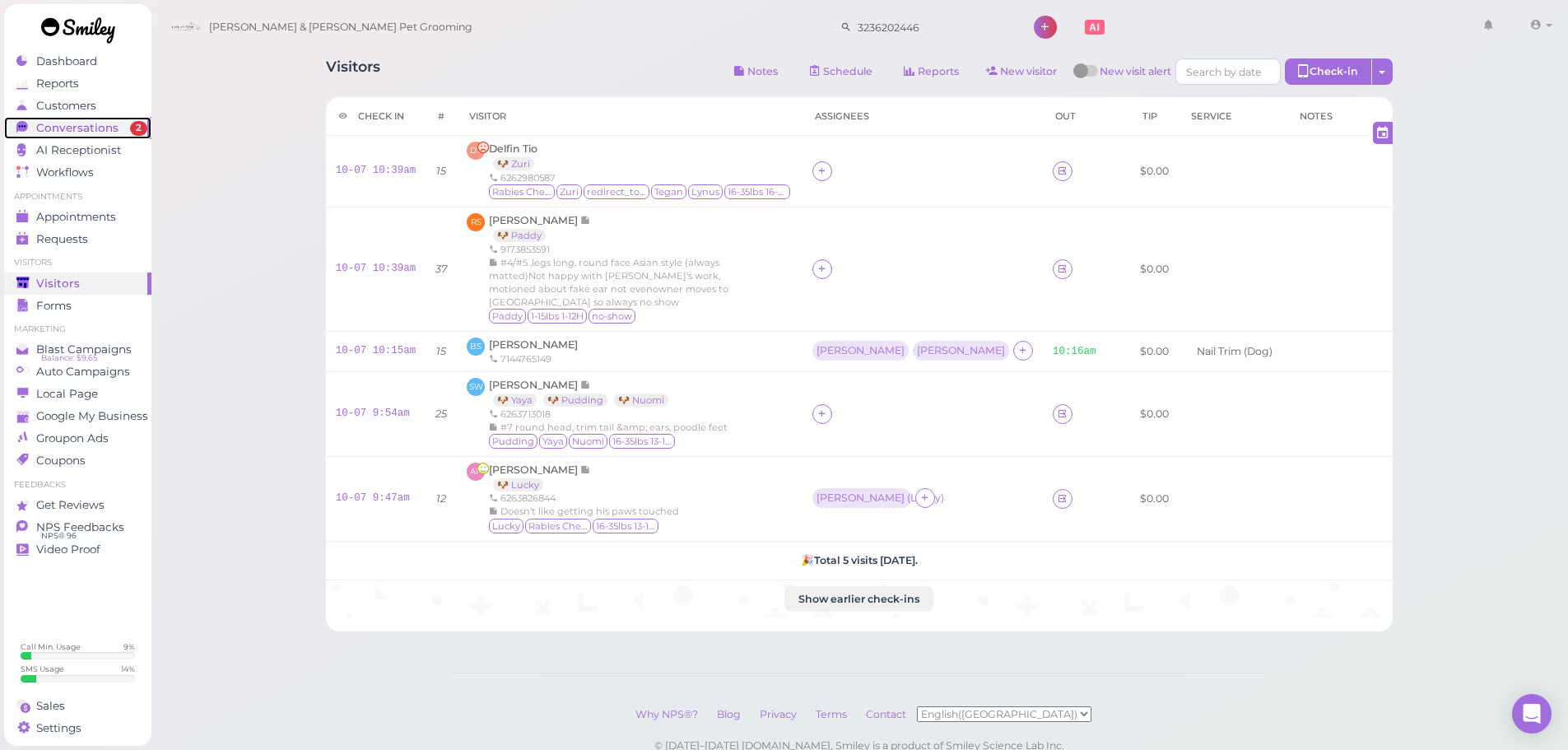
click at [120, 121] on div "Conversations" at bounding box center [75, 128] width 119 height 14
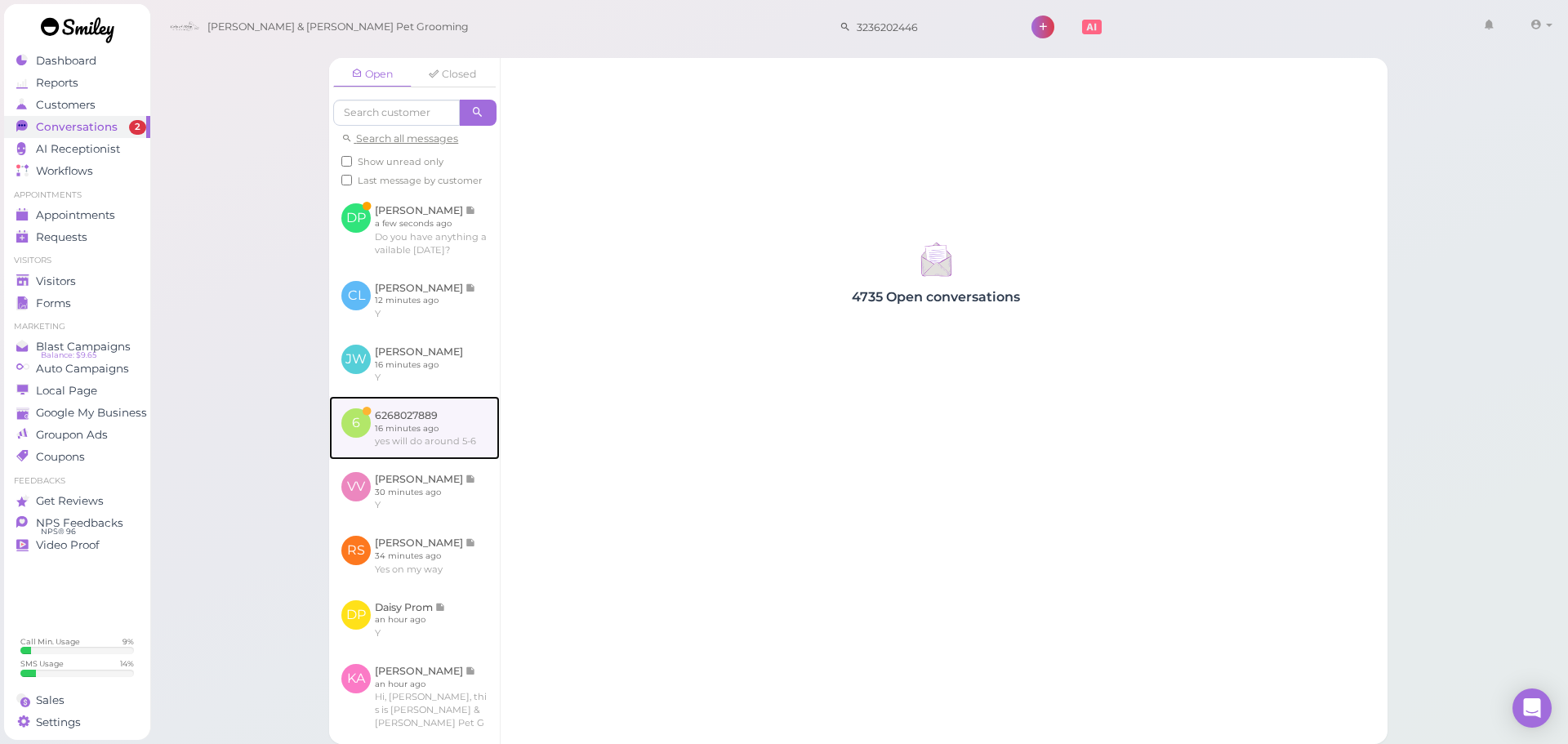
click at [361, 456] on link at bounding box center [414, 428] width 171 height 64
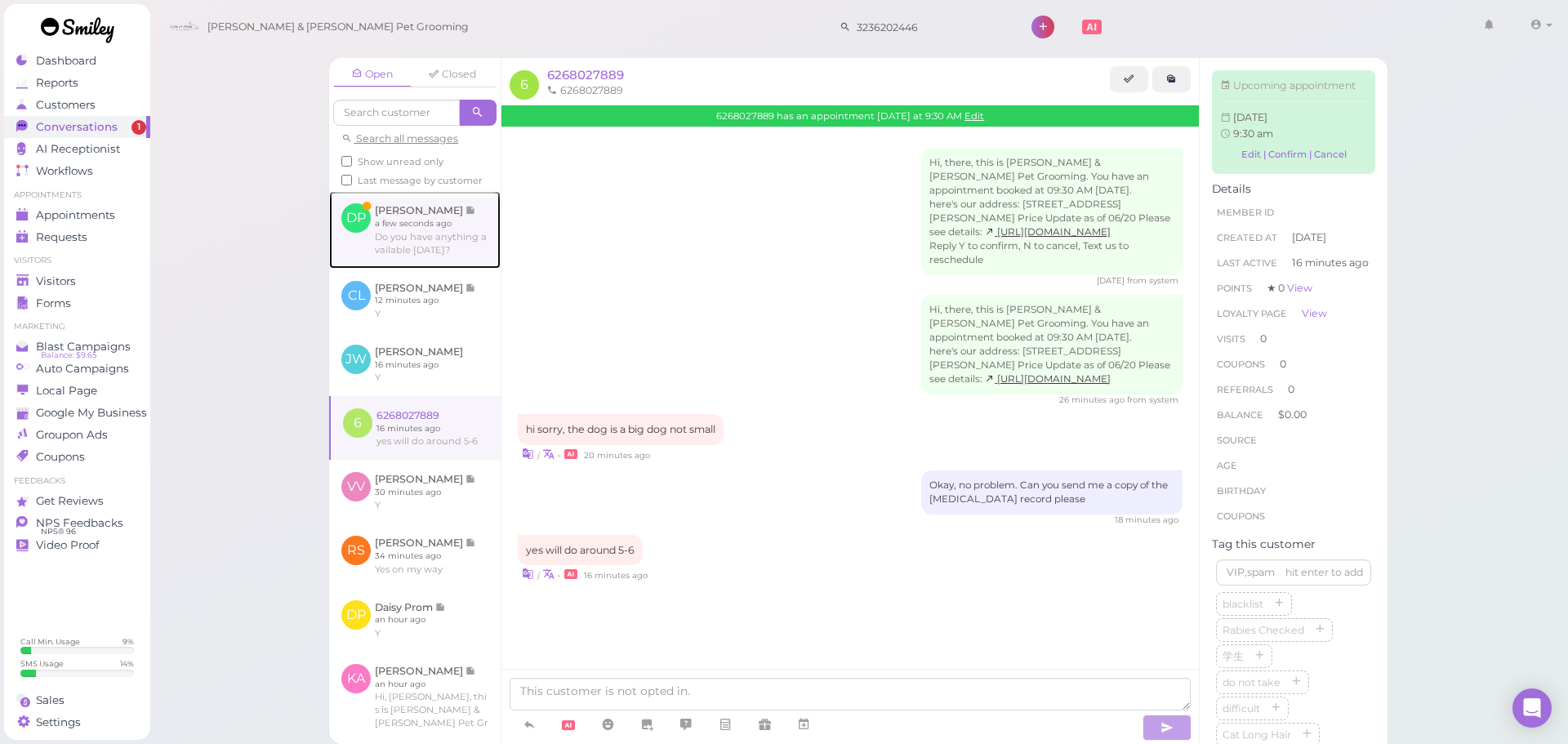
click at [429, 250] on link at bounding box center [414, 229] width 172 height 76
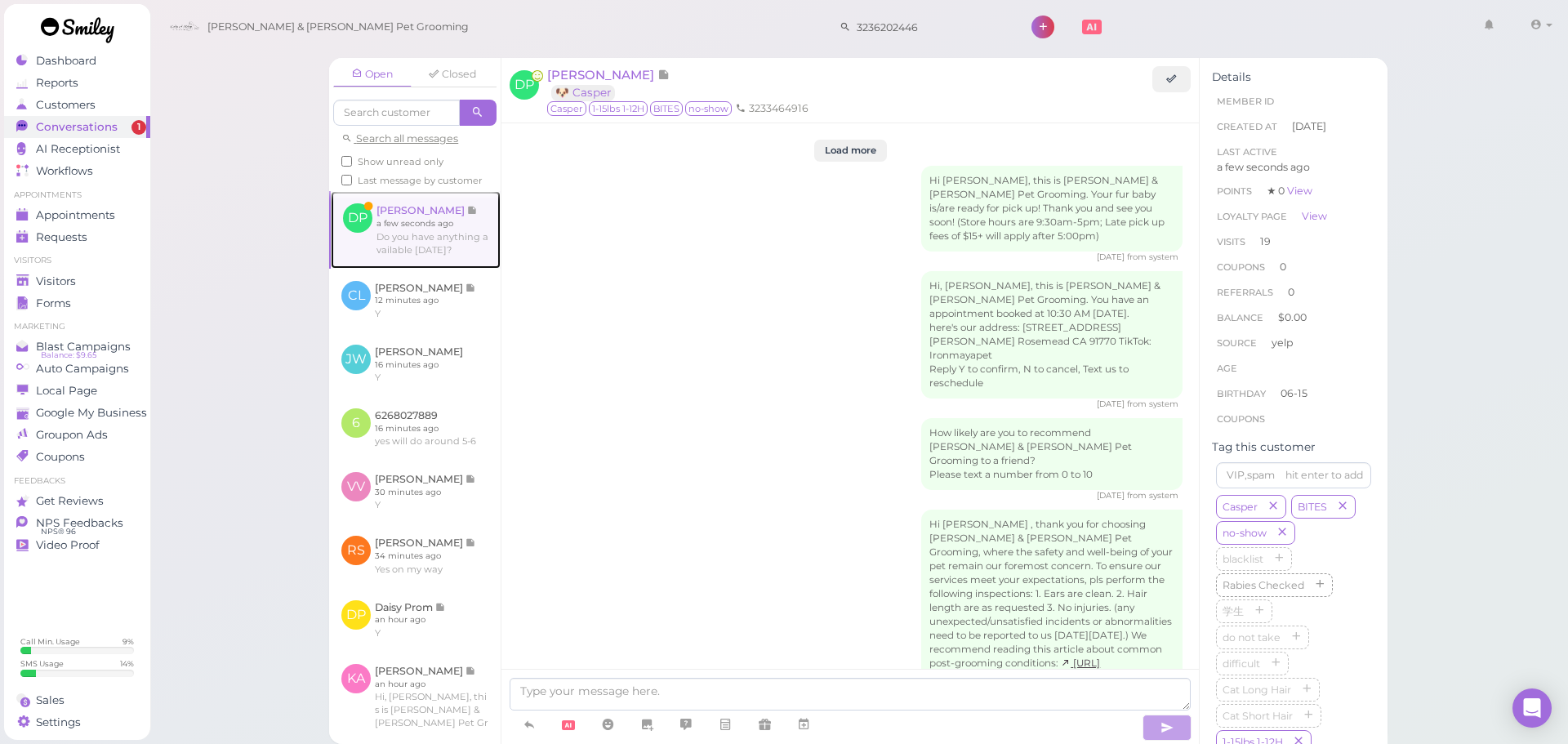
scroll to position [2744, 0]
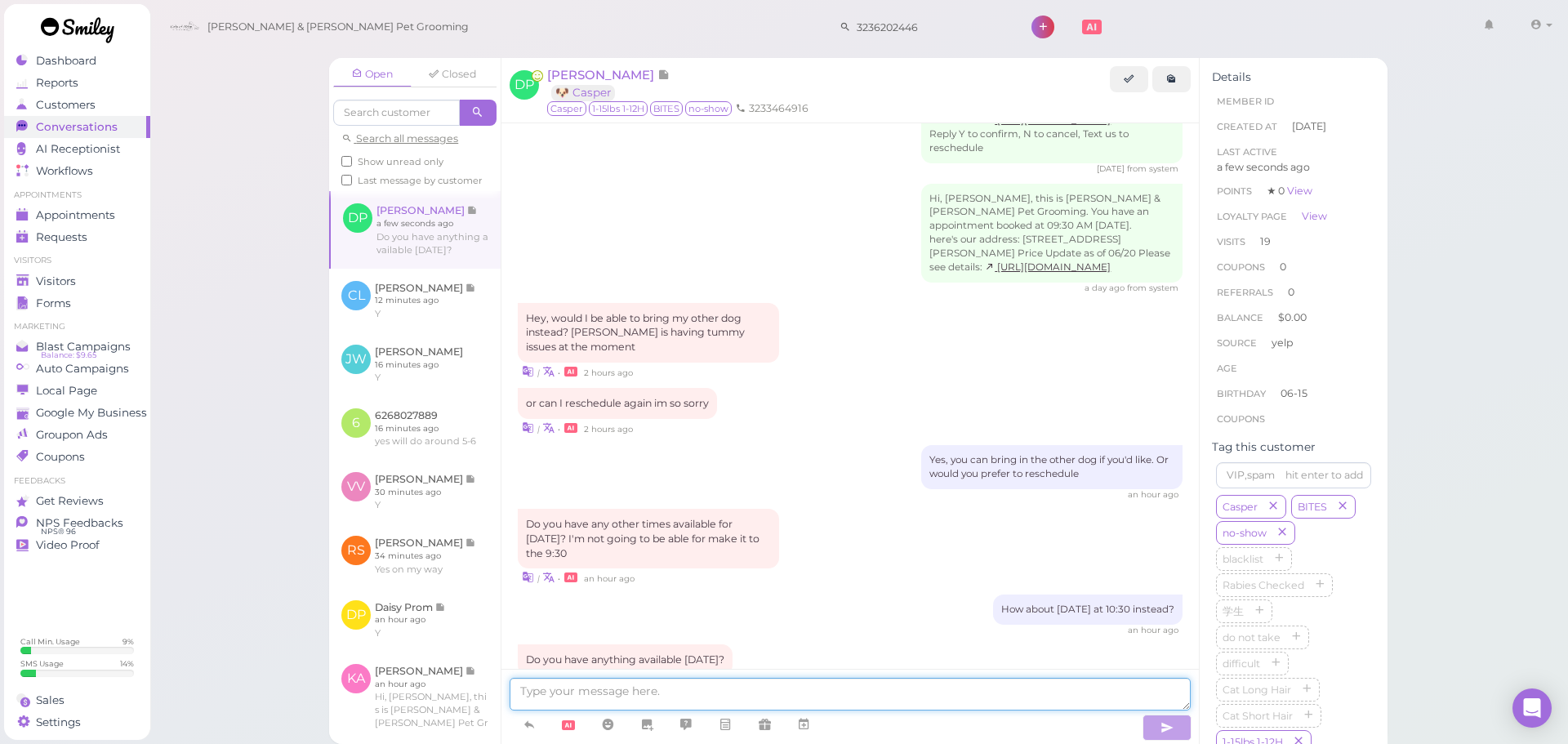
click at [999, 701] on textarea at bounding box center [851, 694] width 682 height 32
click at [852, 509] on div "Do you have any other times available for today? I'm not going to be able for m…" at bounding box center [851, 547] width 665 height 77
click at [698, 709] on textarea at bounding box center [851, 694] width 682 height 32
type textarea "Nothing available for Thursday at the moment. We can do tomorrow or Friday if y…"
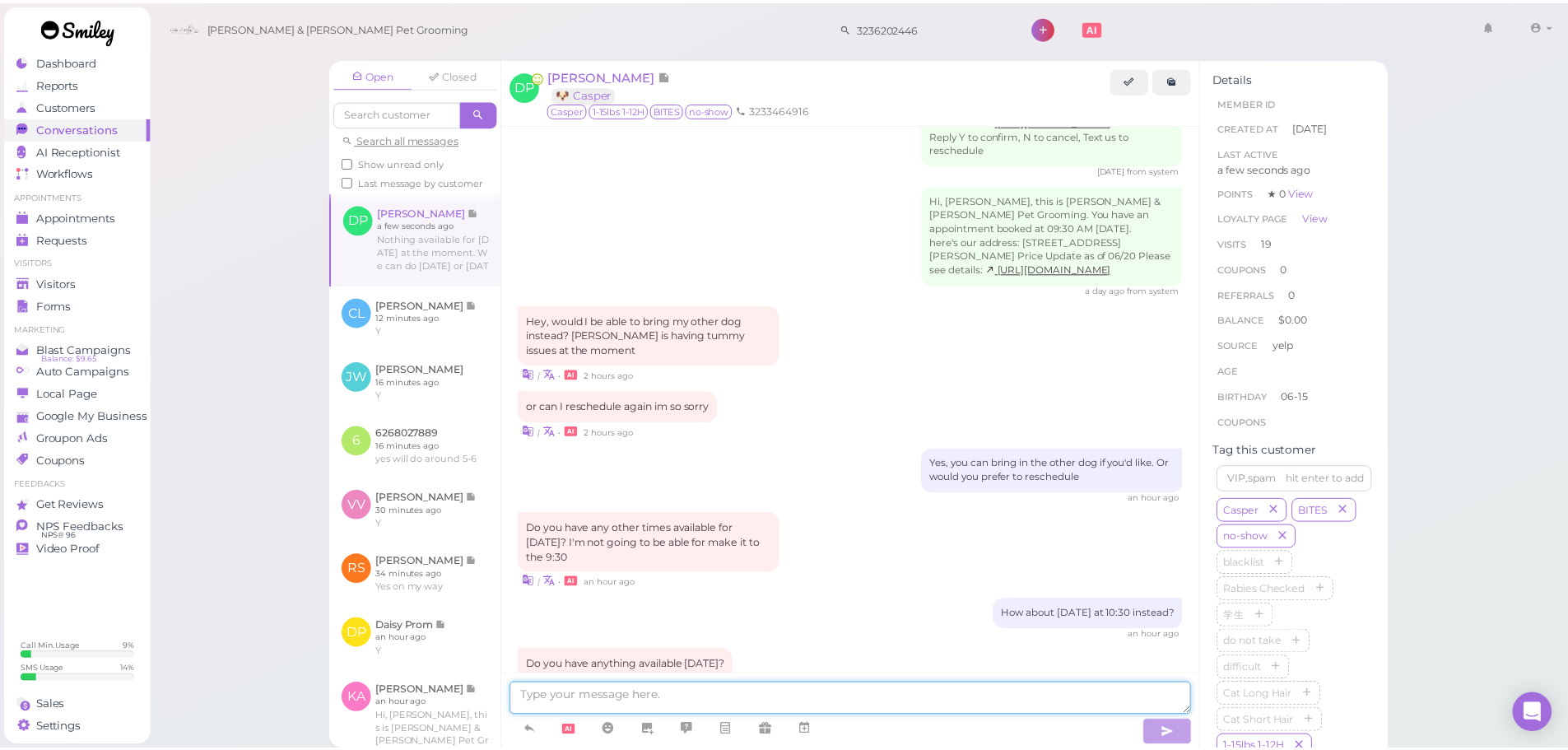
scroll to position [2819, 0]
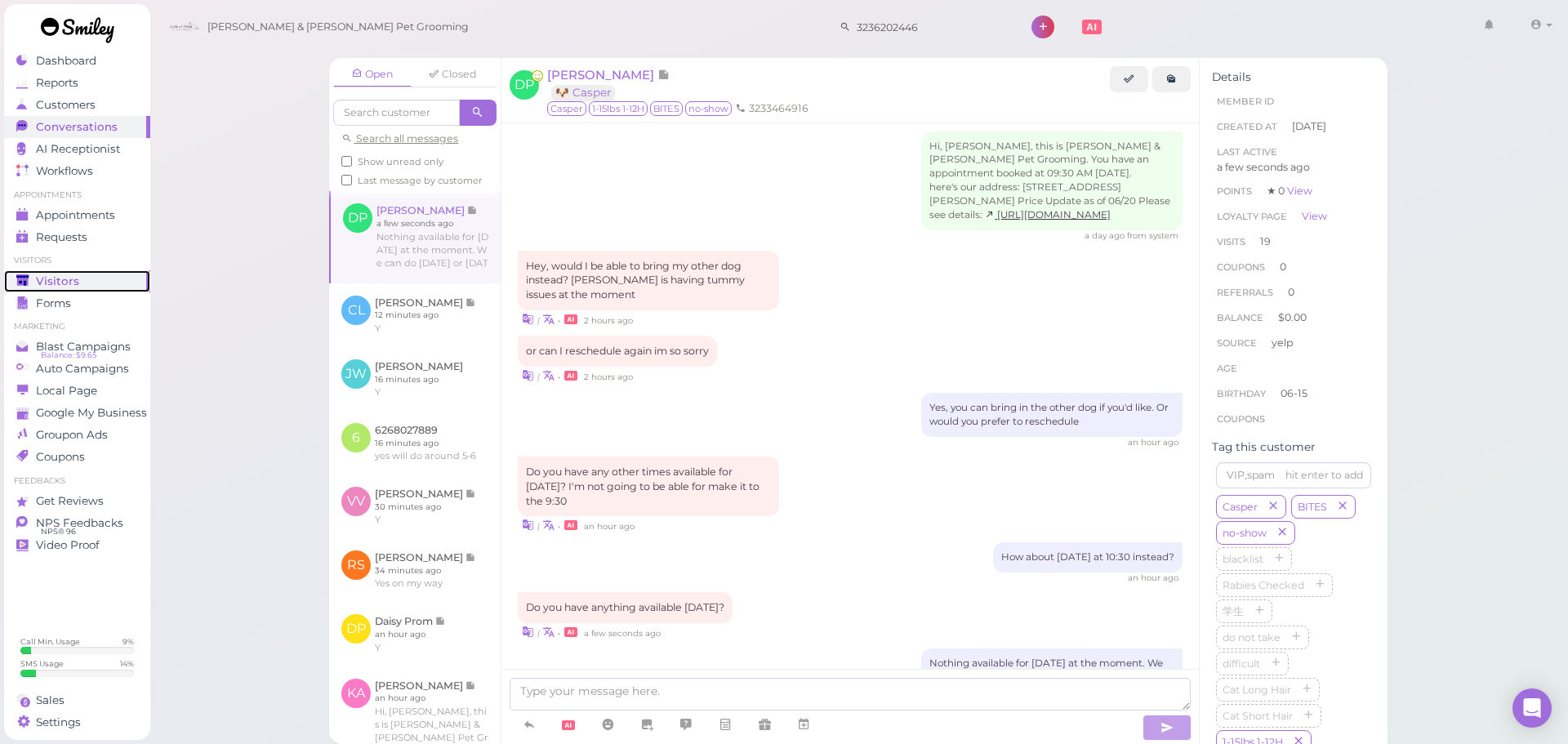
click at [106, 288] on div "Visitors" at bounding box center [75, 280] width 118 height 13
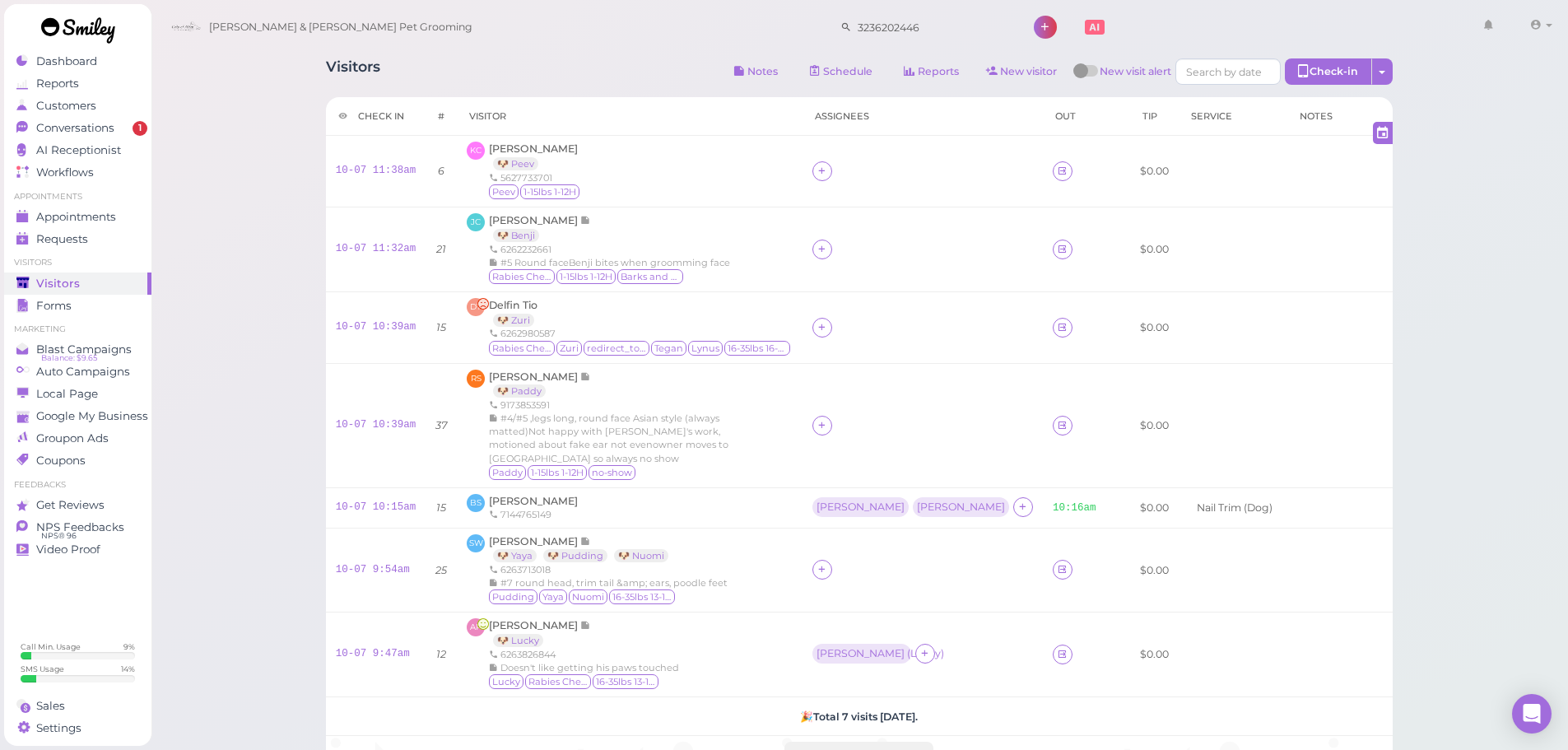
click at [126, 127] on div "Conversations" at bounding box center [75, 128] width 119 height 14
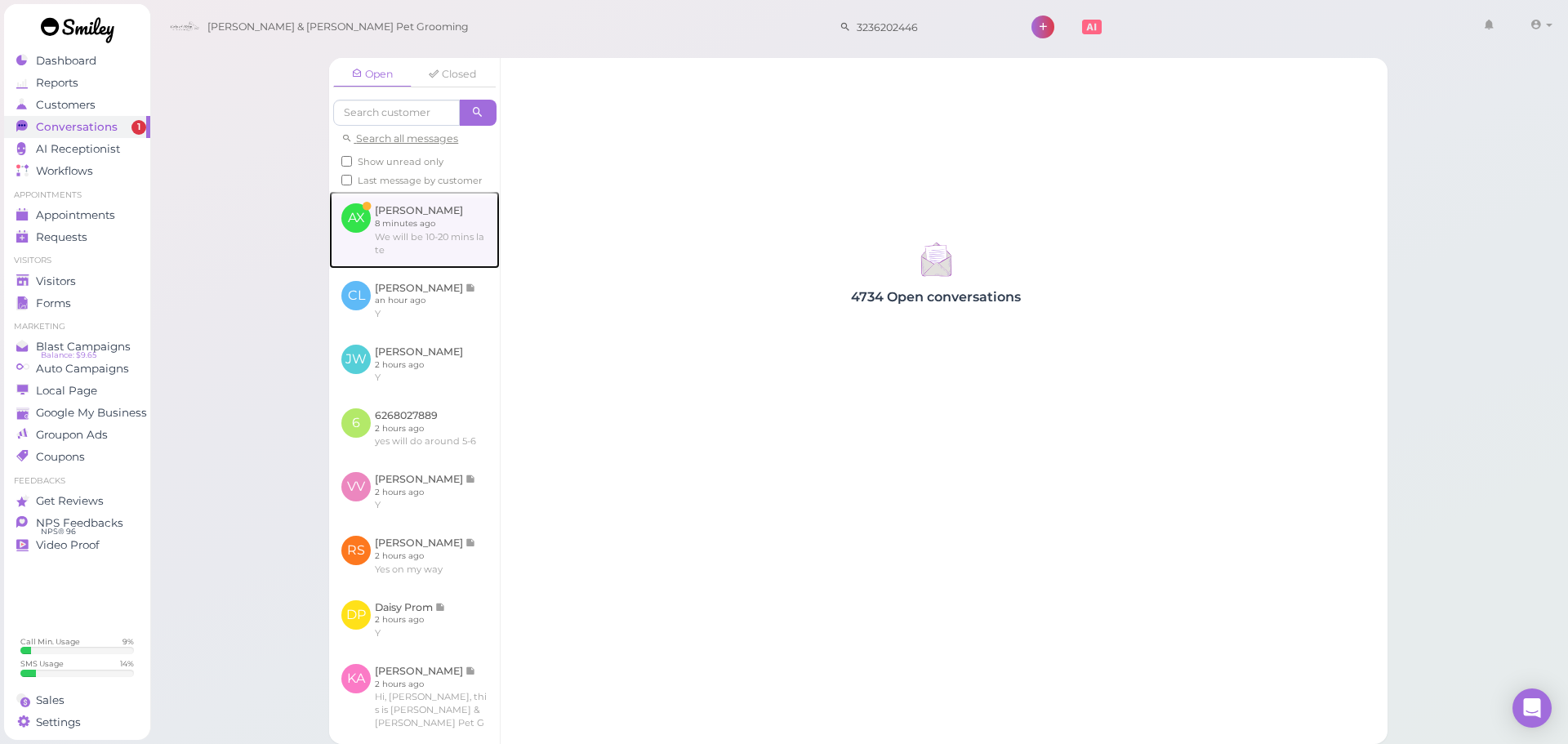
click at [414, 227] on link at bounding box center [414, 229] width 171 height 76
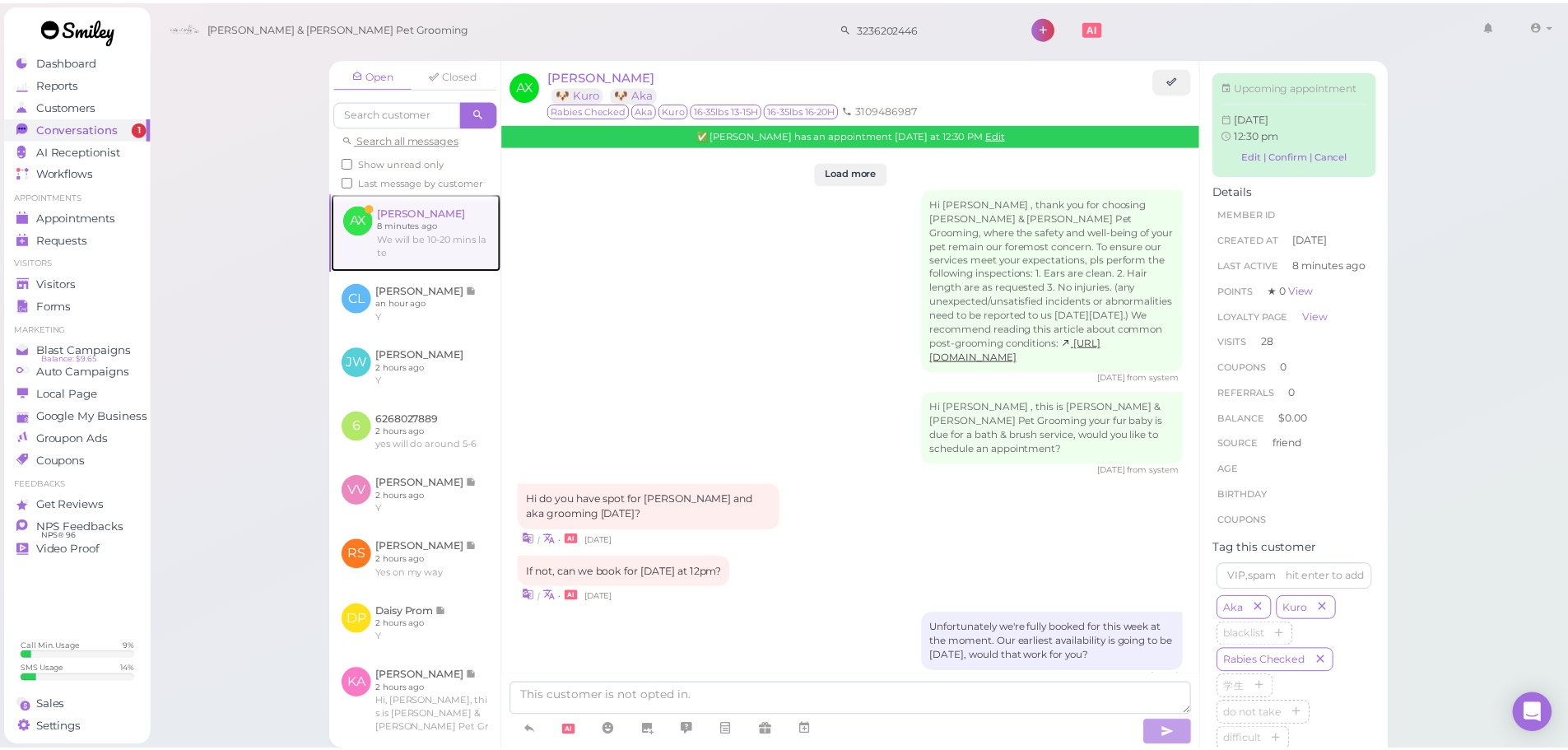
scroll to position [2644, 0]
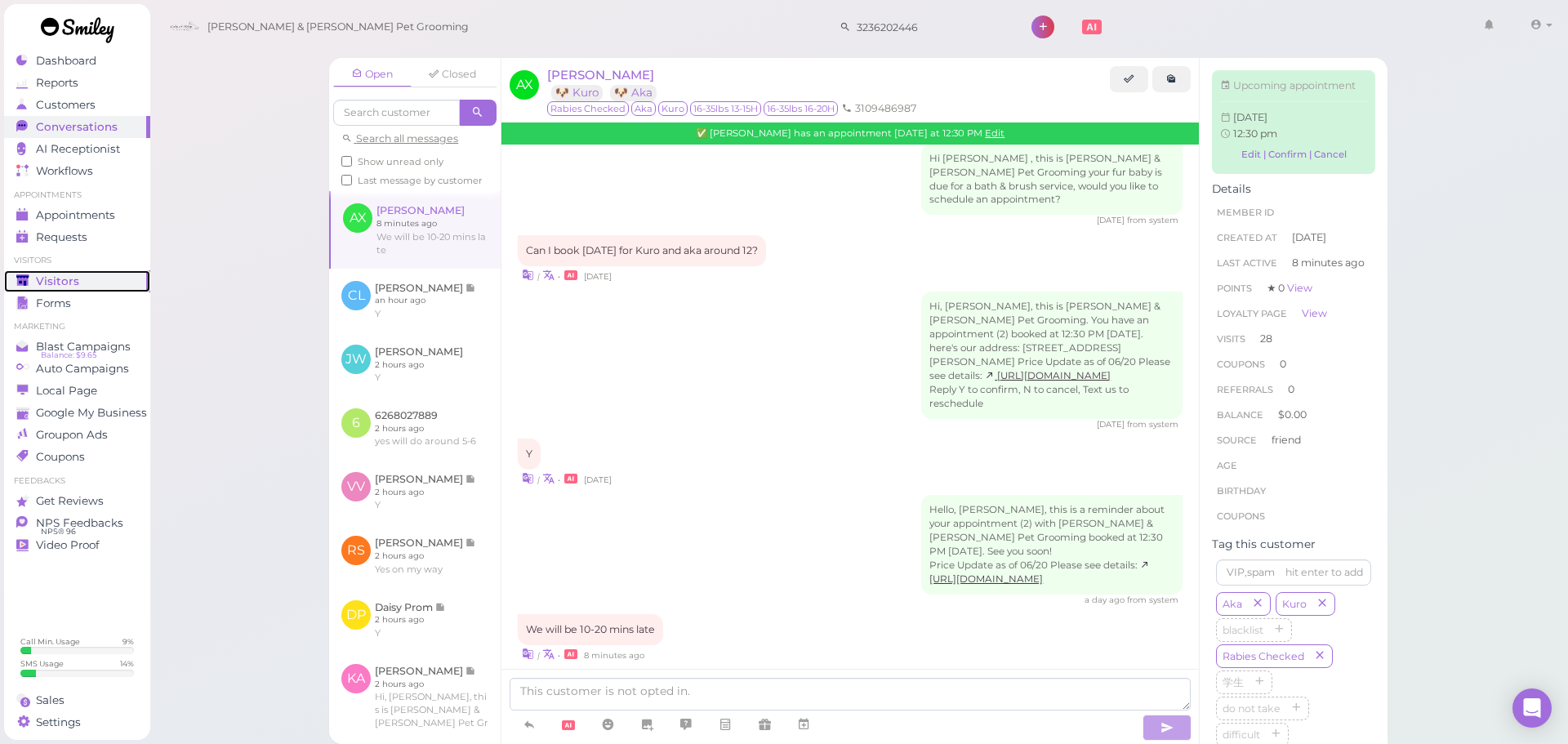
click at [109, 288] on div "Visitors" at bounding box center [75, 280] width 118 height 13
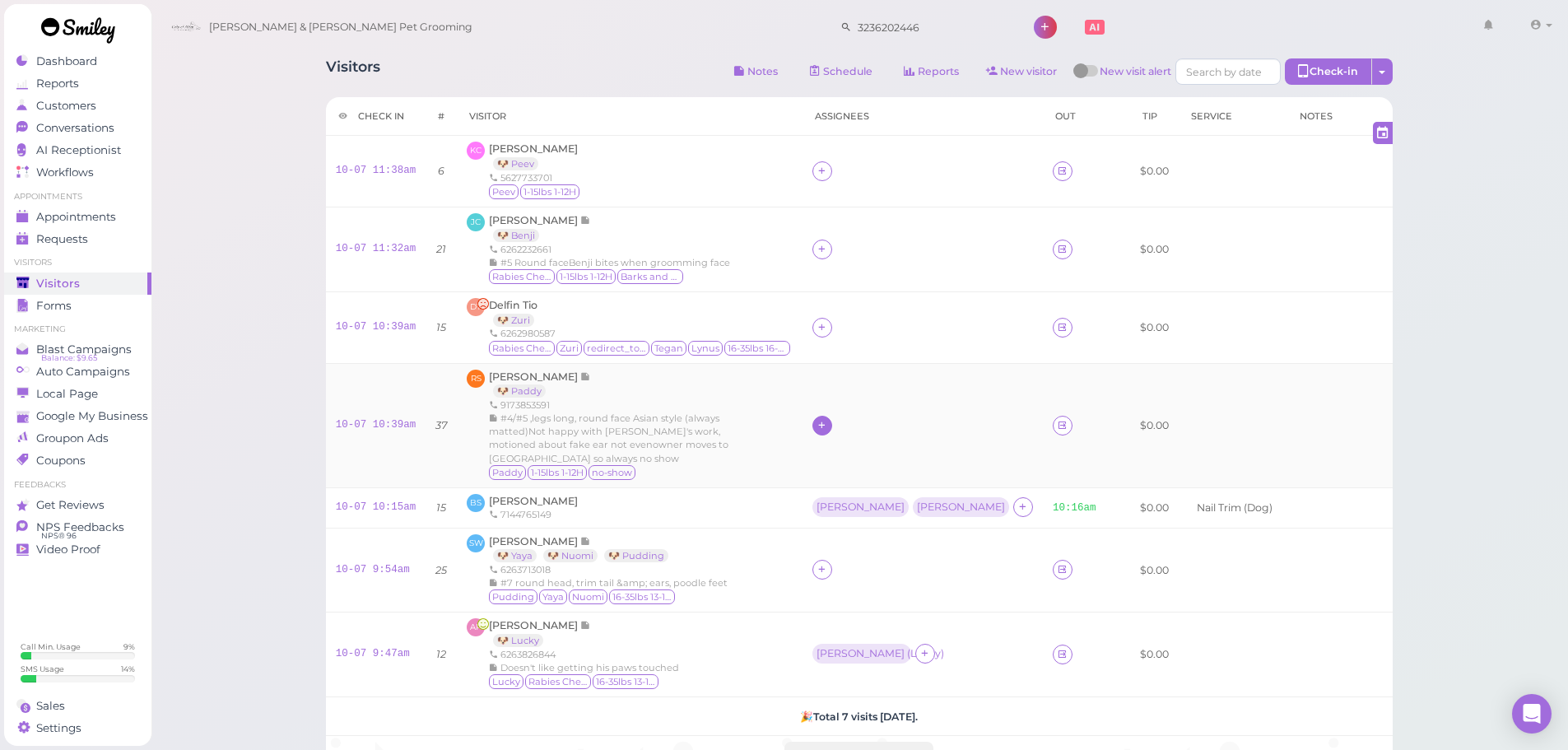
click at [827, 425] on icon at bounding box center [822, 425] width 11 height 13
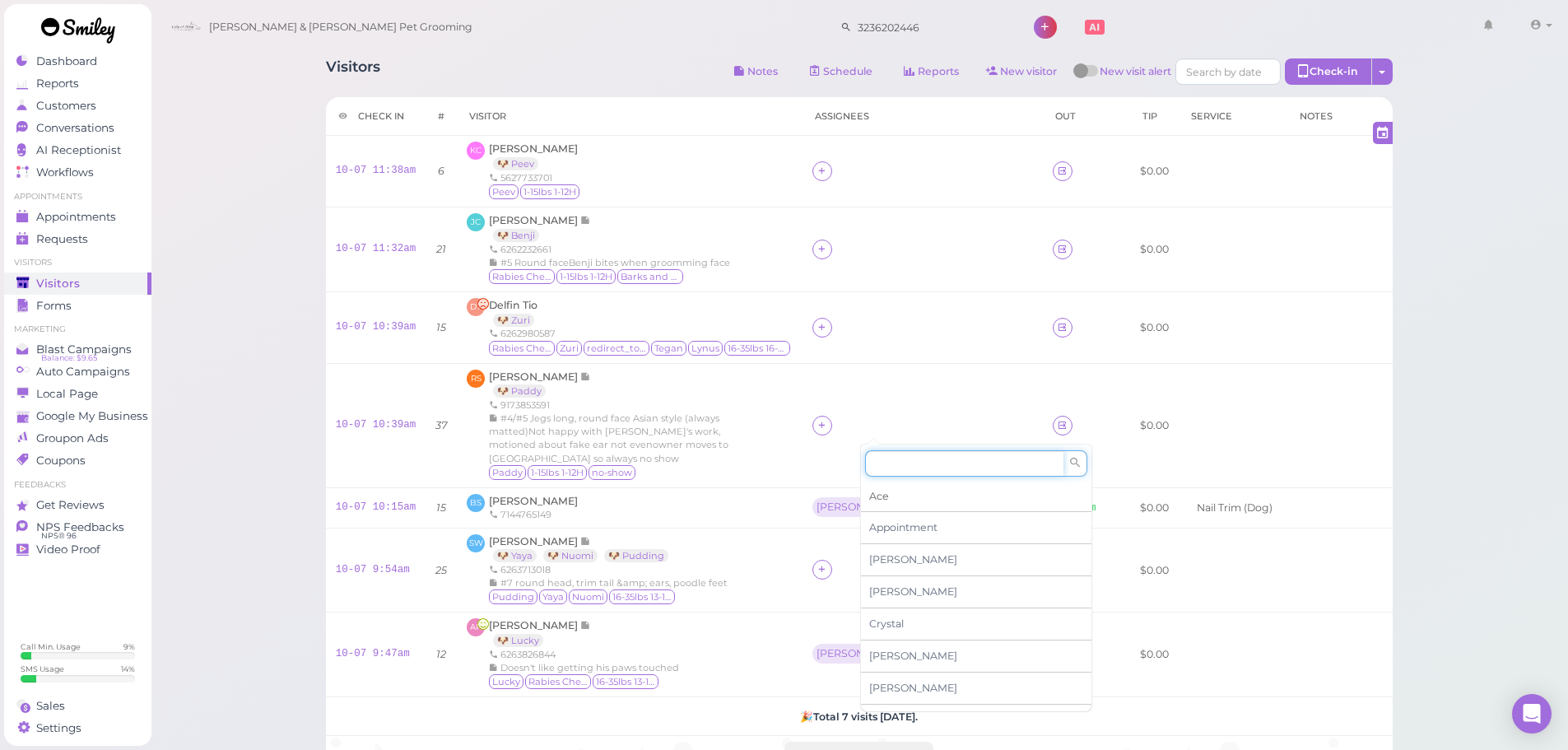
drag, startPoint x: 882, startPoint y: 466, endPoint x: 921, endPoint y: 495, distance: 48.6
click at [883, 466] on input at bounding box center [964, 463] width 198 height 26
click at [898, 694] on span "Rebecca" at bounding box center [912, 695] width 88 height 13
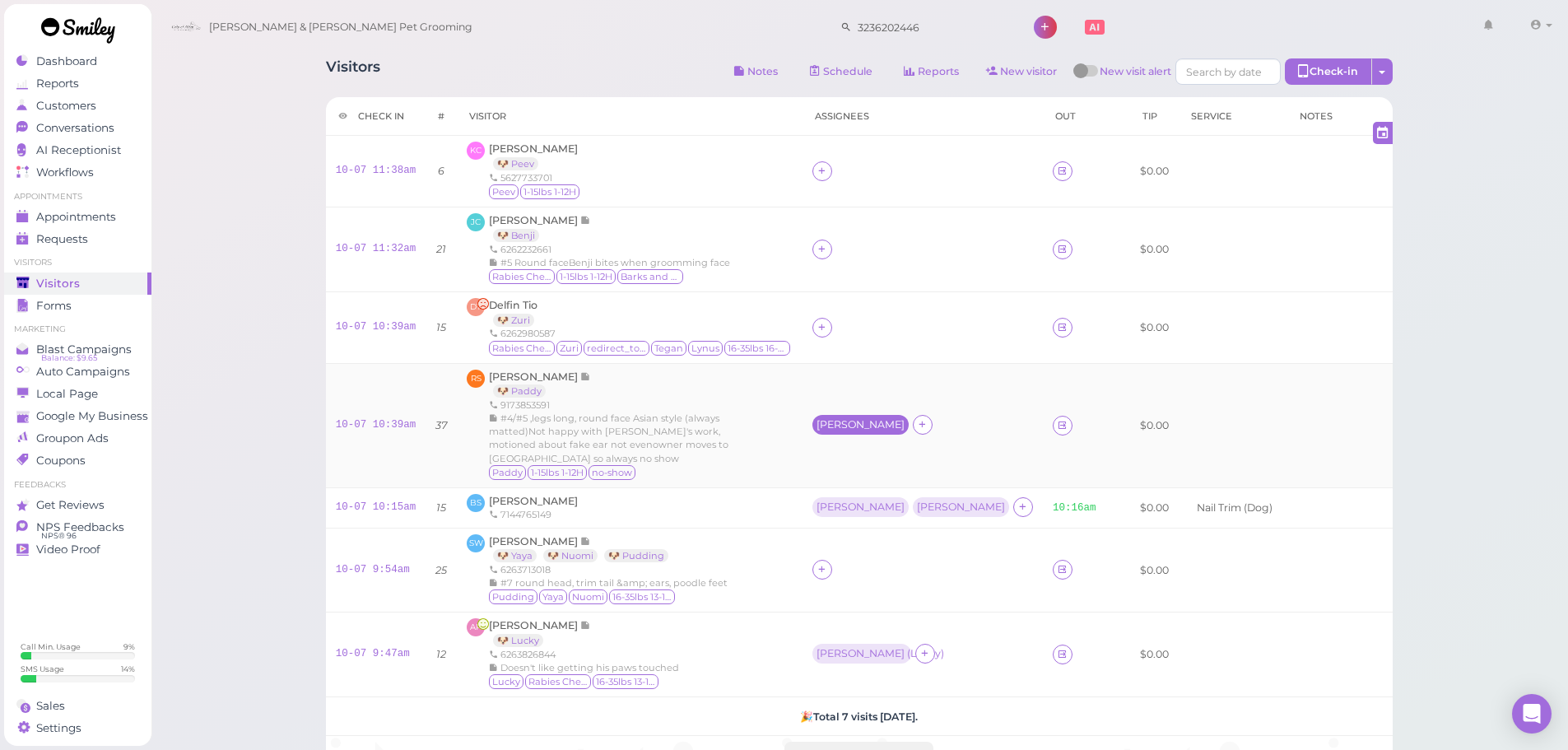
click at [891, 428] on div "Rebecca" at bounding box center [860, 424] width 88 height 12
click at [899, 491] on span "Select pets" at bounding box center [900, 497] width 57 height 18
click at [726, 551] on div "Serena Wang 🐶 Yaya 🐶 Nuomi 🐶 Pudding 6263713018 #7 round head, trim tail &amp; …" at bounding box center [608, 571] width 238 height 72
click at [827, 569] on icon at bounding box center [822, 569] width 11 height 13
click at [899, 400] on div "[PERSON_NAME]" at bounding box center [974, 409] width 230 height 32
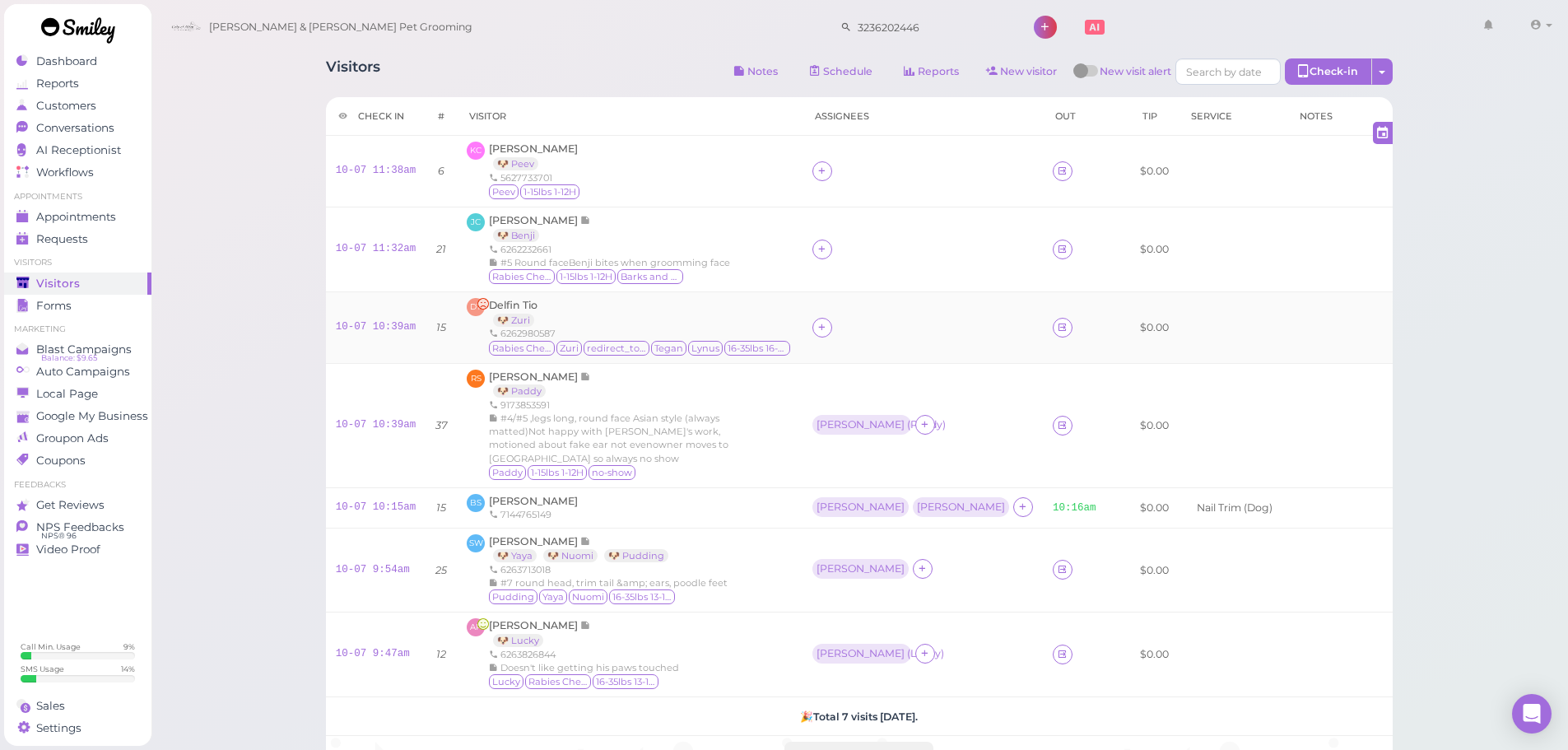
click at [879, 328] on div at bounding box center [922, 328] width 220 height 20
click at [827, 331] on icon at bounding box center [822, 327] width 11 height 13
click at [913, 590] on div "Rebecca" at bounding box center [974, 597] width 230 height 32
click at [664, 238] on div "Jade Carpio 🐶 Benji 6262232661 #5 Round faceBenji bites when groomming face Rab…" at bounding box center [610, 249] width 241 height 72
click at [521, 309] on span "Delfin Tio" at bounding box center [514, 305] width 49 height 13
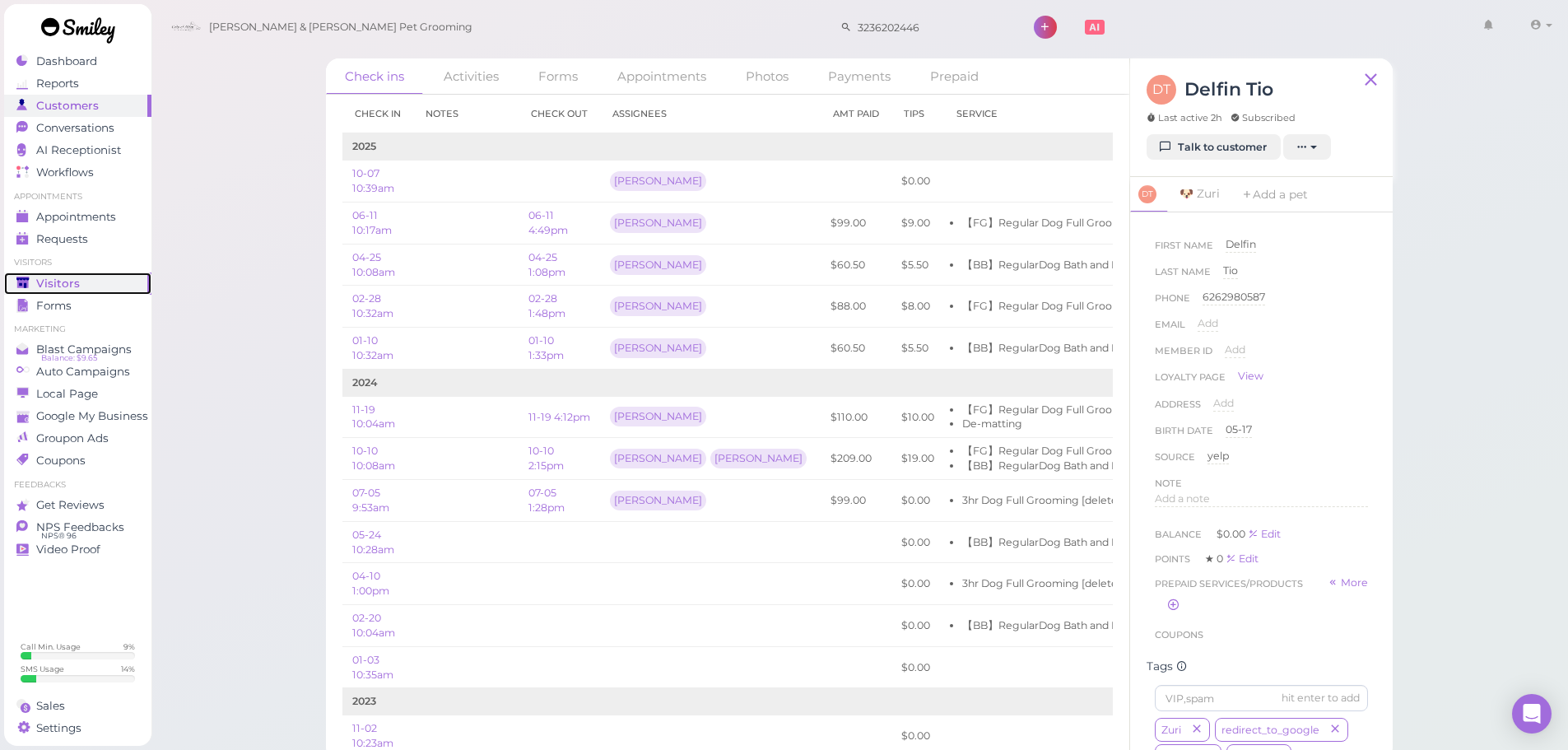
click at [64, 278] on span "Visitors" at bounding box center [58, 283] width 43 height 14
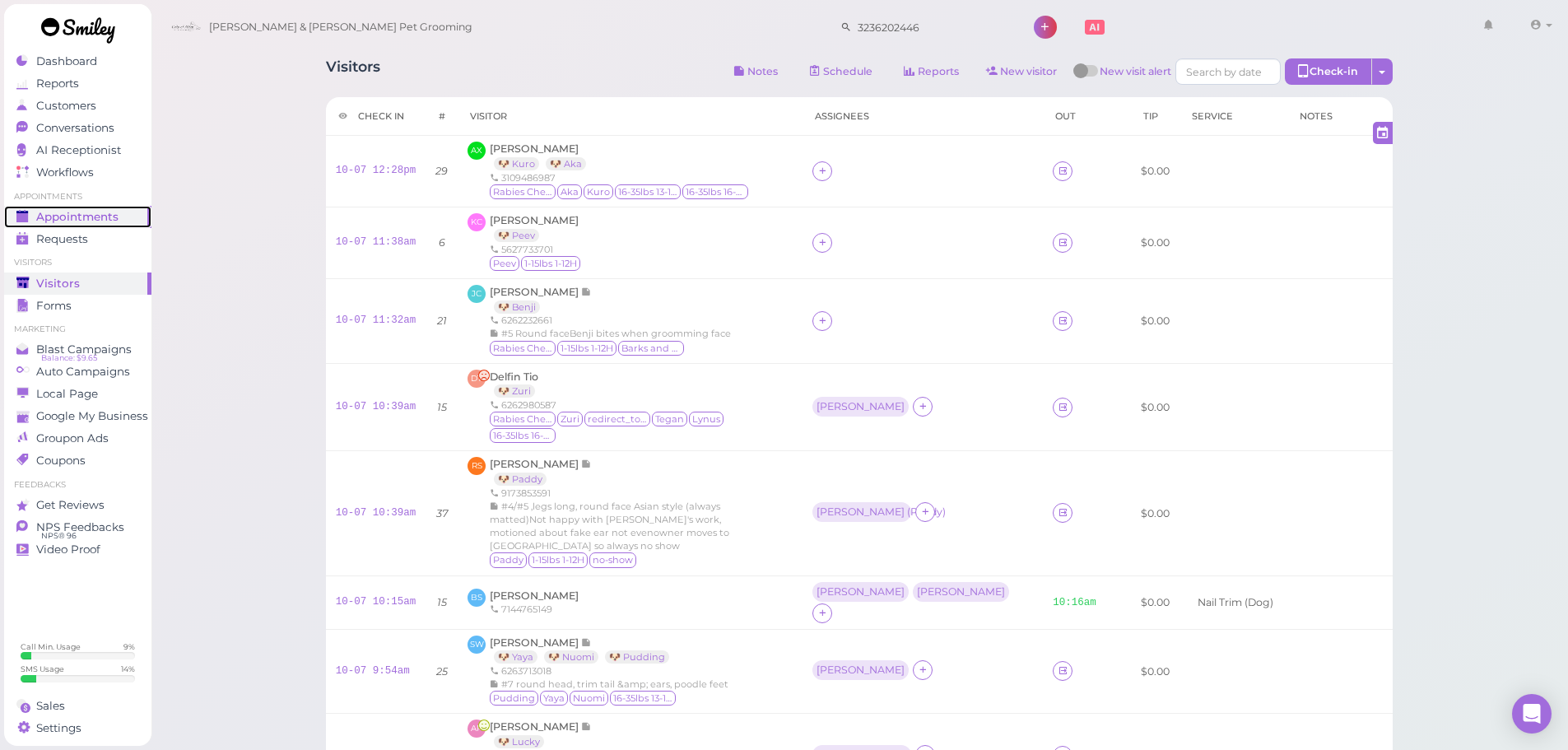
click at [103, 214] on span "Appointments" at bounding box center [77, 216] width 82 height 14
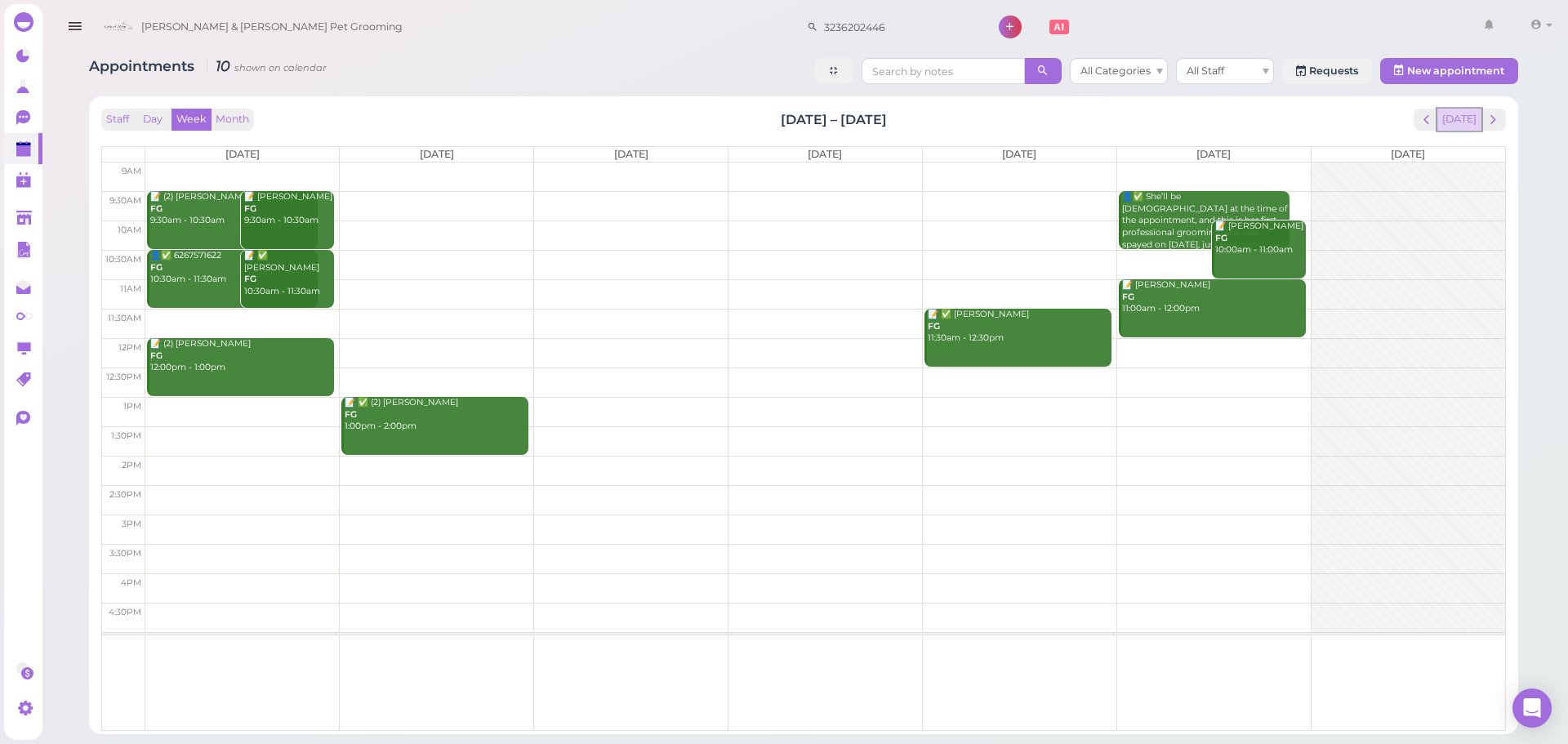
click at [1470, 120] on button "[DATE]" at bounding box center [1459, 120] width 44 height 22
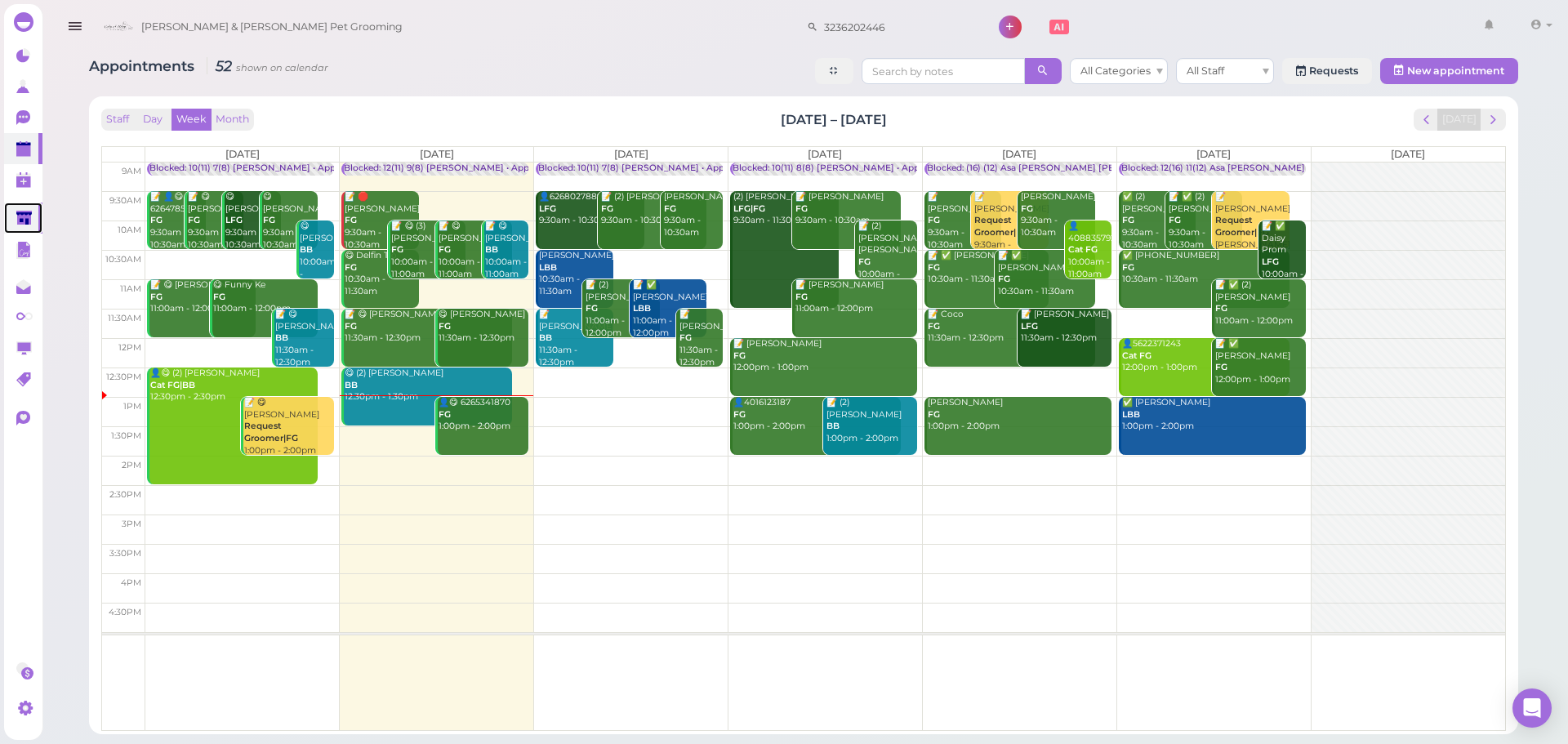
click at [35, 213] on link at bounding box center [23, 217] width 39 height 31
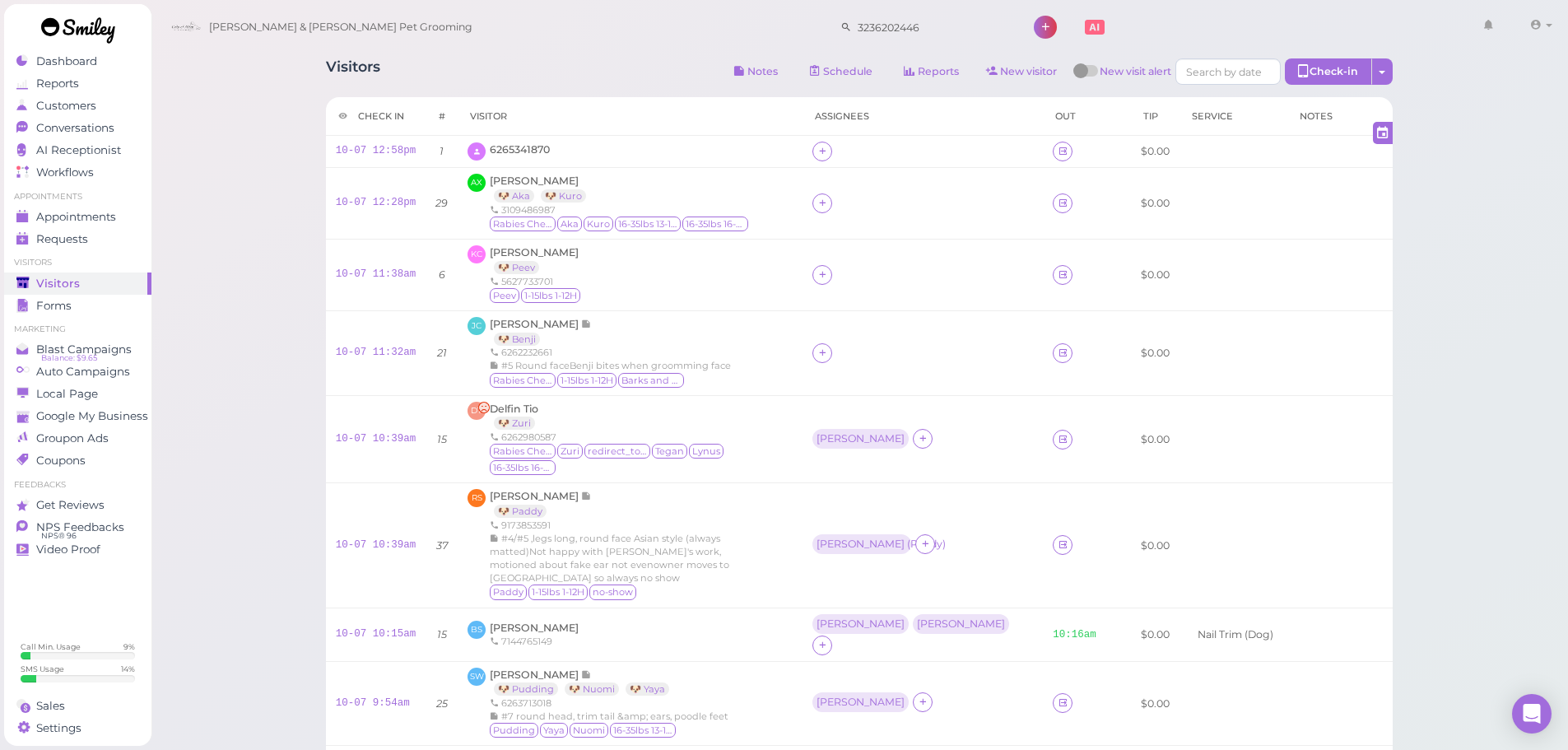
click at [637, 76] on div "Visitors Notes Schedule Reports New visitor New visit alert Check-in Customer c…" at bounding box center [859, 74] width 1066 height 31
click at [652, 334] on div "Jade Carpio 🐶 Benji 6262232661 #5 Round faceBenji bites when groomming face Rab…" at bounding box center [611, 353] width 241 height 72
click at [669, 406] on div "Delfin Tio 🐶 Zuri 6262980587 Rabies Checked Zuri redirect_to_google Tegan Lynus…" at bounding box center [641, 439] width 303 height 76
click at [524, 407] on span "Delfin Tio" at bounding box center [515, 409] width 49 height 13
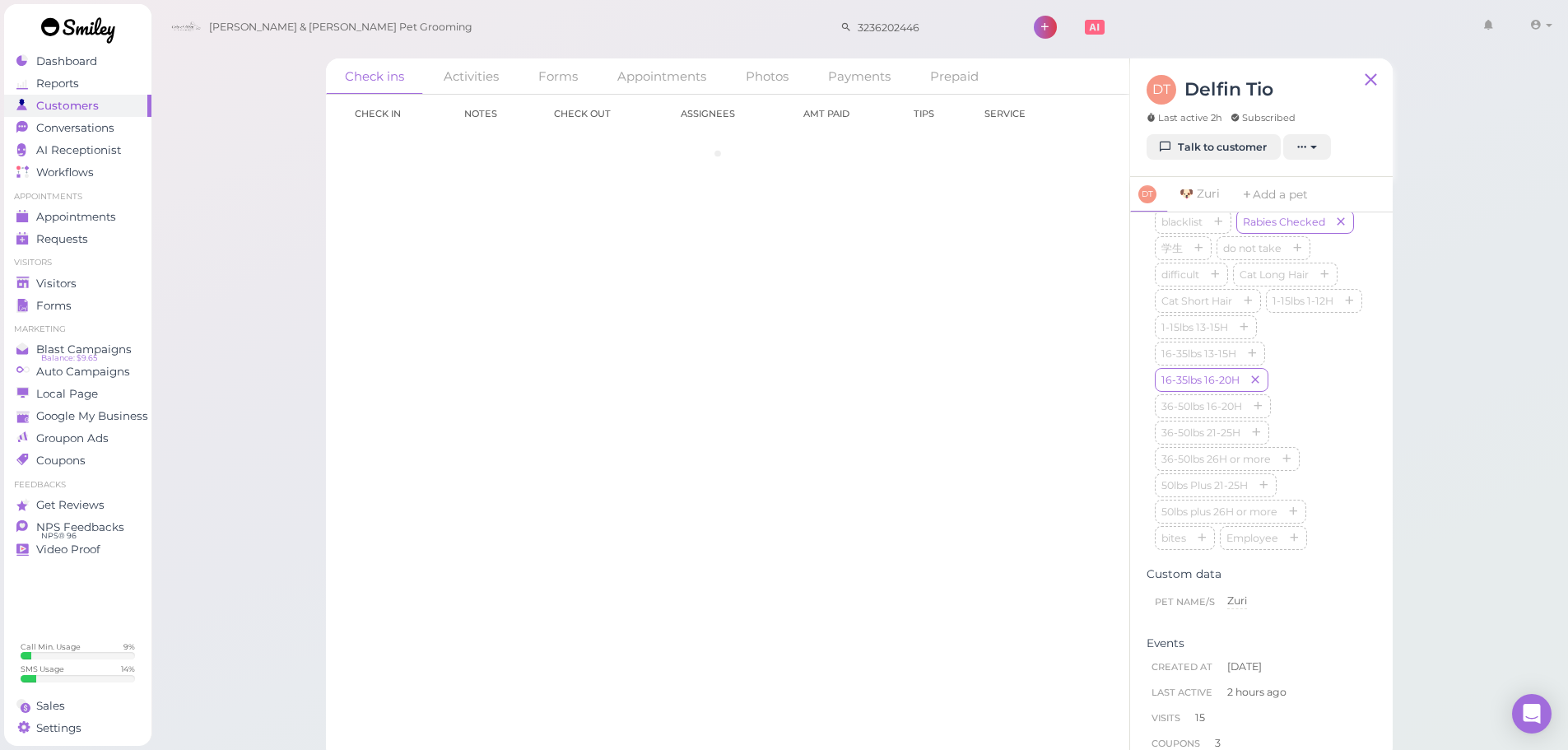
scroll to position [561, 0]
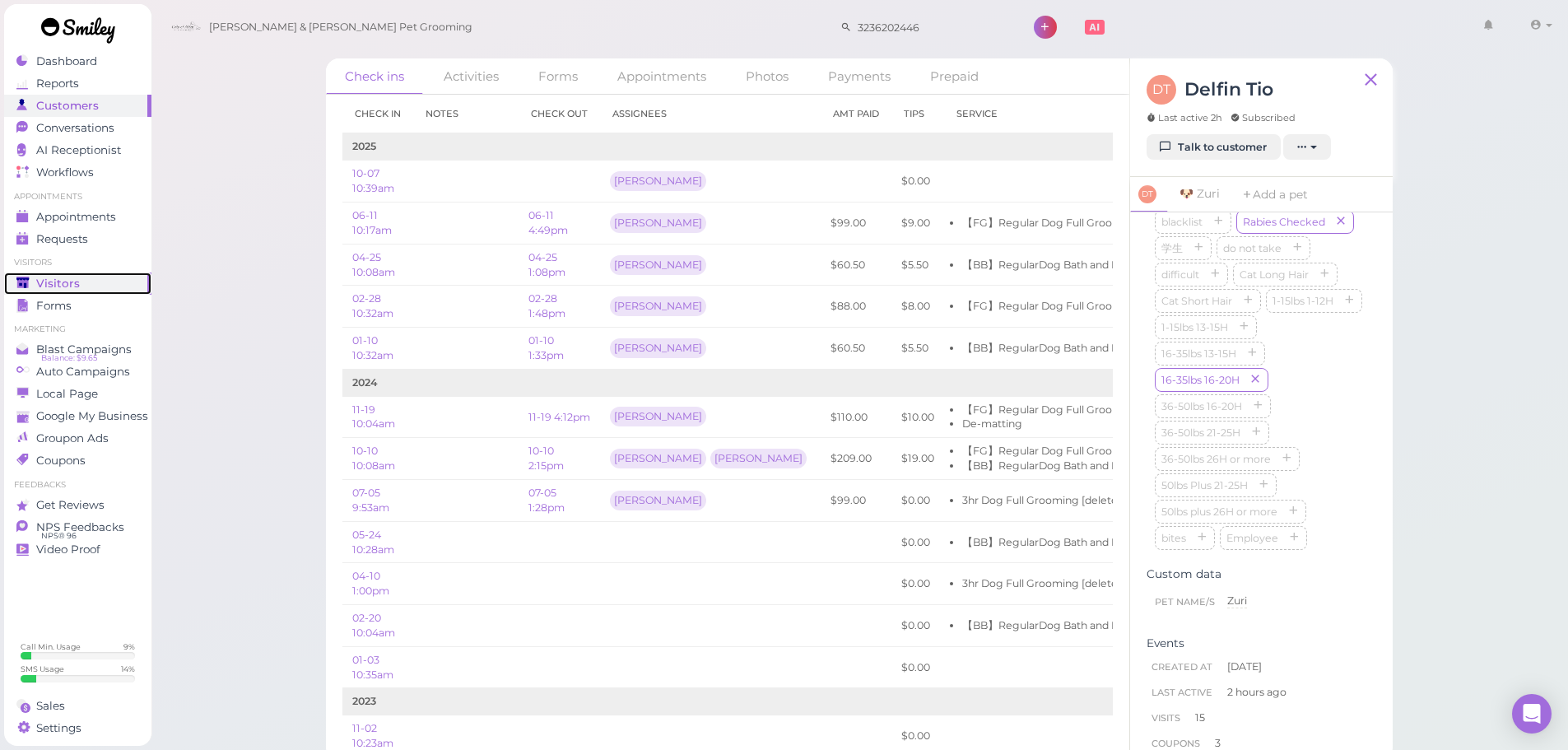
click at [82, 284] on div "Visitors" at bounding box center [75, 283] width 119 height 14
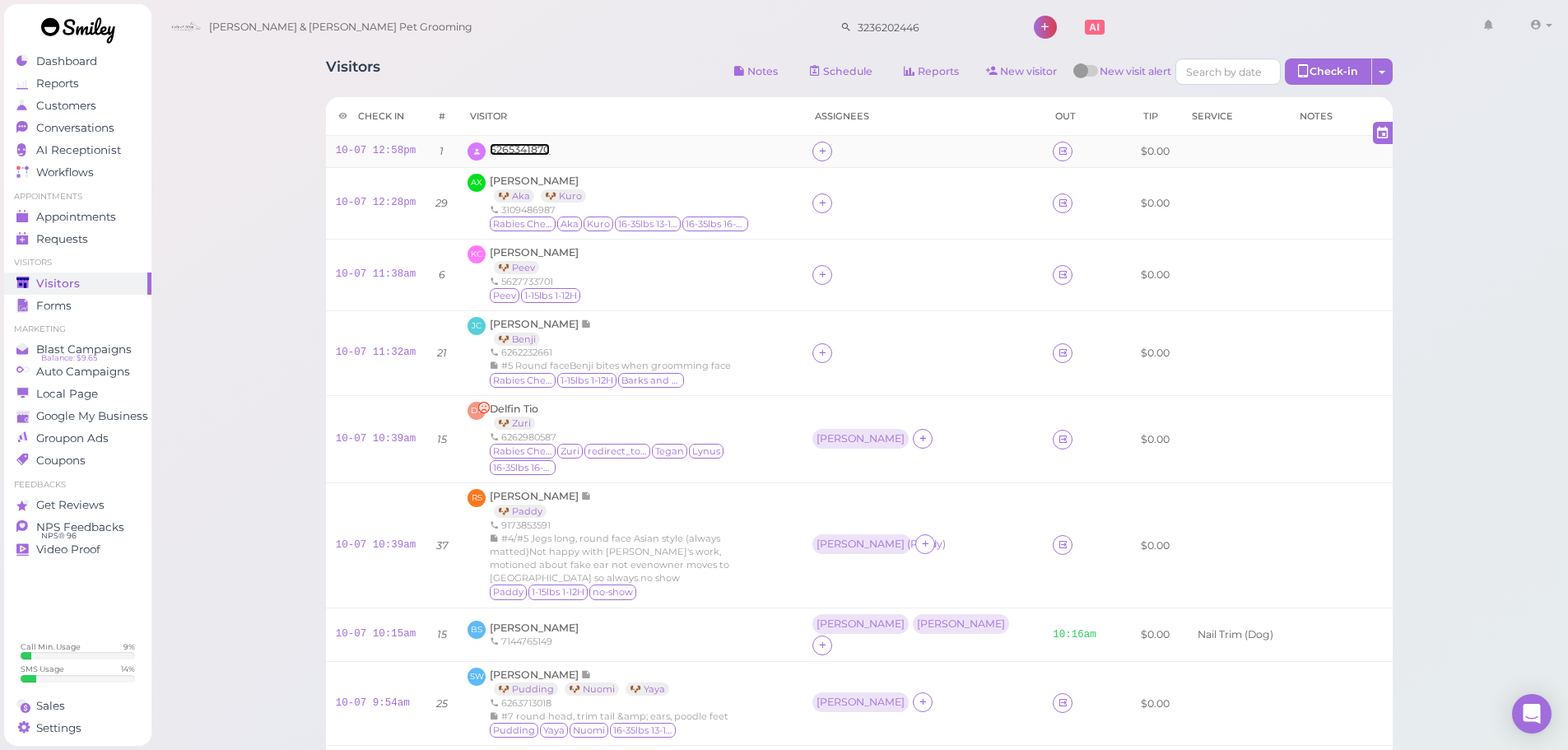
click at [541, 144] on span "6265341870" at bounding box center [520, 149] width 60 height 13
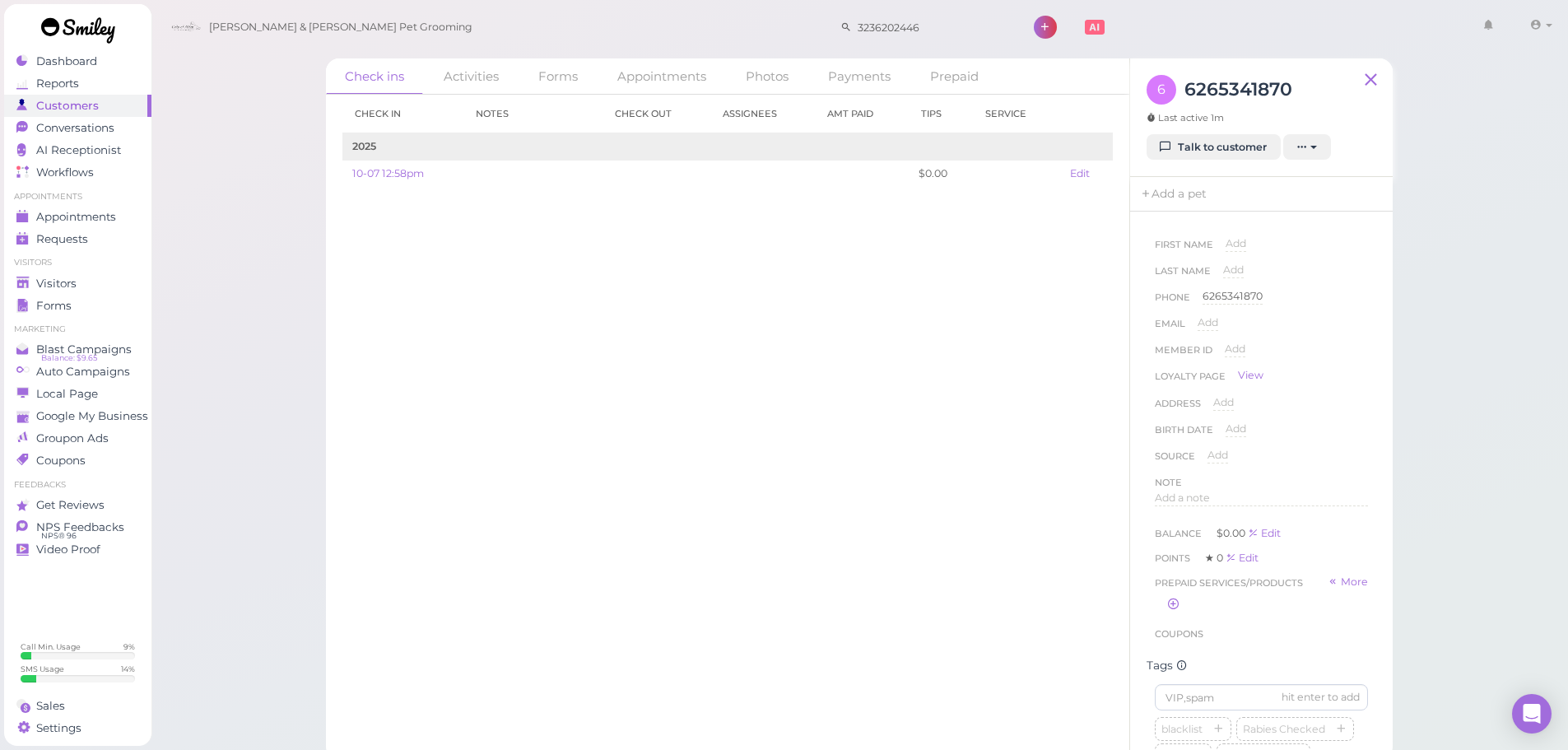
click at [538, 426] on div "Check in Notes Check out Assignees Amt Paid Tips Service 2025 10-07 12:58pm $0.…" at bounding box center [727, 421] width 803 height 655
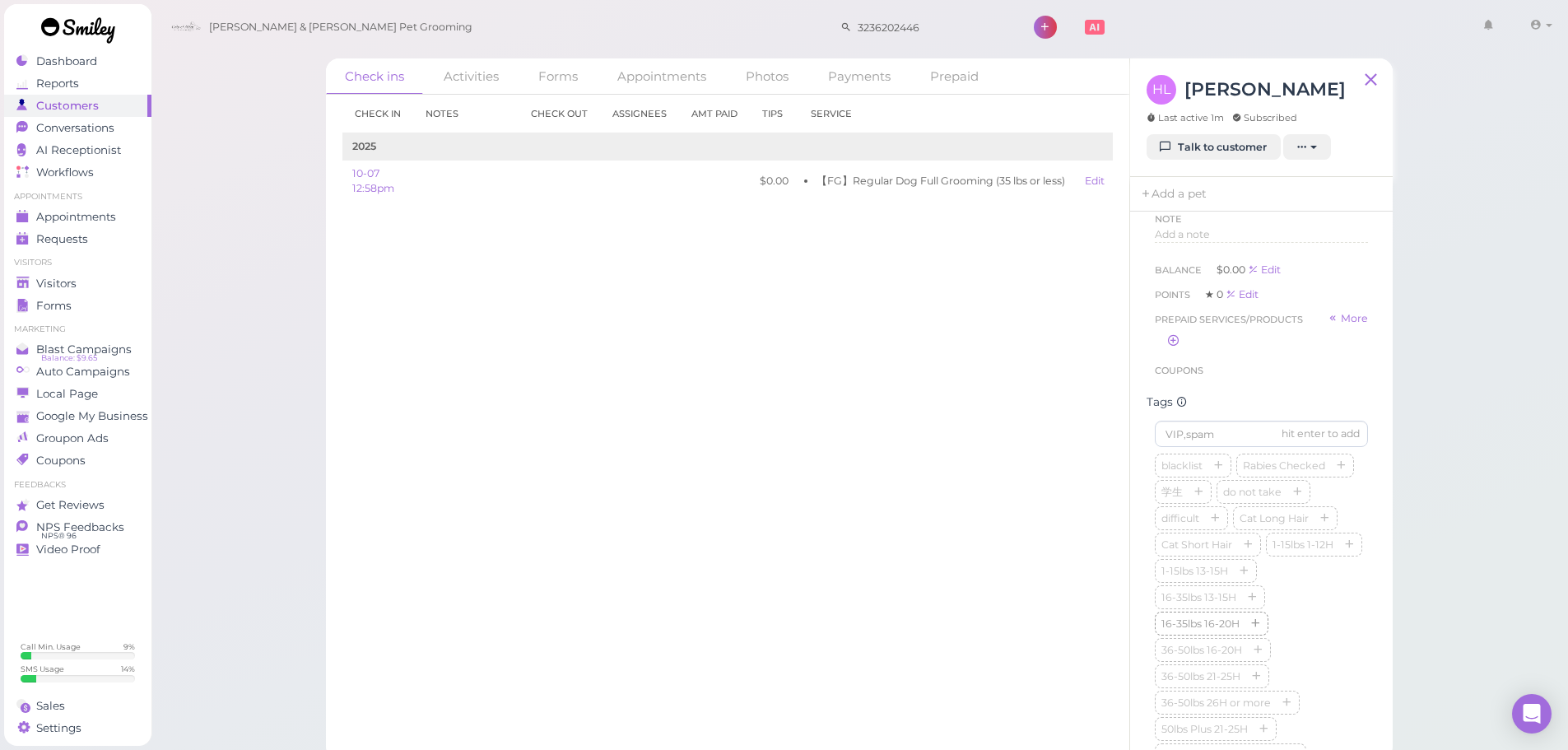
scroll to position [494, 0]
click at [1197, 216] on input at bounding box center [1261, 203] width 213 height 26
type input "Oreo"
click at [1238, 375] on icon "button" at bounding box center [1243, 370] width 10 height 12
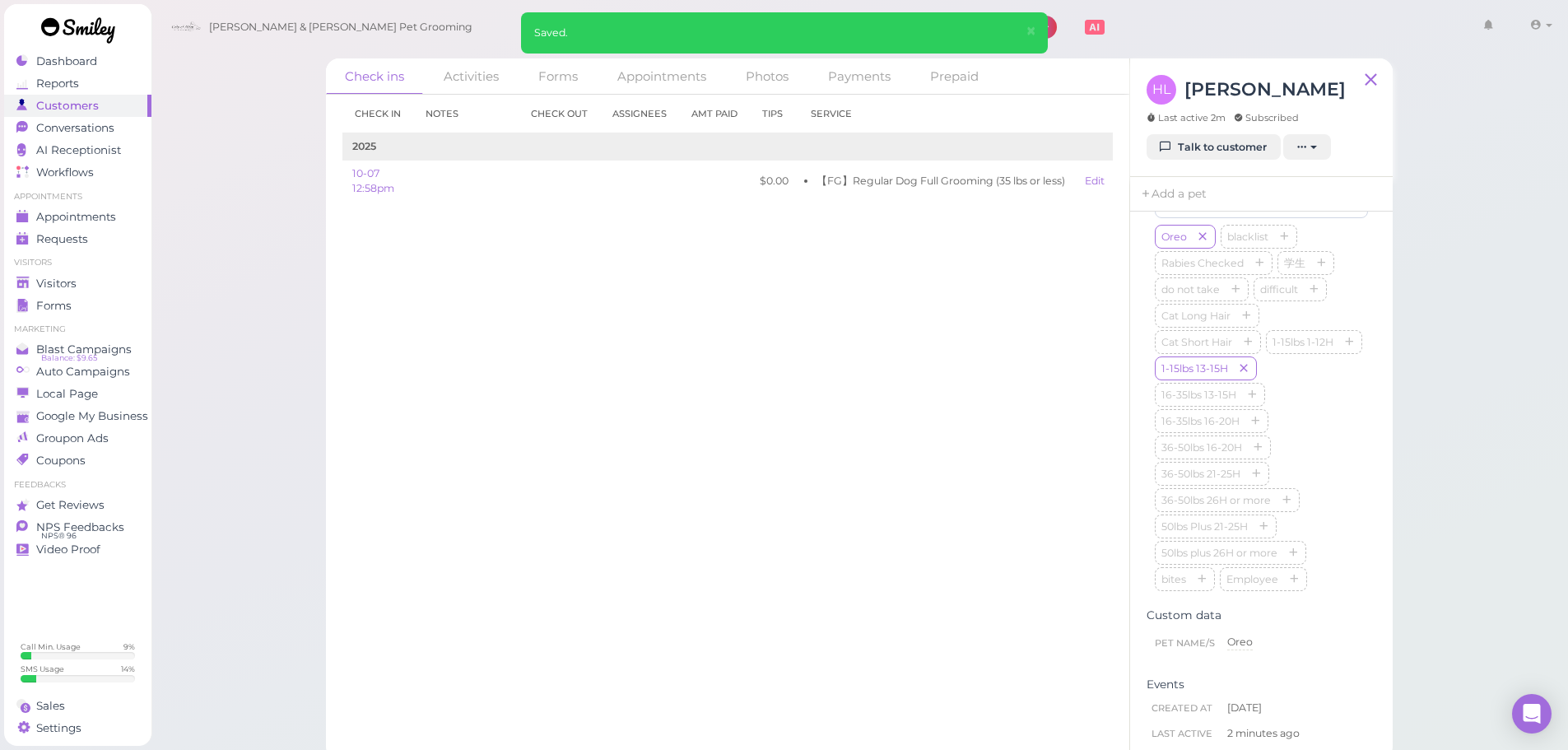
click at [824, 481] on div "Check in Notes Check out Assignees Amt Paid Tips Service 2025 10-07 12:58pm $0.…" at bounding box center [727, 421] width 803 height 655
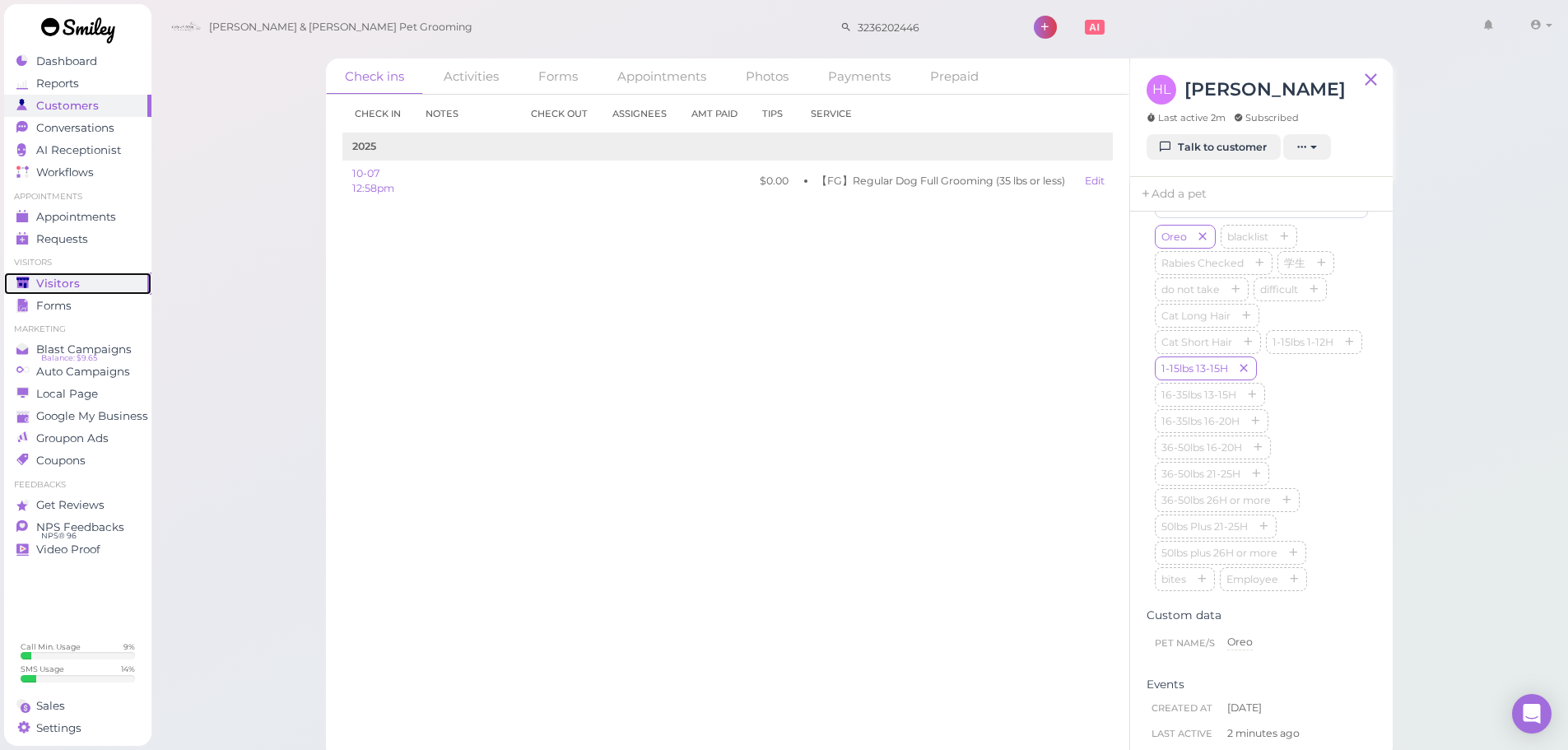
click at [79, 286] on div "Visitors" at bounding box center [75, 283] width 119 height 14
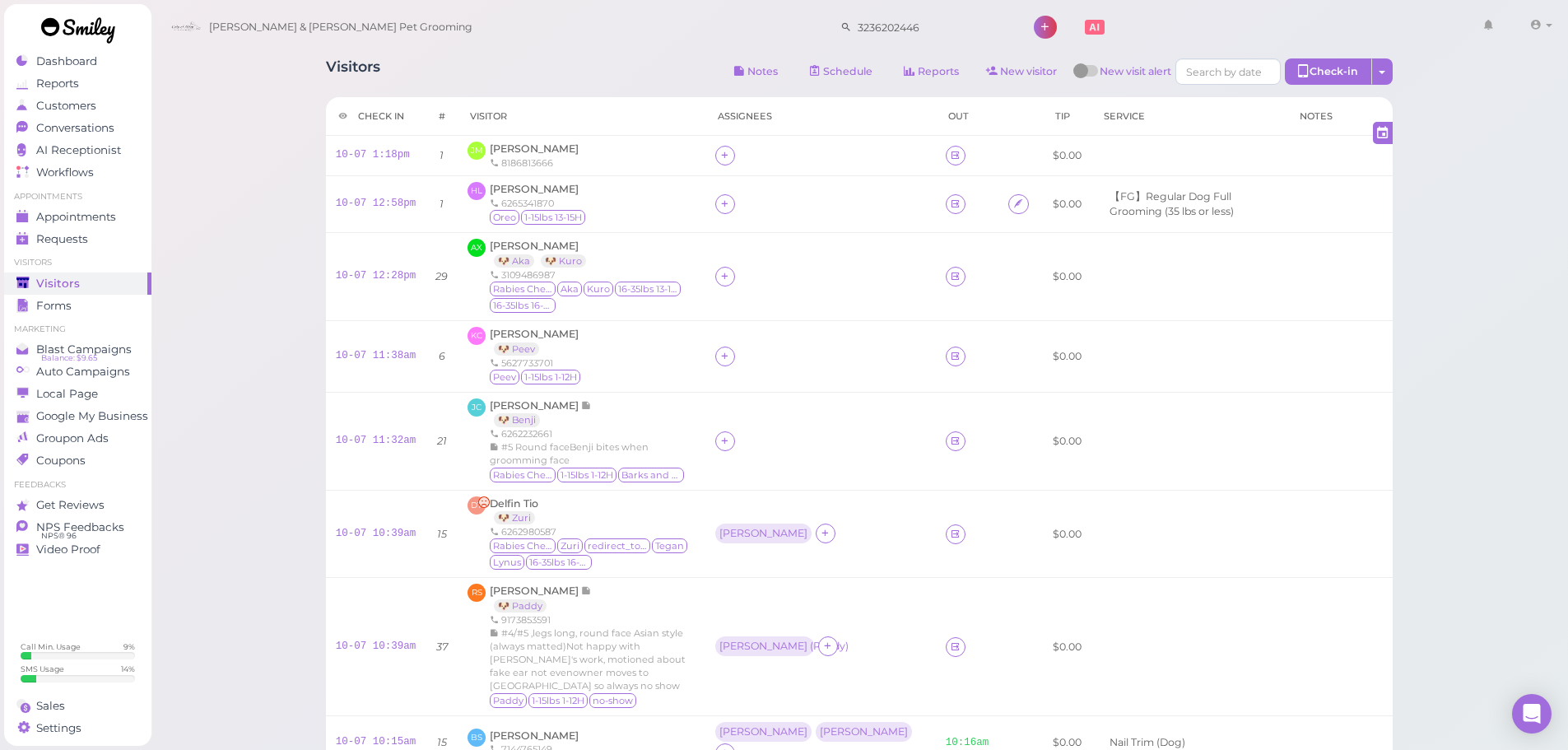
click at [472, 60] on div "Visitors Notes Schedule Reports New visitor New visit alert Check-in Customer c…" at bounding box center [859, 74] width 1066 height 31
click at [522, 148] on span "Jessica Mei" at bounding box center [534, 149] width 89 height 13
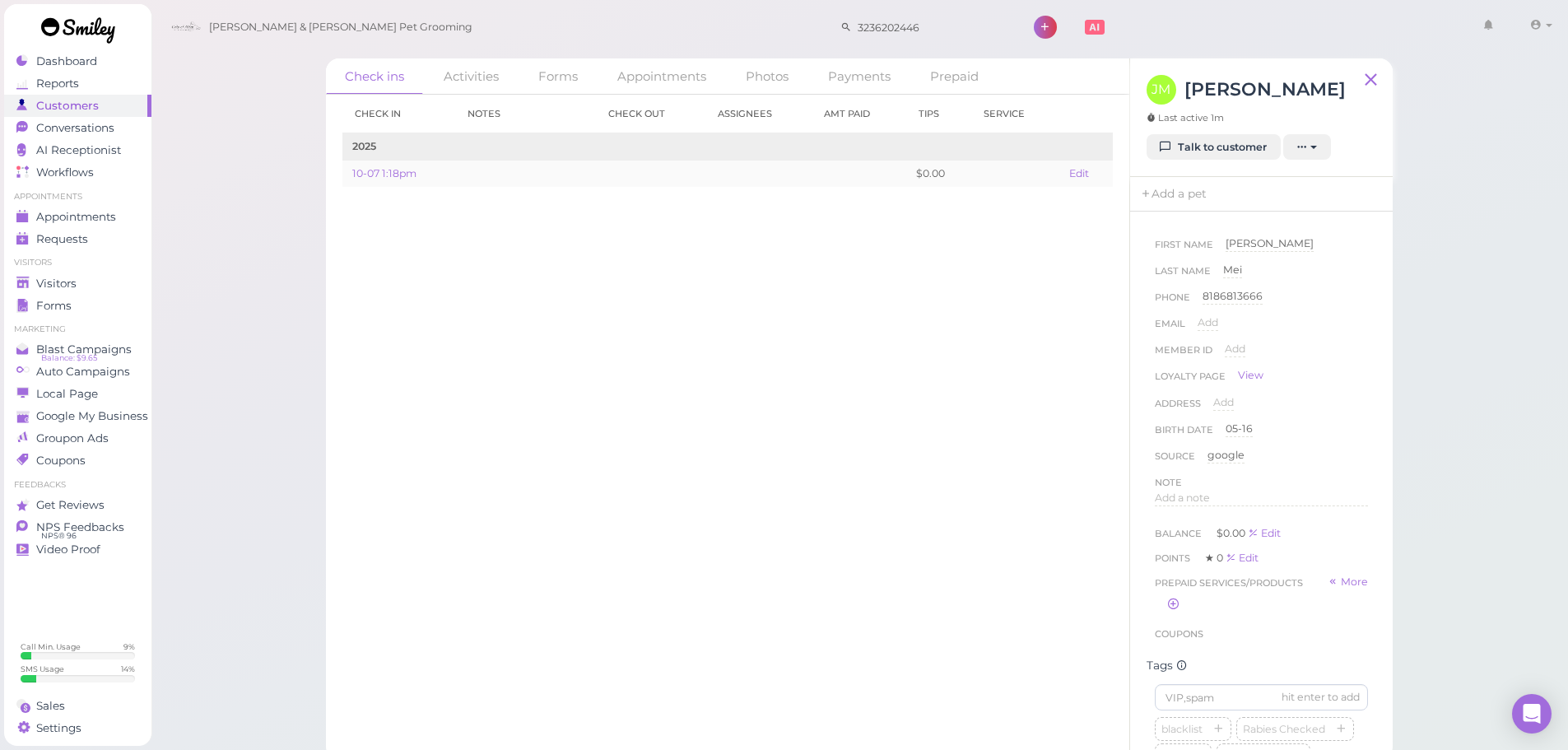
click at [1067, 182] on td "Edit" at bounding box center [1085, 173] width 53 height 26
click at [1069, 177] on link "Edit" at bounding box center [1079, 173] width 20 height 13
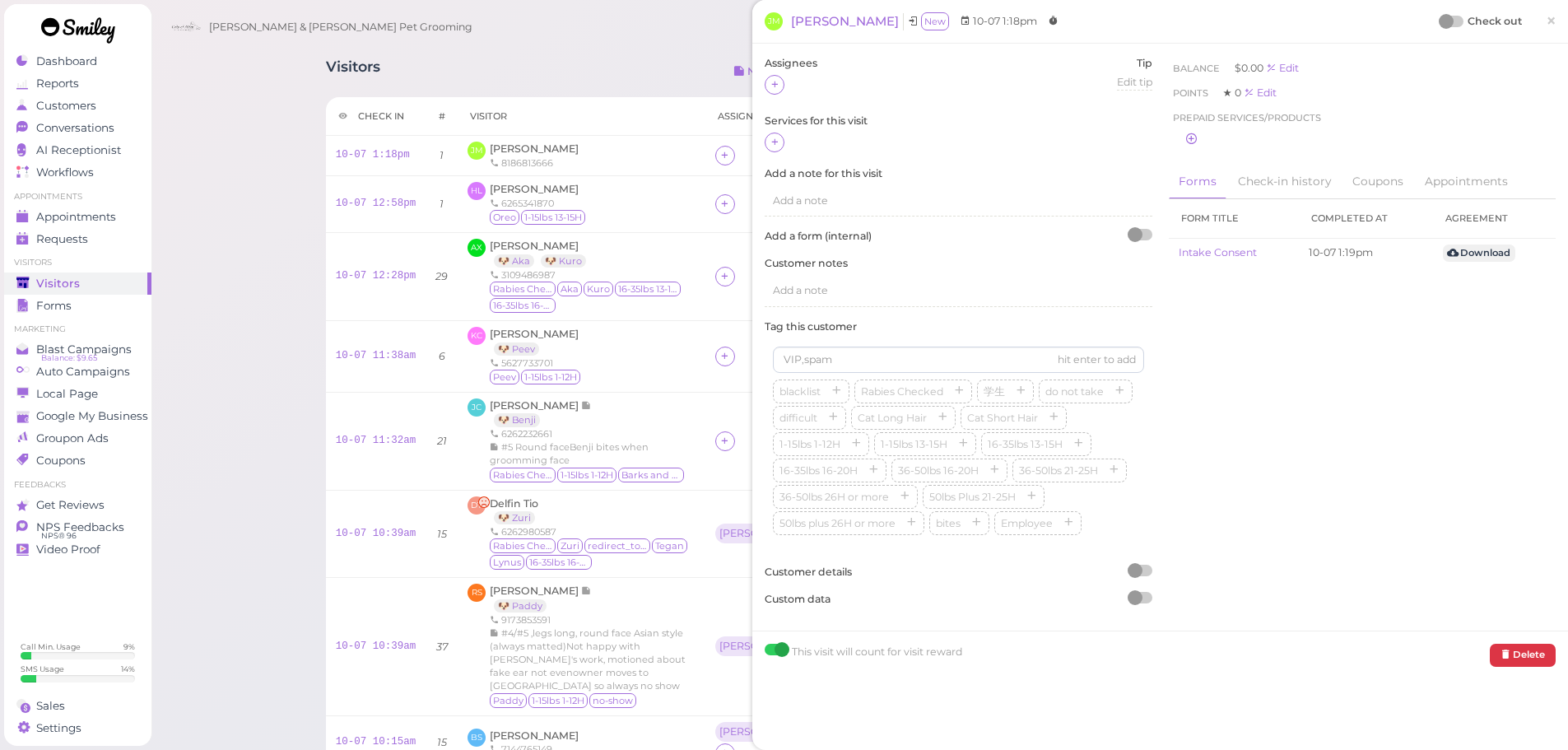
click at [765, 133] on div at bounding box center [958, 143] width 388 height 22
drag, startPoint x: 778, startPoint y: 139, endPoint x: 808, endPoint y: 154, distance: 33.5
click at [779, 139] on icon at bounding box center [774, 142] width 11 height 13
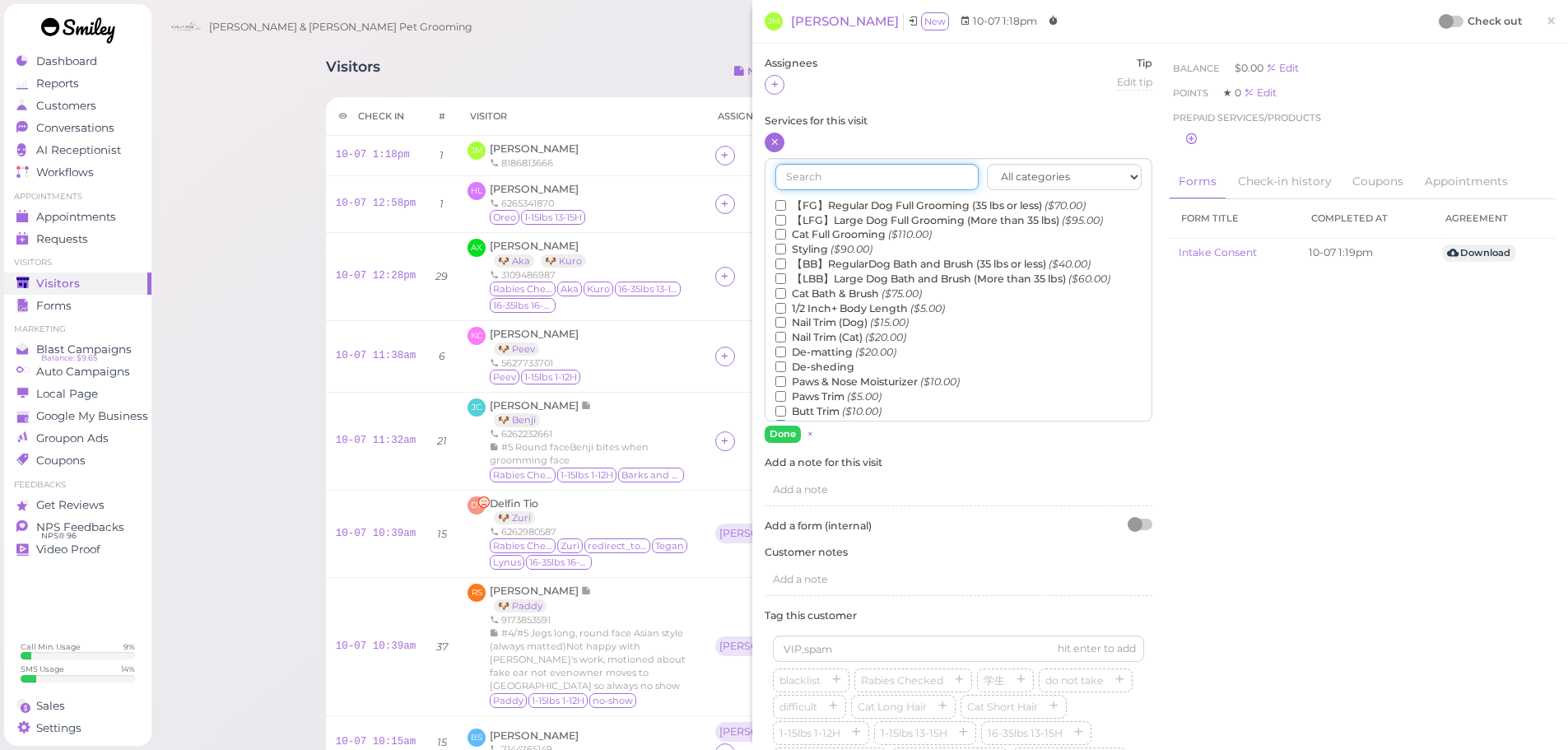
click at [841, 185] on input "text" at bounding box center [877, 177] width 203 height 26
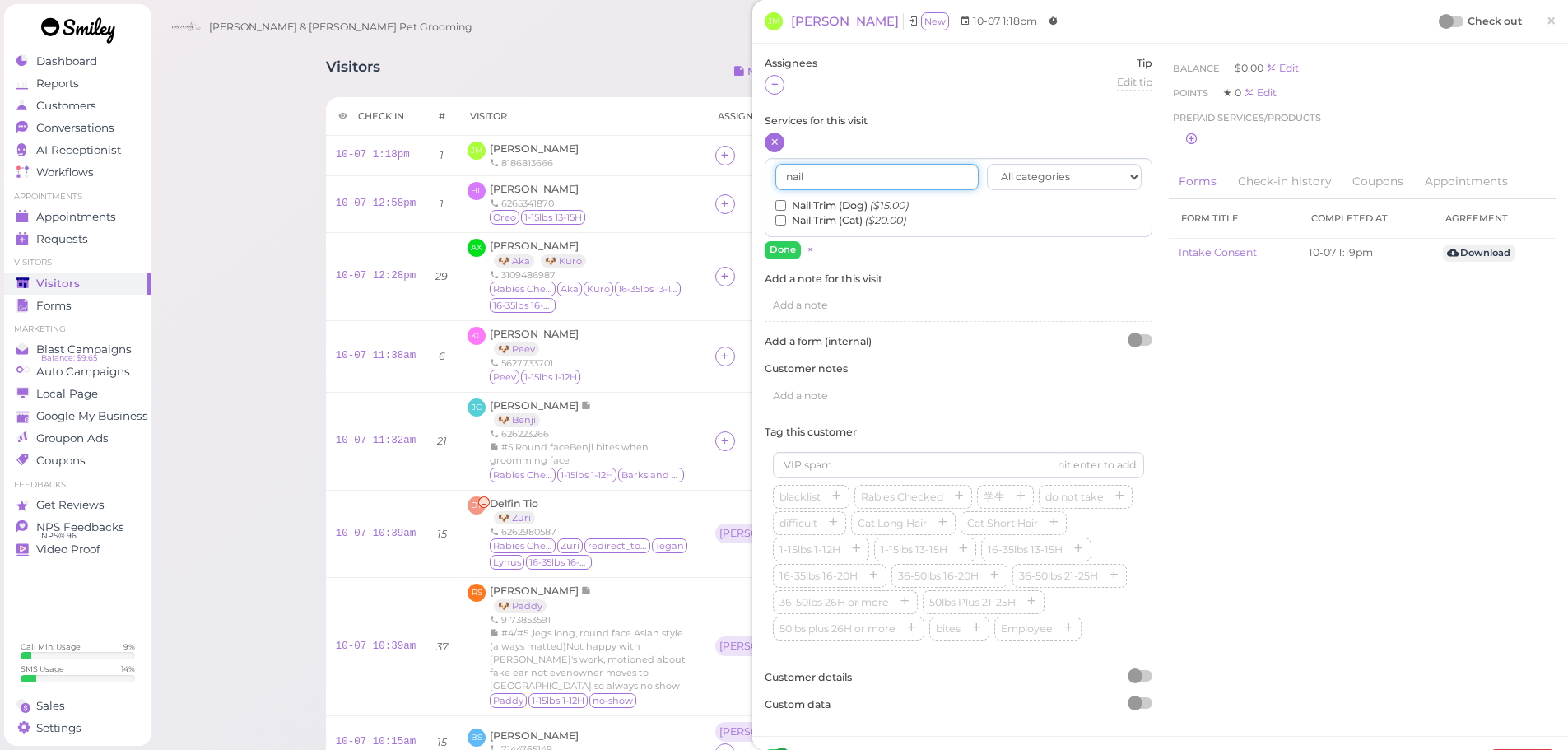
type input "nail"
drag, startPoint x: 769, startPoint y: 210, endPoint x: 781, endPoint y: 207, distance: 12.4
click at [770, 210] on div "nail All categories Full Grooming Bath & Brush Add-ons Dental Work Special Requ…" at bounding box center [958, 197] width 388 height 80
click at [781, 207] on input "Nail Trim (Dog) ($15.00)" at bounding box center [781, 206] width 11 height 11
click at [782, 246] on button "Done" at bounding box center [783, 249] width 36 height 17
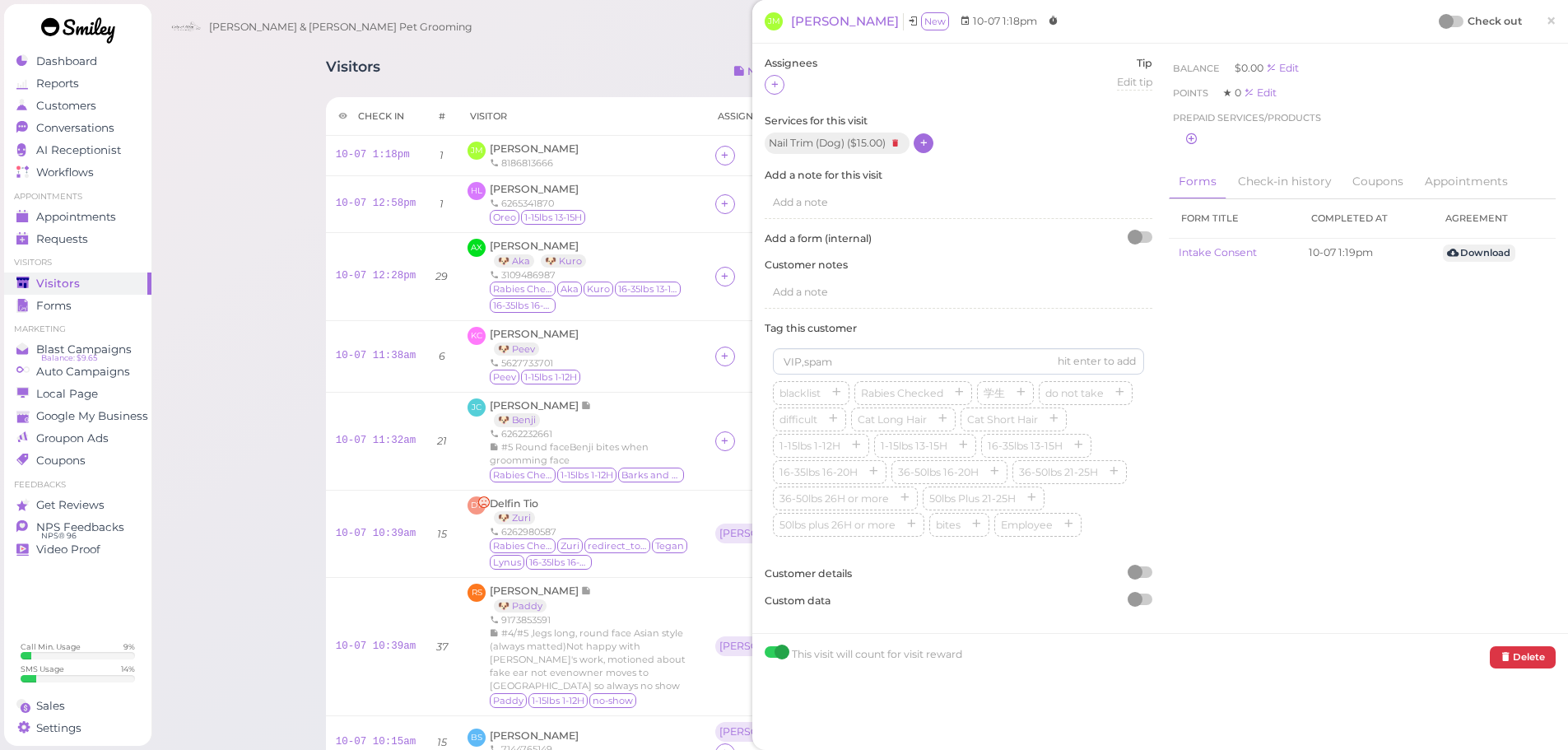
click at [779, 94] on div "Assignees" at bounding box center [791, 85] width 53 height 58
click at [780, 88] on div at bounding box center [774, 85] width 20 height 20
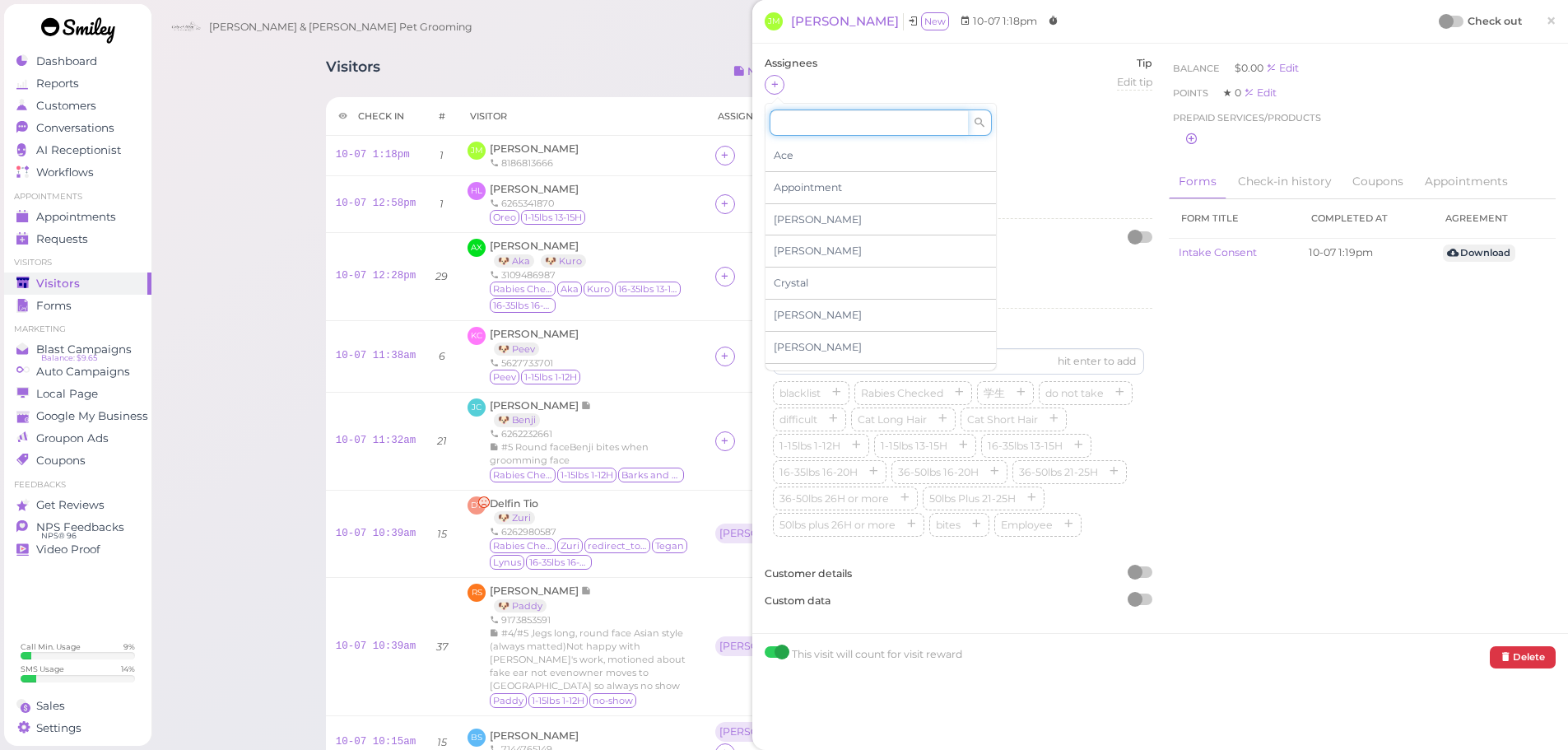
click at [837, 129] on input at bounding box center [868, 122] width 198 height 26
type input "rebec"
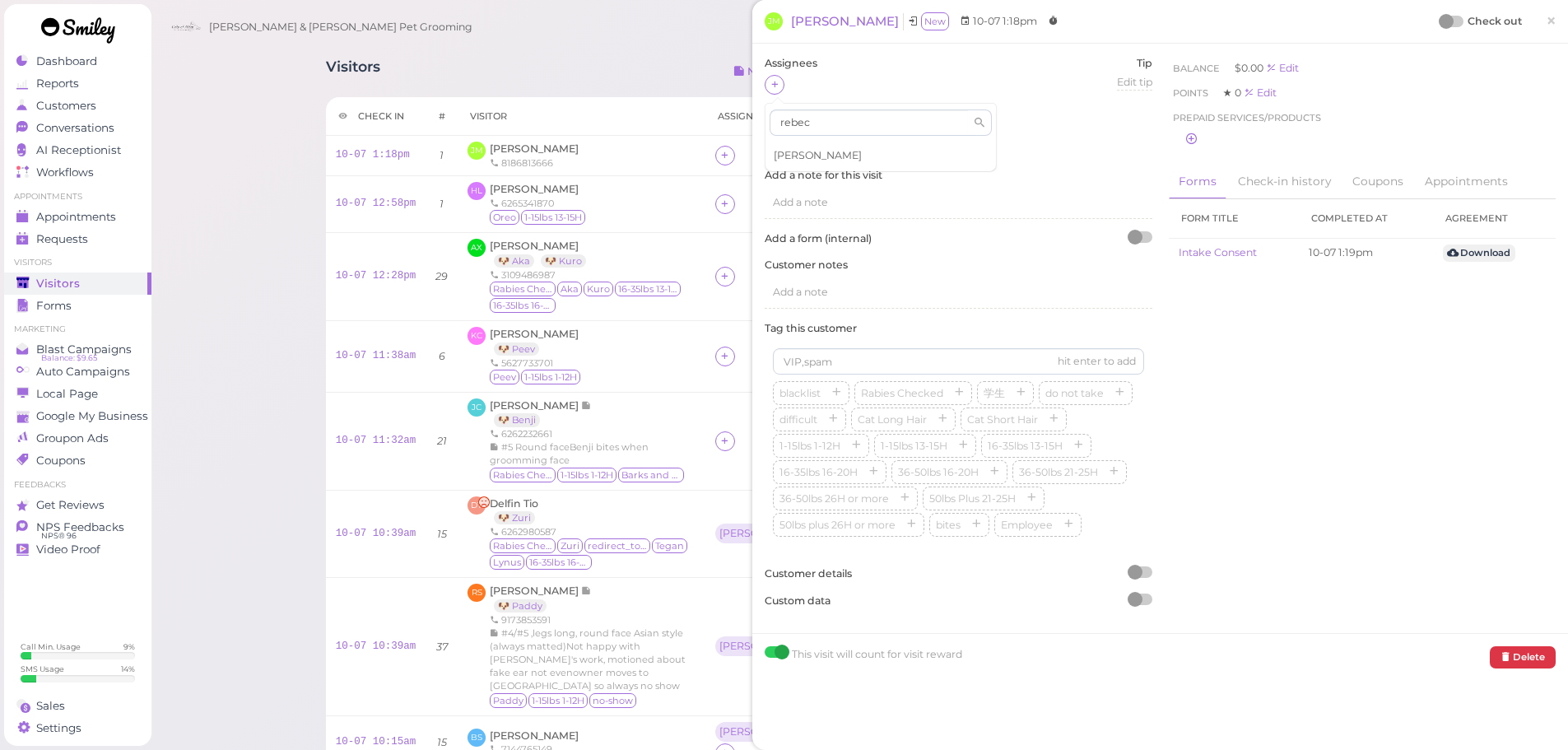
click at [827, 151] on div "Rebecca" at bounding box center [880, 155] width 230 height 32
click at [1024, 139] on div "Nail Trim (Dog) ( $15.00 )" at bounding box center [958, 143] width 388 height 23
click at [1537, 34] on link "×" at bounding box center [1551, 22] width 31 height 39
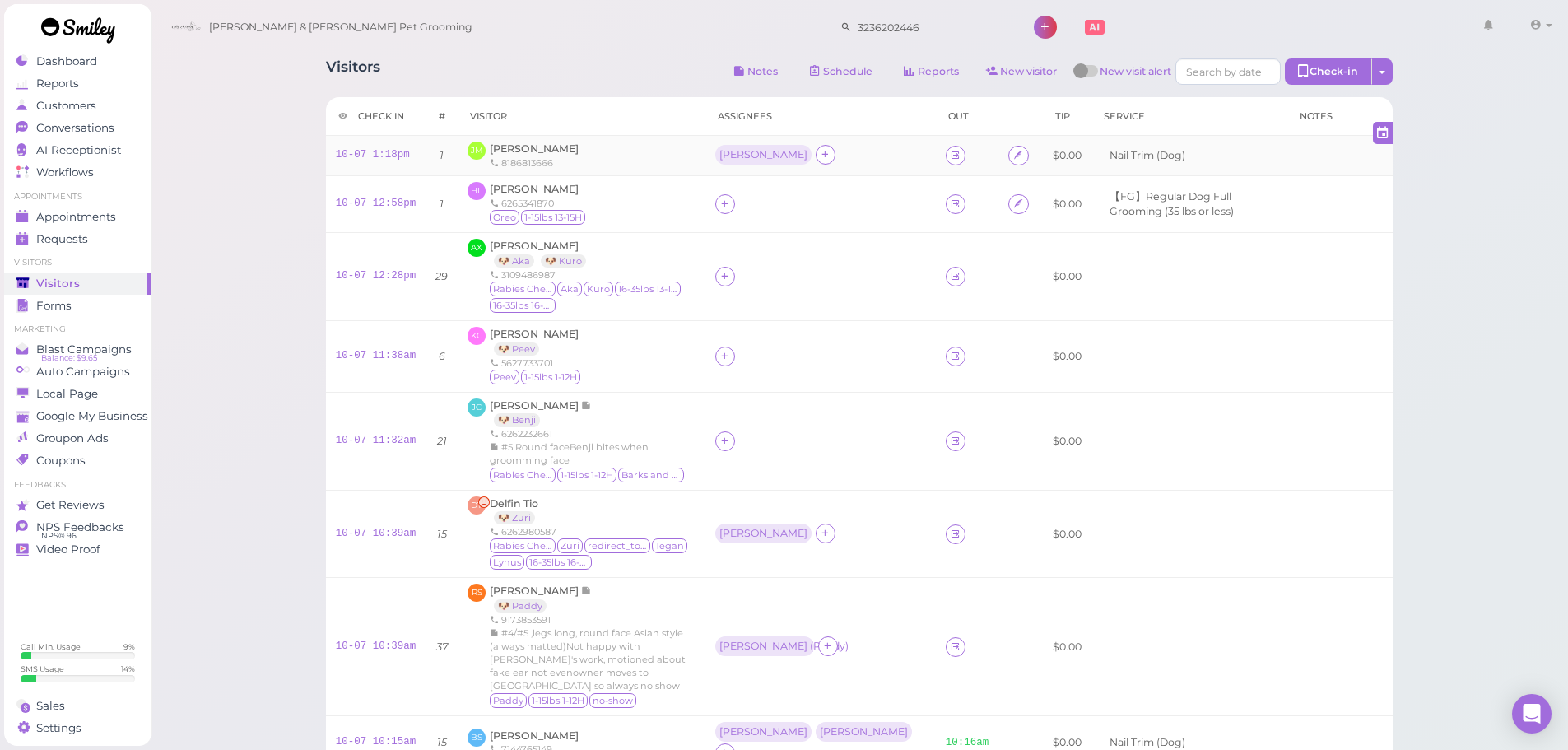
click at [936, 152] on td at bounding box center [967, 156] width 63 height 41
click at [949, 153] on icon at bounding box center [955, 155] width 11 height 13
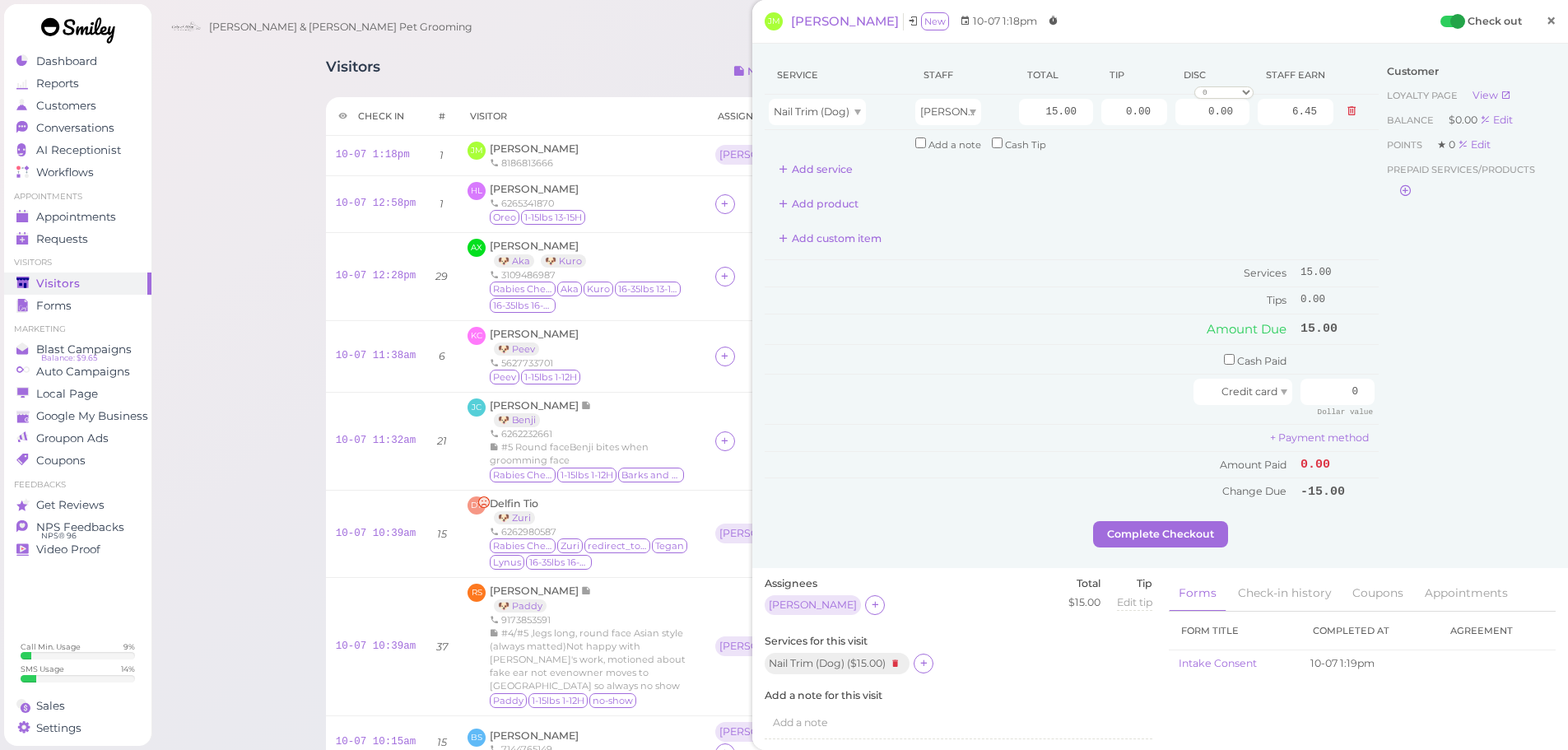
click at [1544, 20] on link "×" at bounding box center [1551, 22] width 31 height 39
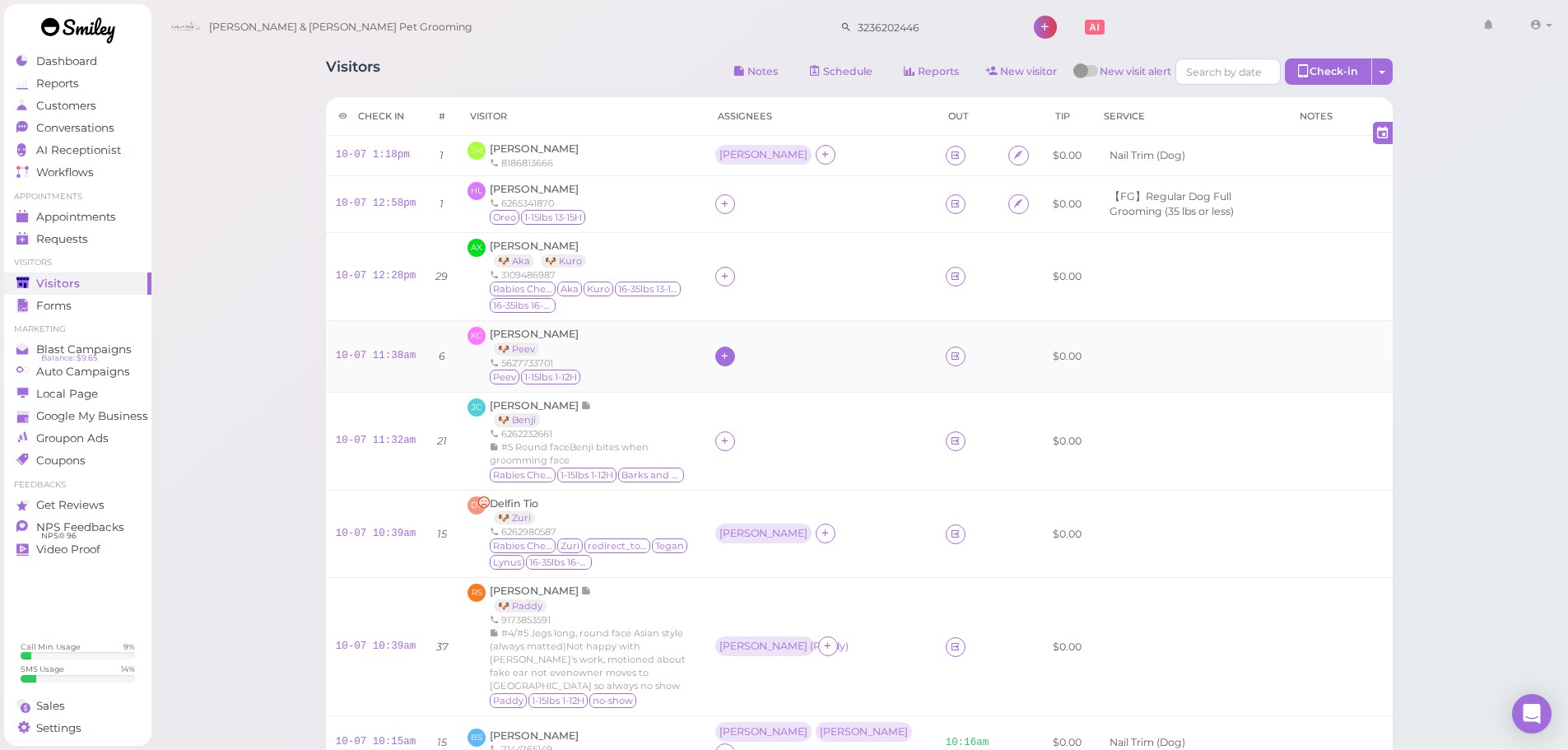
click at [735, 346] on div at bounding box center [725, 356] width 20 height 20
drag, startPoint x: 794, startPoint y: 357, endPoint x: 785, endPoint y: 378, distance: 22.8
click at [793, 363] on div "Ace Appointment Asa Cody Crystal Daniel Dennis Elon Emma Helen Isaac Kelly" at bounding box center [879, 491] width 232 height 266
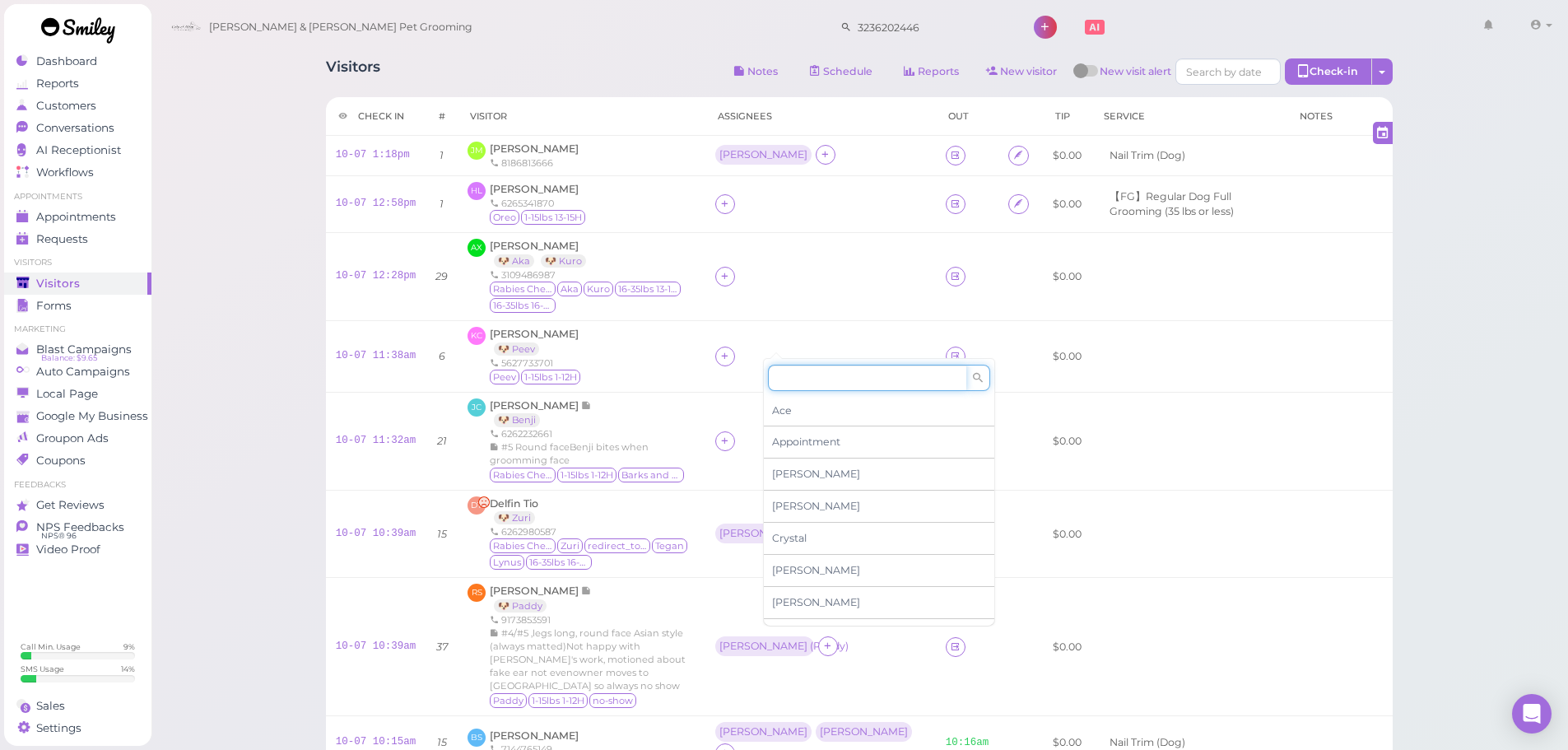
click at [785, 378] on input at bounding box center [867, 377] width 198 height 26
type input "asa"
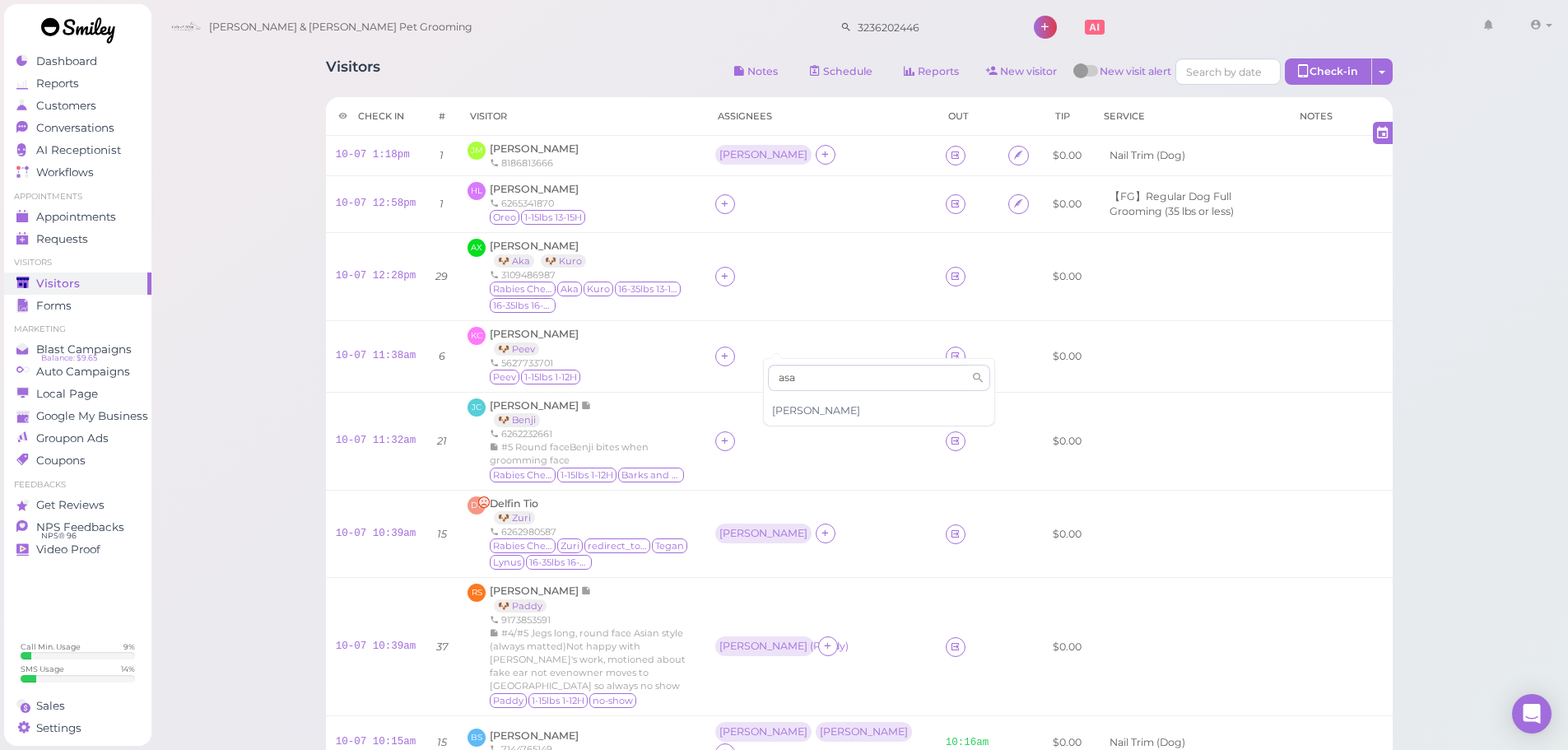
drag, startPoint x: 794, startPoint y: 400, endPoint x: 788, endPoint y: 339, distance: 61.3
click at [792, 399] on div "[PERSON_NAME]" at bounding box center [879, 410] width 230 height 32
click at [735, 268] on div at bounding box center [725, 276] width 20 height 20
click at [797, 310] on input at bounding box center [867, 305] width 198 height 26
type input "asa"
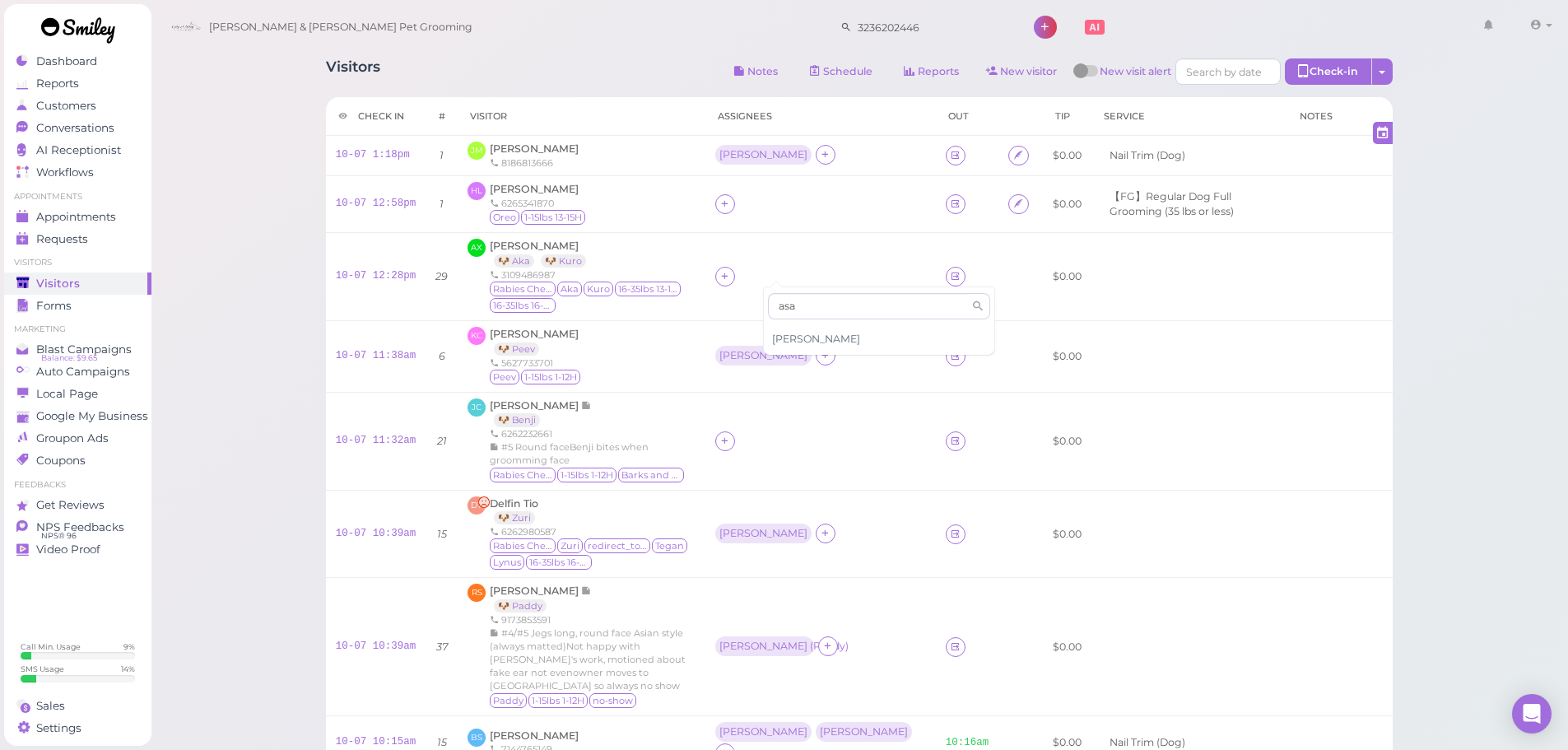
click at [804, 337] on div "[PERSON_NAME]" at bounding box center [879, 339] width 230 height 32
click at [730, 435] on icon at bounding box center [725, 441] width 11 height 13
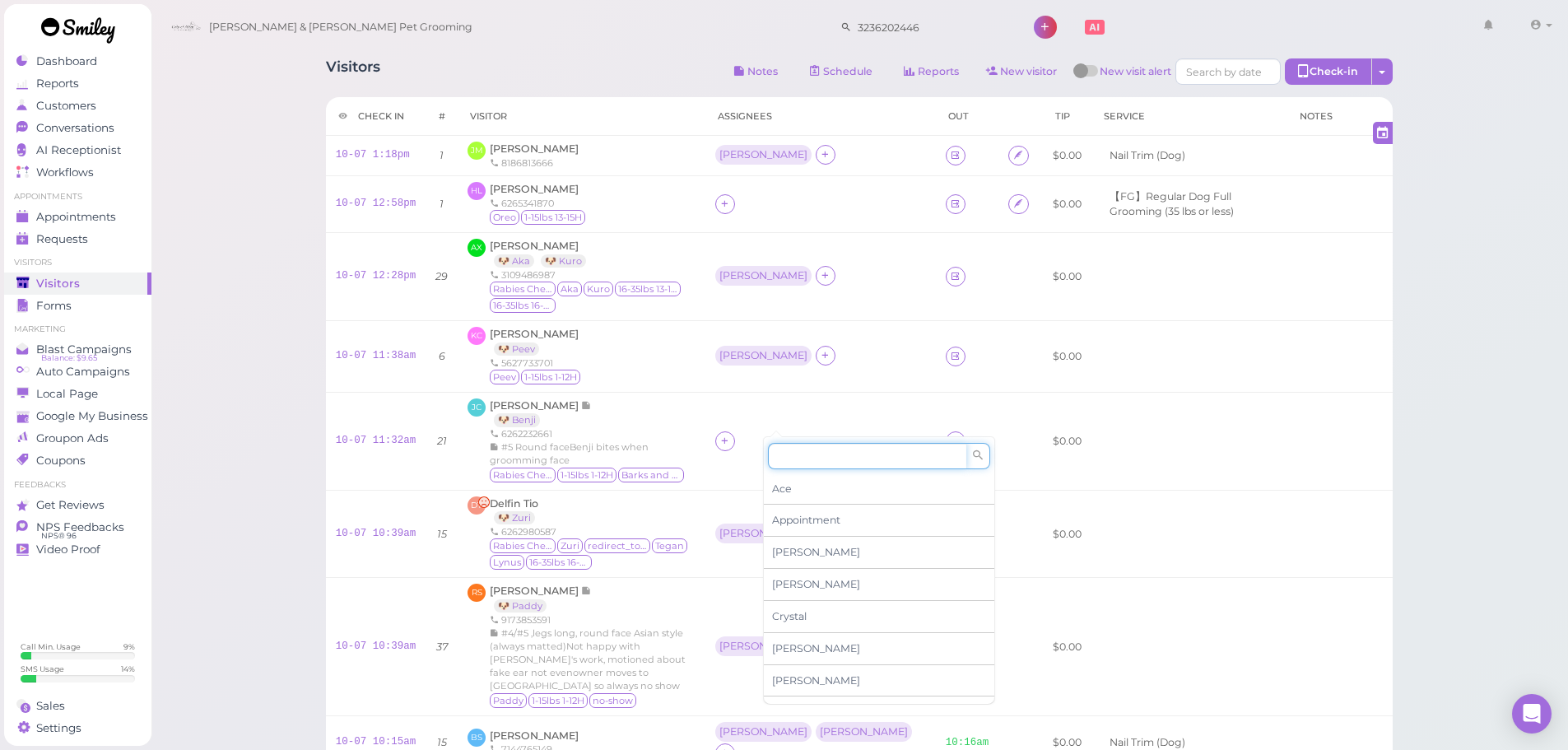
click at [811, 455] on input at bounding box center [867, 456] width 198 height 26
type input "re"
click at [814, 490] on span "Rebecca" at bounding box center [815, 488] width 88 height 13
click at [794, 527] on div "Rebecca" at bounding box center [763, 533] width 88 height 12
click at [775, 581] on span "Select pets" at bounding box center [803, 576] width 57 height 18
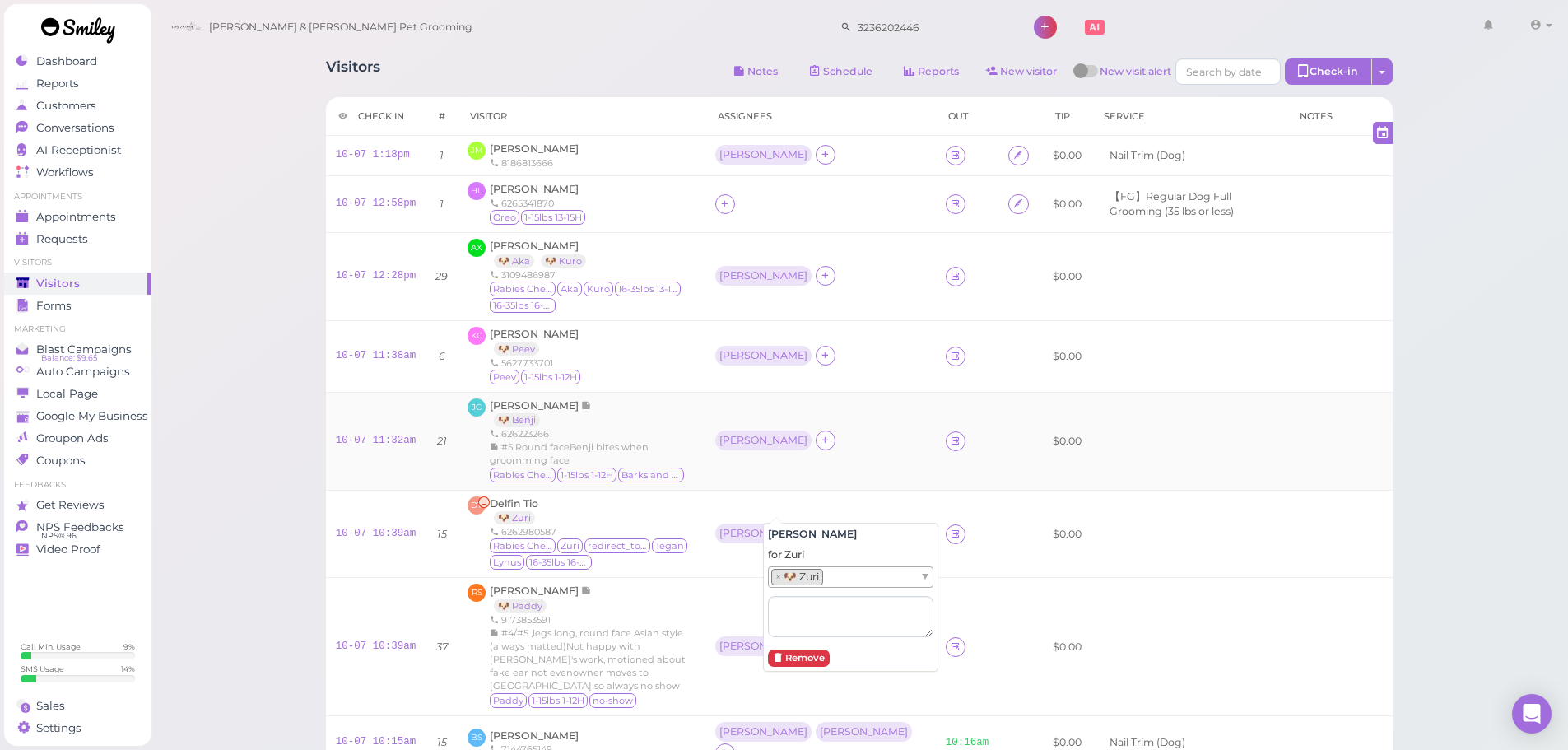
drag, startPoint x: 686, startPoint y: 444, endPoint x: 714, endPoint y: 441, distance: 28.2
click at [688, 467] on div "Rabies Checked 1-15lbs 1-12H Barks and Sensitive" at bounding box center [592, 476] width 205 height 16
click at [792, 430] on div "Rebecca" at bounding box center [763, 440] width 96 height 20
click at [792, 484] on span "Select pets" at bounding box center [803, 490] width 57 height 18
click at [695, 366] on div "KC Kim Cruz 🐶 Peev 5627733701 Peev 1-15lbs 1-12H" at bounding box center [581, 356] width 227 height 59
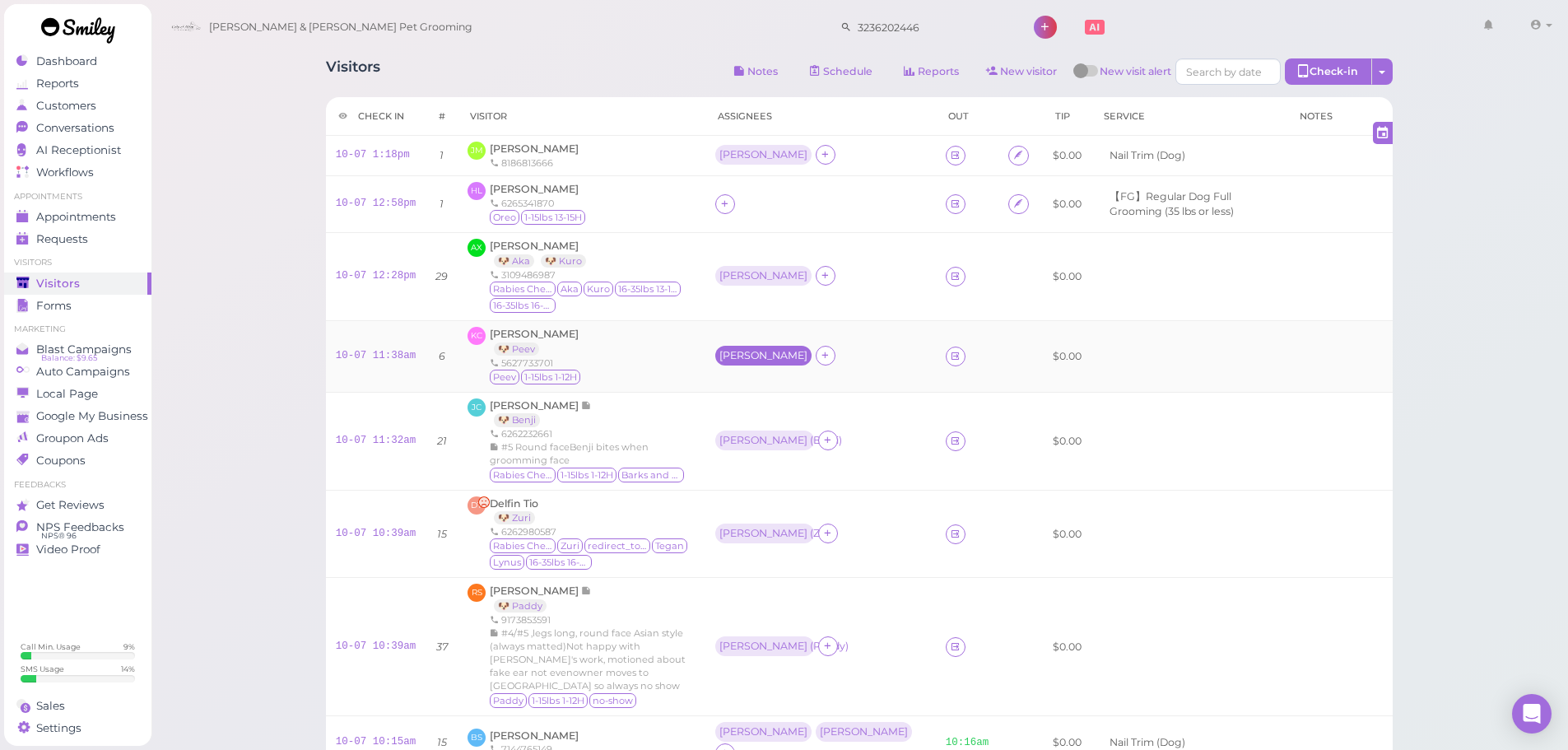
drag, startPoint x: 772, startPoint y: 336, endPoint x: 774, endPoint y: 345, distance: 9.2
click at [772, 350] on div "[PERSON_NAME]" at bounding box center [763, 355] width 88 height 12
drag, startPoint x: 796, startPoint y: 401, endPoint x: 790, endPoint y: 427, distance: 26.7
click at [793, 413] on div "Select pets" at bounding box center [851, 411] width 166 height 20
click at [695, 278] on div "AX Alex Xu 🐶 Aka 🐶 Kuro 3109486987 Rabies Checked Aka Kuro 16-35lbs 13-15H 16-3…" at bounding box center [581, 276] width 227 height 76
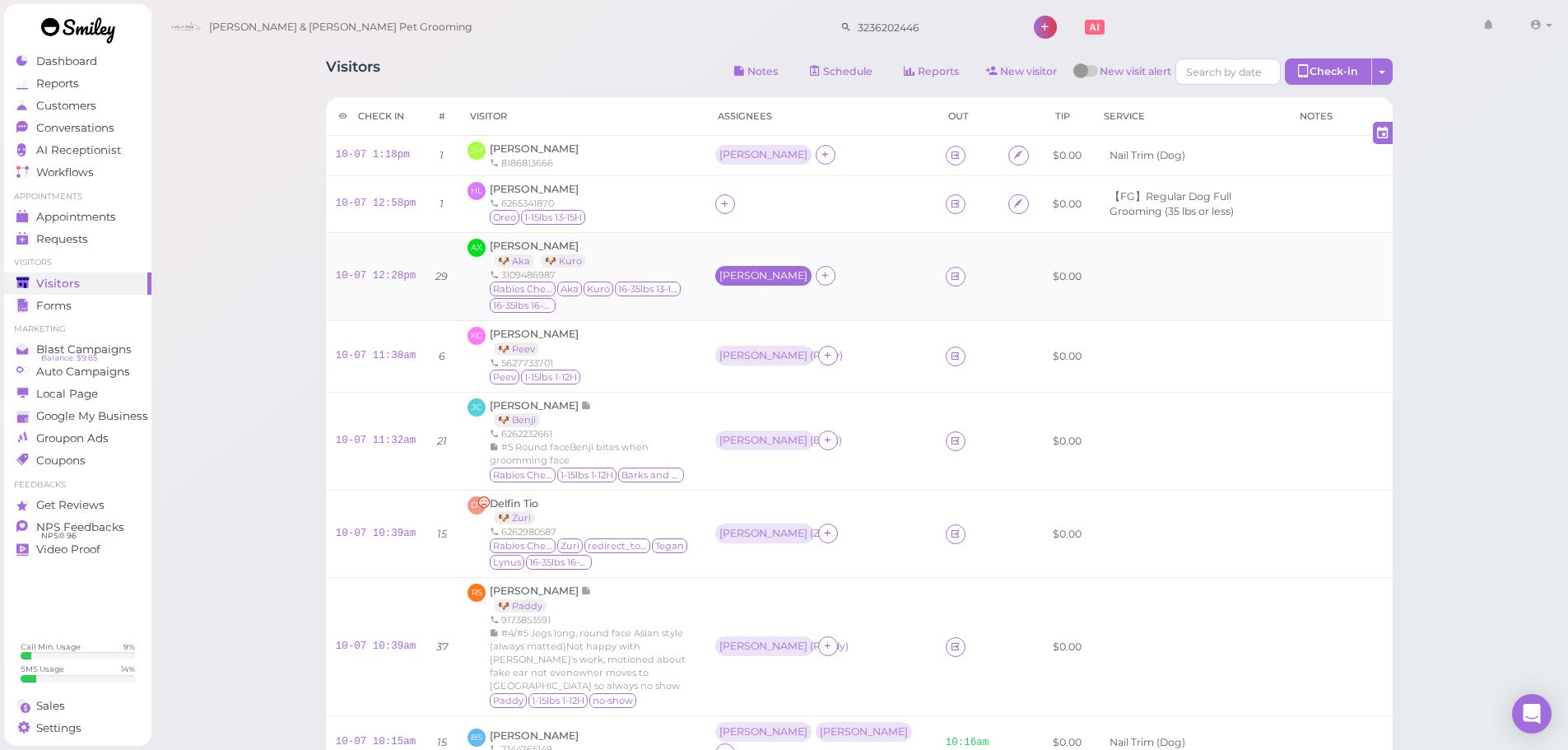
click at [776, 265] on div "[PERSON_NAME]" at bounding box center [763, 275] width 96 height 20
click at [780, 332] on span "Select pets" at bounding box center [803, 340] width 57 height 18
click at [868, 347] on ul "× 🐶 Kuro" at bounding box center [844, 341] width 150 height 20
click at [683, 218] on div "HL Huy Ly 6265341870 Oreo 1-15lbs 13-15H" at bounding box center [581, 204] width 227 height 44
click at [512, 188] on span "[PERSON_NAME]" at bounding box center [534, 189] width 89 height 13
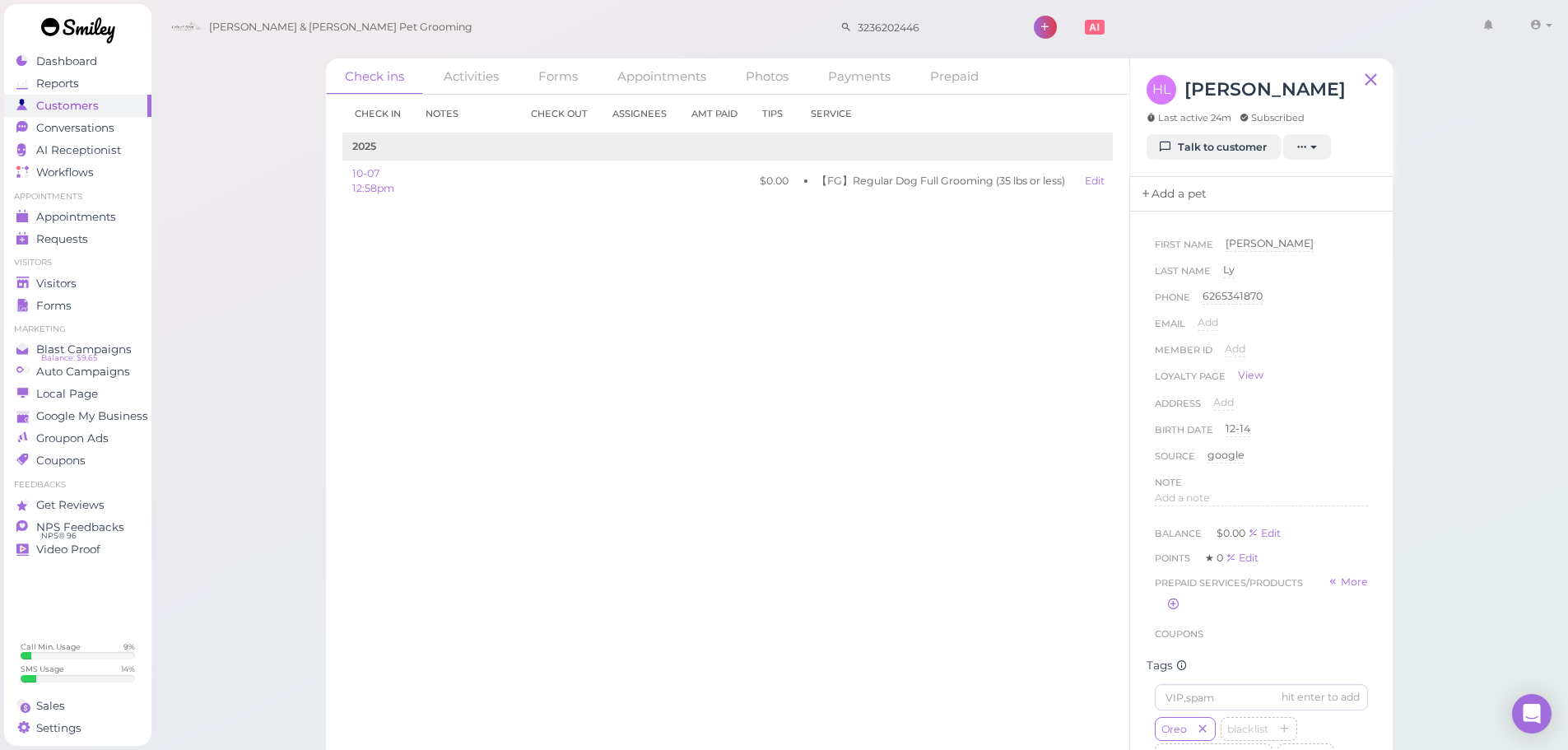
click at [1156, 191] on link "Add a pet" at bounding box center [1172, 194] width 86 height 34
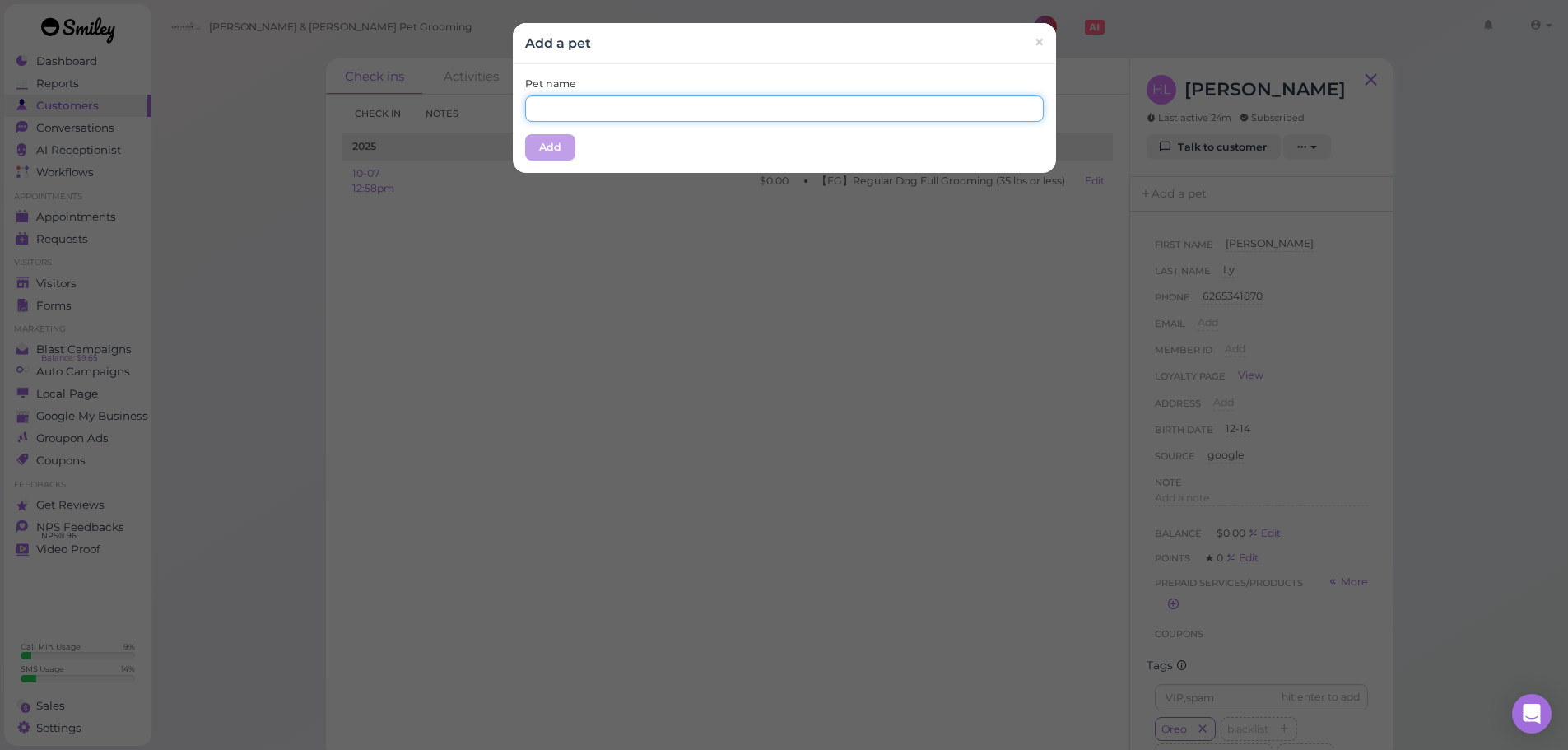
click at [724, 113] on input "text" at bounding box center [784, 108] width 518 height 26
type input "Oreo"
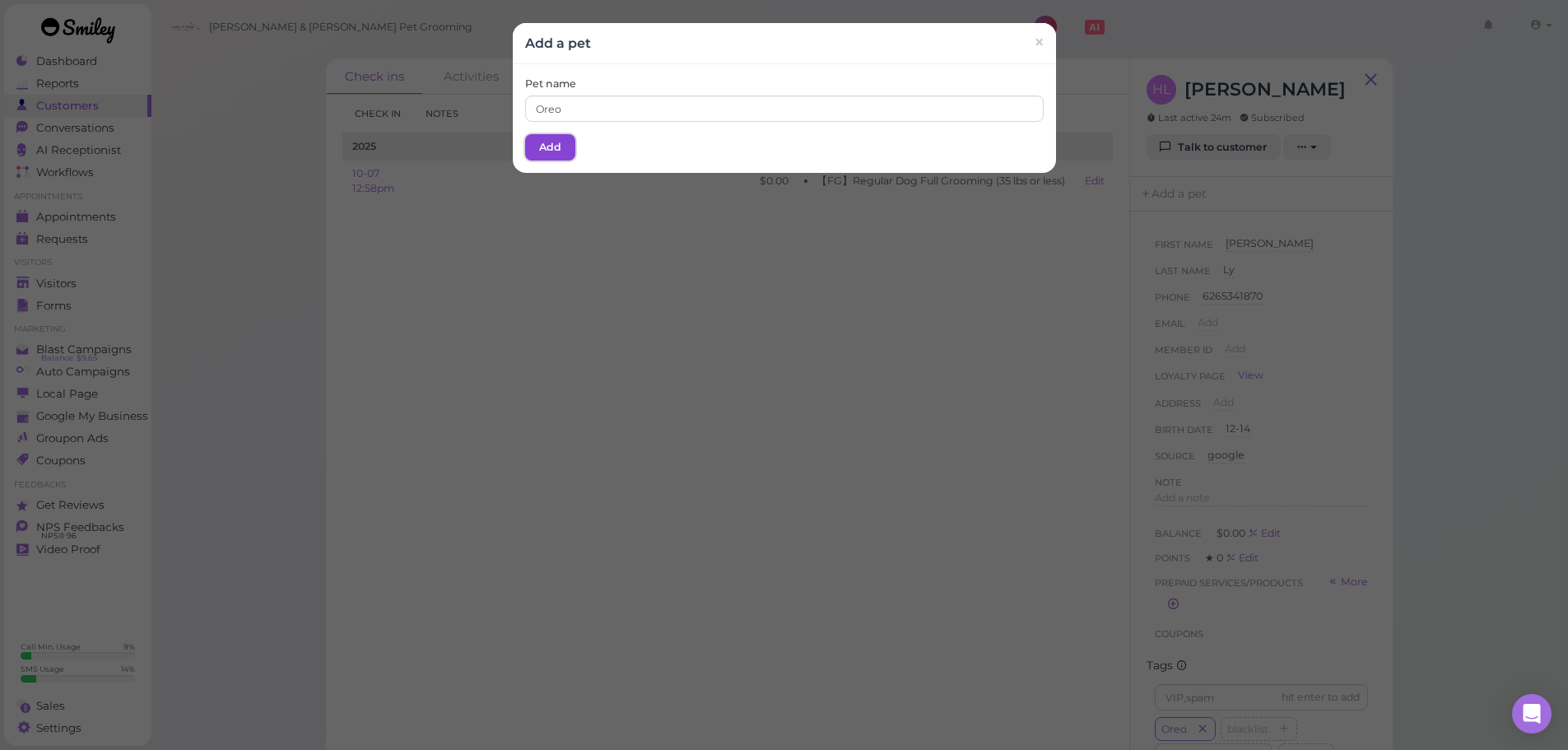
click at [542, 147] on button "Add" at bounding box center [550, 147] width 50 height 26
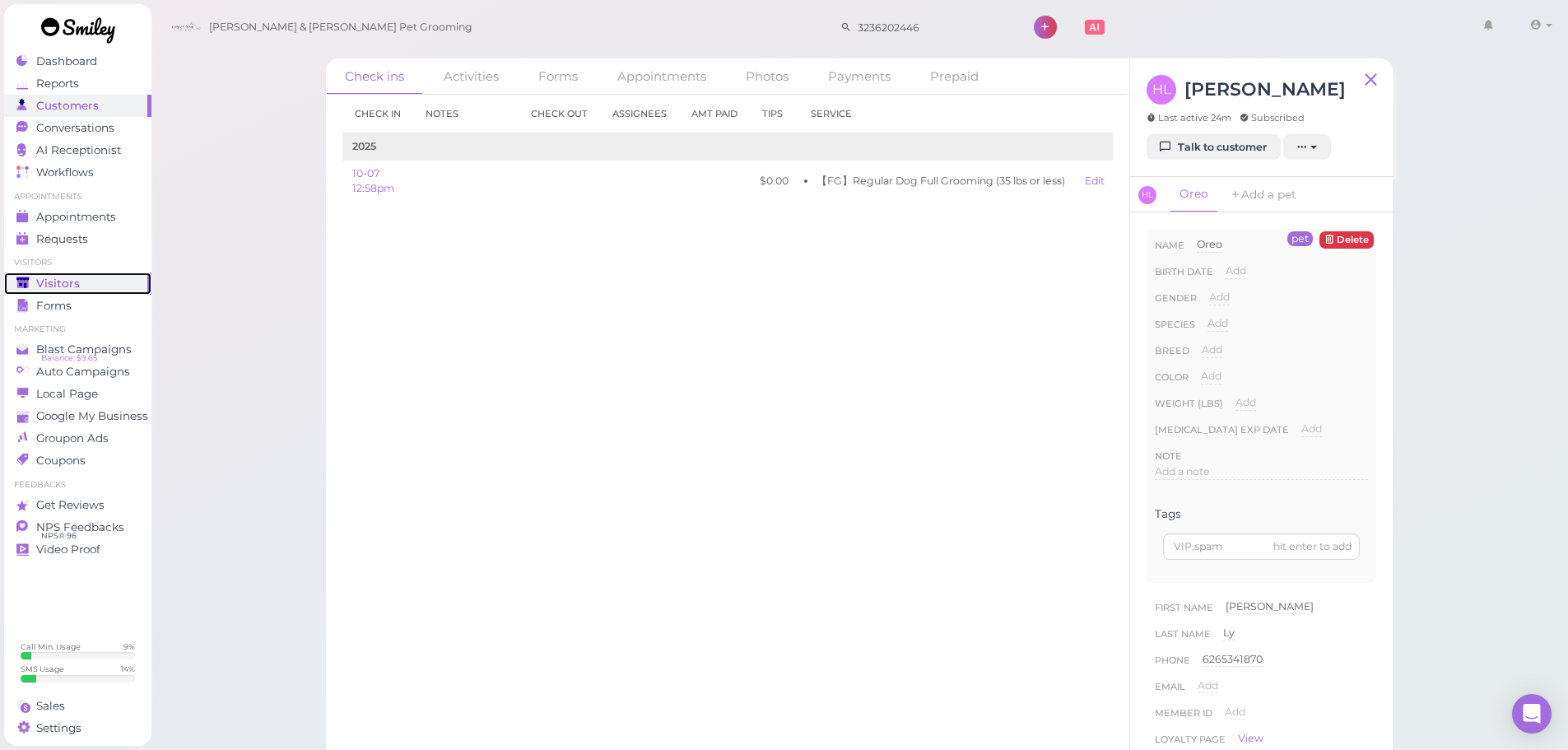
click at [80, 283] on div "Visitors" at bounding box center [75, 283] width 119 height 14
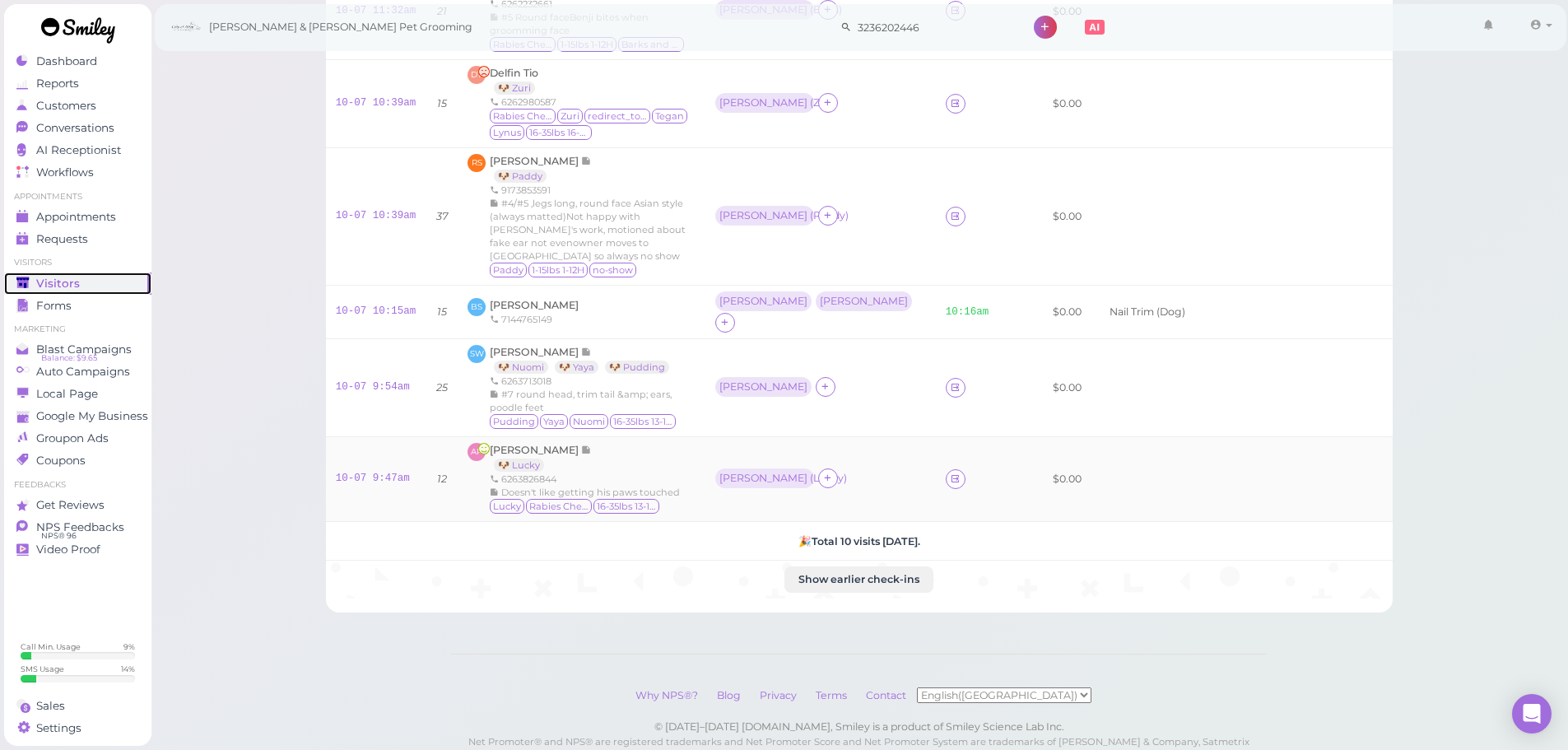
scroll to position [448, 0]
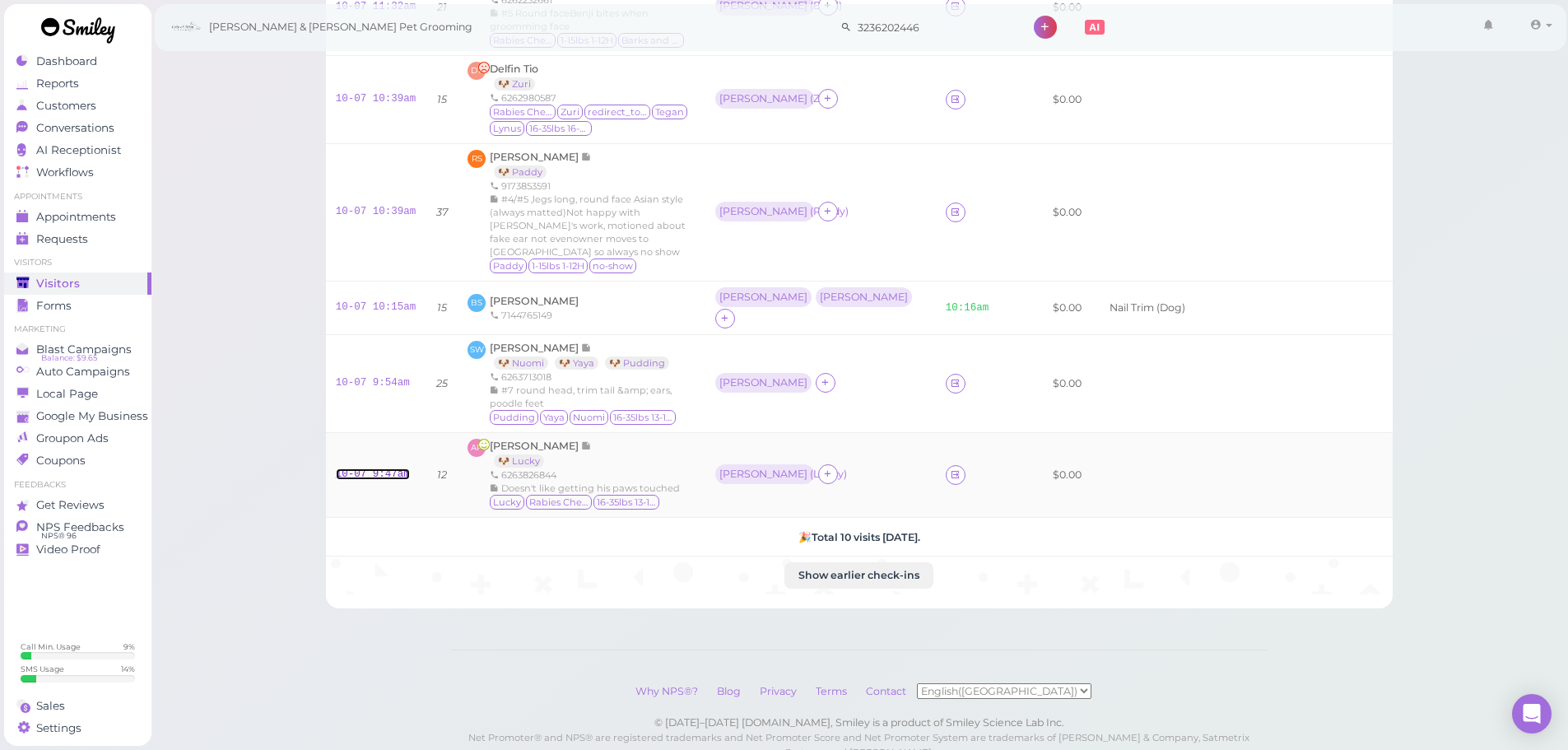
click at [387, 468] on link "10-07 9:47am" at bounding box center [373, 474] width 74 height 12
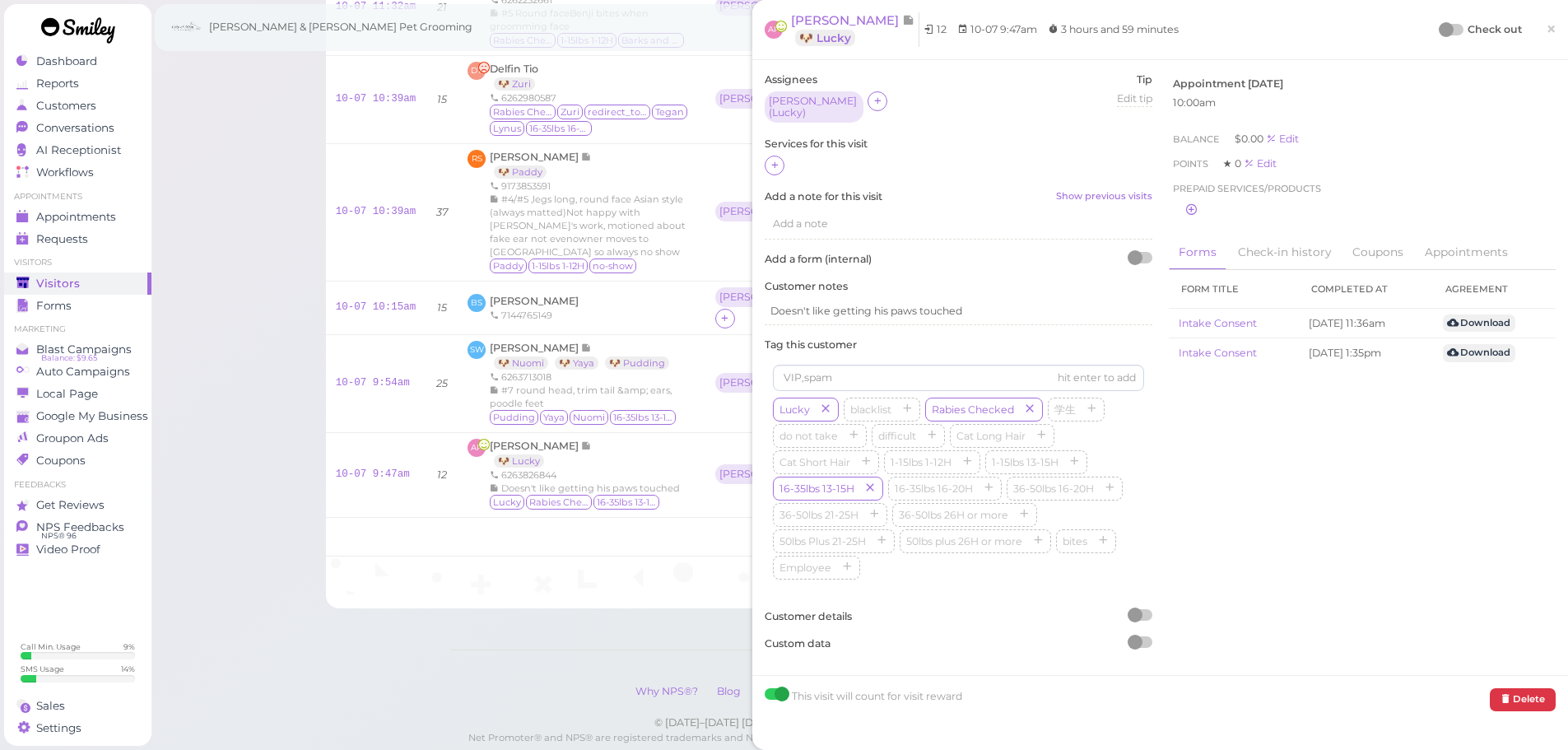
drag, startPoint x: 775, startPoint y: 155, endPoint x: 785, endPoint y: 168, distance: 16.4
click at [775, 159] on icon at bounding box center [774, 165] width 11 height 13
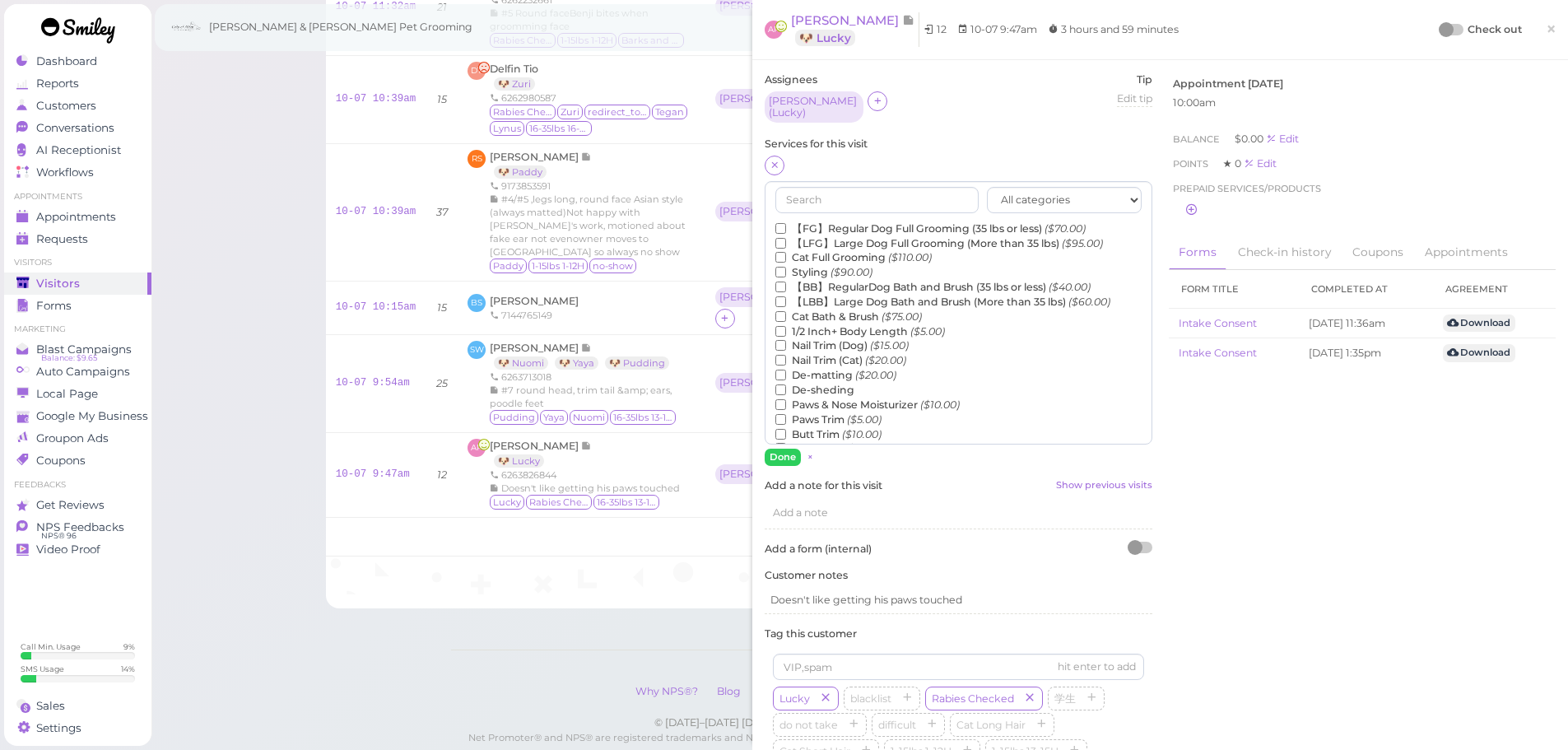
click at [806, 224] on label "【FG】Regular Dog Full Grooming (35 lbs or less) ($70.00)" at bounding box center [930, 228] width 311 height 14
click at [786, 224] on input "【FG】Regular Dog Full Grooming (35 lbs or less) ($70.00)" at bounding box center [781, 228] width 11 height 11
click at [822, 328] on label "1/2 Inch+ Body Length ($5.00)" at bounding box center [860, 332] width 169 height 14
click at [786, 328] on input "1/2 Inch+ Body Length ($5.00)" at bounding box center [781, 332] width 11 height 11
click at [784, 454] on button "Done" at bounding box center [783, 457] width 36 height 17
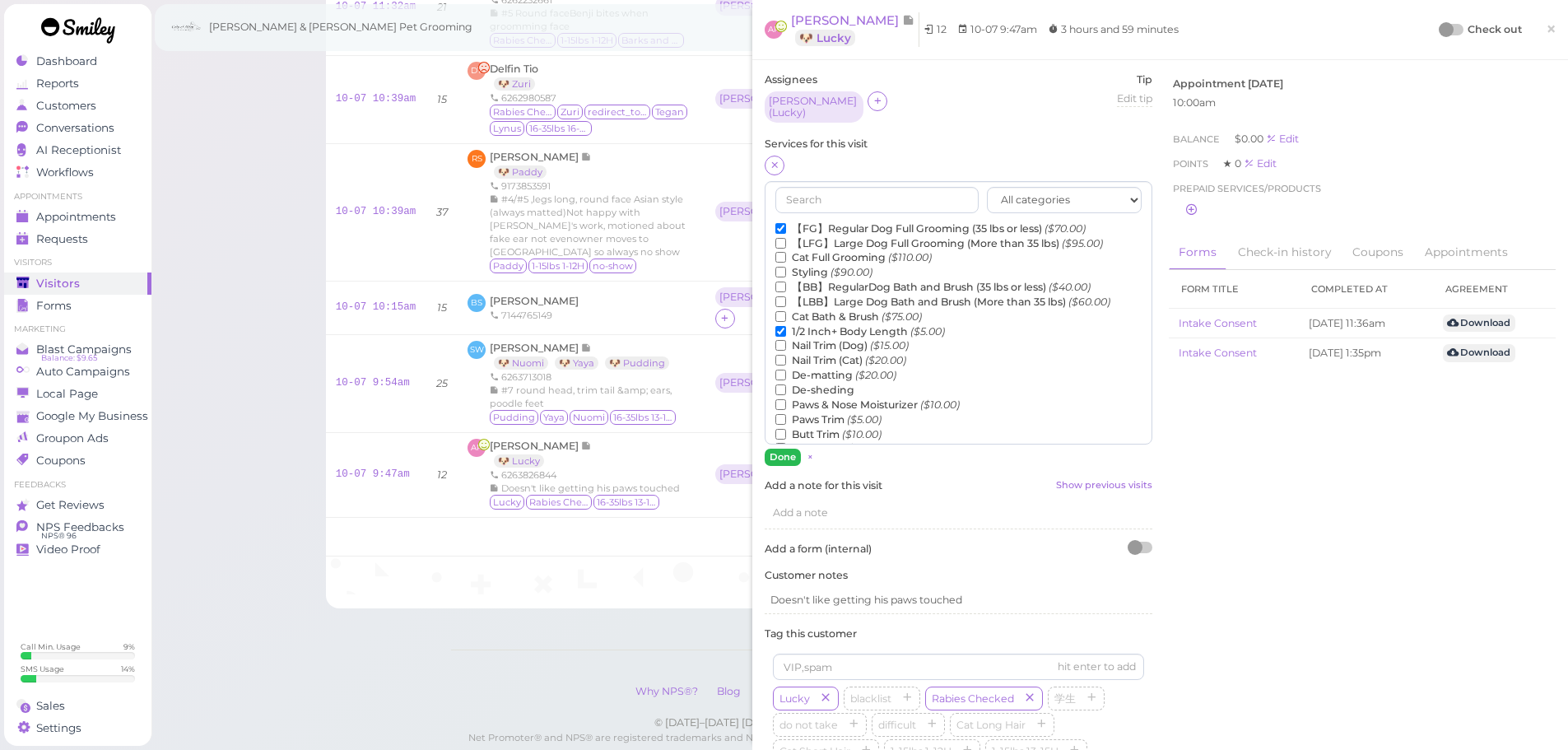
scroll to position [465, 0]
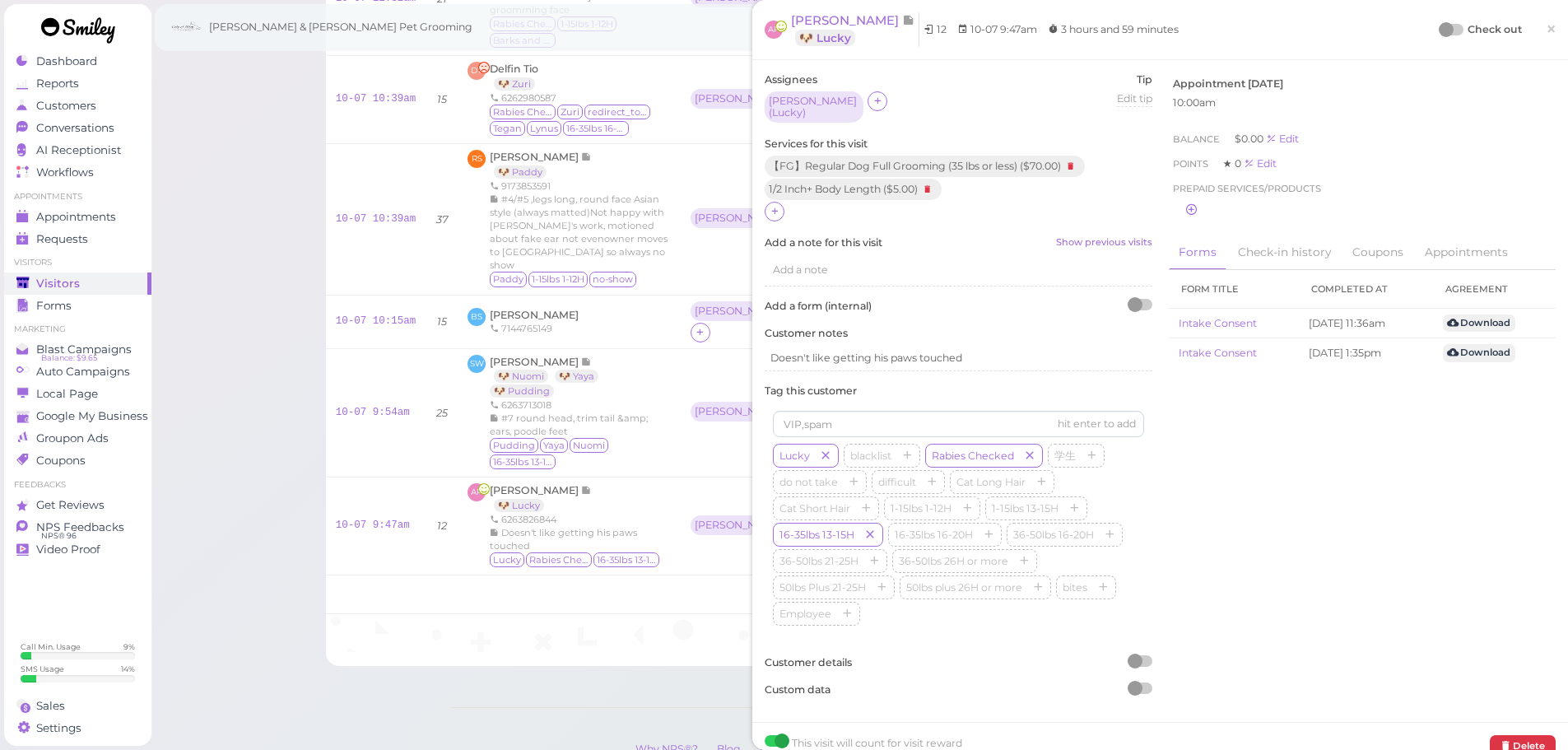
click at [1438, 34] on div at bounding box center [1446, 30] width 14 height 14
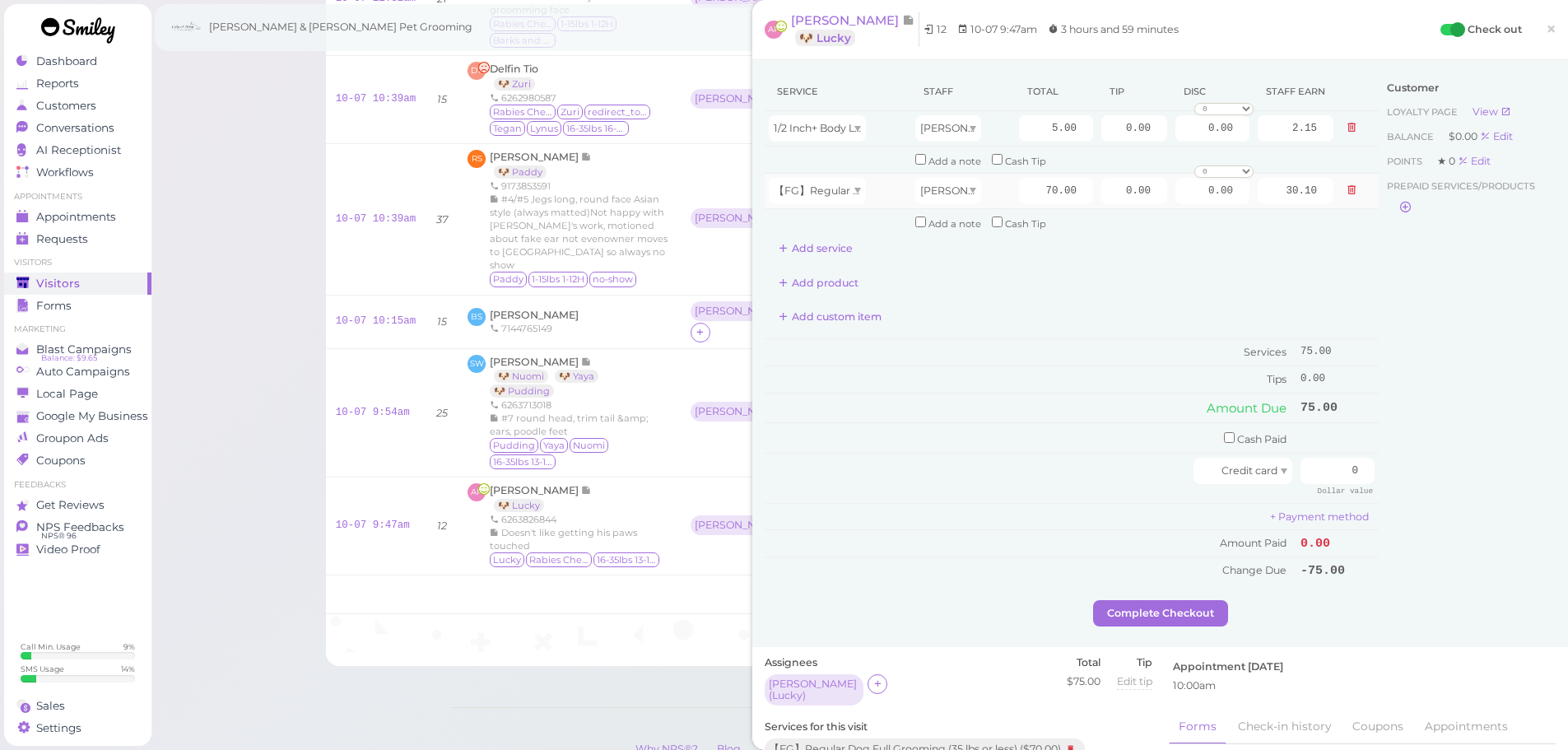
click at [1020, 205] on td "70.00" at bounding box center [1055, 190] width 82 height 35
drag, startPoint x: 1053, startPoint y: 174, endPoint x: 1037, endPoint y: 183, distance: 18.4
click at [1053, 174] on td "70.00" at bounding box center [1055, 190] width 82 height 35
click at [1035, 183] on input "70.00" at bounding box center [1056, 190] width 74 height 26
type input "80.00"
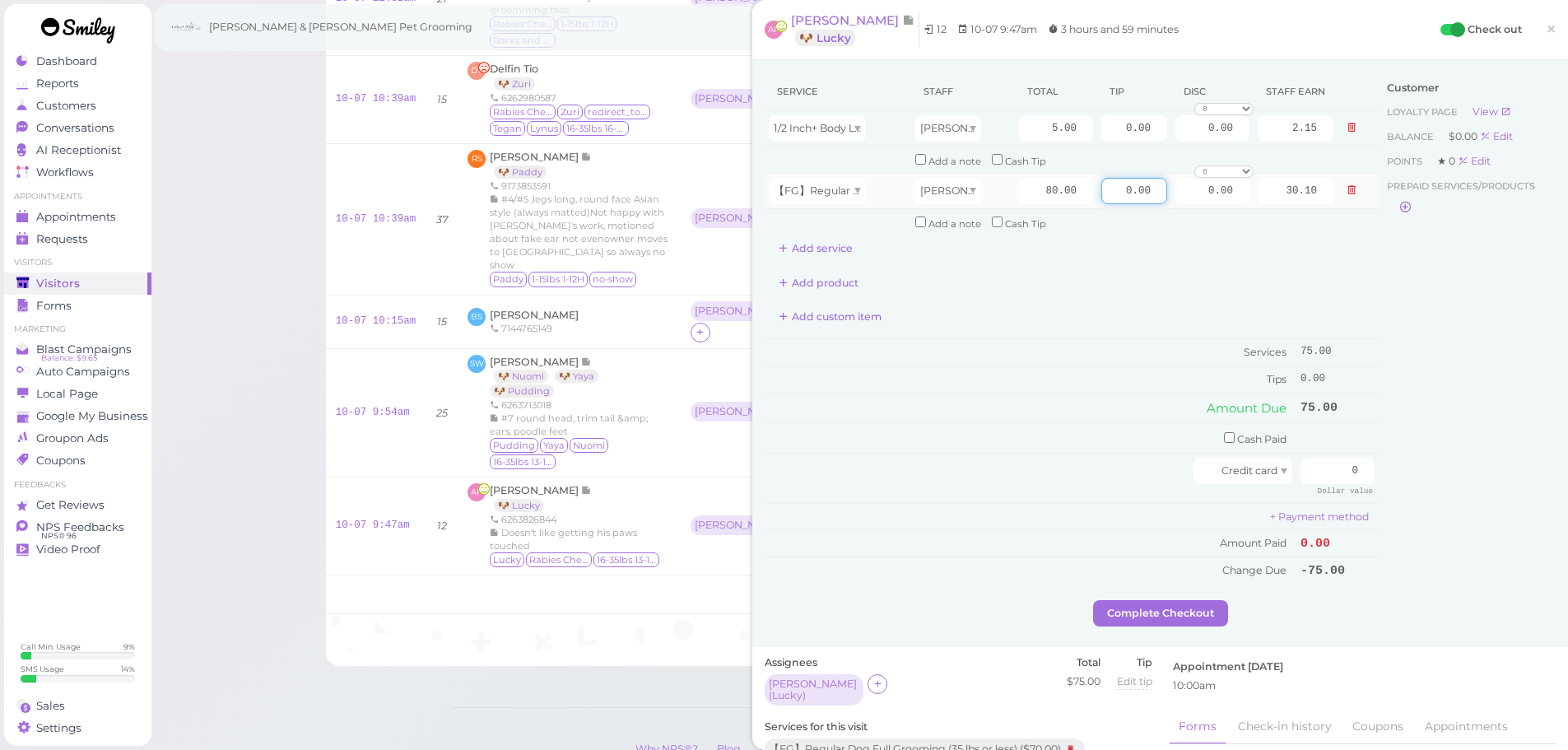
type input "34.40"
drag, startPoint x: 1099, startPoint y: 191, endPoint x: 1384, endPoint y: 203, distance: 285.3
click at [1371, 201] on div "Service Staff Total Tip Disc Staff earn 1/2 Inch+ Body Length Rebecca 5.00 0.00…" at bounding box center [1159, 336] width 791 height 527
type input "12.75"
click at [1429, 480] on div "Customer Loyalty page View Balance $0.00 Edit Points ★ 0 Edit Prepaid services/…" at bounding box center [1467, 336] width 177 height 527
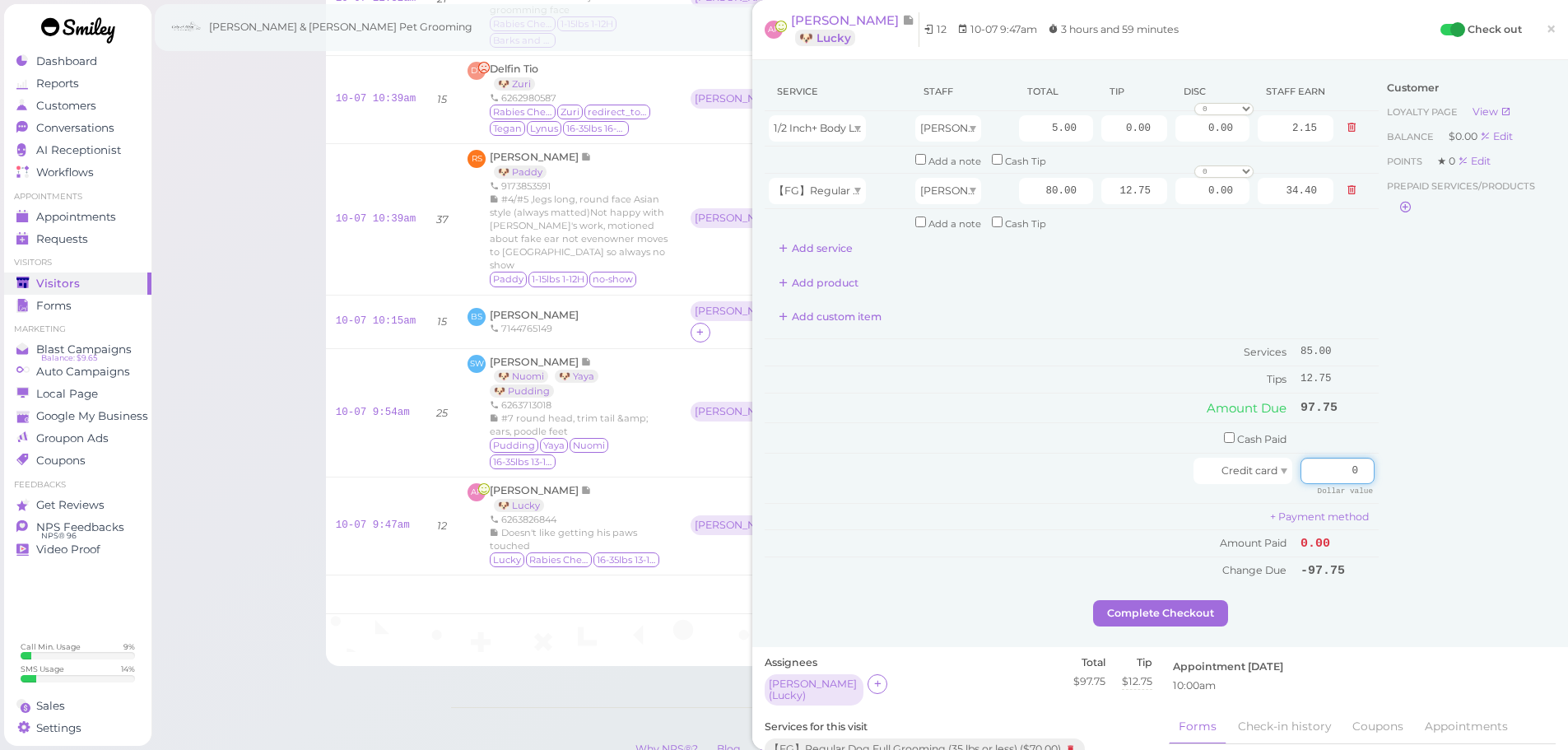
drag, startPoint x: 1316, startPoint y: 454, endPoint x: 1563, endPoint y: 498, distance: 250.9
click at [1563, 498] on div "AP Anthony Pham 🐶 Lucky 12 10-07 9:47am 3 hours and 59 minutes Check out × Serv…" at bounding box center [1159, 375] width 815 height 750
drag, startPoint x: 1334, startPoint y: 469, endPoint x: 1426, endPoint y: 477, distance: 92.3
click at [1426, 477] on div "Service Staff Total Tip Disc Staff earn 1/2 Inch+ Body Length Rebecca 5.00 0.00…" at bounding box center [1159, 336] width 791 height 527
type input "97.75"
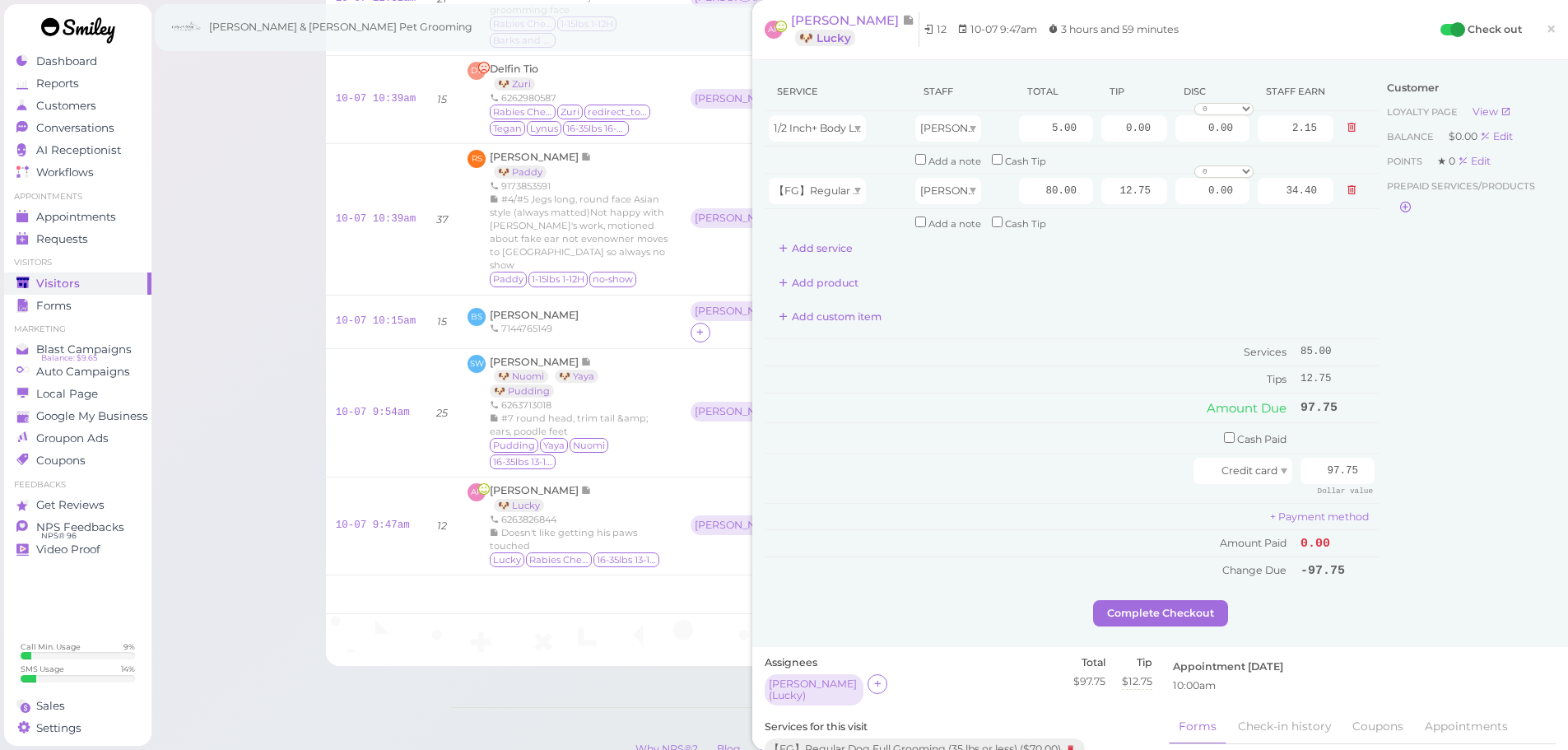
click at [1414, 487] on div "Customer Loyalty page View Balance $0.00 Edit Points ★ 0 Edit Prepaid services/…" at bounding box center [1467, 336] width 177 height 527
click at [1207, 620] on button "Complete Checkout" at bounding box center [1160, 612] width 135 height 26
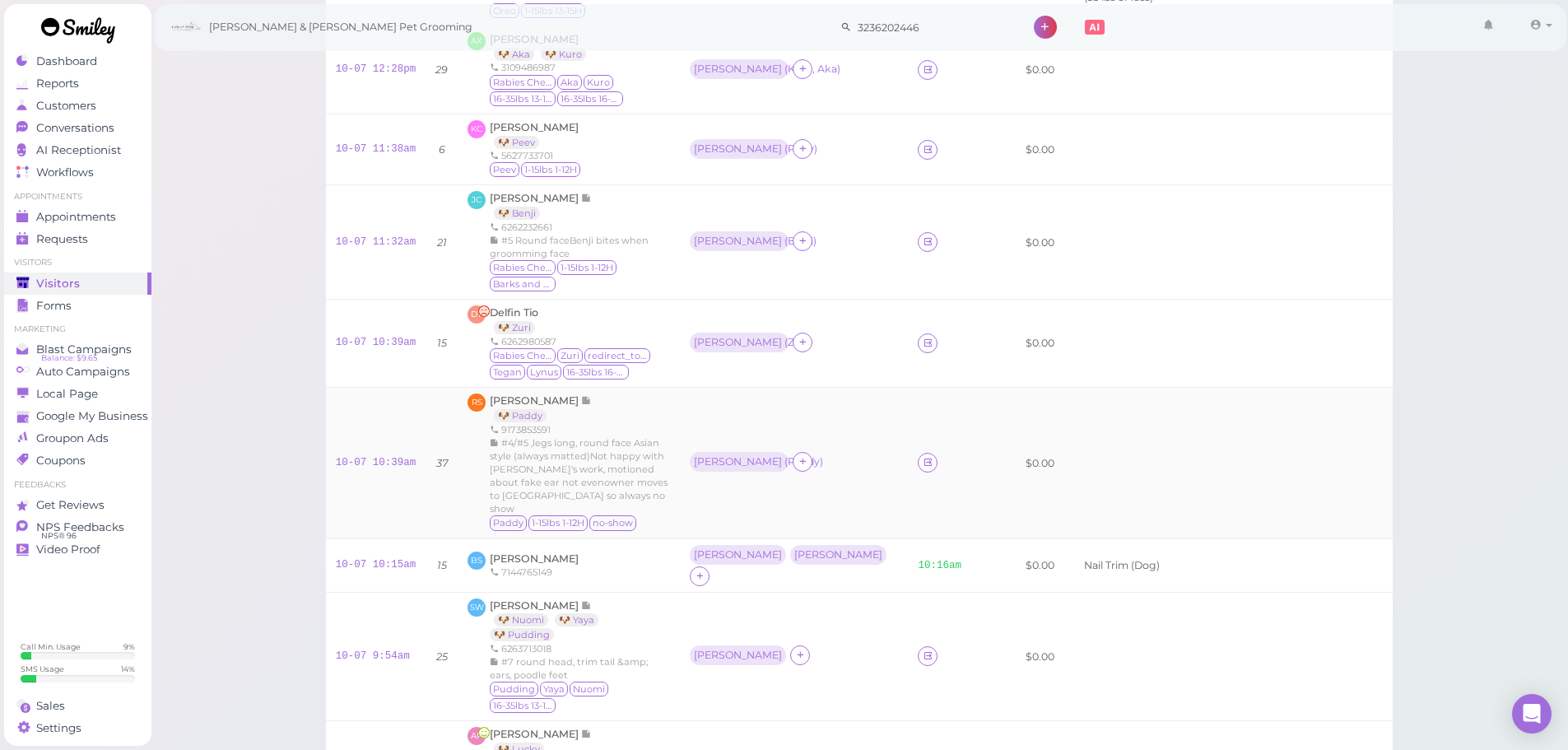
scroll to position [218, 0]
click at [406, 340] on link "10-07 10:39am" at bounding box center [376, 345] width 81 height 12
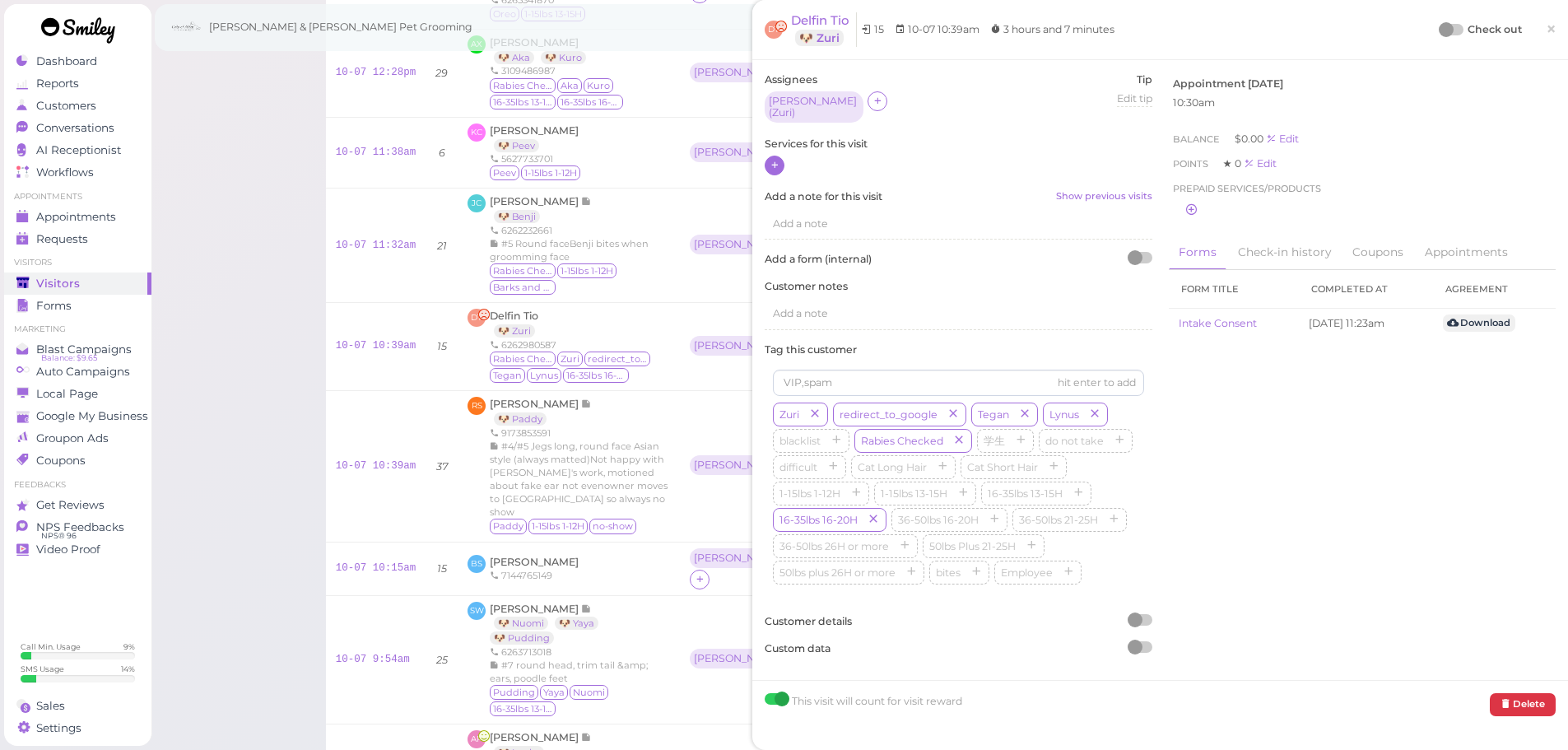
click at [777, 159] on icon at bounding box center [774, 165] width 11 height 13
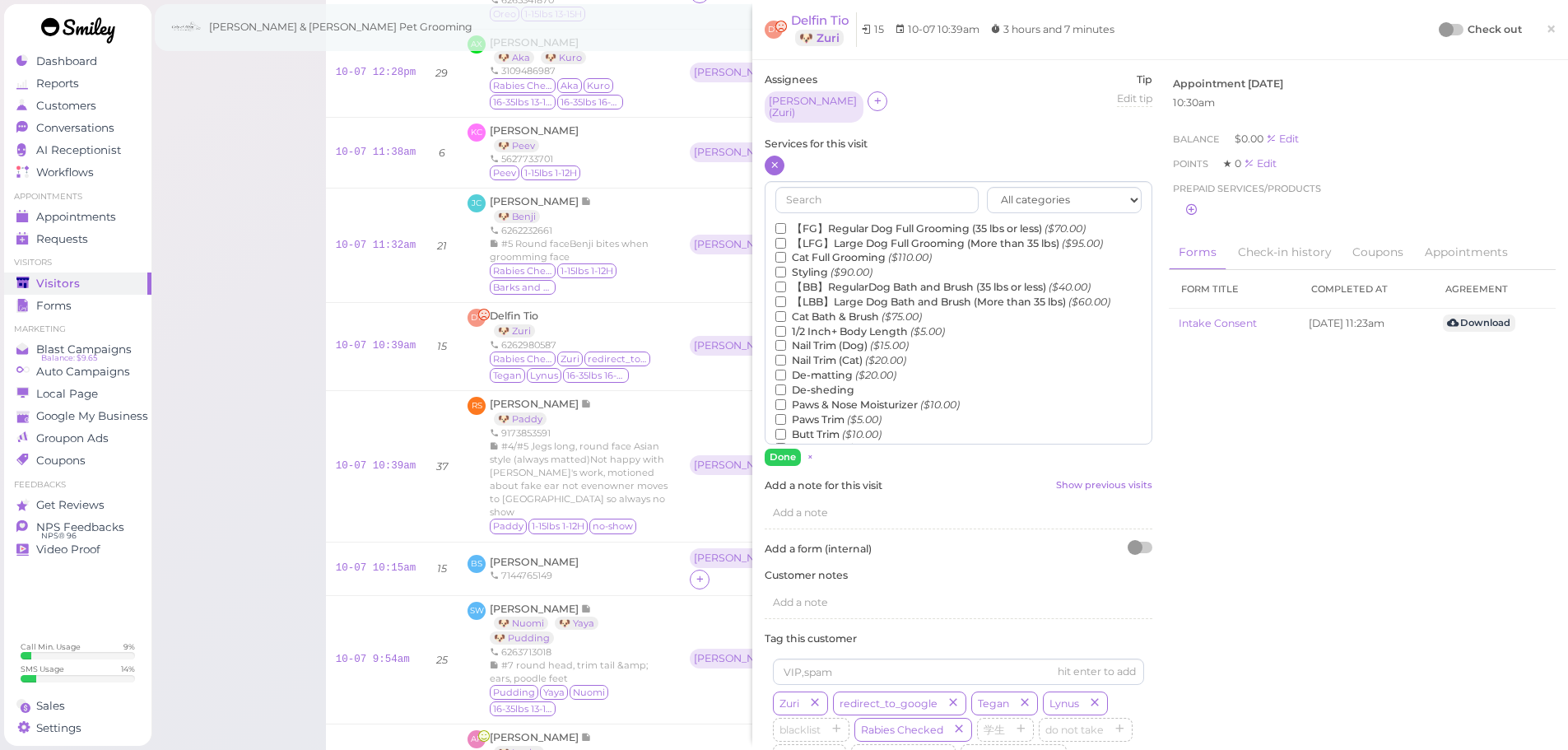
click at [832, 221] on label "【FG】Regular Dog Full Grooming (35 lbs or less) ($70.00)" at bounding box center [930, 228] width 311 height 14
click at [786, 223] on input "【FG】Regular Dog Full Grooming (35 lbs or less) ($70.00)" at bounding box center [781, 228] width 11 height 11
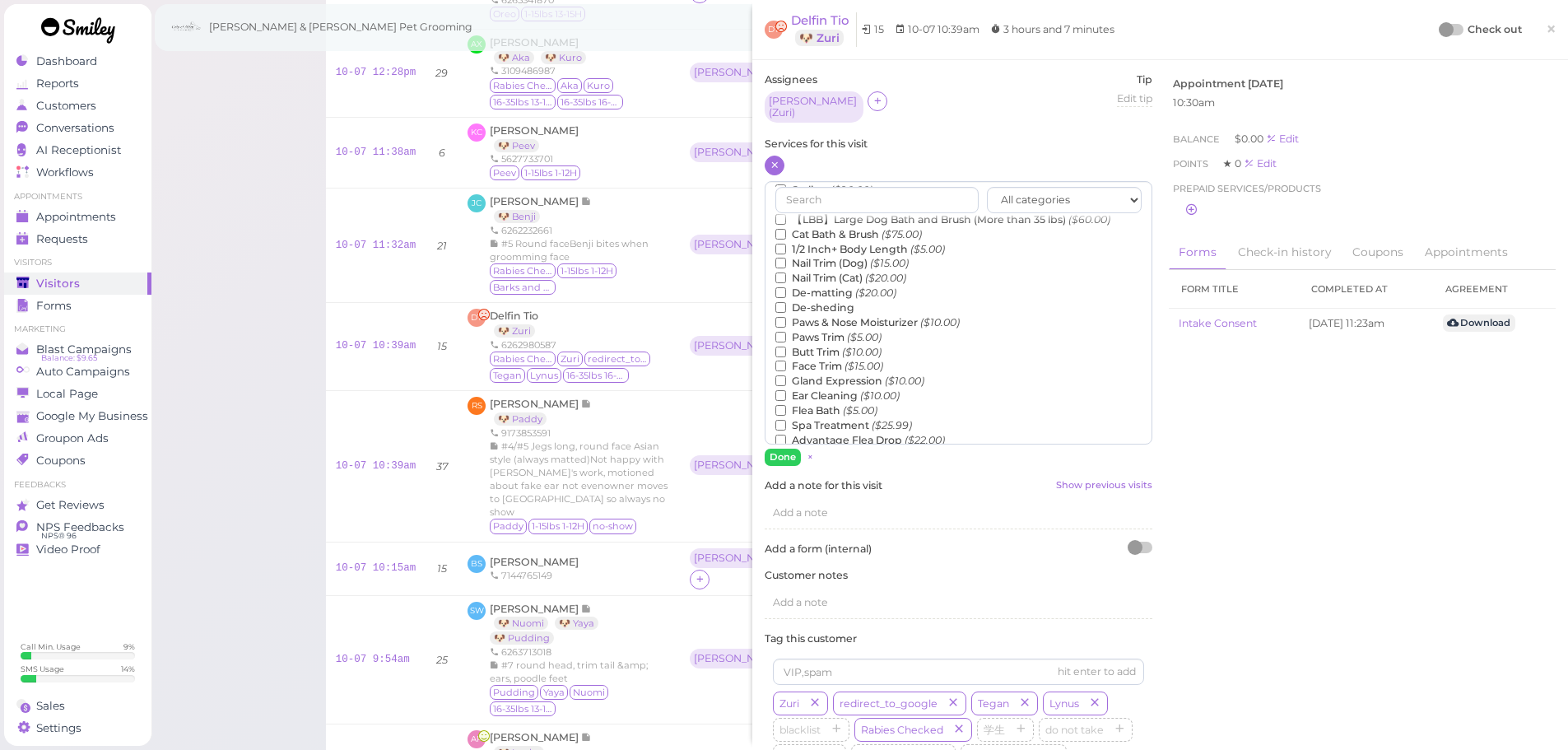
click at [805, 406] on label "Flea Bath ($5.00)" at bounding box center [826, 410] width 102 height 14
click at [786, 406] on input "Flea Bath ($5.00)" at bounding box center [781, 410] width 11 height 11
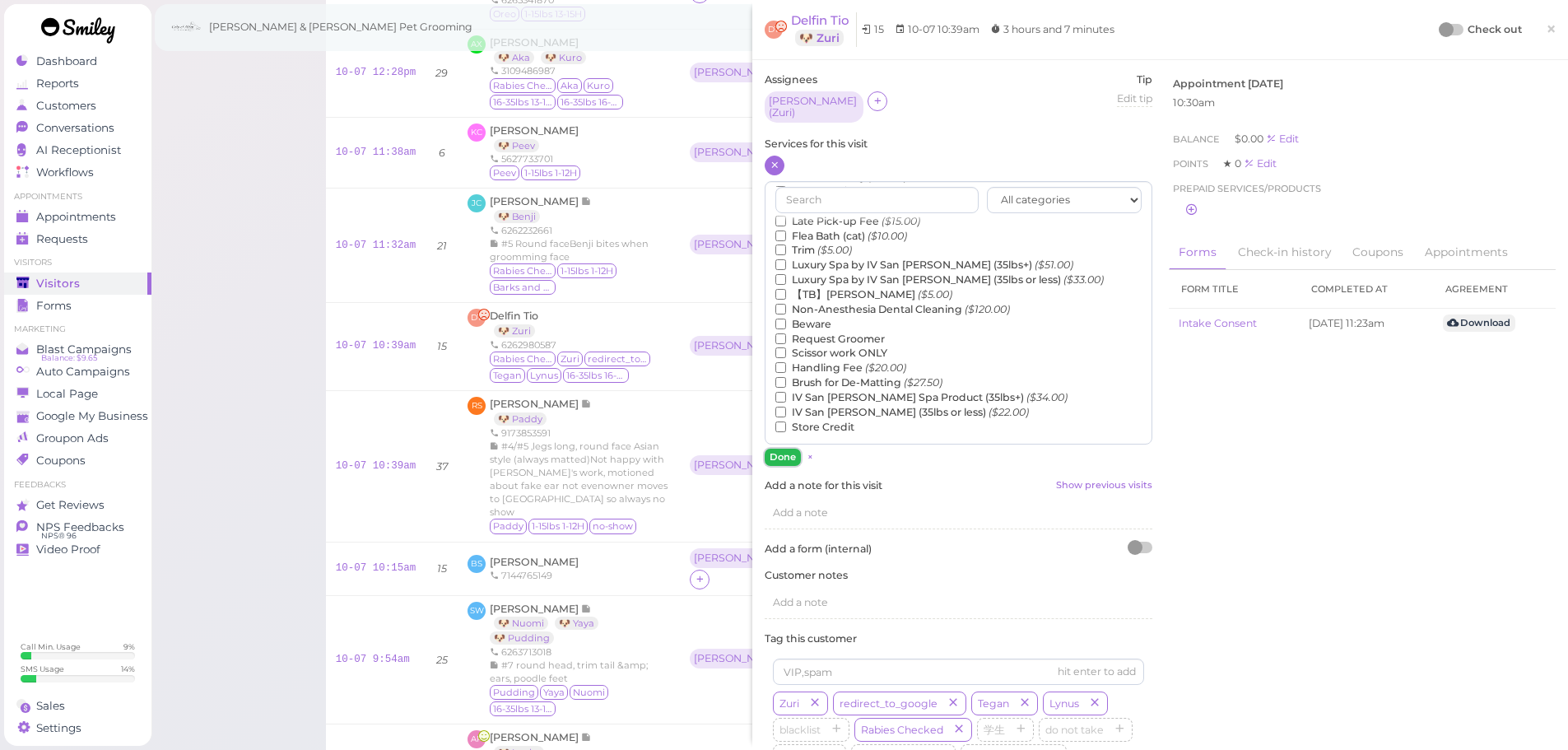
click at [785, 450] on button "Done" at bounding box center [783, 457] width 36 height 17
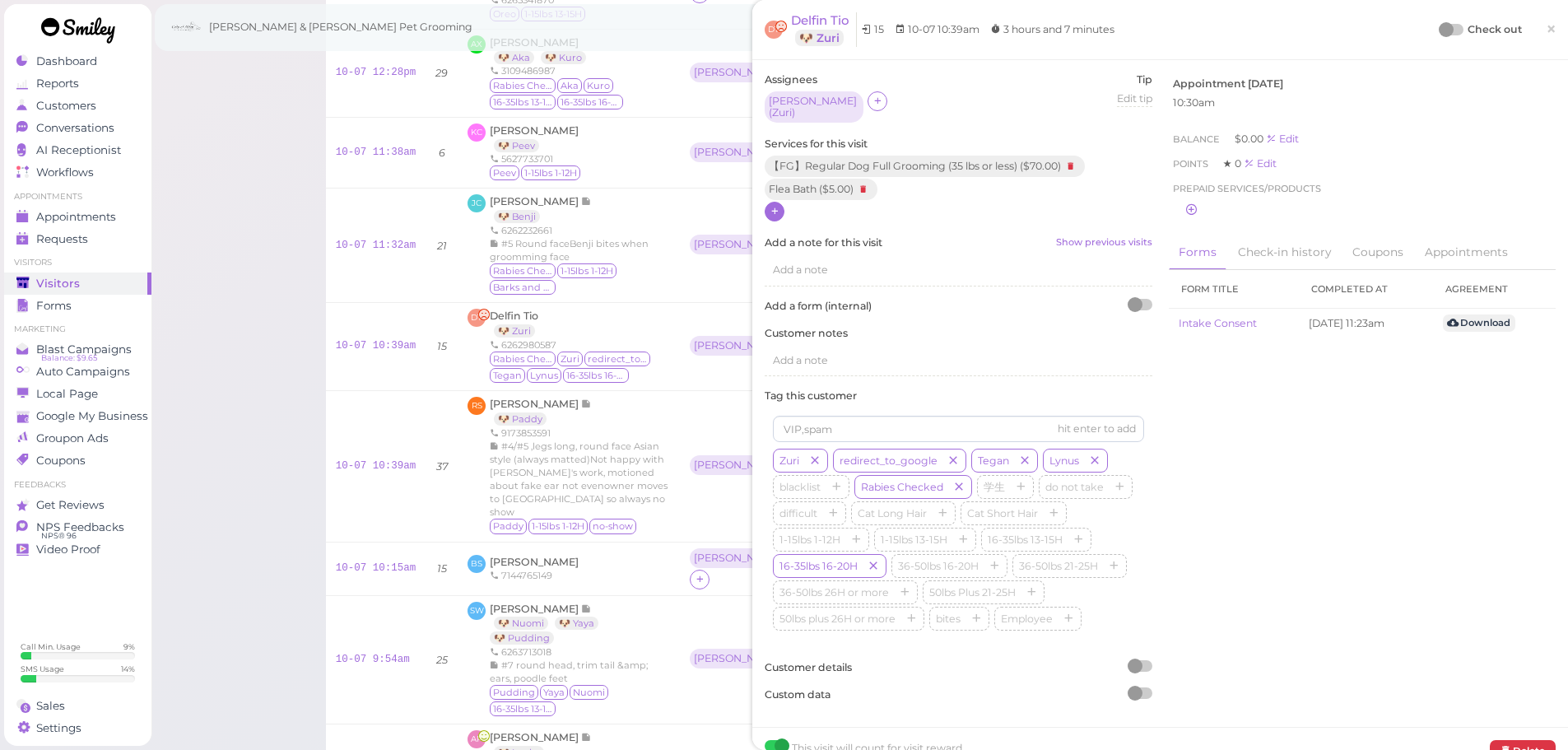
drag, startPoint x: 1438, startPoint y: 33, endPoint x: 1366, endPoint y: 57, distance: 75.9
click at [1438, 34] on div at bounding box center [1446, 30] width 14 height 14
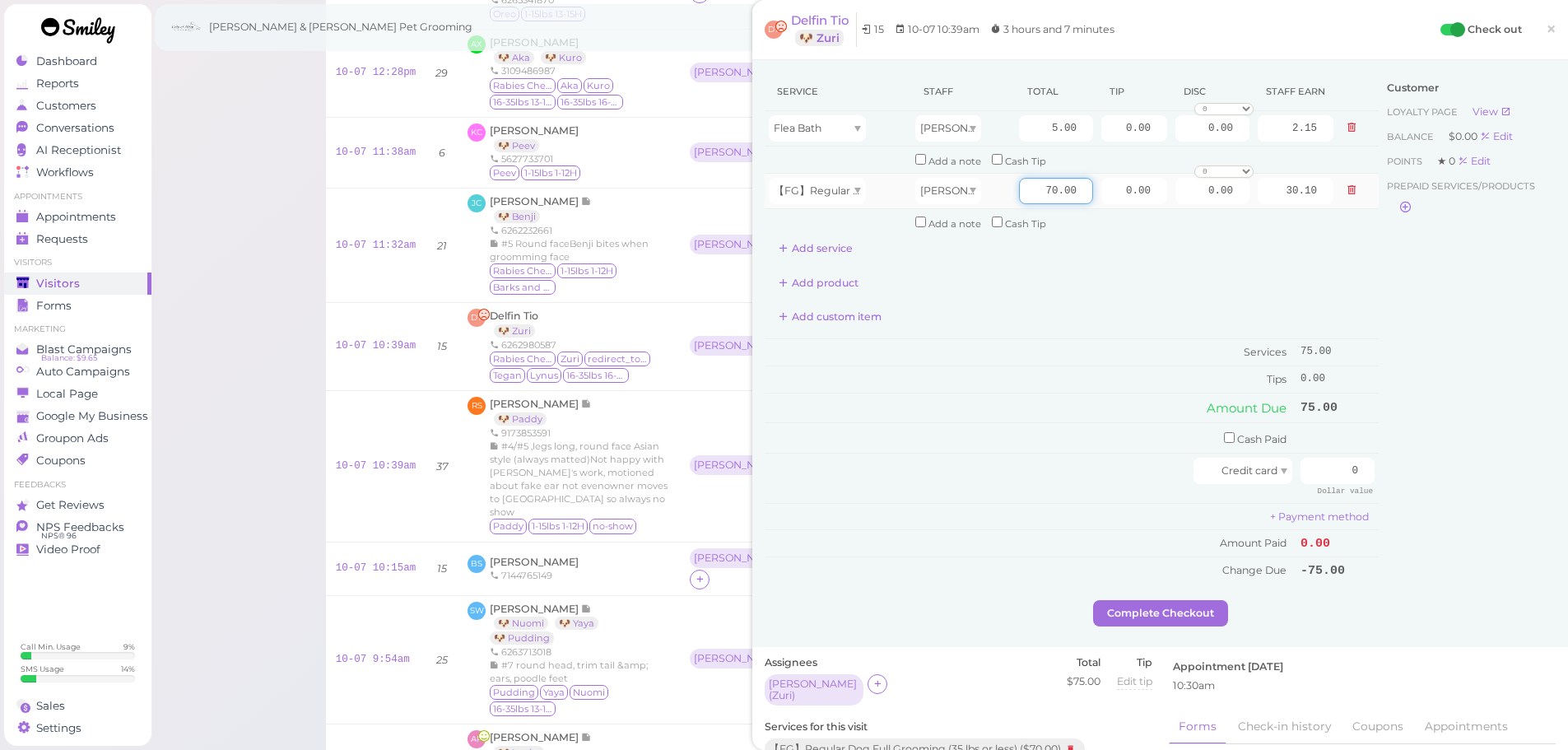
click at [1024, 200] on input "70.00" at bounding box center [1056, 190] width 74 height 26
type input "95.00"
type input "40.85"
drag, startPoint x: 1074, startPoint y: 308, endPoint x: 1101, endPoint y: 209, distance: 102.6
click at [1074, 305] on div "Add custom item" at bounding box center [1072, 316] width 614 height 26
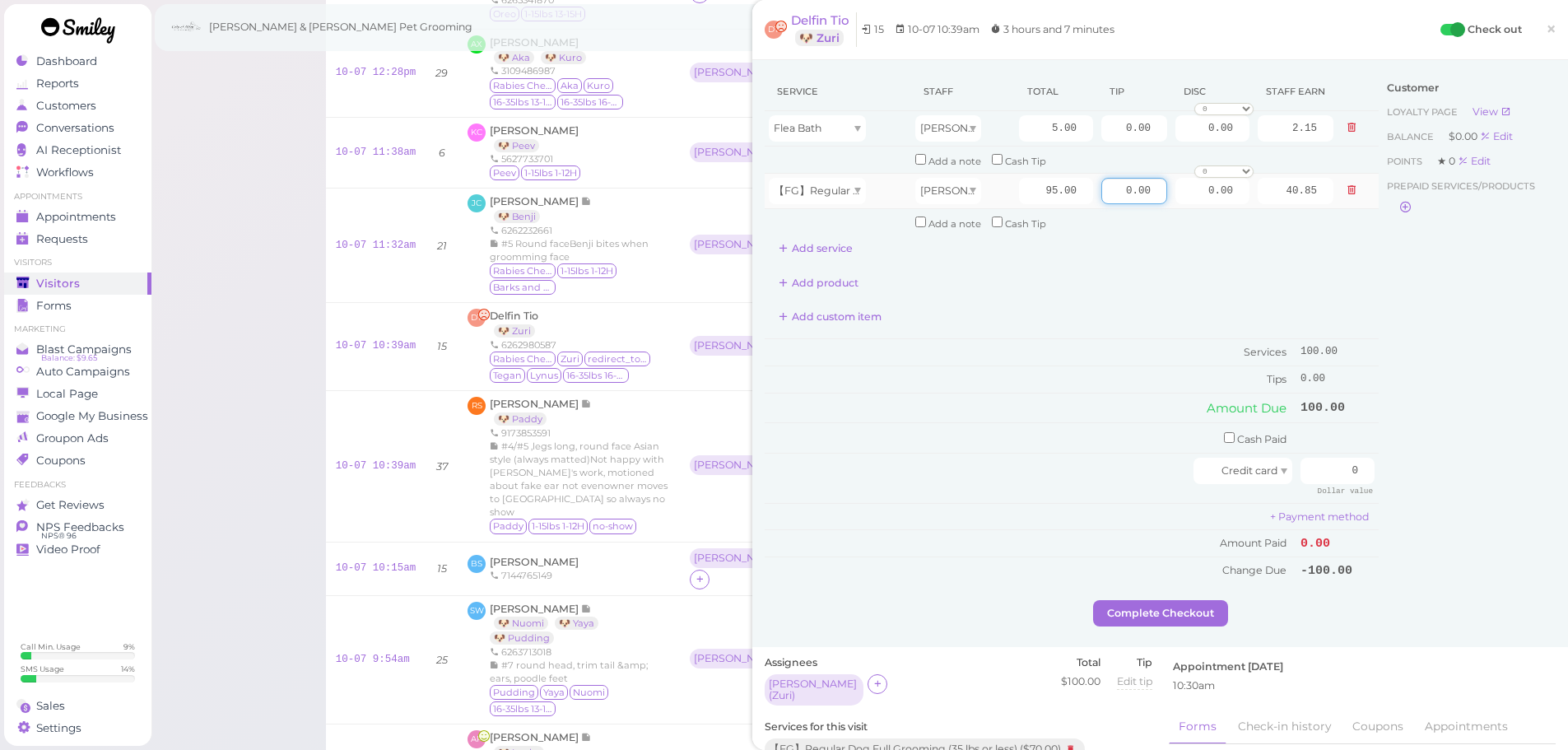
click at [1101, 189] on input "0.00" at bounding box center [1134, 190] width 66 height 26
type input "10.00"
click at [1303, 466] on input "0" at bounding box center [1337, 470] width 74 height 26
type input "110"
click at [1424, 533] on div "Customer Loyalty page View Balance $0.00 Edit Points ★ 0 Edit Prepaid services/…" at bounding box center [1467, 336] width 177 height 527
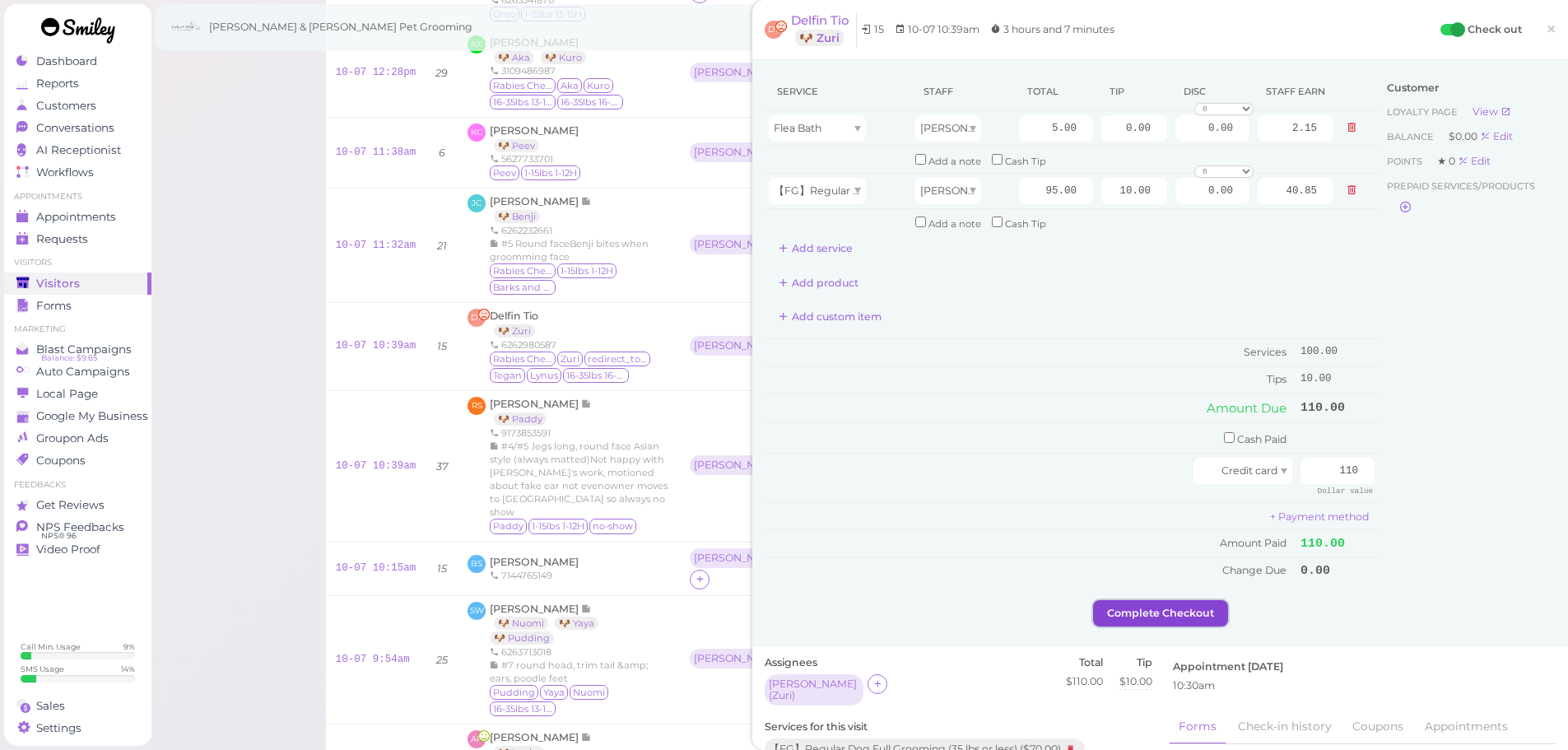
click at [1153, 604] on button "Complete Checkout" at bounding box center [1160, 612] width 135 height 26
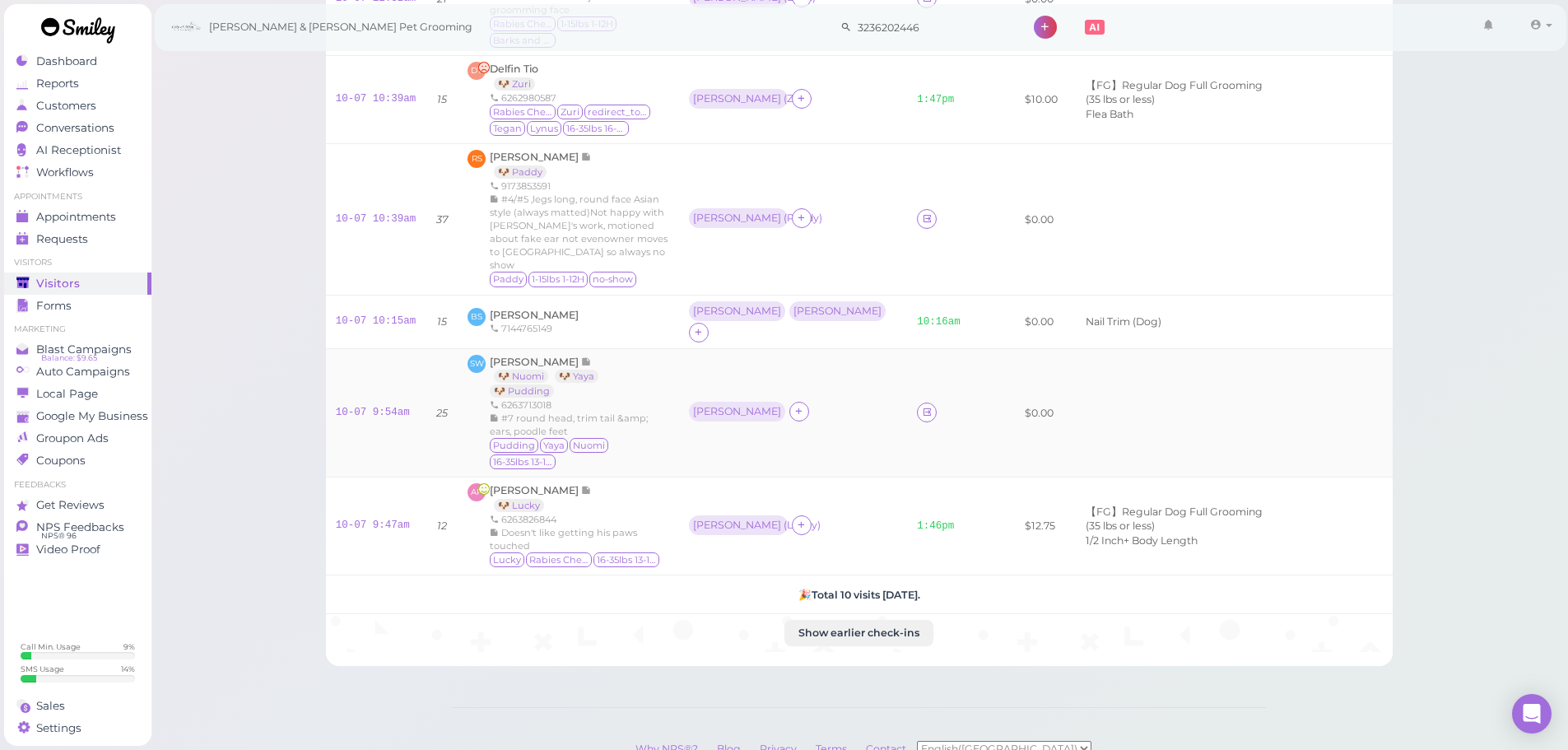
scroll to position [53, 0]
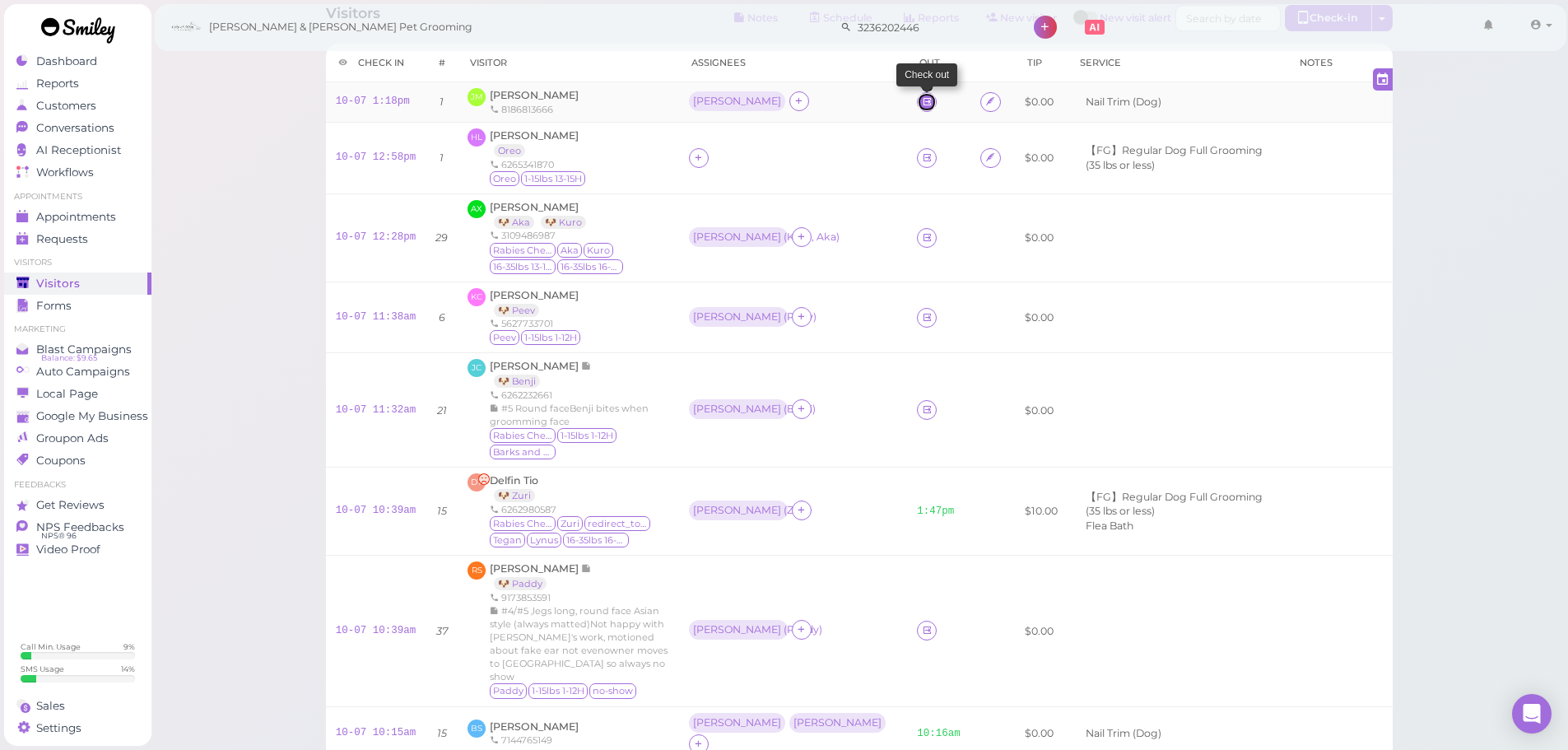
click at [922, 106] on icon at bounding box center [928, 101] width 11 height 13
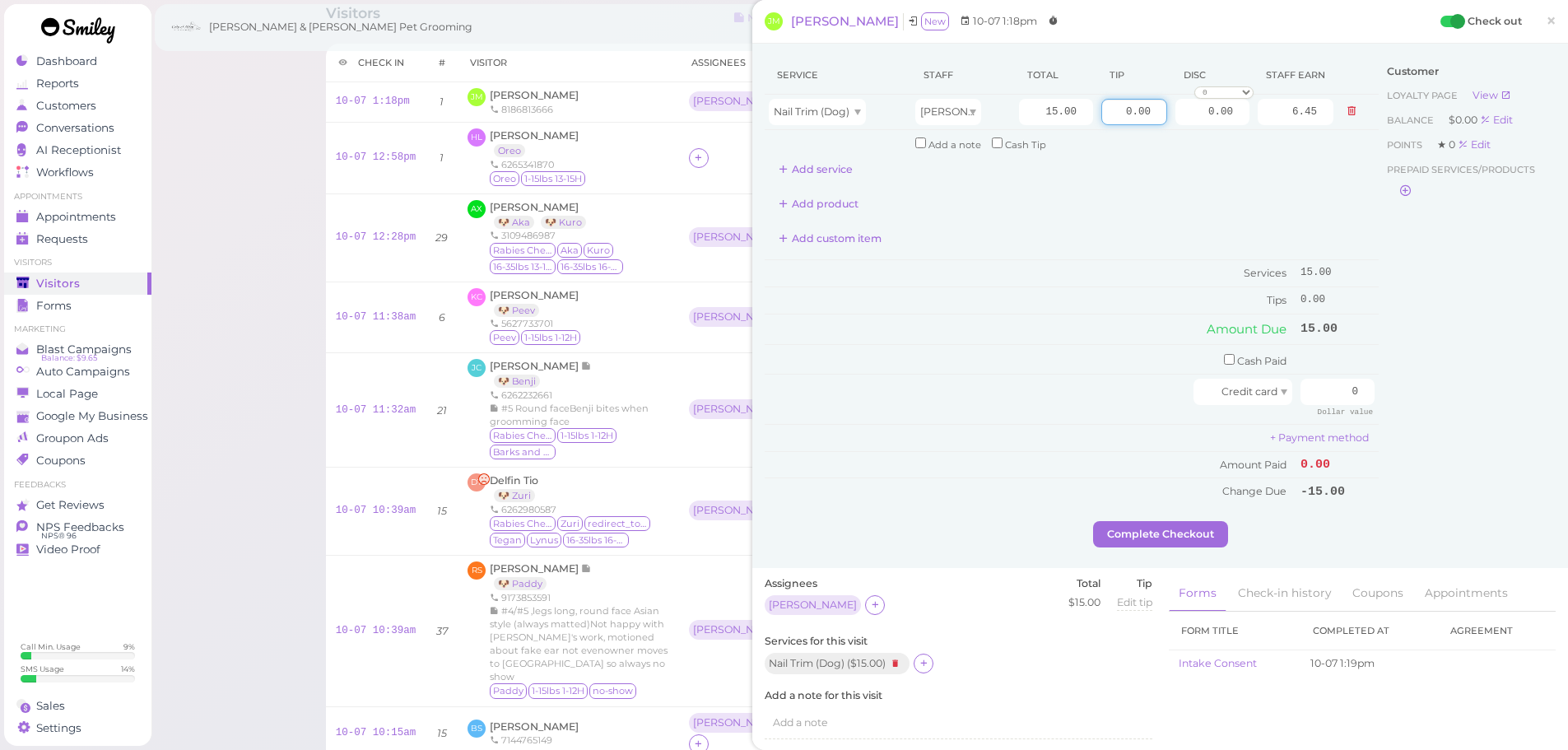
click at [1380, 162] on div "Service Staff Total Tip Disc Staff earn Nail Trim (Dog) Rebecca 15.00 0.00 0.00…" at bounding box center [1159, 288] width 791 height 465
type input "2.25"
drag, startPoint x: 1325, startPoint y: 393, endPoint x: 1563, endPoint y: 437, distance: 242.0
click at [1567, 437] on html "Dashboard Reports Customers Conversations 0" at bounding box center [784, 611] width 1568 height 1330
type input "17.25"
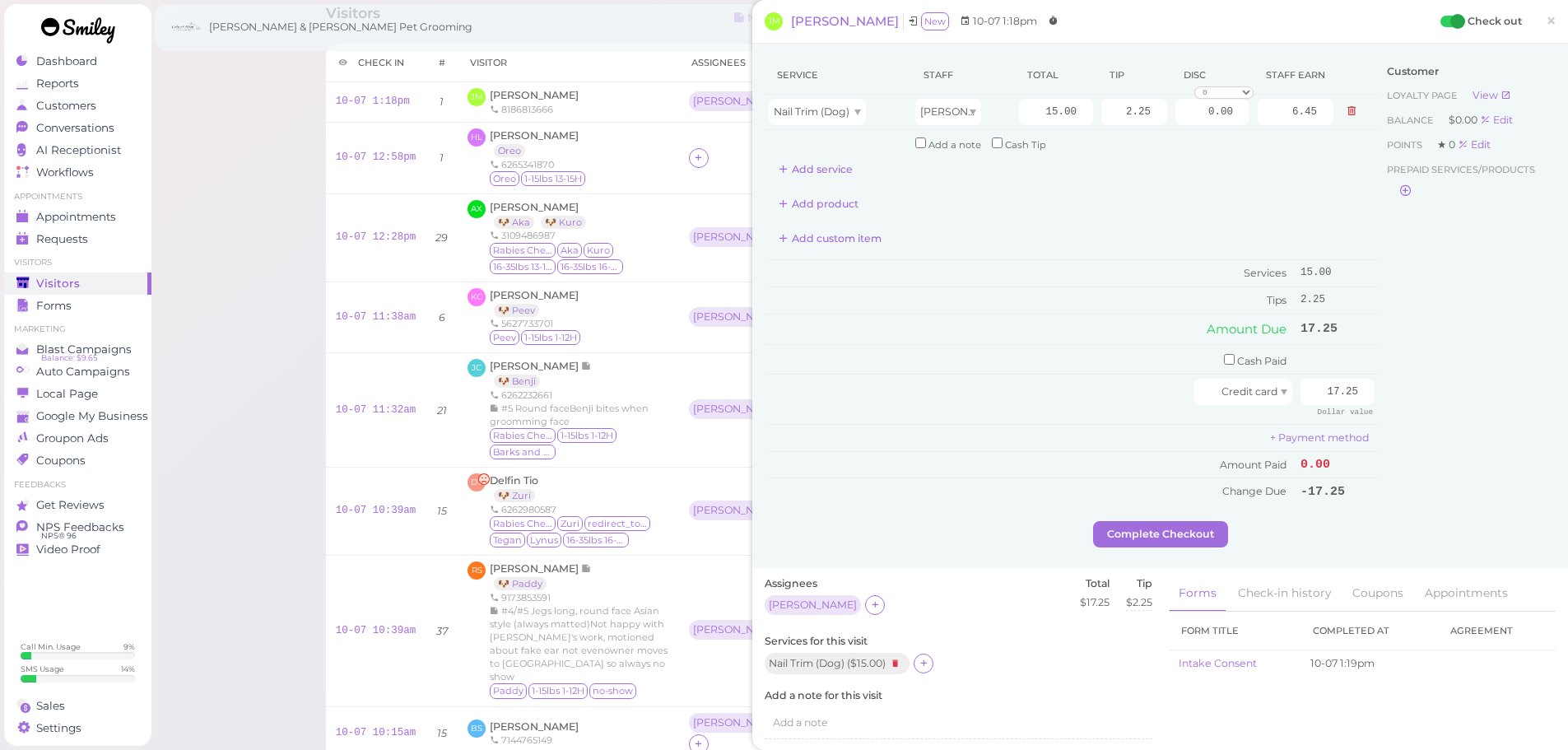
click at [1441, 426] on div "Customer Loyalty page View Balance $0.00 Edit Points ★ 0 Edit Prepaid services/…" at bounding box center [1467, 288] width 177 height 465
click at [1171, 531] on button "Complete Checkout" at bounding box center [1160, 534] width 135 height 26
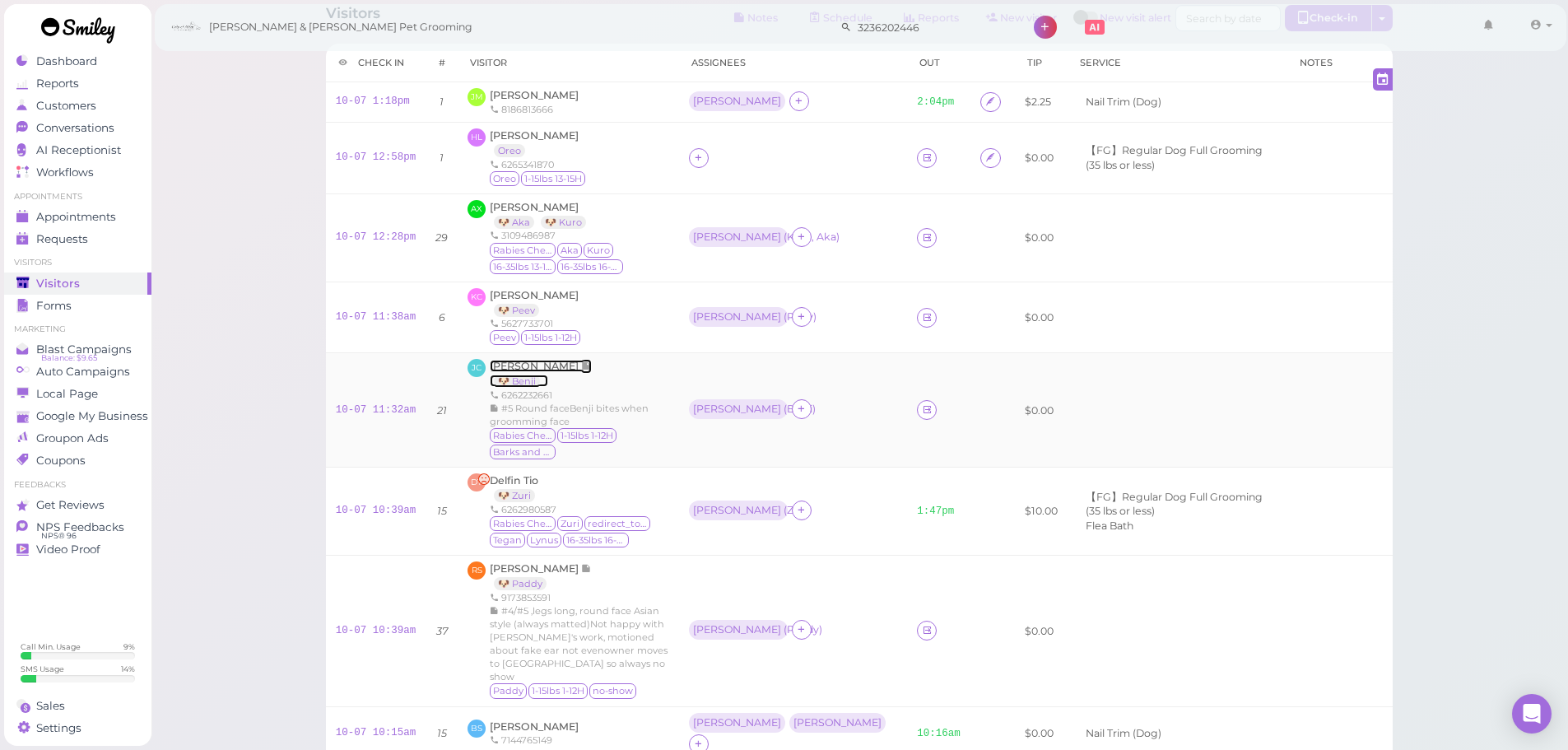
click at [511, 361] on span "[PERSON_NAME]" at bounding box center [535, 366] width 91 height 13
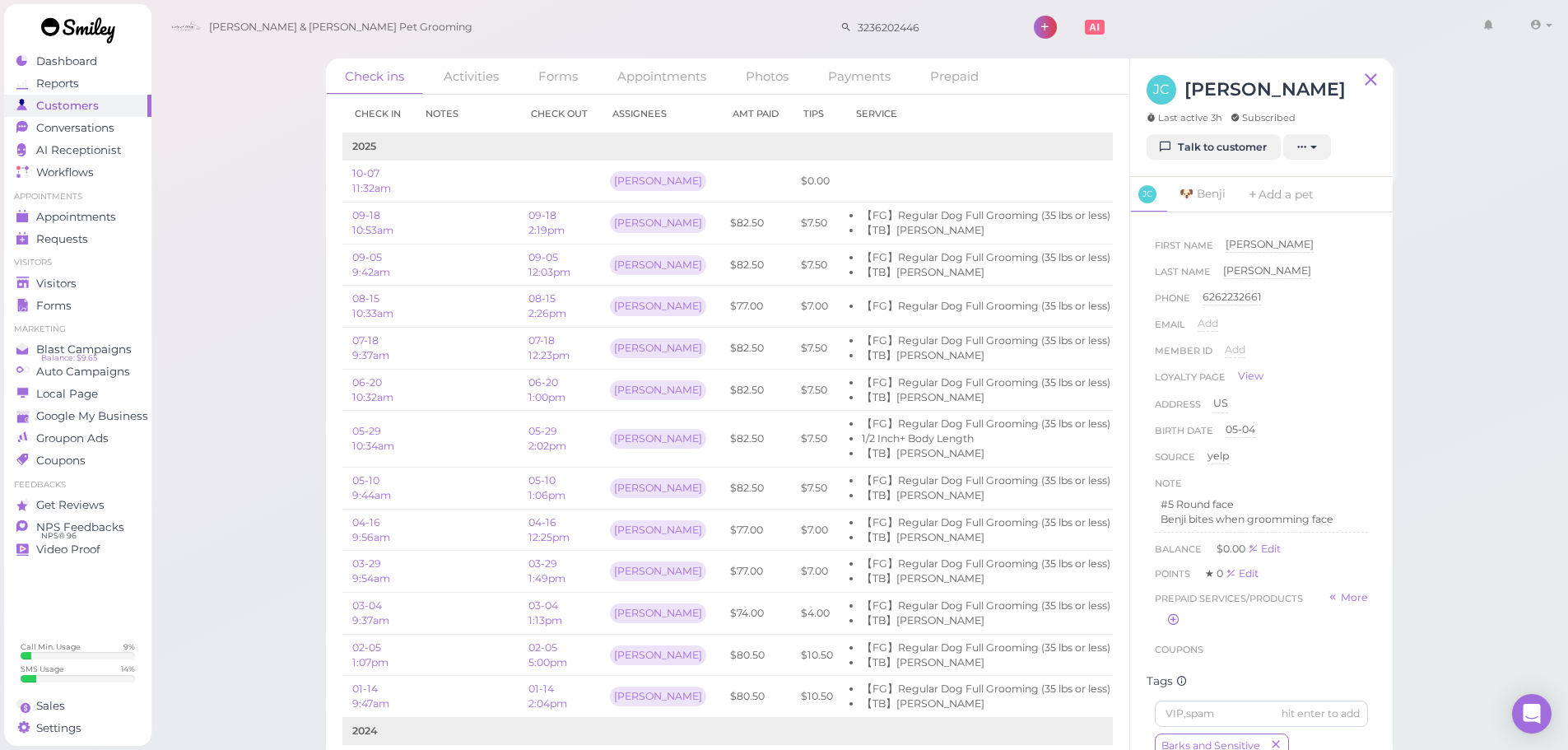
click at [226, 244] on div "Check ins Activities Forms Appointments Photos Payments Prepaid Check in Notes …" at bounding box center [859, 380] width 1418 height 760
click at [60, 289] on span "Visitors" at bounding box center [58, 283] width 43 height 14
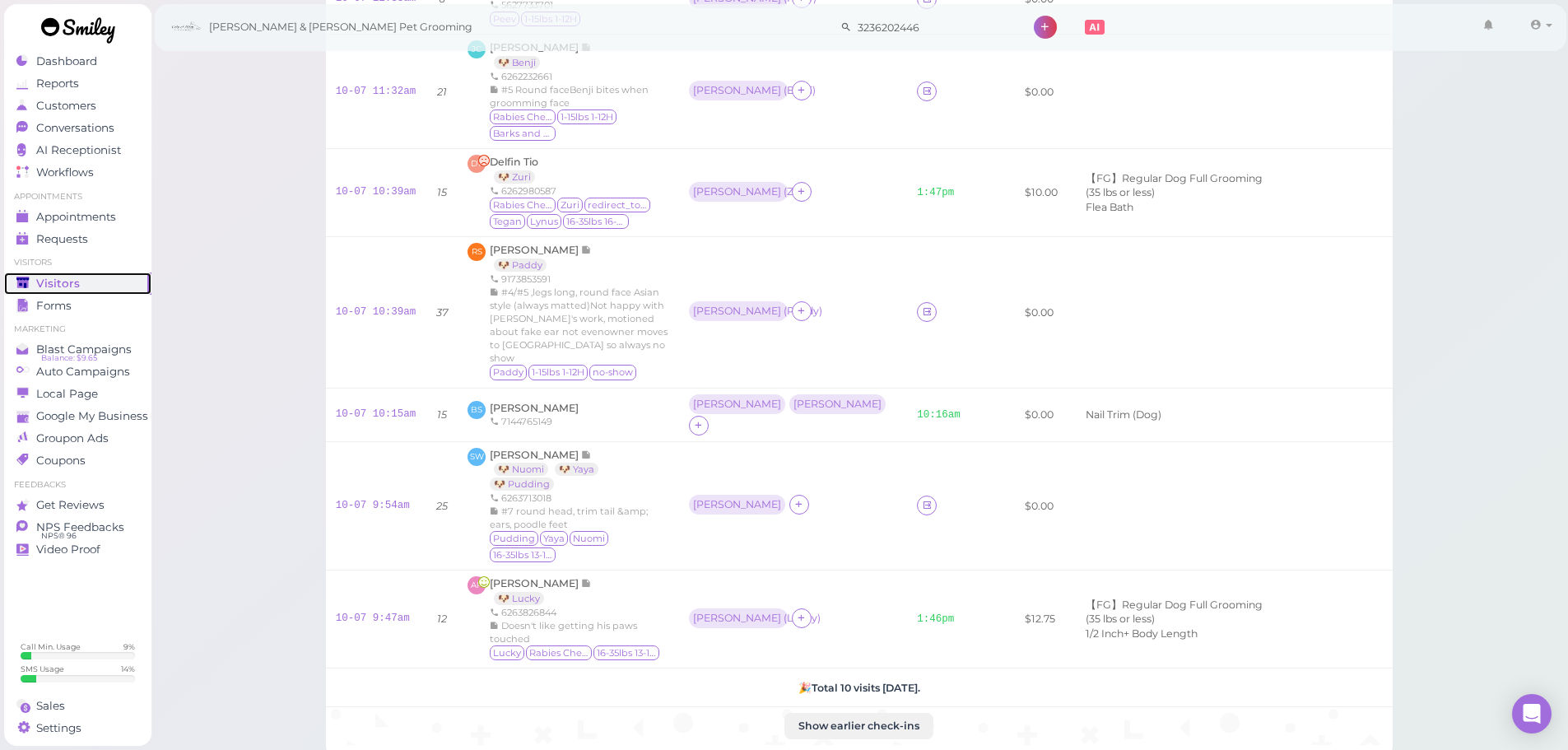
scroll to position [491, 0]
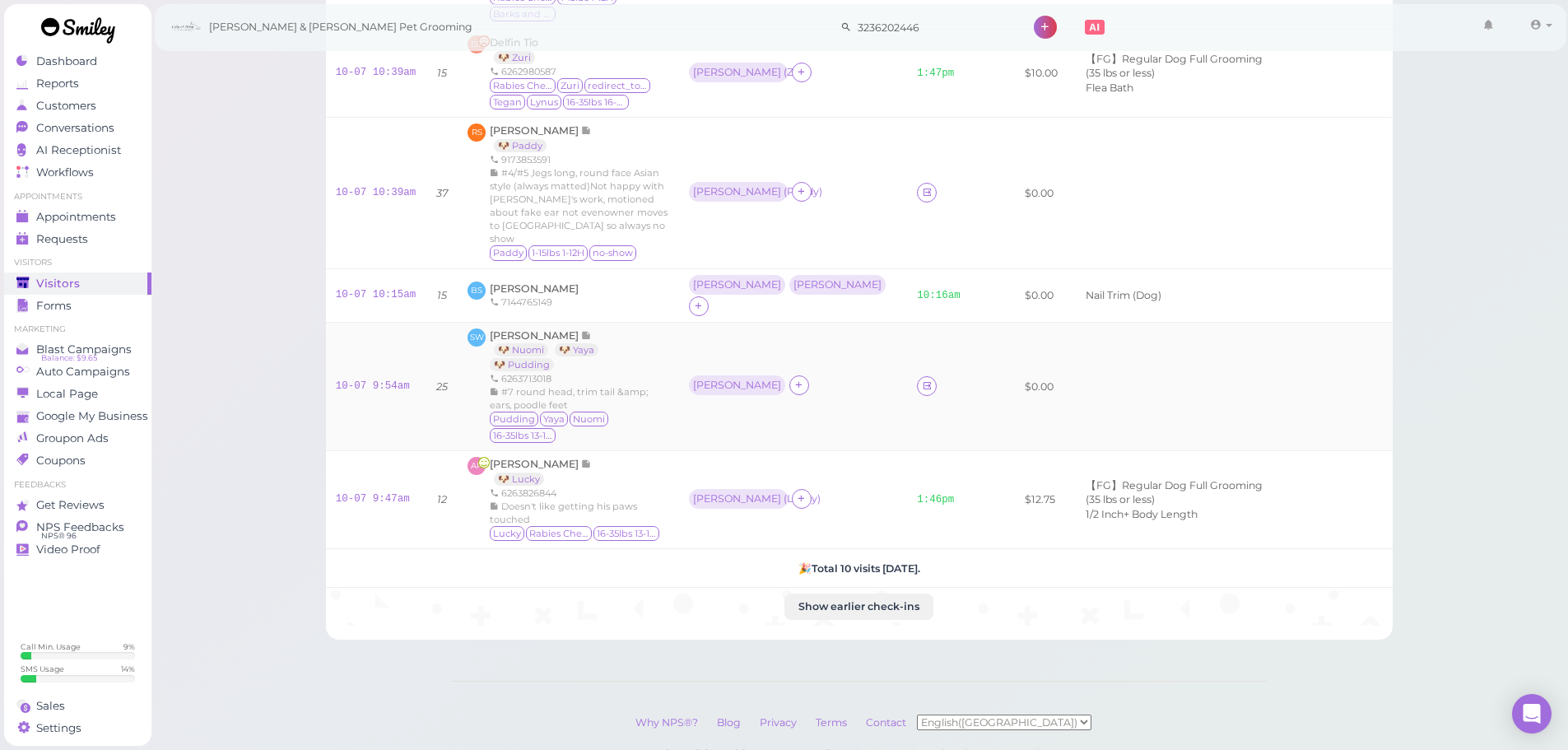
click at [618, 322] on td "SW Serena Wang 🐶 Nuomi 🐶 Yaya 🐶 Pudding 6263713018 #7 round head, trim tail &am…" at bounding box center [568, 386] width 221 height 130
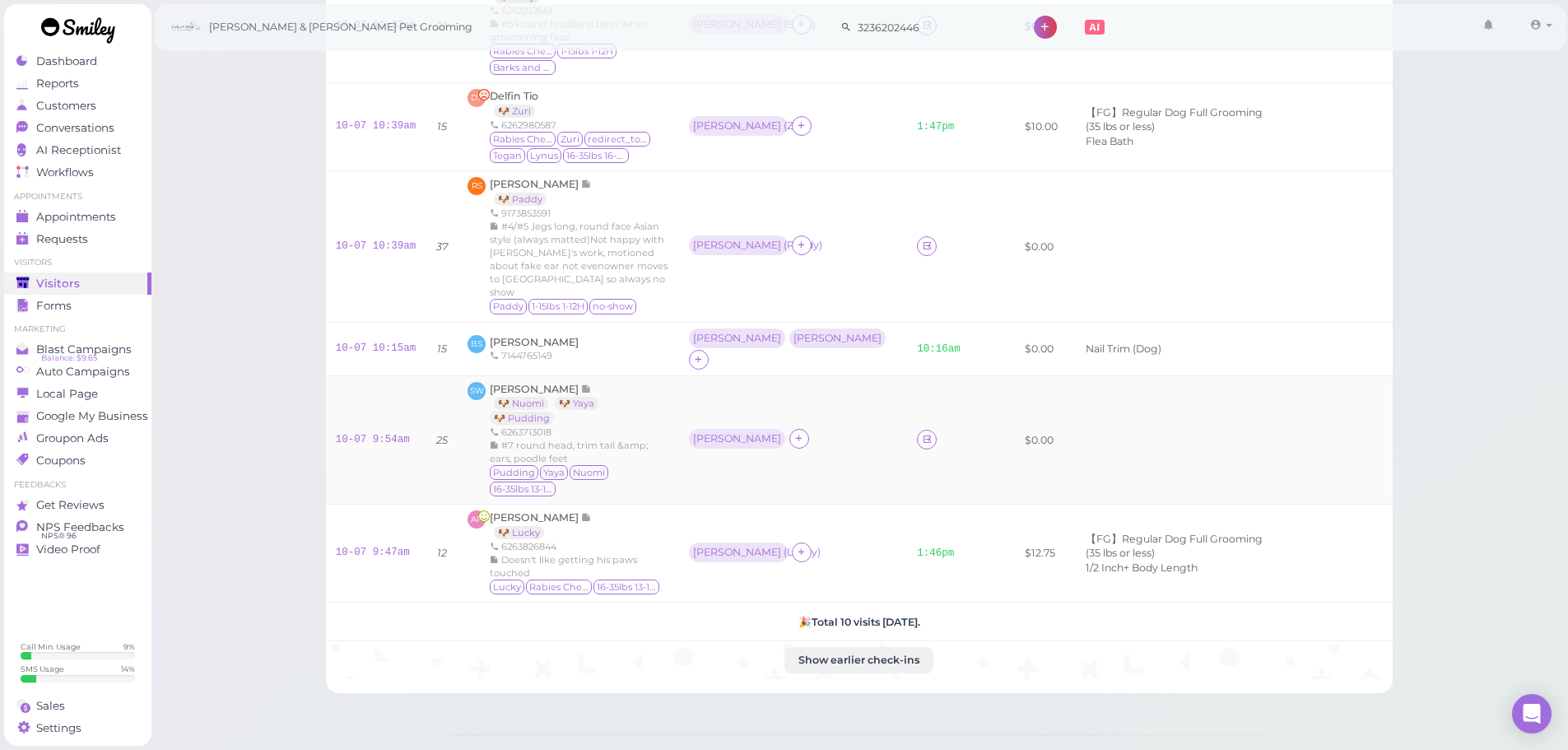
scroll to position [409, 0]
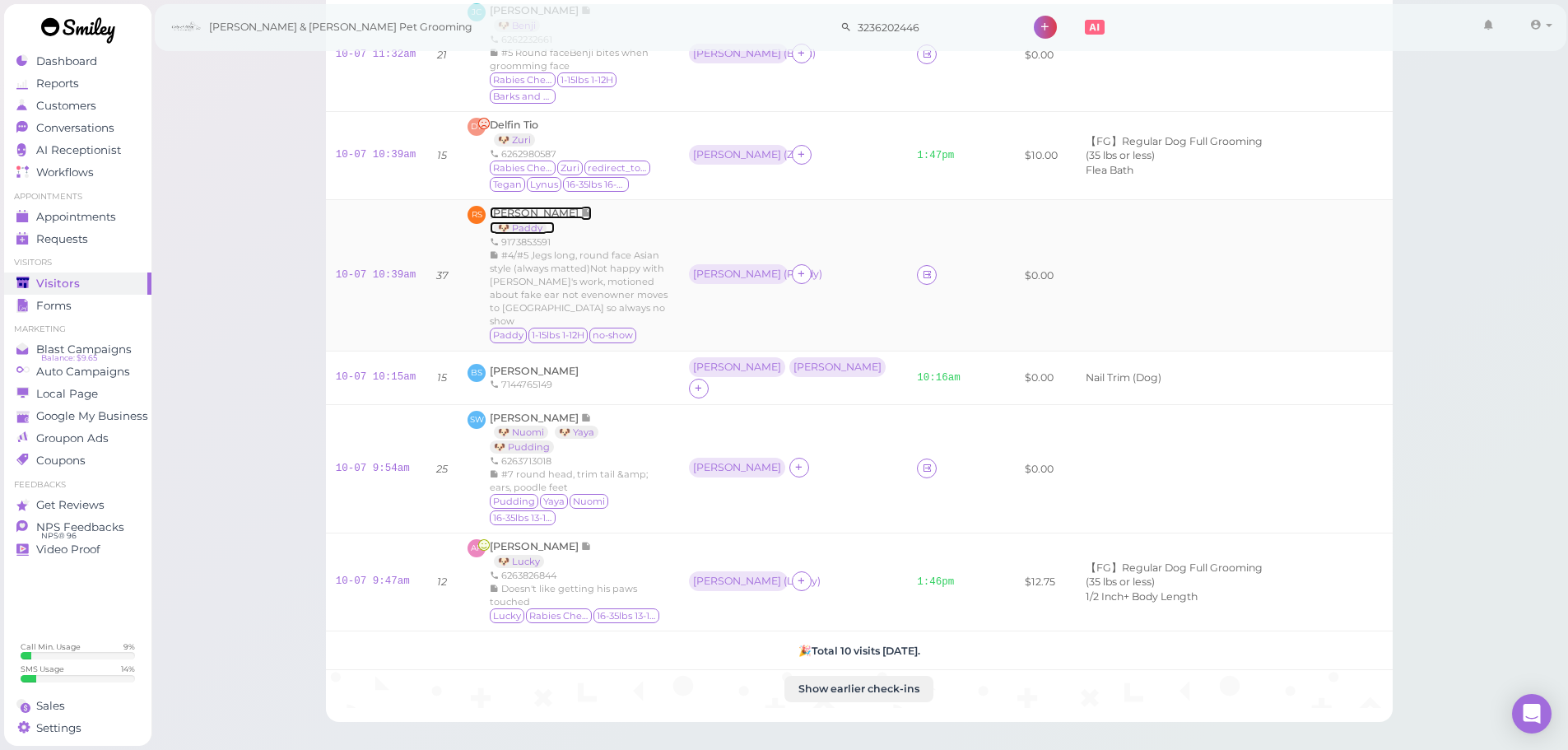
click at [581, 207] on icon at bounding box center [586, 213] width 11 height 13
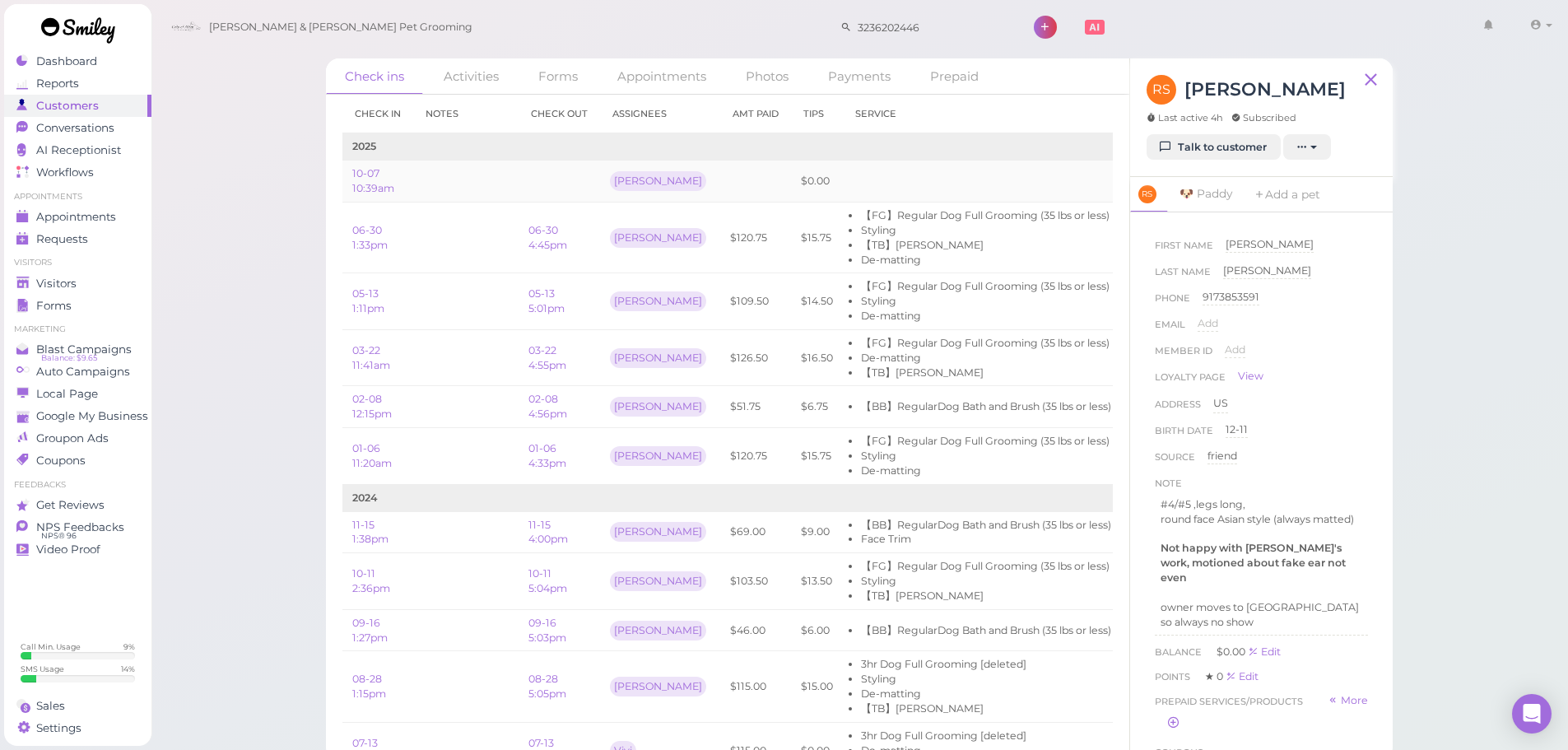
click at [1130, 181] on link "Edit" at bounding box center [1140, 181] width 20 height 13
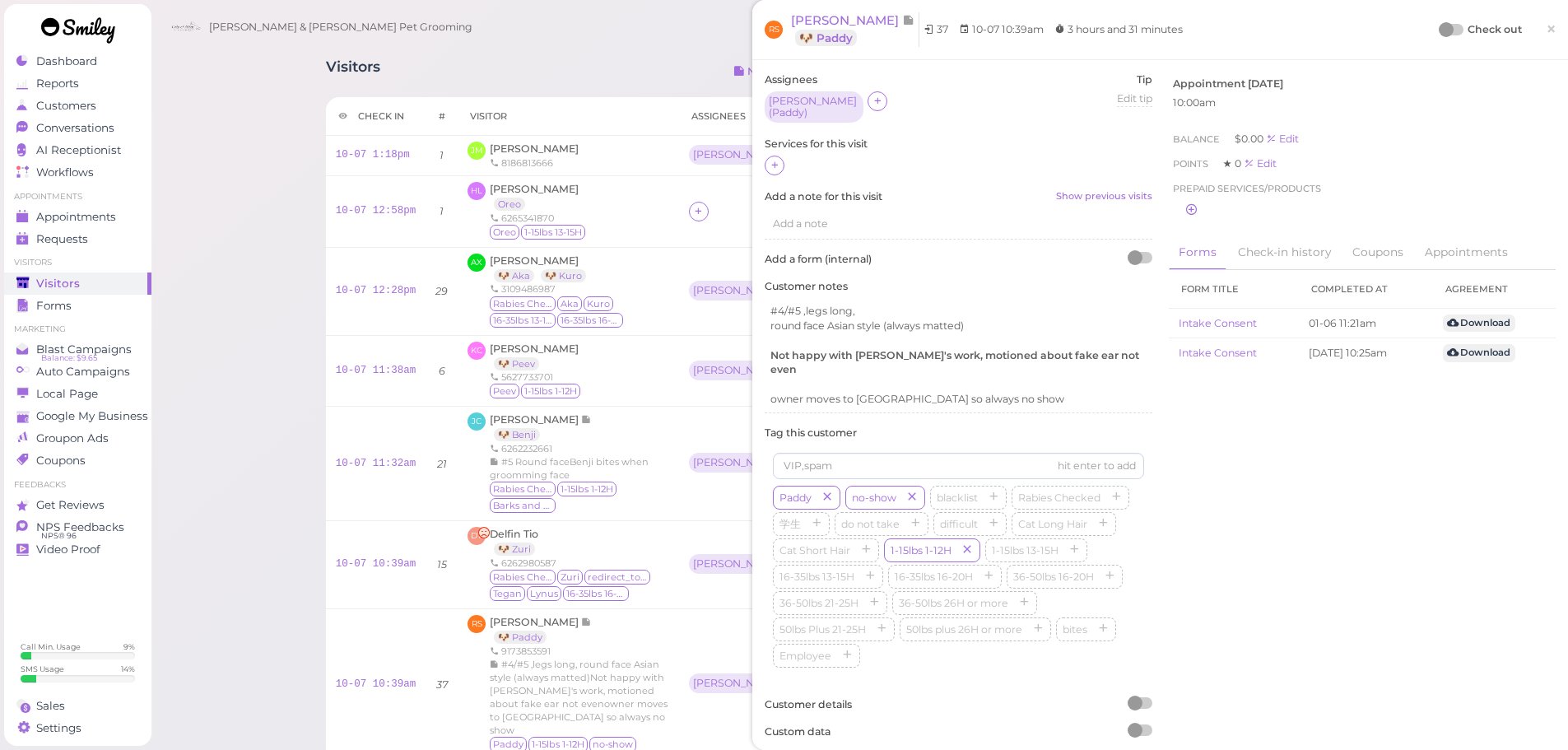
click at [785, 156] on div at bounding box center [958, 167] width 388 height 22
click at [774, 159] on icon at bounding box center [774, 165] width 11 height 13
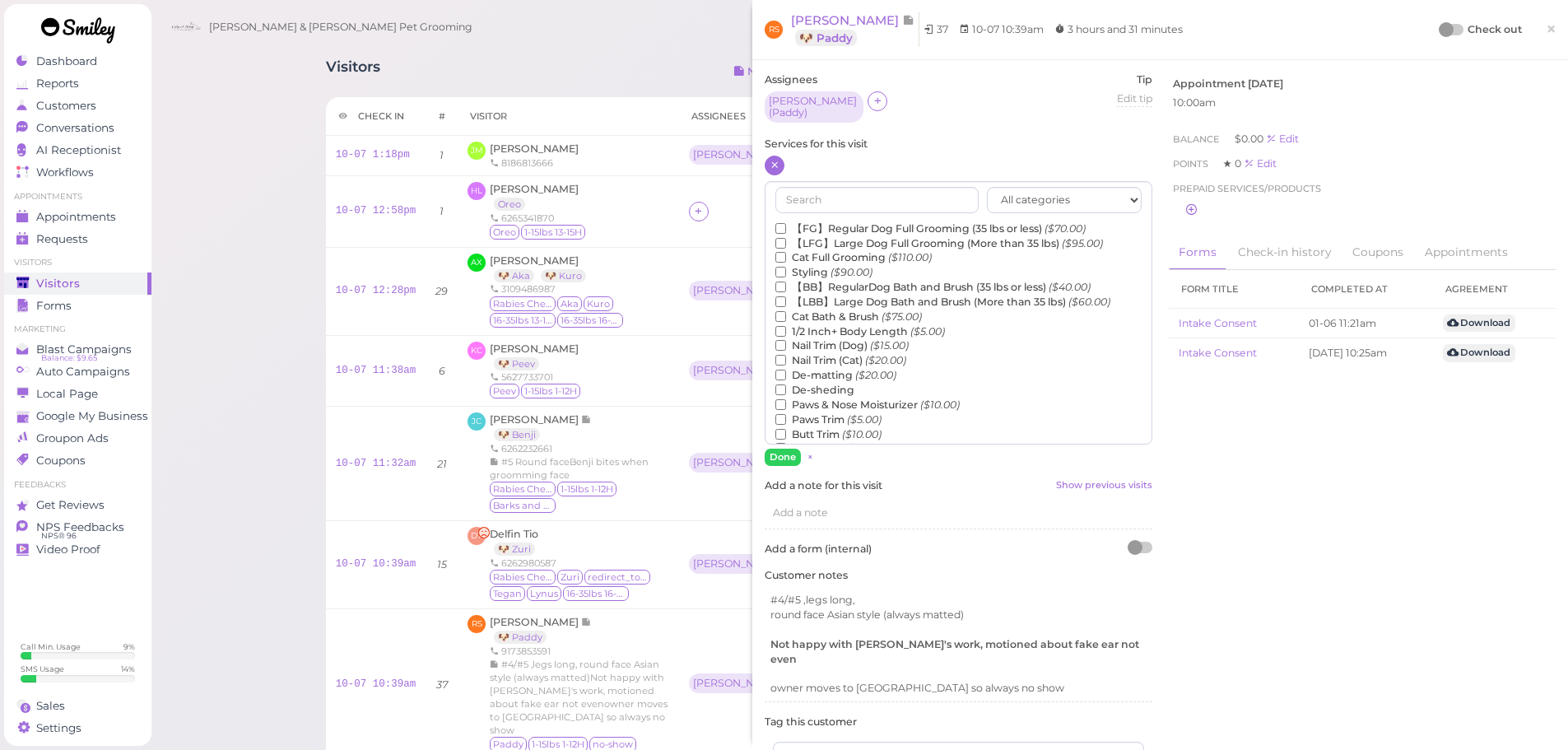
click at [840, 281] on label "【BB】RegularDog Bath and Brush (35 lbs or less) ($40.00)" at bounding box center [933, 287] width 315 height 14
click at [786, 282] on input "【BB】RegularDog Bath and Brush (35 lbs or less) ($40.00)" at bounding box center [781, 287] width 11 height 11
click at [790, 449] on button "Done" at bounding box center [783, 457] width 36 height 17
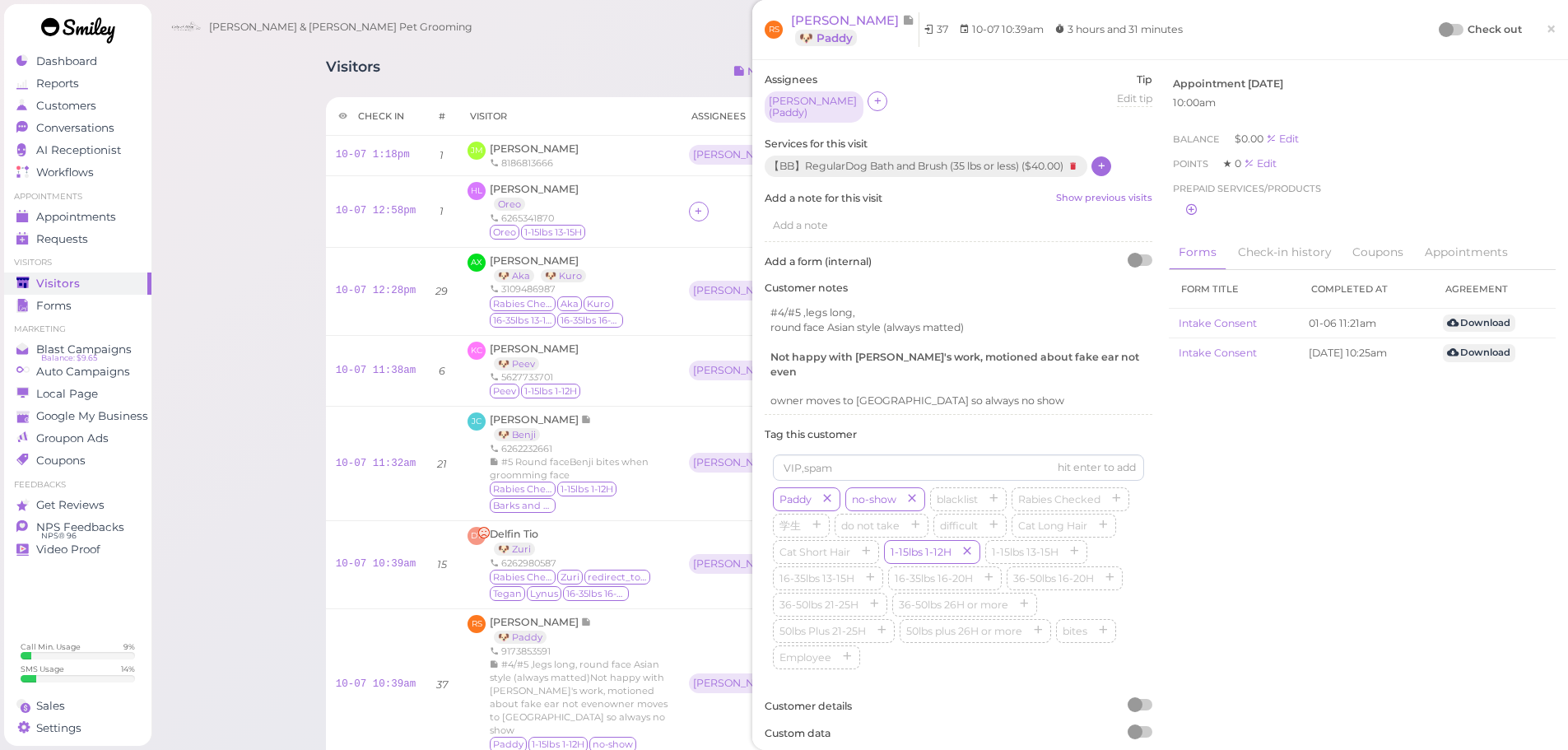
click at [1429, 12] on div "RS Ryan Shang 🐶 Paddy 37 10-07 10:39am 3 hours and 31 minutes Check out ×" at bounding box center [1159, 30] width 815 height 60
click at [1438, 25] on div at bounding box center [1446, 30] width 14 height 14
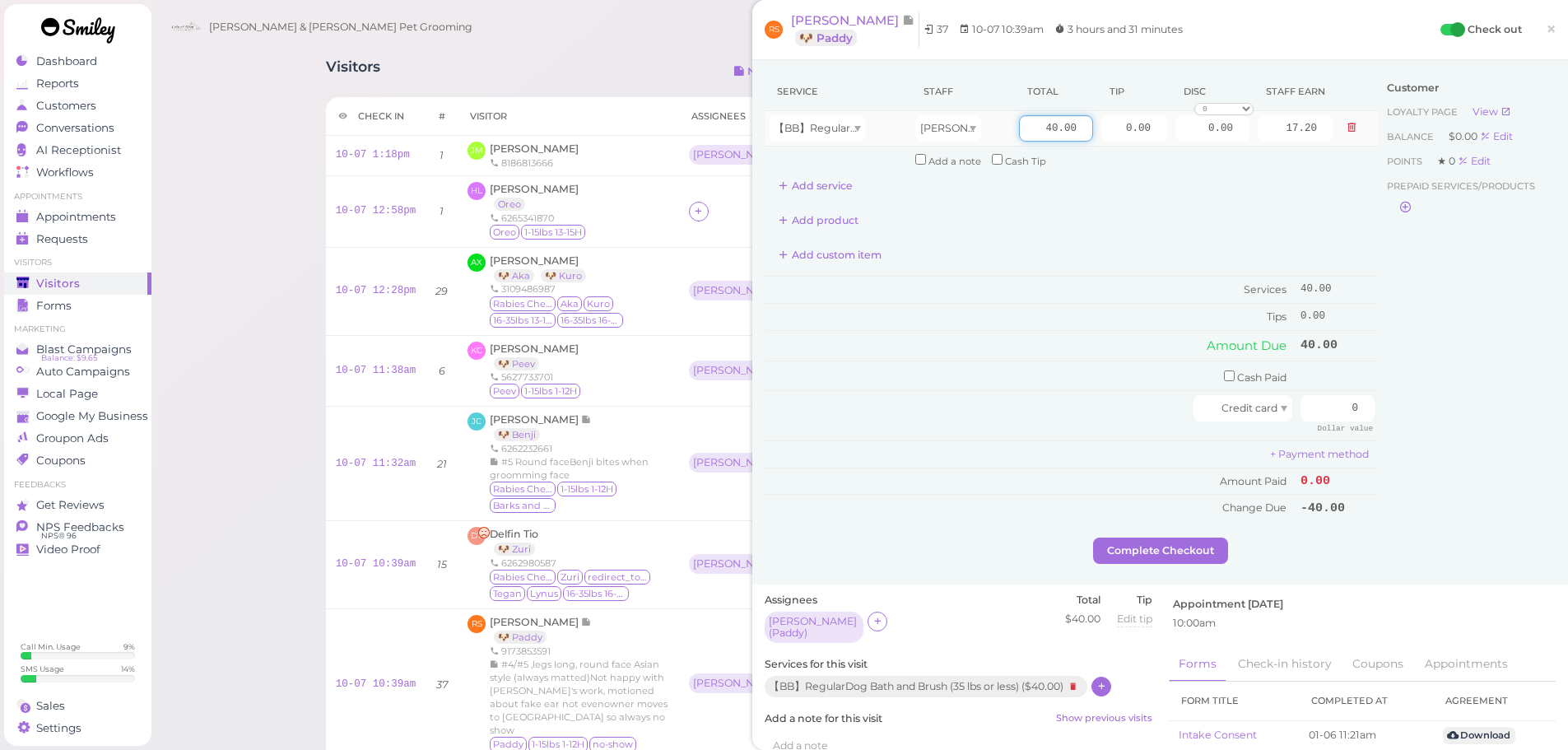
click at [1024, 130] on input "40.00" at bounding box center [1056, 128] width 74 height 26
type input "45.00"
type input "19.35"
click at [1031, 292] on td "Services" at bounding box center [1030, 290] width 532 height 27
click at [1108, 127] on input "0.00" at bounding box center [1134, 128] width 66 height 26
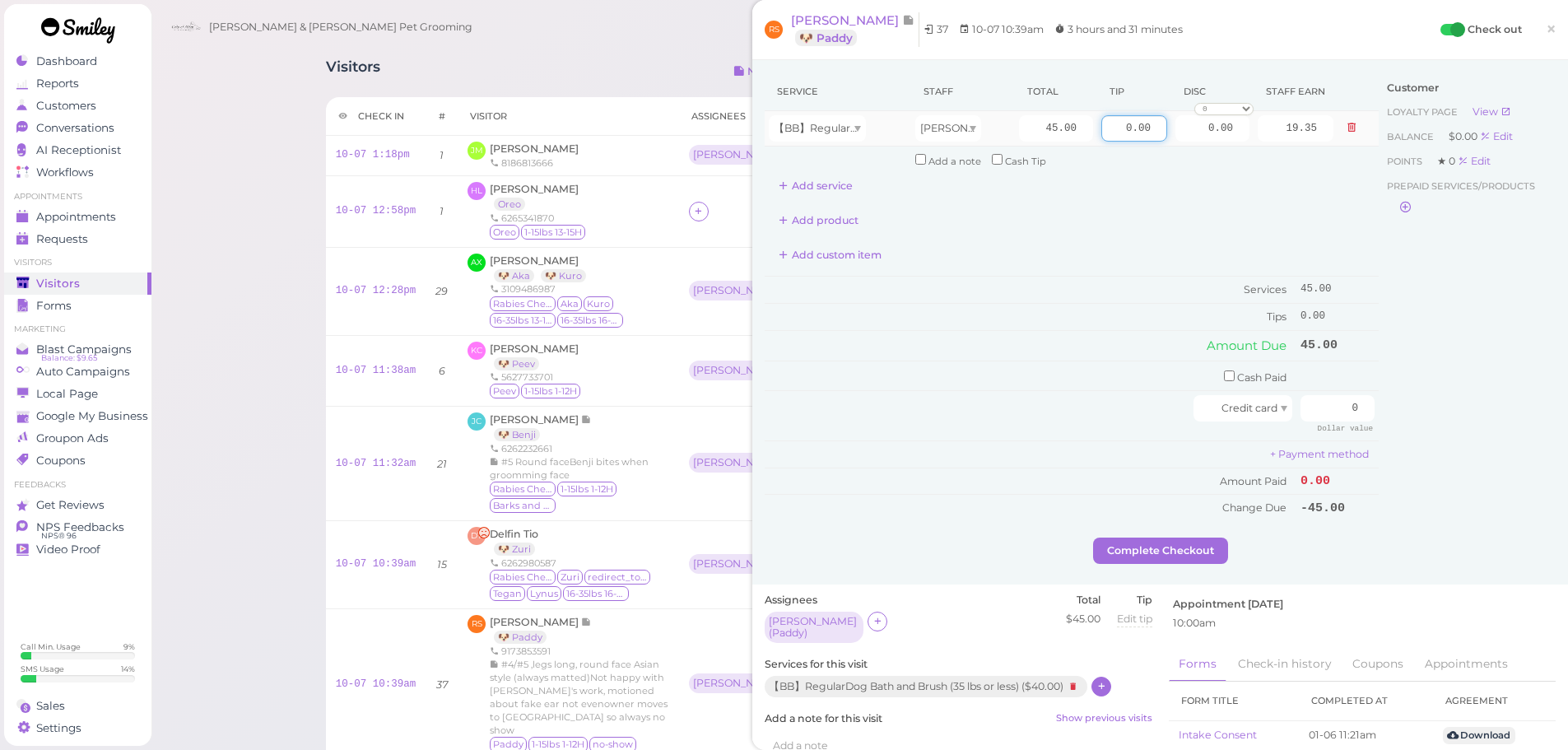
click at [1108, 127] on input "0.00" at bounding box center [1134, 128] width 66 height 26
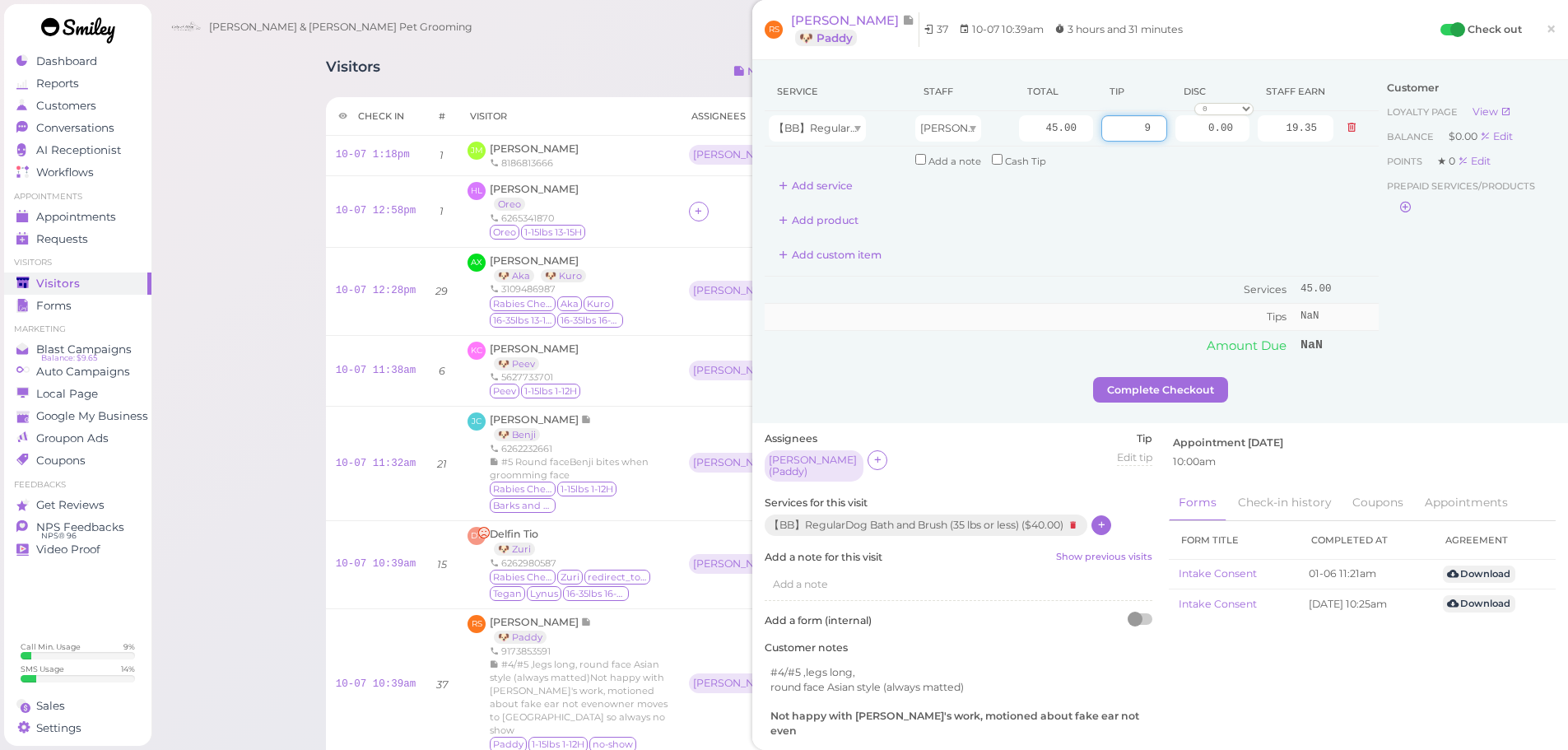
type input "9"
click at [1296, 314] on td "NaN" at bounding box center [1337, 316] width 82 height 26
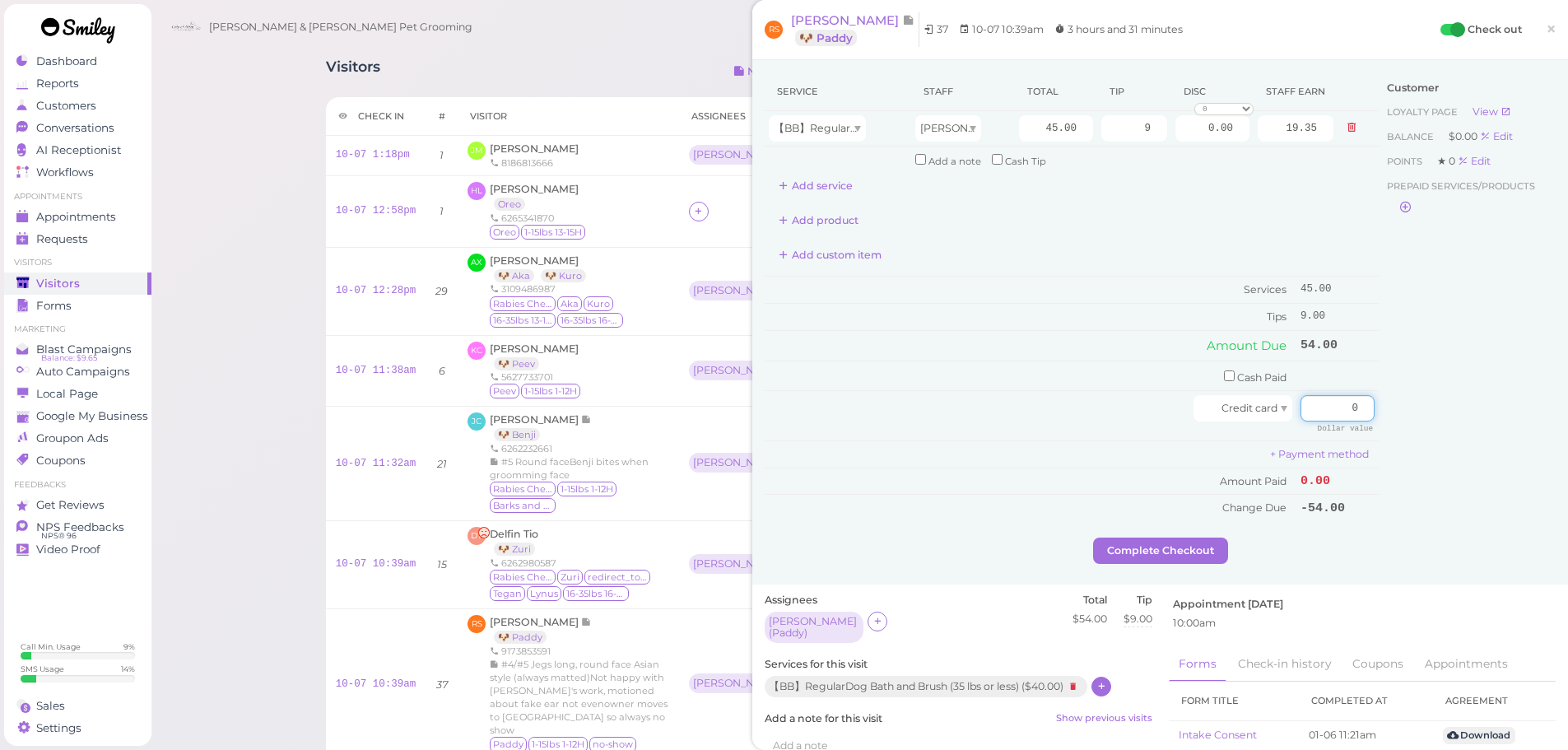
drag, startPoint x: 1313, startPoint y: 394, endPoint x: 1542, endPoint y: 407, distance: 229.4
click at [1547, 407] on div "Service Staff Total Tip Disc Staff earn 【BB】RegularDog Bath and Brush (35 lbs o…" at bounding box center [1159, 322] width 815 height 524
type input "6"
type input "54"
click at [1435, 469] on div "Customer Loyalty page View Balance $0.00 Edit Points ★ 0 Edit Prepaid services/…" at bounding box center [1467, 304] width 177 height 465
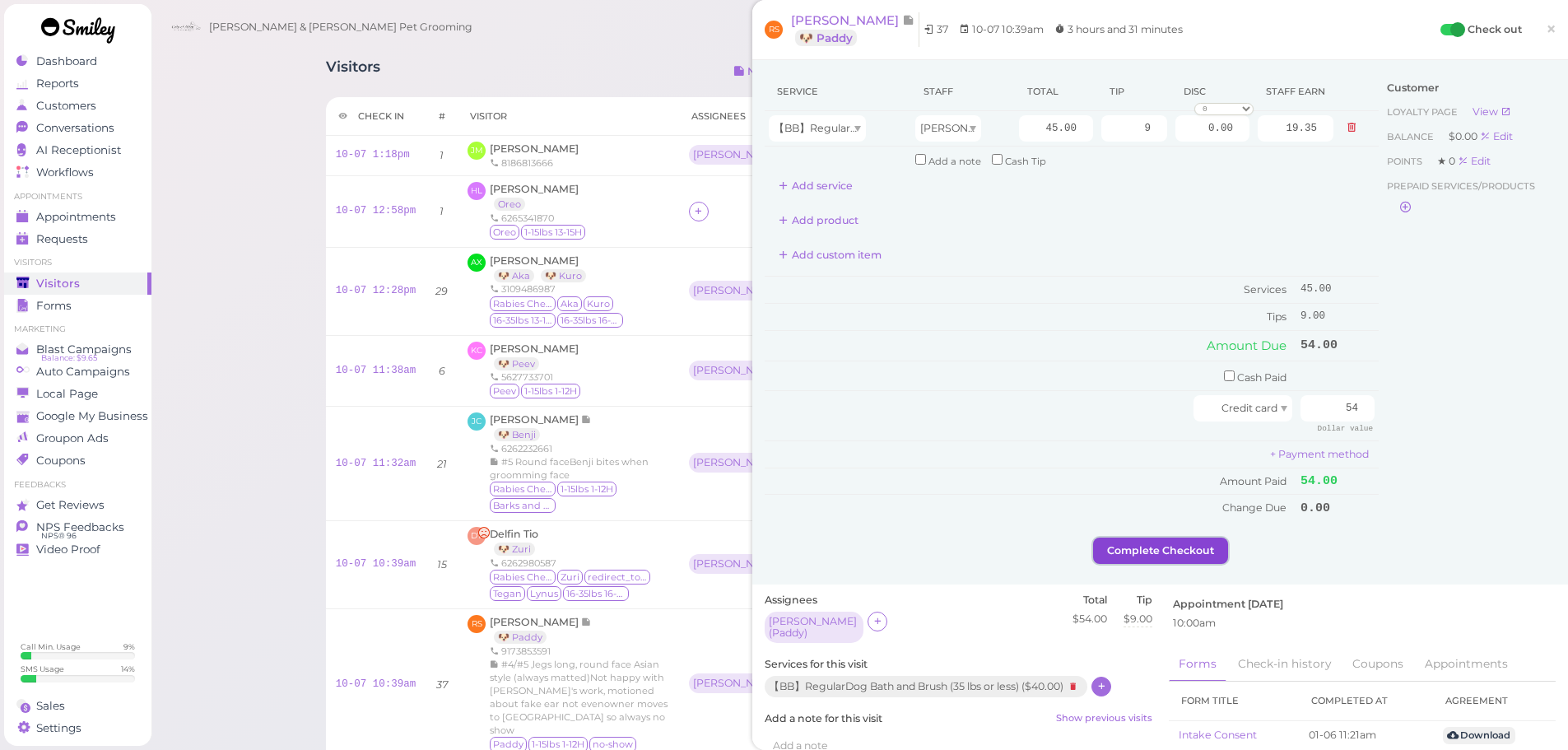
click at [1166, 553] on button "Complete Checkout" at bounding box center [1160, 550] width 135 height 26
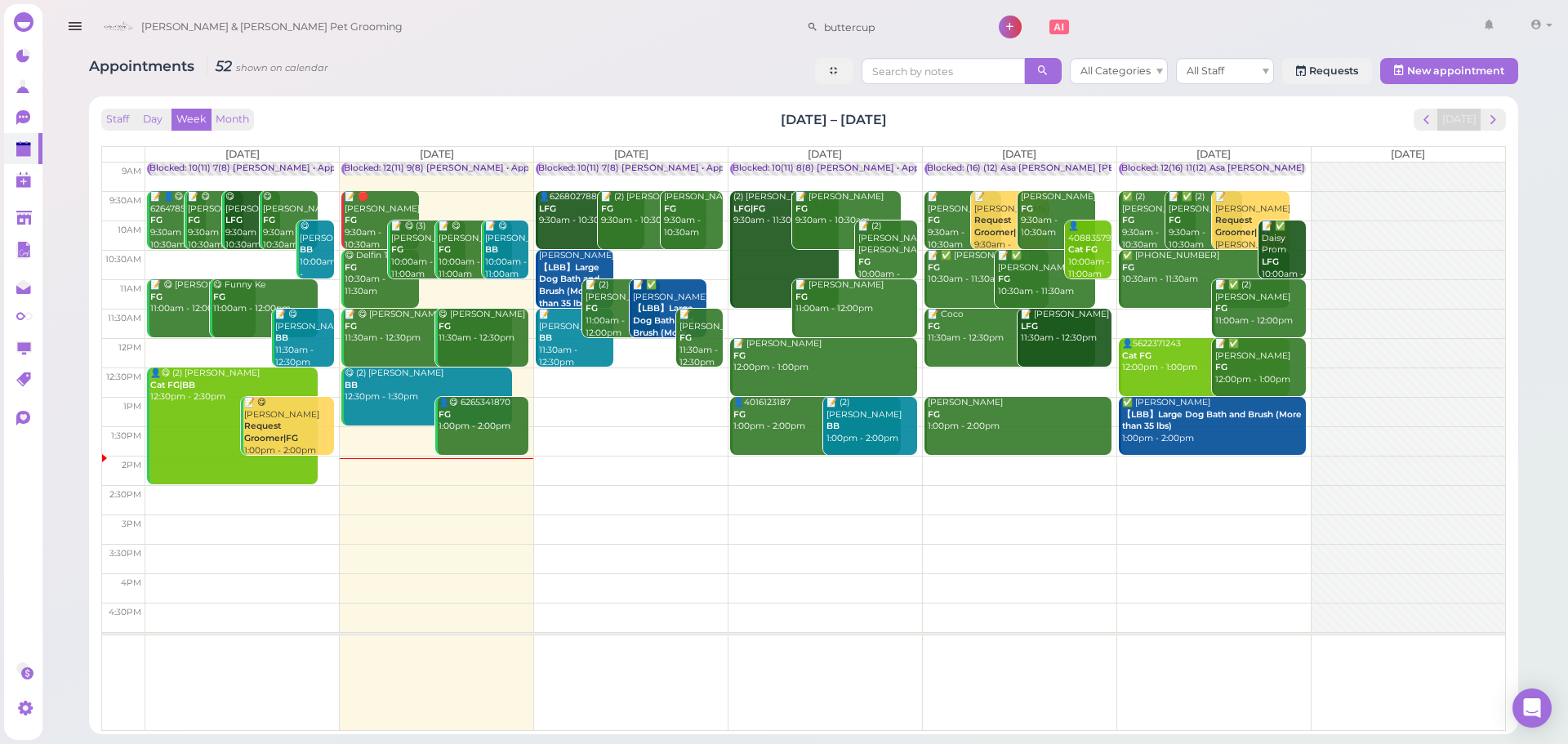
click at [654, 377] on td at bounding box center [825, 382] width 1360 height 30
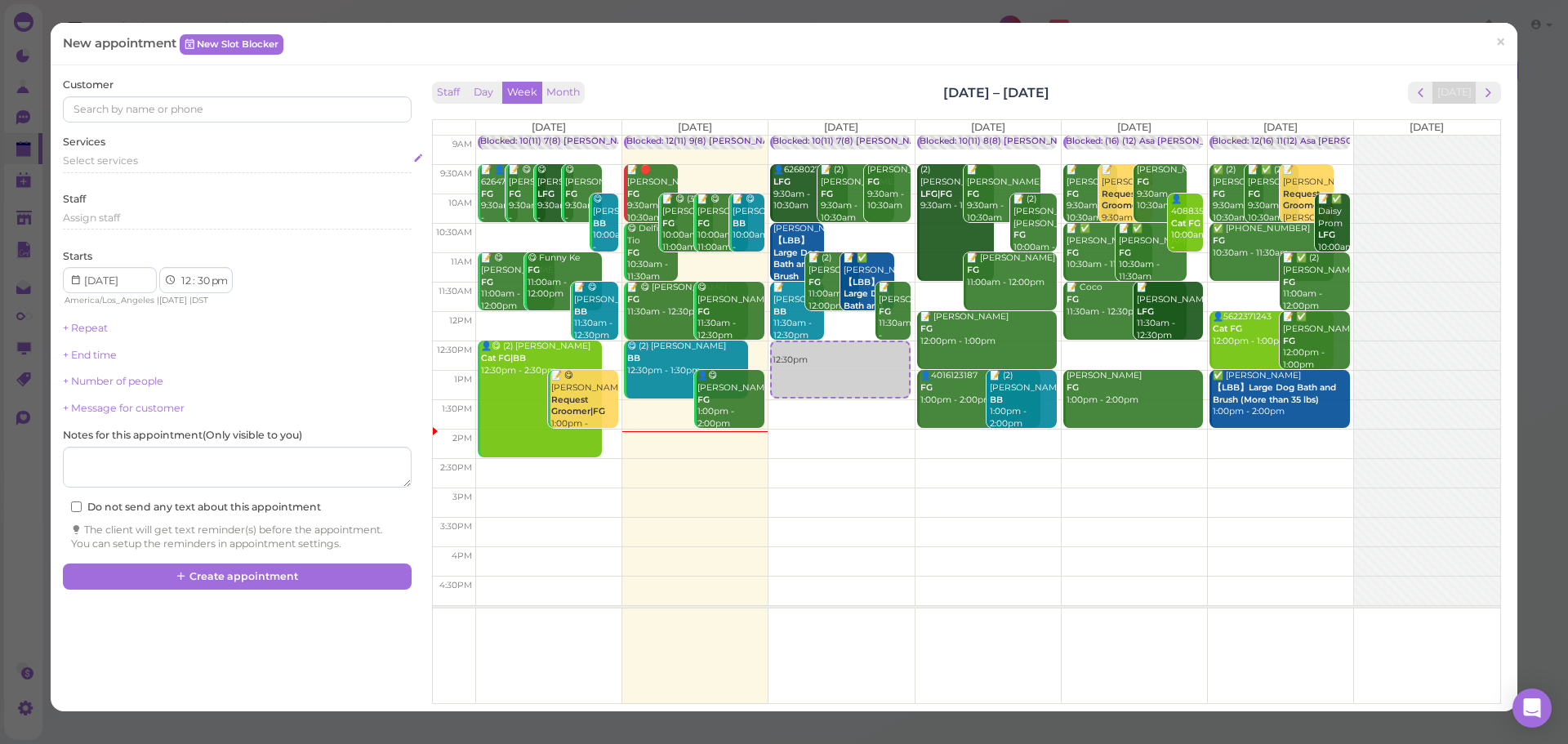
click at [234, 165] on div "Select services" at bounding box center [236, 161] width 348 height 14
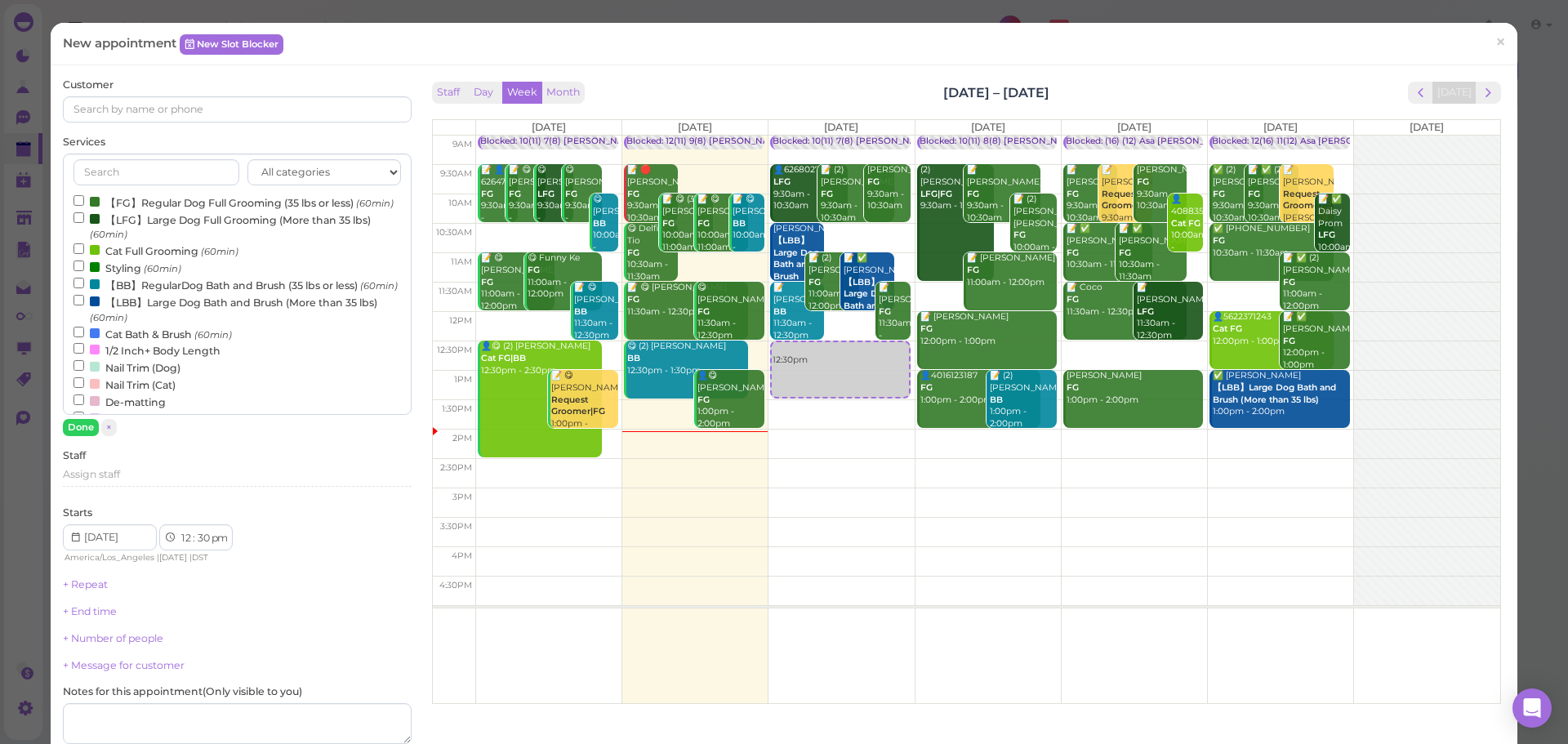
click at [173, 199] on label "【FG】Regular Dog Full Grooming (35 lbs or less) (60min)" at bounding box center [234, 201] width 320 height 17
click at [85, 199] on input "【FG】Regular Dog Full Grooming (35 lbs or less) (60min)" at bounding box center [79, 200] width 11 height 11
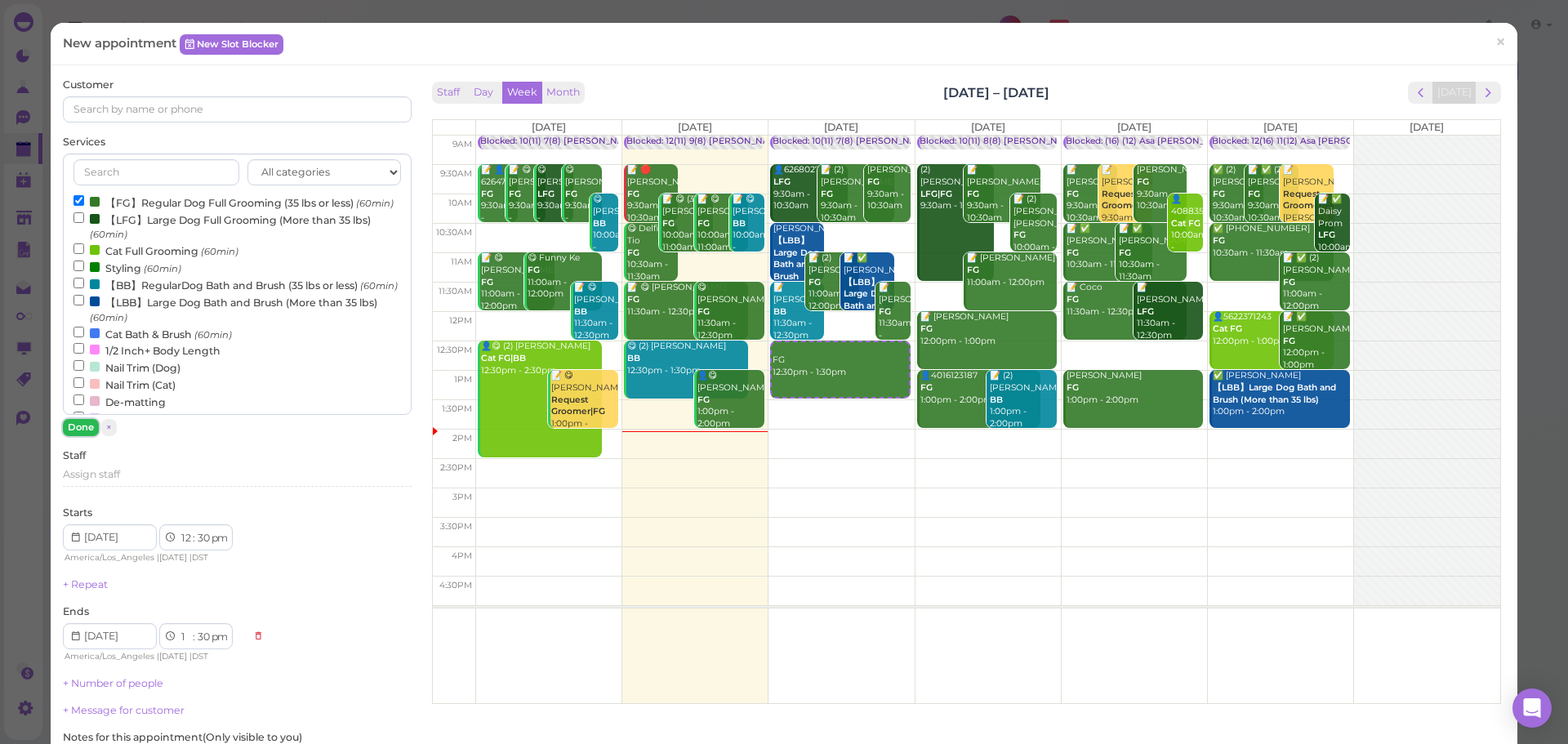
click at [87, 432] on button "Done" at bounding box center [81, 427] width 36 height 17
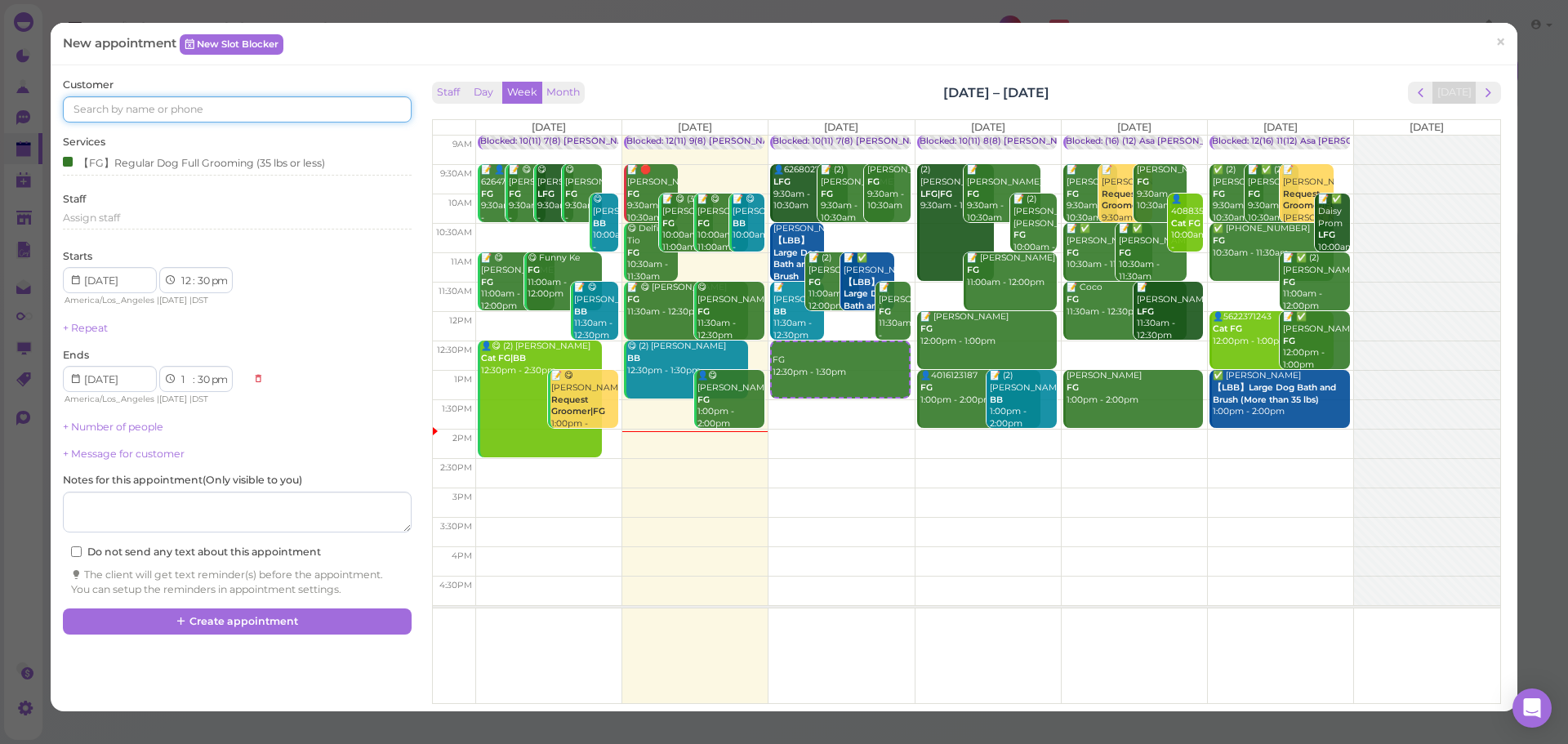
click at [159, 116] on input at bounding box center [236, 109] width 348 height 26
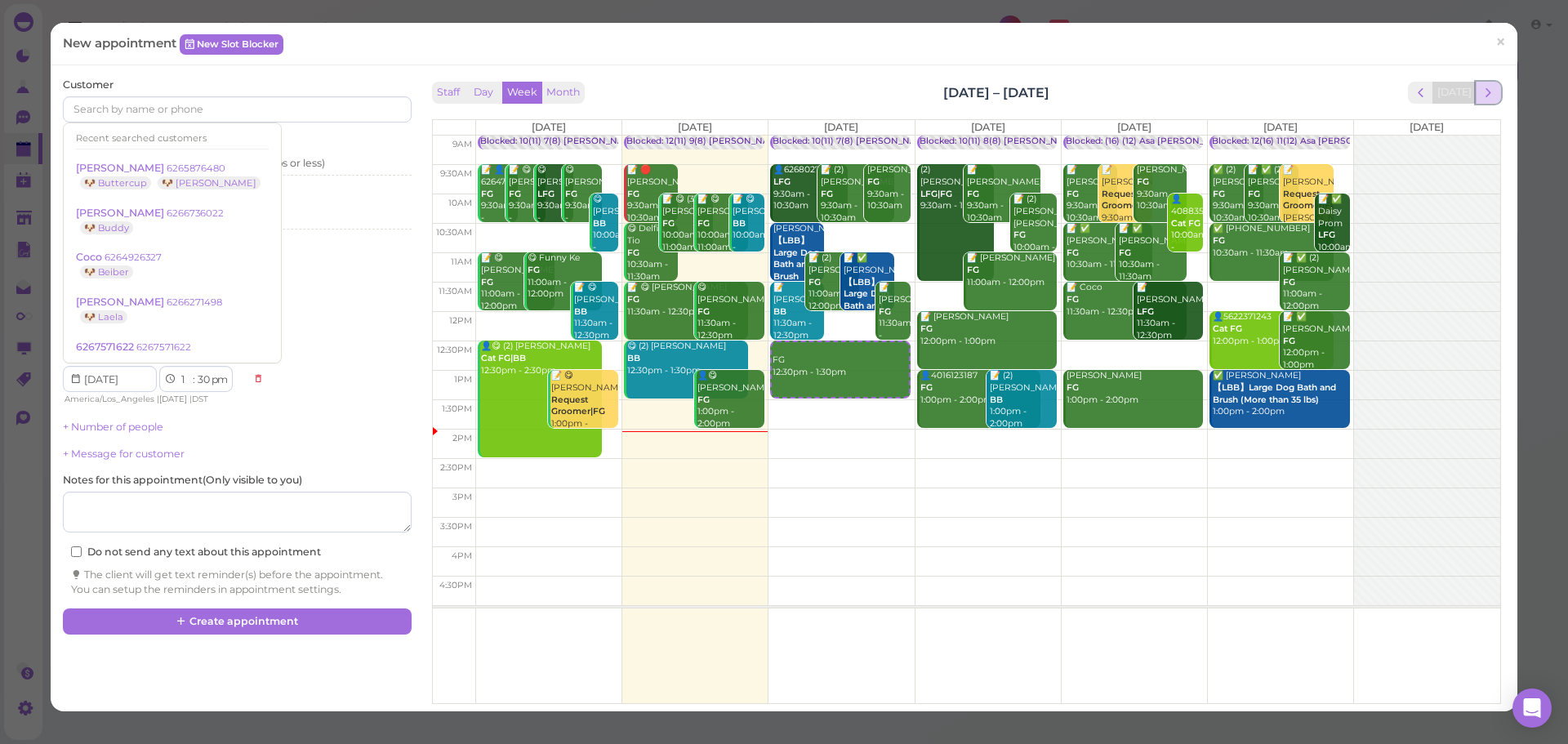
click at [1481, 84] on span "next" at bounding box center [1488, 92] width 15 height 15
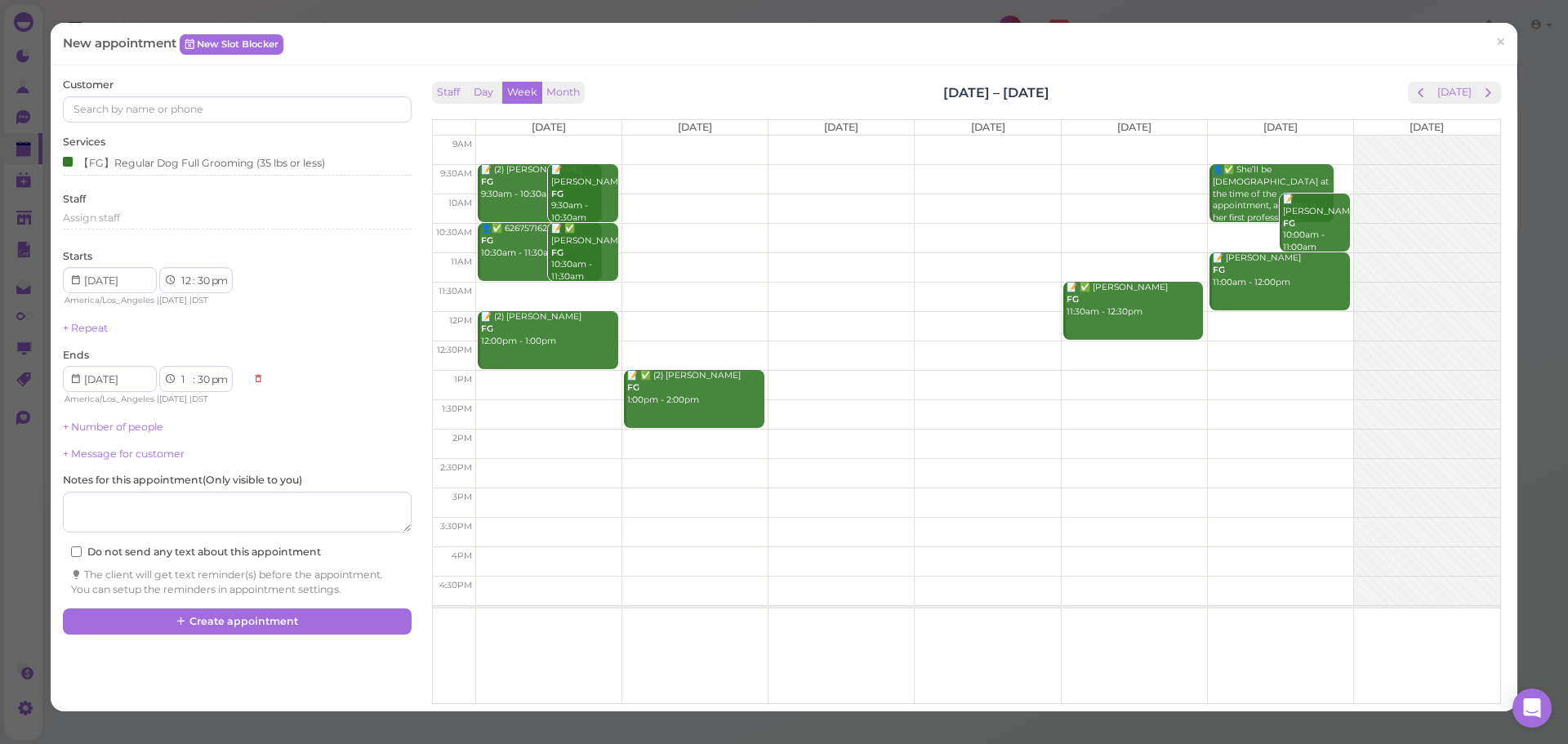
click at [968, 171] on td at bounding box center [987, 179] width 1024 height 30
type input "[DATE]"
select select "9"
select select "am"
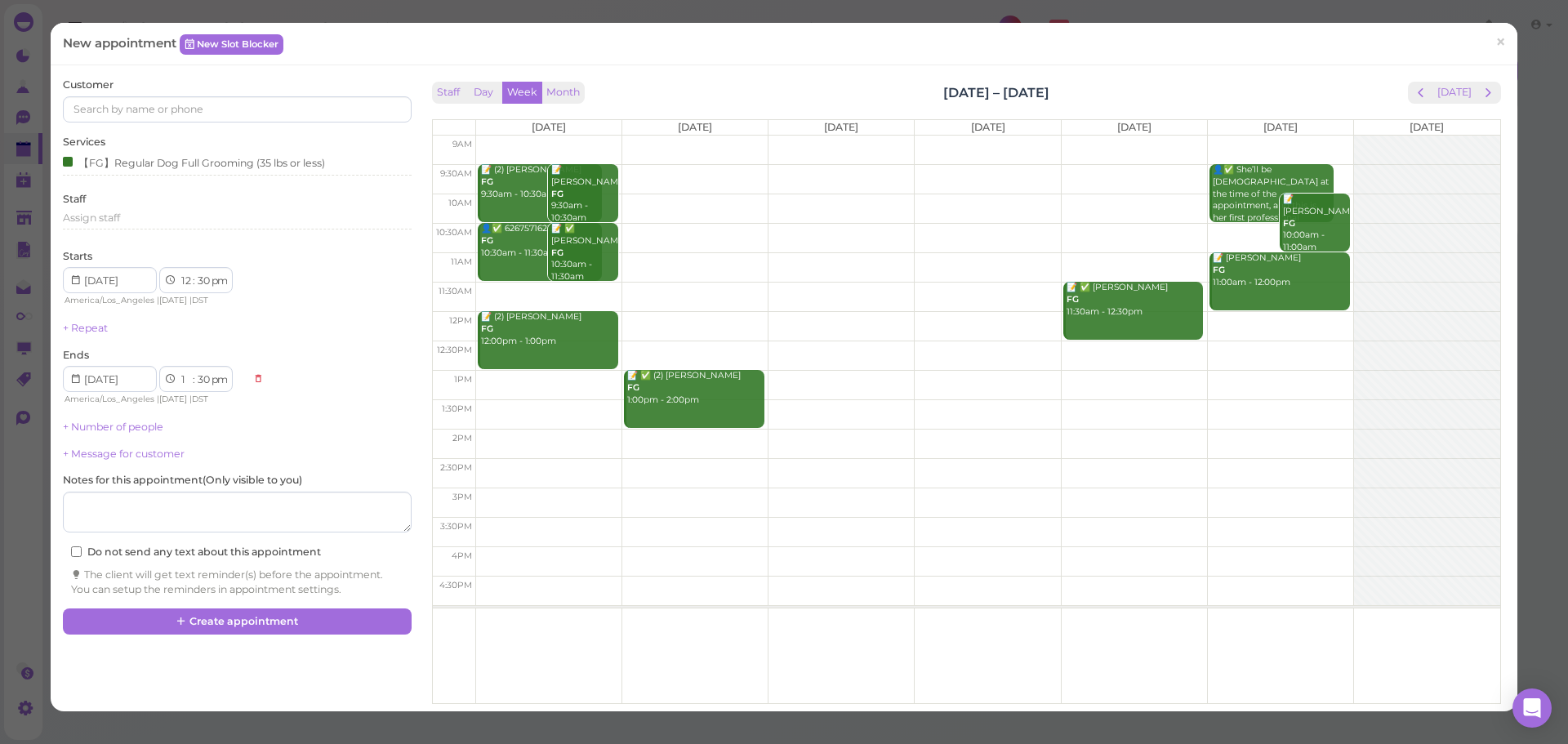
select select "10"
select select "am"
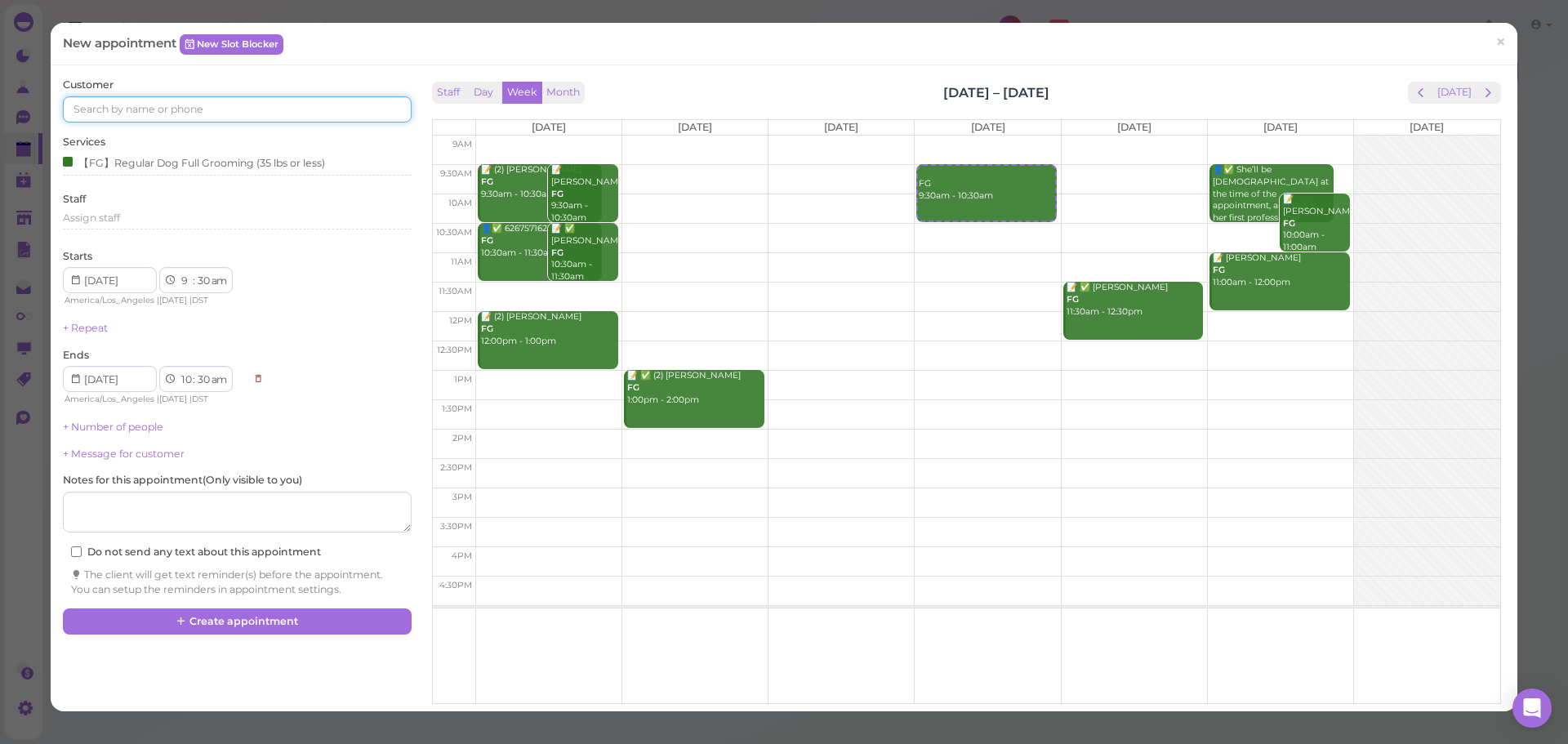
click at [263, 114] on input at bounding box center [236, 109] width 348 height 26
type input "6267056251"
click at [205, 130] on div "Customer 6267056251 [PERSON_NAME] 6267056251 🐶 Snoopy Services 【FG】Regular Dog …" at bounding box center [236, 336] width 348 height 518
click at [244, 113] on input "6267056251" at bounding box center [236, 109] width 348 height 26
click at [166, 137] on small "6267056251" at bounding box center [194, 138] width 56 height 12
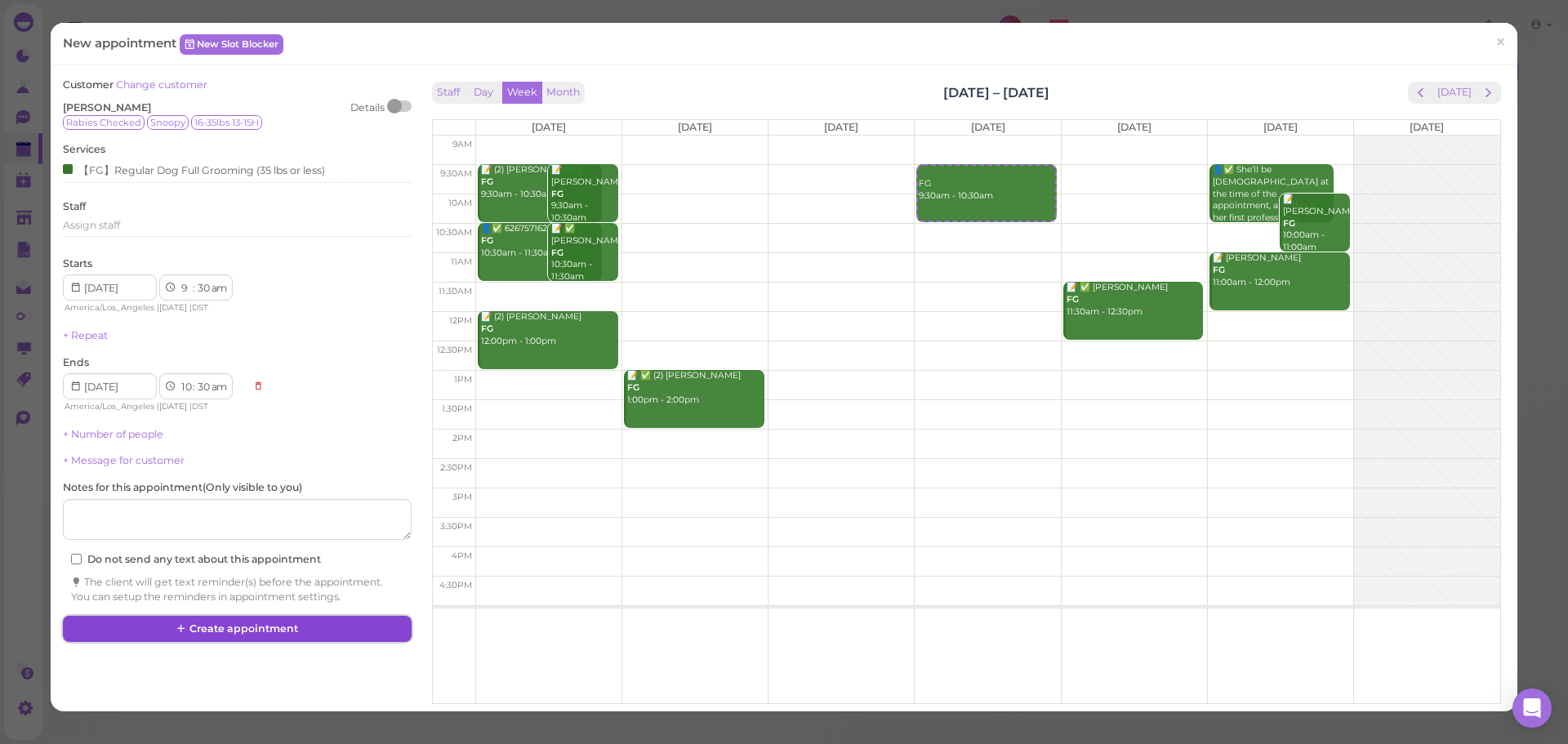
drag, startPoint x: 168, startPoint y: 633, endPoint x: 262, endPoint y: 605, distance: 98.1
click at [168, 633] on button "Create appointment" at bounding box center [236, 628] width 348 height 26
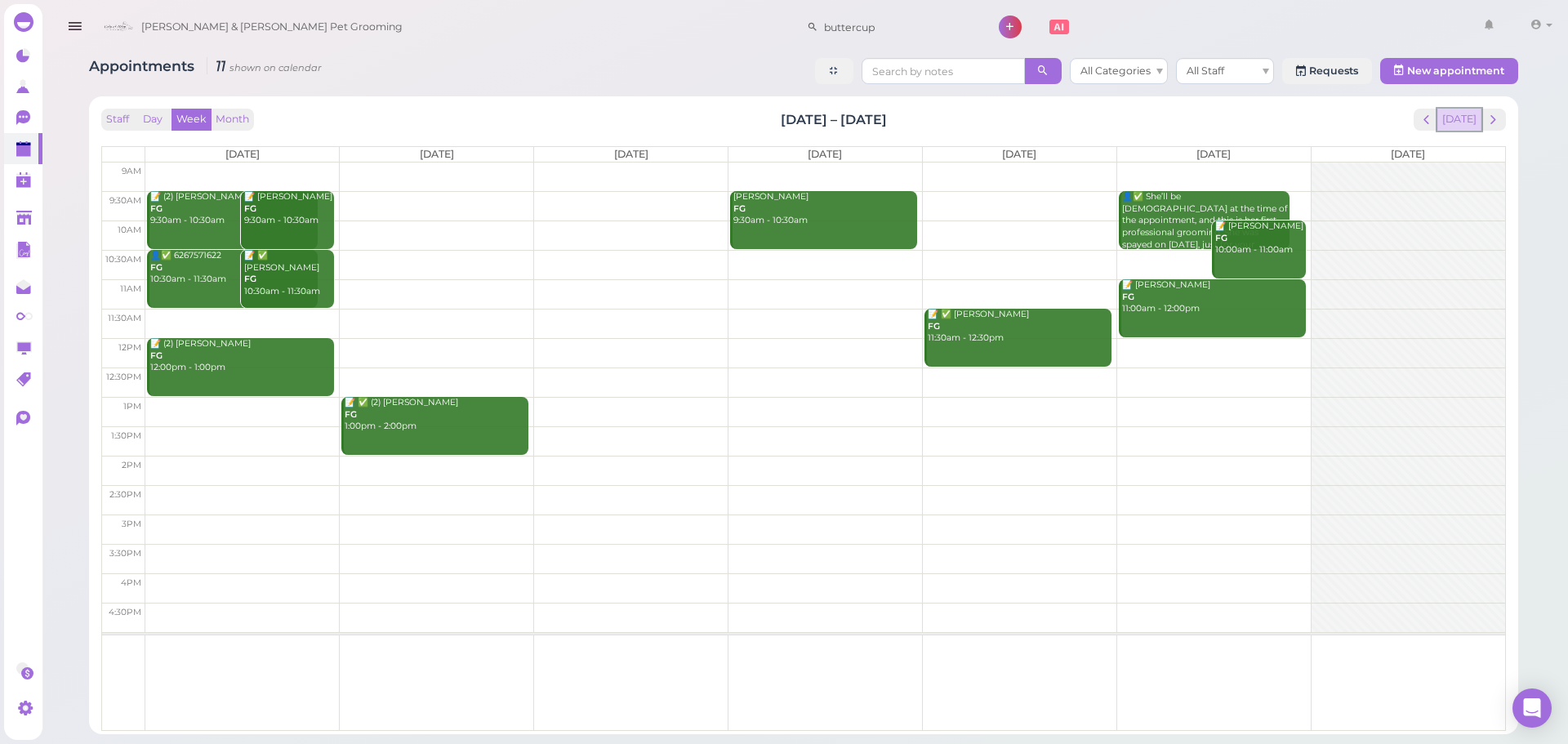
click at [1459, 125] on button "[DATE]" at bounding box center [1459, 120] width 44 height 22
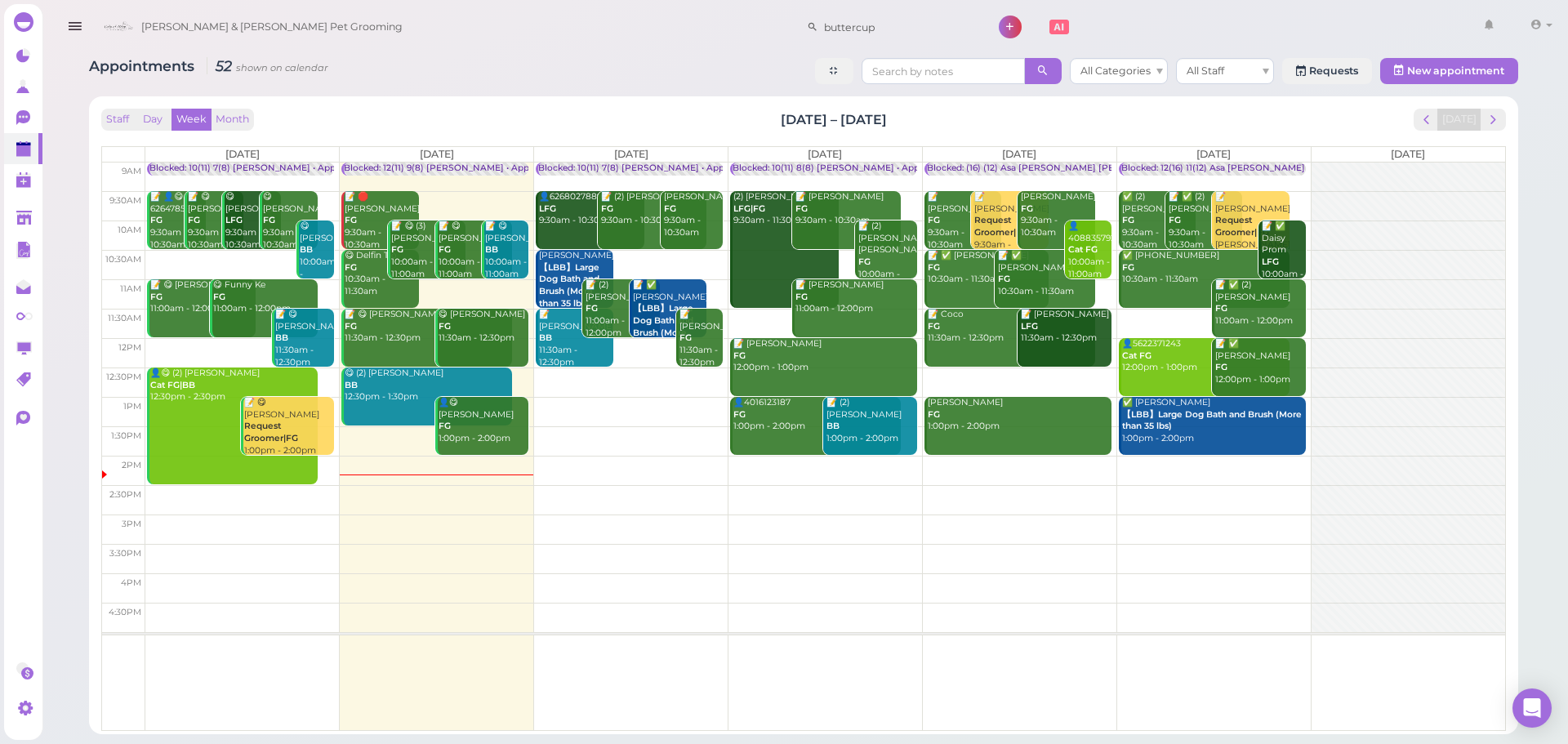
click at [1108, 285] on td at bounding box center [825, 294] width 1360 height 30
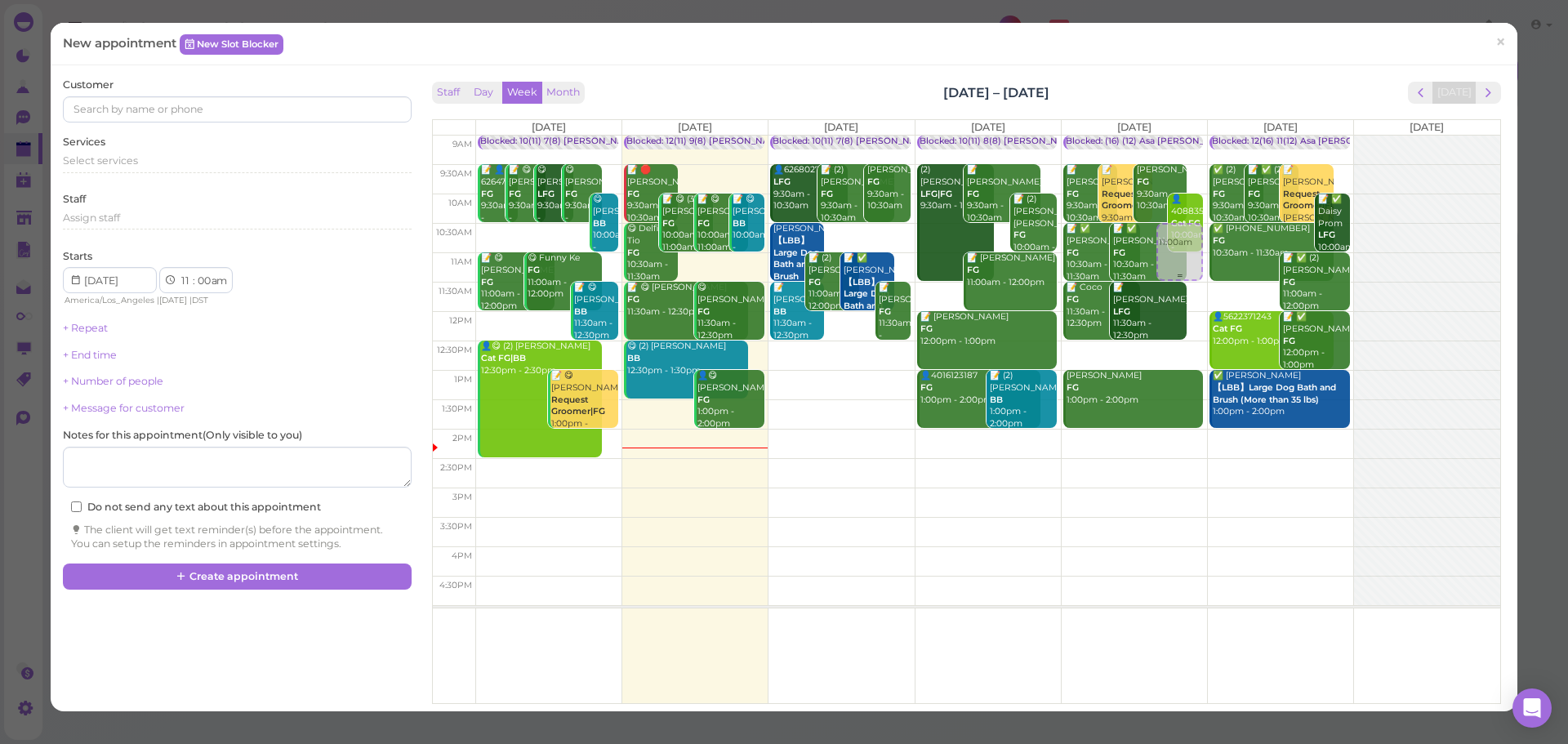
drag, startPoint x: 1167, startPoint y: 272, endPoint x: 1174, endPoint y: 244, distance: 28.9
click at [1174, 136] on div "11:00am Blocked: (16) (12) Asa [PERSON_NAME] [PERSON_NAME] • Appointment 📝 [PER…" at bounding box center [1135, 136] width 146 height 0
select select "10"
select select "30"
click at [156, 169] on div "Select services" at bounding box center [236, 164] width 348 height 20
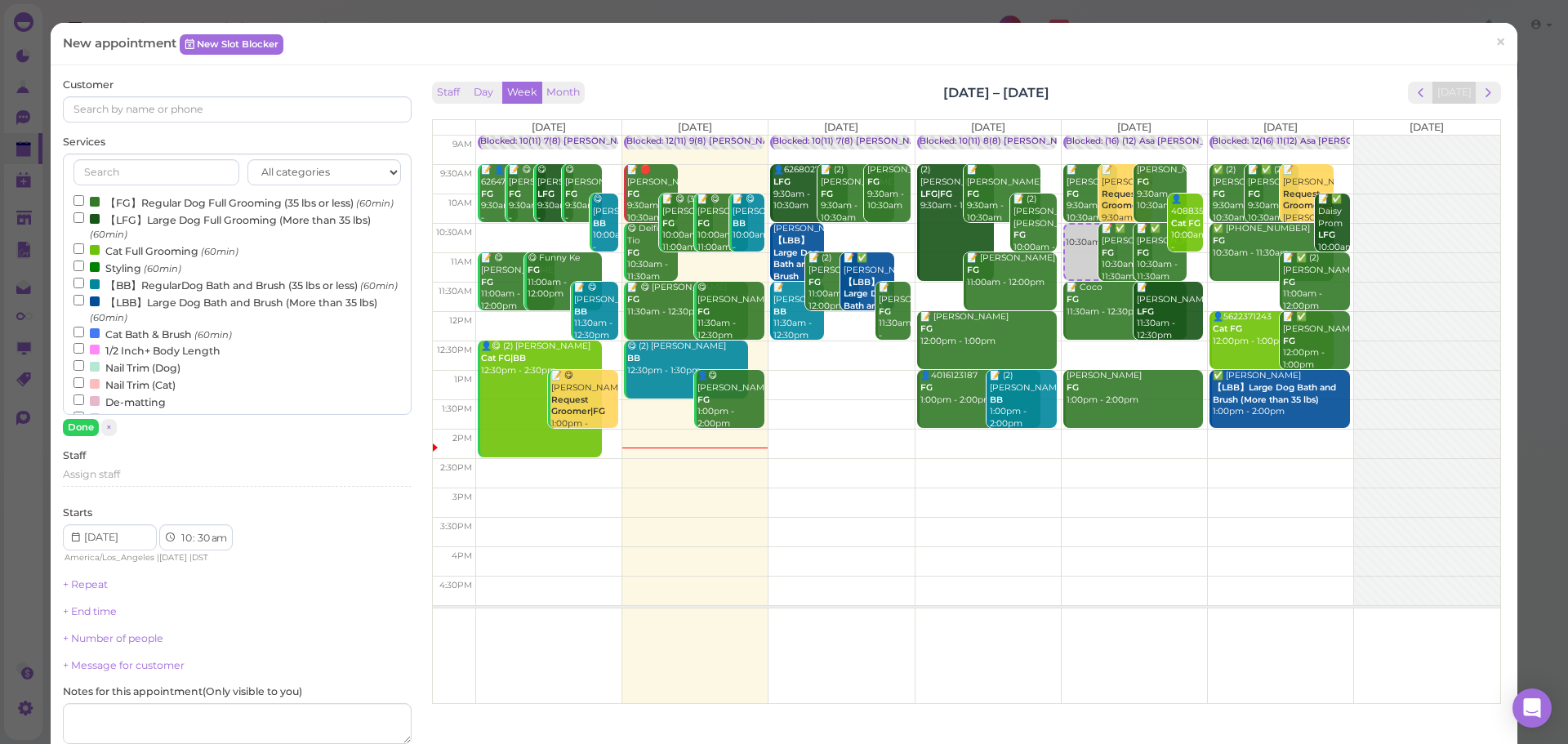
click at [162, 325] on label "【LBB】Large Dog Bath and Brush (More than 35 lbs) (60min)" at bounding box center [236, 308] width 326 height 31
click at [85, 306] on input "【LBB】Large Dog Bath and Brush (More than 35 lbs) (60min)" at bounding box center [79, 300] width 11 height 11
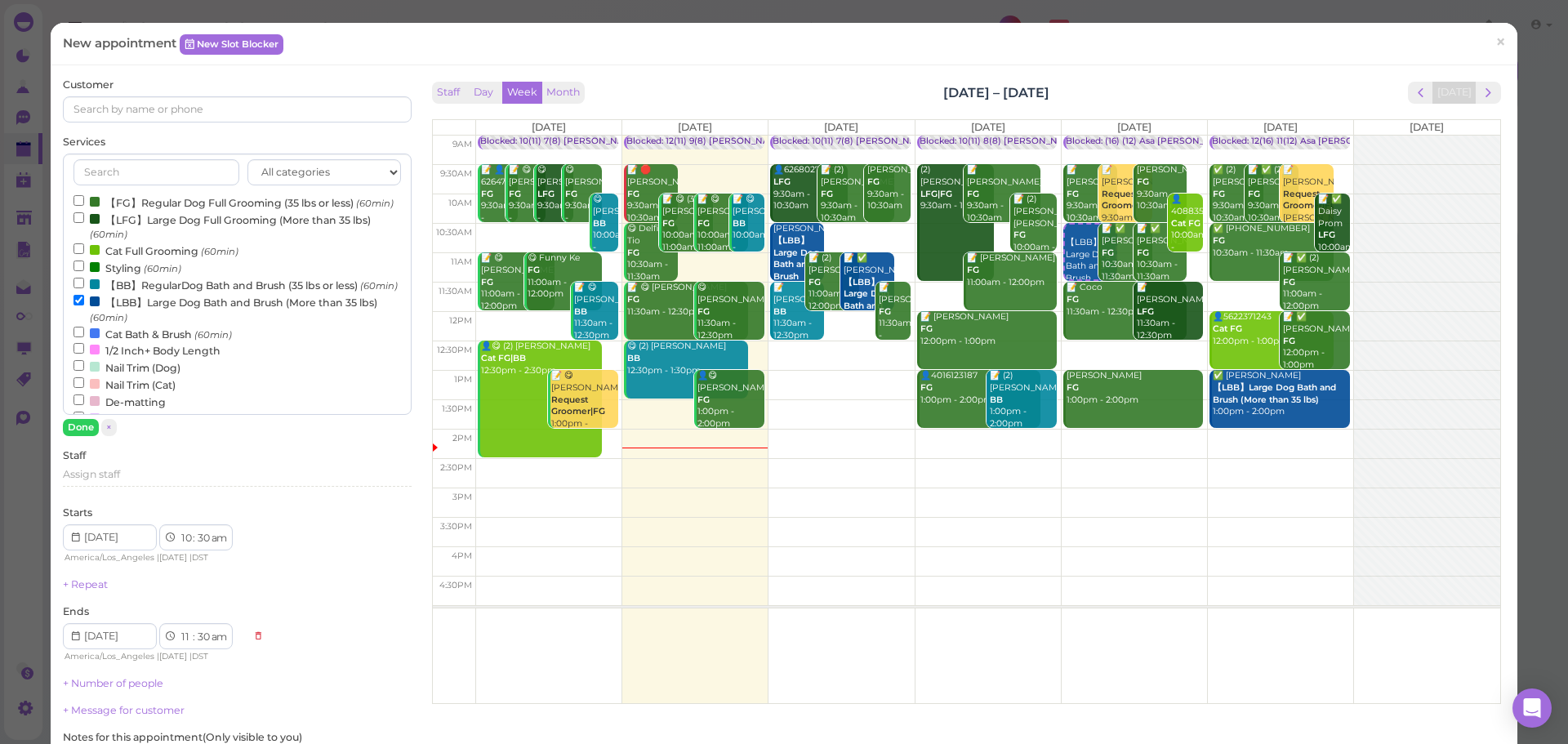
click at [80, 417] on div "All categories Full Grooming Bath & Brush Add-ons Dental Work Special Request I…" at bounding box center [236, 295] width 348 height 282
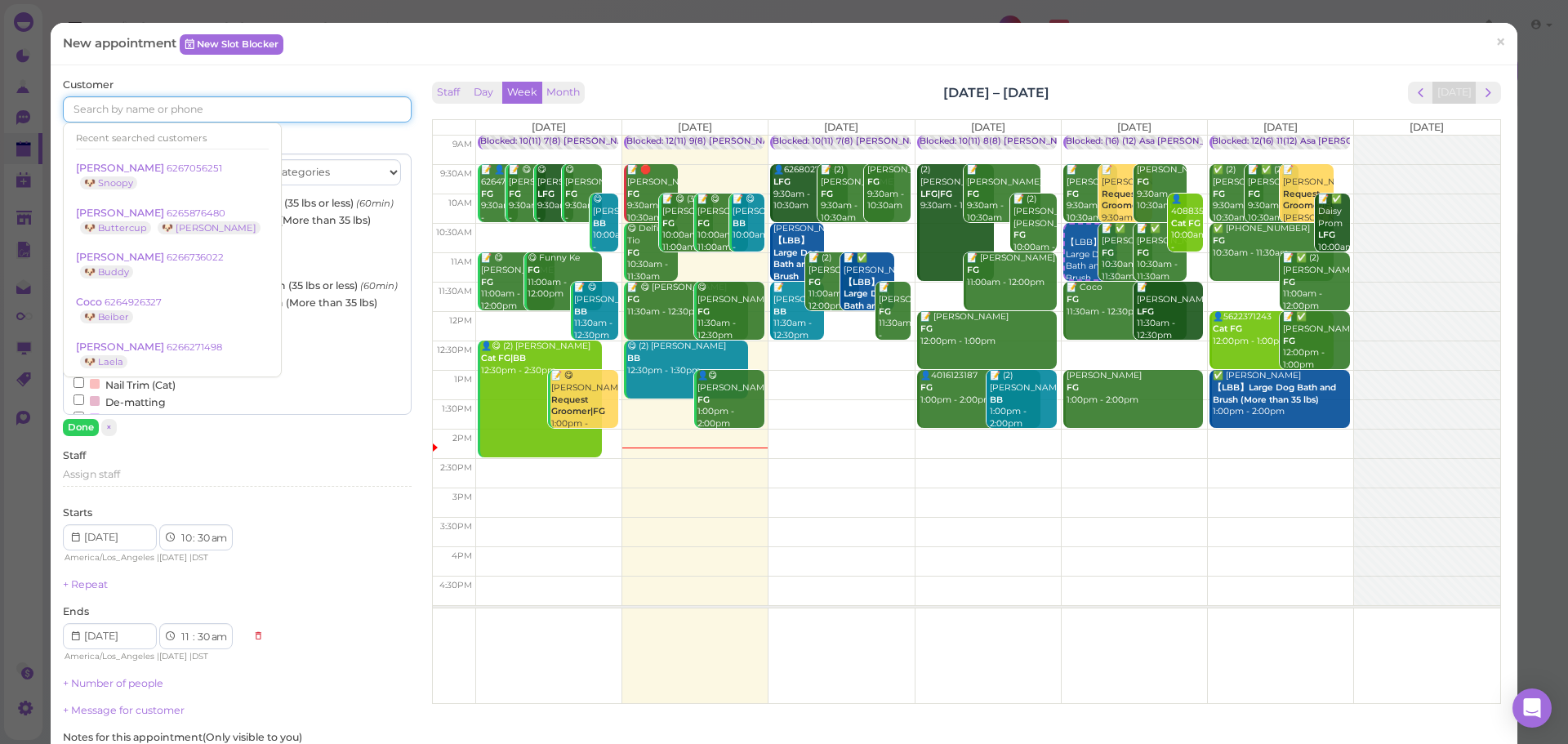
click at [227, 111] on input at bounding box center [236, 109] width 348 height 26
click at [68, 437] on div "Customer Recent searched customers [PERSON_NAME] 6267056251 🐶 Snoopy [PERSON_NA…" at bounding box center [236, 465] width 348 height 775
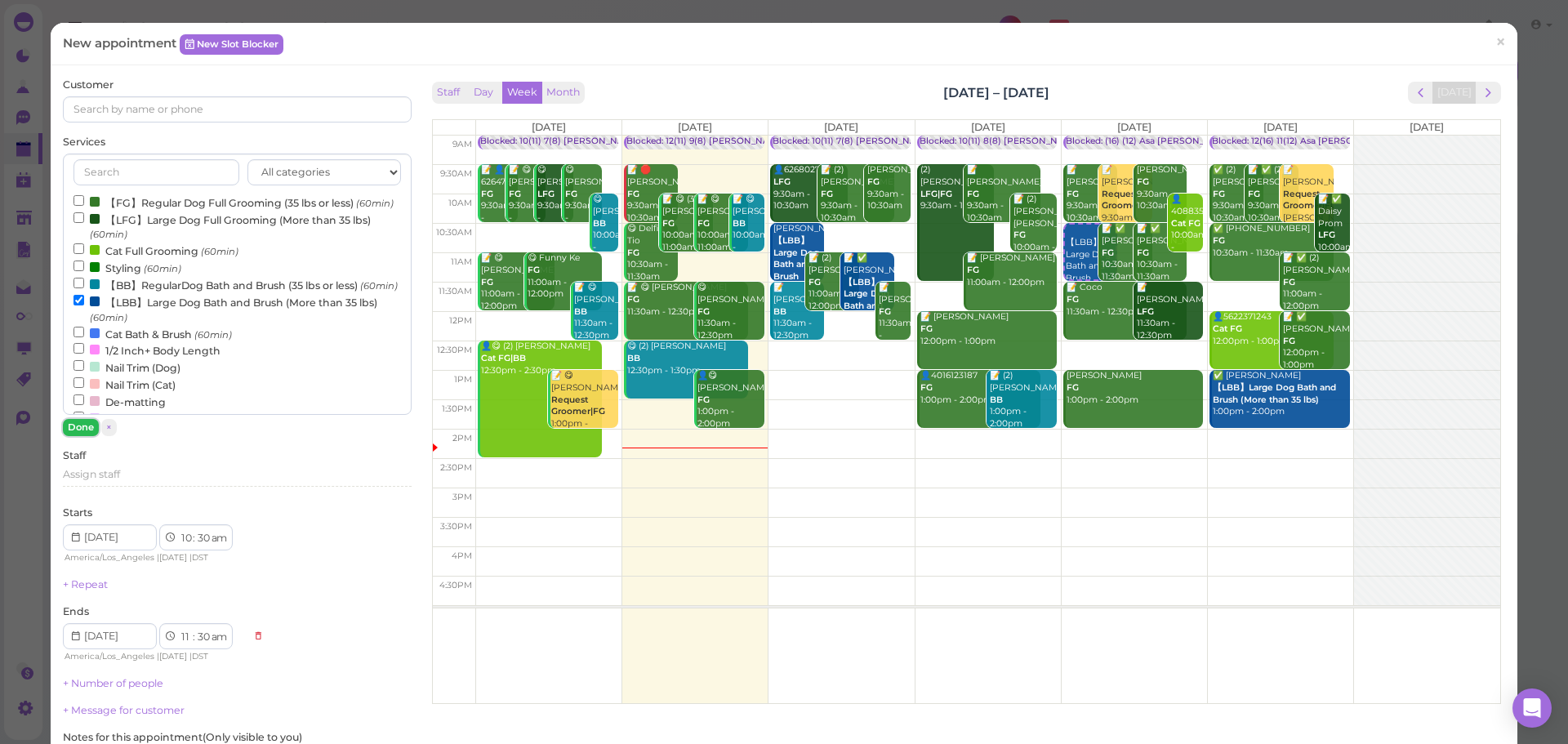
click at [69, 434] on button "Done" at bounding box center [81, 427] width 36 height 17
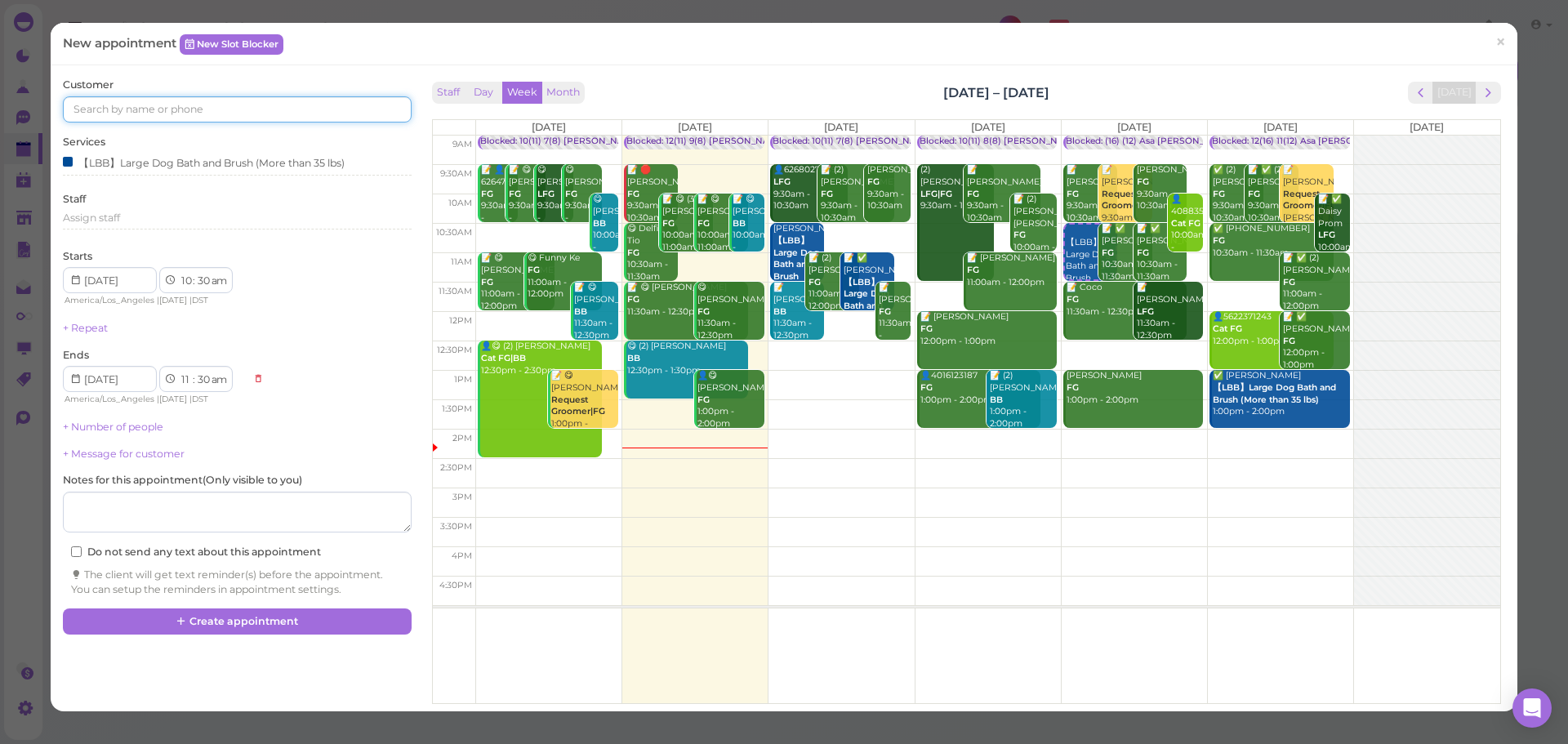
click at [209, 104] on input at bounding box center [236, 109] width 348 height 26
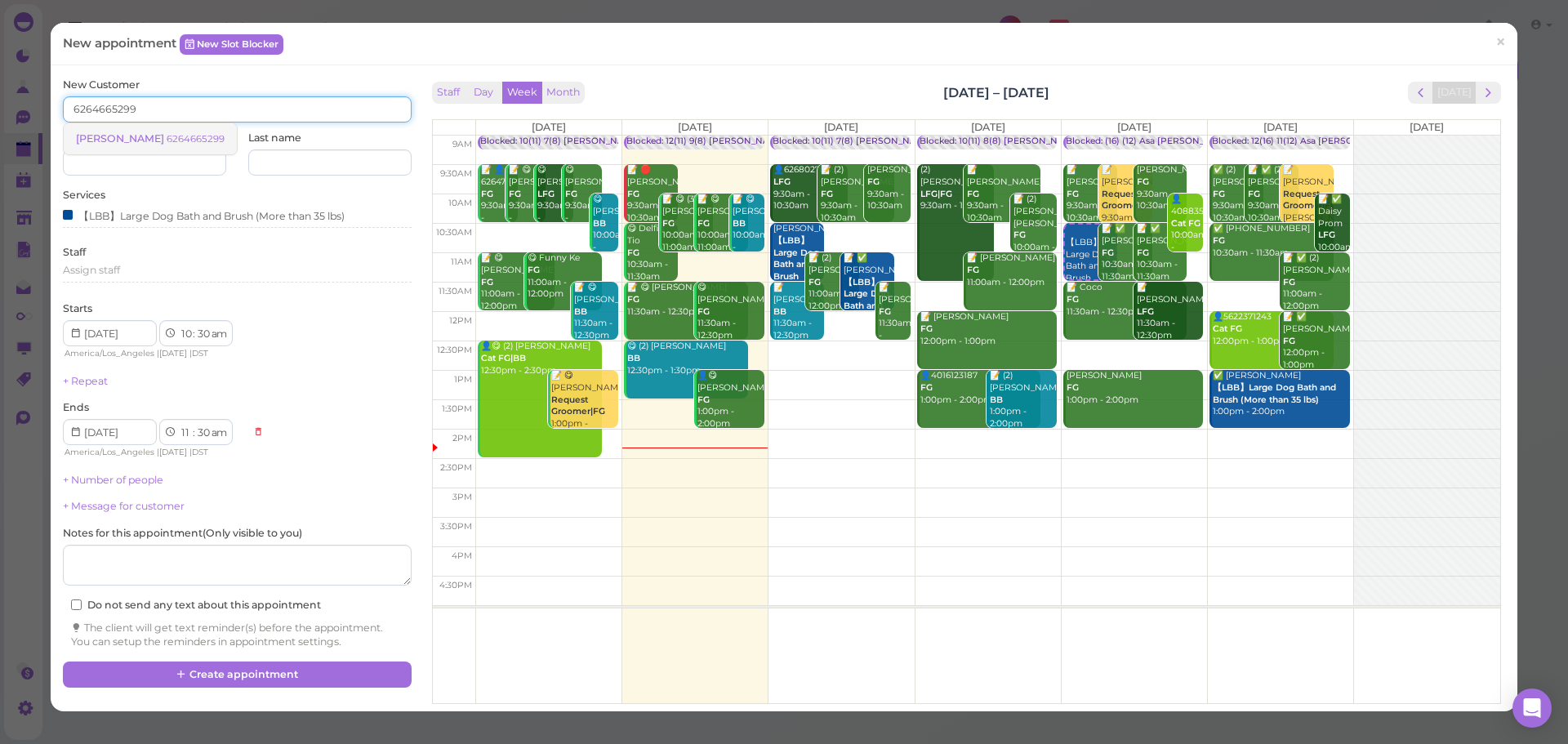
type input "6264665299"
click at [160, 146] on link "[PERSON_NAME] 6264665299" at bounding box center [150, 138] width 174 height 31
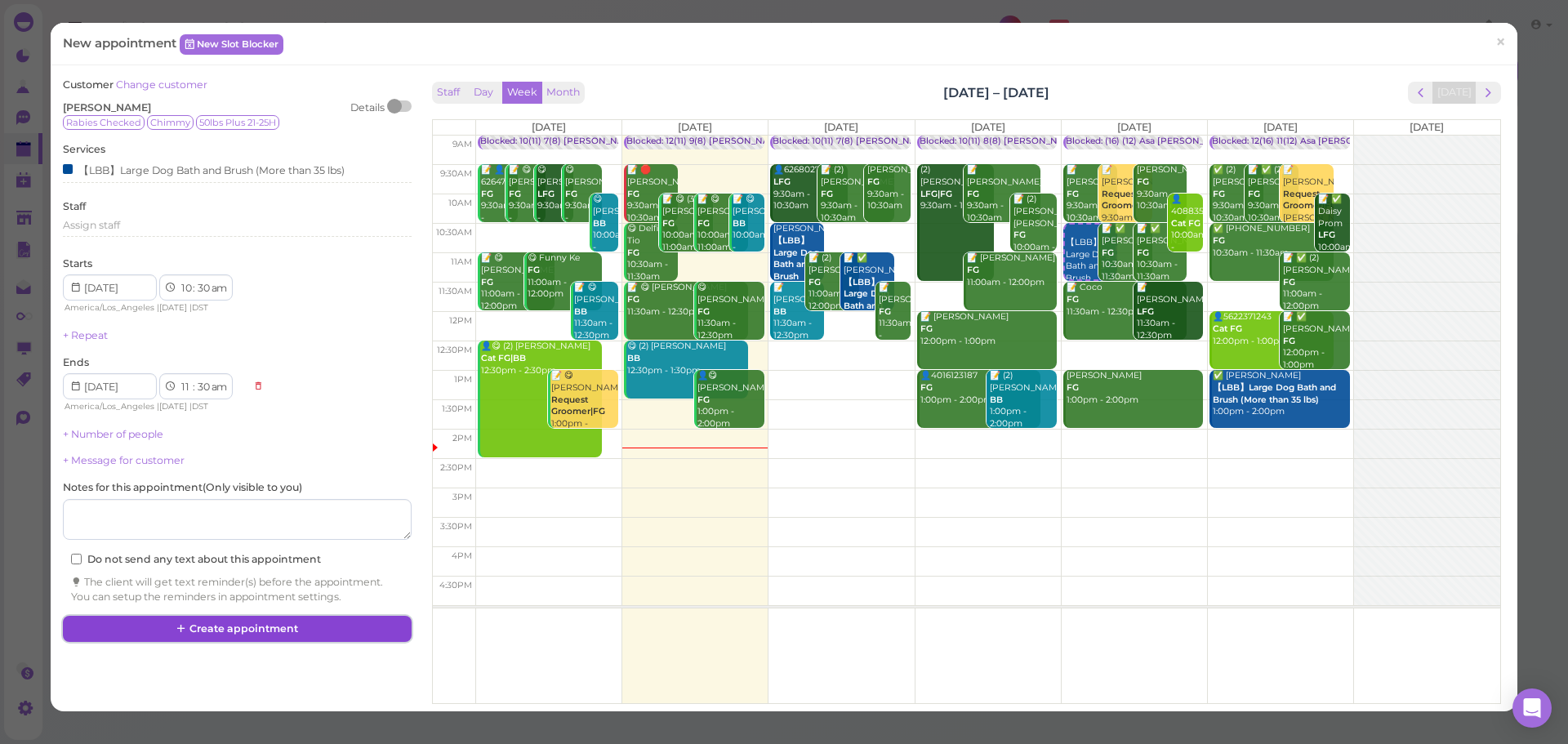
click at [276, 639] on button "Create appointment" at bounding box center [236, 628] width 348 height 26
